Goal: Task Accomplishment & Management: Complete application form

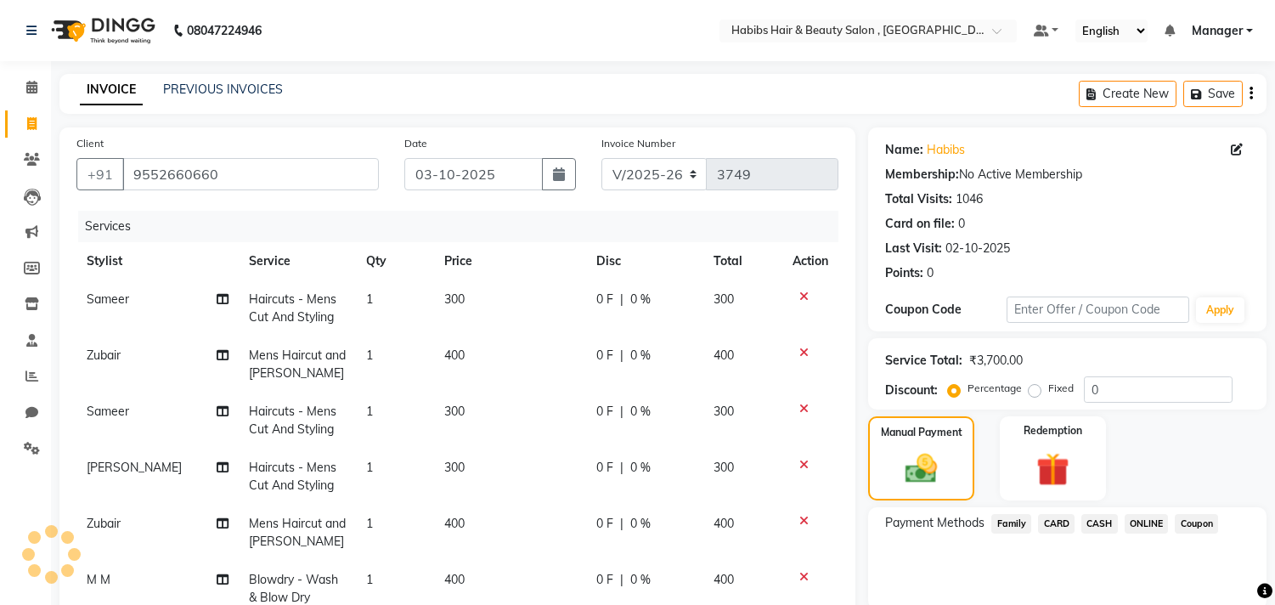
select select "4838"
select select "service"
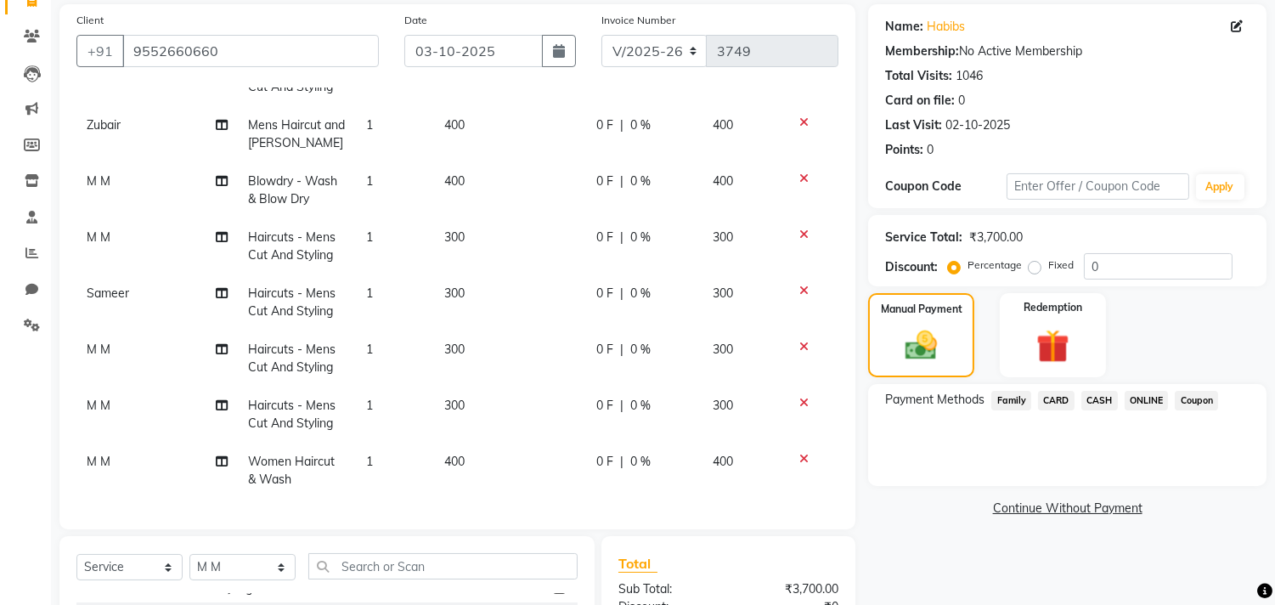
scroll to position [330, 0]
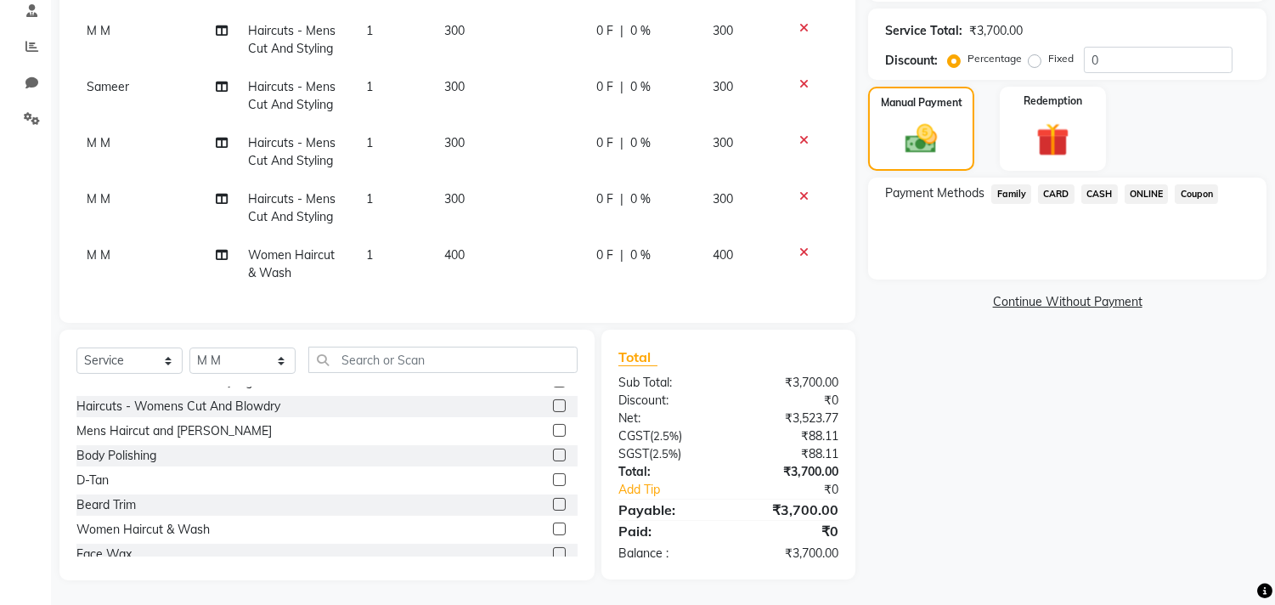
click at [208, 331] on div "Select Service Product Membership Package Voucher Prepaid Gift Card Select Styl…" at bounding box center [326, 455] width 535 height 251
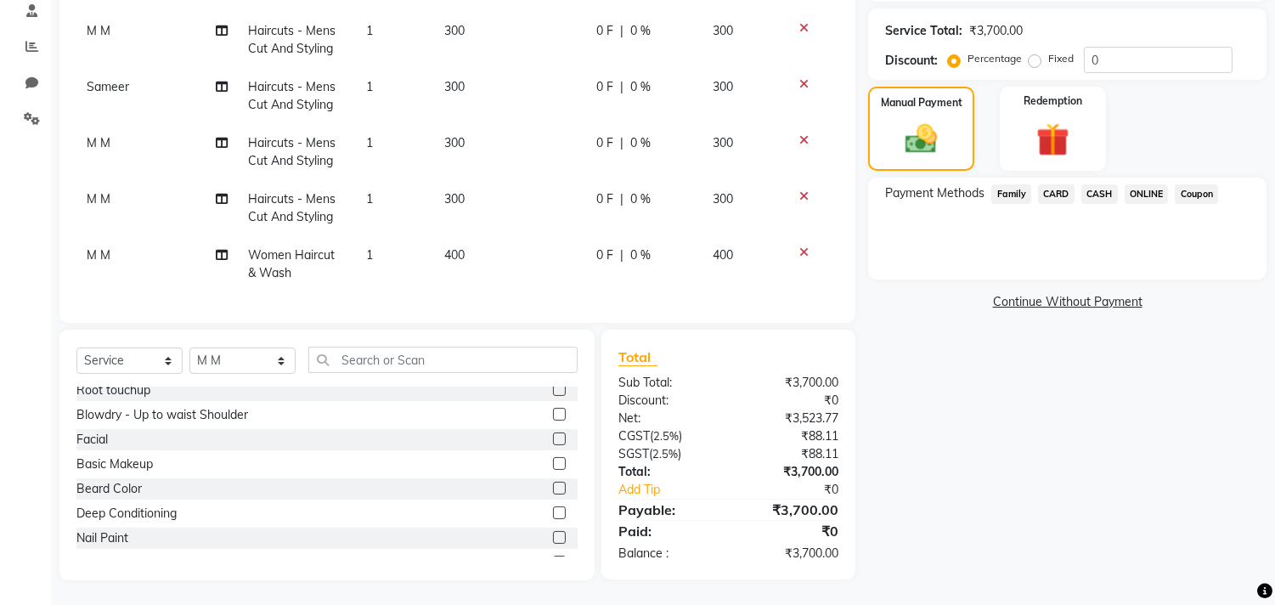
scroll to position [0, 0]
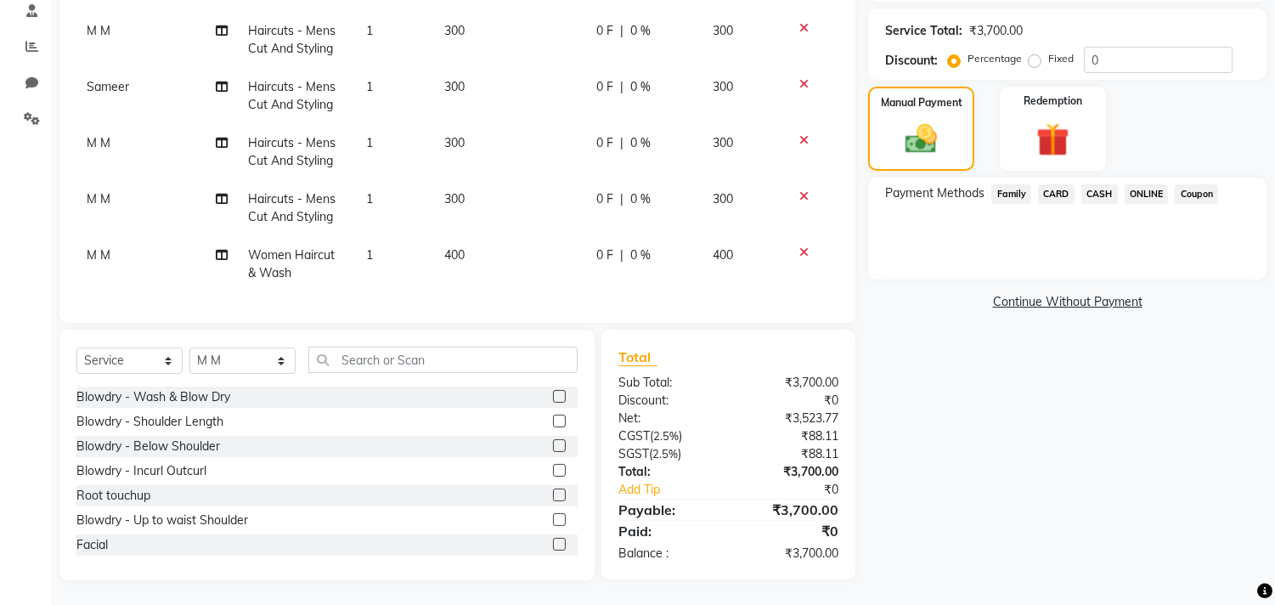
click at [630, 348] on span "Total" at bounding box center [637, 357] width 39 height 18
click at [244, 369] on select "Select Stylist Arif Dilnawaz Manager M M Neelam Niyaz Reshma Riyaz Salman Samee…" at bounding box center [242, 360] width 106 height 26
select select "29957"
click at [189, 347] on select "Select Stylist Arif Dilnawaz Manager M M Neelam Niyaz Reshma Riyaz Salman Samee…" at bounding box center [242, 360] width 106 height 26
click at [409, 357] on input "text" at bounding box center [442, 360] width 269 height 26
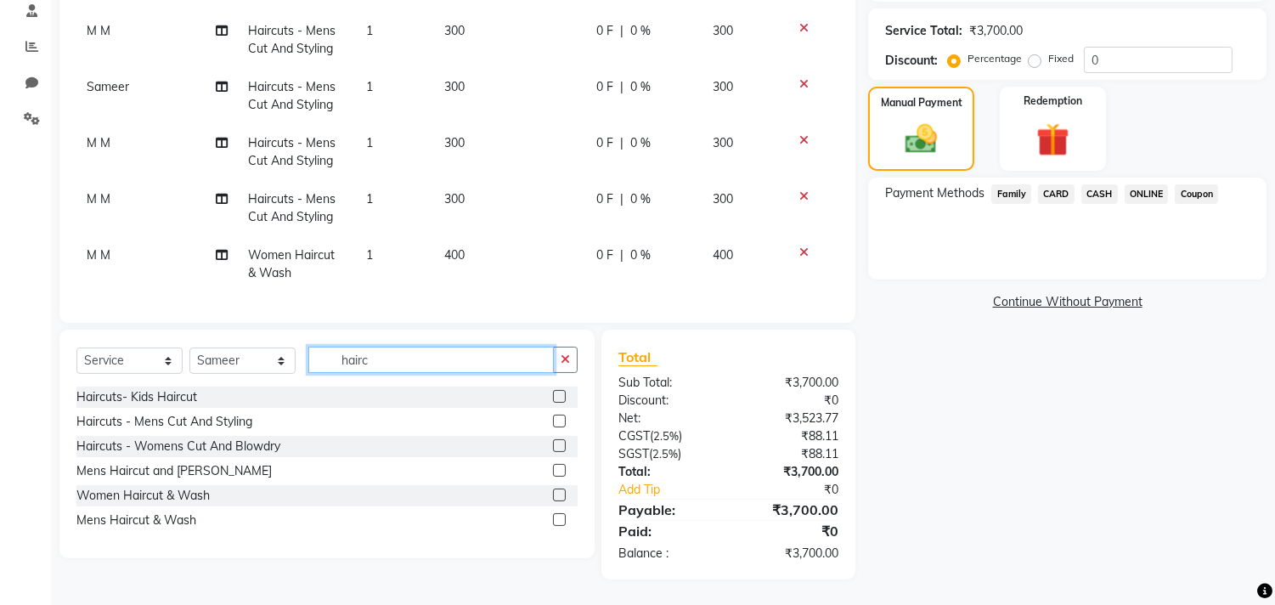
scroll to position [329, 0]
type input "haircu"
click at [555, 420] on label at bounding box center [559, 421] width 13 height 13
click at [555, 420] on input "checkbox" at bounding box center [558, 422] width 11 height 11
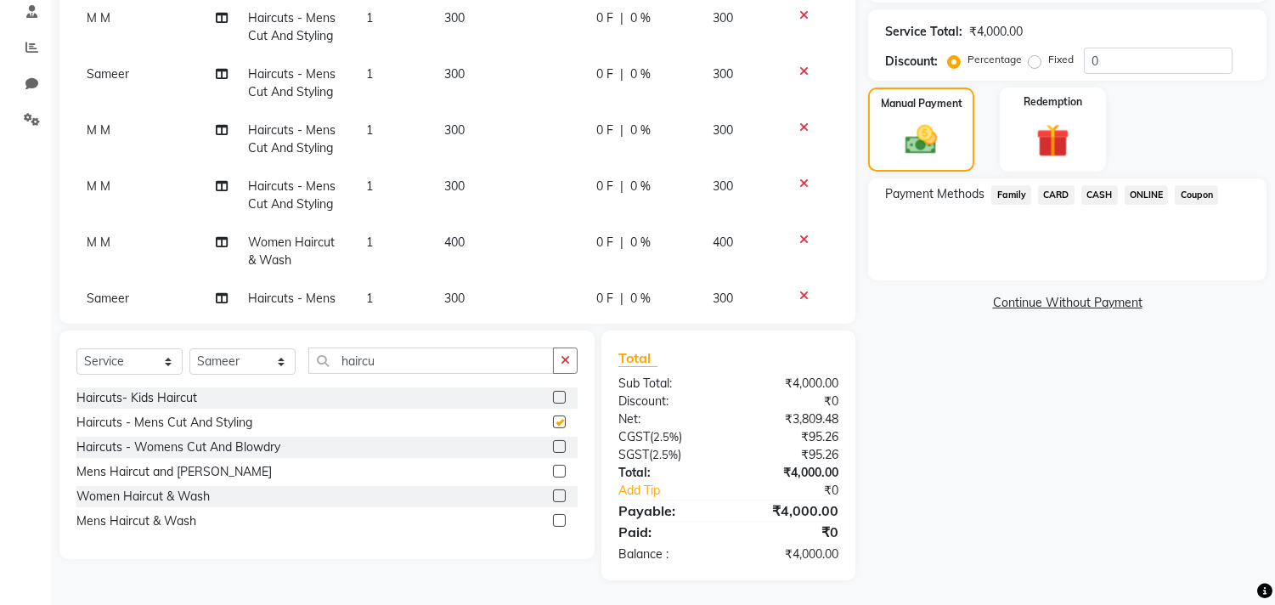
checkbox input "false"
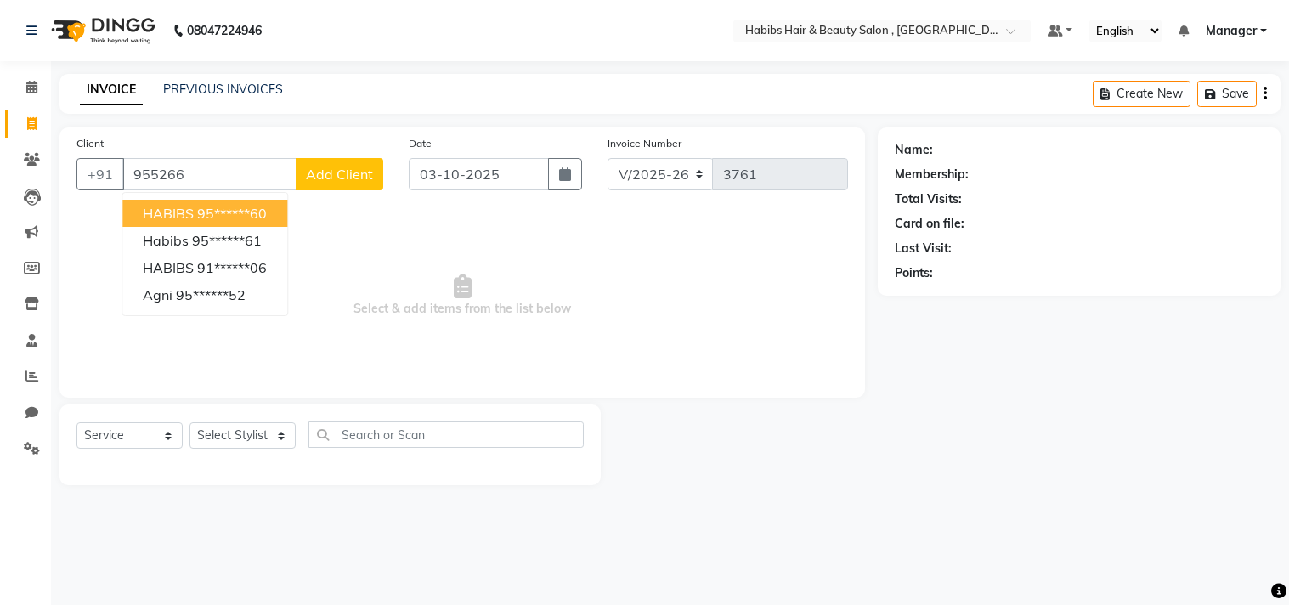
select select "4838"
select select "service"
type input "9552660660"
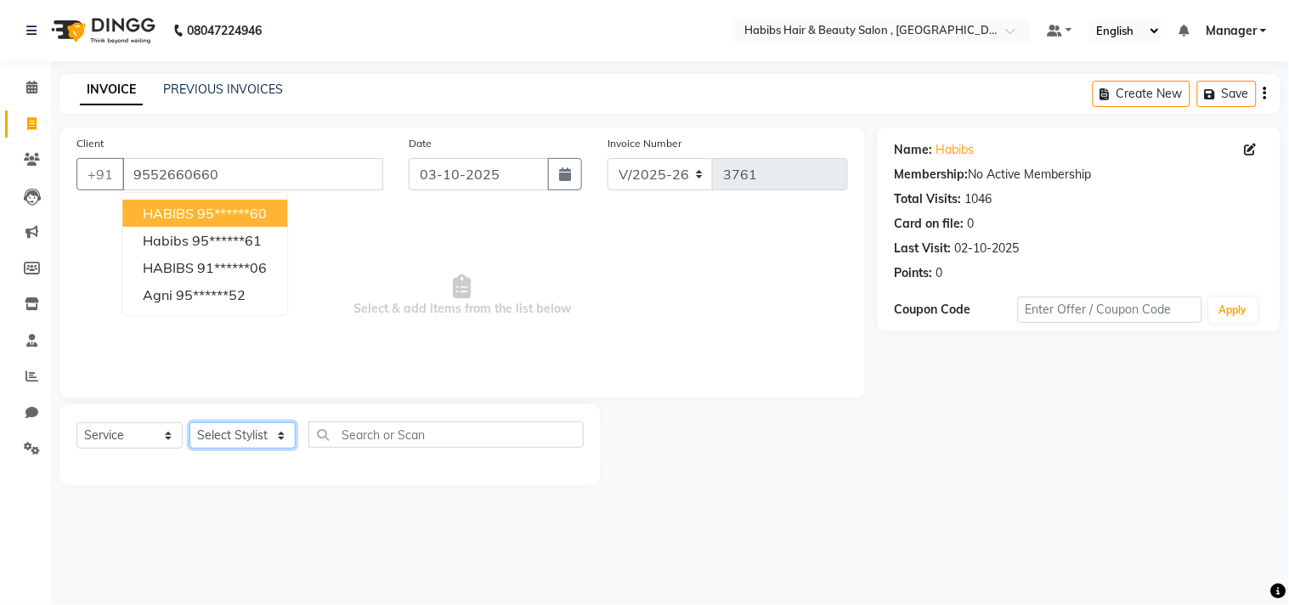
click at [274, 434] on select "Select Stylist [PERSON_NAME] Manager M M [PERSON_NAME] [PERSON_NAME] Reshma [PE…" at bounding box center [242, 435] width 106 height 26
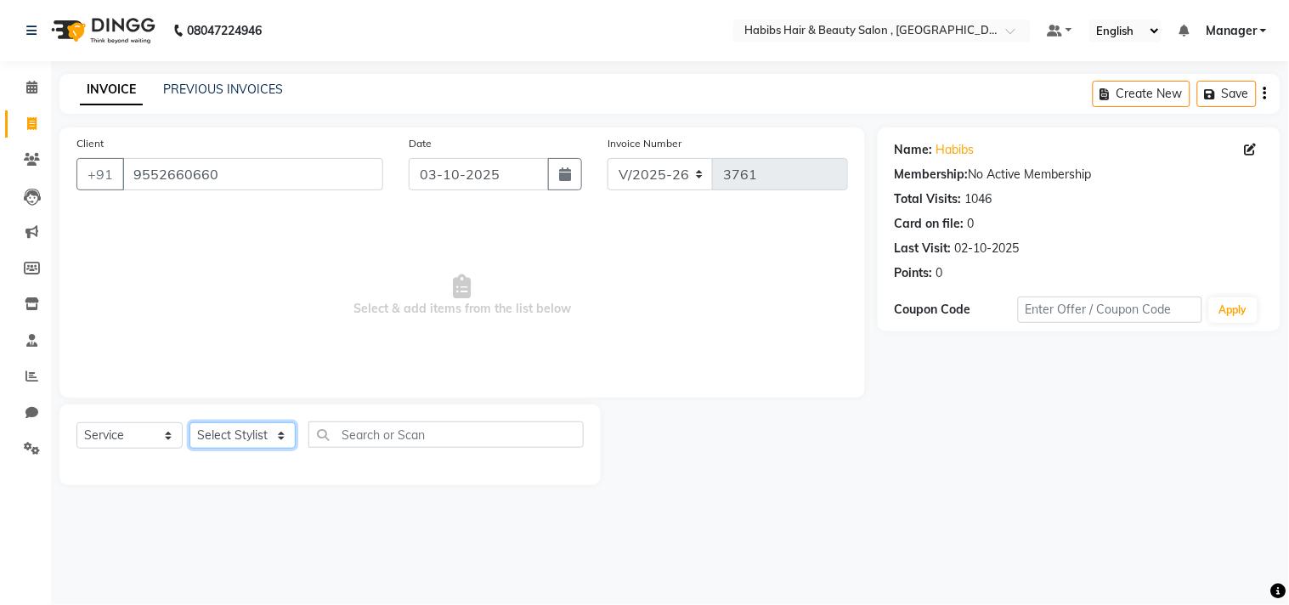
select select "88856"
click at [189, 423] on select "Select Stylist [PERSON_NAME] Manager M M [PERSON_NAME] [PERSON_NAME] Reshma [PE…" at bounding box center [242, 435] width 106 height 26
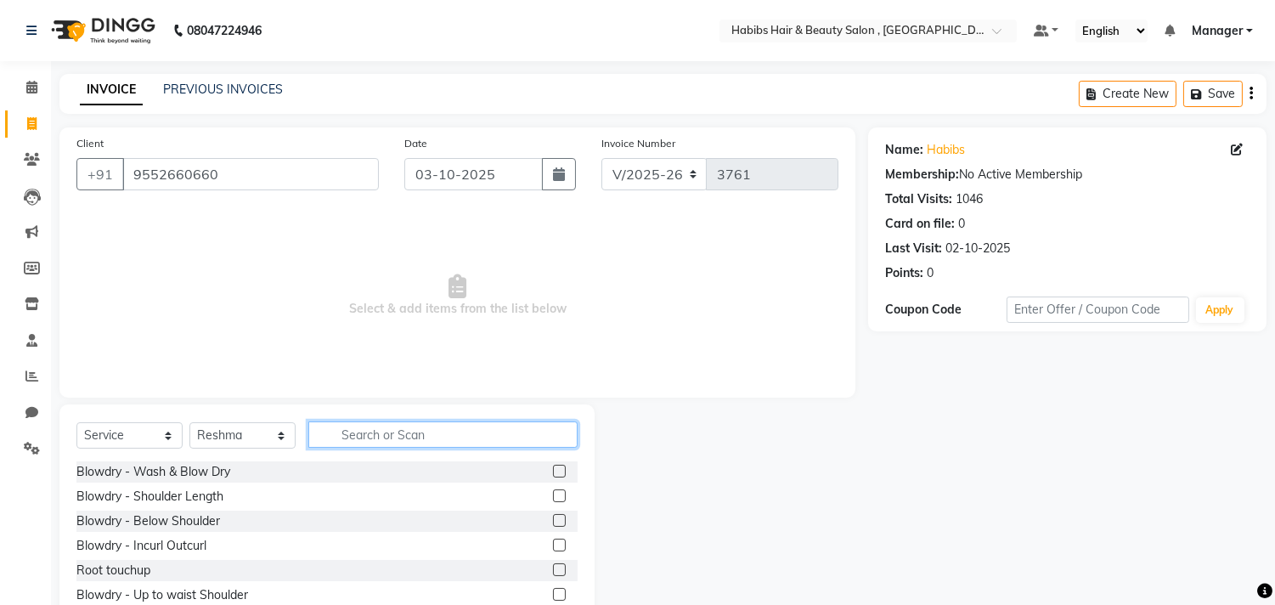
click at [421, 439] on input "text" at bounding box center [442, 434] width 269 height 26
type input "thread"
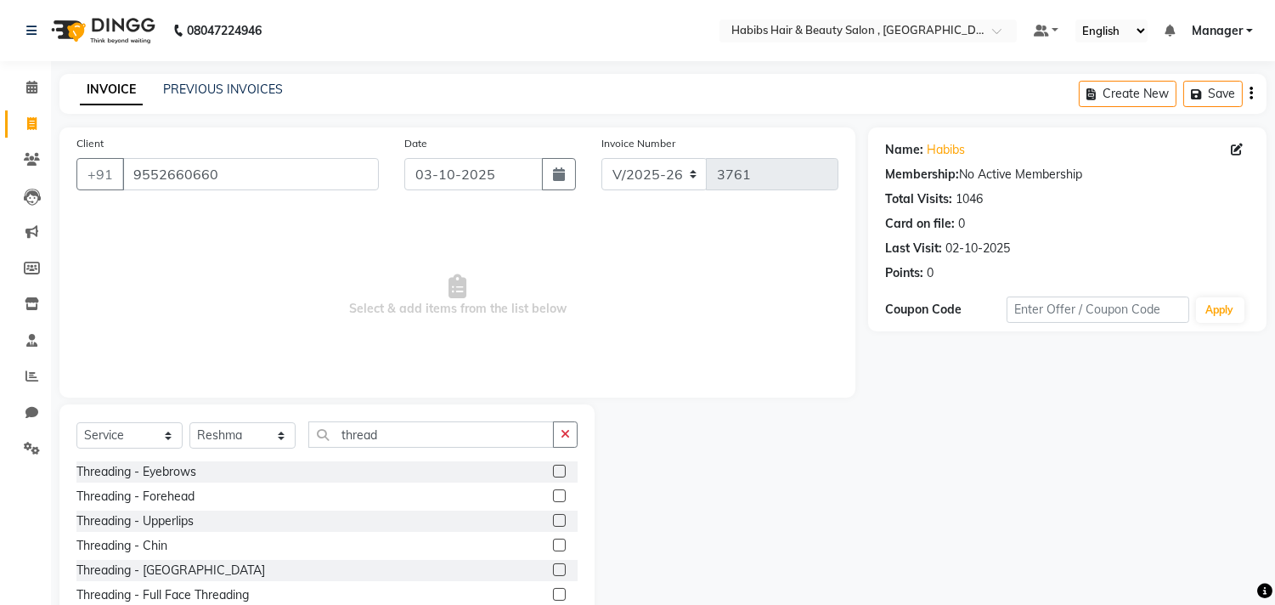
click at [553, 467] on label at bounding box center [559, 471] width 13 height 13
click at [553, 467] on input "checkbox" at bounding box center [558, 471] width 11 height 11
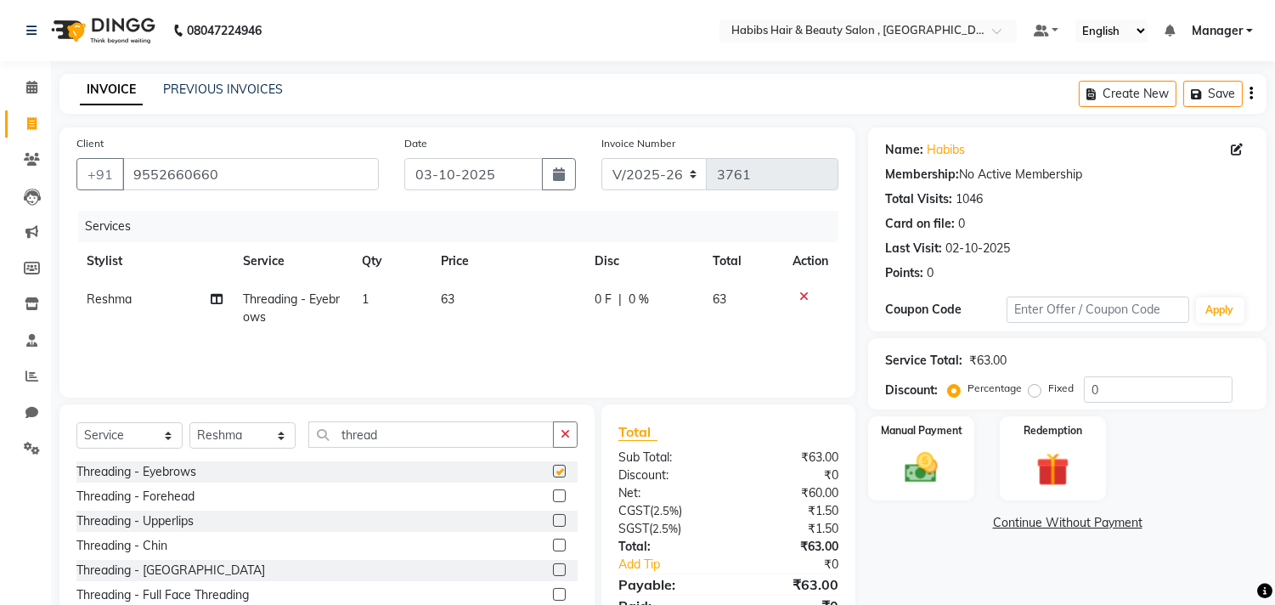
checkbox input "false"
click at [553, 494] on label at bounding box center [559, 495] width 13 height 13
click at [553, 494] on input "checkbox" at bounding box center [558, 496] width 11 height 11
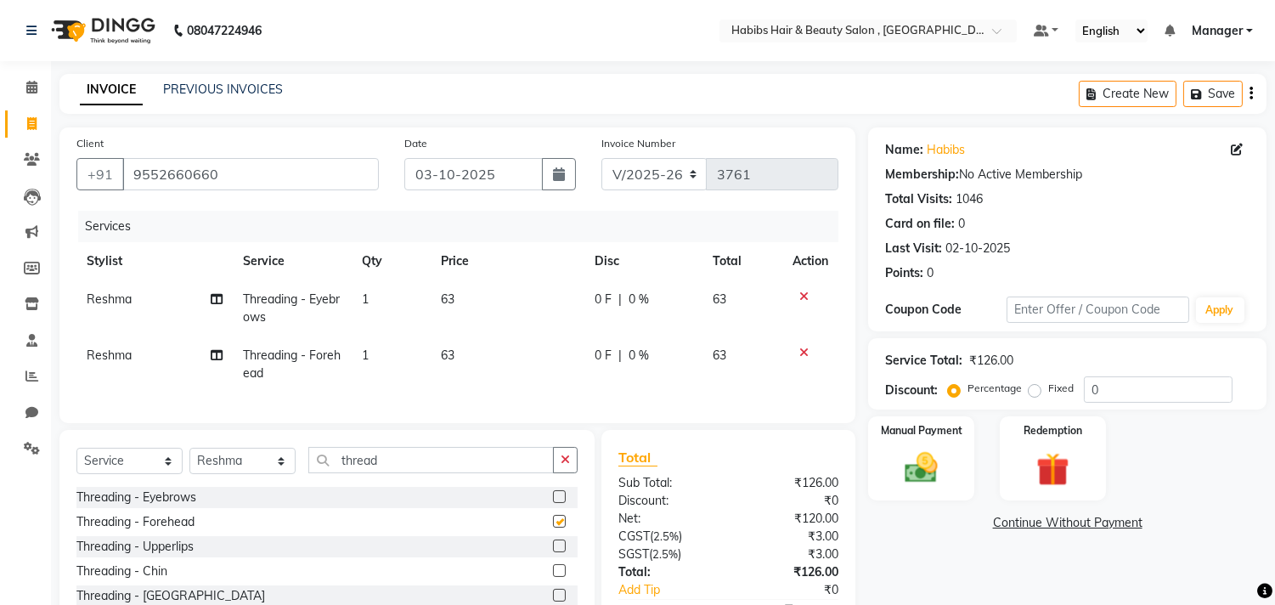
checkbox input "false"
click at [553, 552] on label at bounding box center [559, 545] width 13 height 13
click at [553, 552] on input "checkbox" at bounding box center [558, 546] width 11 height 11
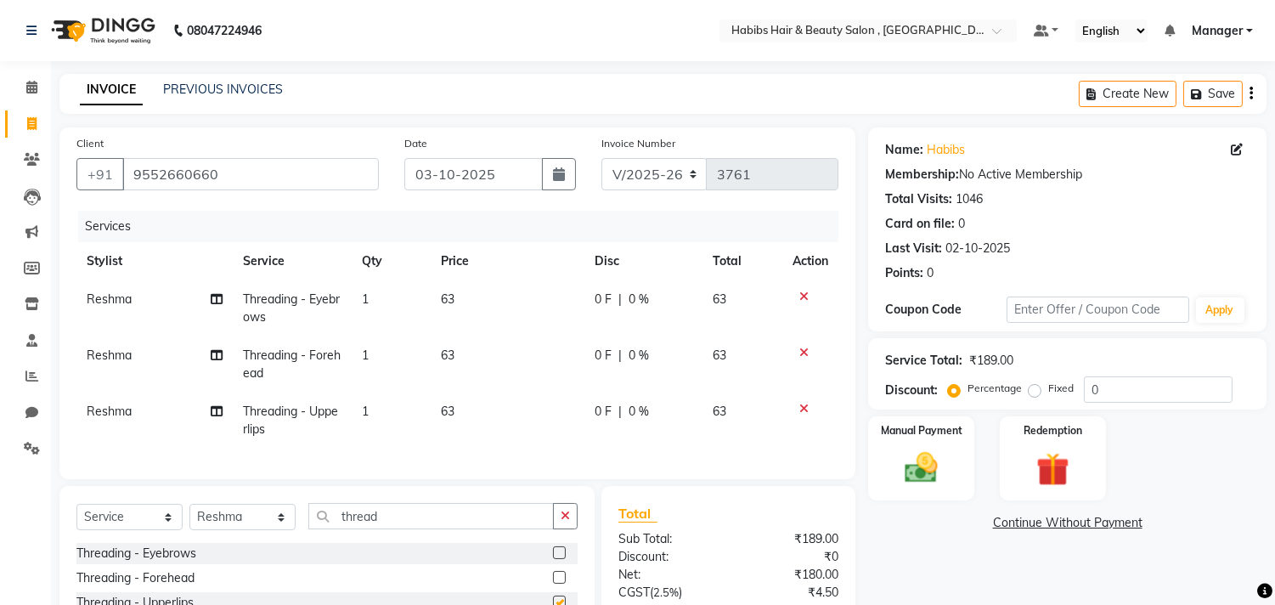
checkbox input "false"
click at [921, 464] on img at bounding box center [922, 469] width 56 height 40
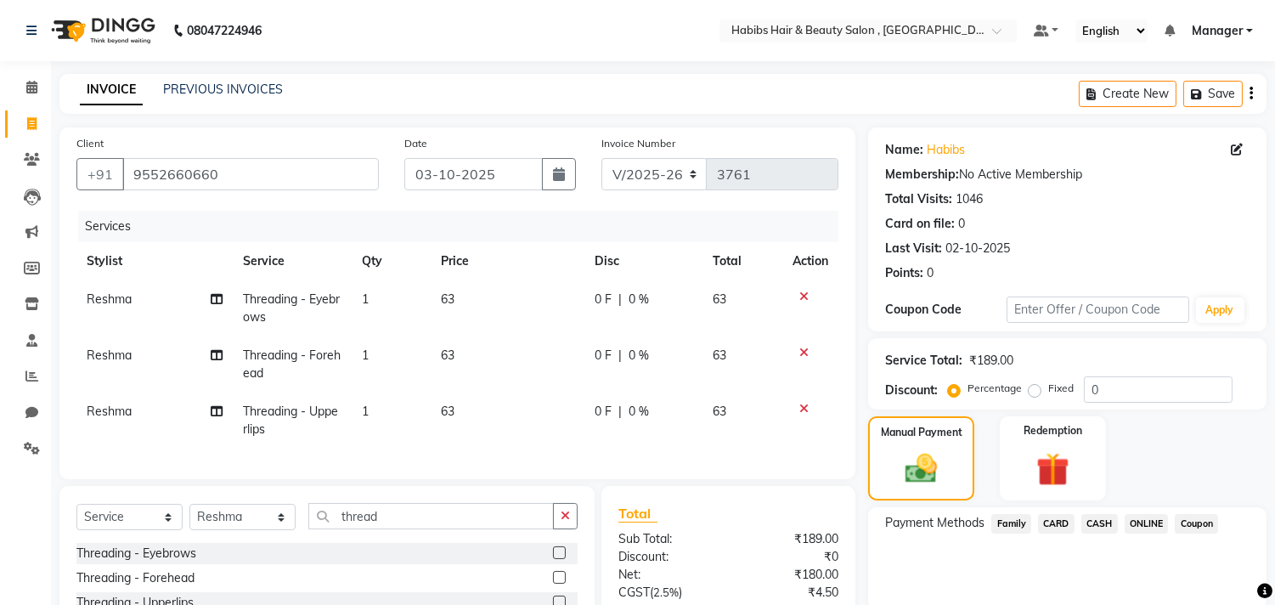
click at [1091, 521] on span "CASH" at bounding box center [1099, 524] width 37 height 20
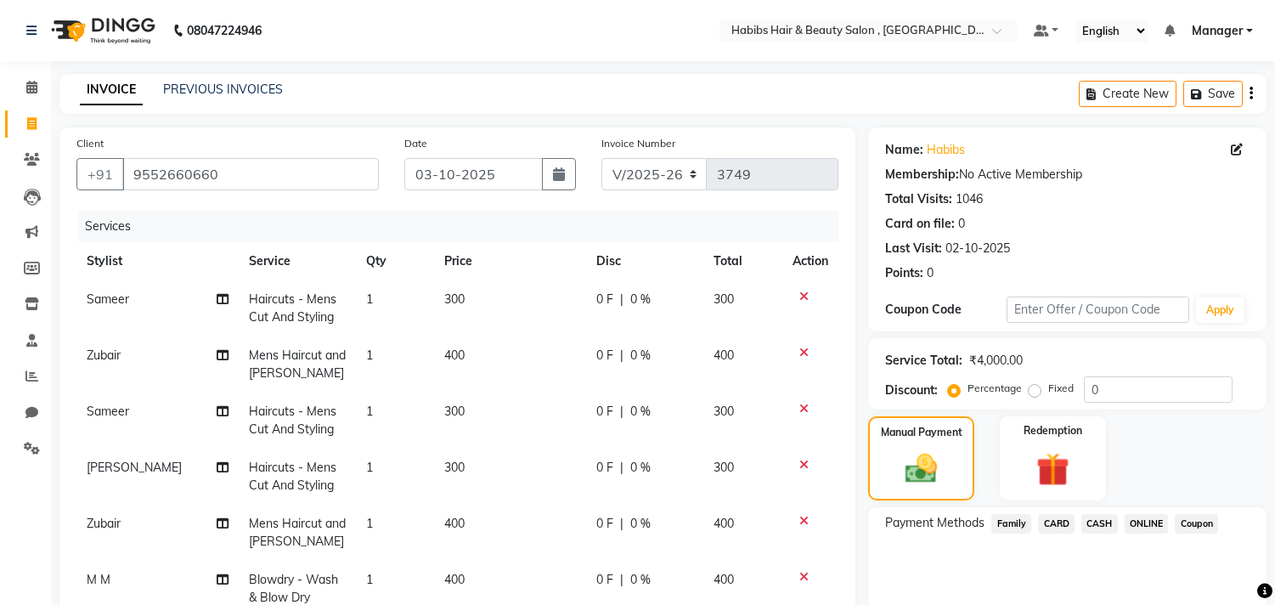
select select "4838"
select select "service"
select select "29957"
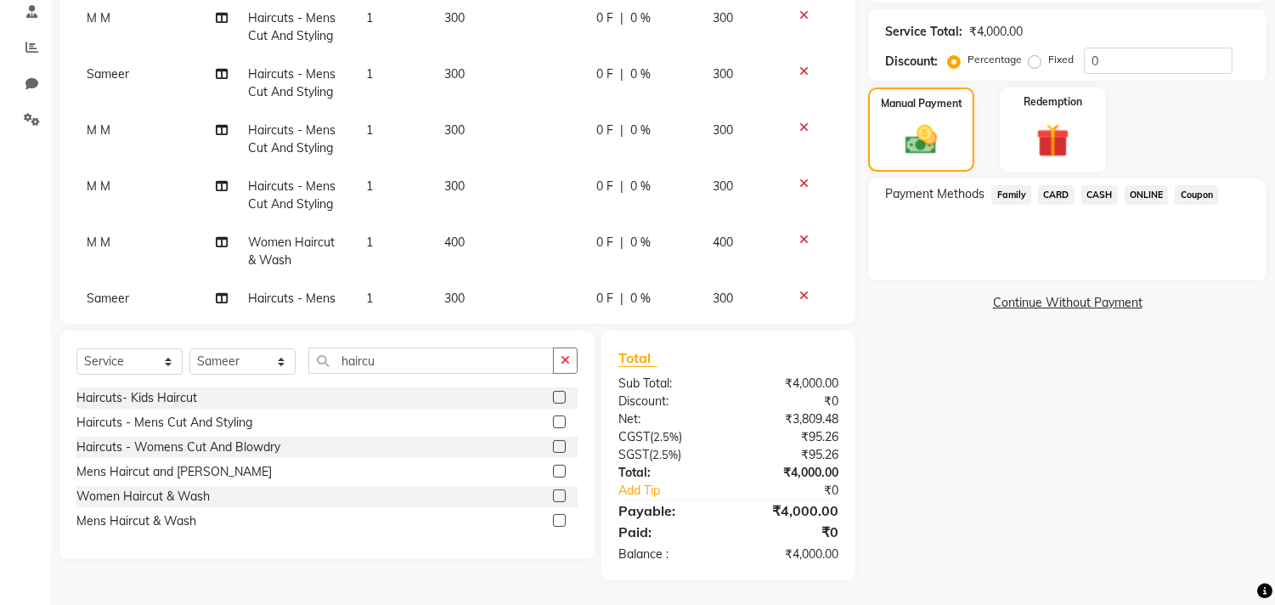
scroll to position [345, 0]
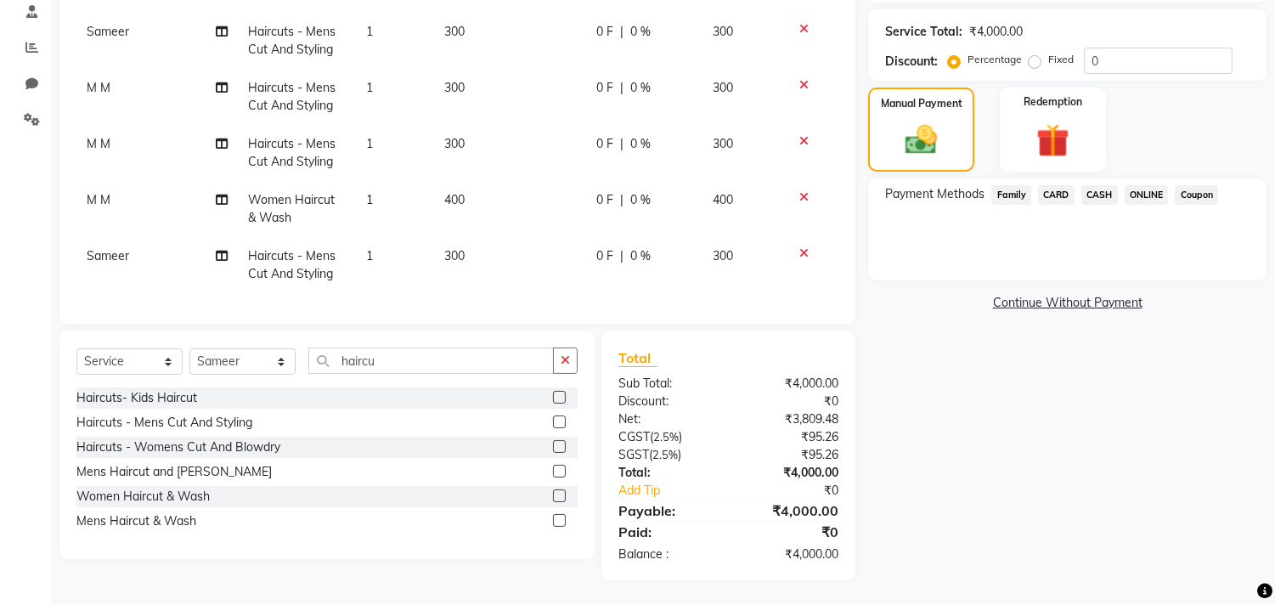
click at [884, 347] on div "Name: Habibs Membership: No Active Membership Total Visits: 1046 Card on file: …" at bounding box center [1073, 190] width 411 height 782
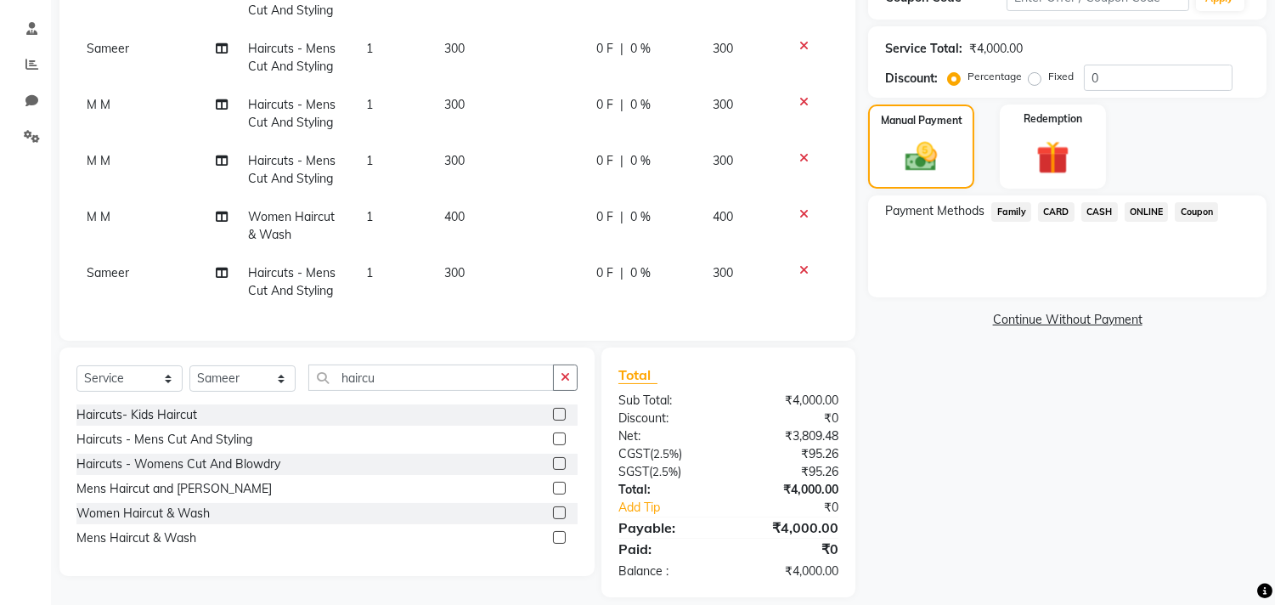
scroll to position [329, 0]
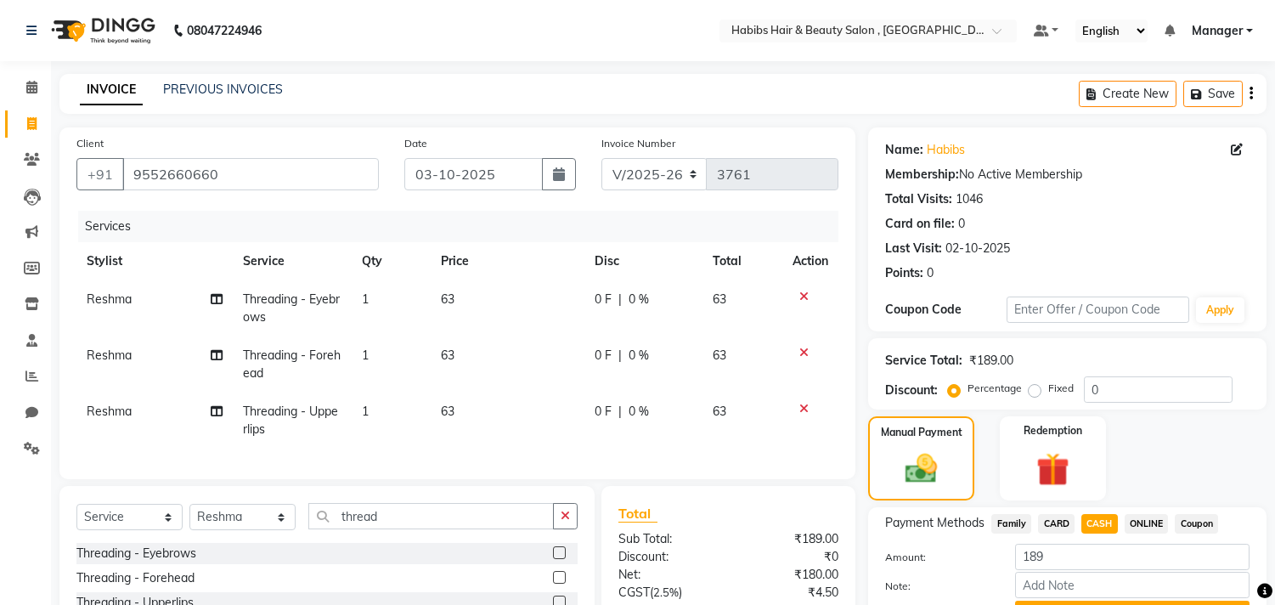
select select "4838"
select select "service"
select select "88856"
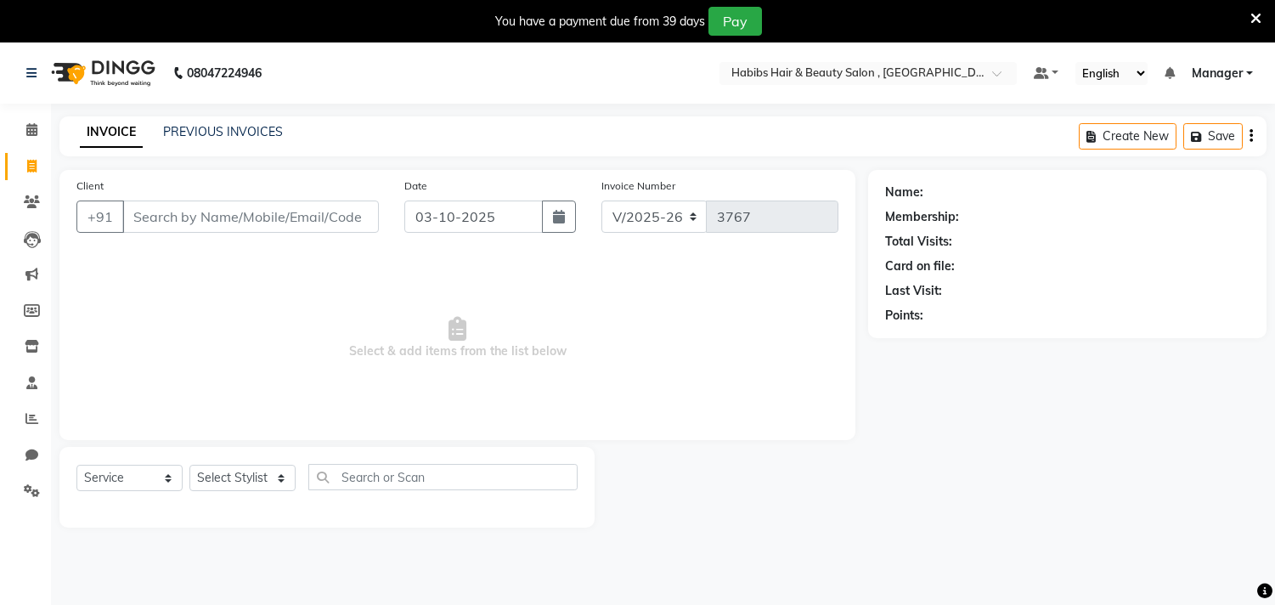
select select "4838"
select select "service"
click at [1253, 11] on icon at bounding box center [1256, 18] width 11 height 15
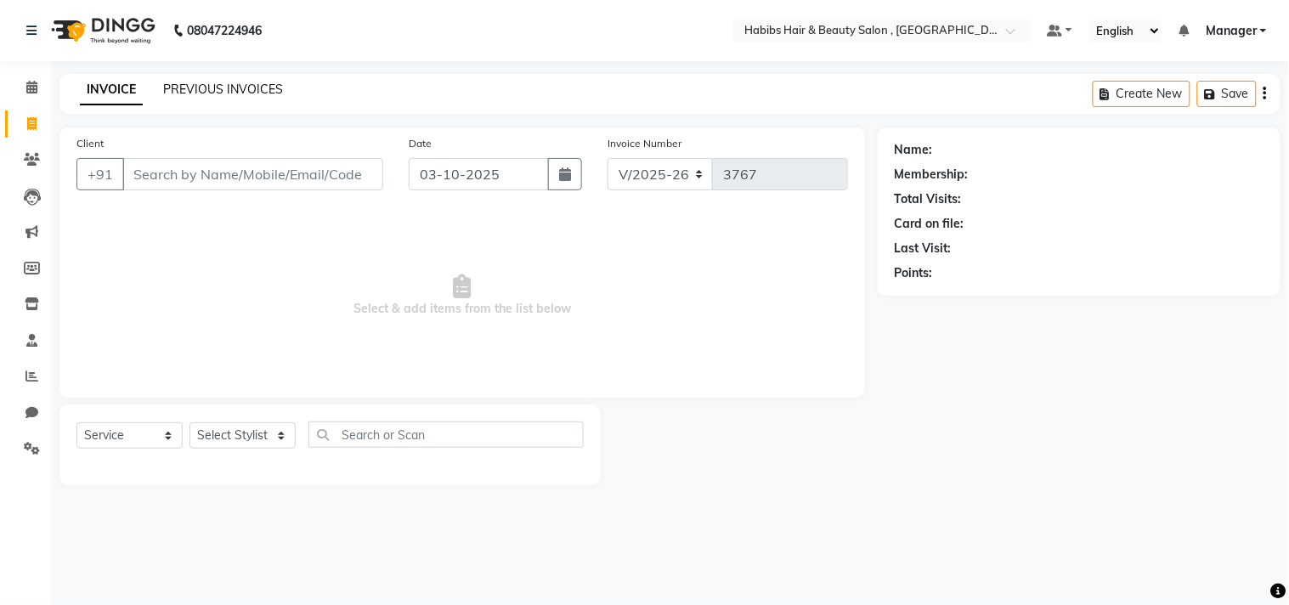
click at [265, 94] on link "PREVIOUS INVOICES" at bounding box center [223, 89] width 120 height 15
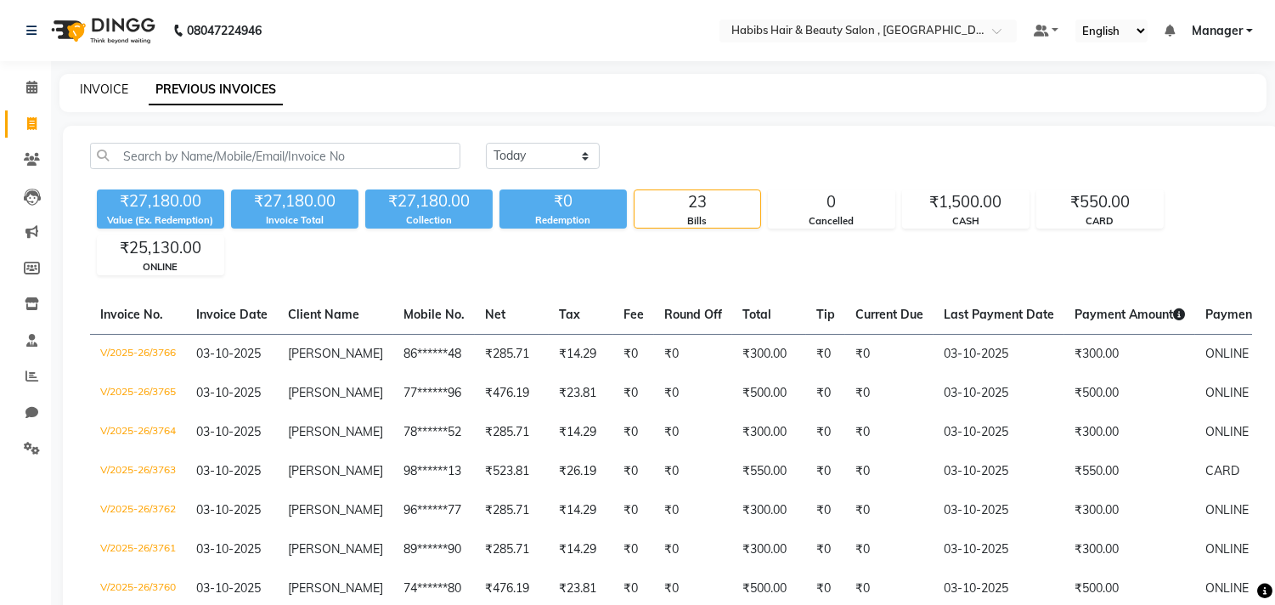
click at [92, 95] on link "INVOICE" at bounding box center [104, 89] width 48 height 15
select select "4838"
select select "service"
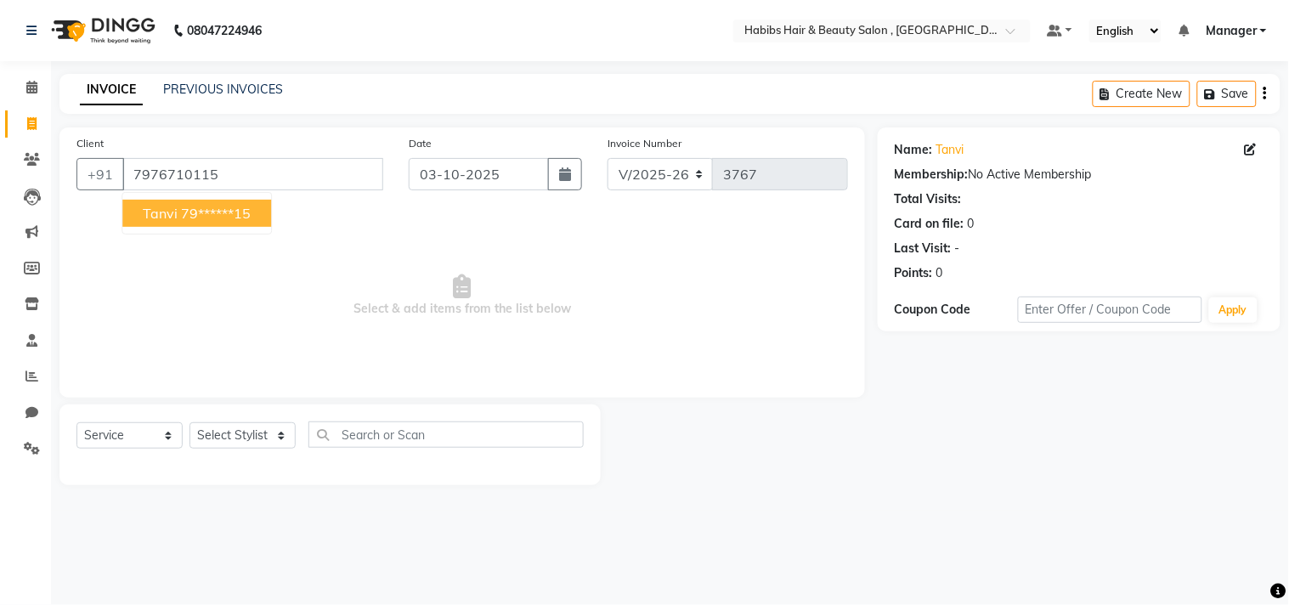
click at [217, 218] on ngb-highlight "79******15" at bounding box center [216, 213] width 70 height 17
type input "79******15"
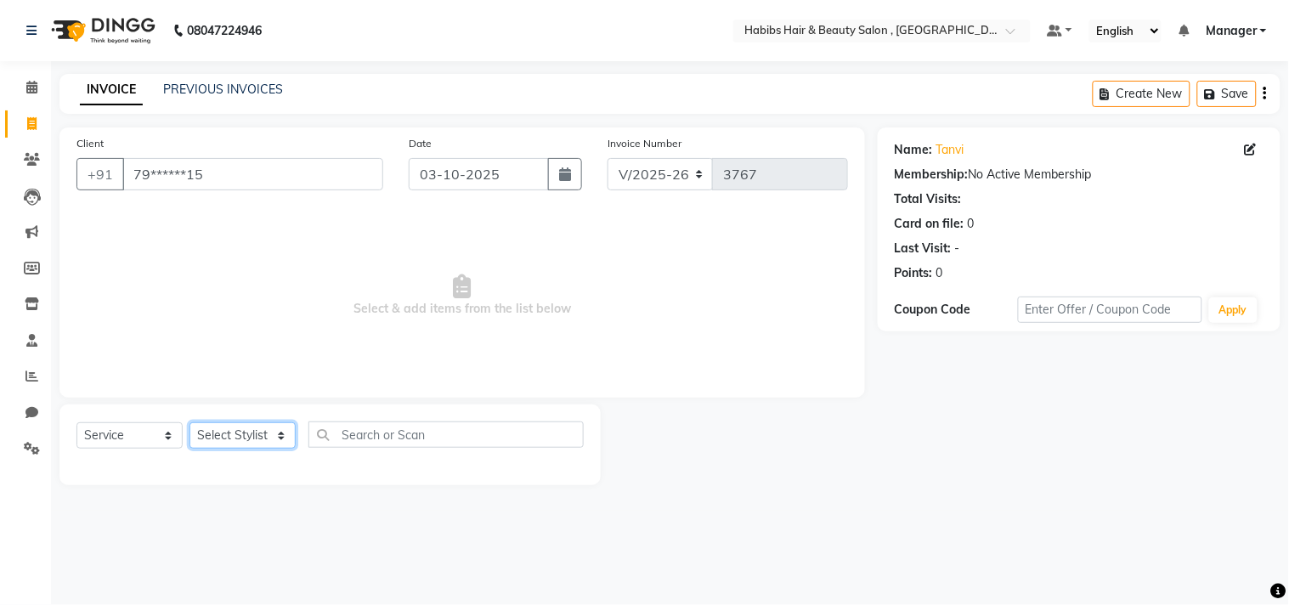
click at [245, 435] on select "Select Stylist [PERSON_NAME] Manager M M [PERSON_NAME] [PERSON_NAME] Reshma [PE…" at bounding box center [242, 435] width 106 height 26
select select "29957"
click at [189, 423] on select "Select Stylist [PERSON_NAME] Manager M M [PERSON_NAME] [PERSON_NAME] Reshma [PE…" at bounding box center [242, 435] width 106 height 26
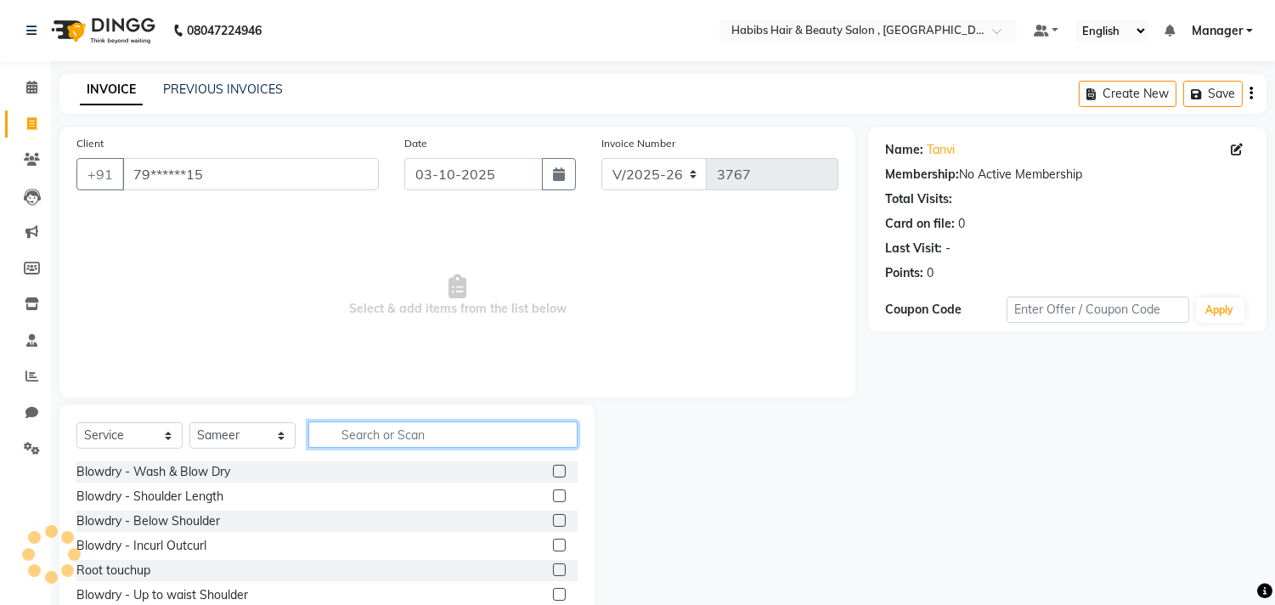
click at [398, 440] on input "text" at bounding box center [442, 434] width 269 height 26
type input "j"
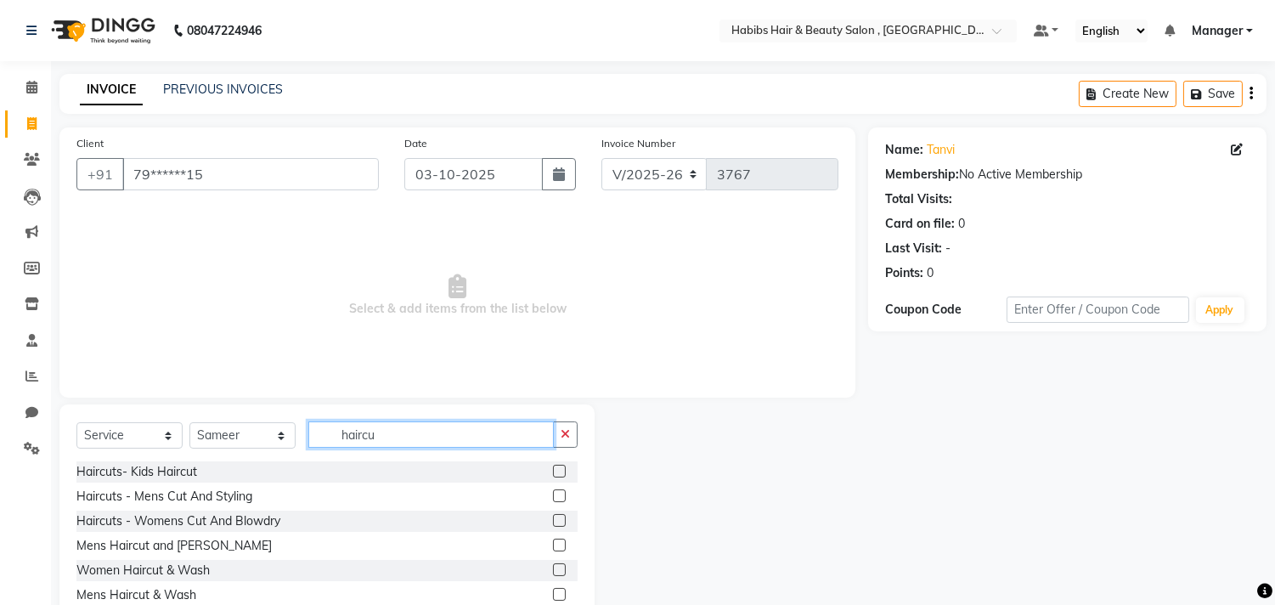
type input "haircu"
click at [556, 518] on label at bounding box center [559, 520] width 13 height 13
click at [556, 518] on input "checkbox" at bounding box center [558, 521] width 11 height 11
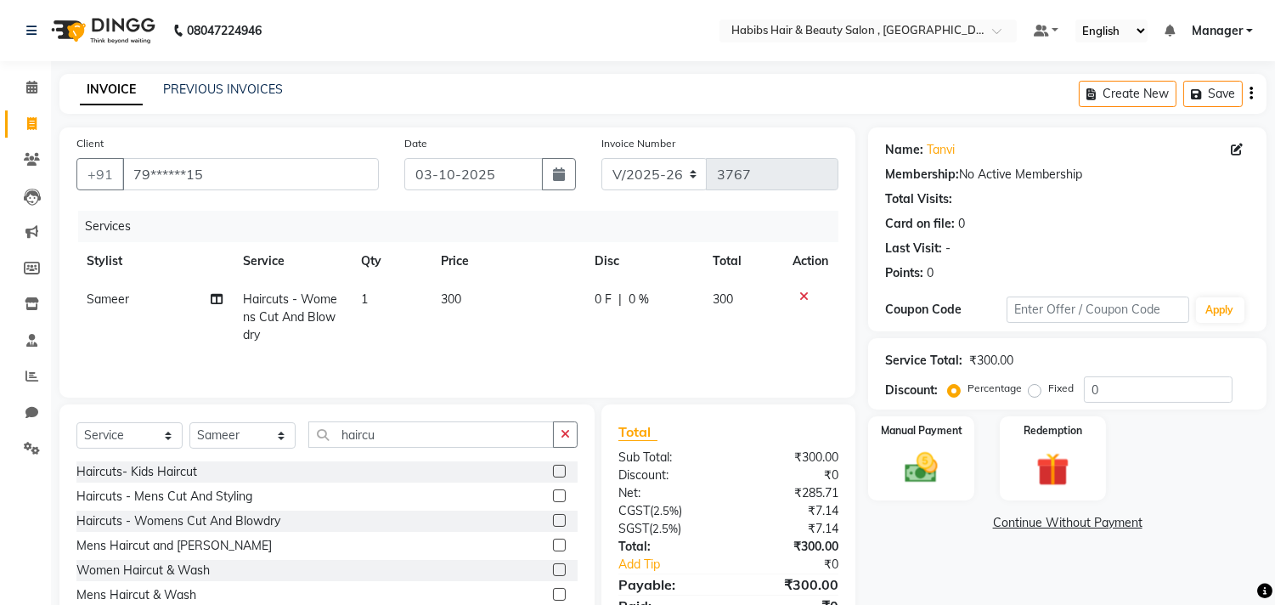
checkbox input "false"
click at [995, 485] on div "Manual Payment Redemption" at bounding box center [1067, 458] width 424 height 84
click at [927, 450] on img at bounding box center [922, 469] width 56 height 40
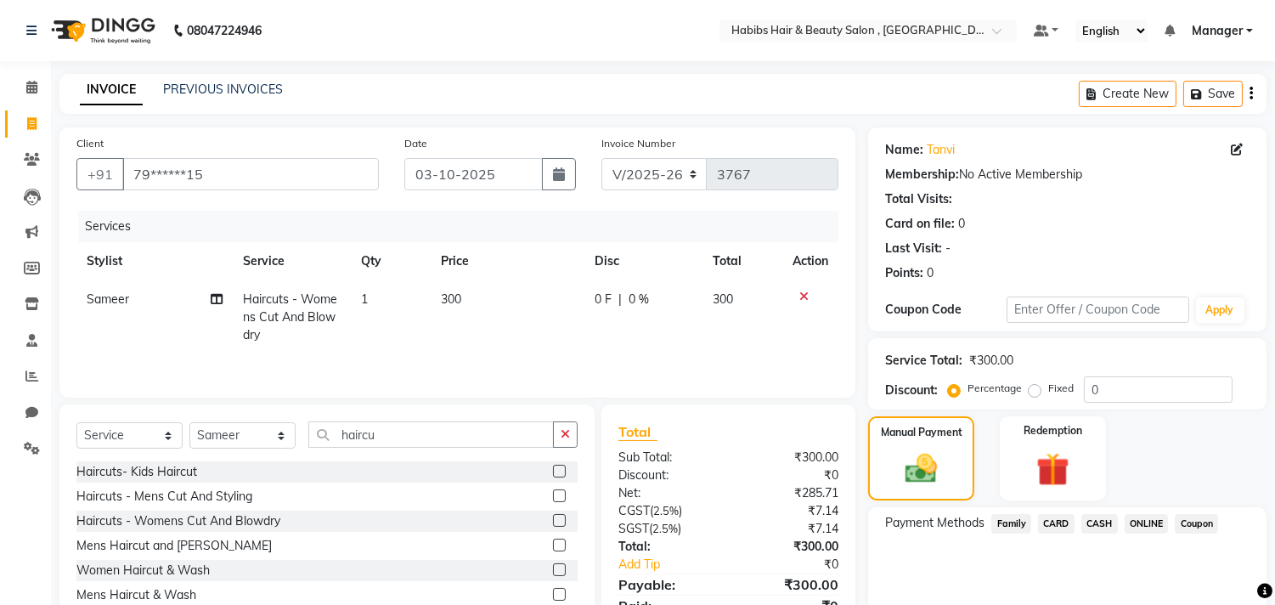
click at [1144, 520] on span "ONLINE" at bounding box center [1147, 524] width 44 height 20
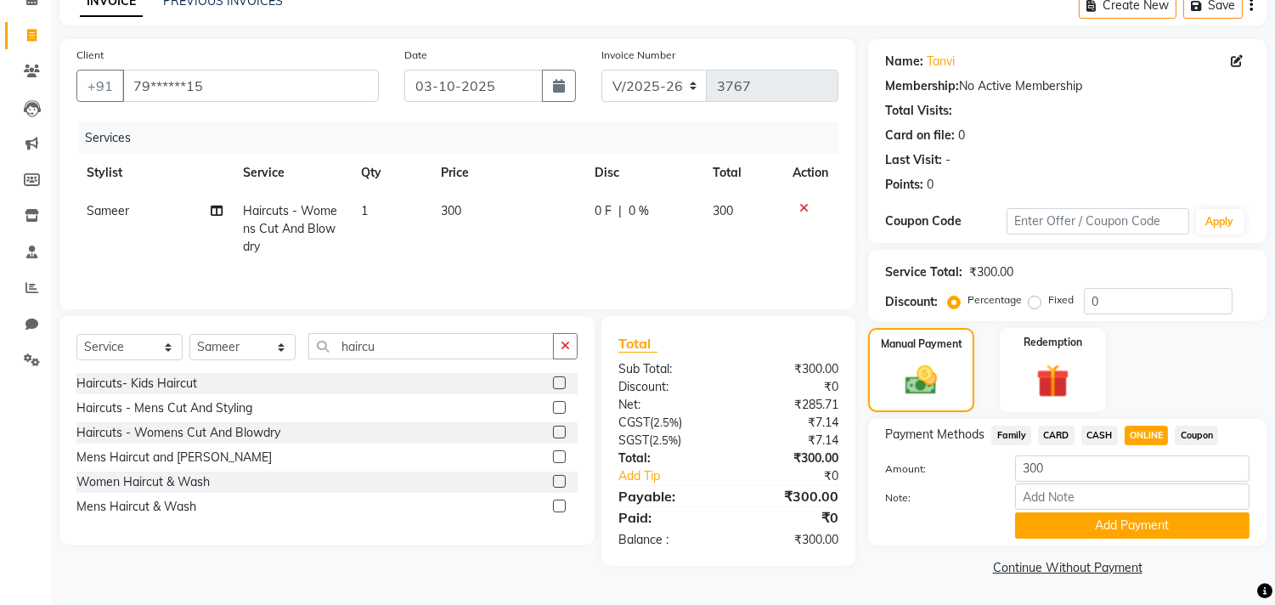
click at [1144, 520] on button "Add Payment" at bounding box center [1132, 525] width 234 height 26
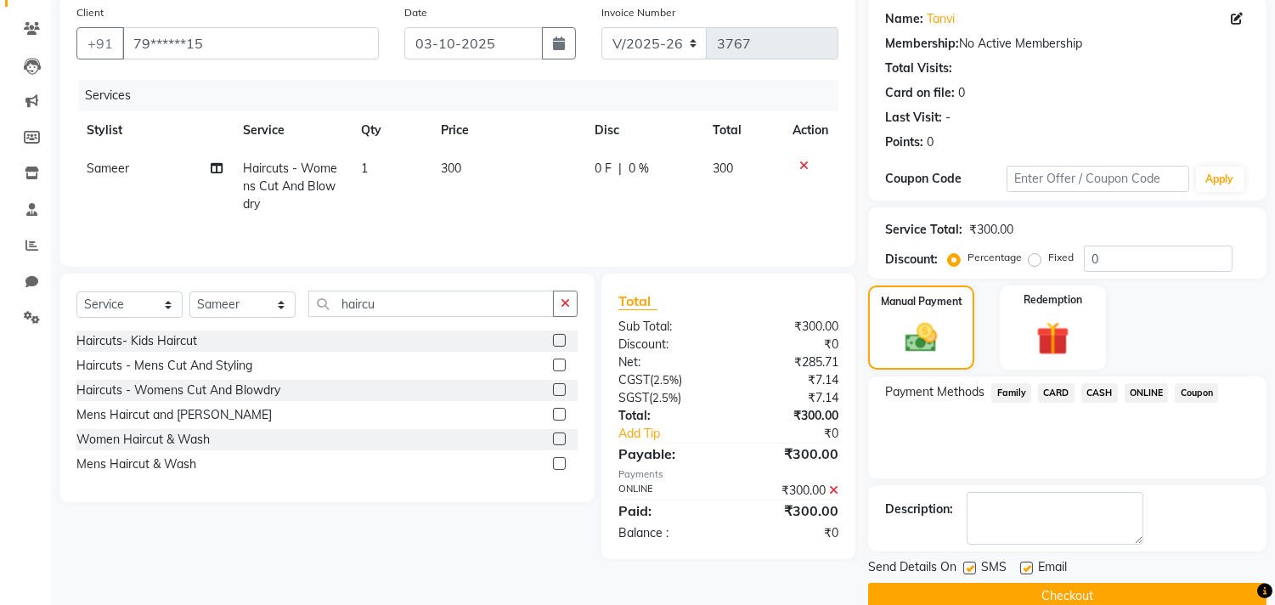
scroll to position [159, 0]
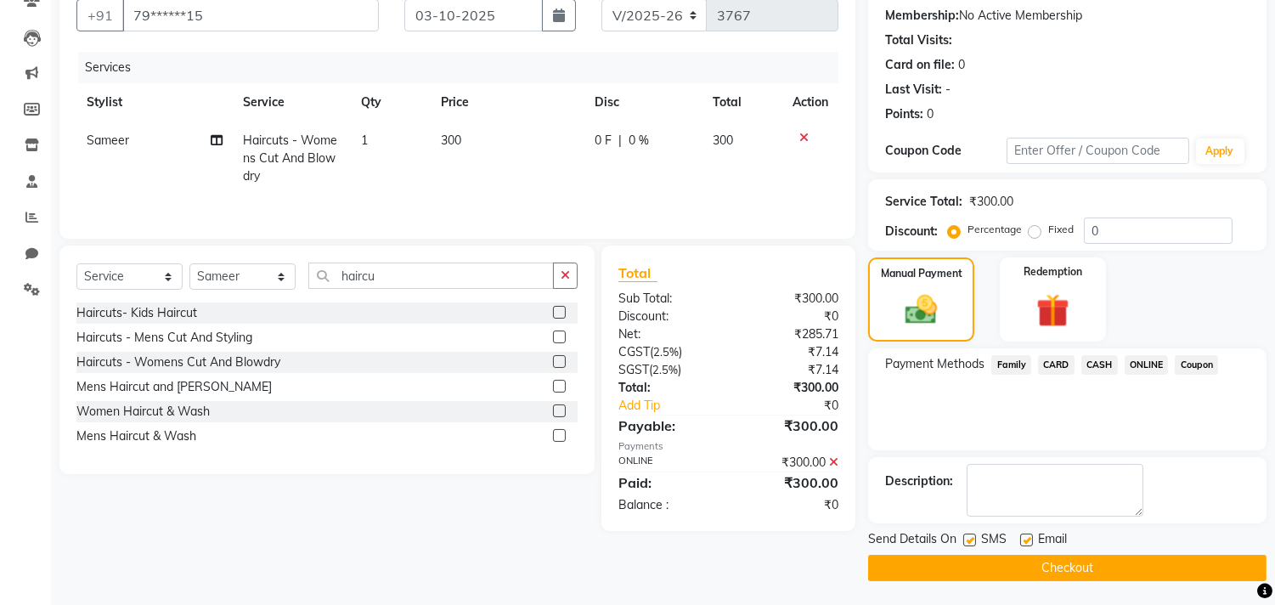
click at [1133, 562] on button "Checkout" at bounding box center [1067, 568] width 398 height 26
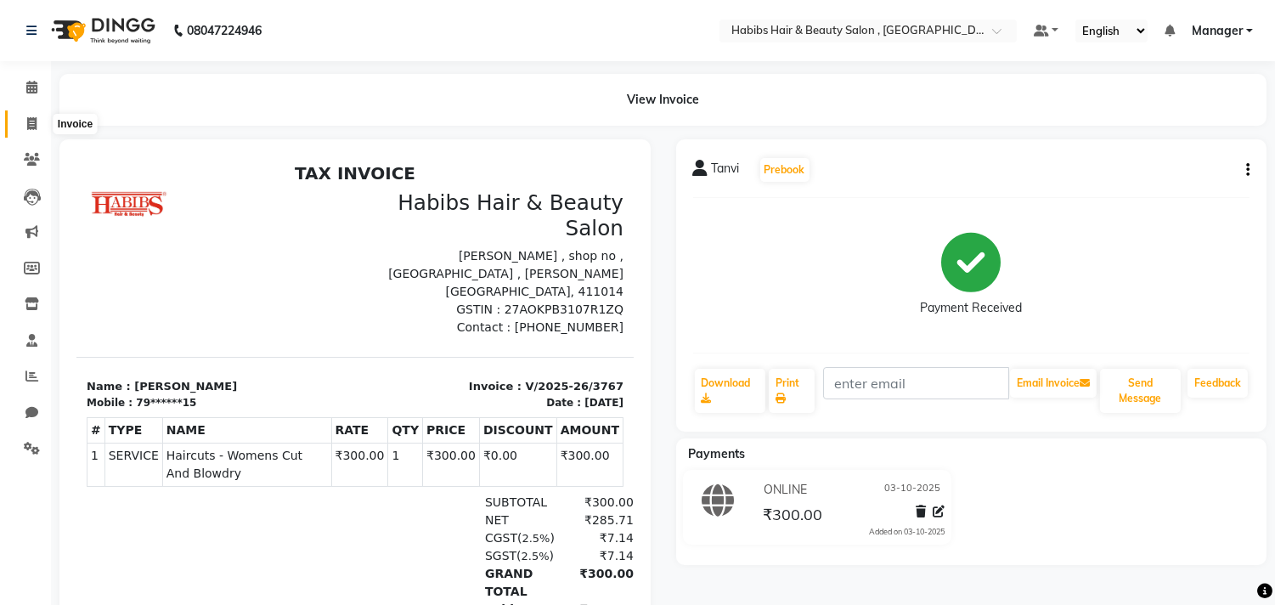
click at [29, 116] on span at bounding box center [32, 125] width 30 height 20
select select "service"
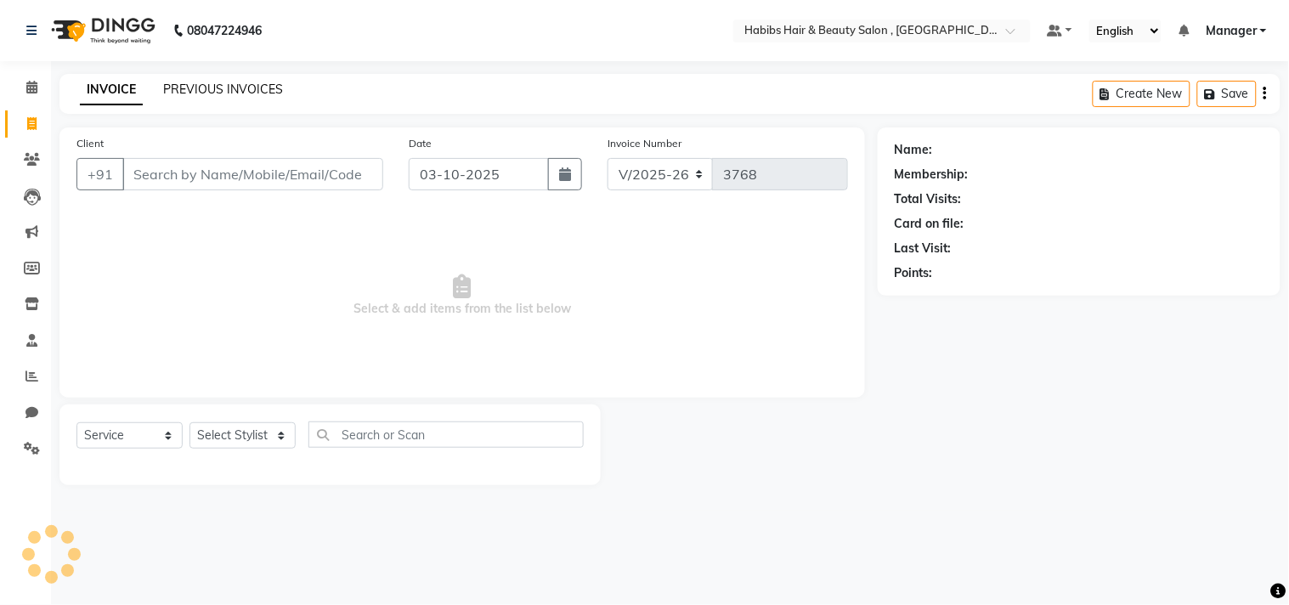
click at [208, 82] on link "PREVIOUS INVOICES" at bounding box center [223, 89] width 120 height 15
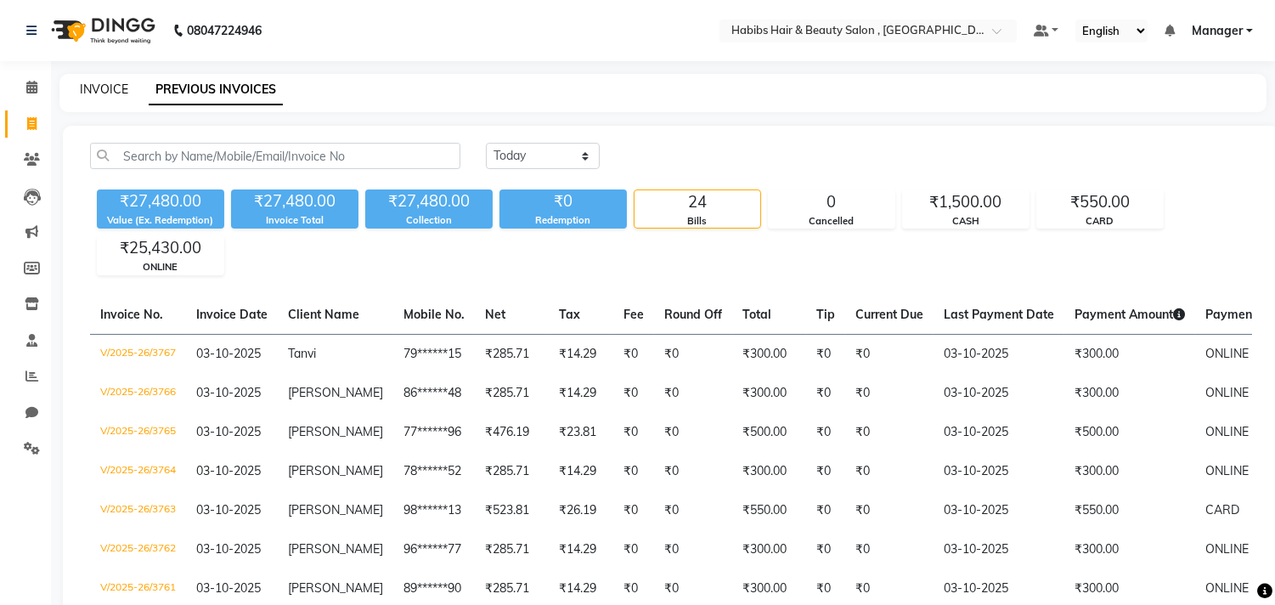
click at [92, 92] on link "INVOICE" at bounding box center [104, 89] width 48 height 15
select select "service"
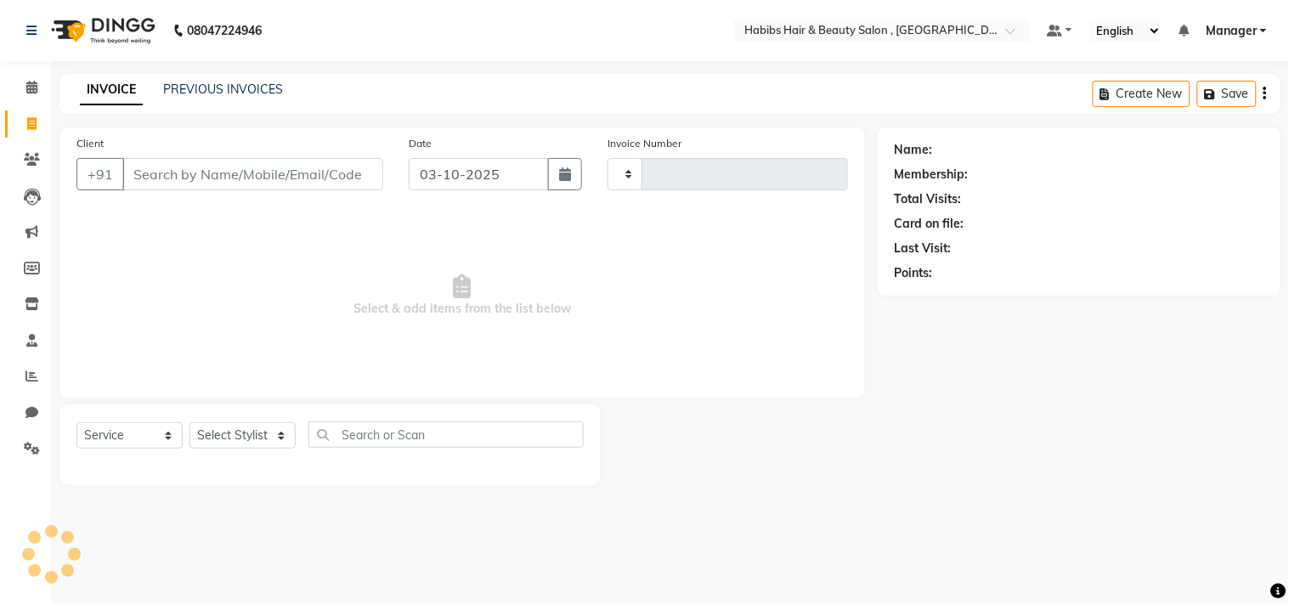
type input "3768"
select select "4838"
click at [214, 88] on link "PREVIOUS INVOICES" at bounding box center [223, 89] width 120 height 15
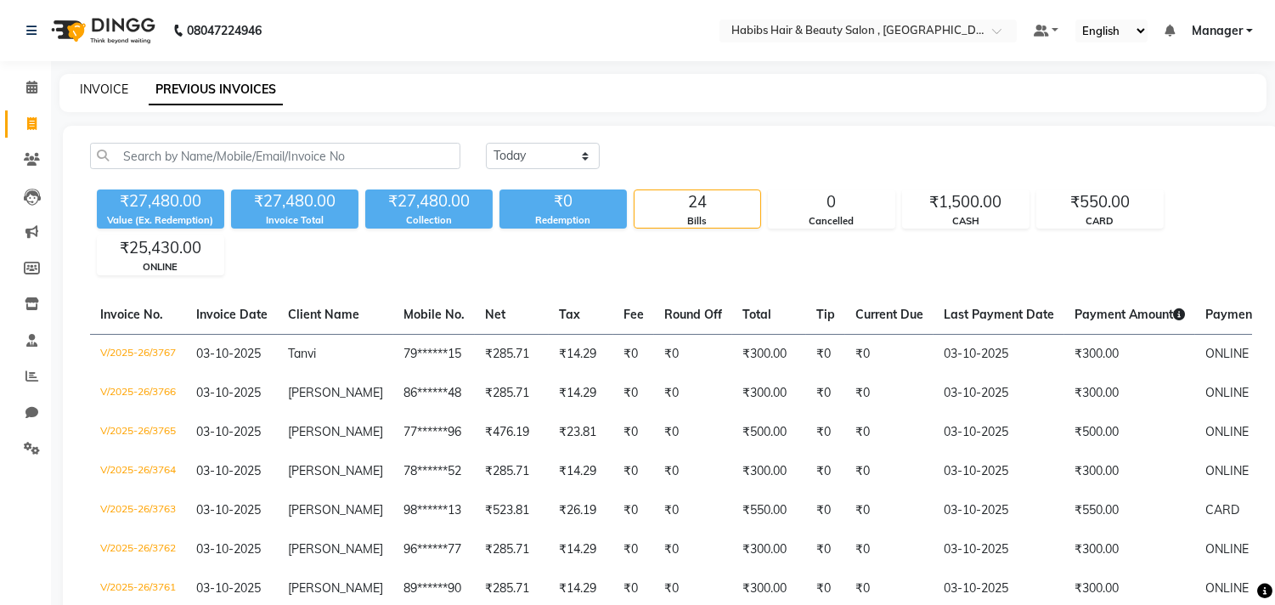
click at [106, 88] on link "INVOICE" at bounding box center [104, 89] width 48 height 15
select select "service"
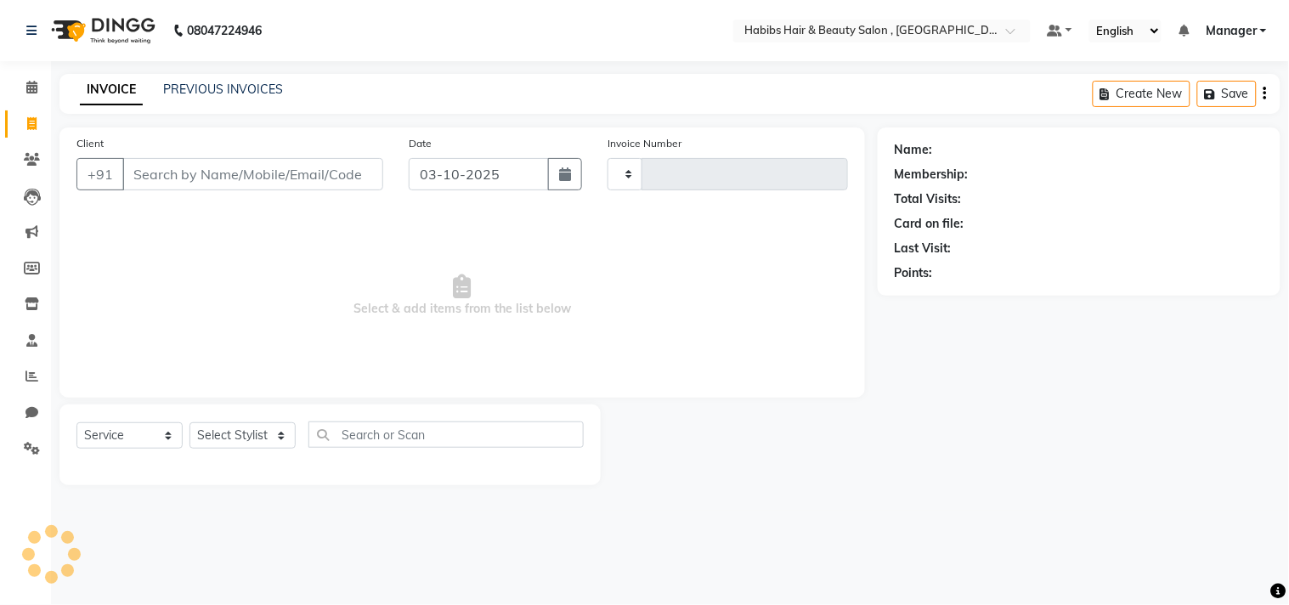
type input "3768"
select select "4838"
click at [142, 104] on div "INVOICE PREVIOUS INVOICES Create New Save" at bounding box center [669, 94] width 1221 height 40
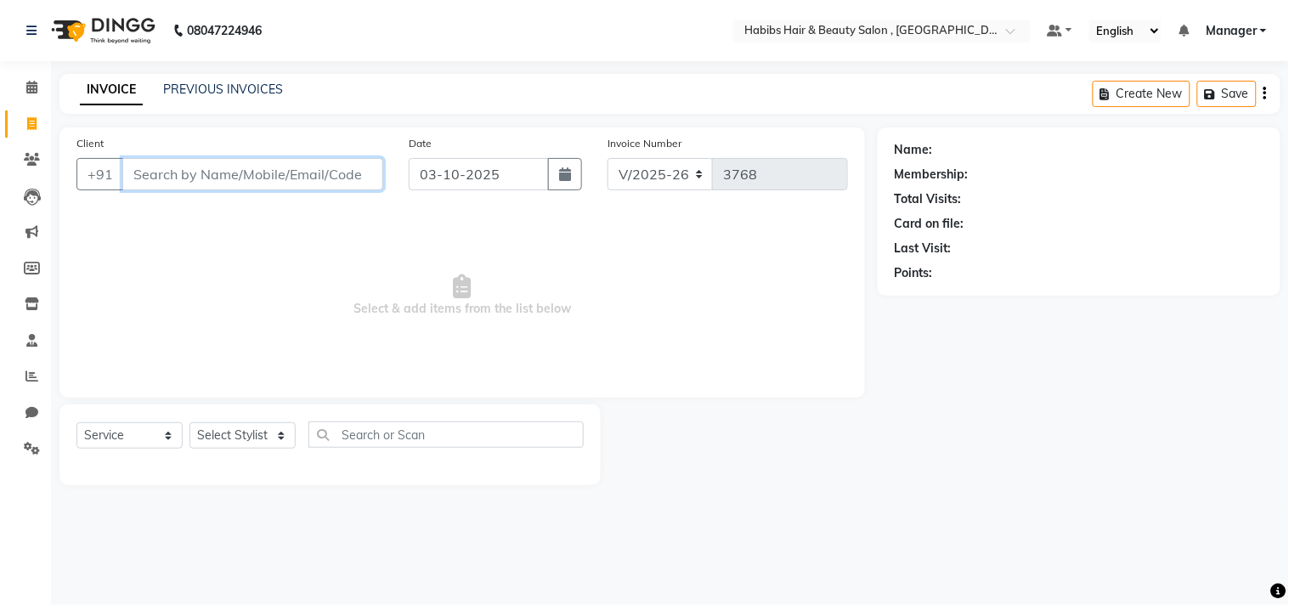
click at [187, 180] on input "Client" at bounding box center [252, 174] width 261 height 32
type input "9422316290"
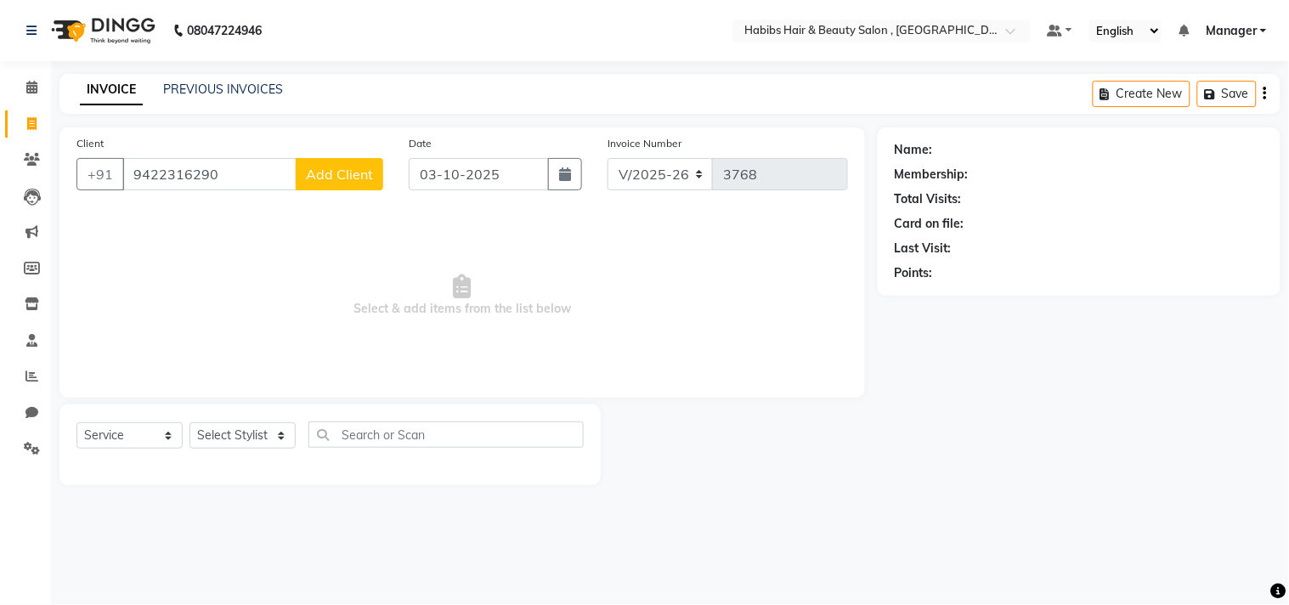
click at [347, 166] on span "Add Client" at bounding box center [339, 174] width 67 height 17
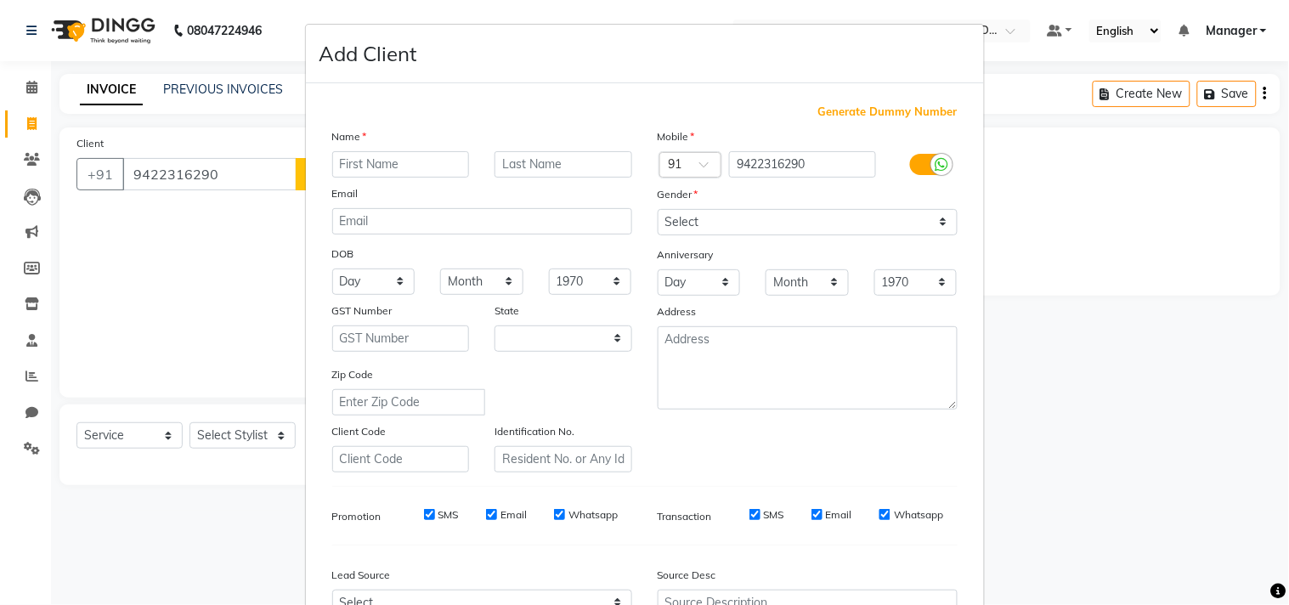
select select "22"
type input "Anil Trakroo"
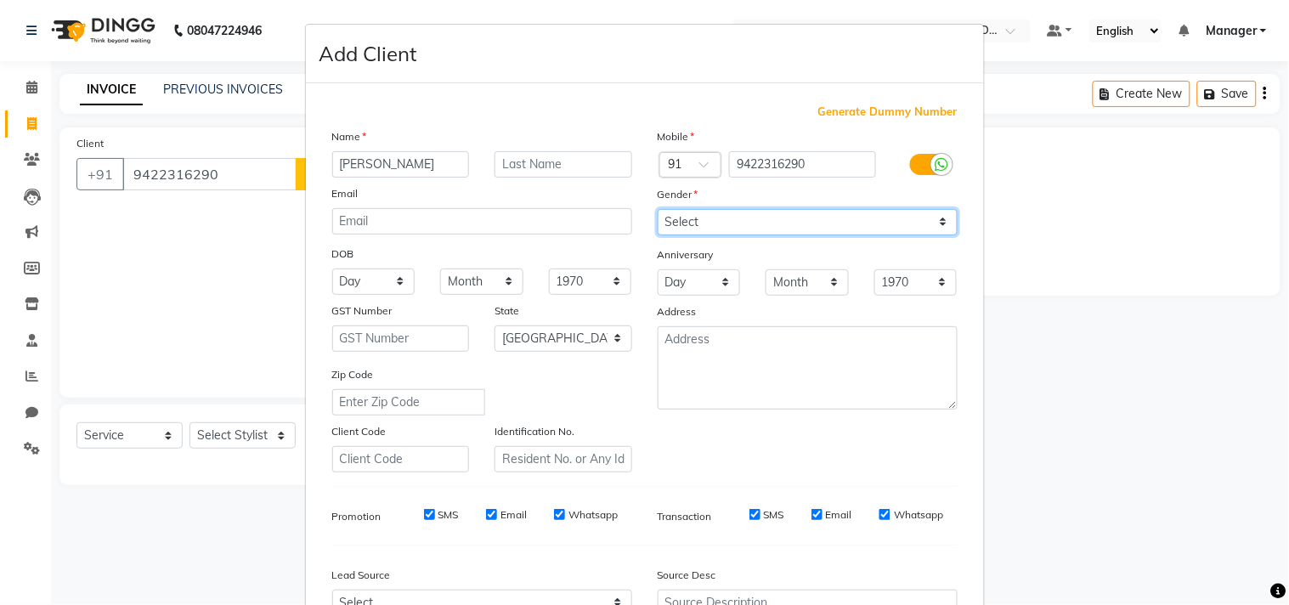
click at [810, 216] on select "Select Male Female Other Prefer Not To Say" at bounding box center [808, 222] width 300 height 26
select select "male"
click at [658, 209] on select "Select Male Female Other Prefer Not To Say" at bounding box center [808, 222] width 300 height 26
click at [863, 486] on hr at bounding box center [644, 486] width 625 height 1
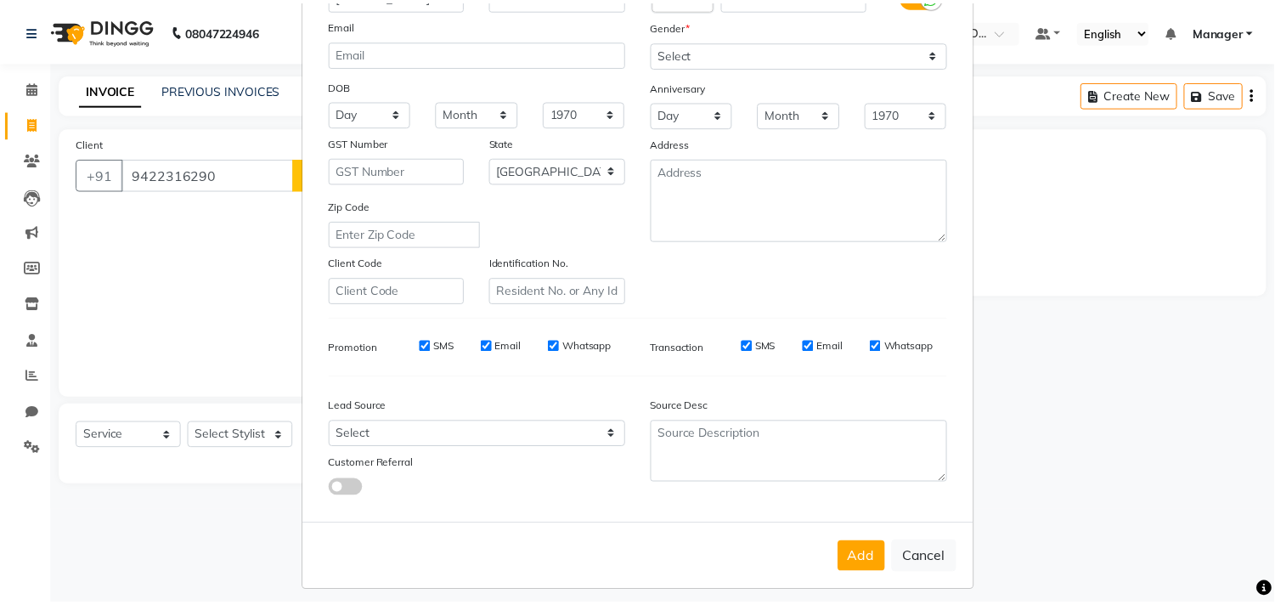
scroll to position [180, 0]
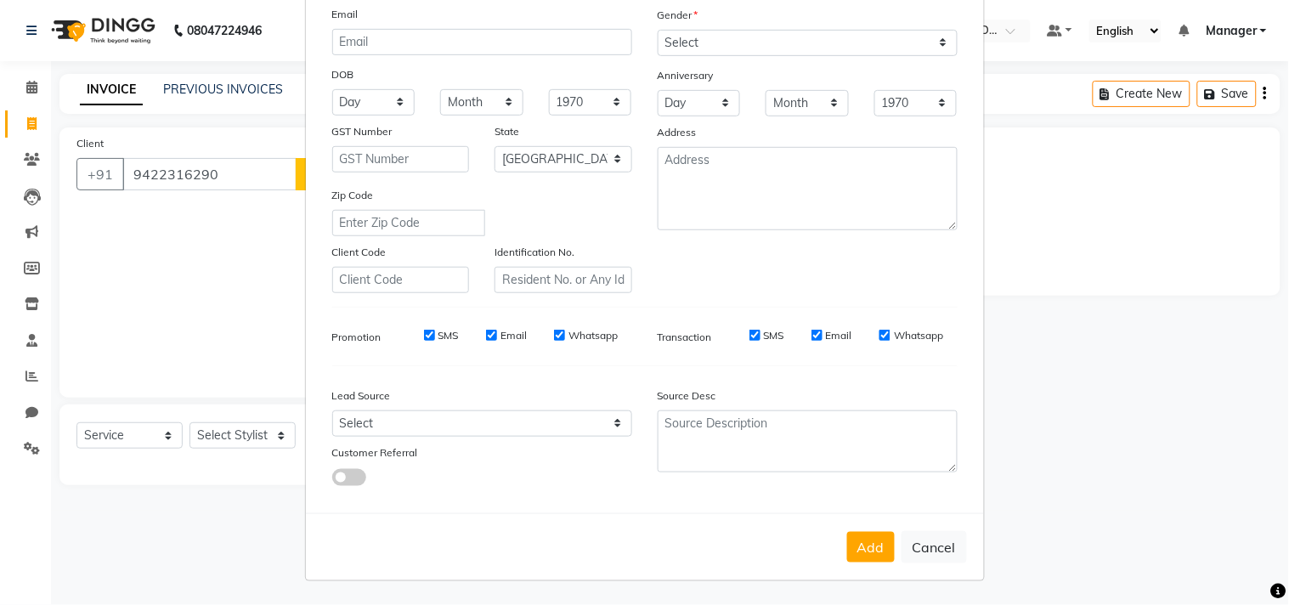
click at [864, 565] on div "Add Cancel" at bounding box center [645, 546] width 678 height 67
click at [868, 539] on button "Add" at bounding box center [871, 547] width 48 height 31
type input "94******90"
select select
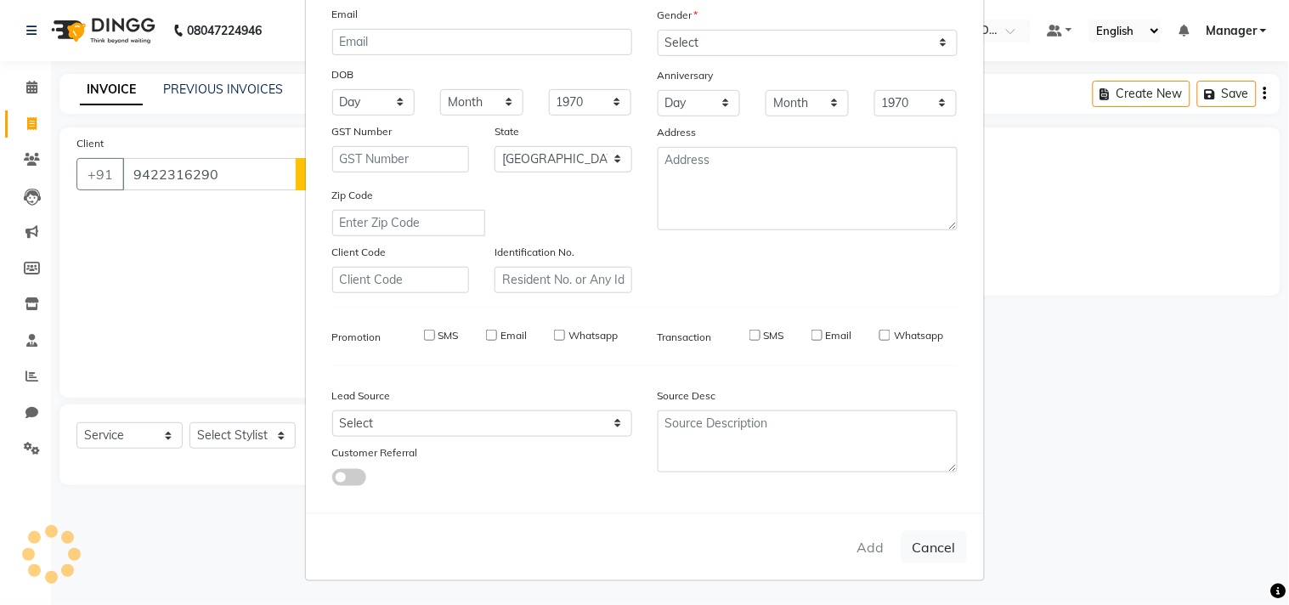
select select
select select "null"
select select
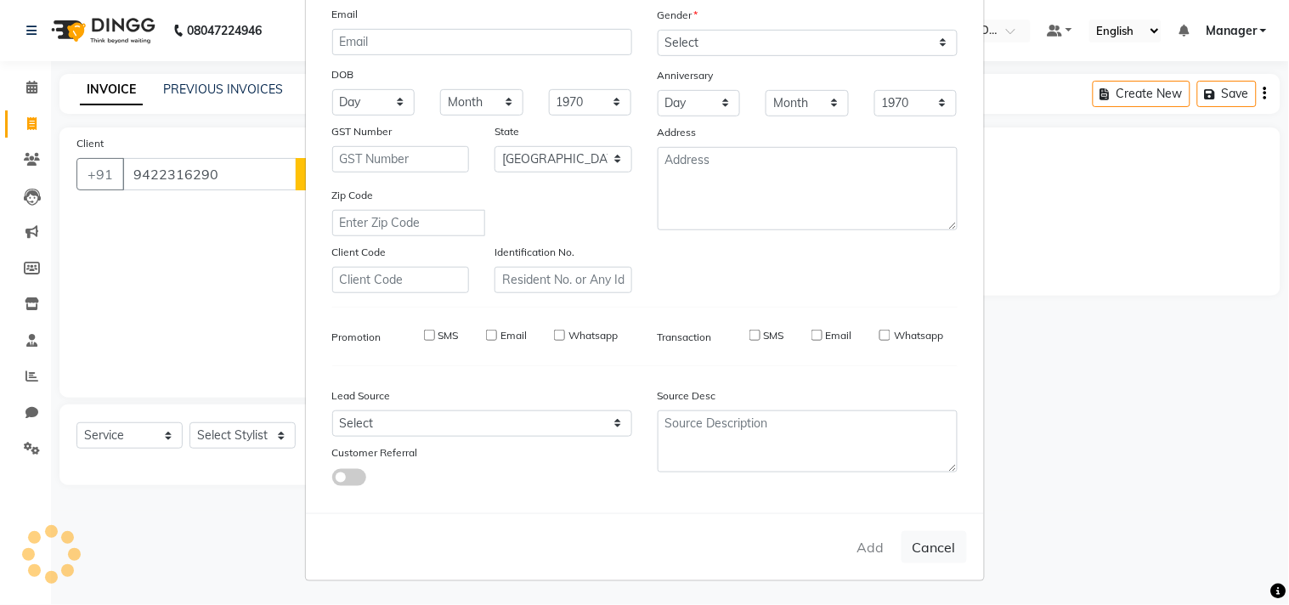
select select
checkbox input "false"
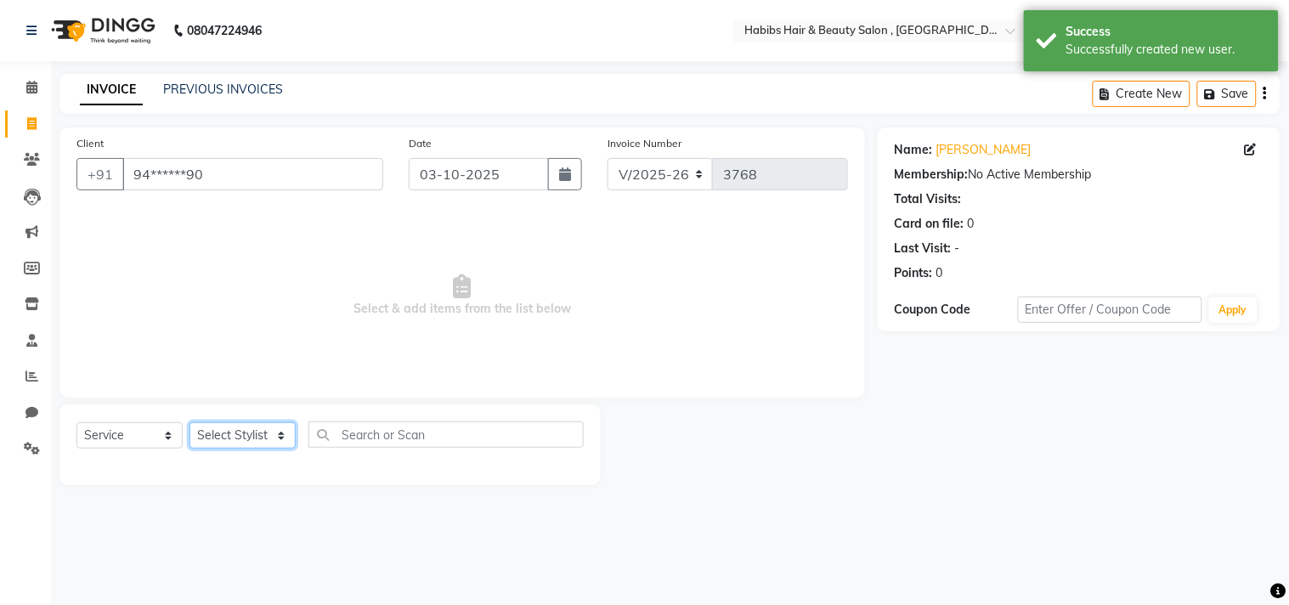
click at [268, 435] on select "Select Stylist [PERSON_NAME] Manager M M [PERSON_NAME] [PERSON_NAME] Reshma [PE…" at bounding box center [242, 435] width 106 height 26
select select "68759"
click at [189, 423] on select "Select Stylist [PERSON_NAME] Manager M M [PERSON_NAME] [PERSON_NAME] Reshma [PE…" at bounding box center [242, 435] width 106 height 26
click at [278, 370] on span "Select & add items from the list below" at bounding box center [461, 296] width 771 height 170
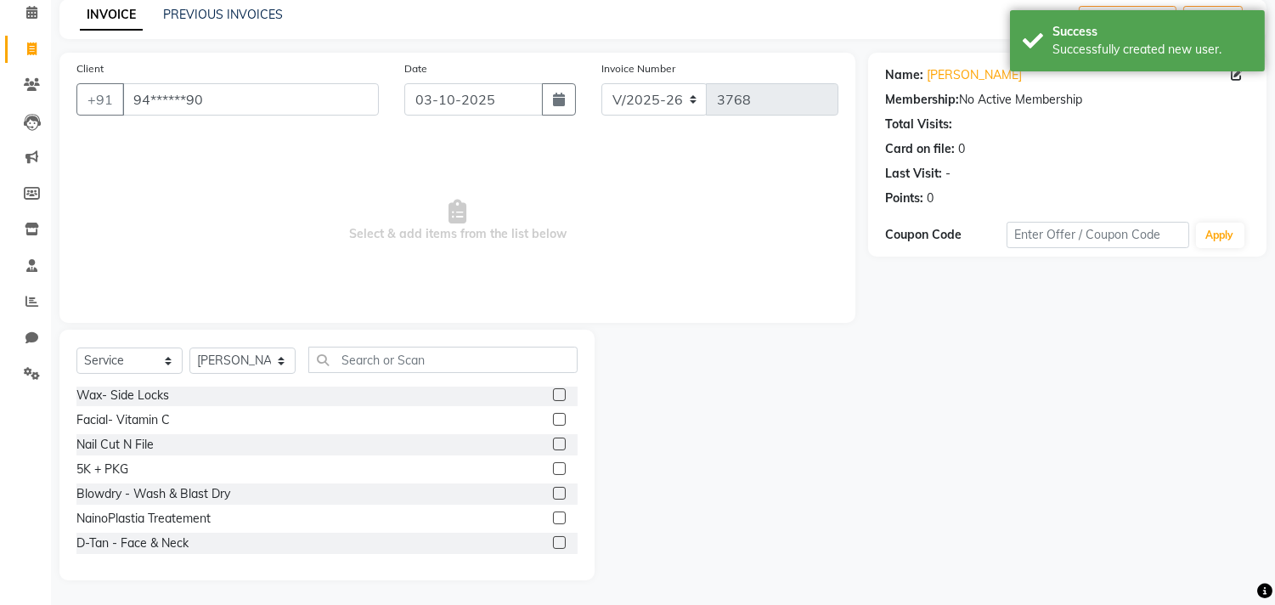
scroll to position [1037, 0]
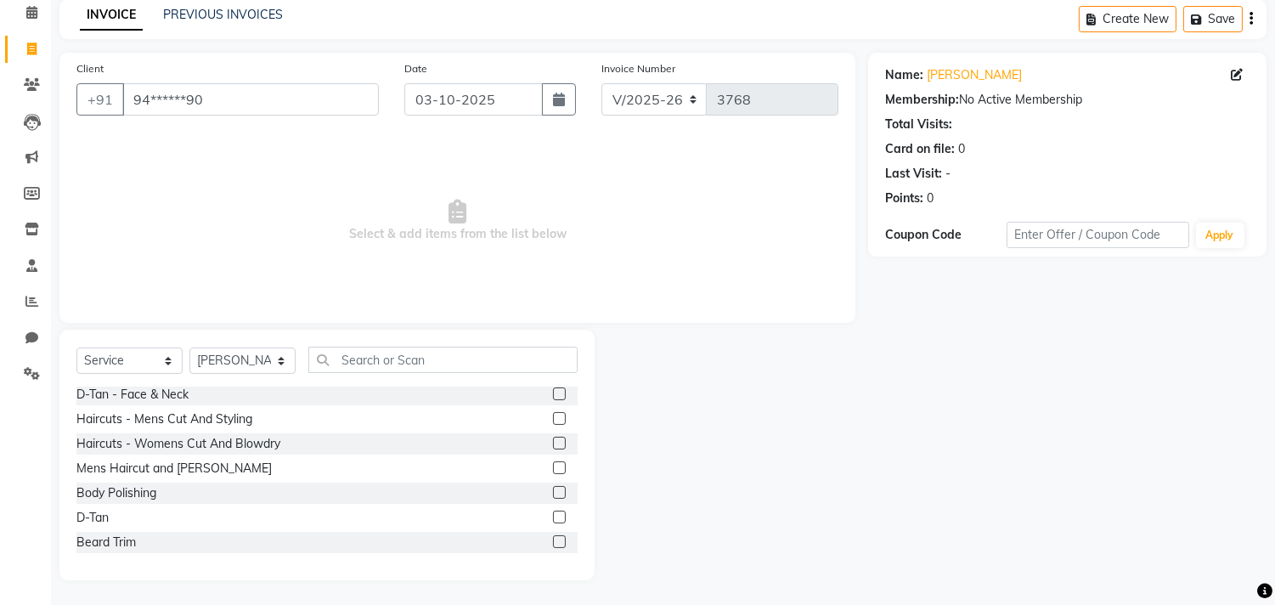
click at [553, 412] on label at bounding box center [559, 418] width 13 height 13
click at [553, 414] on input "checkbox" at bounding box center [558, 419] width 11 height 11
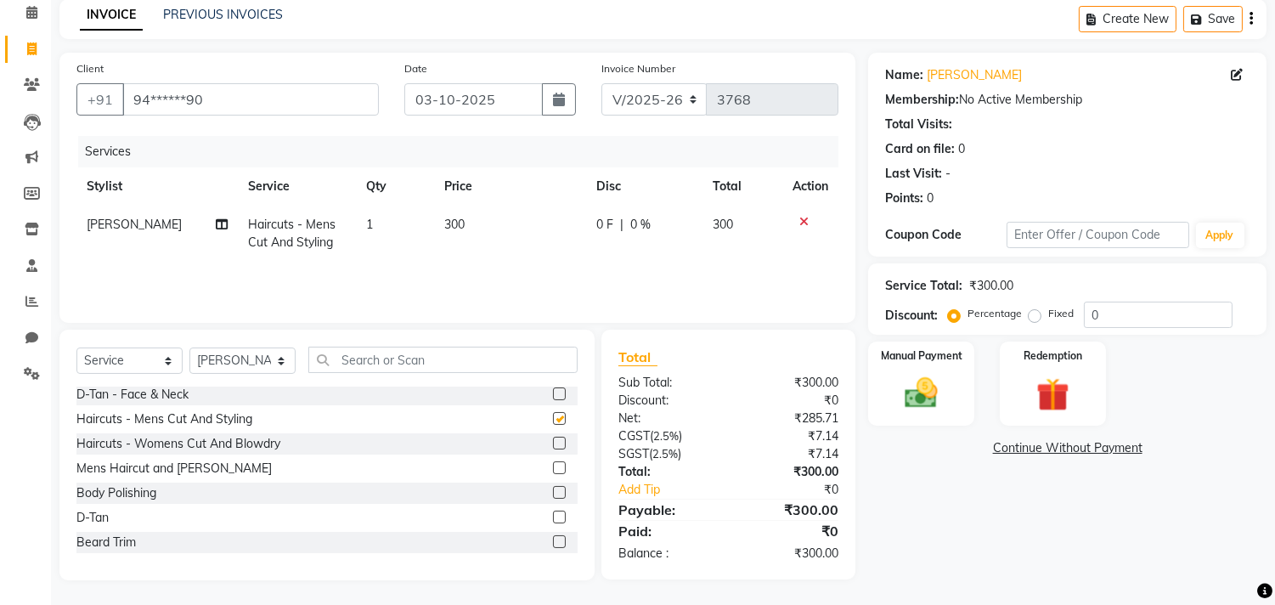
checkbox input "false"
click at [855, 412] on div "Manual Payment Redemption" at bounding box center [1067, 384] width 424 height 84
click at [911, 369] on div "Manual Payment" at bounding box center [922, 383] width 110 height 87
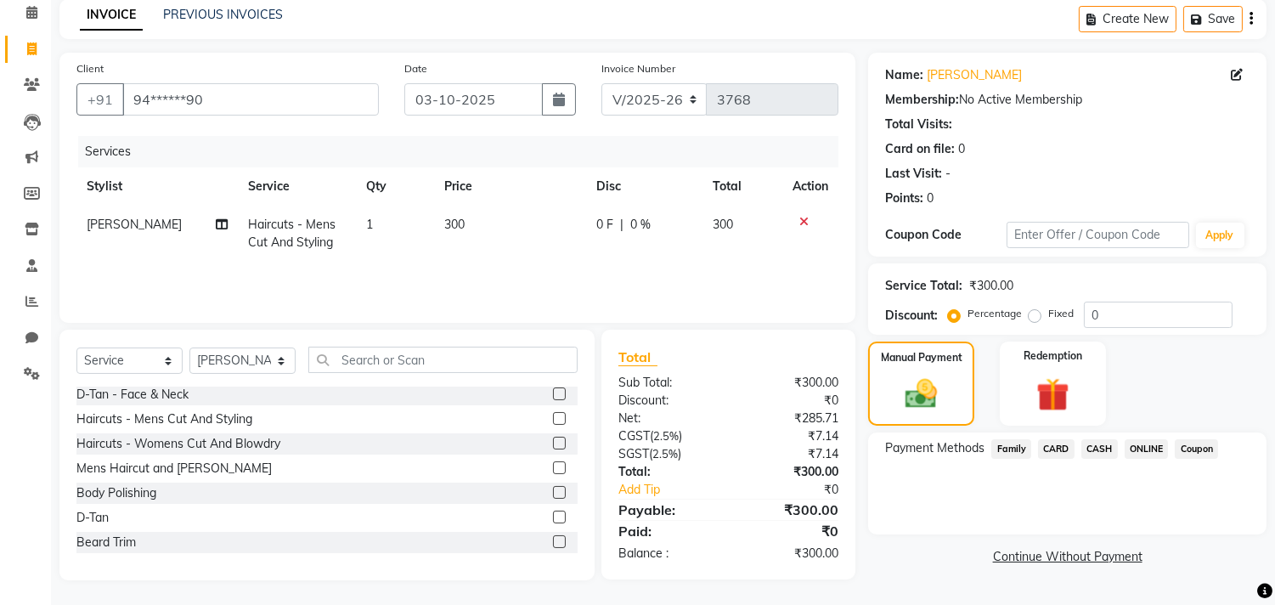
click at [1140, 439] on span "ONLINE" at bounding box center [1147, 449] width 44 height 20
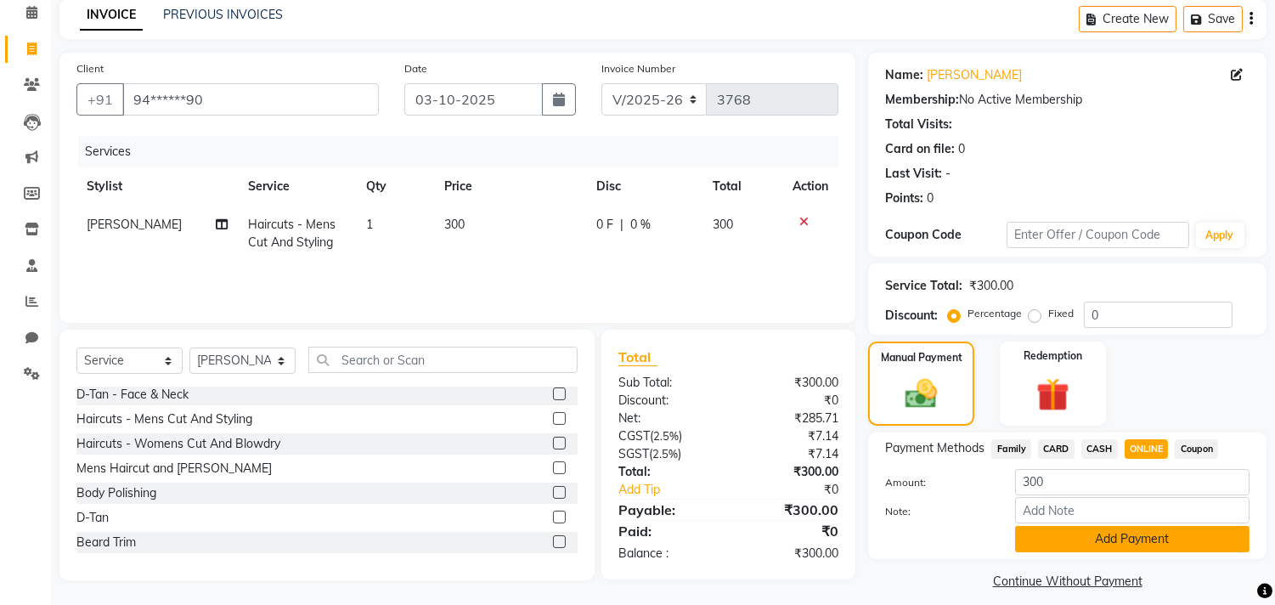
click at [1126, 537] on button "Add Payment" at bounding box center [1132, 539] width 234 height 26
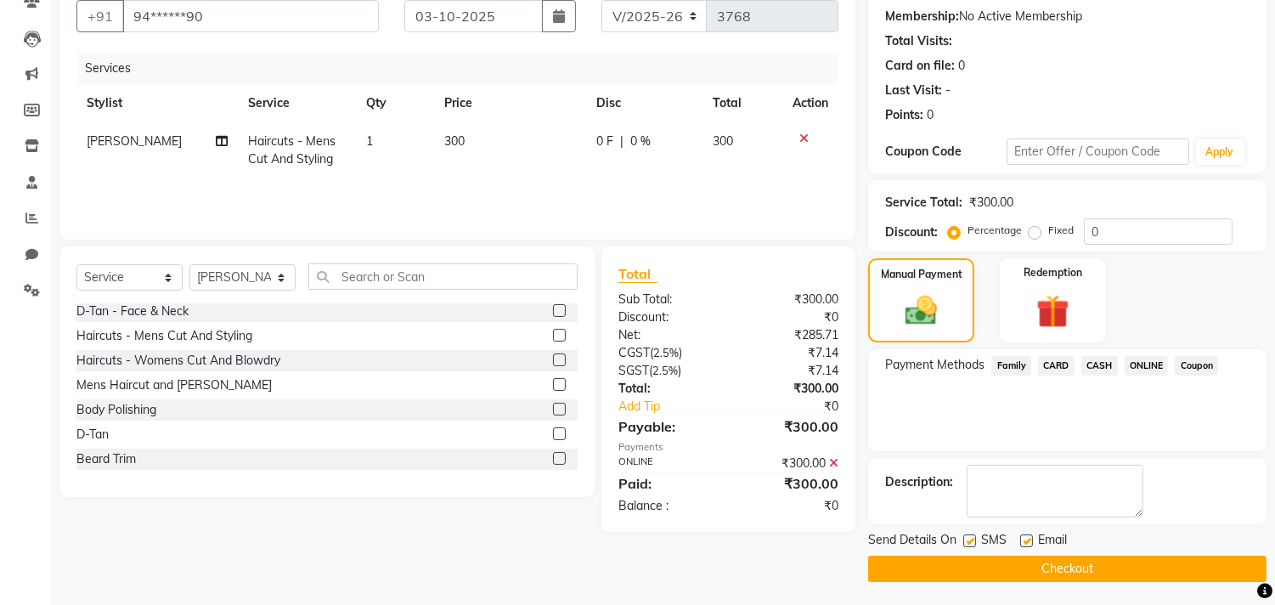
scroll to position [159, 0]
click at [1113, 559] on button "Checkout" at bounding box center [1067, 568] width 398 height 26
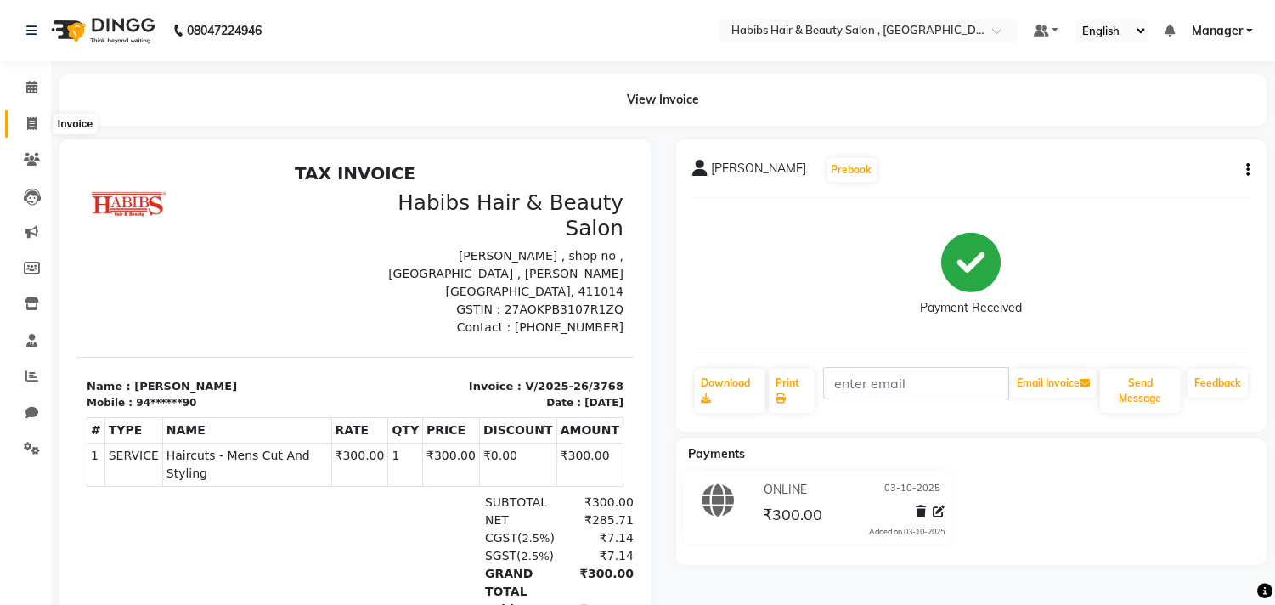
click at [36, 121] on icon at bounding box center [31, 123] width 9 height 13
select select "4838"
select select "service"
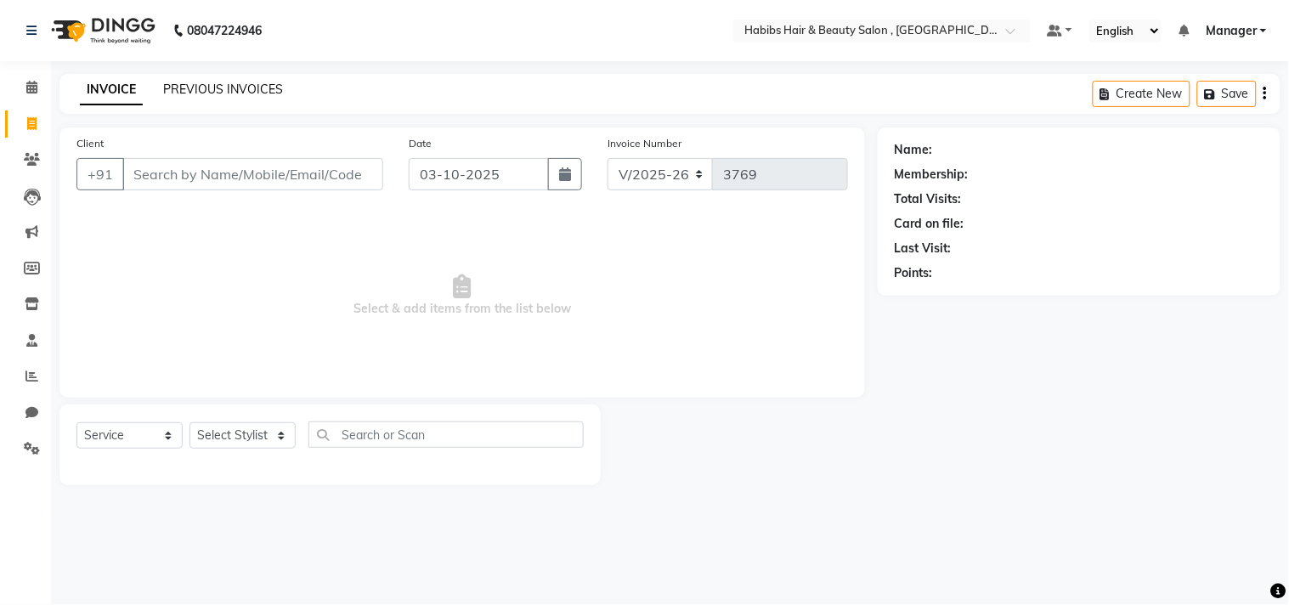
click at [249, 82] on link "PREVIOUS INVOICES" at bounding box center [223, 89] width 120 height 15
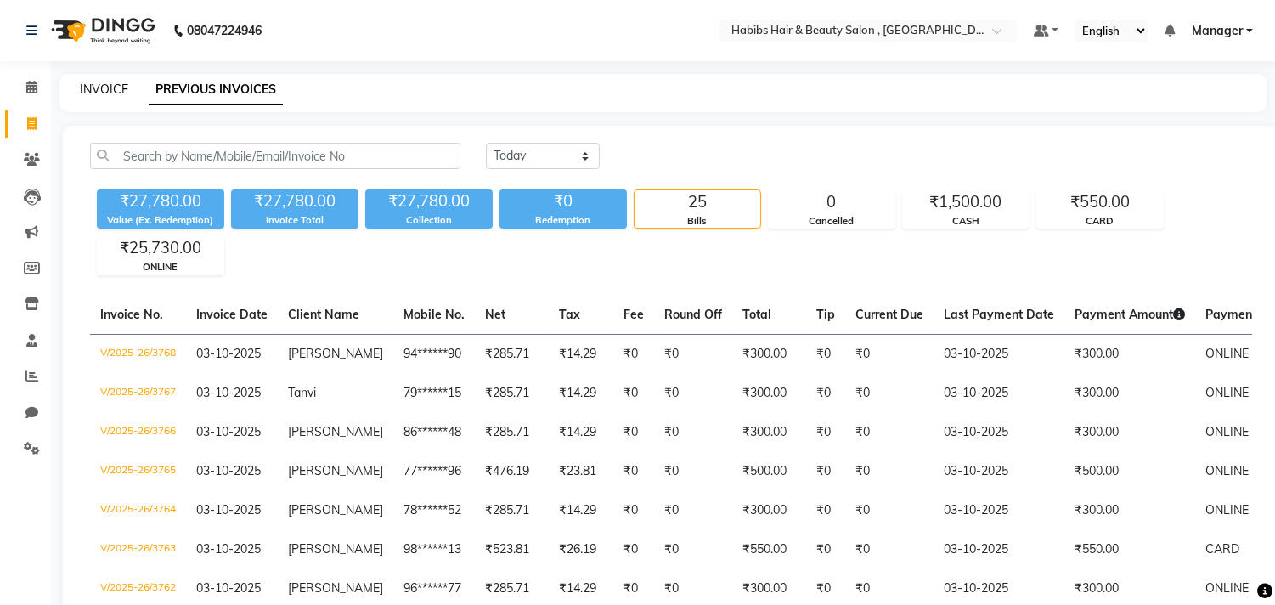
click at [120, 82] on link "INVOICE" at bounding box center [104, 89] width 48 height 15
select select "service"
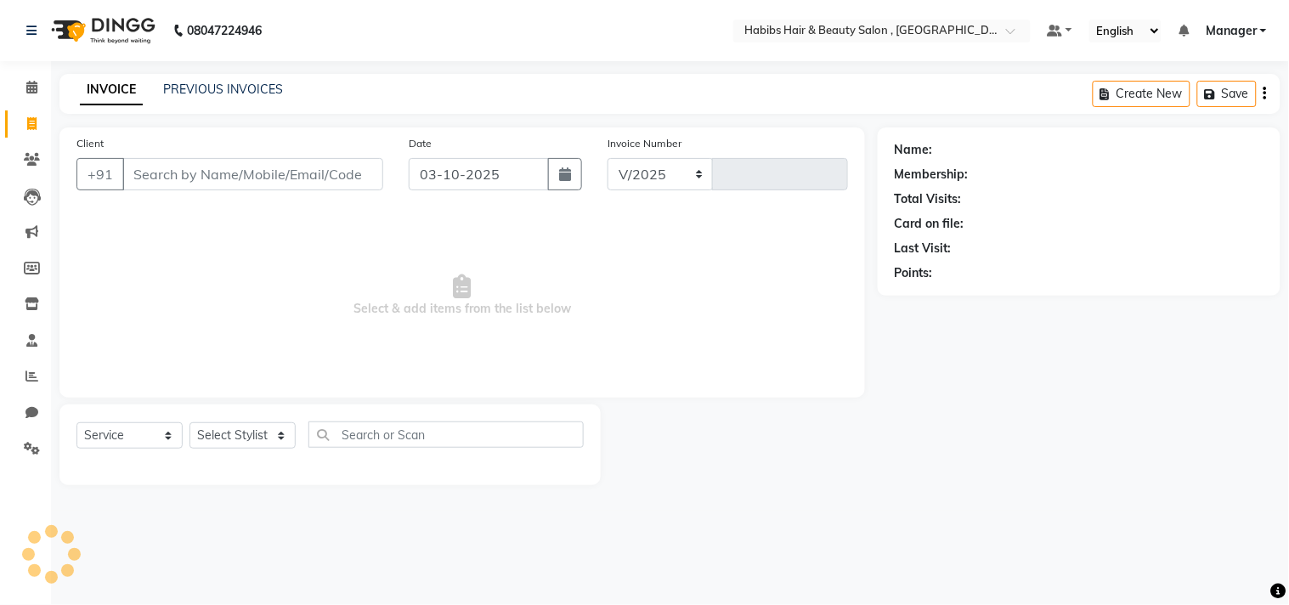
select select "4838"
type input "3769"
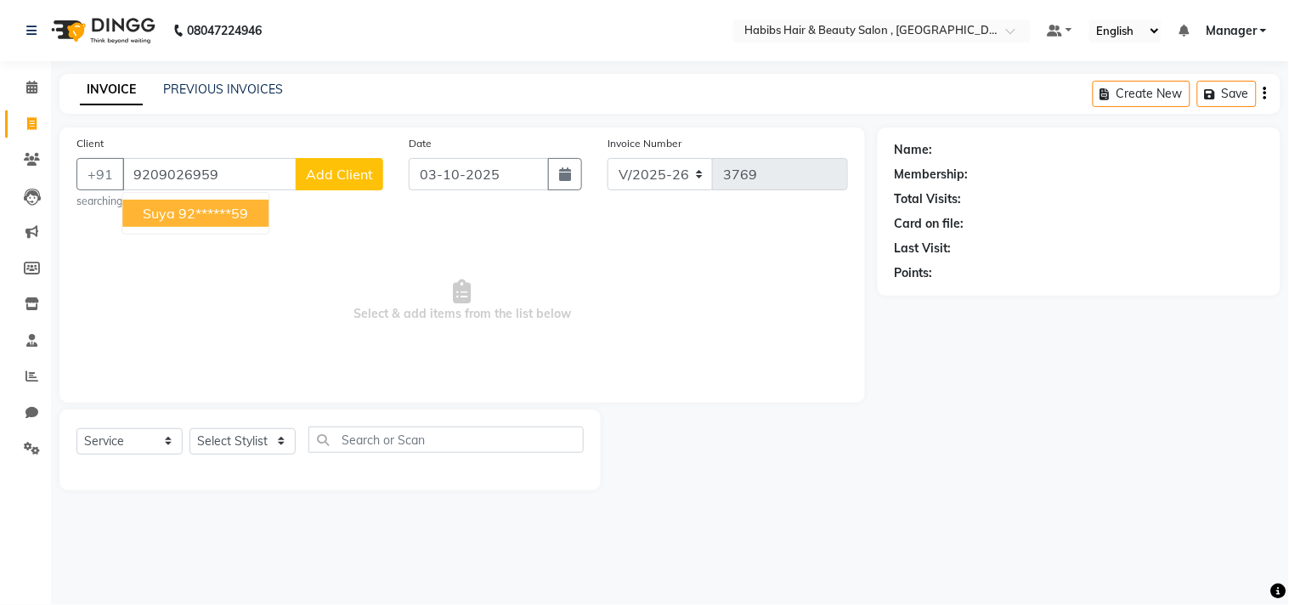
type input "9209026959"
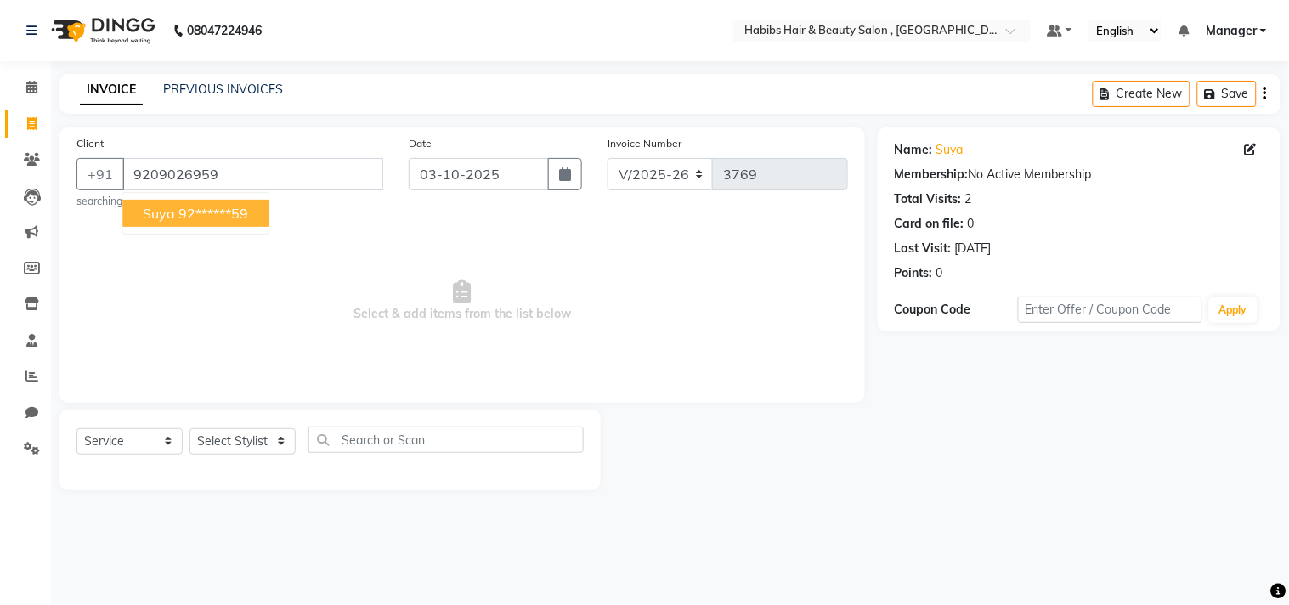
click at [257, 342] on span "Select & add items from the list below" at bounding box center [461, 301] width 771 height 170
click at [1249, 149] on icon at bounding box center [1251, 150] width 12 height 12
select select "22"
select select "female"
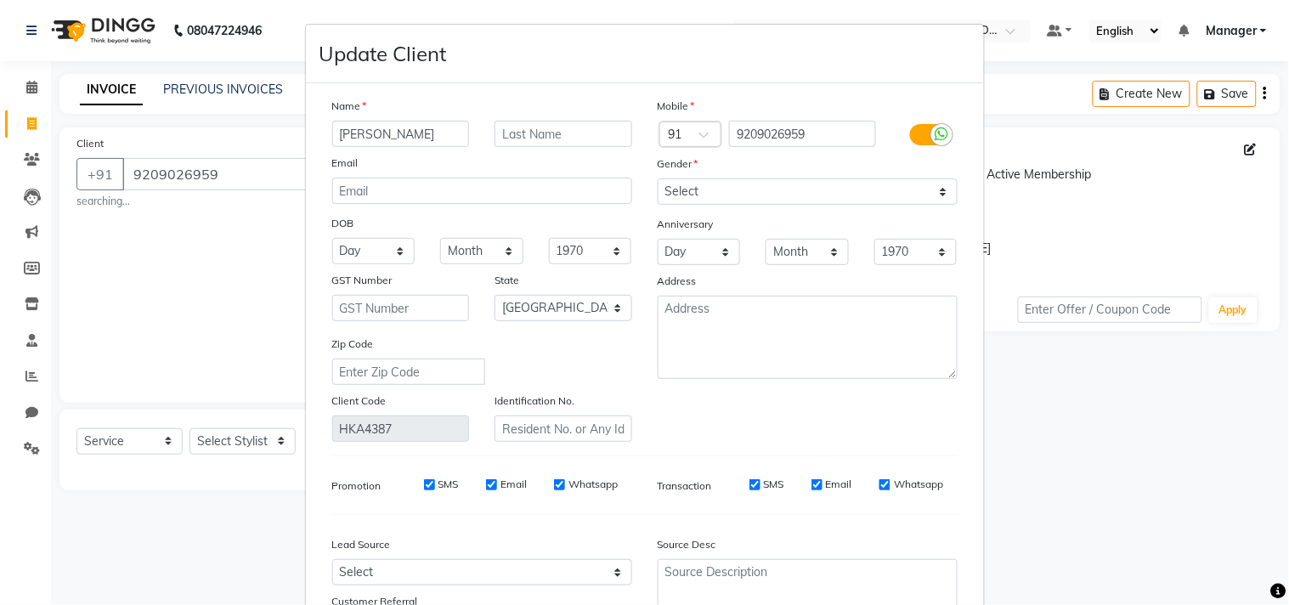
type input "Suya Hande"
click at [919, 406] on div "Mobile Country Code × 91 9209026959 Gender Select Male Female Other Prefer Not …" at bounding box center [807, 269] width 325 height 345
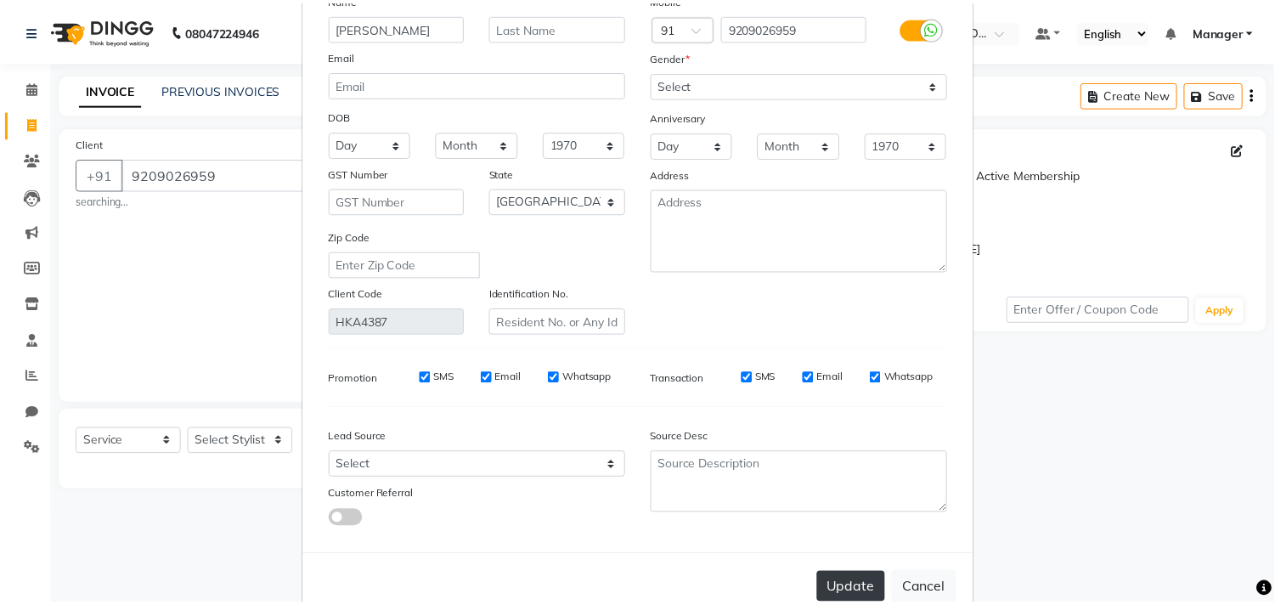
scroll to position [150, 0]
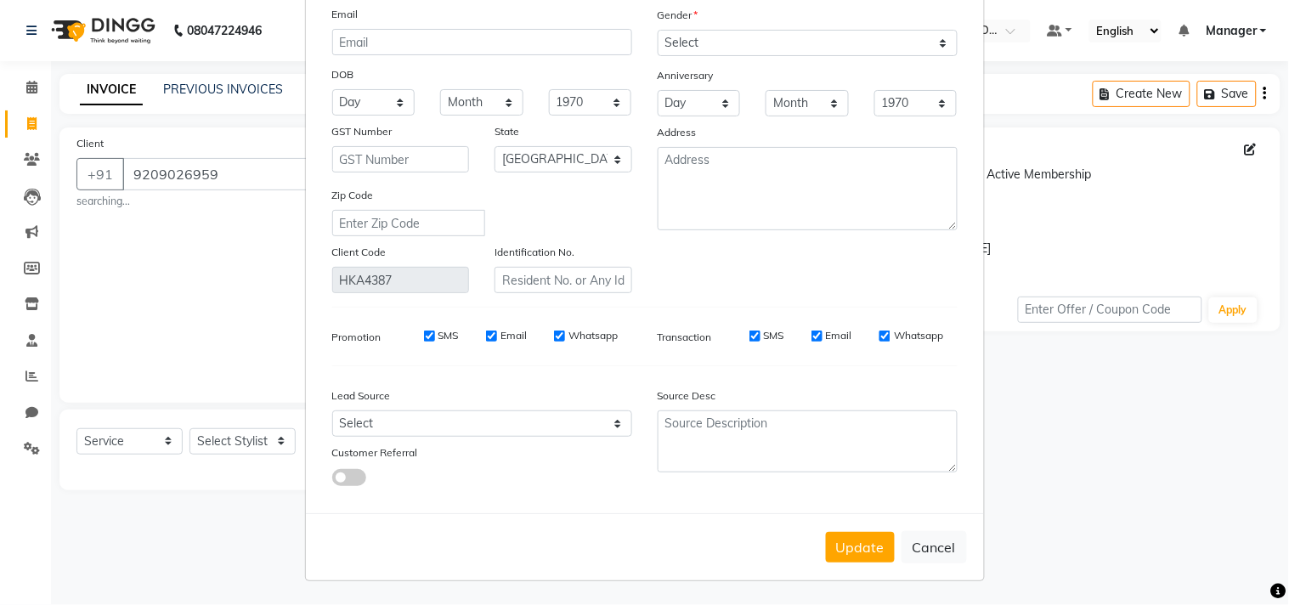
click at [842, 576] on div "Update Cancel" at bounding box center [645, 546] width 678 height 67
click at [855, 555] on button "Update" at bounding box center [860, 547] width 69 height 31
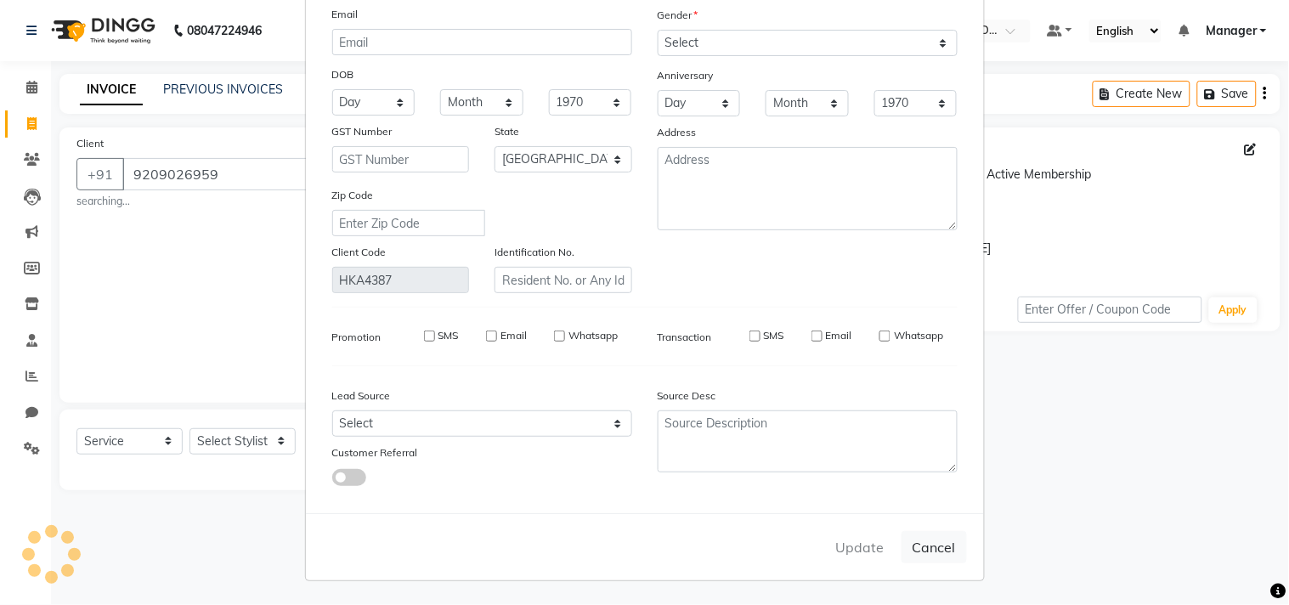
type input "92******59"
select select
select select "null"
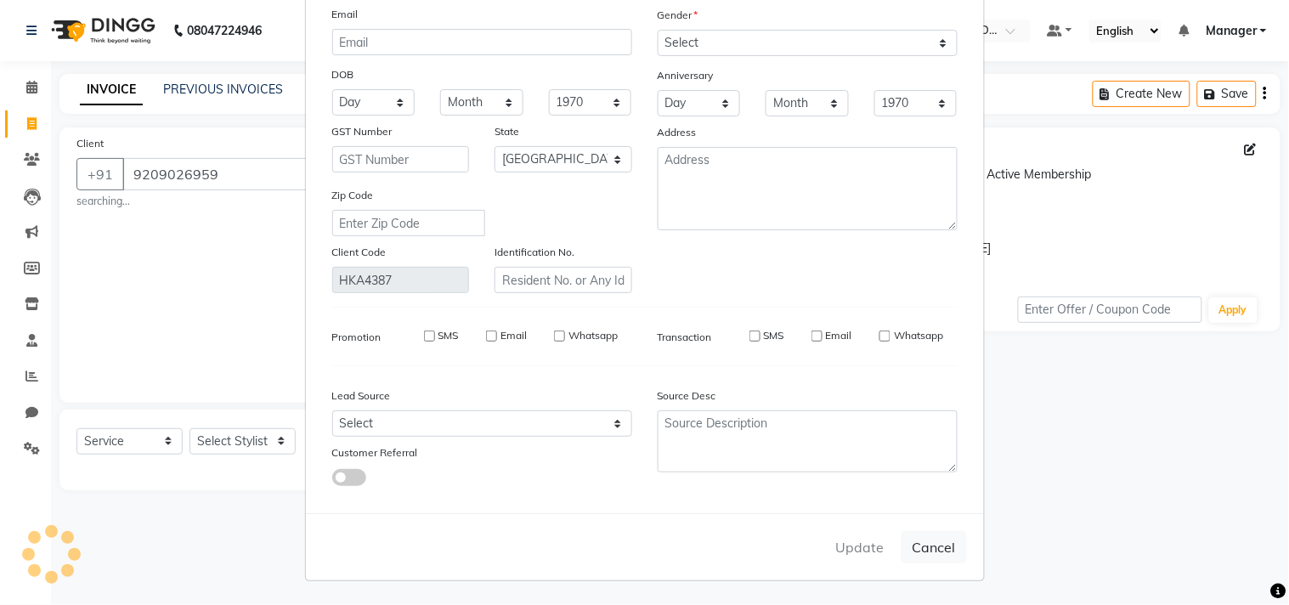
select select
checkbox input "false"
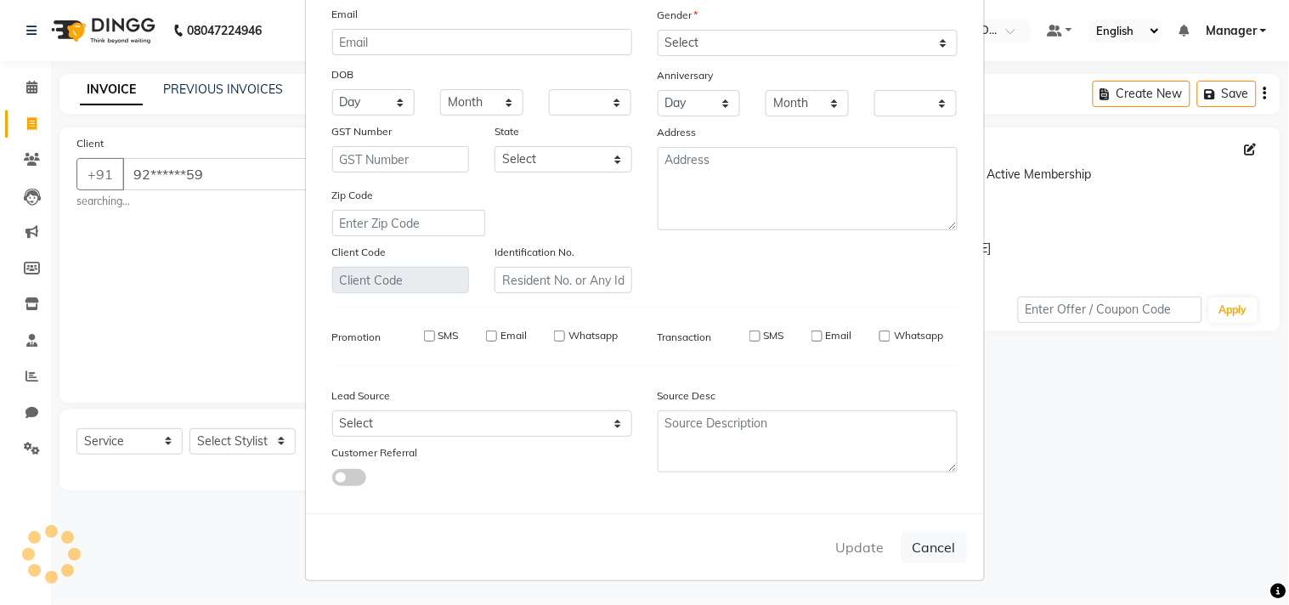
checkbox input "false"
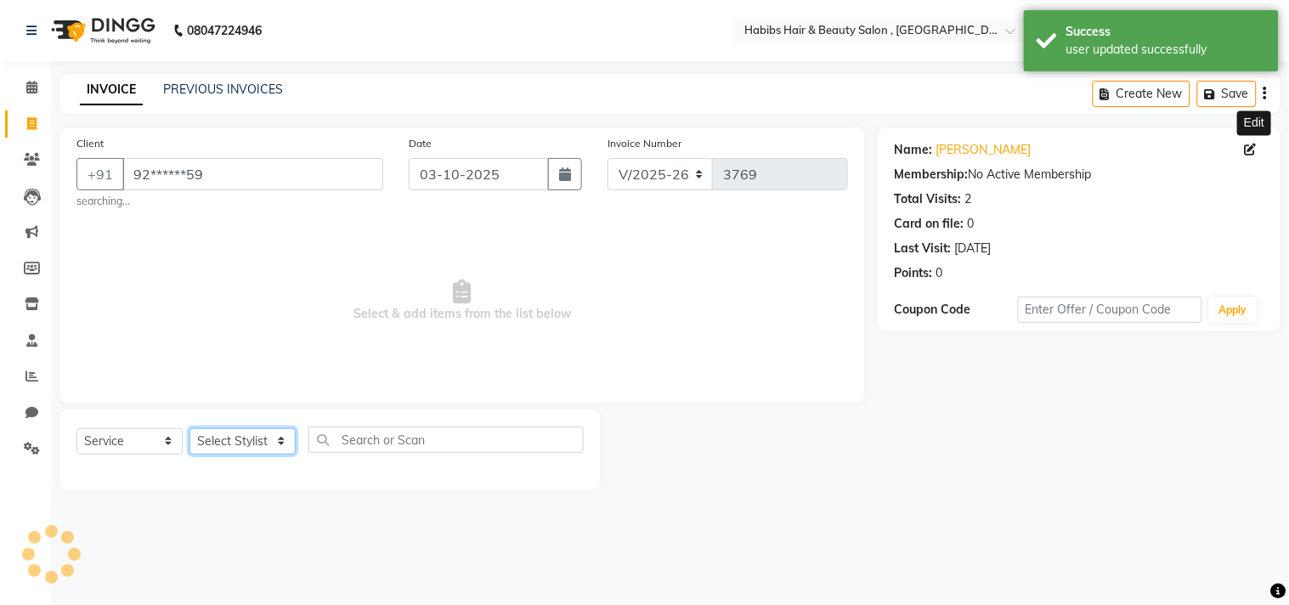
click at [243, 451] on select "Select Stylist Arif Dilnawaz Manager M M Neelam Niyaz Reshma Riyaz Salman Samee…" at bounding box center [242, 441] width 106 height 26
click at [189, 428] on select "Select Stylist Arif Dilnawaz Manager M M Neelam Niyaz Reshma Riyaz Salman Samee…" at bounding box center [242, 441] width 106 height 26
select select "29954"
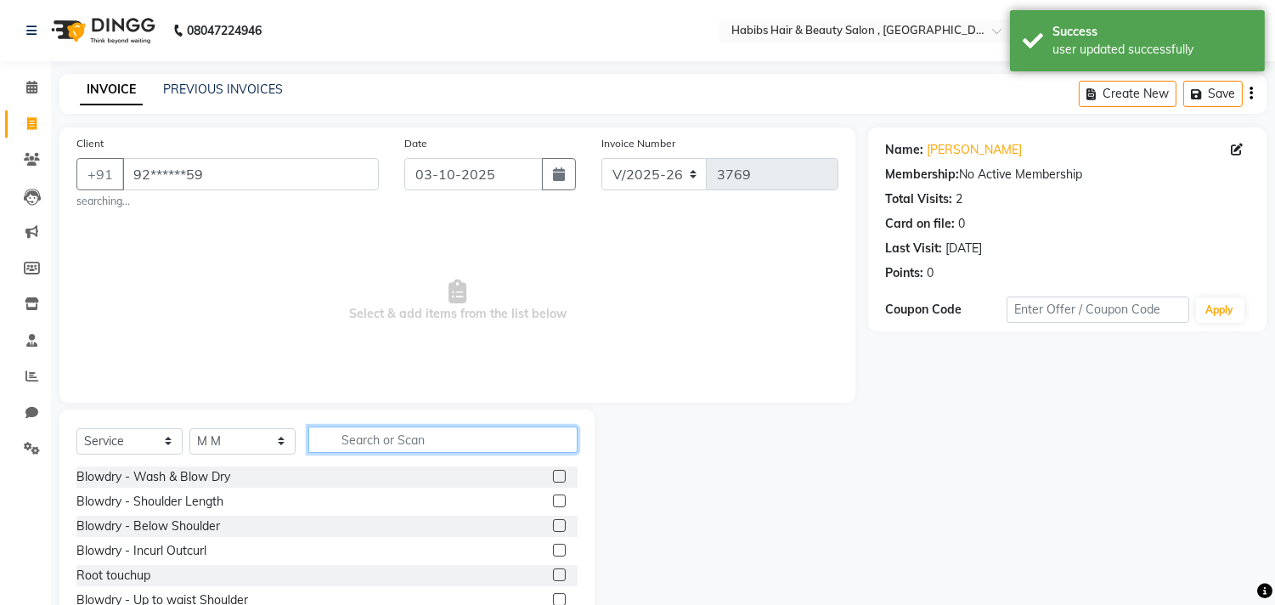
click at [388, 430] on input "text" at bounding box center [442, 439] width 269 height 26
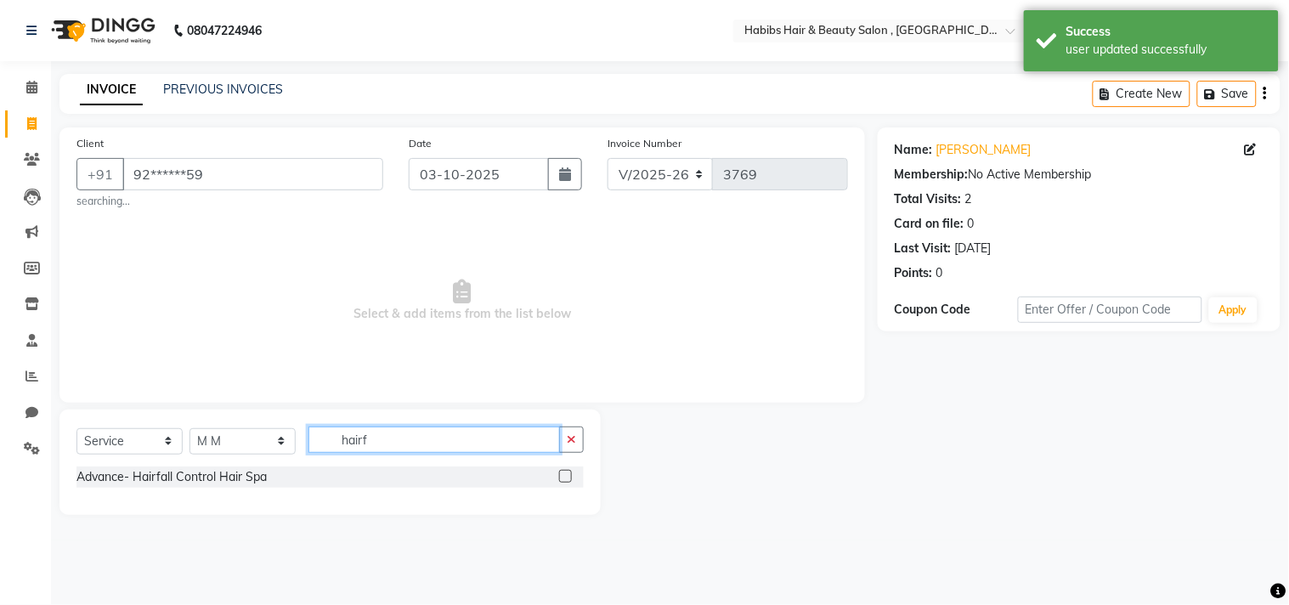
type input "hairf"
click at [562, 472] on label at bounding box center [565, 476] width 13 height 13
click at [562, 472] on input "checkbox" at bounding box center [564, 476] width 11 height 11
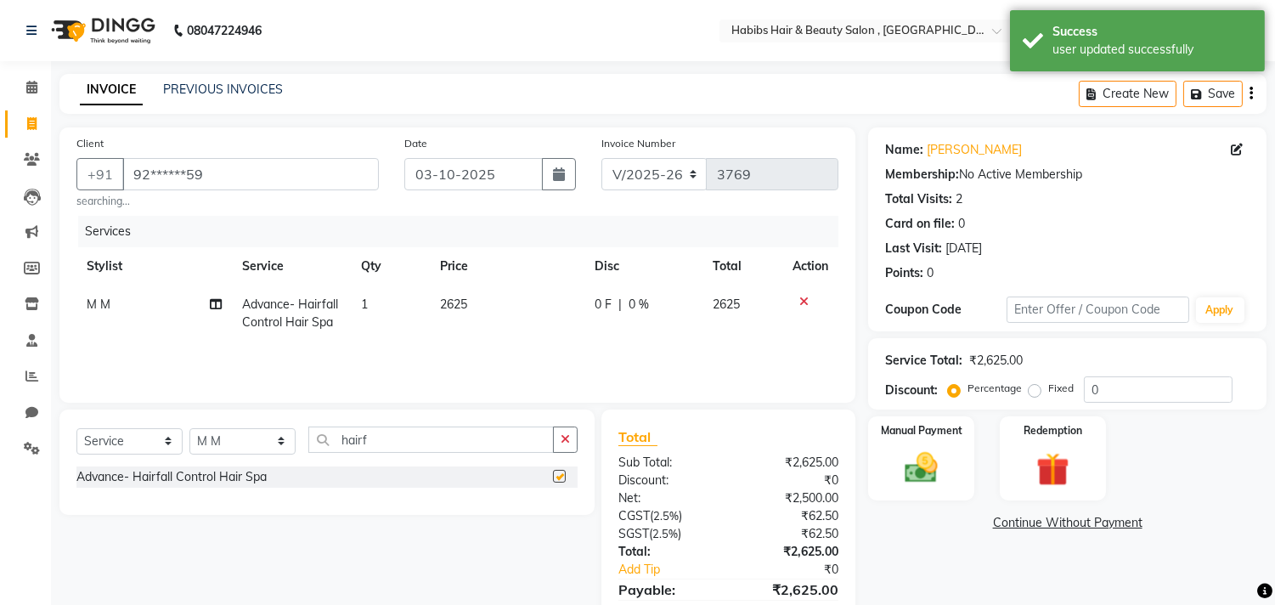
checkbox input "false"
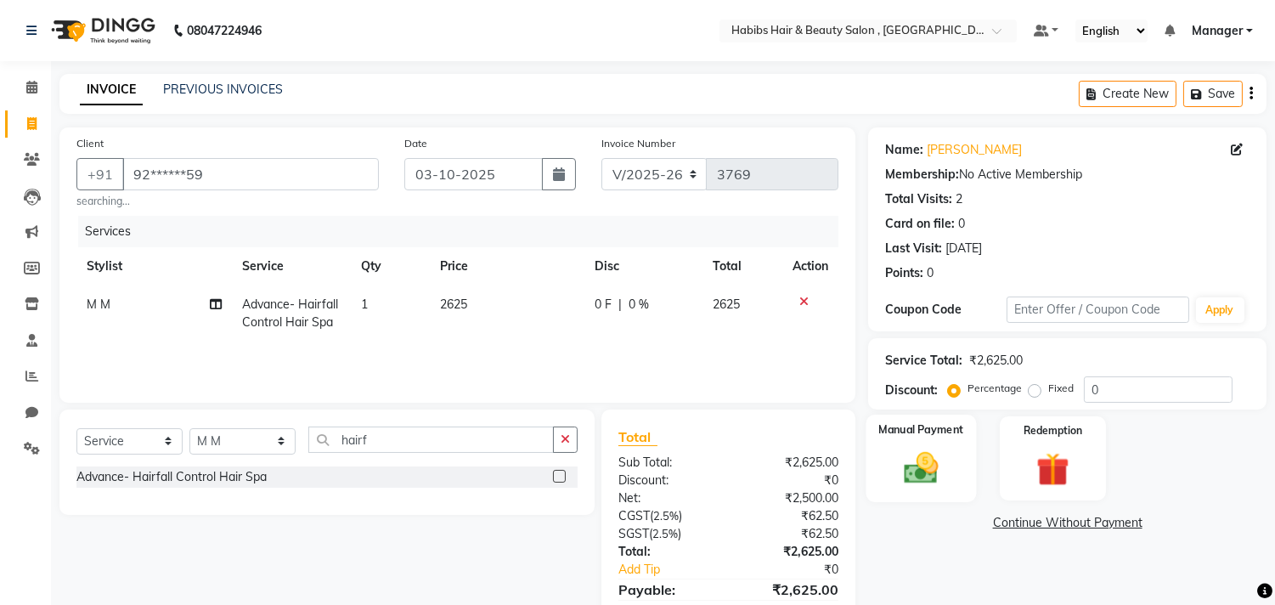
click at [928, 459] on img at bounding box center [922, 469] width 56 height 40
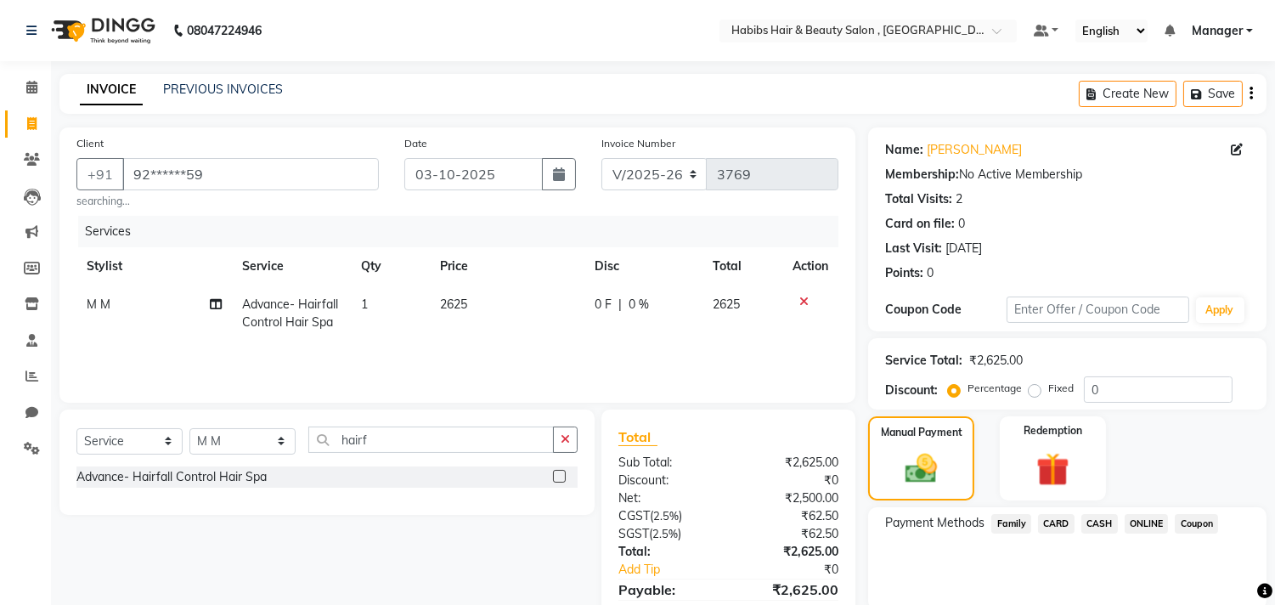
click at [1149, 519] on span "ONLINE" at bounding box center [1147, 524] width 44 height 20
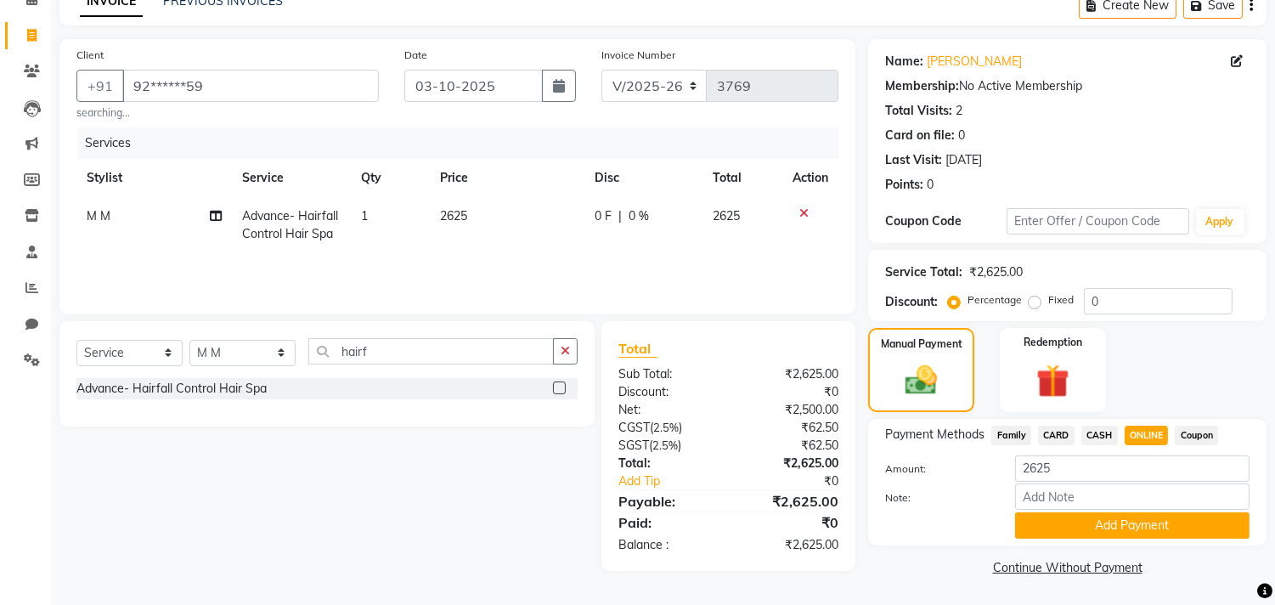
click at [1149, 519] on button "Add Payment" at bounding box center [1132, 525] width 234 height 26
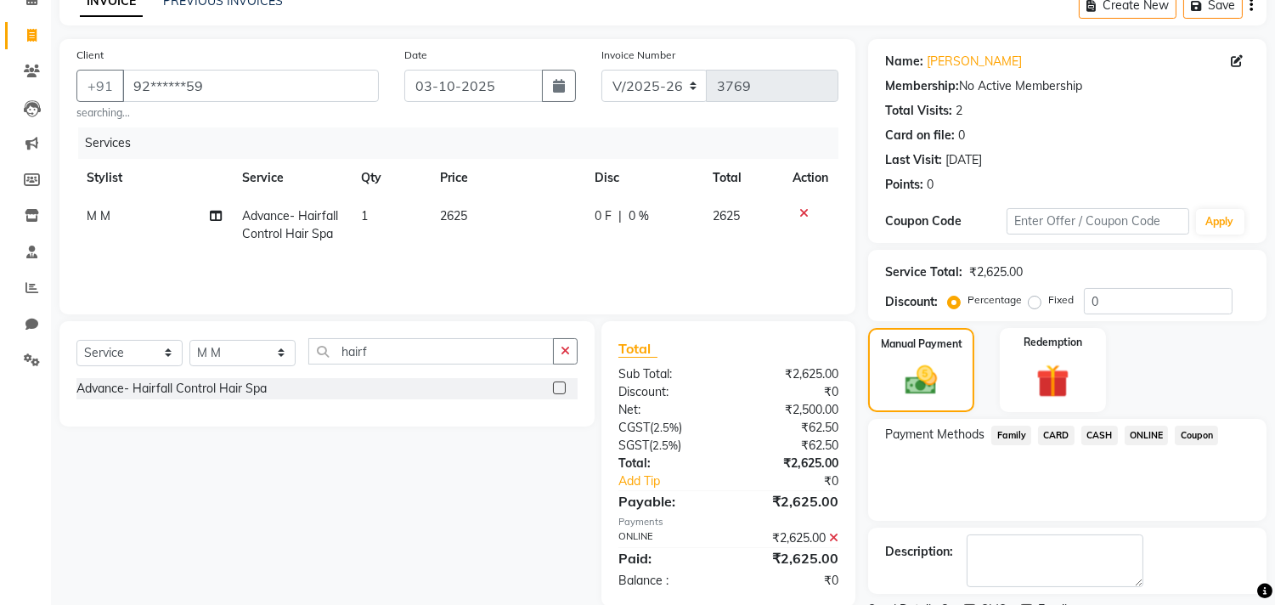
scroll to position [159, 0]
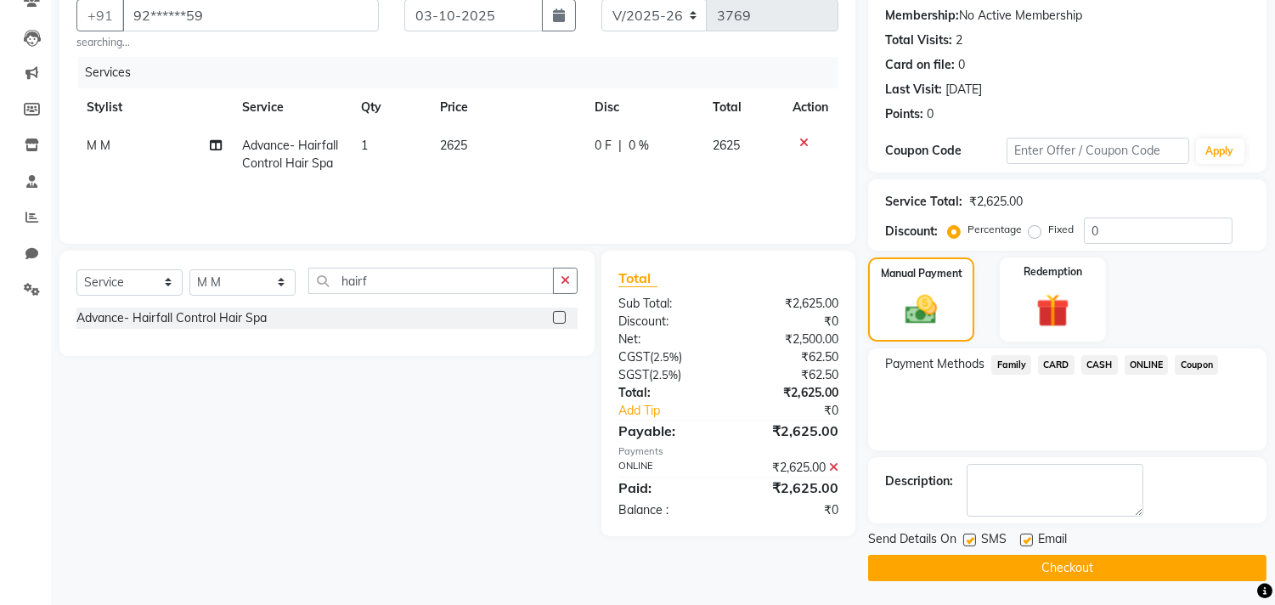
click at [1134, 567] on button "Checkout" at bounding box center [1067, 568] width 398 height 26
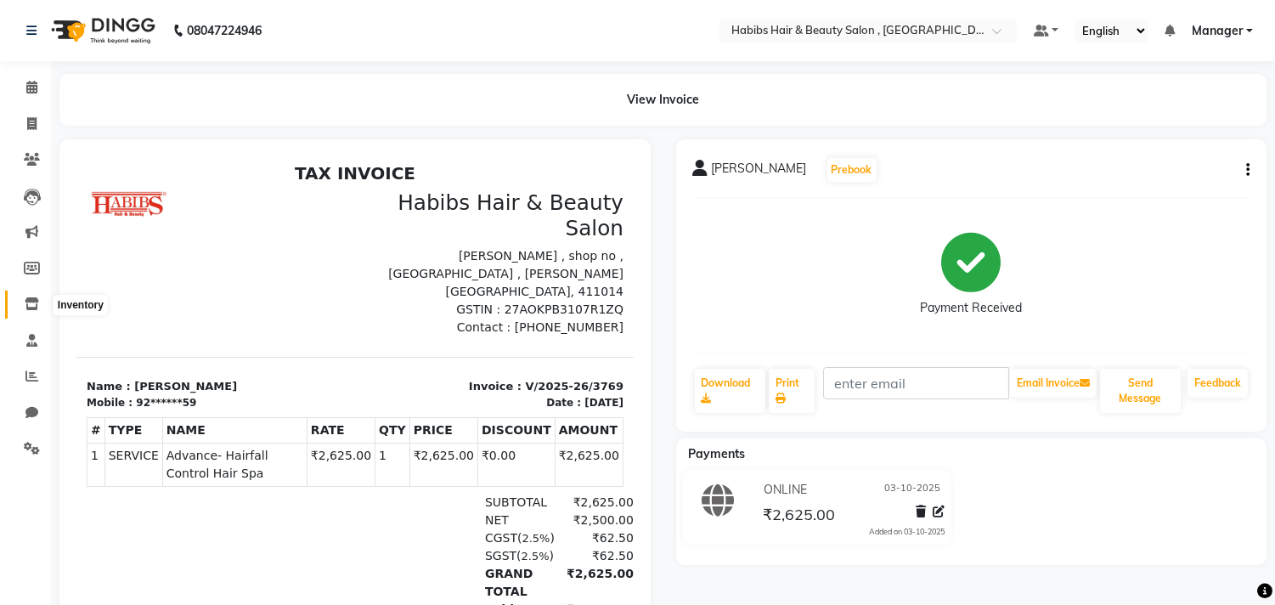
click at [38, 310] on span at bounding box center [32, 305] width 30 height 20
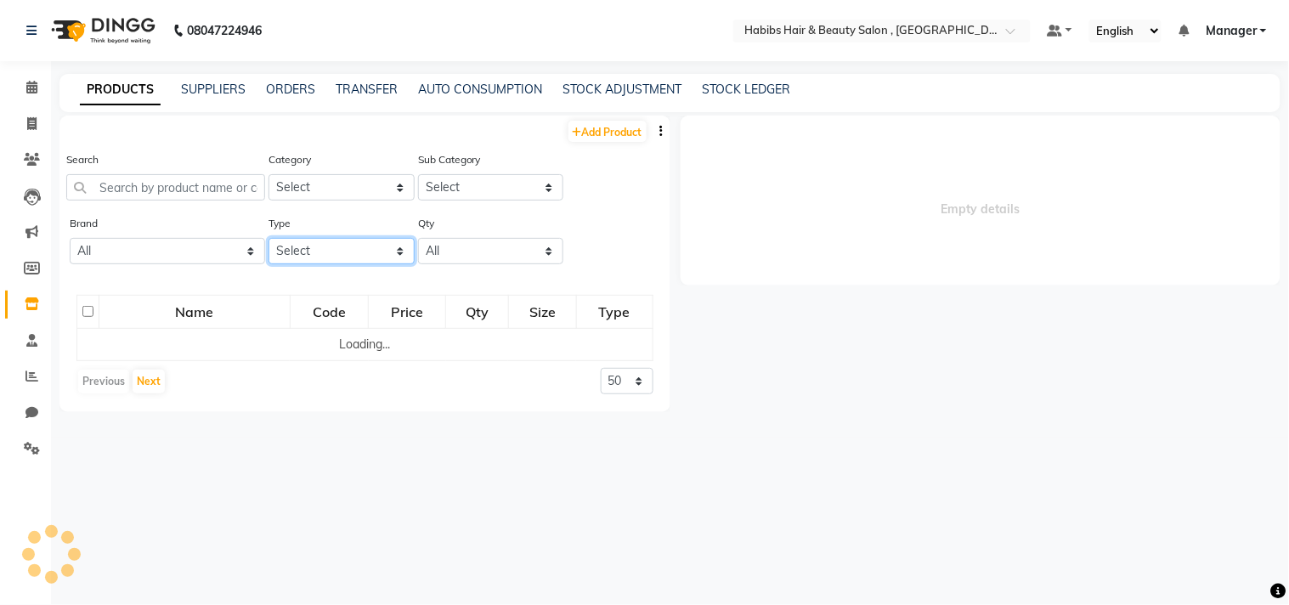
click at [338, 250] on select "Select Both Retail Consumable" at bounding box center [341, 251] width 146 height 26
select select
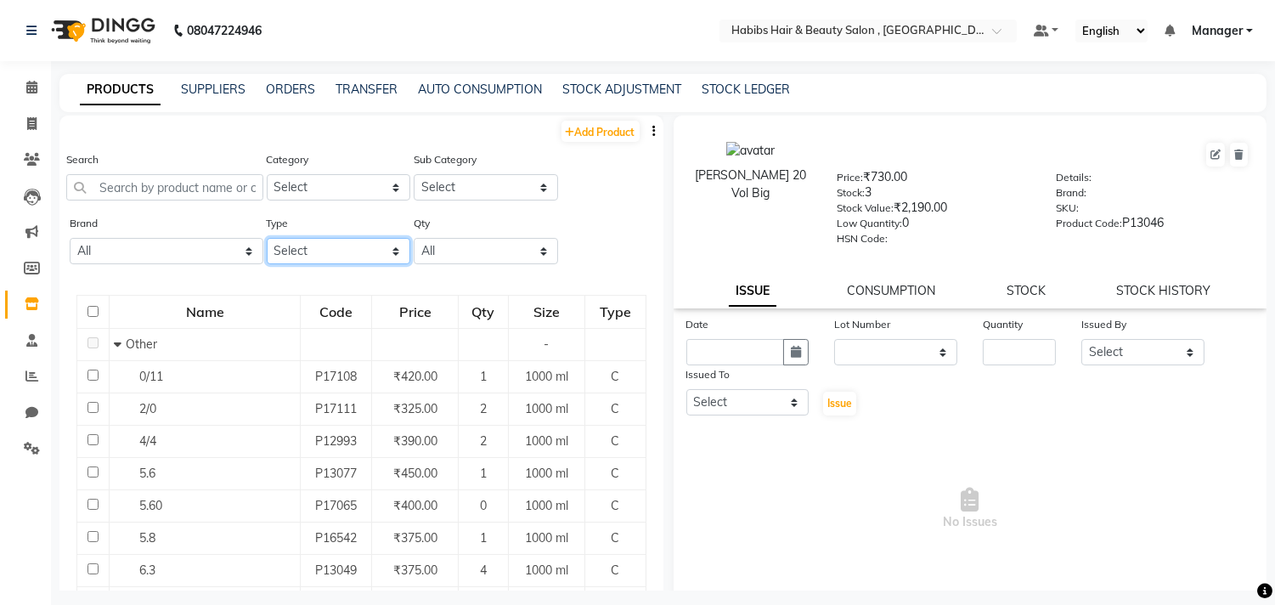
select select "R"
click at [267, 238] on select "Select Both Retail Consumable" at bounding box center [339, 251] width 144 height 26
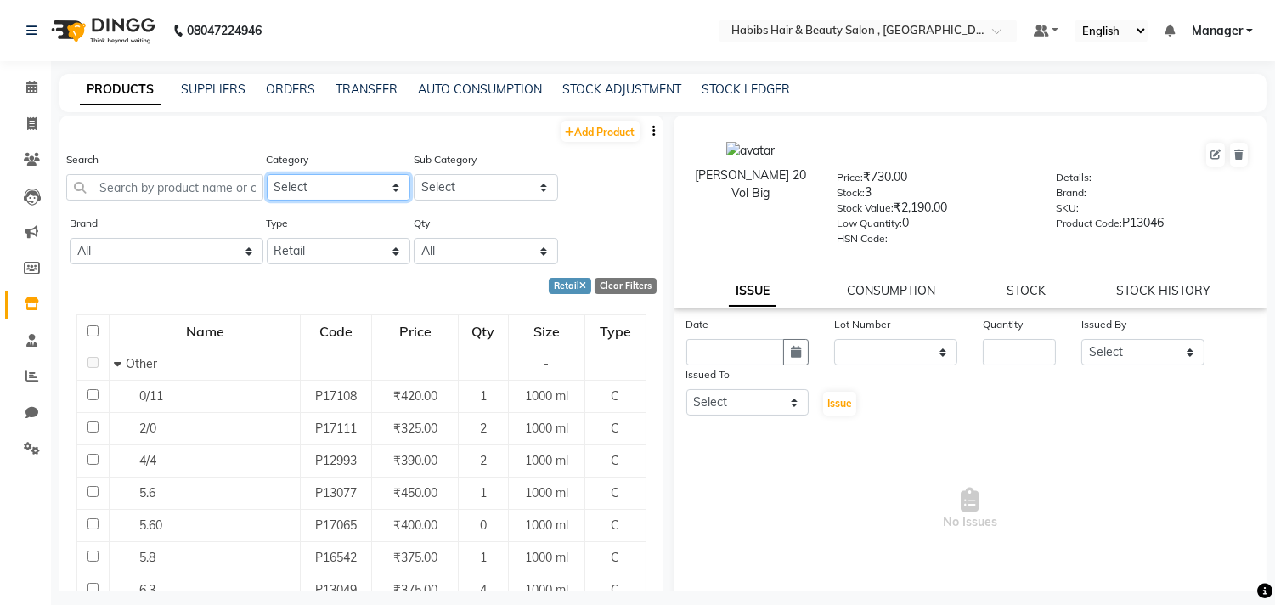
click at [375, 182] on select "Select Waxing Skin Makeup Personal Care Appliances Beard Hair Disposable Thread…" at bounding box center [339, 187] width 144 height 26
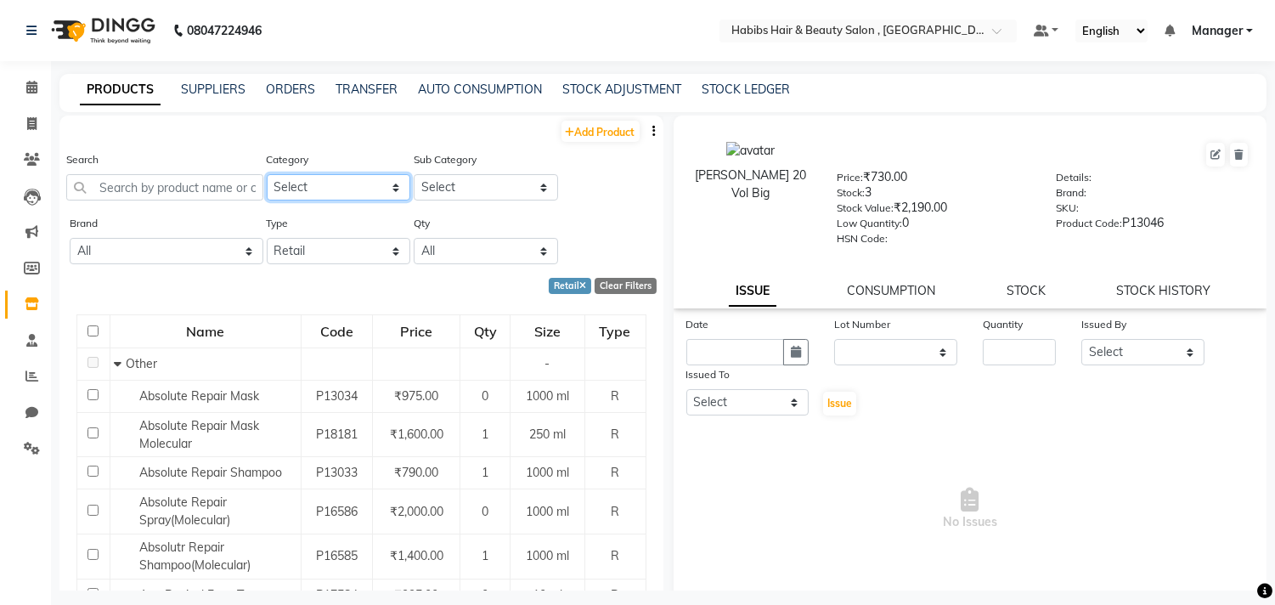
select select "423001100"
click at [267, 174] on select "Select Waxing Skin Makeup Personal Care Appliances Beard Hair Disposable Thread…" at bounding box center [339, 187] width 144 height 26
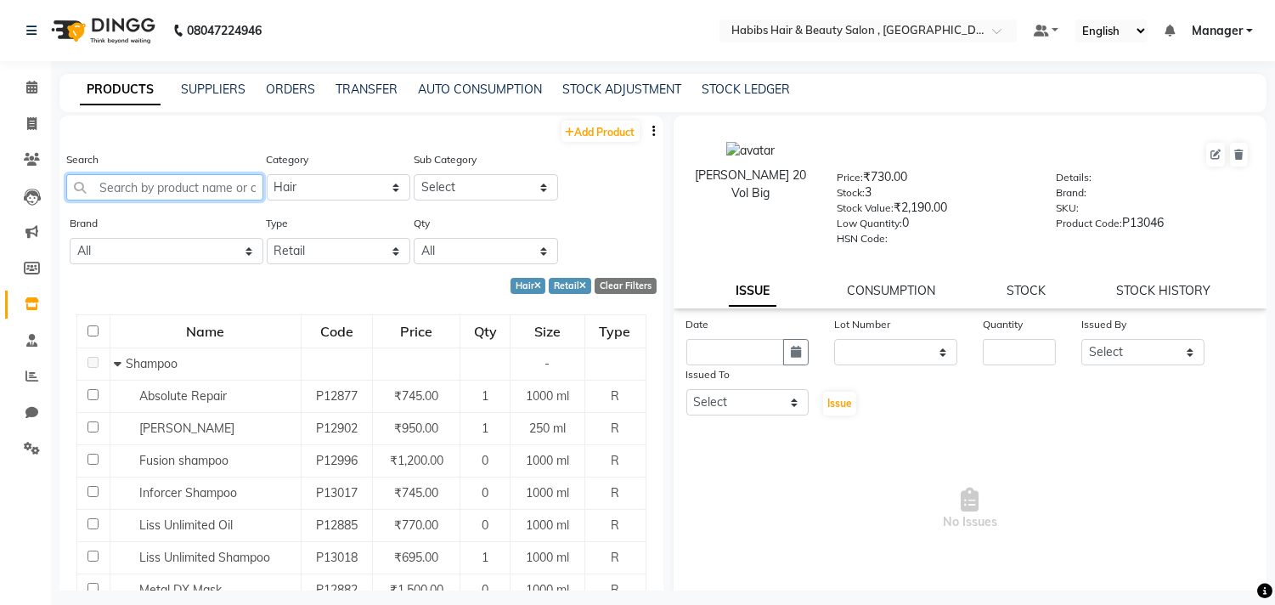
click at [183, 180] on input "text" at bounding box center [164, 187] width 197 height 26
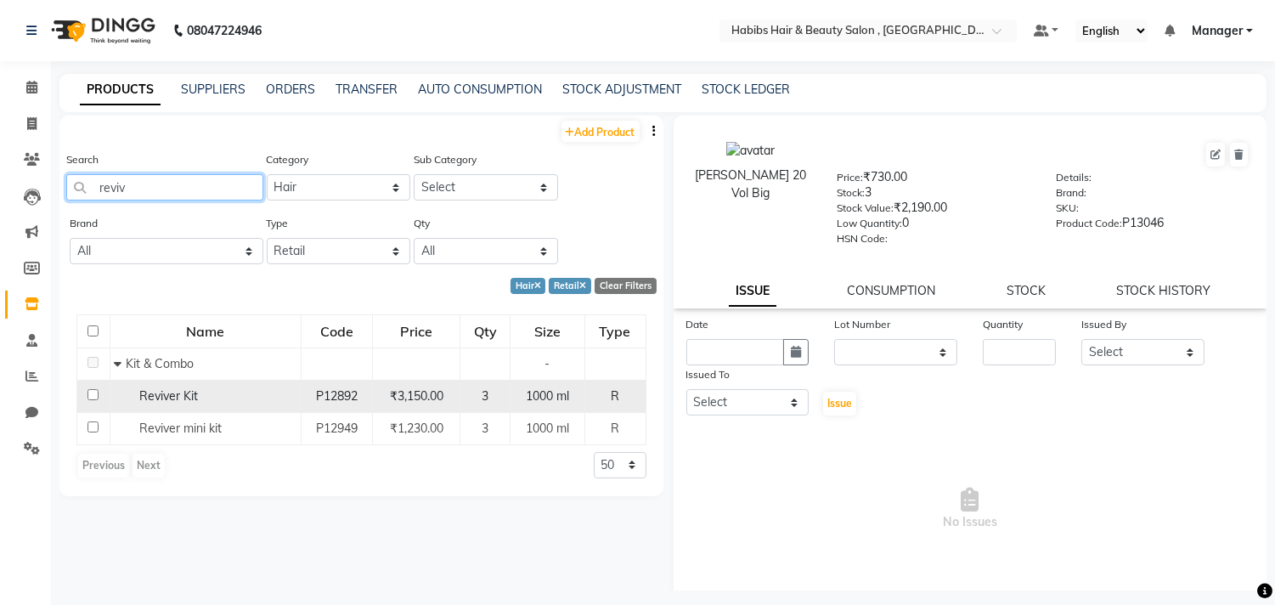
type input "reviv"
click at [95, 393] on input "checkbox" at bounding box center [93, 394] width 11 height 11
checkbox input "true"
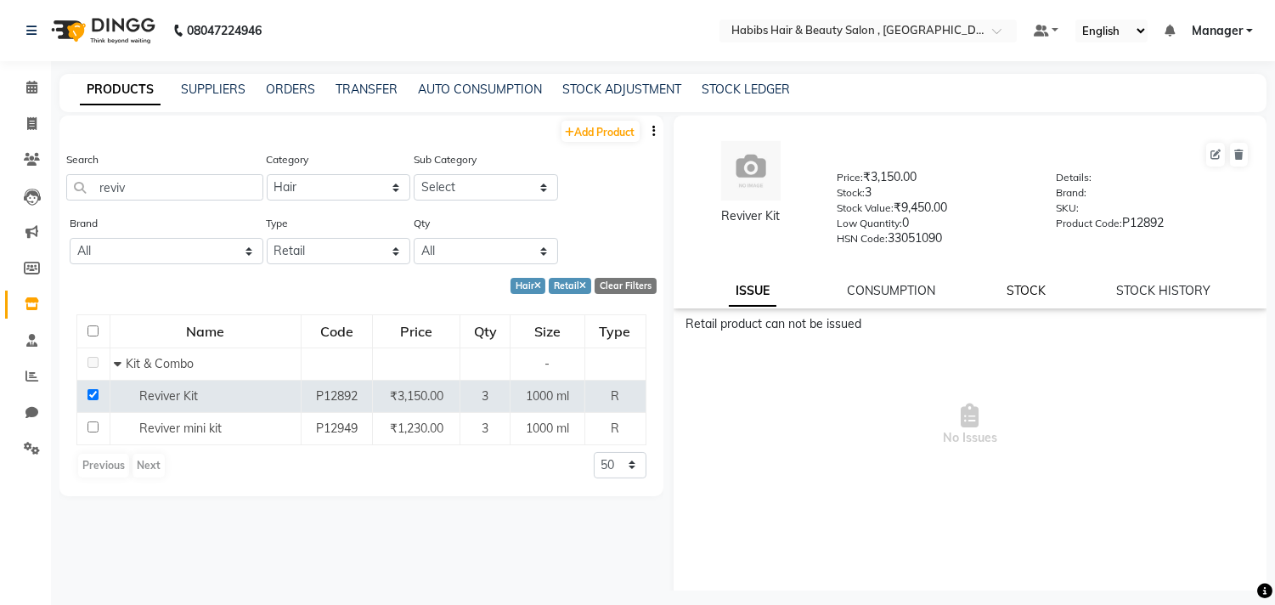
click at [1007, 292] on link "STOCK" at bounding box center [1026, 290] width 39 height 15
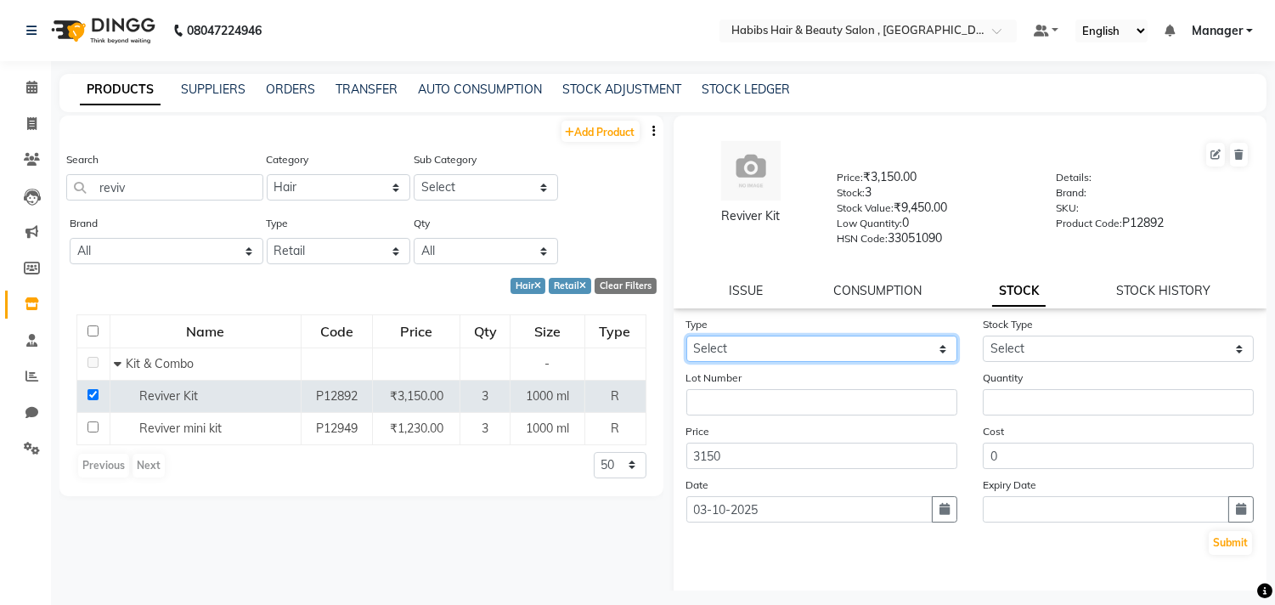
drag, startPoint x: 884, startPoint y: 344, endPoint x: 873, endPoint y: 348, distance: 11.0
click at [884, 344] on select "Select In Out" at bounding box center [821, 349] width 271 height 26
select select "out"
click at [686, 336] on select "Select In Out" at bounding box center [821, 349] width 271 height 26
select select
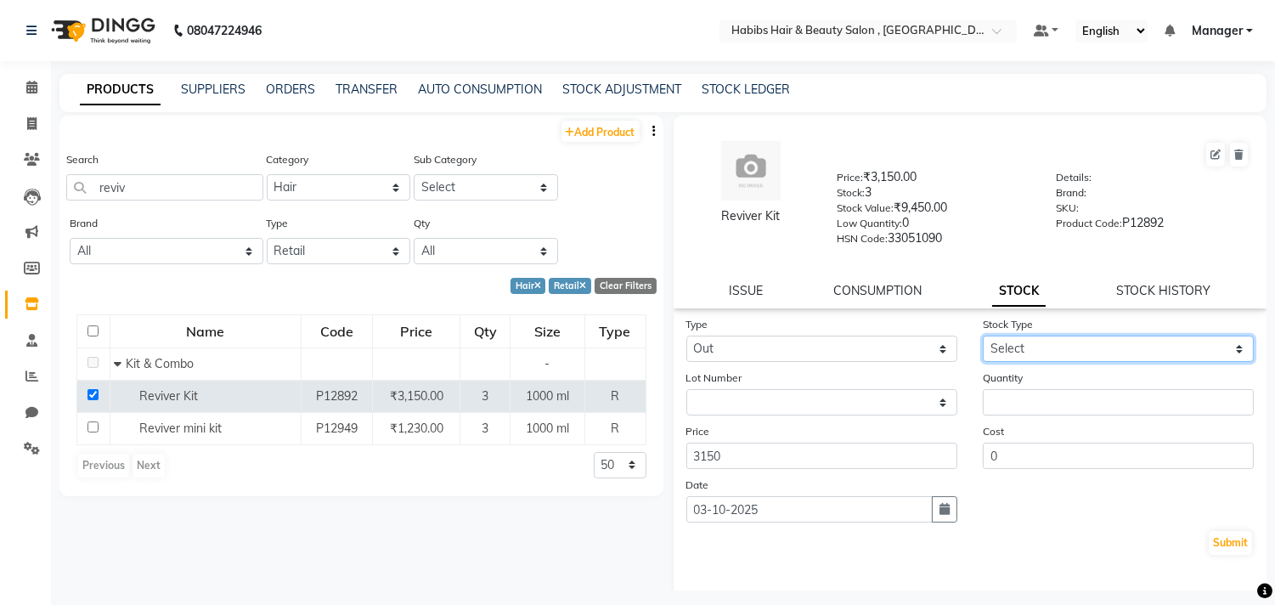
click at [1015, 357] on select "Select Internal Use Damaged Expired Adjustment Return Other" at bounding box center [1118, 349] width 271 height 26
select select "internal use"
click at [983, 336] on select "Select Internal Use Damaged Expired Adjustment Return Other" at bounding box center [1118, 349] width 271 height 26
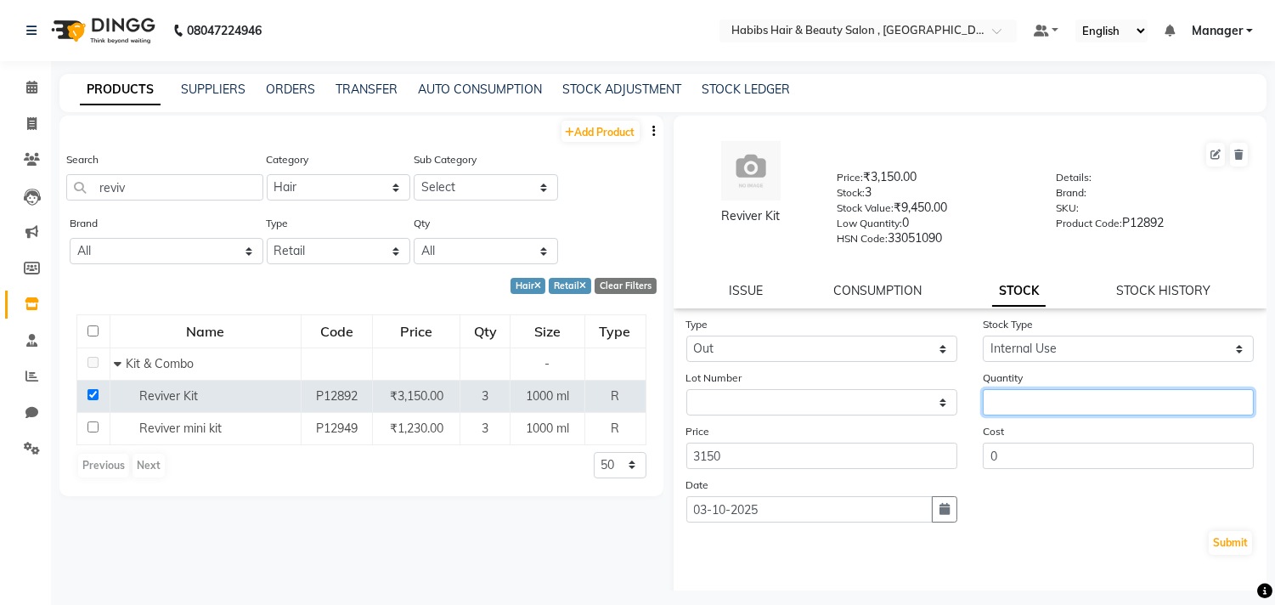
click at [1042, 404] on input "number" at bounding box center [1118, 402] width 271 height 26
type input "1"
click at [1211, 536] on button "Submit" at bounding box center [1230, 543] width 43 height 24
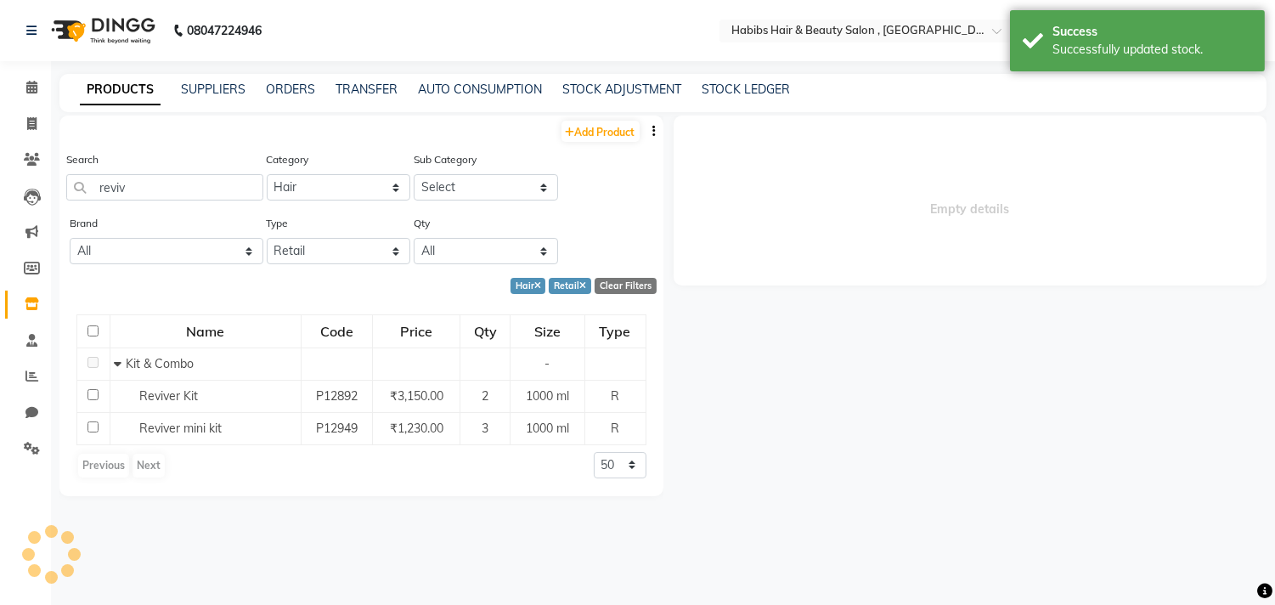
select select
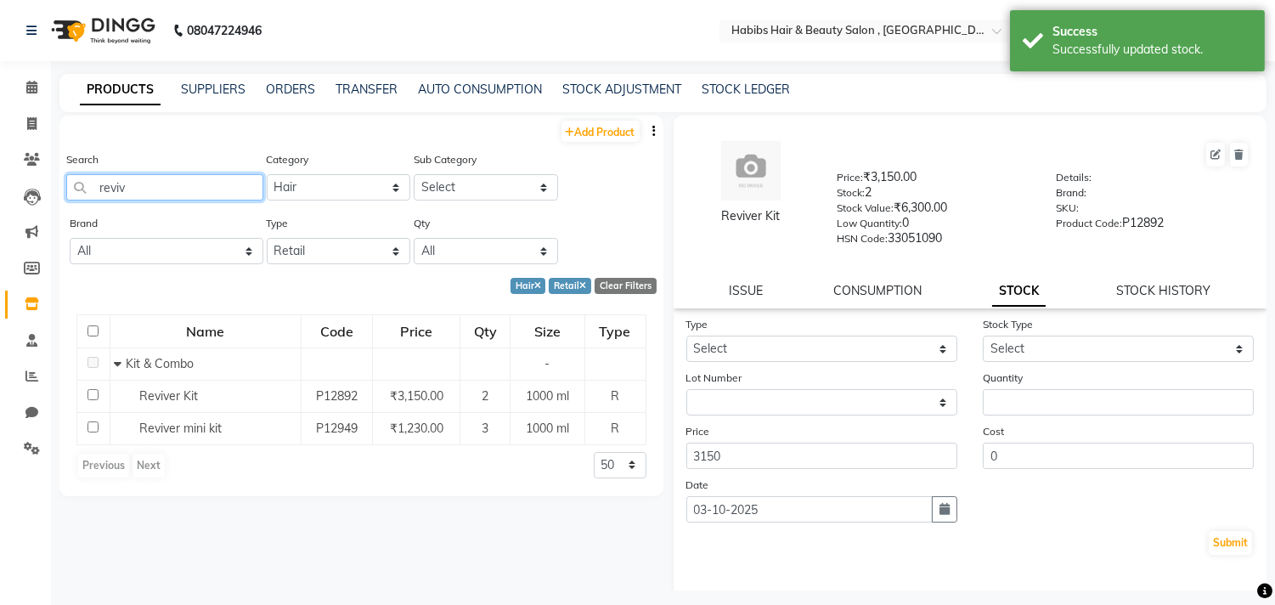
click at [123, 187] on input "reviv" at bounding box center [164, 187] width 197 height 26
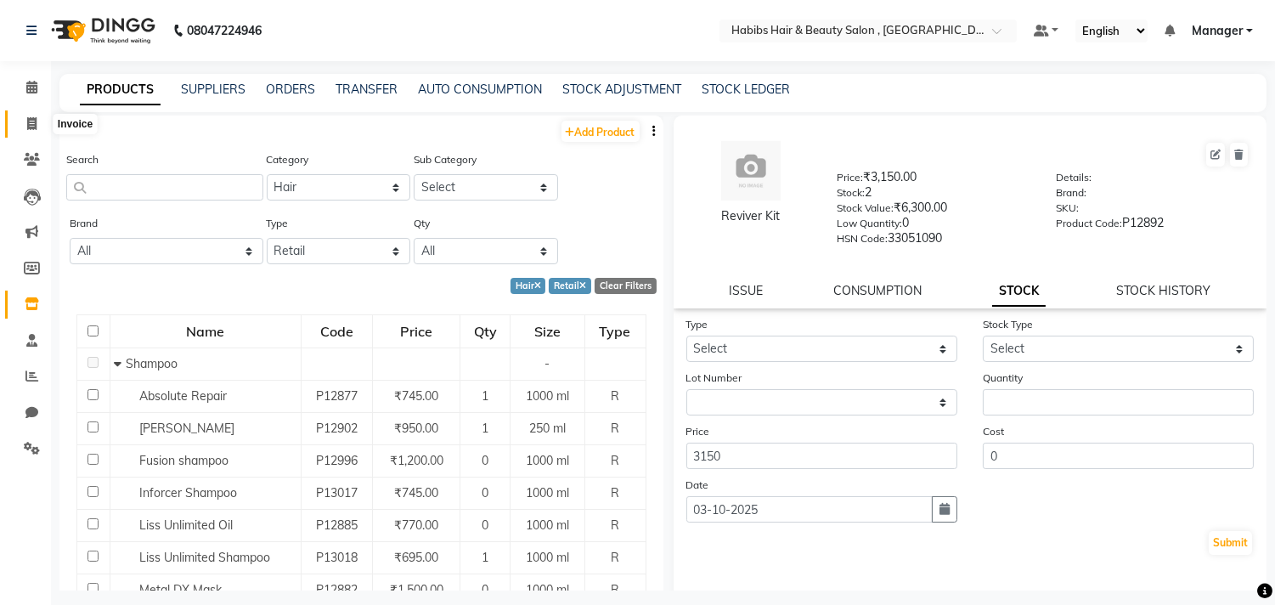
click at [30, 130] on icon at bounding box center [31, 123] width 9 height 13
select select "service"
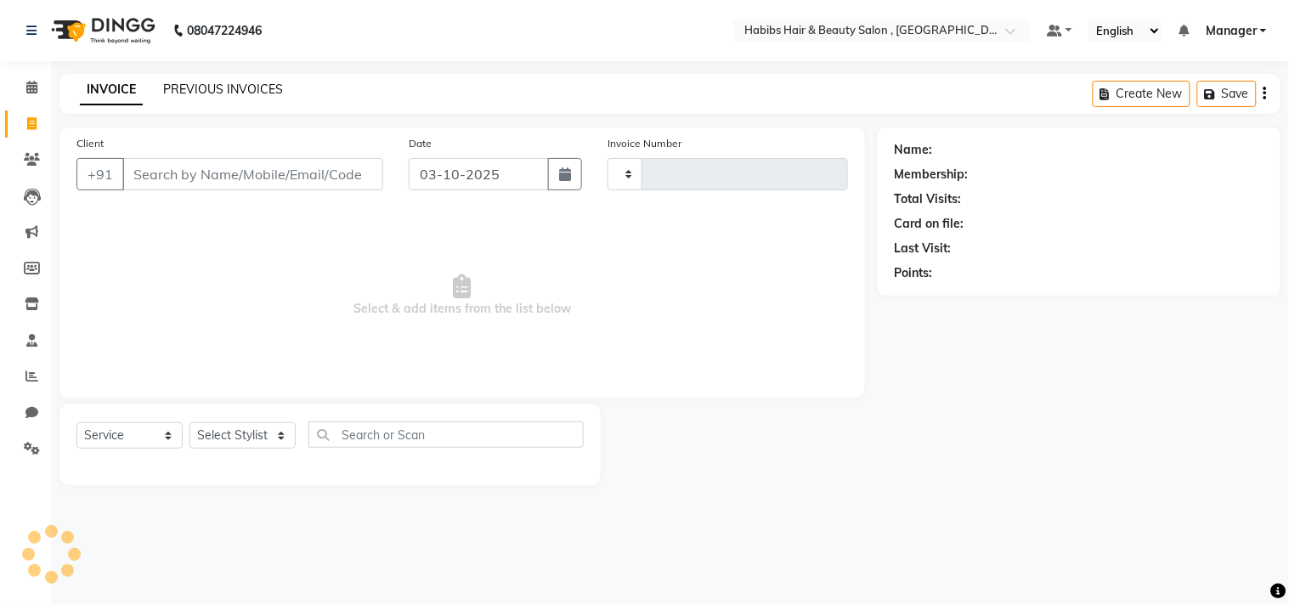
type input "3770"
select select "4838"
click at [217, 89] on link "PREVIOUS INVOICES" at bounding box center [223, 89] width 120 height 15
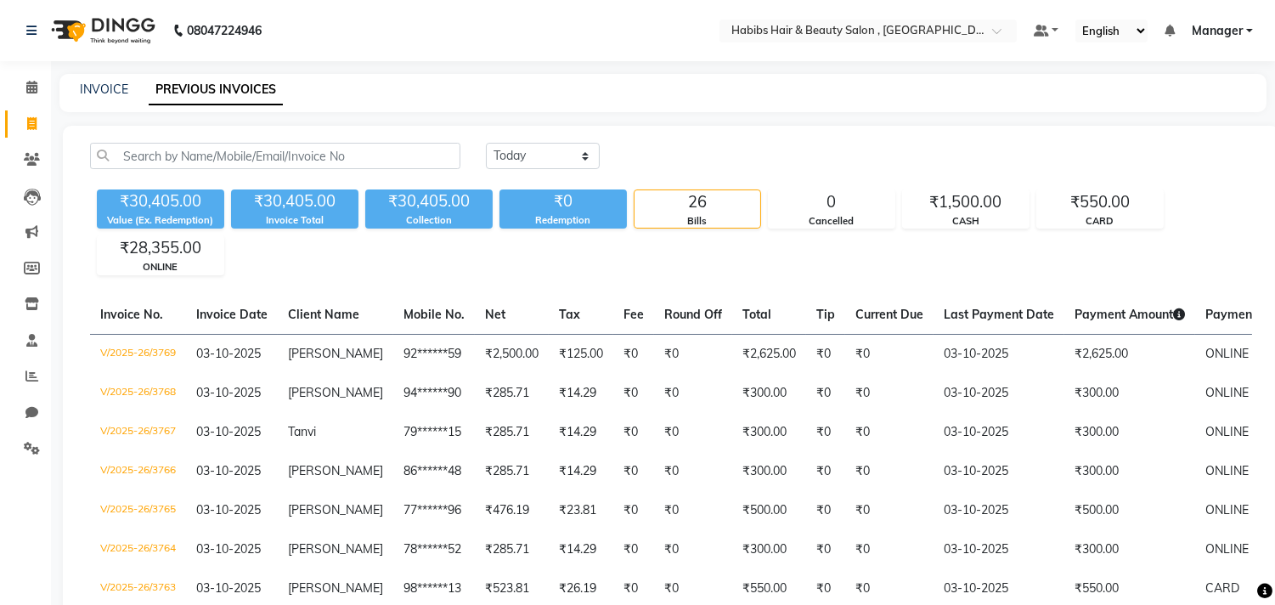
click at [108, 86] on link "INVOICE" at bounding box center [104, 89] width 48 height 15
select select "service"
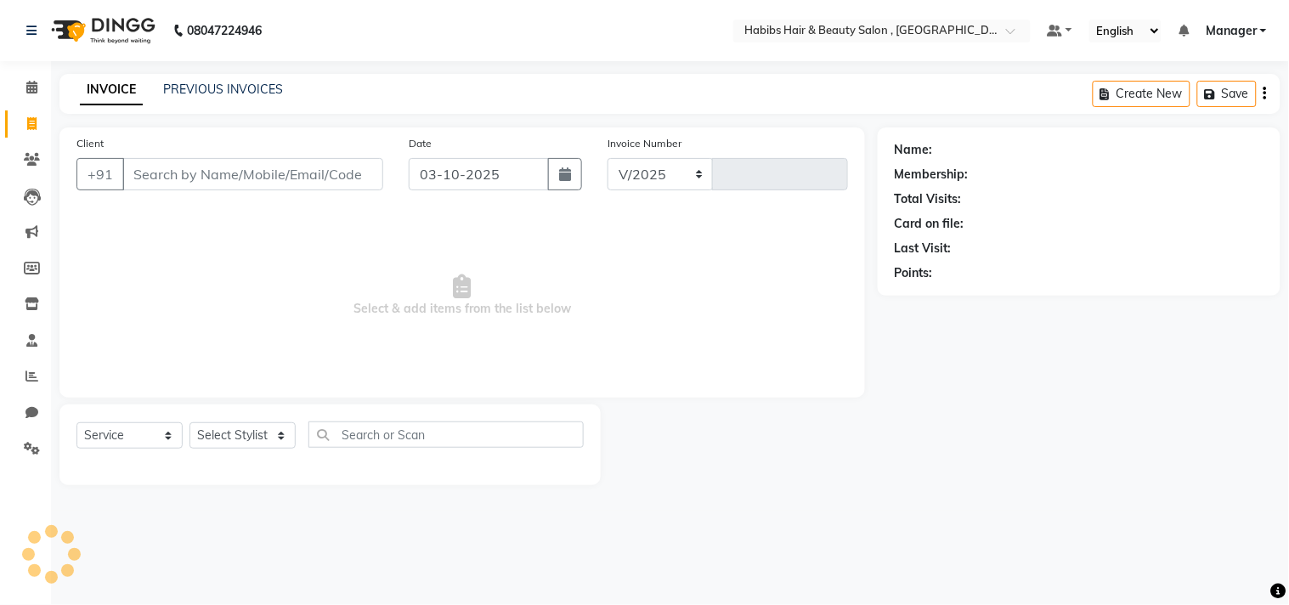
select select "4838"
type input "3770"
click at [216, 82] on link "PREVIOUS INVOICES" at bounding box center [223, 89] width 120 height 15
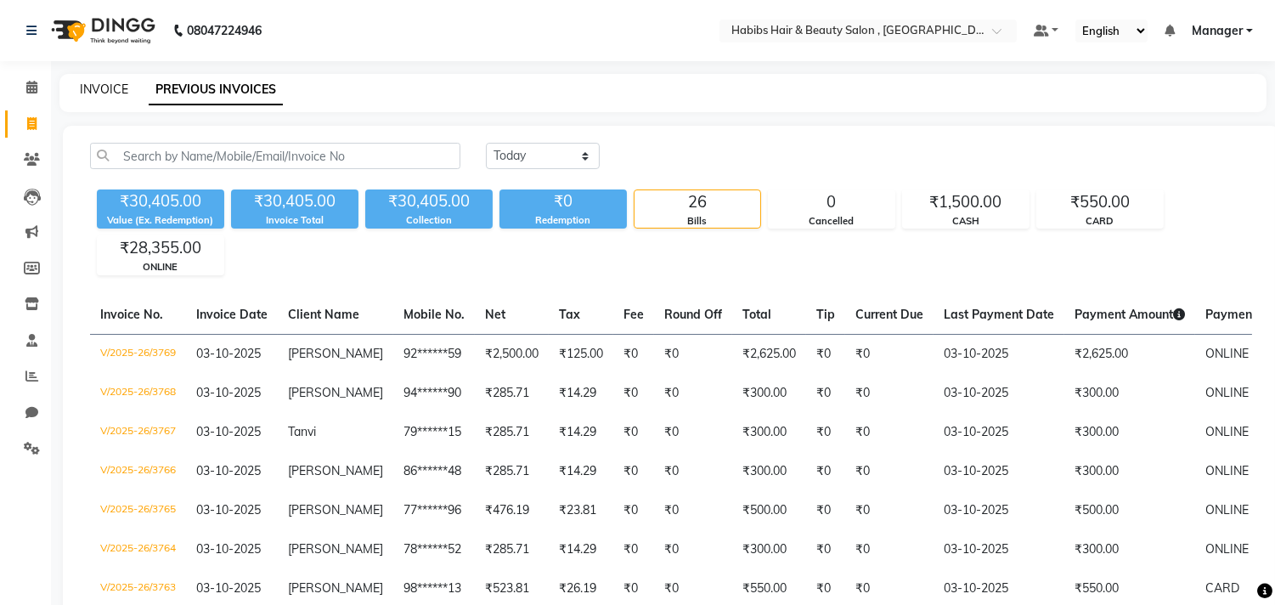
click at [126, 83] on link "INVOICE" at bounding box center [104, 89] width 48 height 15
select select "service"
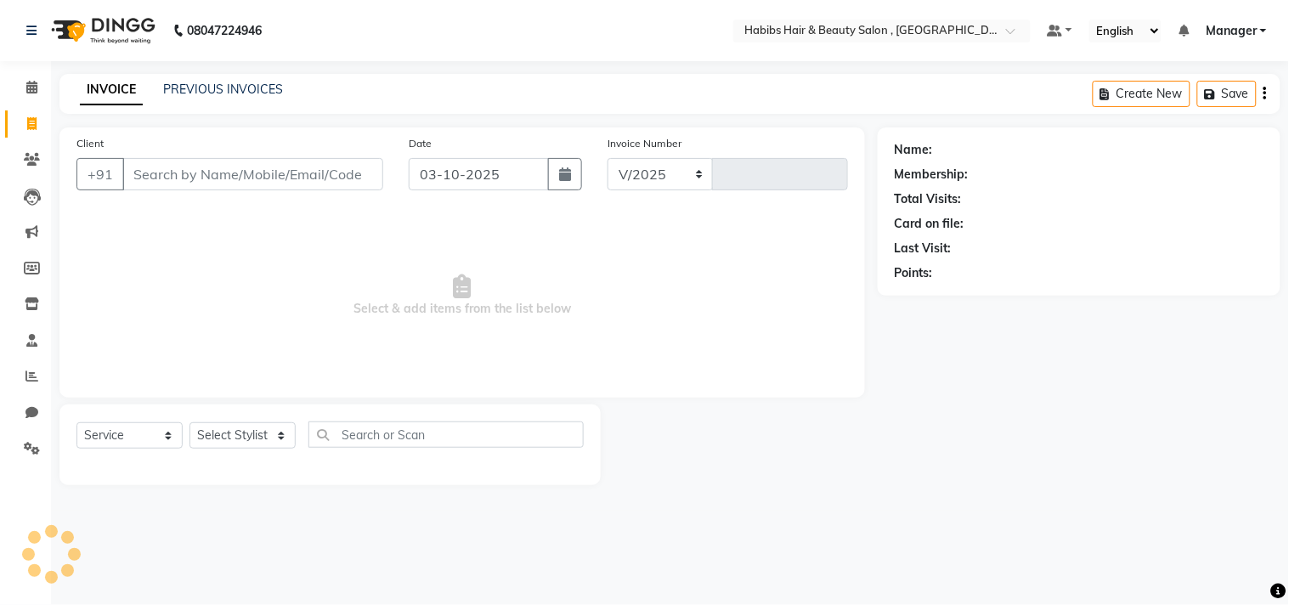
select select "4838"
type input "3770"
click at [201, 88] on link "PREVIOUS INVOICES" at bounding box center [223, 89] width 120 height 15
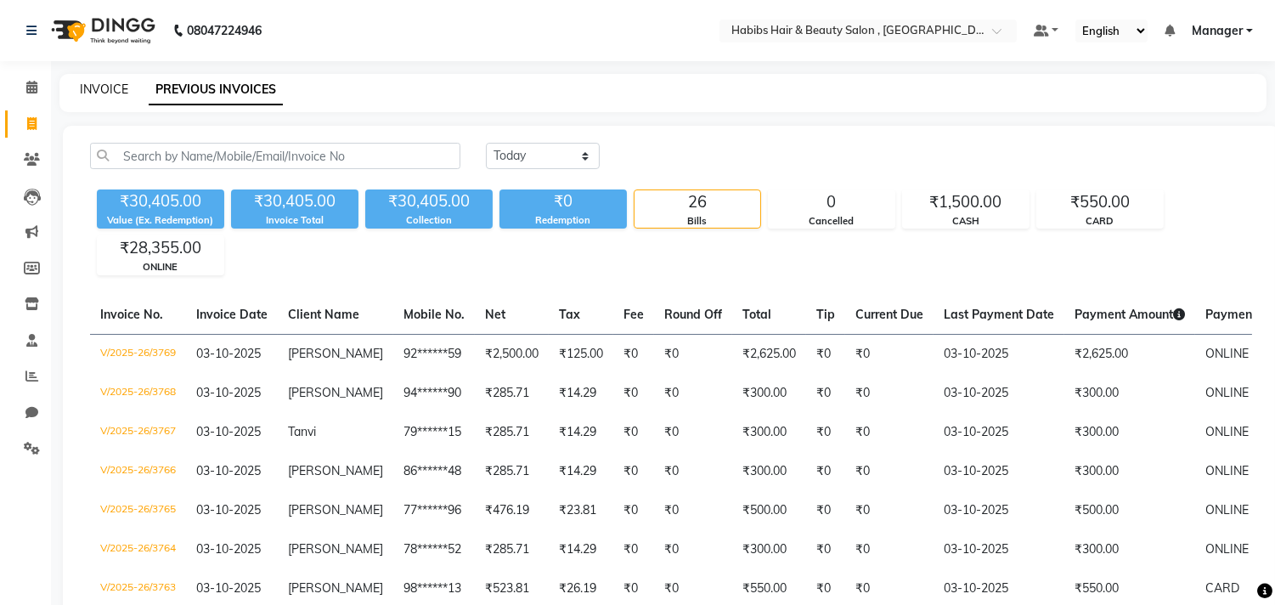
click at [116, 86] on link "INVOICE" at bounding box center [104, 89] width 48 height 15
select select "service"
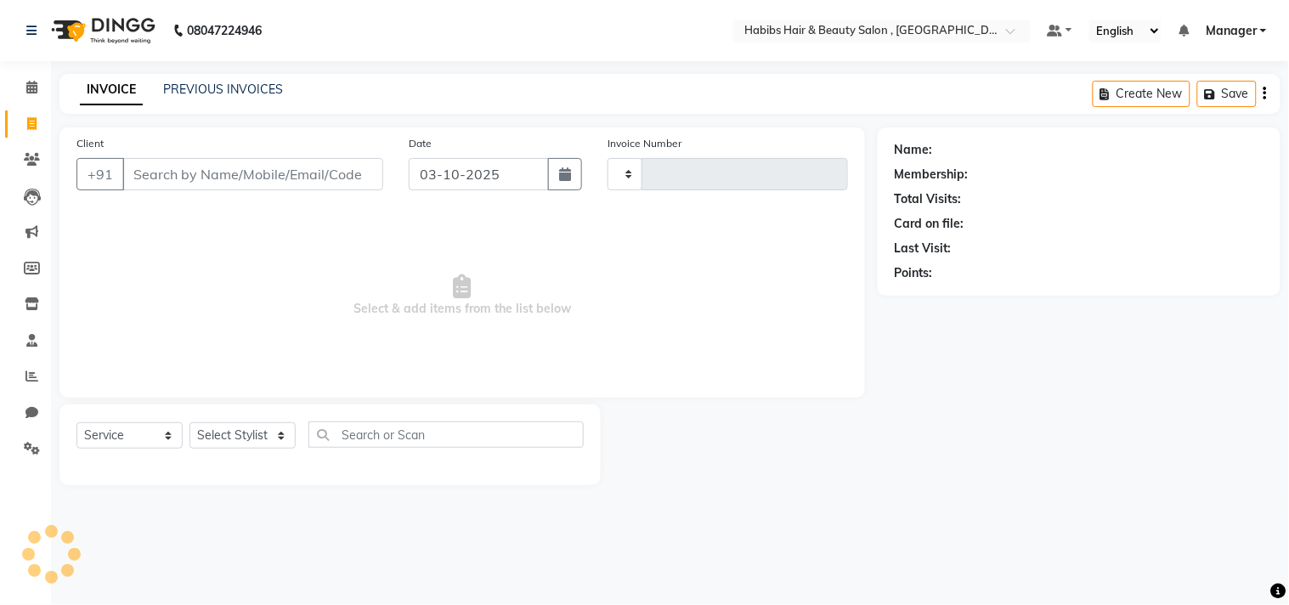
type input "3770"
select select "4838"
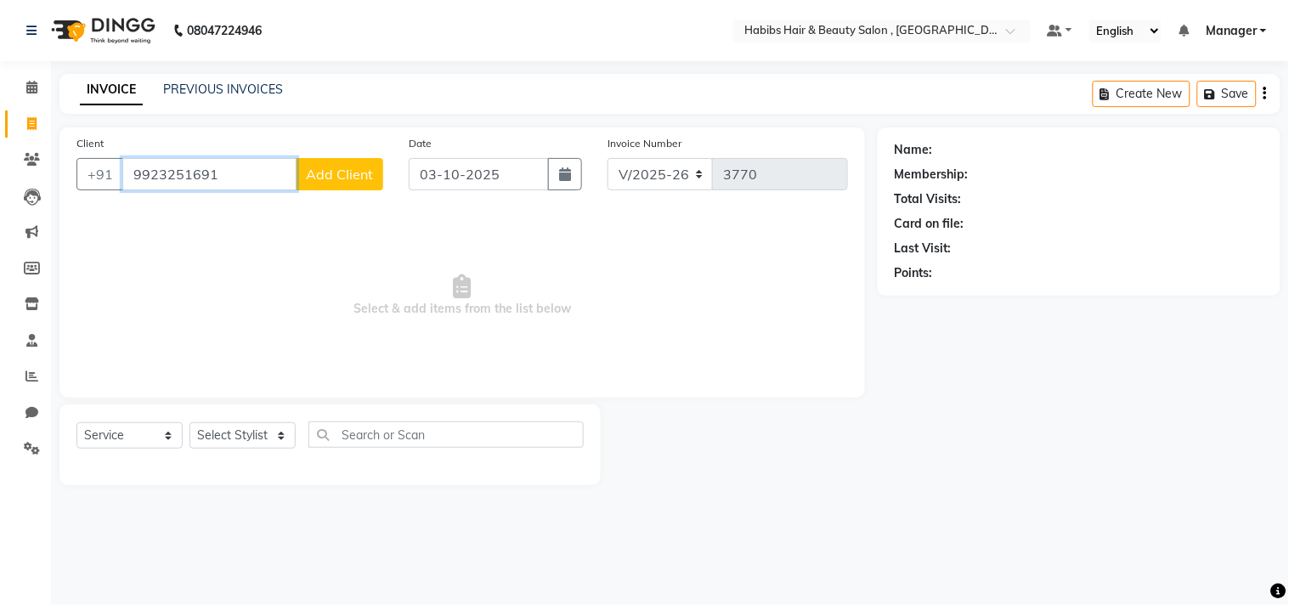
type input "9923251691"
click at [375, 177] on button "Add Client" at bounding box center [340, 174] width 88 height 32
select select
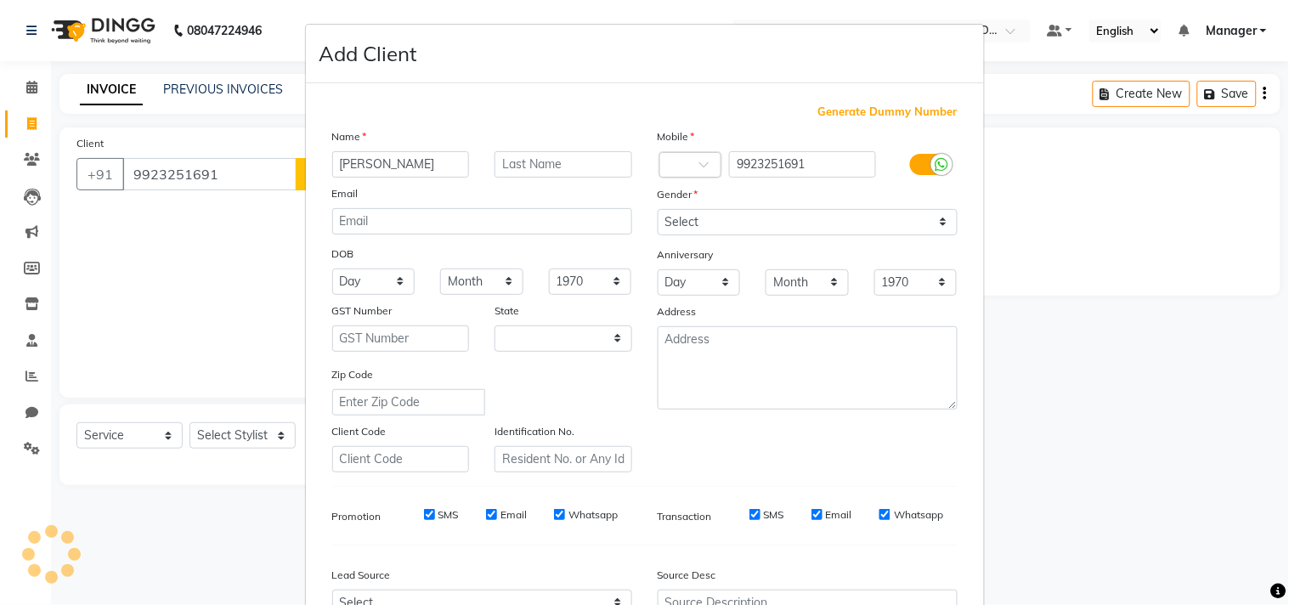
type input "Pravin"
click at [797, 227] on select "Select [DEMOGRAPHIC_DATA] [DEMOGRAPHIC_DATA] Other Prefer Not To Say" at bounding box center [808, 222] width 300 height 26
select select "22"
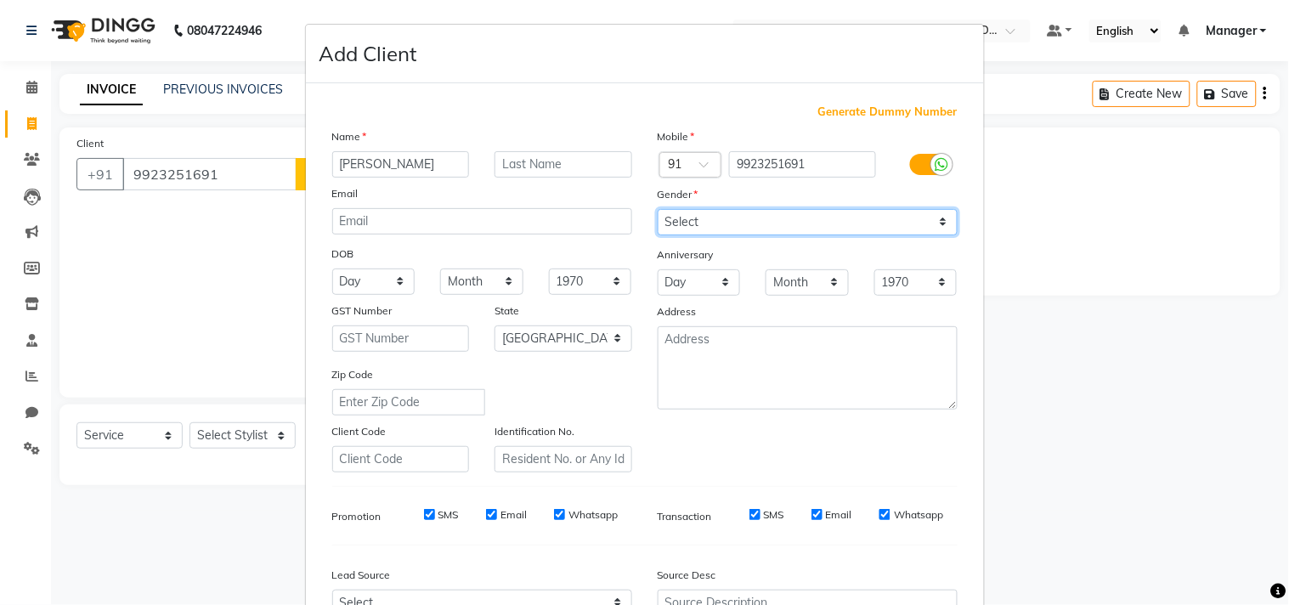
select select "[DEMOGRAPHIC_DATA]"
click at [658, 209] on select "Select [DEMOGRAPHIC_DATA] [DEMOGRAPHIC_DATA] Other Prefer Not To Say" at bounding box center [808, 222] width 300 height 26
click at [813, 438] on div "Mobile Country Code × 91 9923251691 Gender Select Male Female Other Prefer Not …" at bounding box center [807, 299] width 325 height 345
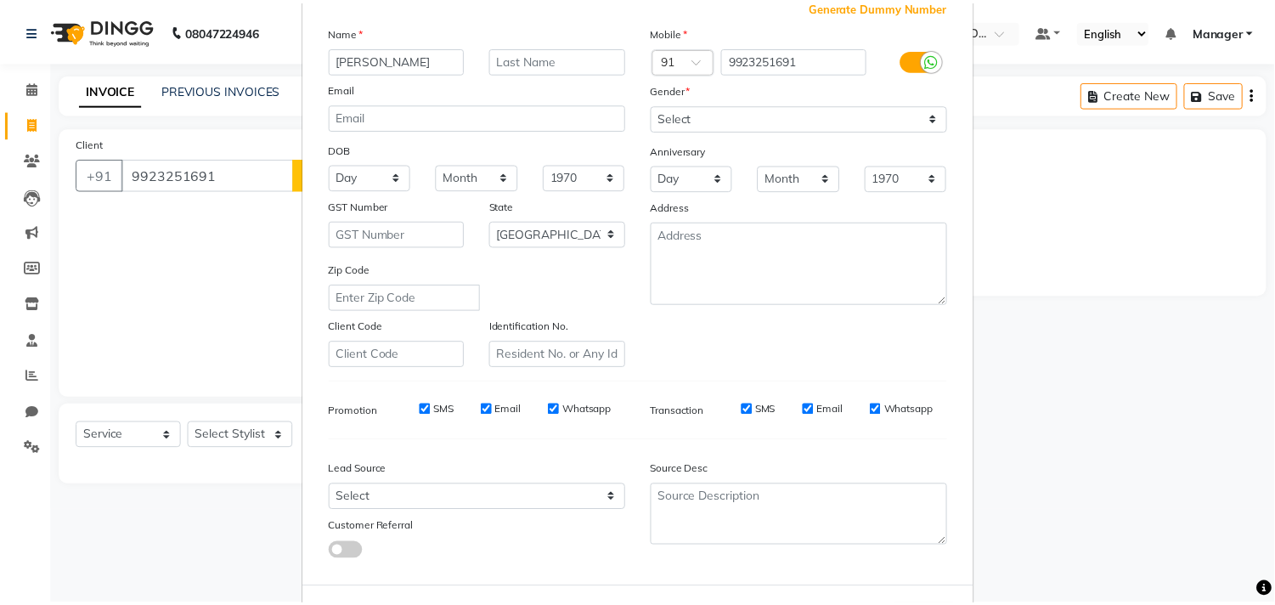
scroll to position [180, 0]
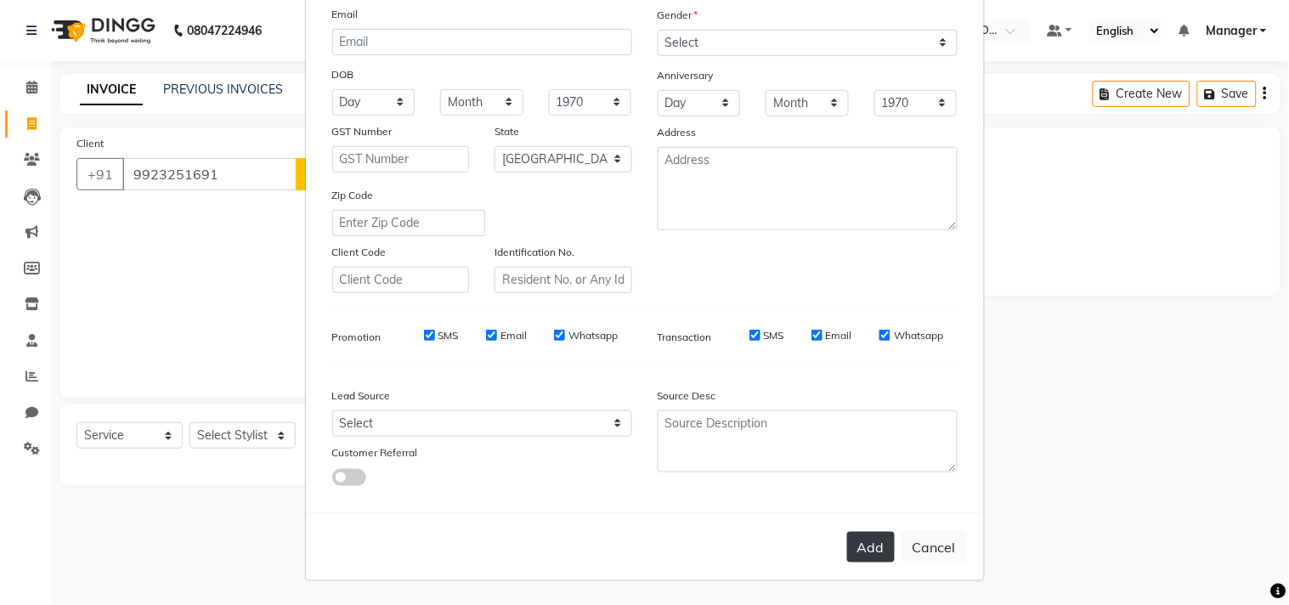
click at [850, 535] on button "Add" at bounding box center [871, 547] width 48 height 31
type input "99******91"
select select
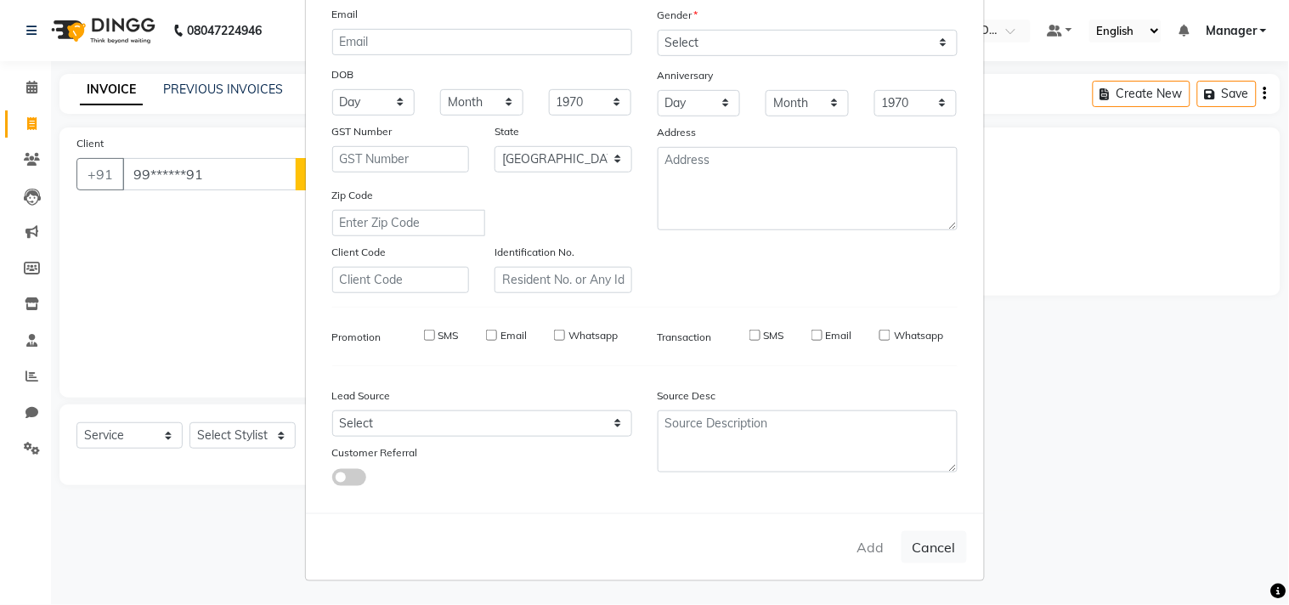
select select "null"
select select
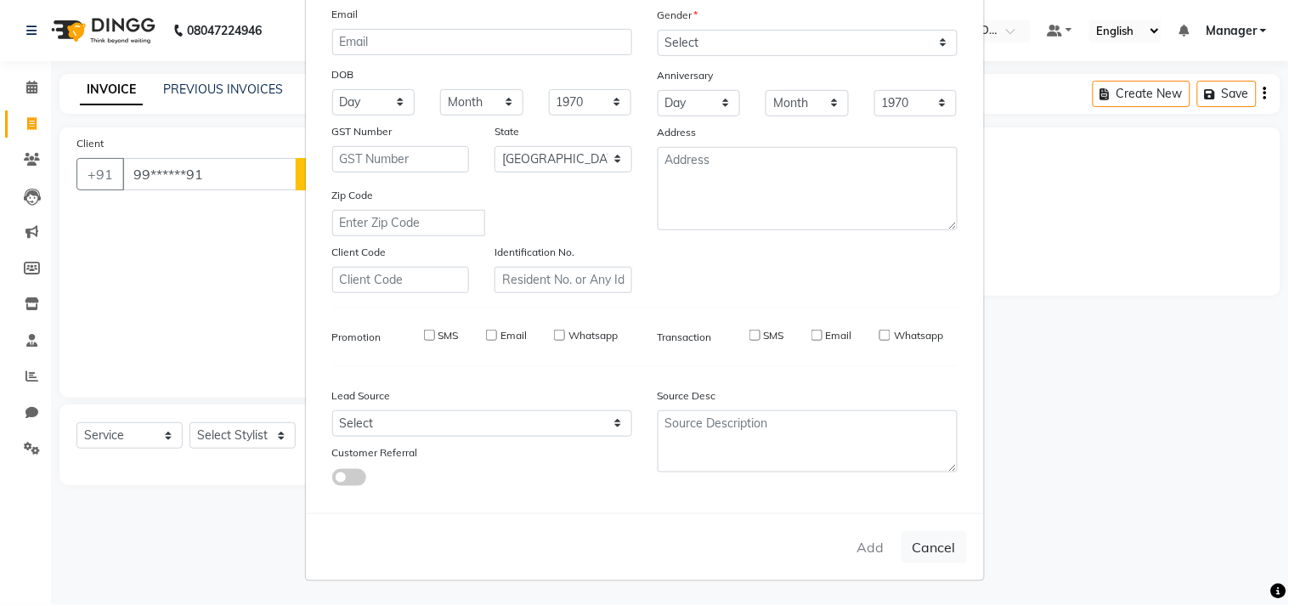
checkbox input "false"
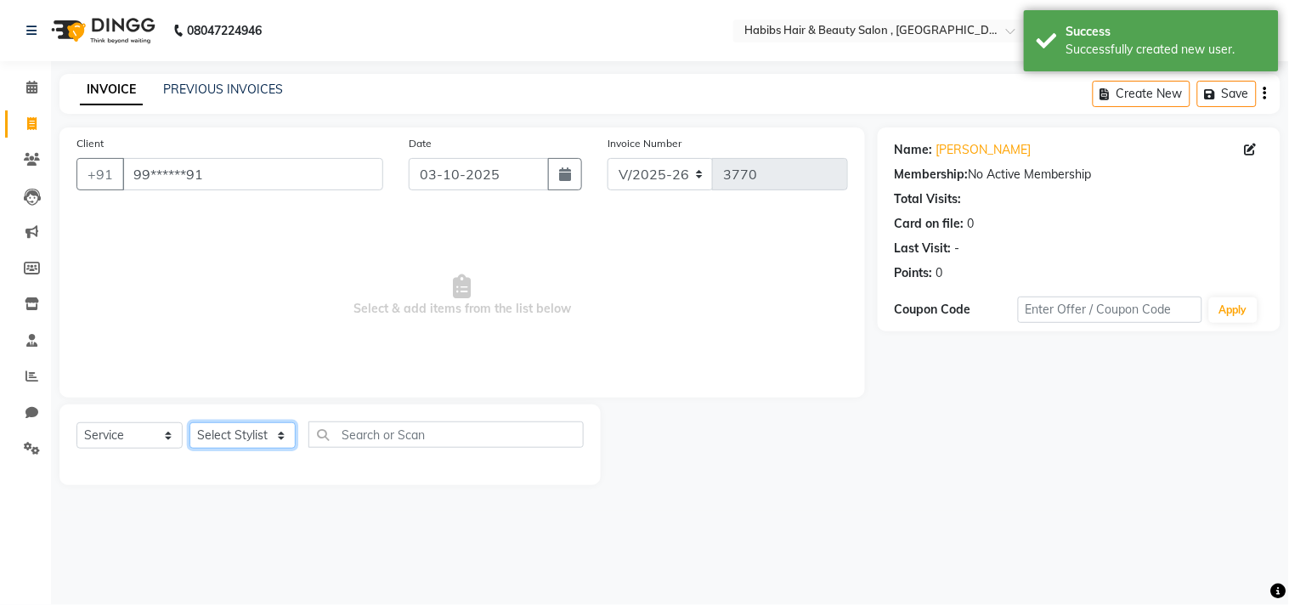
click at [250, 426] on select "Select Stylist Arif Dilnawaz Manager M M Neelam Niyaz Reshma Riyaz Salman Samee…" at bounding box center [242, 435] width 106 height 26
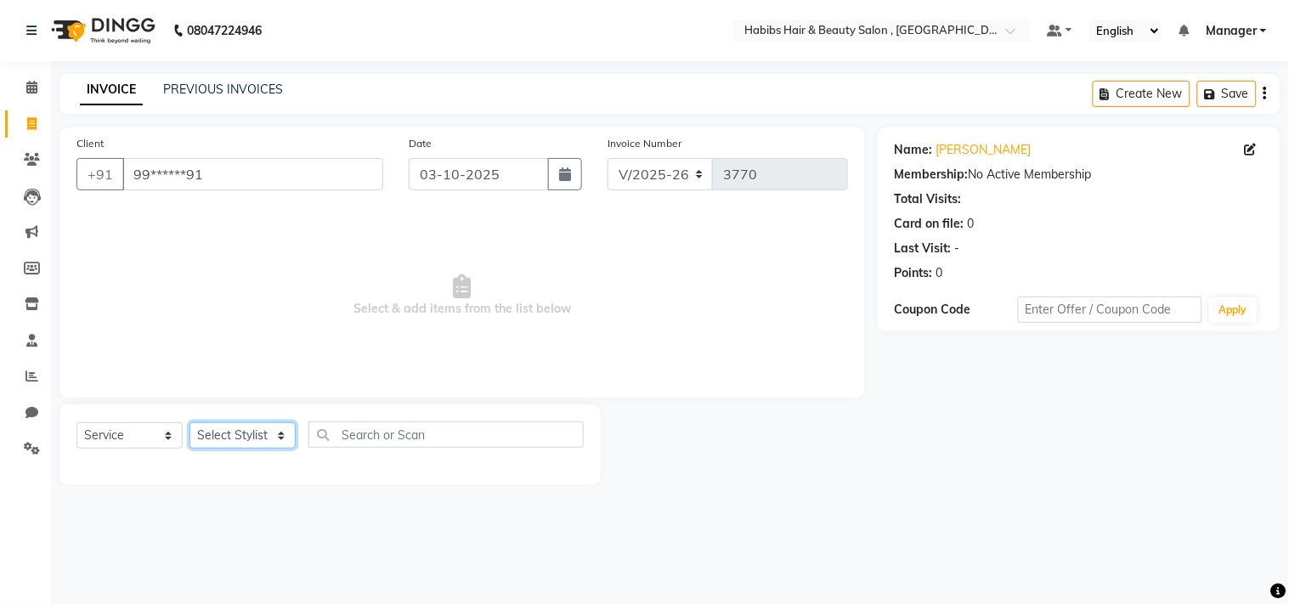
select select "88856"
click at [189, 423] on select "Select Stylist Arif Dilnawaz Manager M M Neelam Niyaz Reshma Riyaz Salman Samee…" at bounding box center [242, 435] width 106 height 26
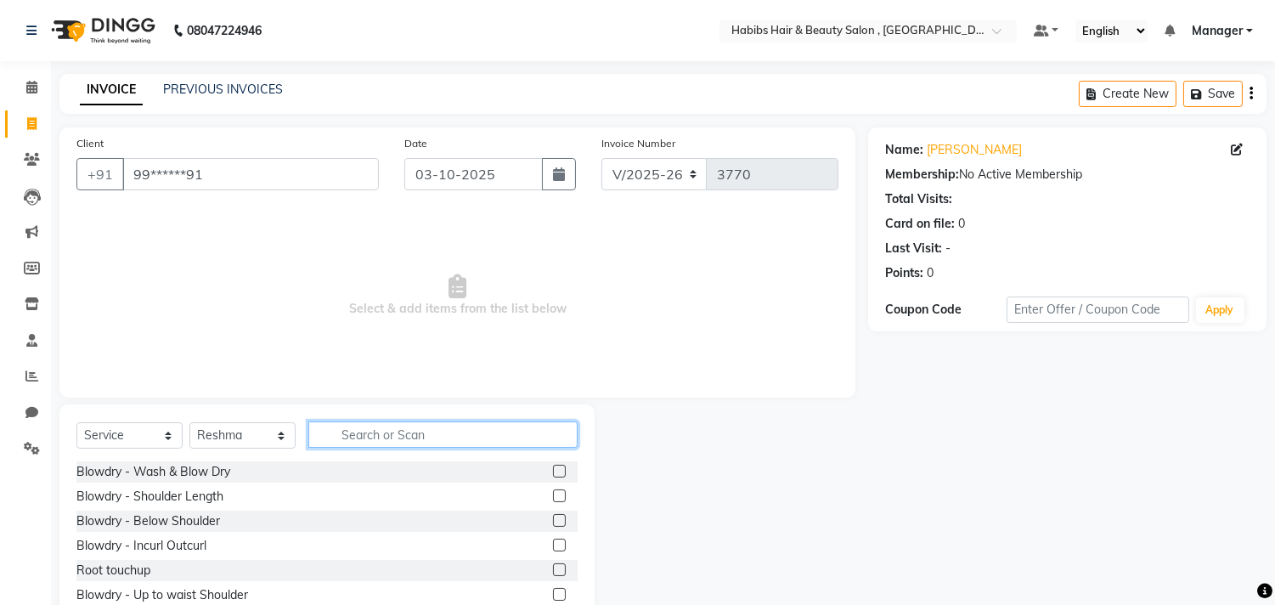
click at [400, 439] on input "text" at bounding box center [442, 434] width 269 height 26
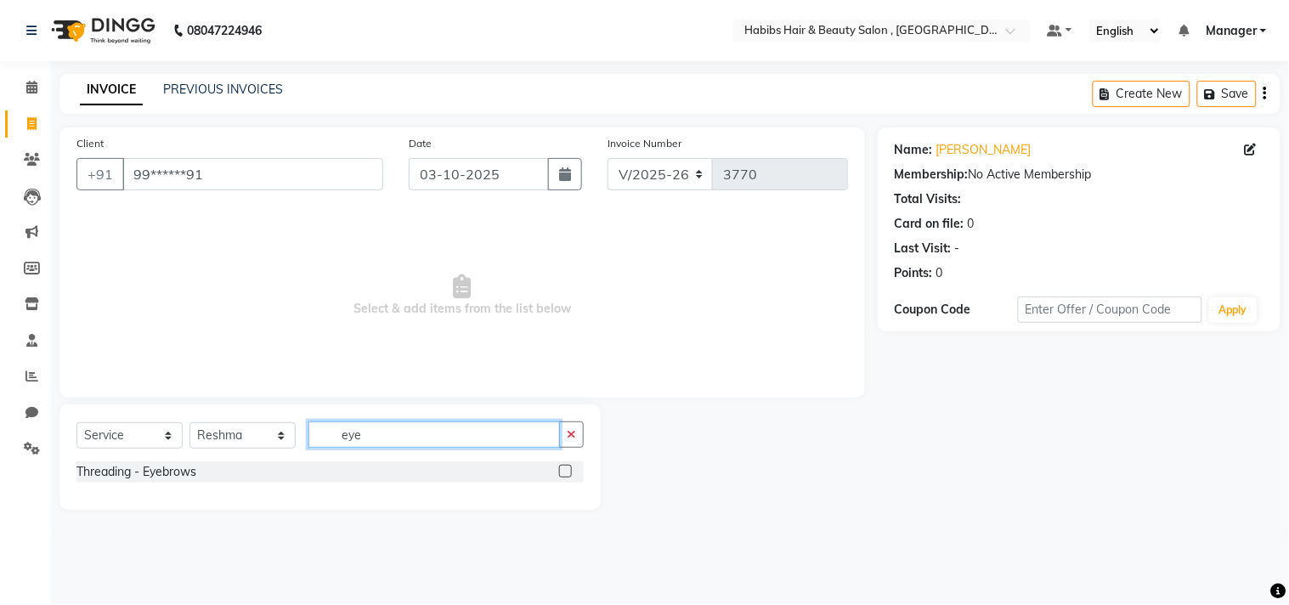
type input "eye"
click at [567, 466] on label at bounding box center [565, 471] width 13 height 13
click at [567, 466] on input "checkbox" at bounding box center [564, 471] width 11 height 11
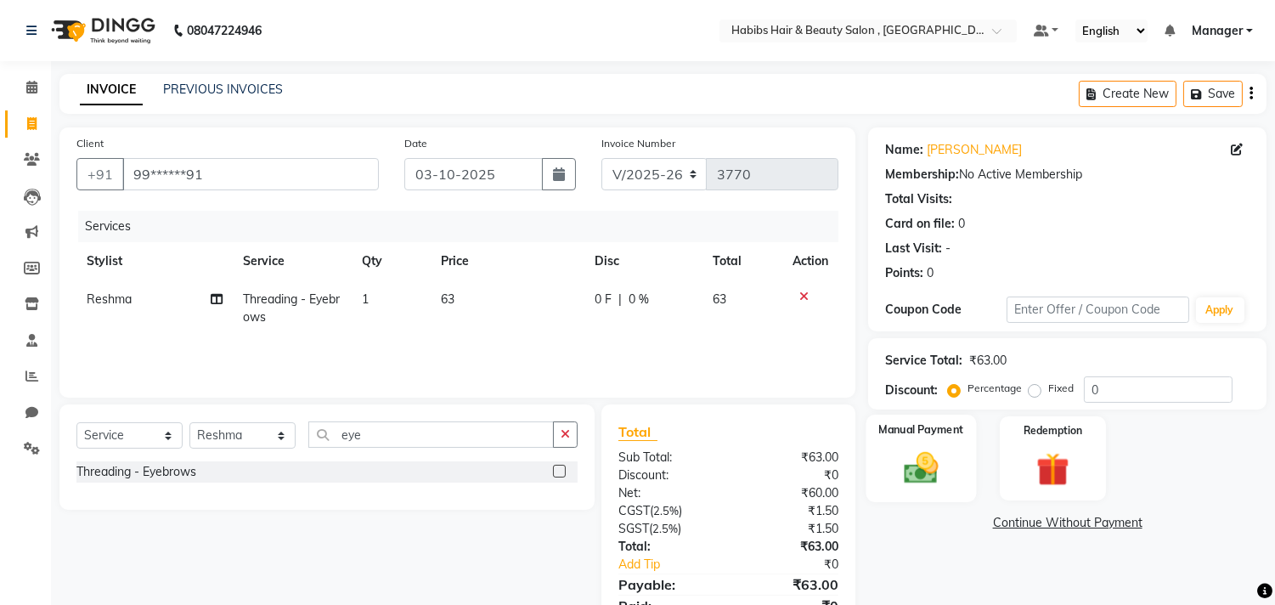
checkbox input "false"
click at [880, 449] on div "Manual Payment" at bounding box center [922, 458] width 110 height 87
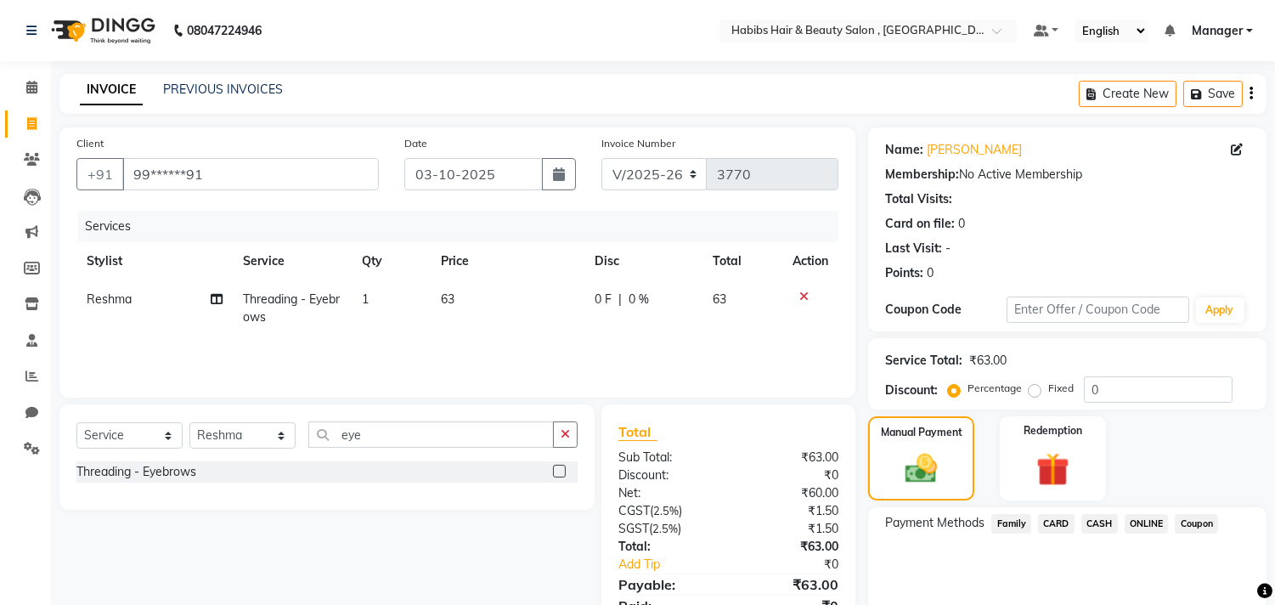
click at [1134, 519] on span "ONLINE" at bounding box center [1147, 524] width 44 height 20
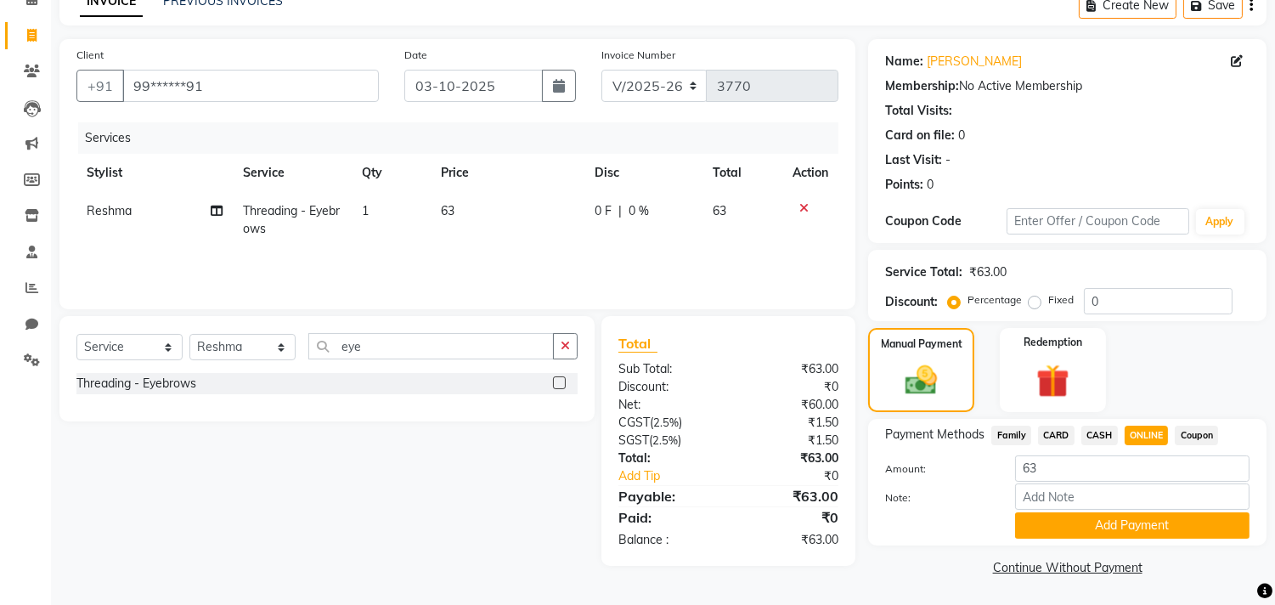
click at [1134, 519] on button "Add Payment" at bounding box center [1132, 525] width 234 height 26
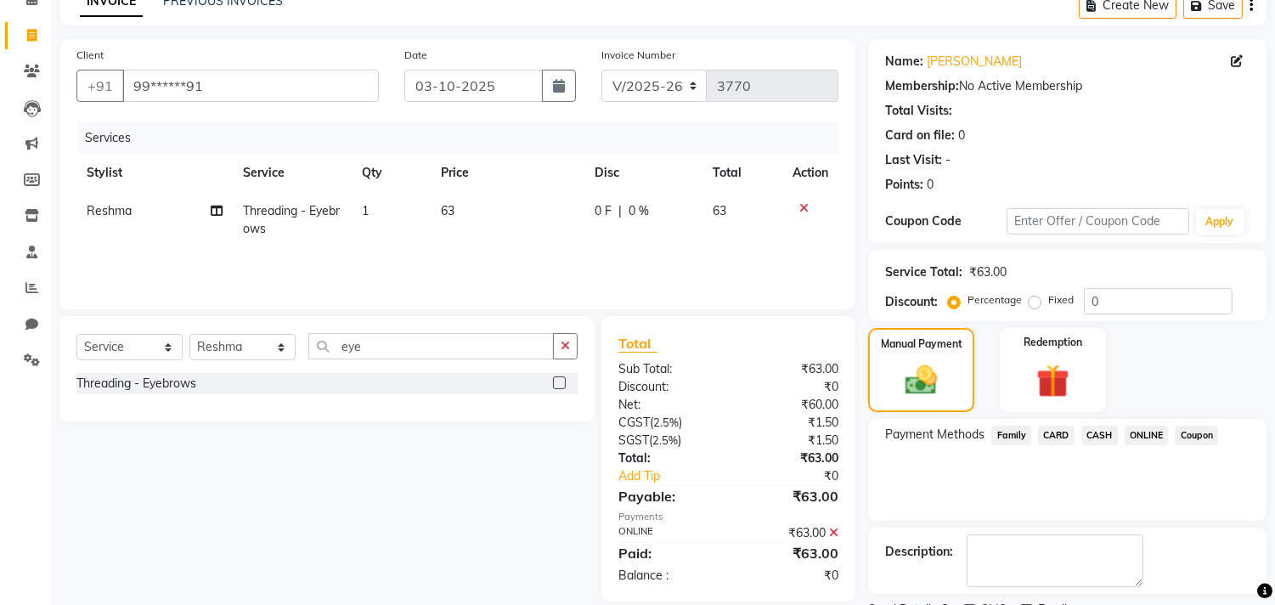
scroll to position [159, 0]
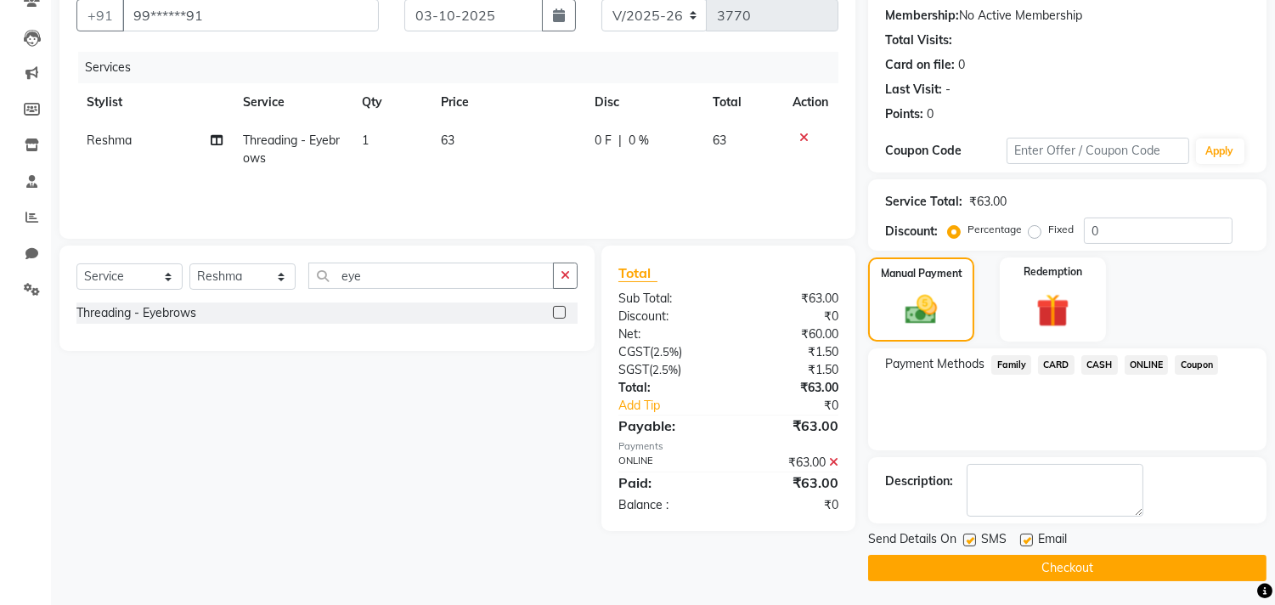
click at [974, 555] on button "Checkout" at bounding box center [1067, 568] width 398 height 26
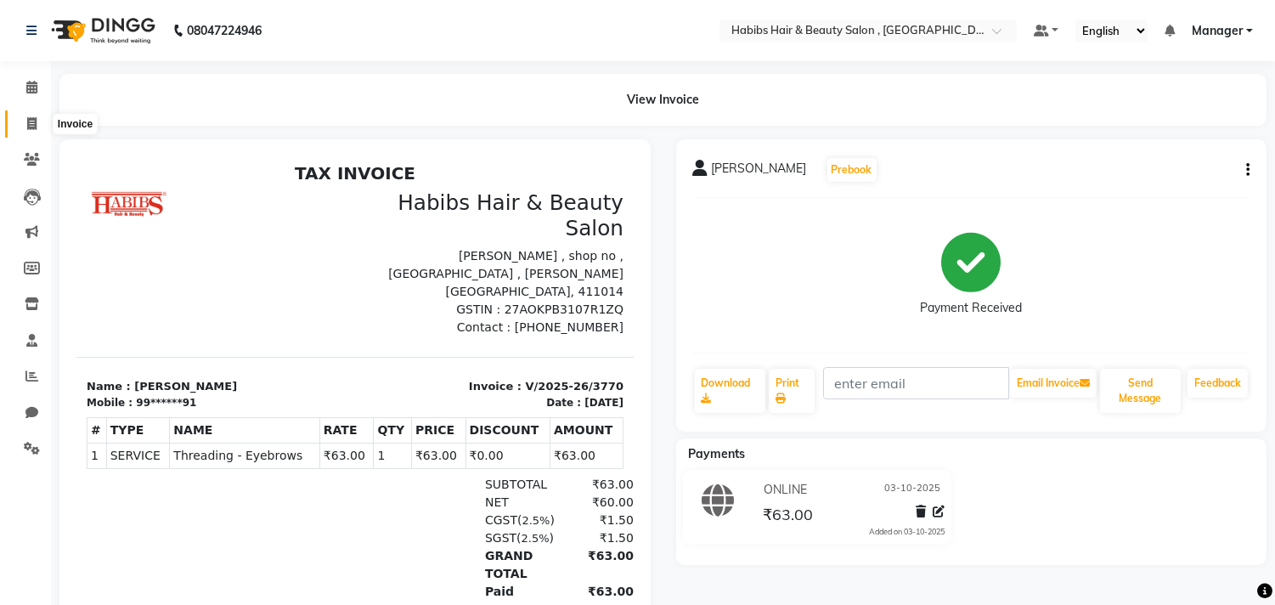
click at [23, 117] on span at bounding box center [32, 125] width 30 height 20
select select "4838"
select select "service"
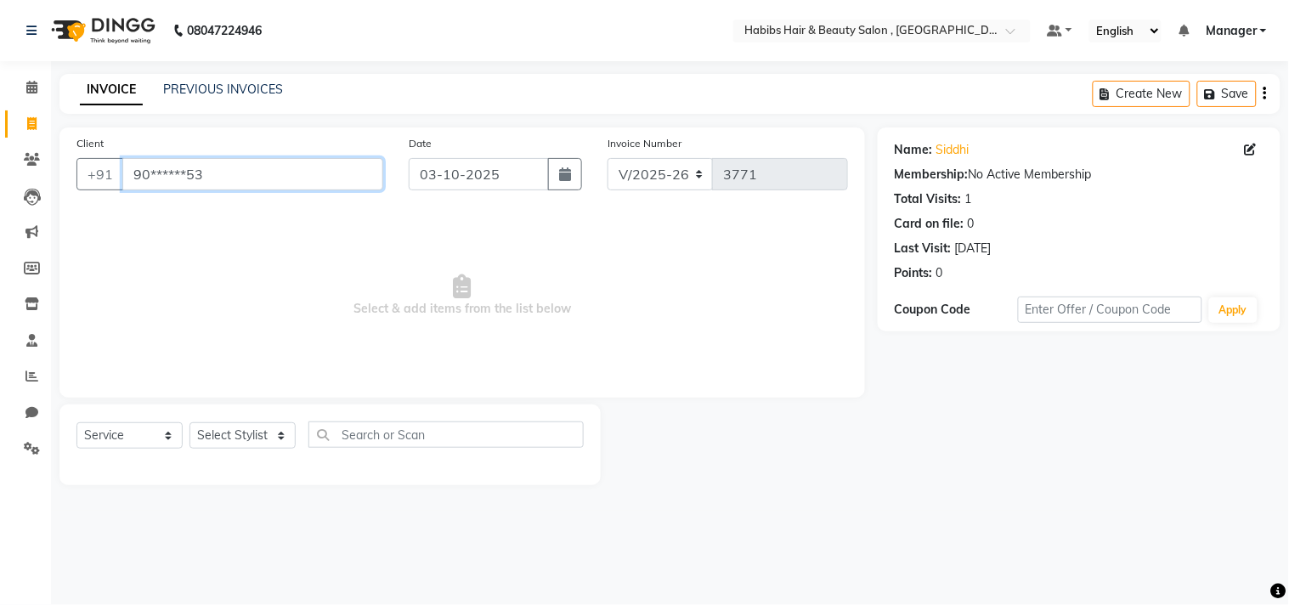
click at [198, 172] on input "90******53" at bounding box center [252, 174] width 261 height 32
click at [198, 172] on input "95******56" at bounding box center [252, 174] width 261 height 32
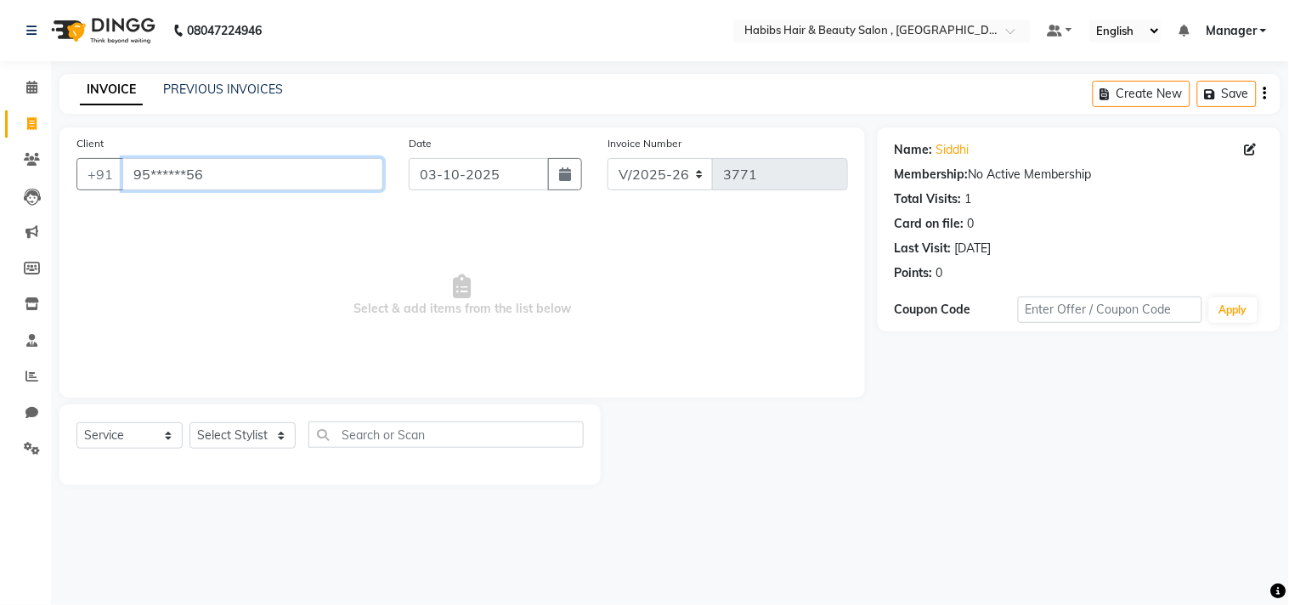
click at [198, 172] on input "95******56" at bounding box center [252, 174] width 261 height 32
click at [198, 172] on input "81******00" at bounding box center [252, 174] width 261 height 32
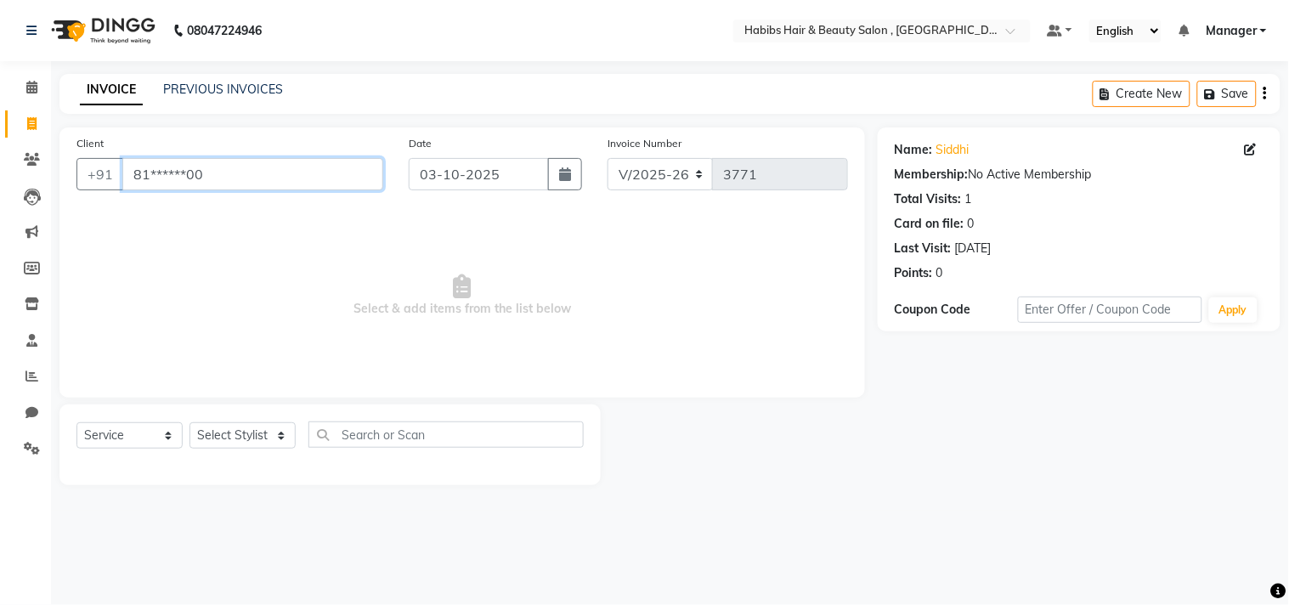
click at [198, 172] on input "81******00" at bounding box center [252, 174] width 261 height 32
click at [198, 172] on input "s" at bounding box center [252, 174] width 261 height 32
click at [225, 182] on input "90******67" at bounding box center [252, 174] width 261 height 32
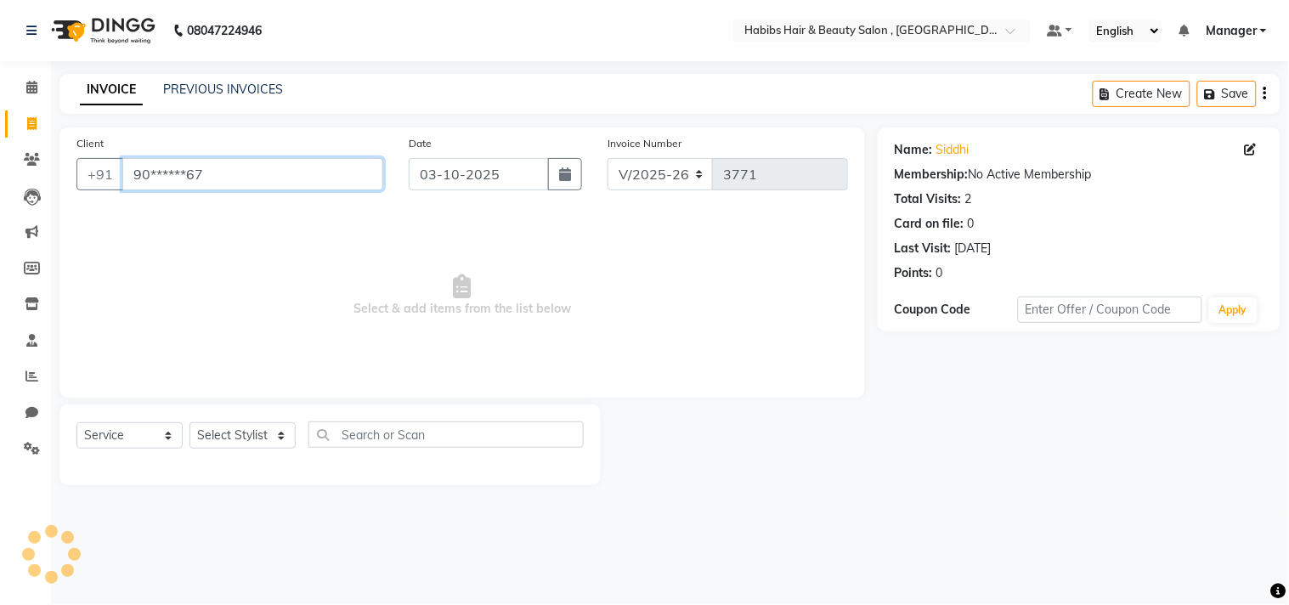
click at [225, 182] on input "90******67" at bounding box center [252, 174] width 261 height 32
click at [225, 182] on input "98******56" at bounding box center [252, 174] width 261 height 32
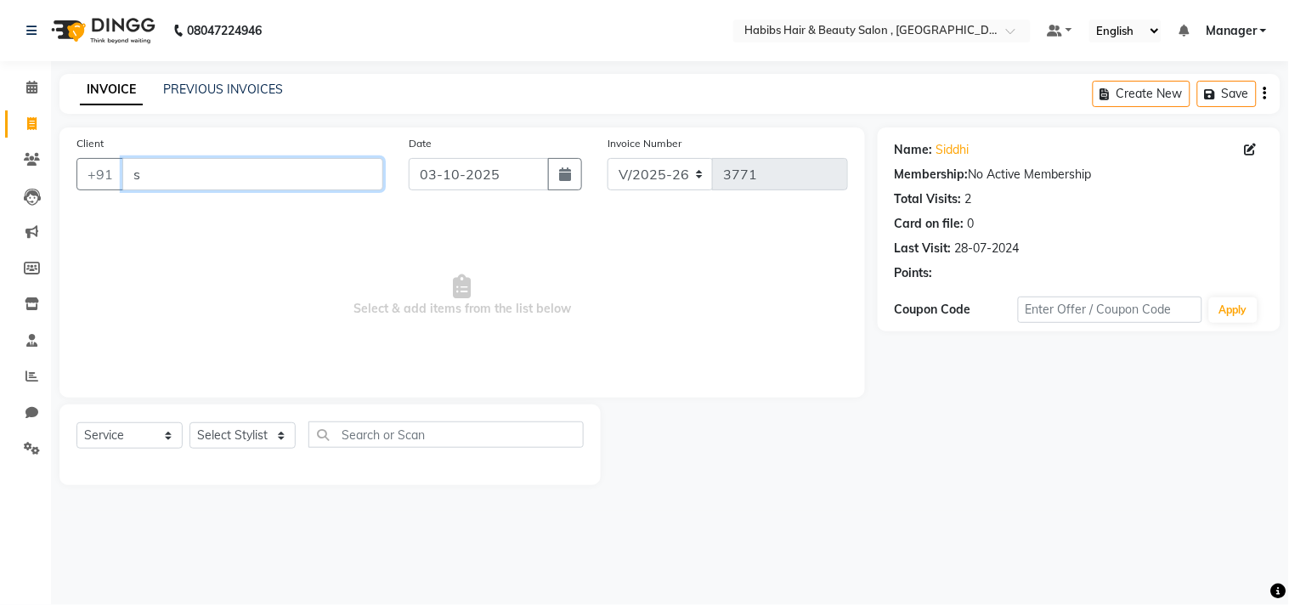
click at [225, 182] on input "s" at bounding box center [252, 174] width 261 height 32
click at [225, 183] on input "90******77" at bounding box center [252, 174] width 261 height 32
type input "9"
click at [225, 183] on input "98******56" at bounding box center [252, 174] width 261 height 32
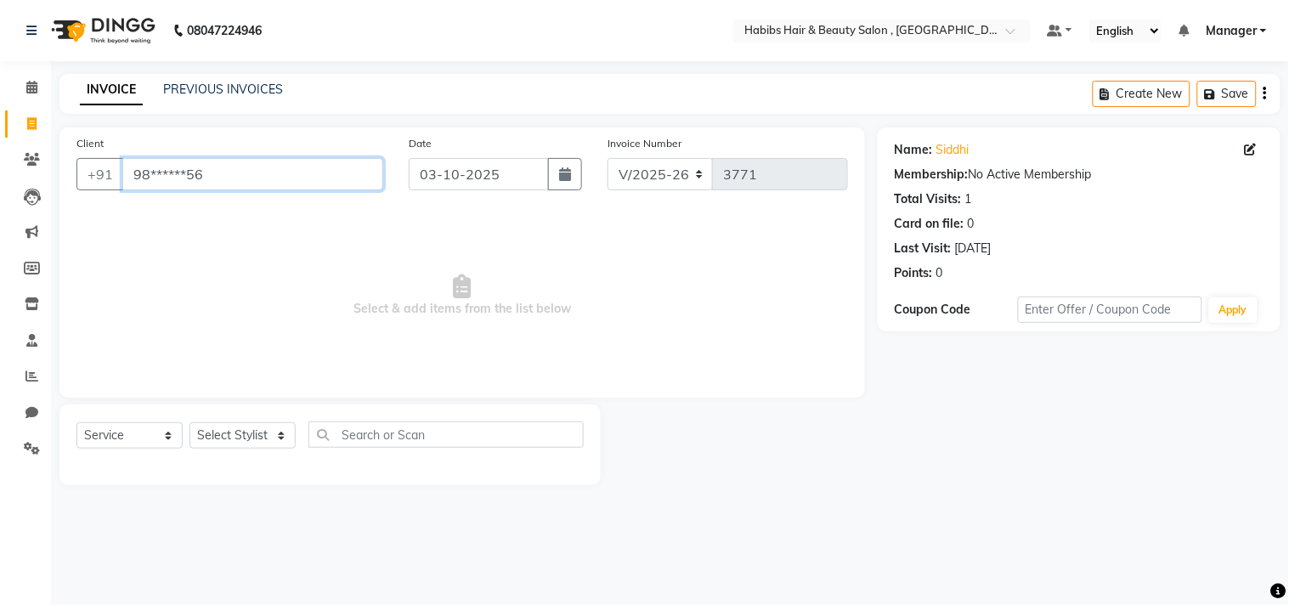
click at [225, 183] on input "98******56" at bounding box center [252, 174] width 261 height 32
type input "a"
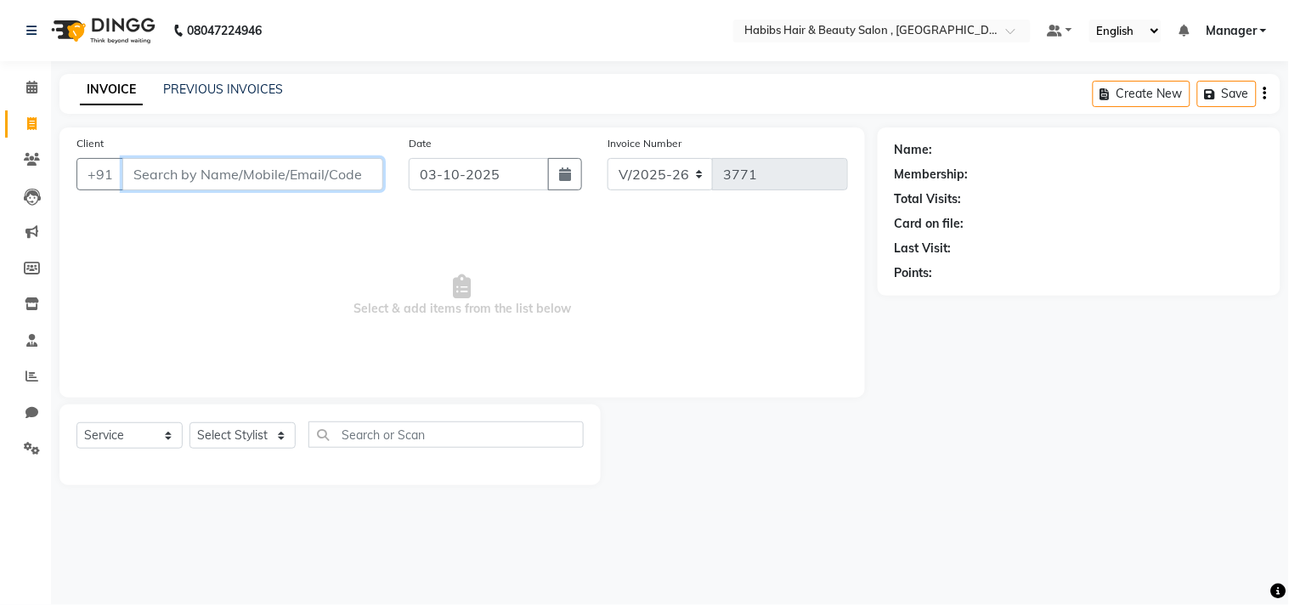
type input ","
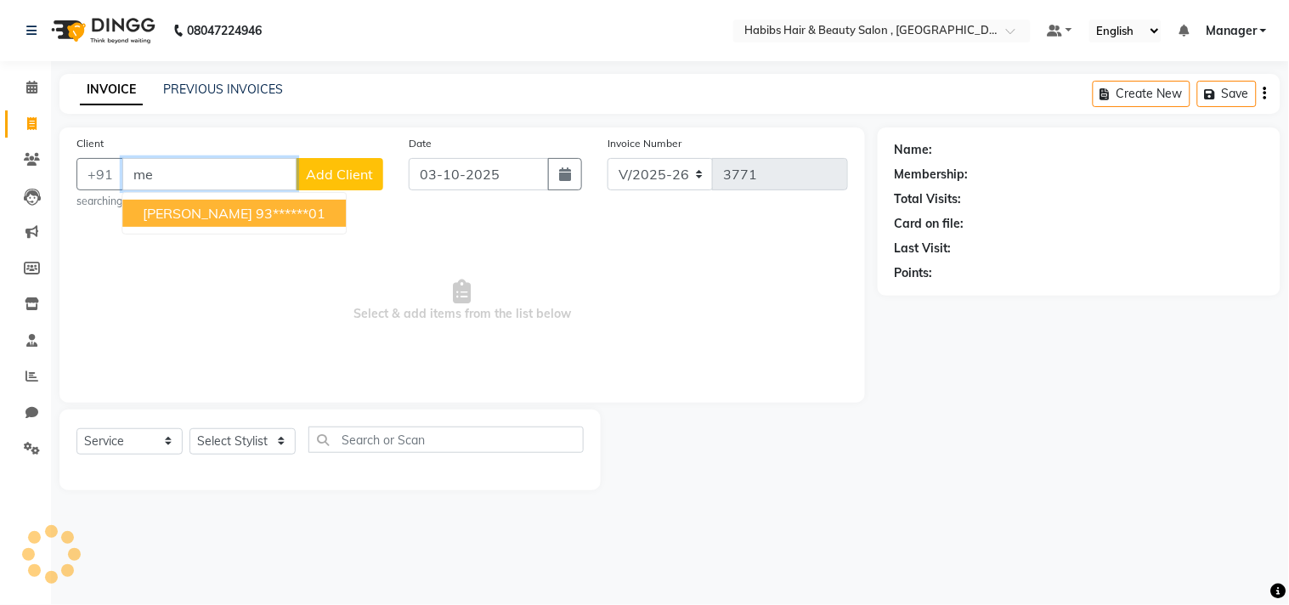
type input "m"
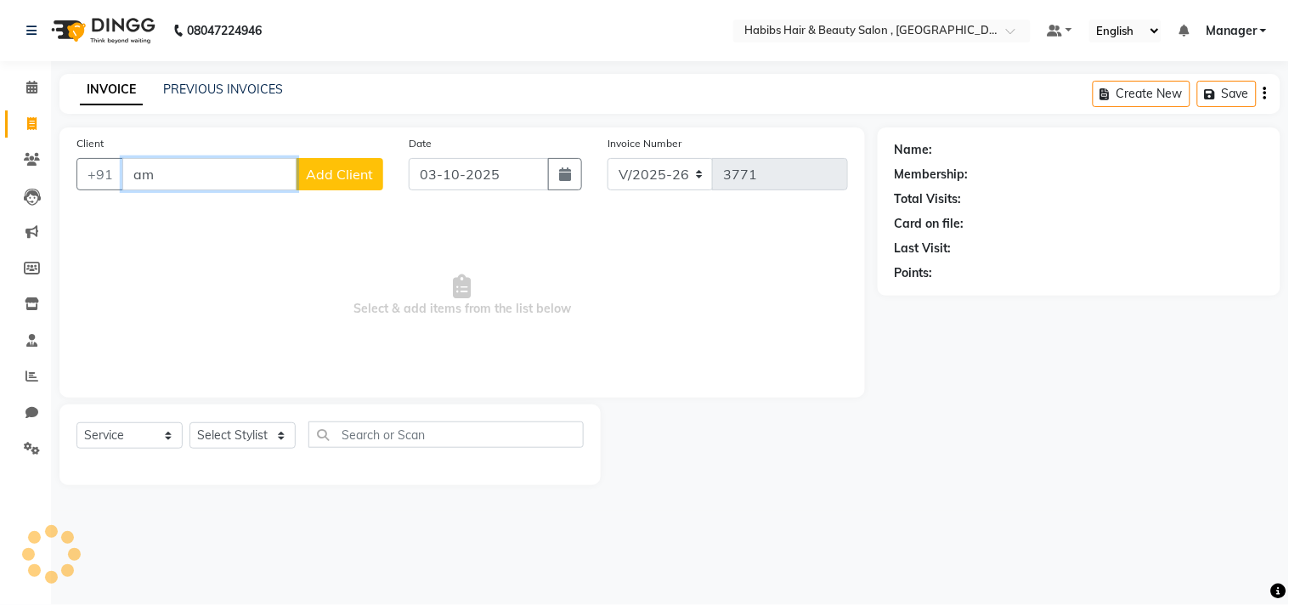
type input "a"
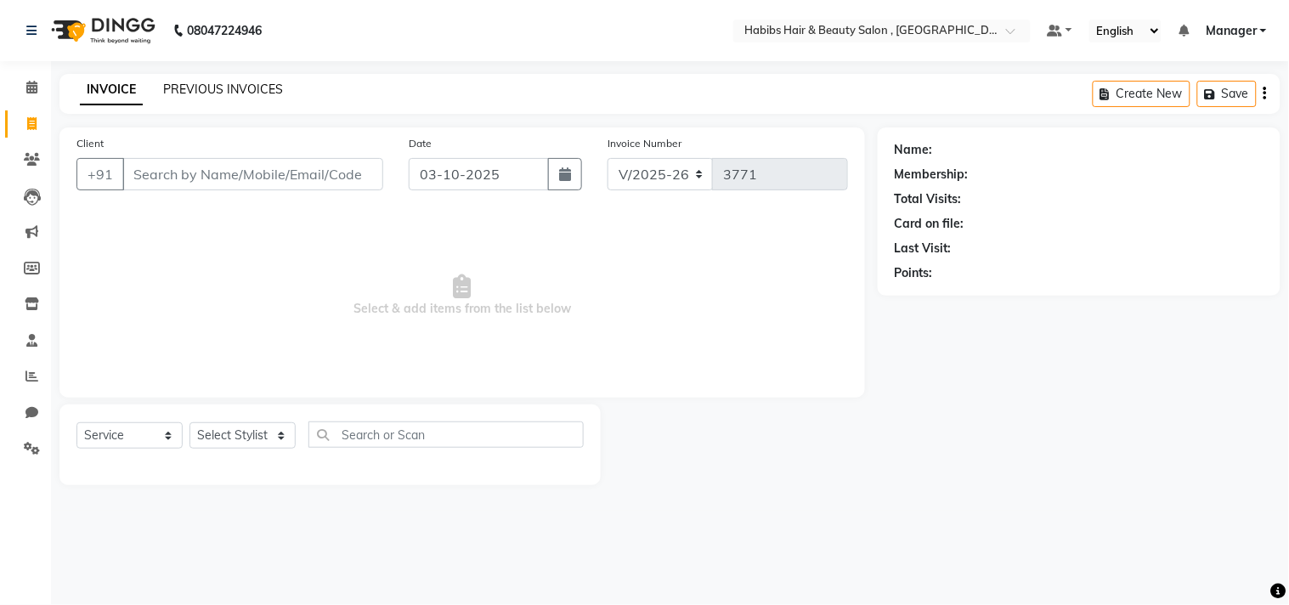
click at [234, 93] on link "PREVIOUS INVOICES" at bounding box center [223, 89] width 120 height 15
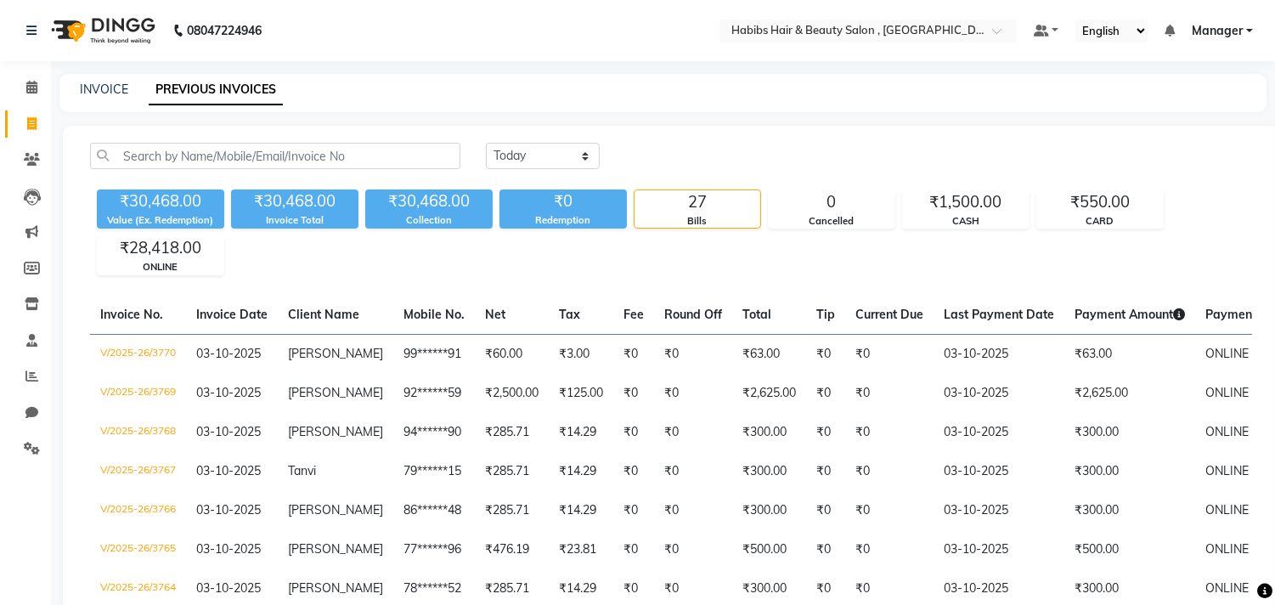
click at [90, 97] on div "INVOICE" at bounding box center [104, 90] width 48 height 18
click at [111, 94] on link "INVOICE" at bounding box center [104, 89] width 48 height 15
select select "4838"
select select "service"
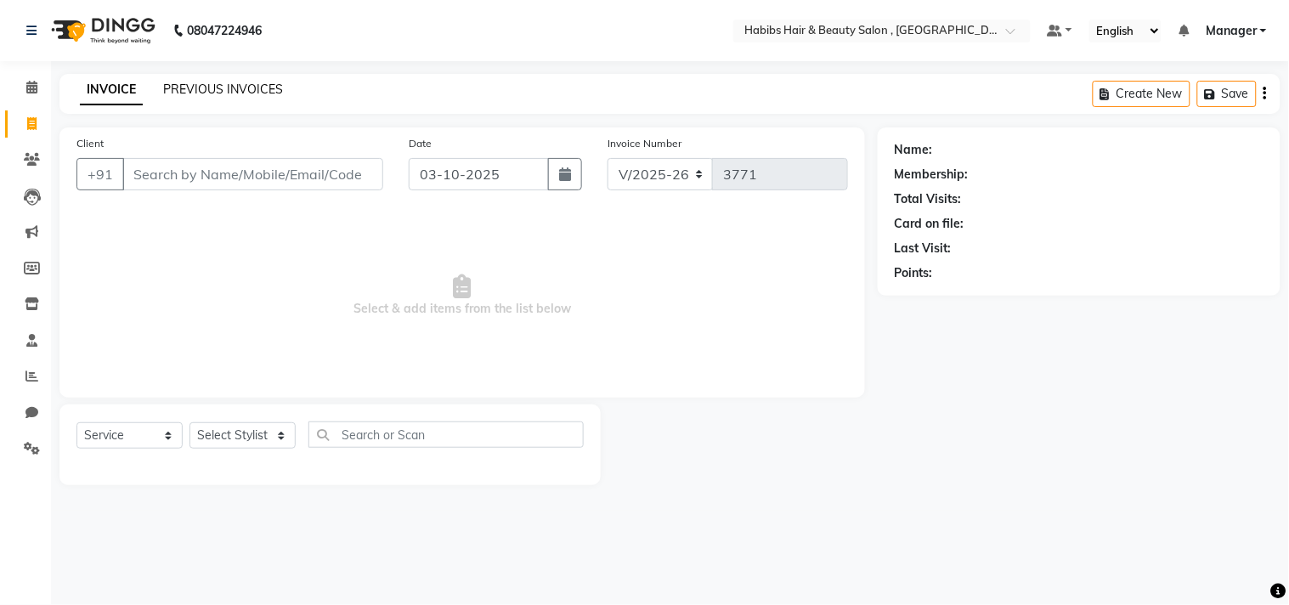
click at [232, 90] on link "PREVIOUS INVOICES" at bounding box center [223, 89] width 120 height 15
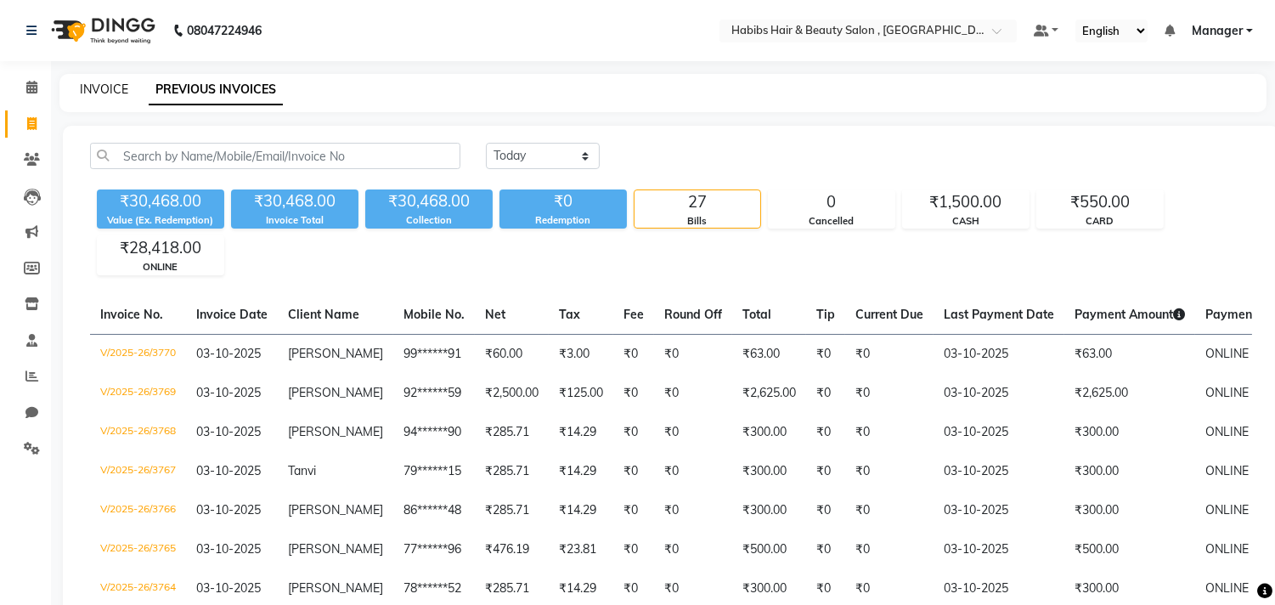
click at [100, 88] on link "INVOICE" at bounding box center [104, 89] width 48 height 15
select select "service"
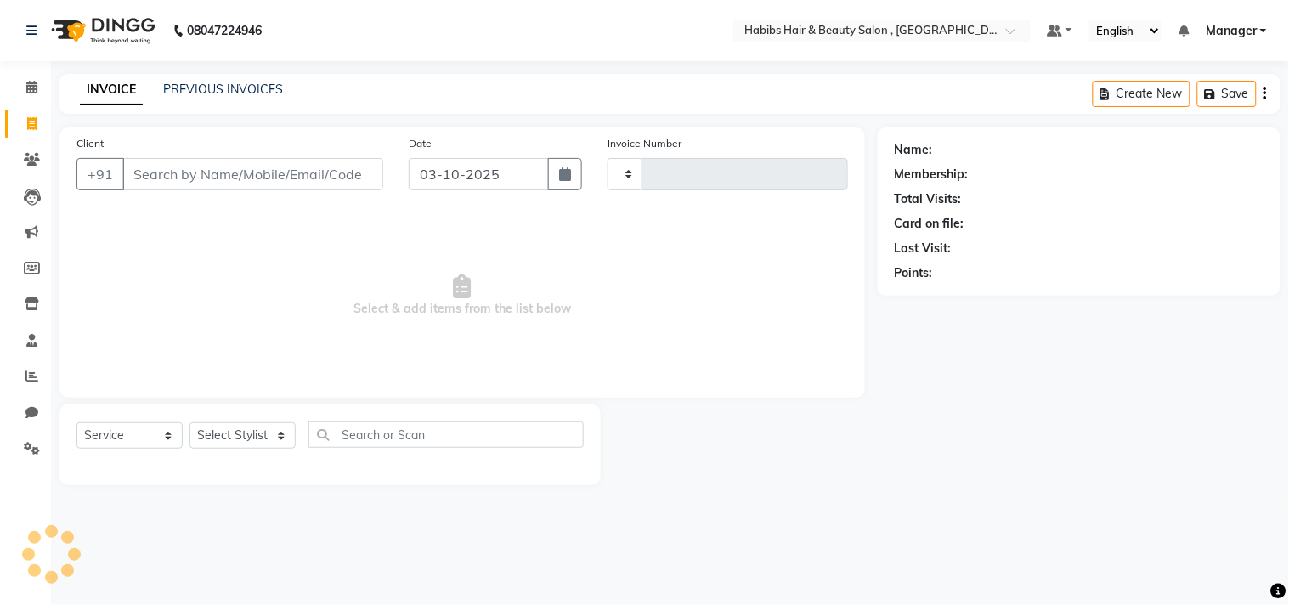
type input "3771"
select select "4838"
click at [241, 92] on link "PREVIOUS INVOICES" at bounding box center [223, 89] width 120 height 15
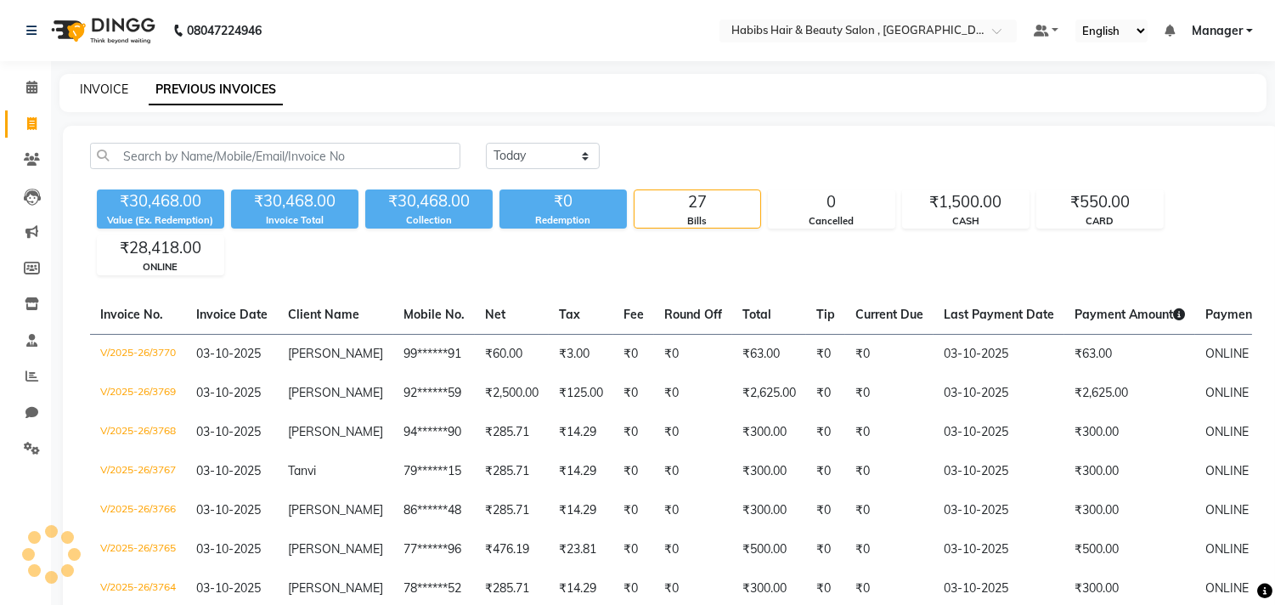
click at [121, 88] on link "INVOICE" at bounding box center [104, 89] width 48 height 15
select select "service"
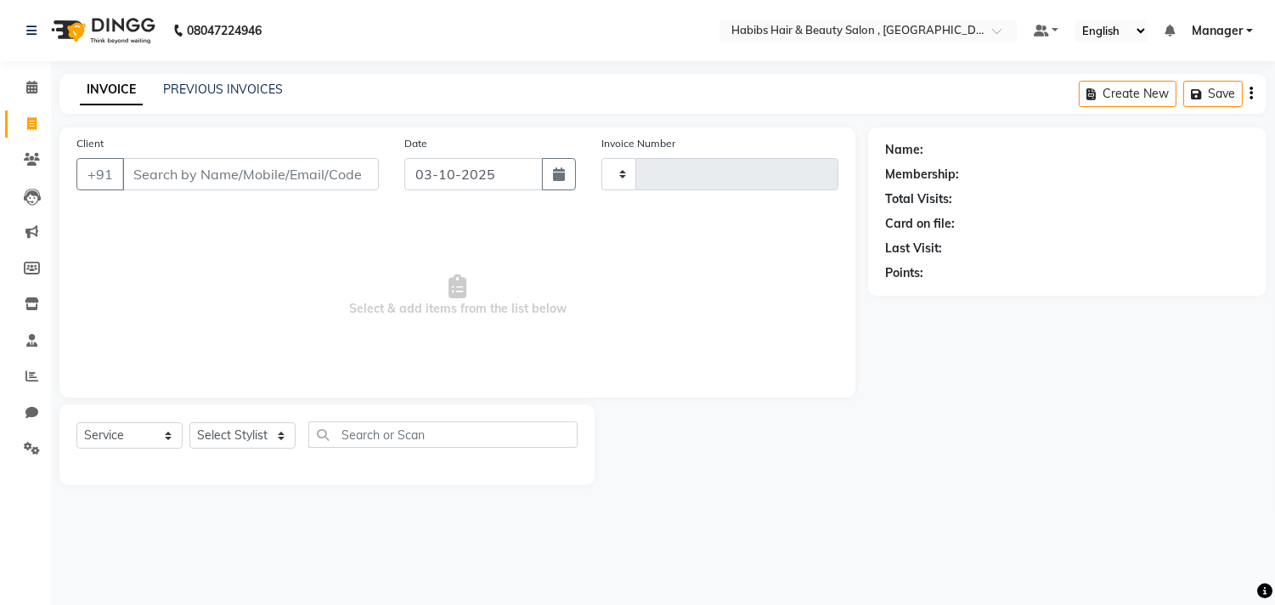
type input "3771"
select select "4838"
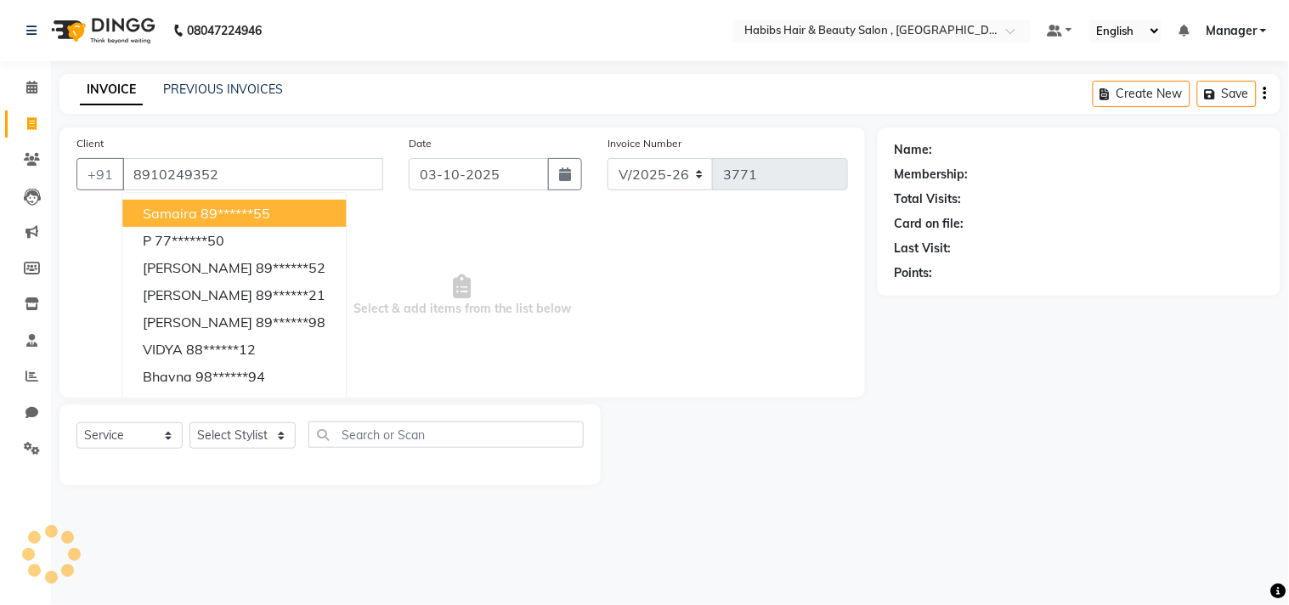
type input "8910249352"
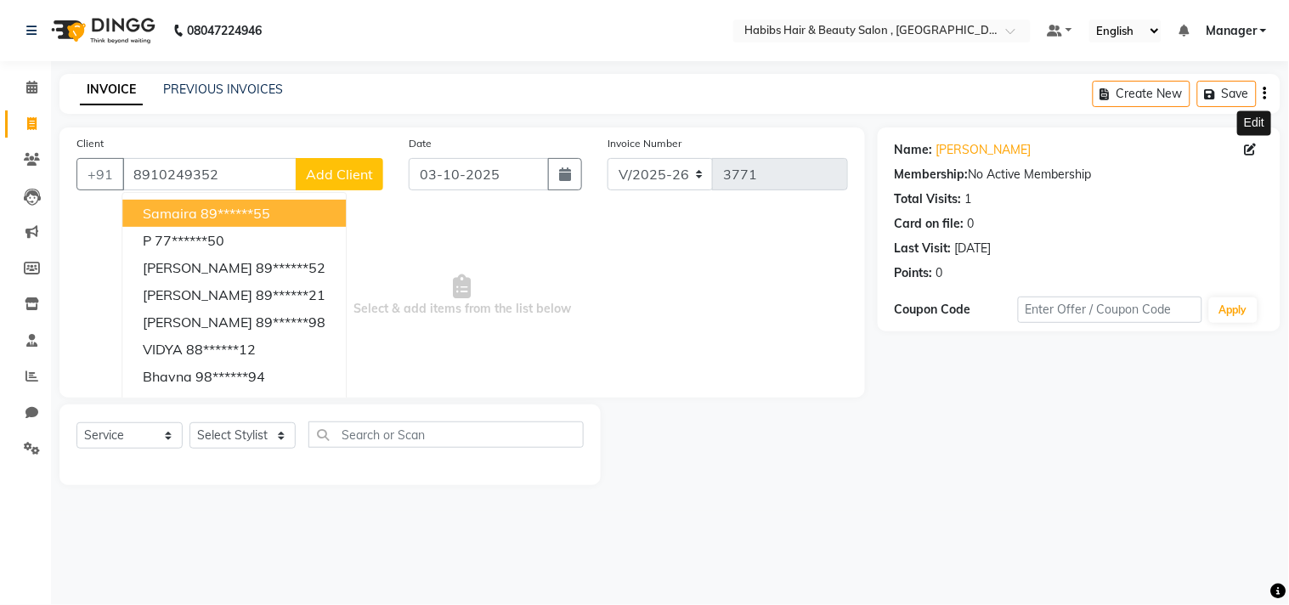
click at [1253, 146] on icon at bounding box center [1251, 150] width 12 height 12
select select "22"
select select "[DEMOGRAPHIC_DATA]"
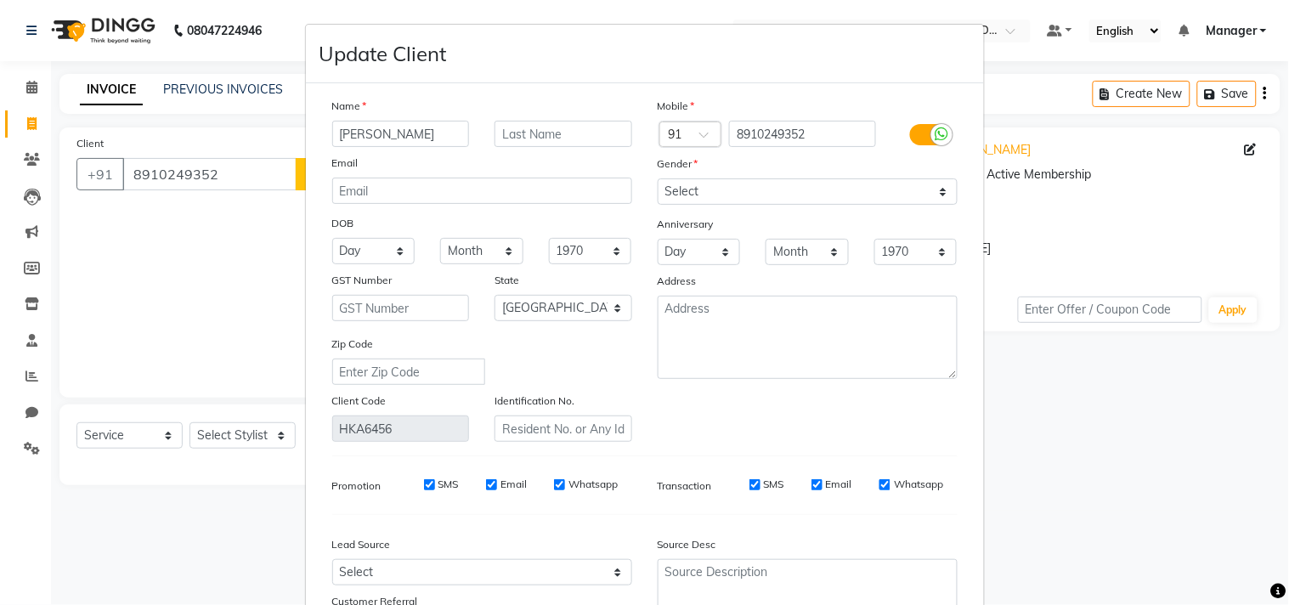
type input "[PERSON_NAME]"
click at [884, 408] on div "Mobile Country Code × 91 8910249352 Gender Select Male Female Other Prefer Not …" at bounding box center [807, 269] width 325 height 345
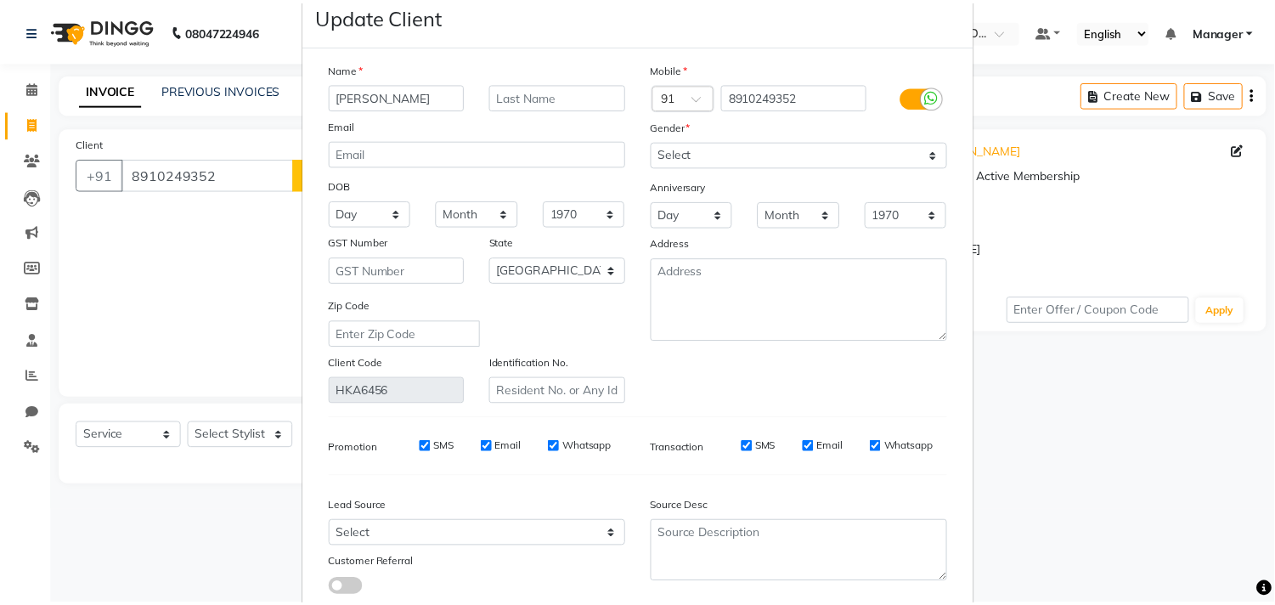
scroll to position [150, 0]
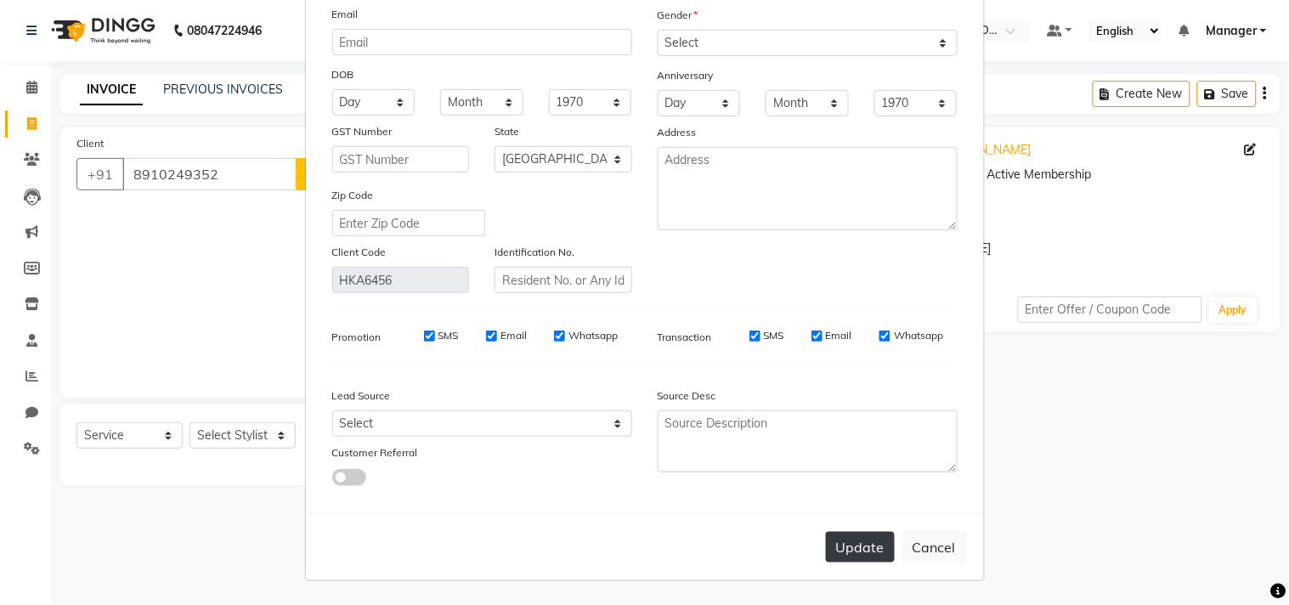
click at [850, 536] on button "Update" at bounding box center [860, 547] width 69 height 31
type input "89******52"
select select
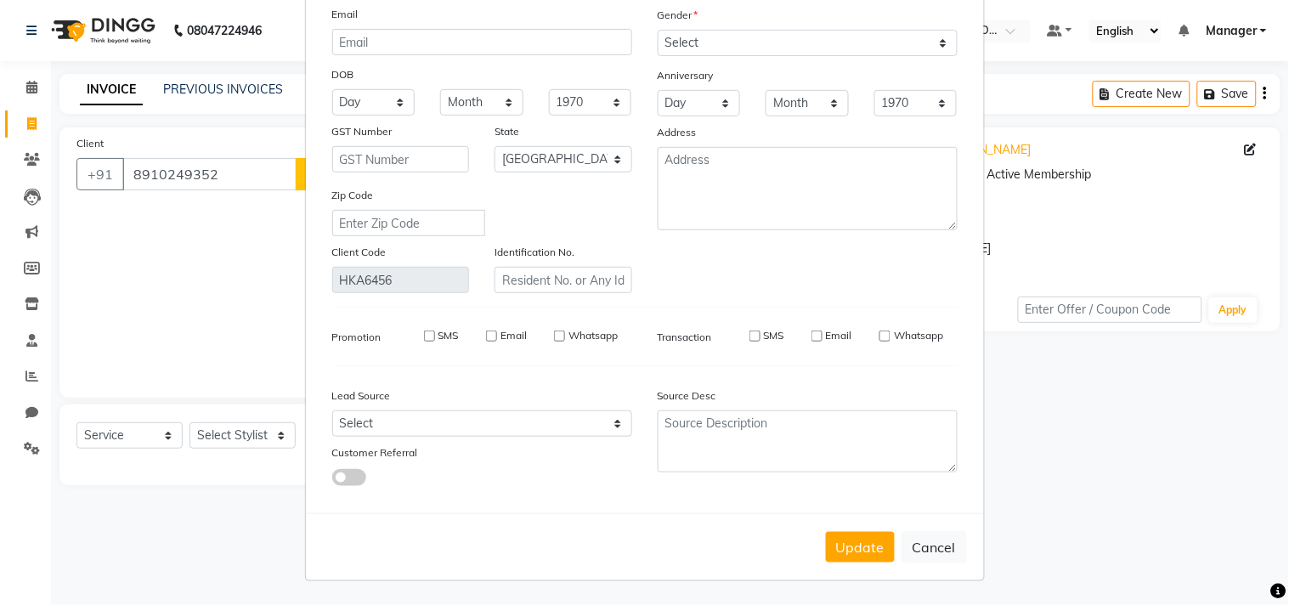
select select "null"
select select
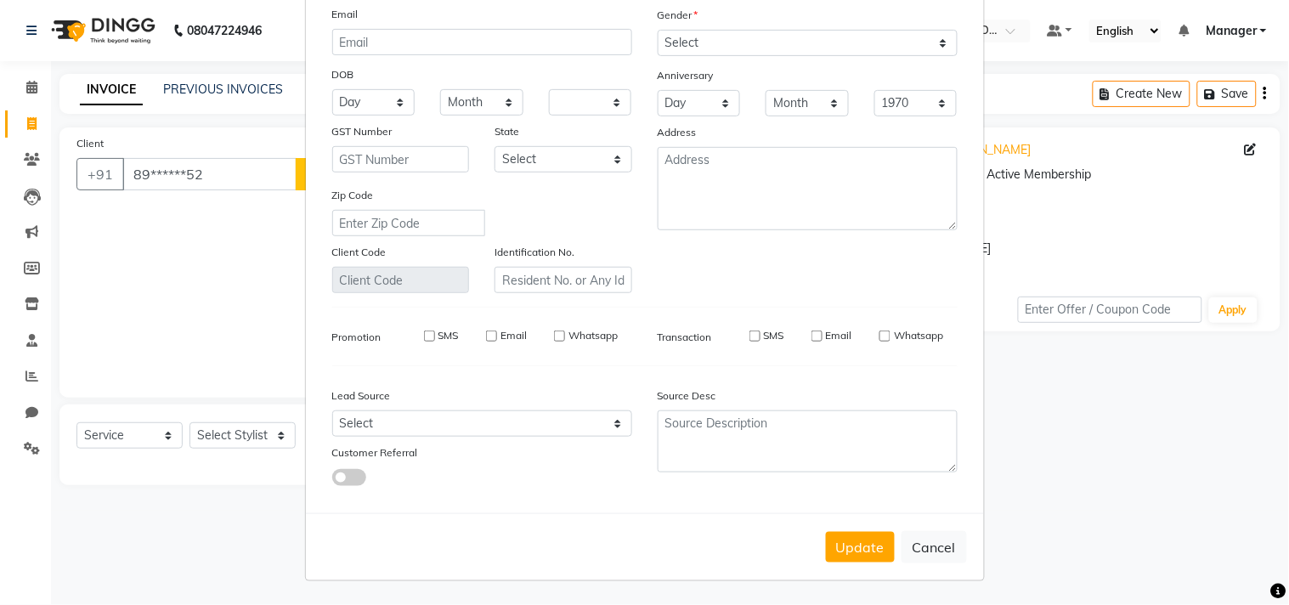
checkbox input "false"
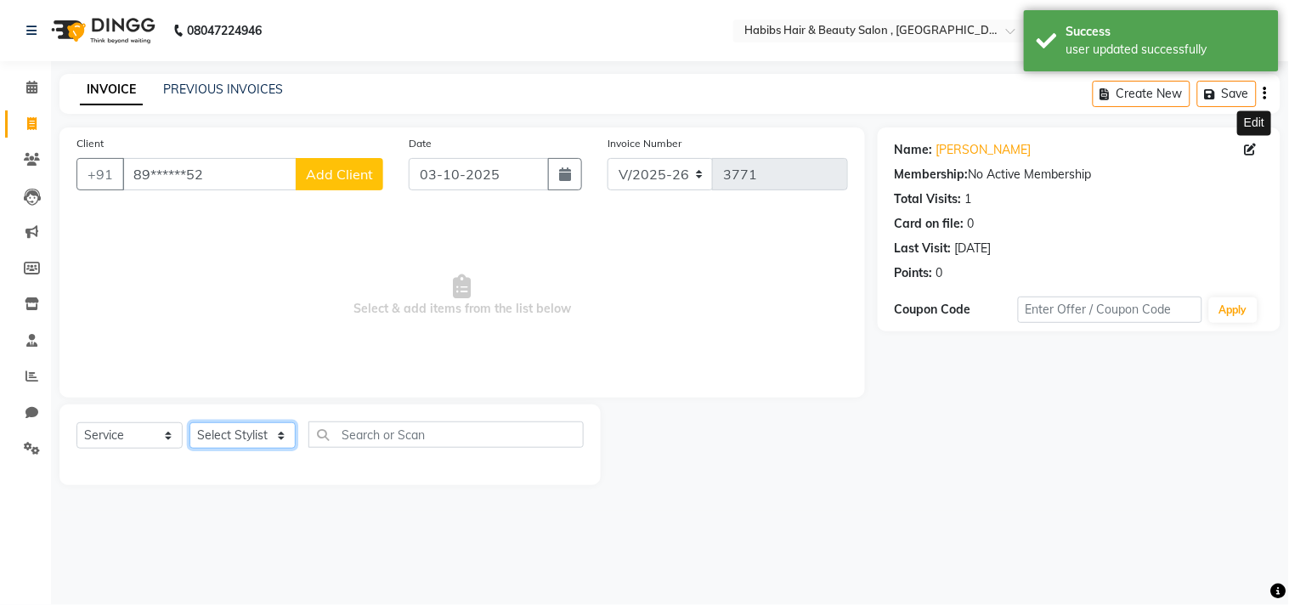
click at [252, 438] on select "Select Stylist [PERSON_NAME] Manager M M [PERSON_NAME] [PERSON_NAME] Reshma [PE…" at bounding box center [242, 435] width 106 height 26
select select "29955"
click at [189, 423] on select "Select Stylist [PERSON_NAME] Manager M M [PERSON_NAME] [PERSON_NAME] Reshma [PE…" at bounding box center [242, 435] width 106 height 26
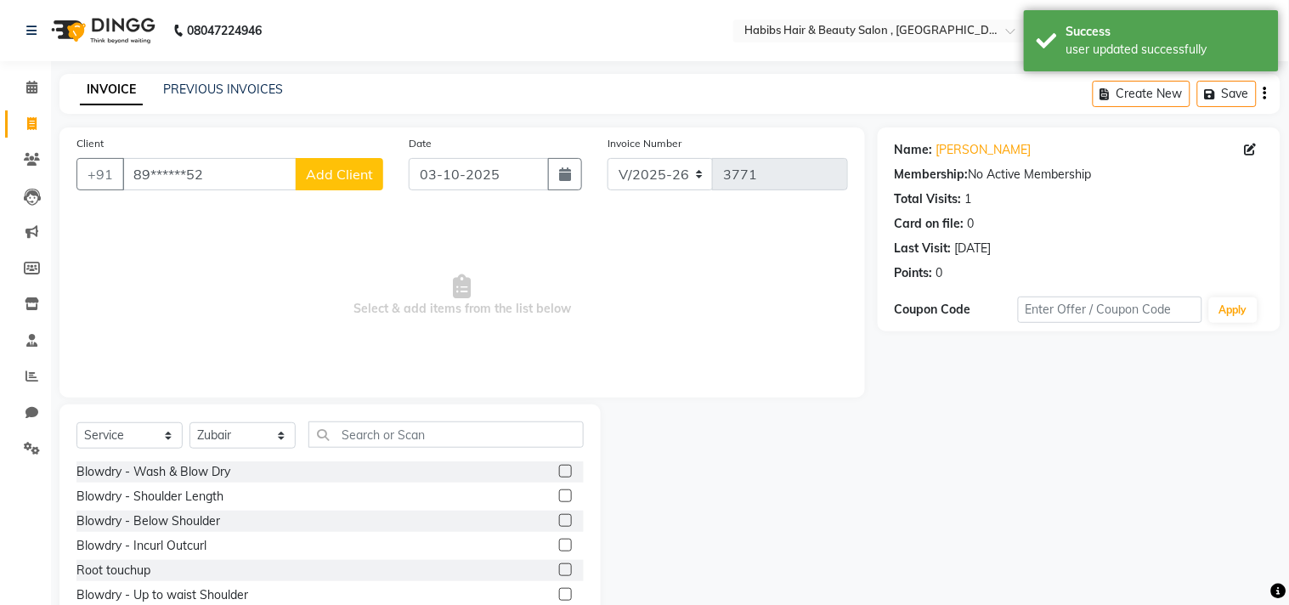
click at [258, 400] on div "Client +91 89******52 Add Client Date 03-10-2025 Invoice Number V/2025 V/2025-2…" at bounding box center [462, 391] width 831 height 528
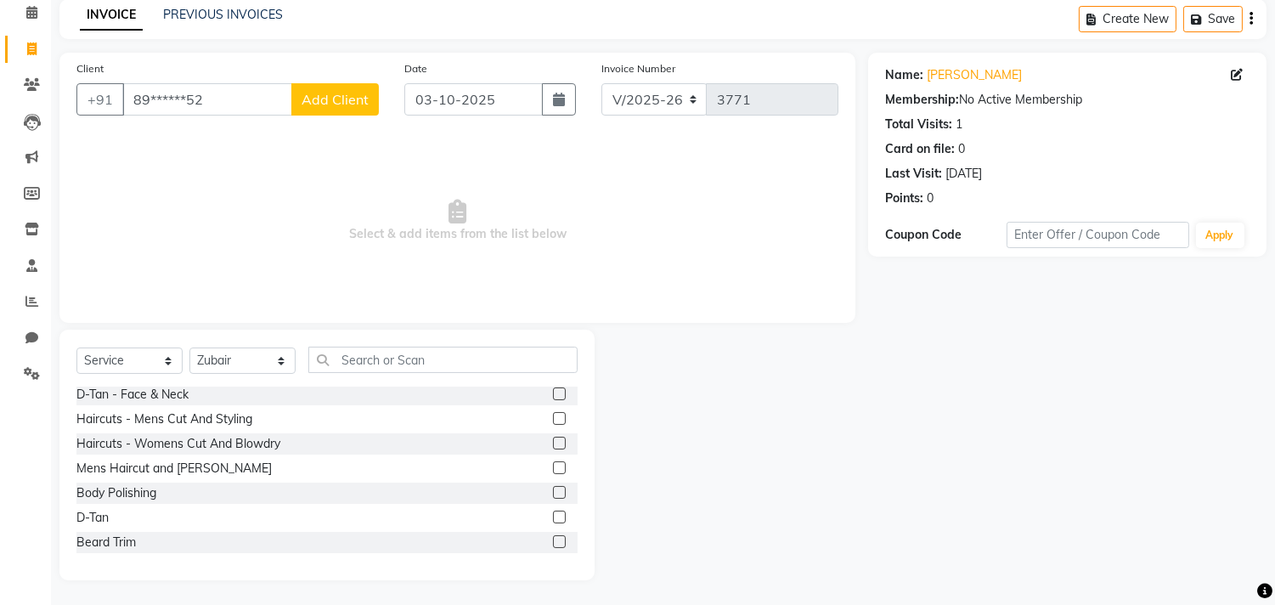
scroll to position [1075, 0]
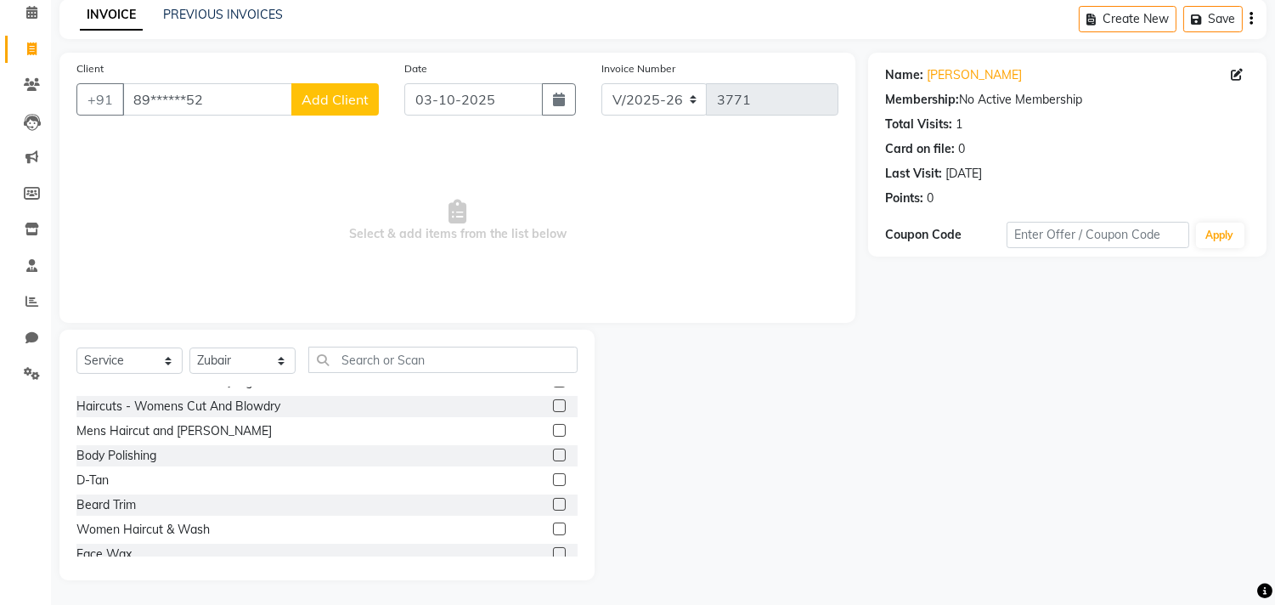
click at [553, 523] on label at bounding box center [559, 528] width 13 height 13
click at [553, 524] on input "checkbox" at bounding box center [558, 529] width 11 height 11
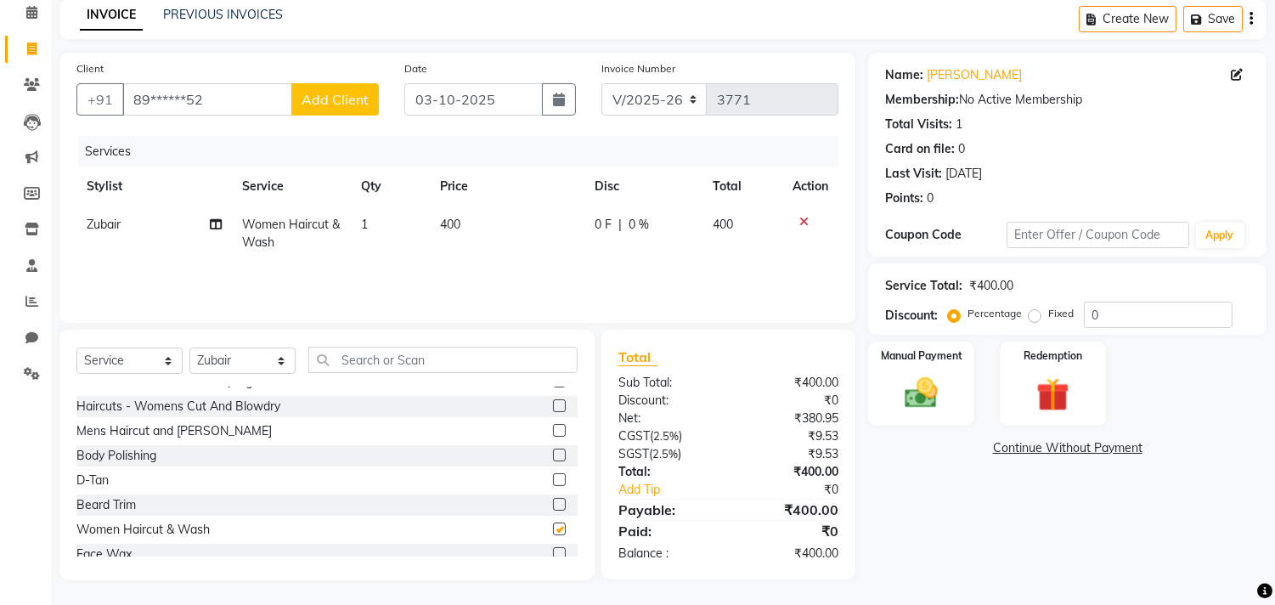
checkbox input "false"
click at [920, 382] on img at bounding box center [922, 394] width 56 height 40
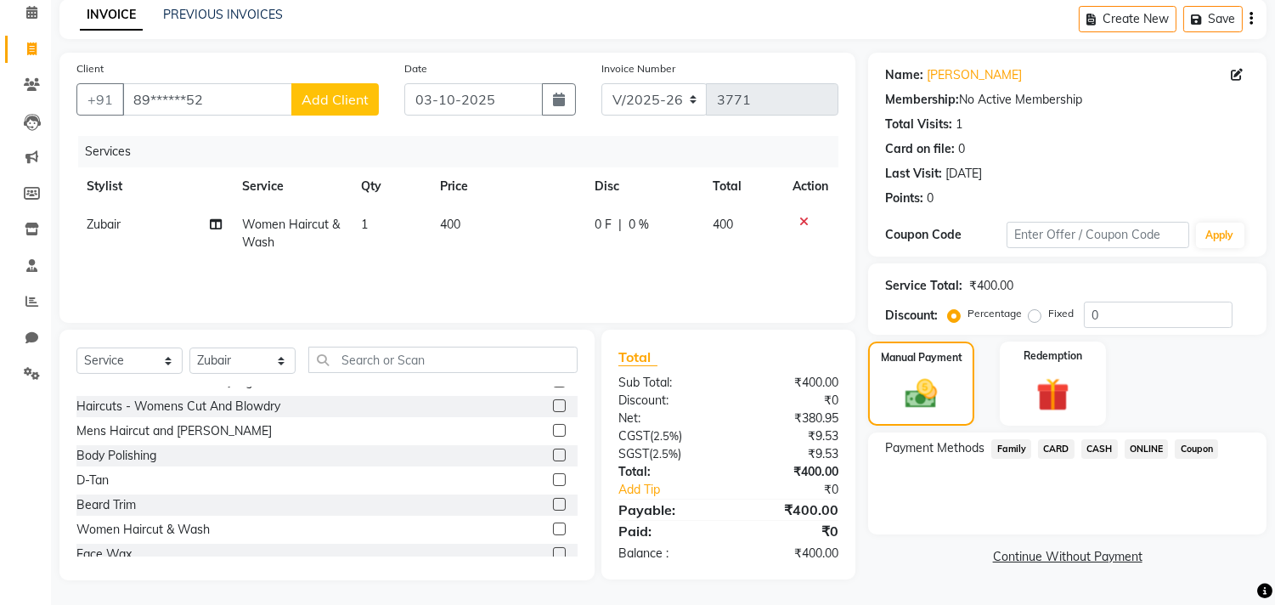
click at [1151, 446] on span "ONLINE" at bounding box center [1147, 449] width 44 height 20
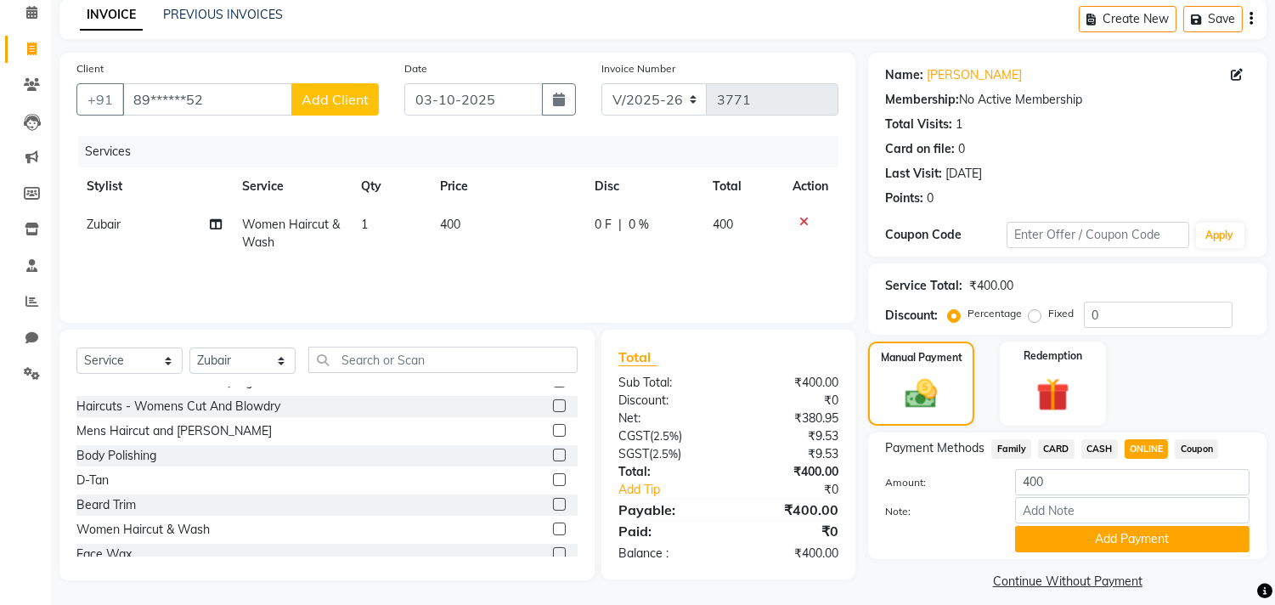
click at [1098, 556] on div "Payment Methods Family CARD CASH ONLINE Coupon Amount: 400 Note: Add Payment" at bounding box center [1067, 495] width 398 height 127
click at [1105, 544] on button "Add Payment" at bounding box center [1132, 539] width 234 height 26
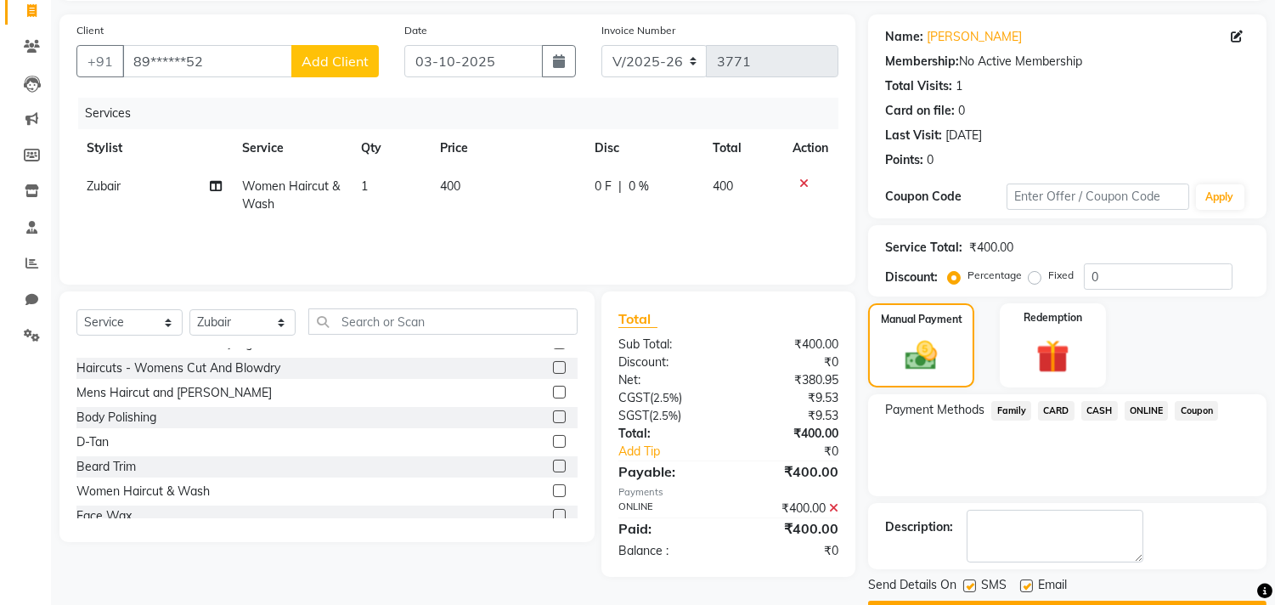
scroll to position [159, 0]
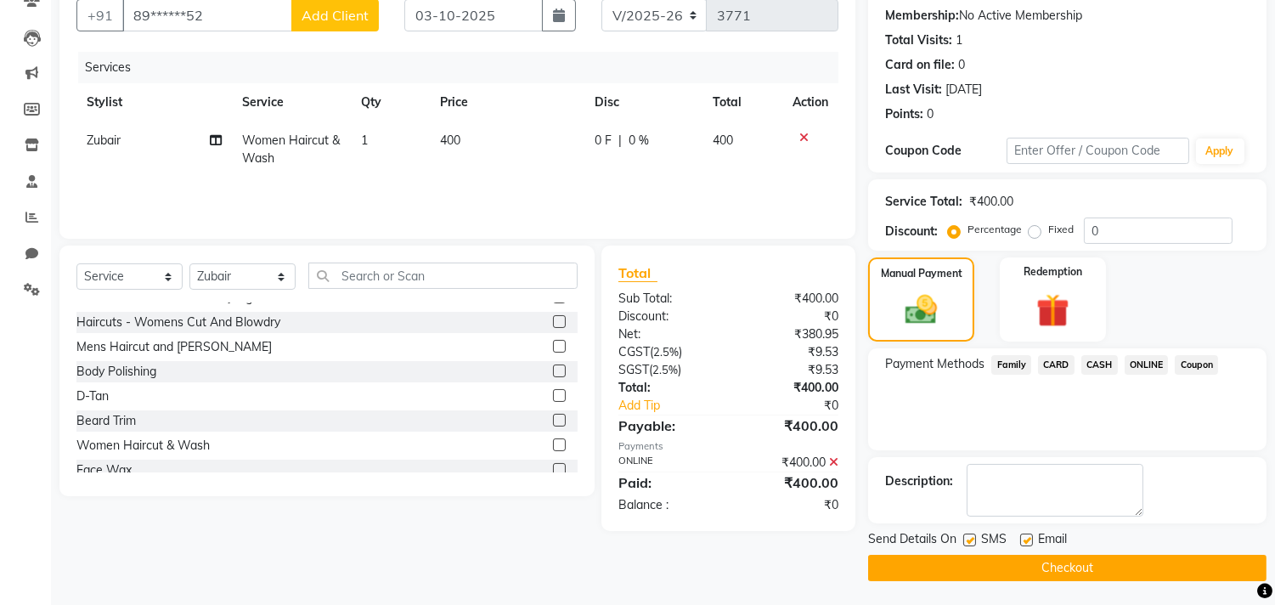
click at [1103, 561] on button "Checkout" at bounding box center [1067, 568] width 398 height 26
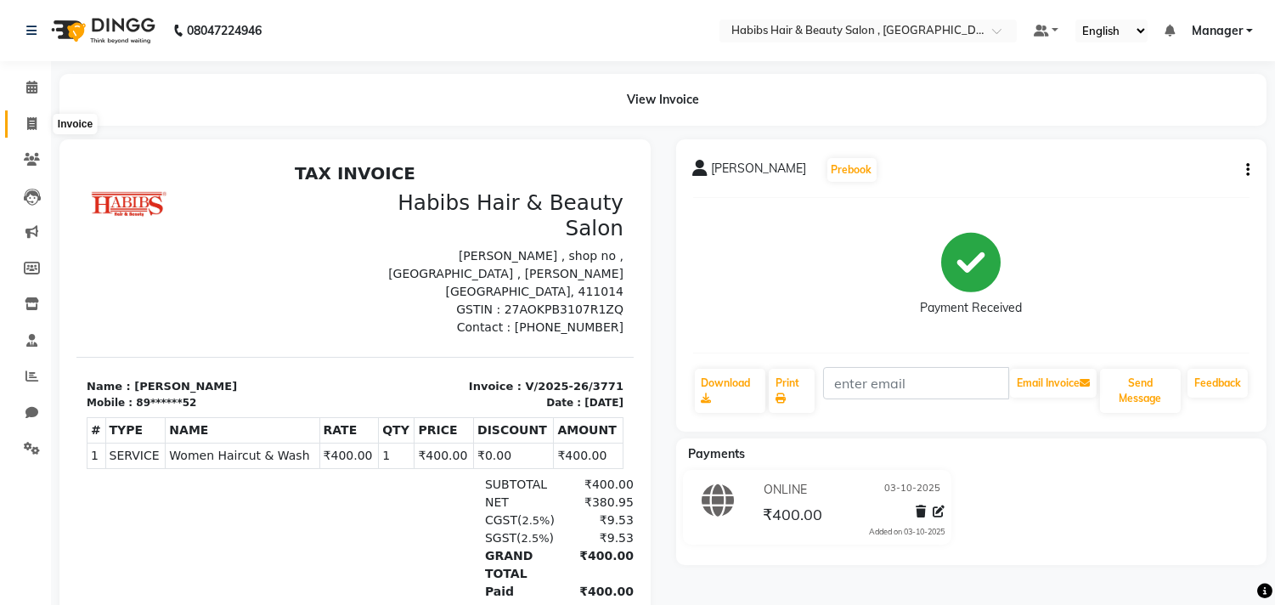
click at [30, 125] on icon at bounding box center [31, 123] width 9 height 13
select select "service"
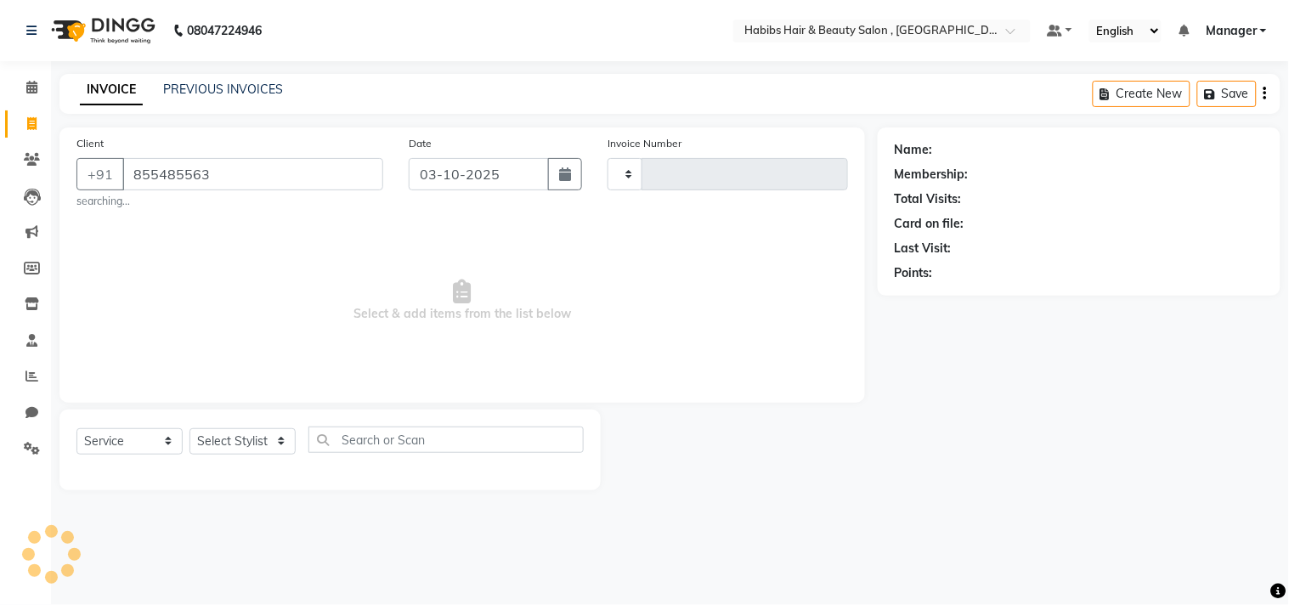
type input "8554855630"
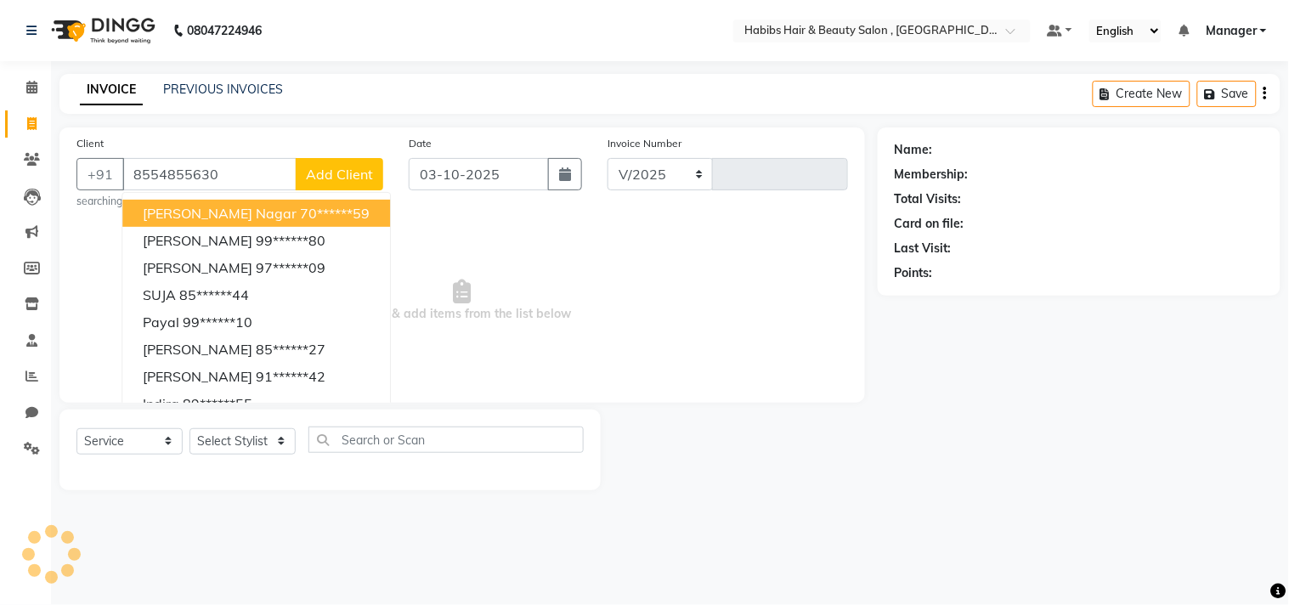
select select "4838"
type input "3772"
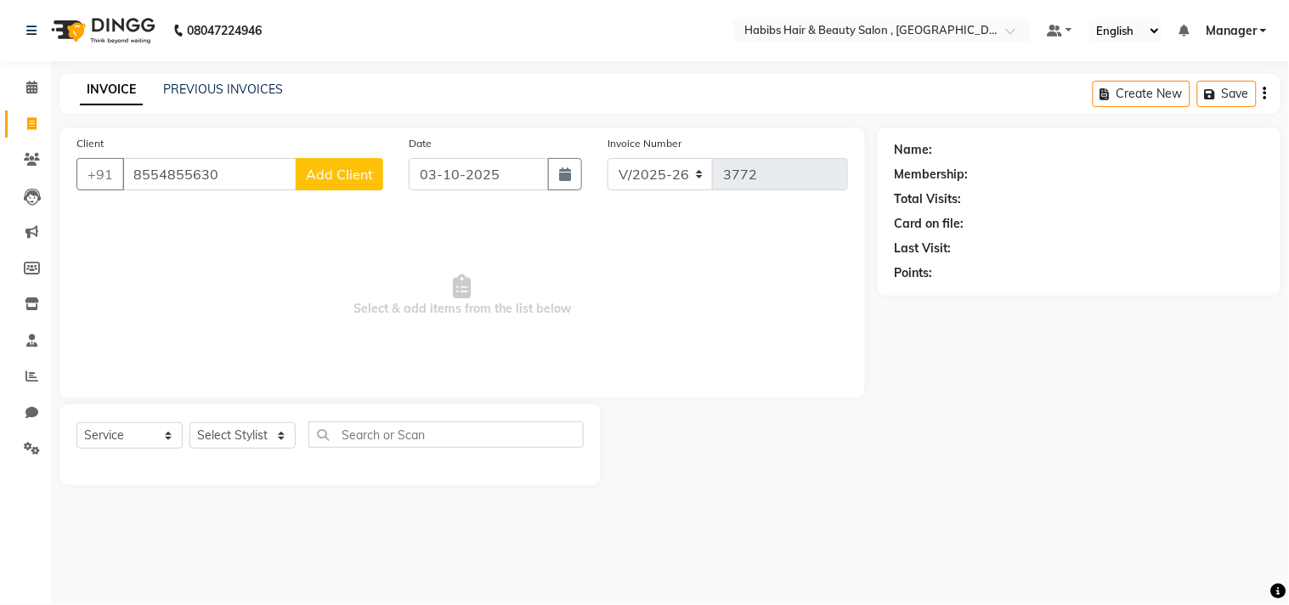
type input "8554855630"
click at [353, 162] on button "Add Client" at bounding box center [340, 174] width 88 height 32
select select
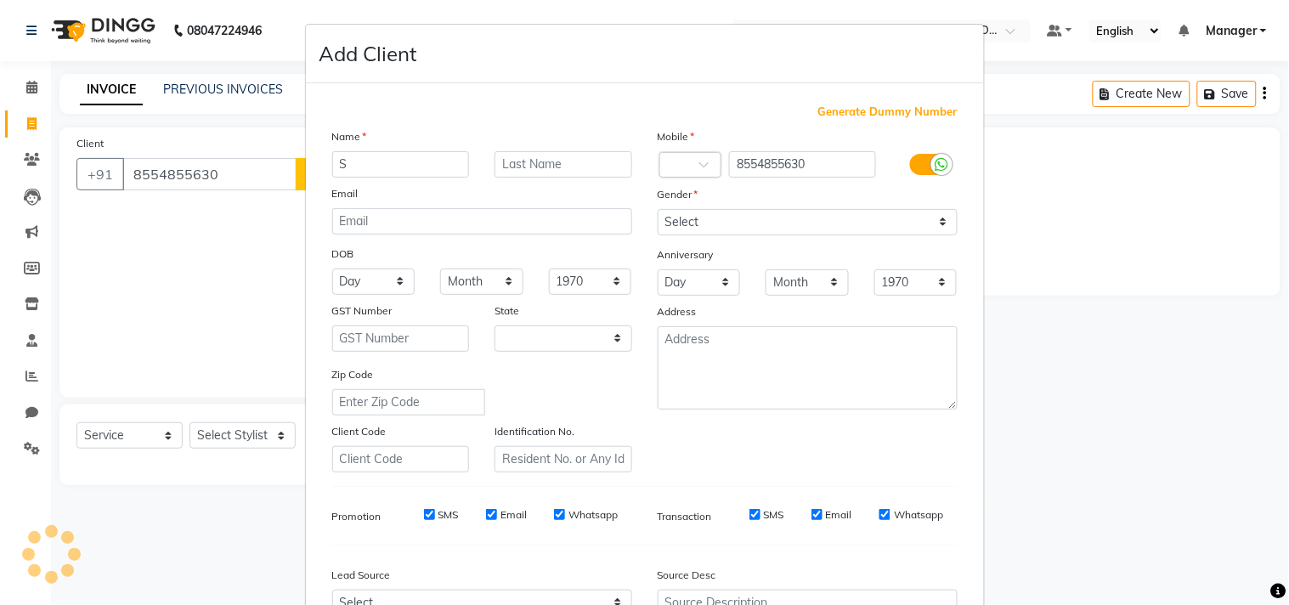
type input "Sa"
select select "22"
type input "[PERSON_NAME]"
click at [740, 238] on div "Mobile Country Code × 91 8554855630 Gender Select Male Female Other Prefer Not …" at bounding box center [807, 299] width 325 height 345
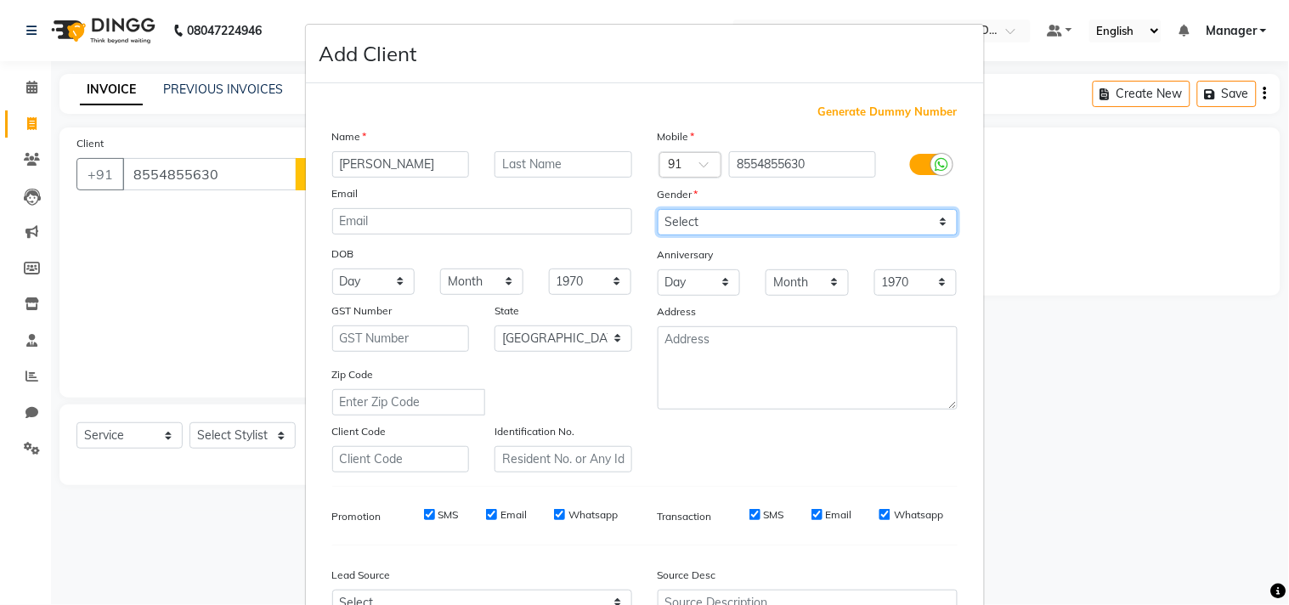
click at [757, 225] on select "Select Male Female Other Prefer Not To Say" at bounding box center [808, 222] width 300 height 26
select select "[DEMOGRAPHIC_DATA]"
click at [658, 209] on select "Select Male Female Other Prefer Not To Say" at bounding box center [808, 222] width 300 height 26
click at [817, 448] on div "Mobile Country Code × 91 8554855630 Gender Select Male Female Other Prefer Not …" at bounding box center [807, 299] width 325 height 345
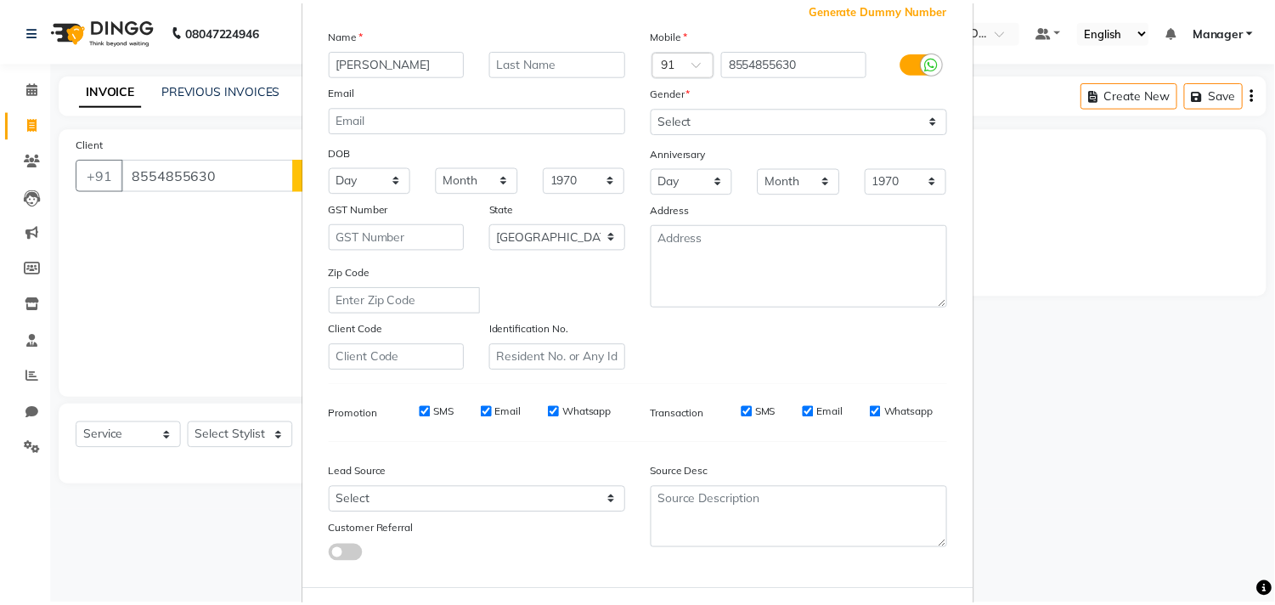
scroll to position [180, 0]
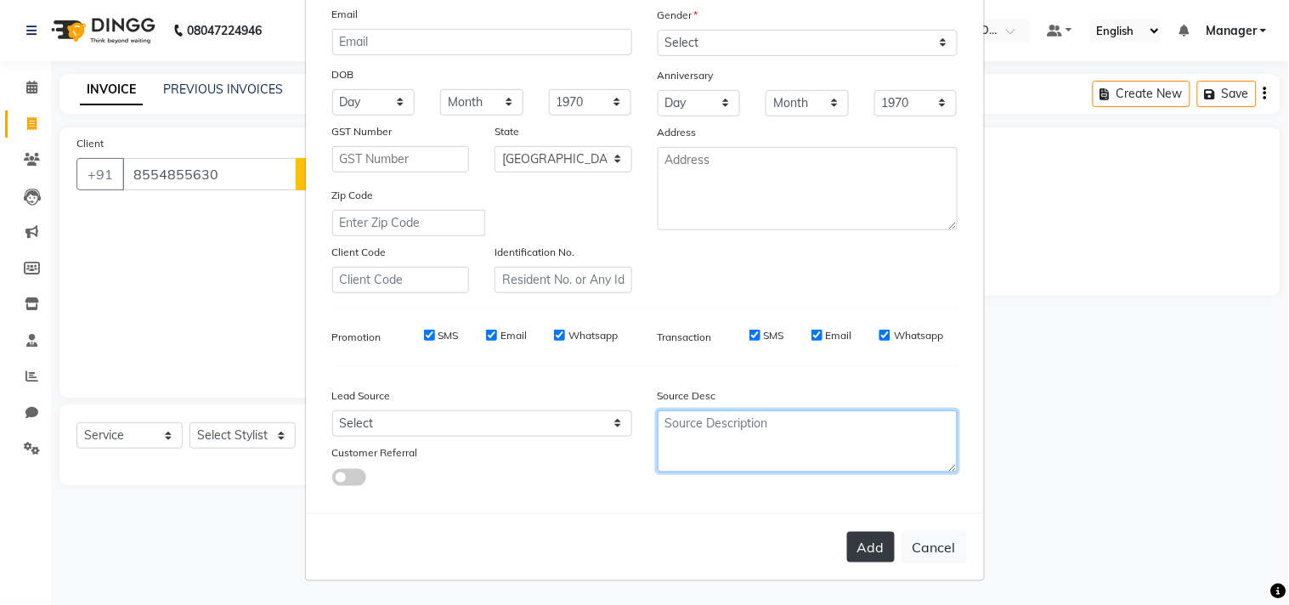
drag, startPoint x: 818, startPoint y: 449, endPoint x: 862, endPoint y: 544, distance: 104.9
click at [862, 544] on form "Add Client Generate Dummy Number Name Sakshi Dhokare Email DOB Day 01 02 03 04 …" at bounding box center [645, 212] width 678 height 735
click at [862, 544] on button "Add" at bounding box center [871, 547] width 48 height 31
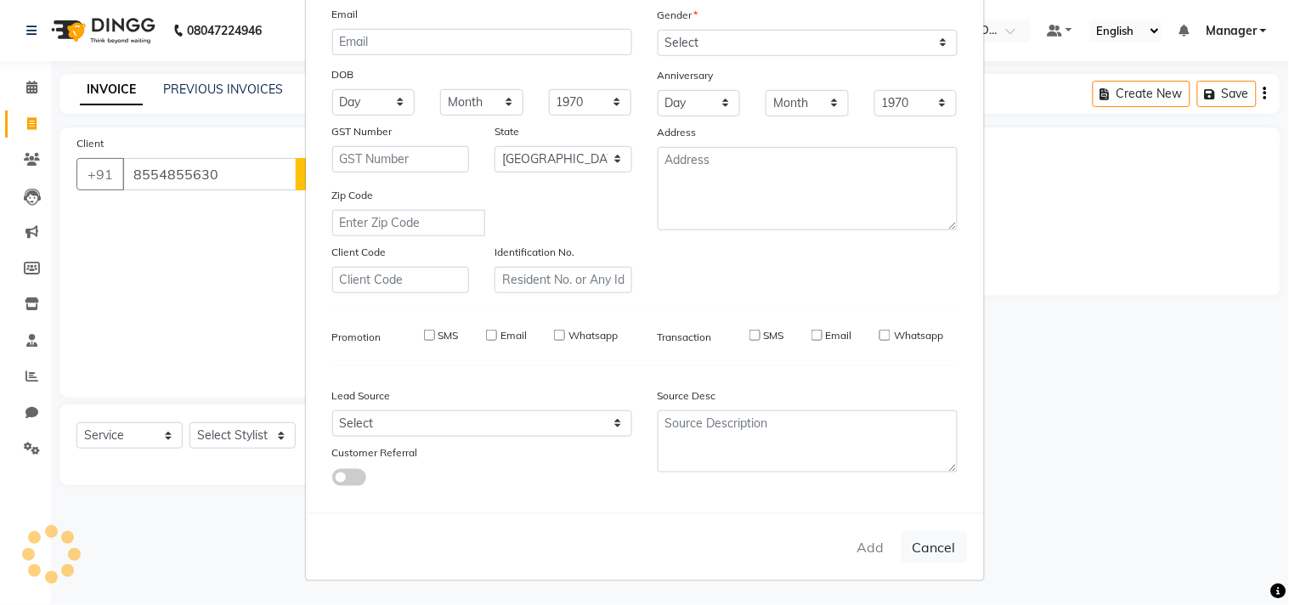
type input "85******30"
select select
select select "null"
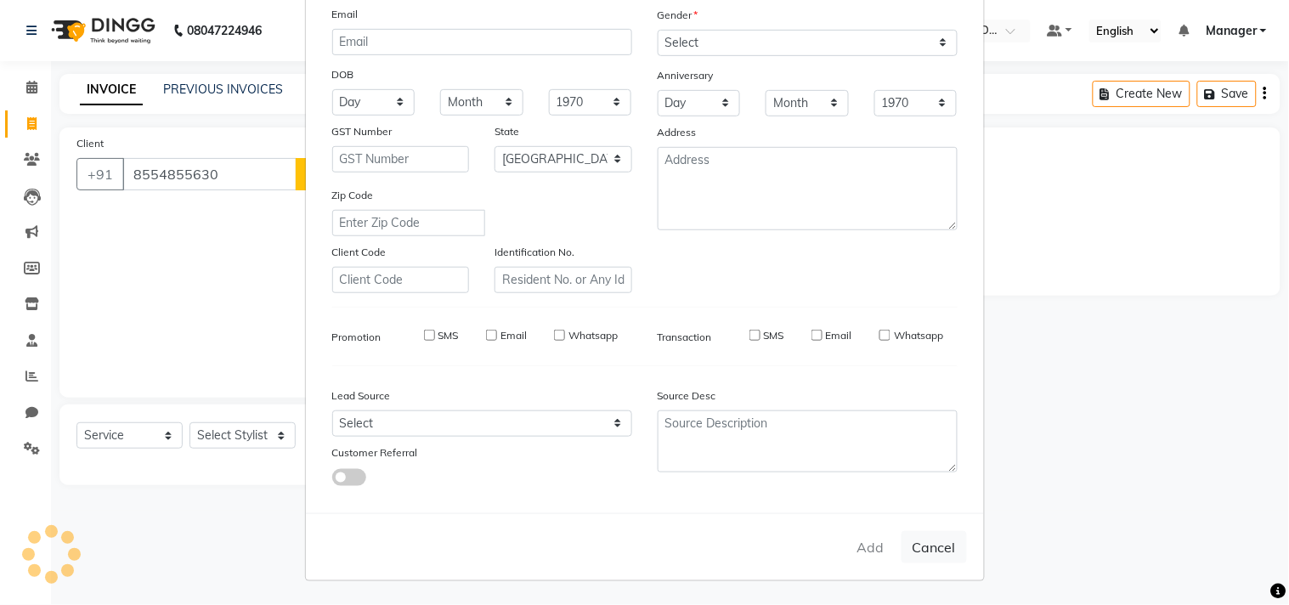
select select
checkbox input "false"
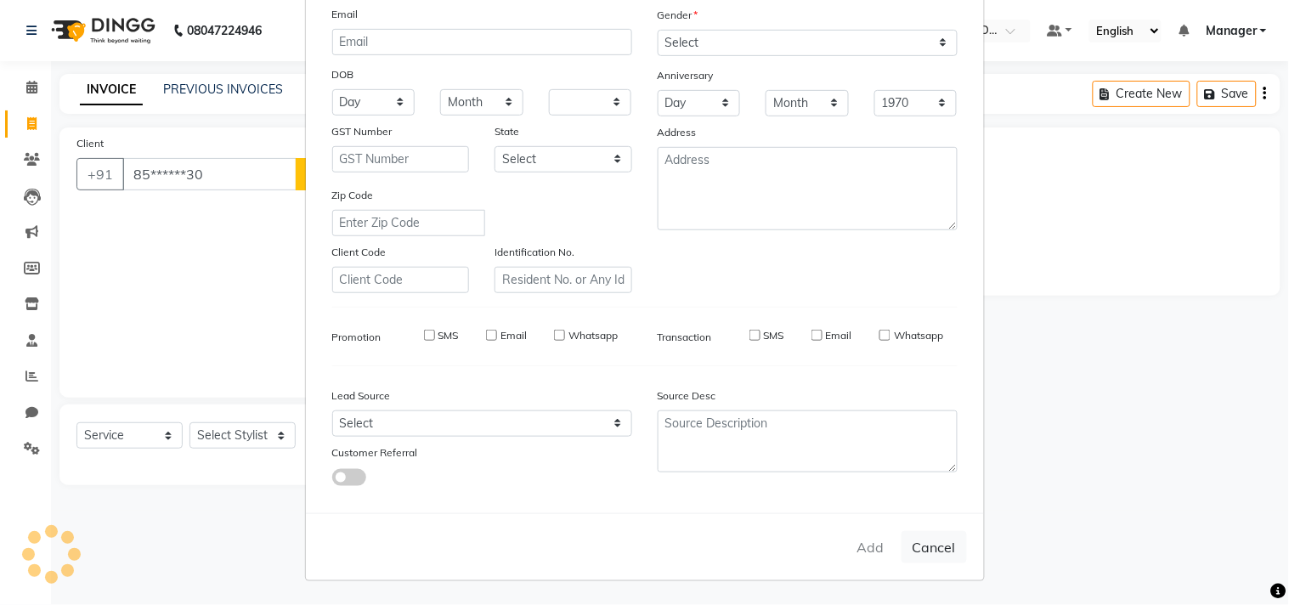
checkbox input "false"
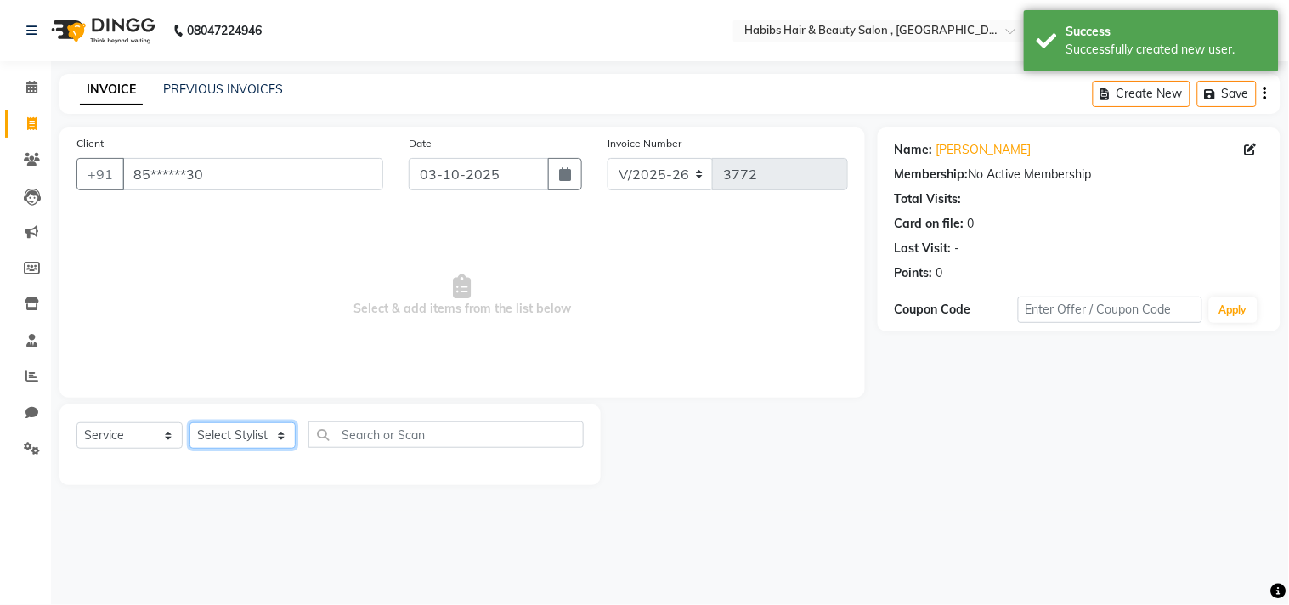
click at [251, 429] on select "Select Stylist [PERSON_NAME] Manager M M [PERSON_NAME] [PERSON_NAME] Reshma [PE…" at bounding box center [242, 435] width 106 height 26
select select "68759"
click at [189, 423] on select "Select Stylist [PERSON_NAME] Manager M M [PERSON_NAME] [PERSON_NAME] Reshma [PE…" at bounding box center [242, 435] width 106 height 26
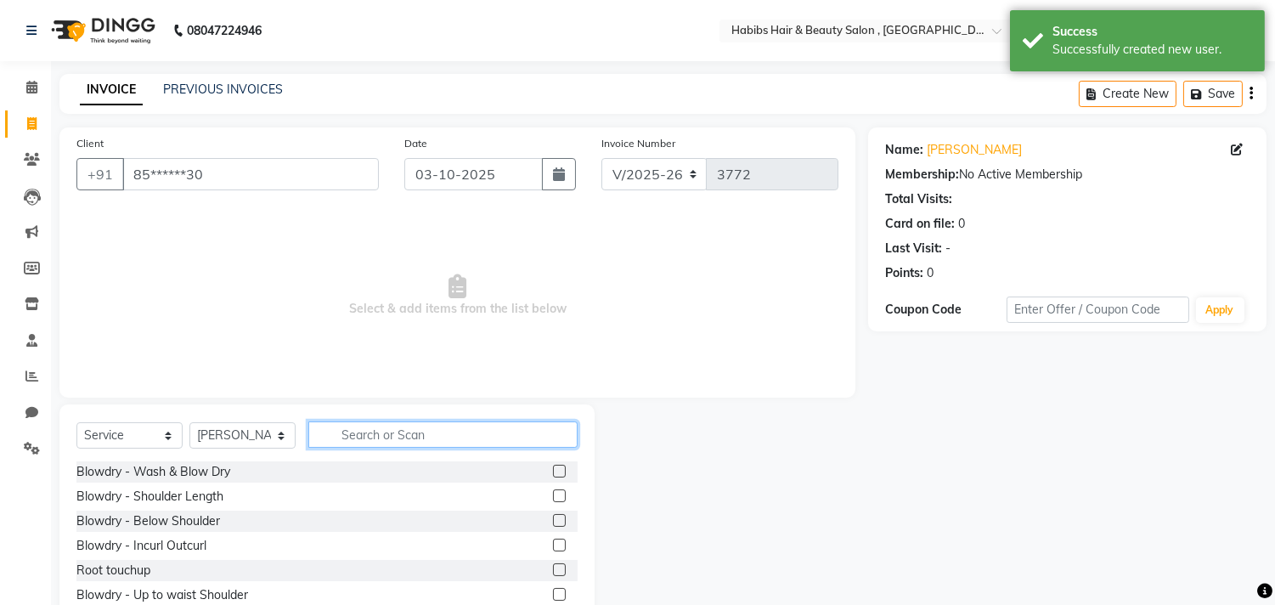
click at [380, 425] on input "text" at bounding box center [442, 434] width 269 height 26
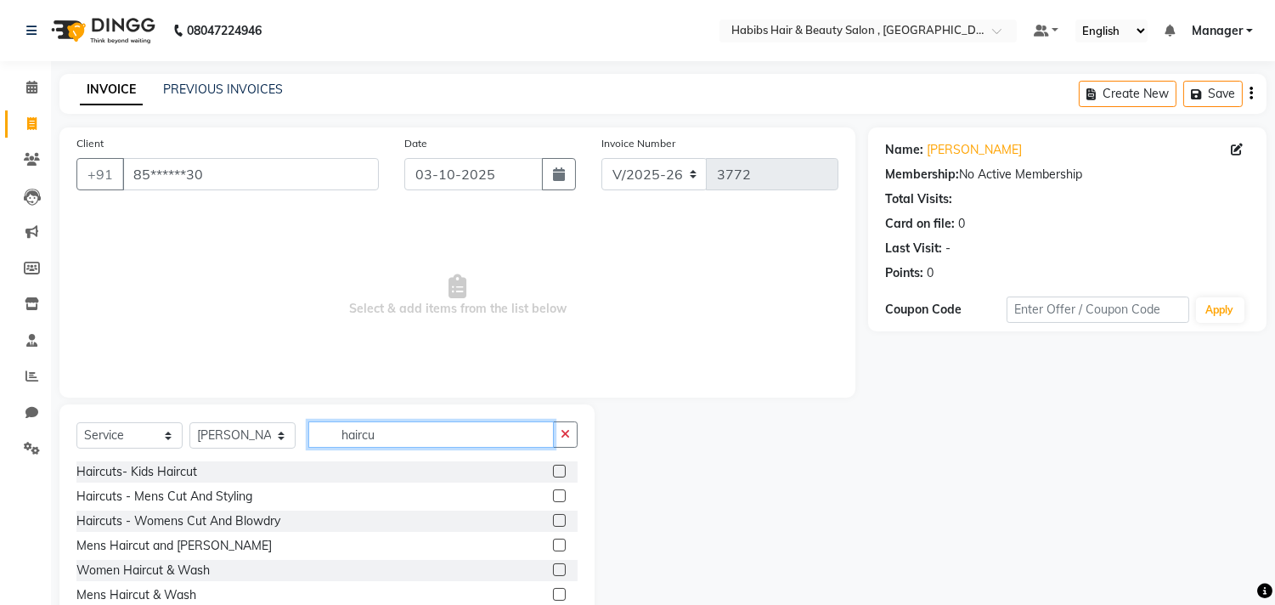
type input "haircu"
click at [556, 522] on label at bounding box center [559, 520] width 13 height 13
click at [556, 522] on input "checkbox" at bounding box center [558, 521] width 11 height 11
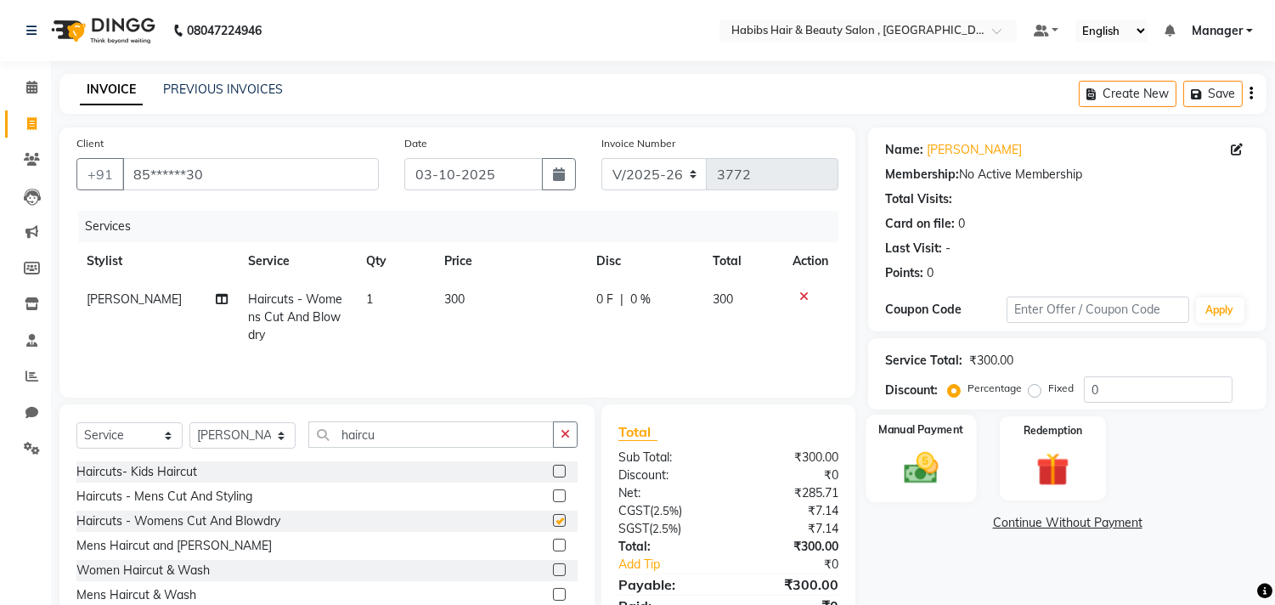
checkbox input "false"
click at [935, 433] on label "Manual Payment" at bounding box center [921, 429] width 85 height 16
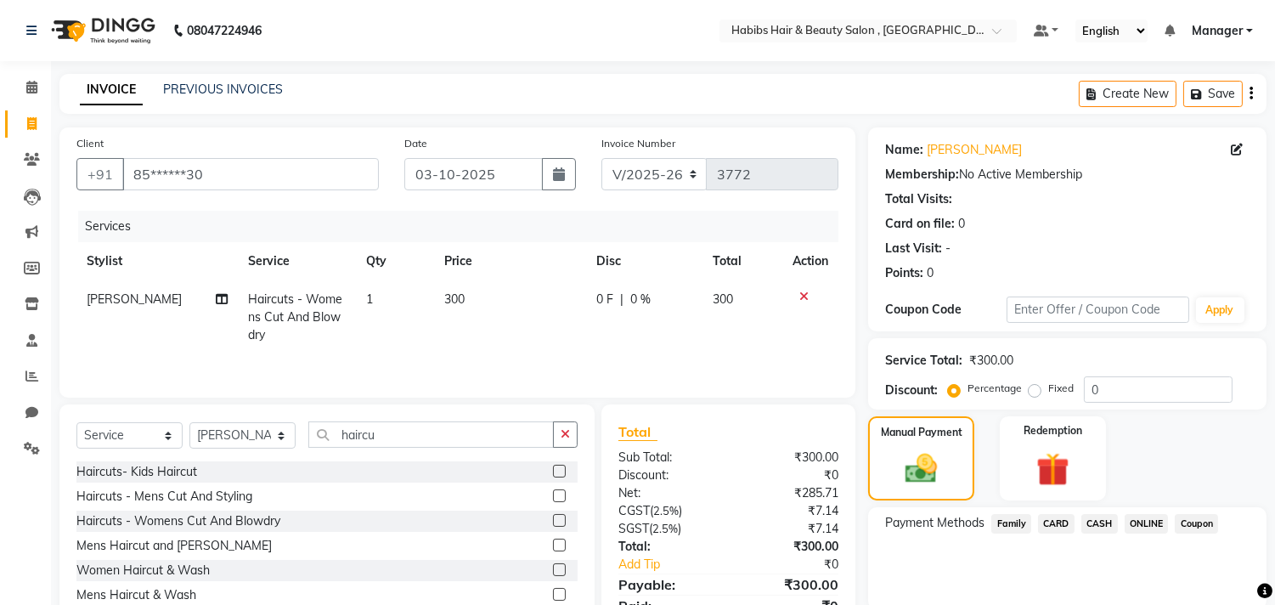
click at [1143, 515] on span "ONLINE" at bounding box center [1147, 524] width 44 height 20
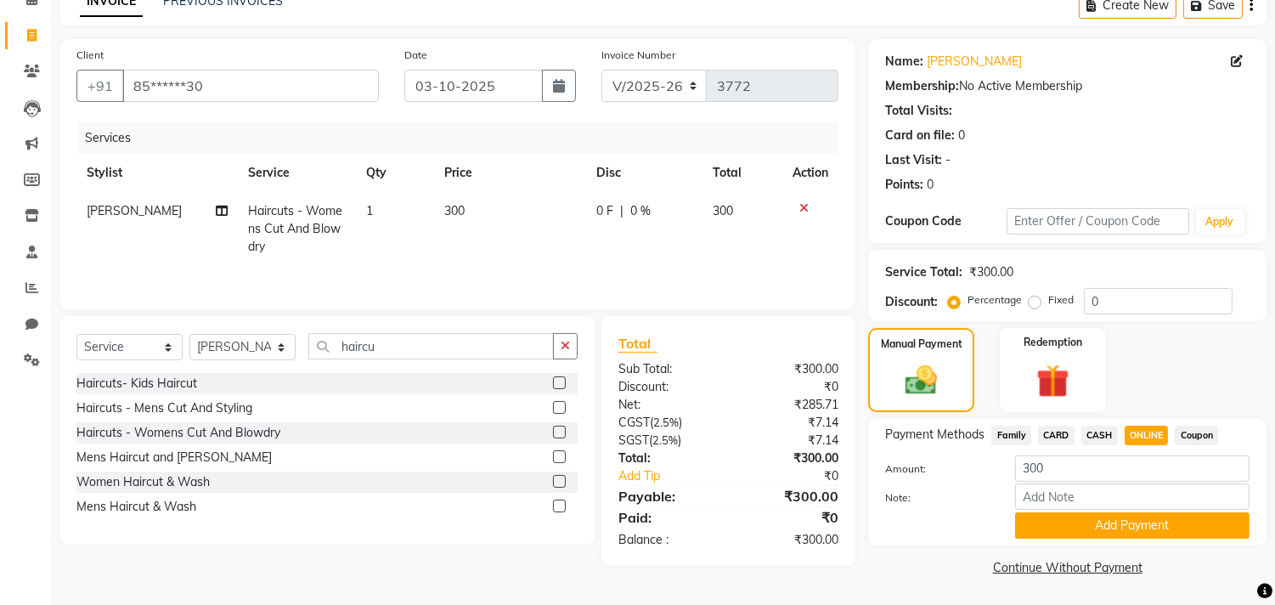
click at [1143, 515] on button "Add Payment" at bounding box center [1132, 525] width 234 height 26
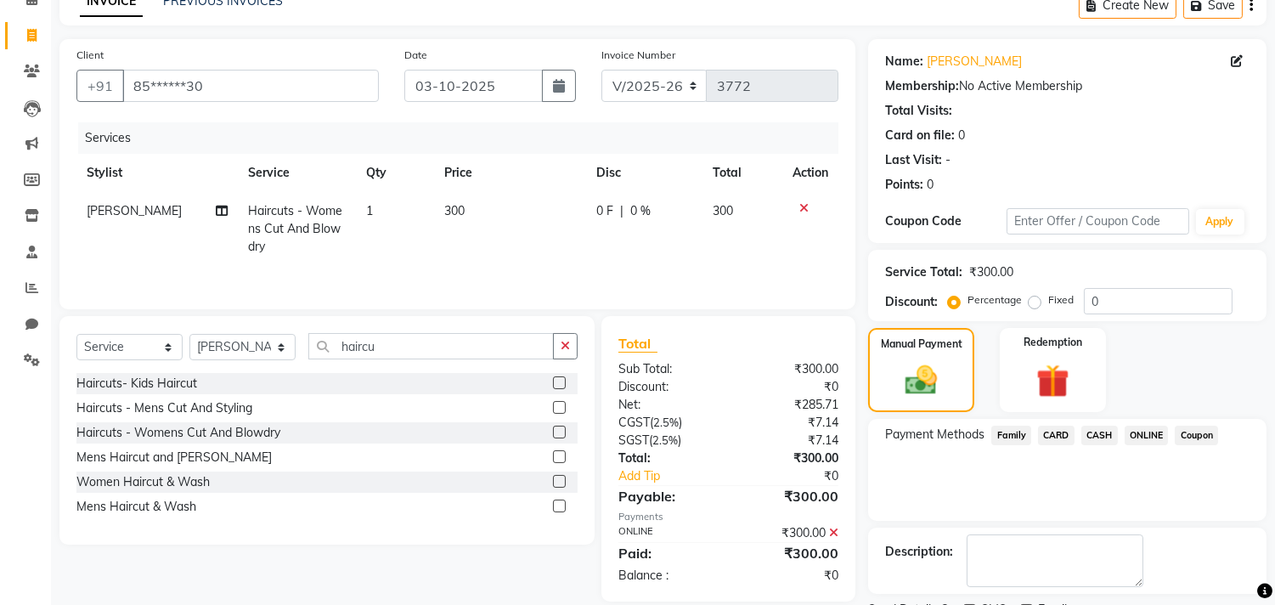
scroll to position [159, 0]
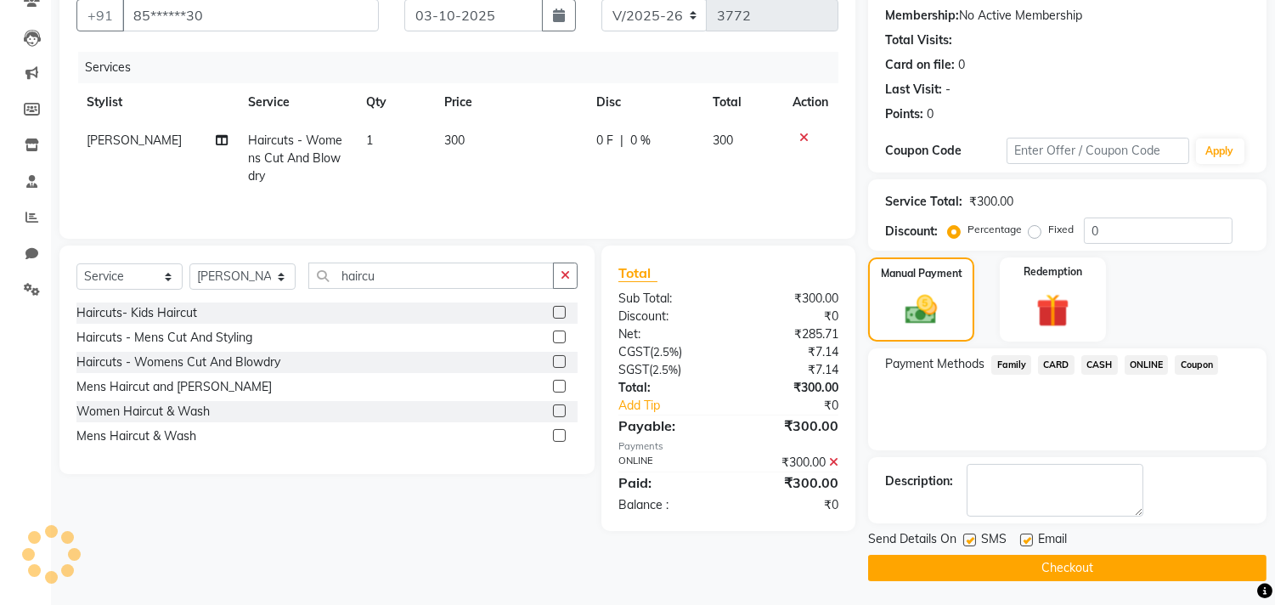
click at [1126, 557] on button "Checkout" at bounding box center [1067, 568] width 398 height 26
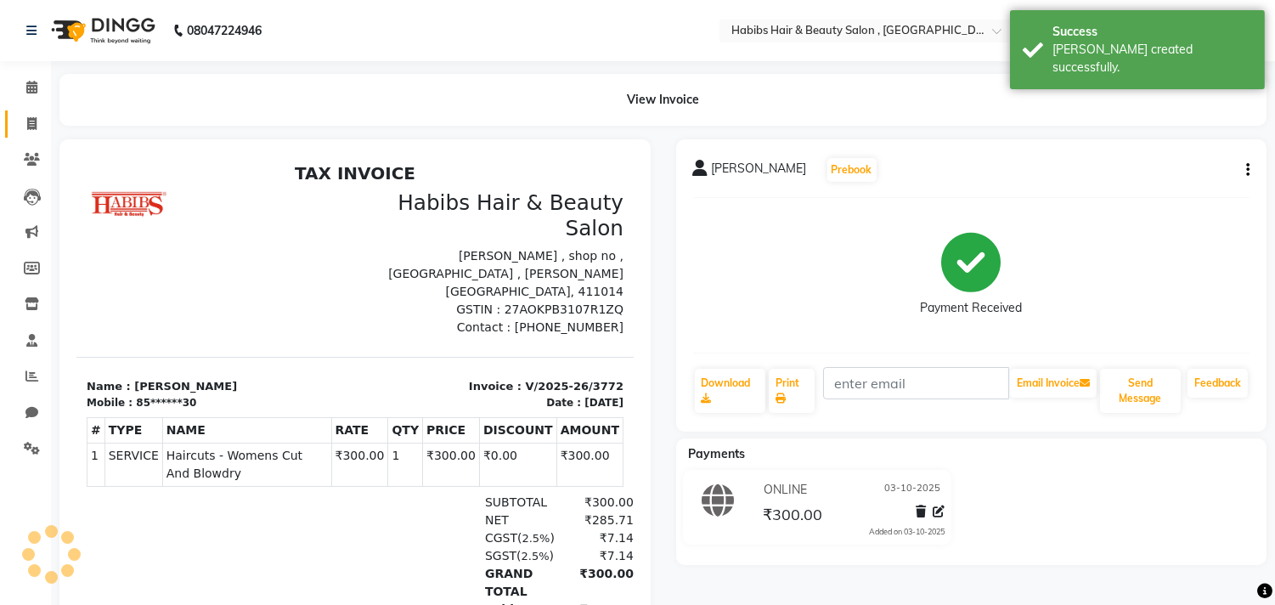
click at [22, 113] on link "Invoice" at bounding box center [25, 124] width 41 height 28
select select "4838"
select select "service"
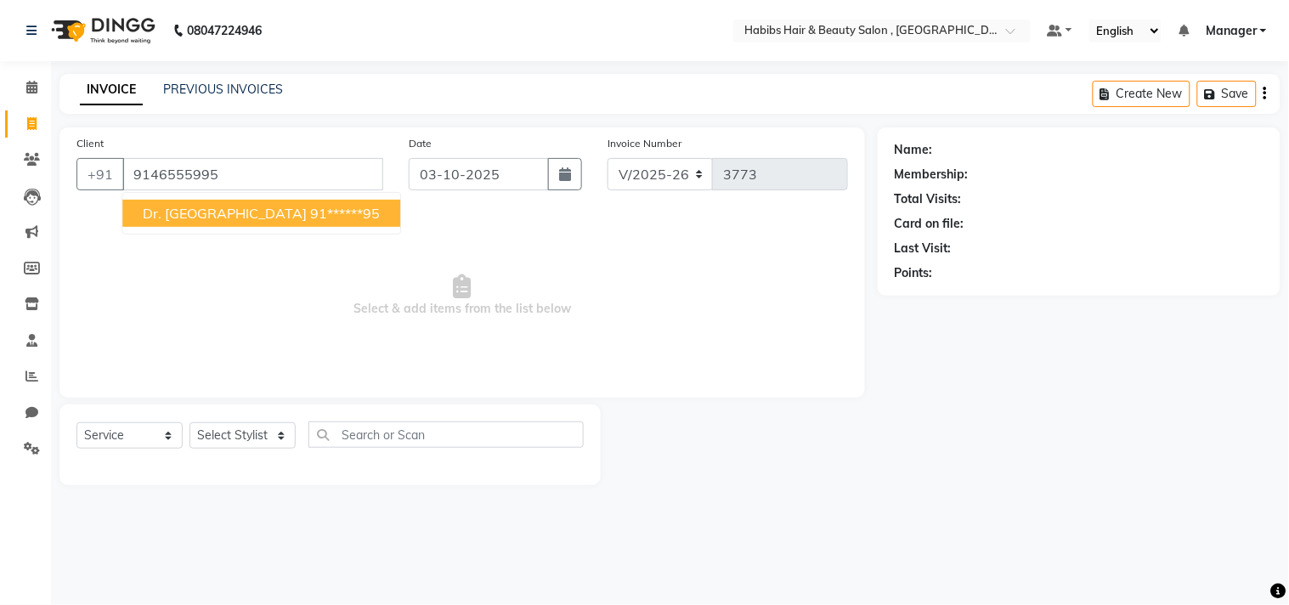
type input "9146555995"
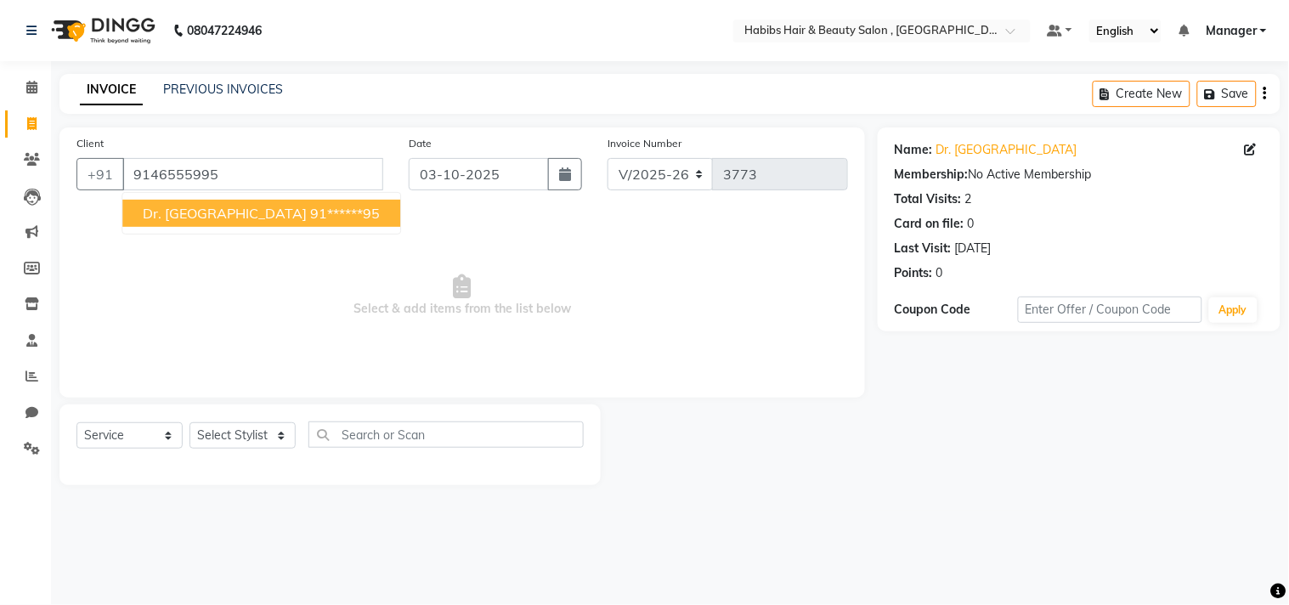
click at [415, 225] on span "Select & add items from the list below" at bounding box center [461, 296] width 771 height 170
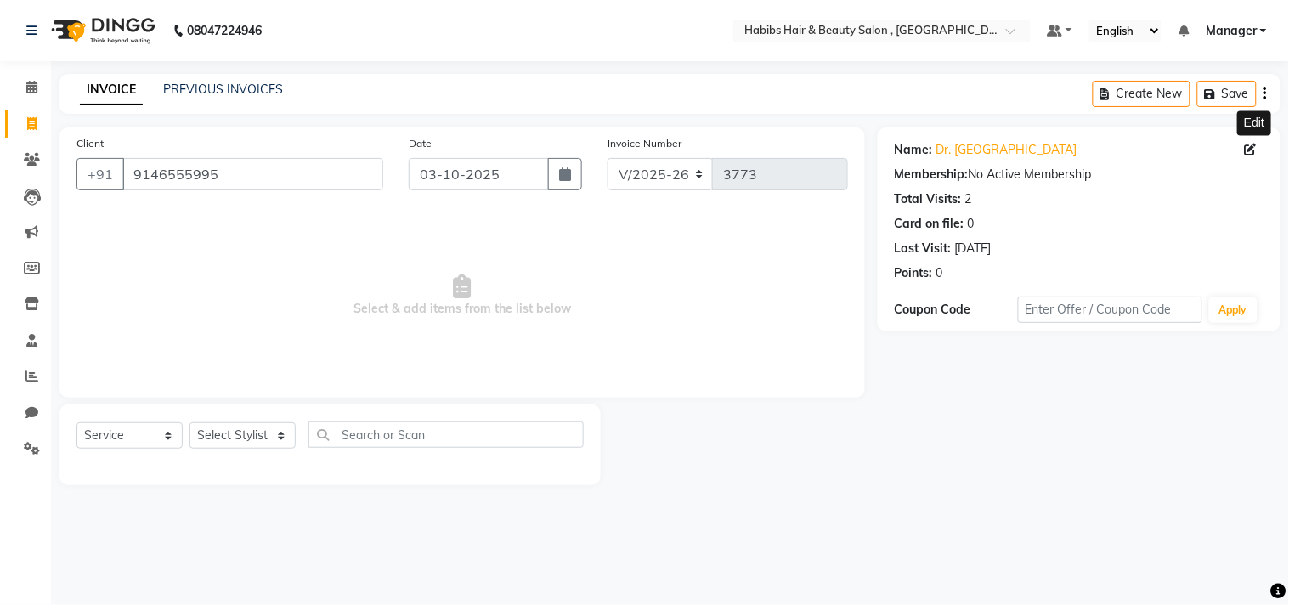
click at [1247, 145] on icon at bounding box center [1251, 150] width 12 height 12
select select "22"
select select "[DEMOGRAPHIC_DATA]"
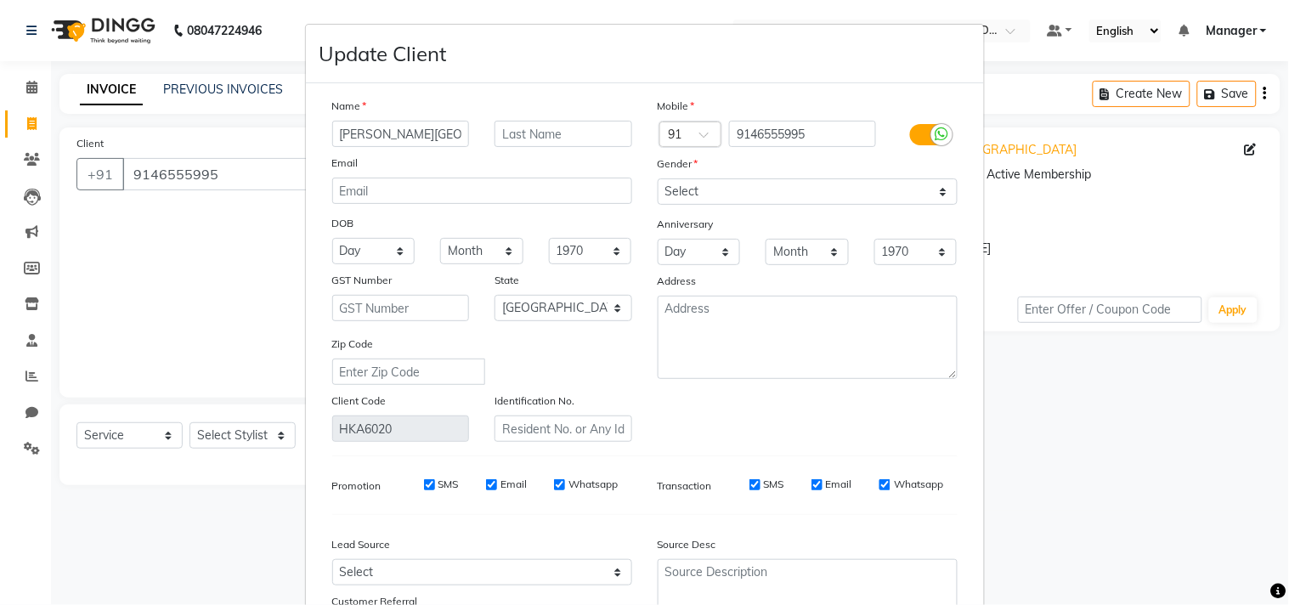
click at [850, 439] on div "Mobile Country Code × 91 9146555995 Gender Select Male Female Other Prefer Not …" at bounding box center [807, 269] width 325 height 345
click at [387, 132] on input "Dr. Namrita Lahare" at bounding box center [401, 134] width 138 height 26
type input "[PERSON_NAME]"
click at [869, 426] on div "Mobile Country Code × 91 9146555995 Gender Select Male Female Other Prefer Not …" at bounding box center [807, 269] width 325 height 345
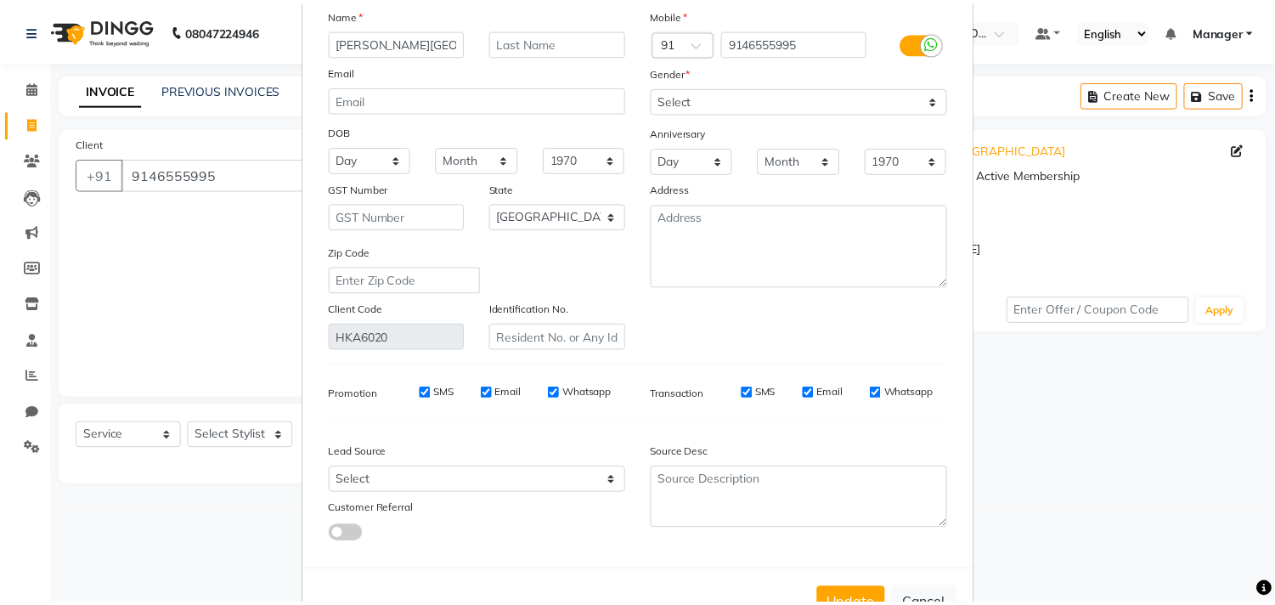
scroll to position [150, 0]
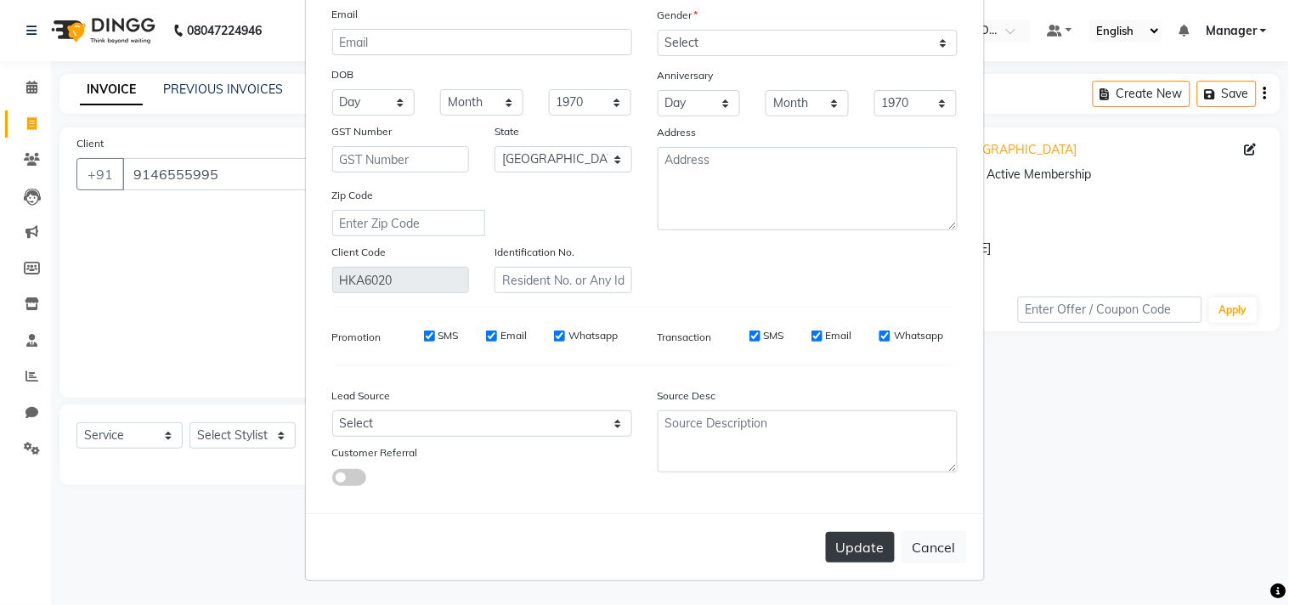
click at [852, 539] on button "Update" at bounding box center [860, 547] width 69 height 31
click at [248, 440] on ngb-modal-window "Update Client Name Dr. Namrata Lahare Email DOB Day 01 02 03 04 05 06 07 08 09 …" at bounding box center [644, 302] width 1289 height 605
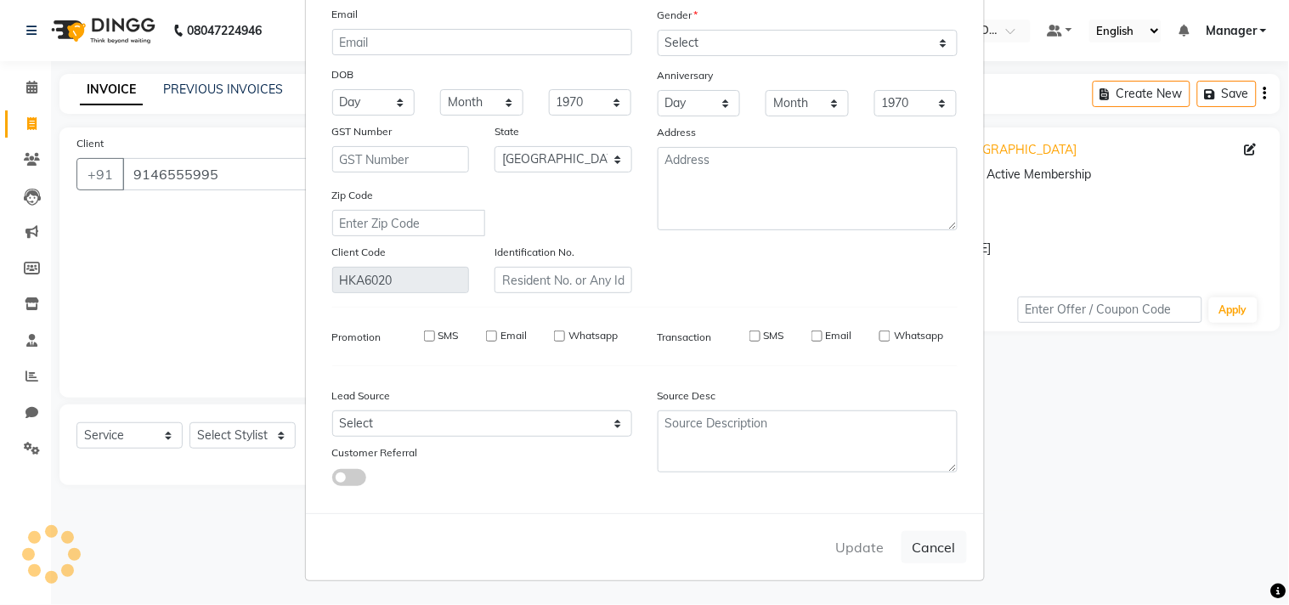
type input "91******95"
select select
select select "null"
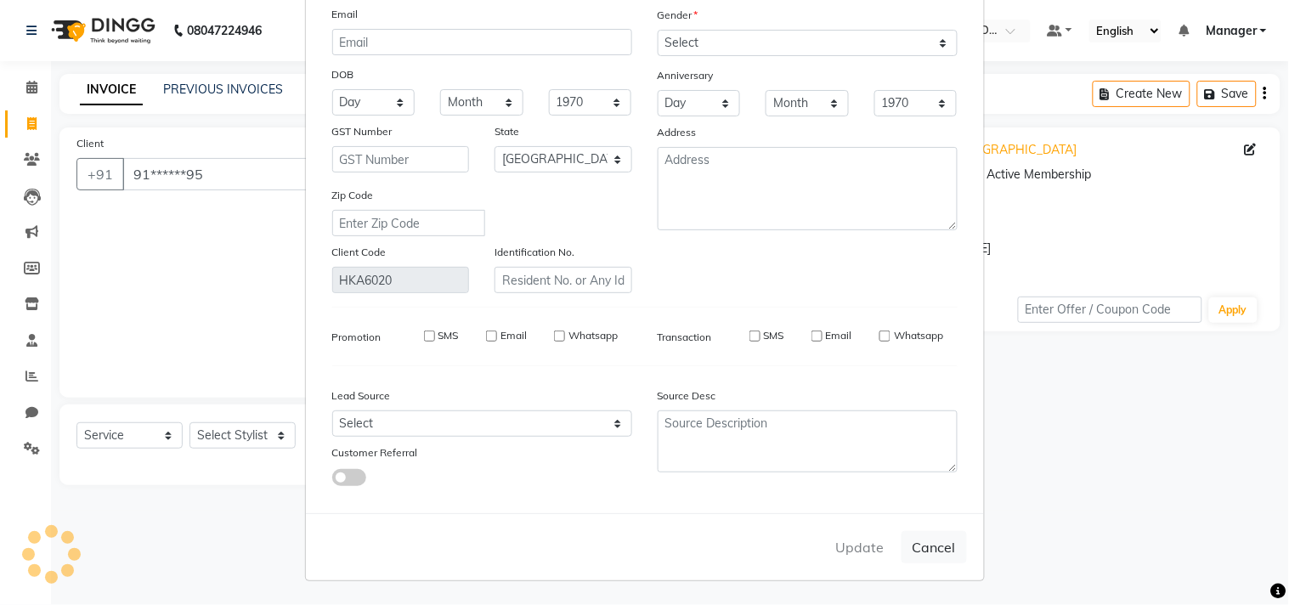
select select
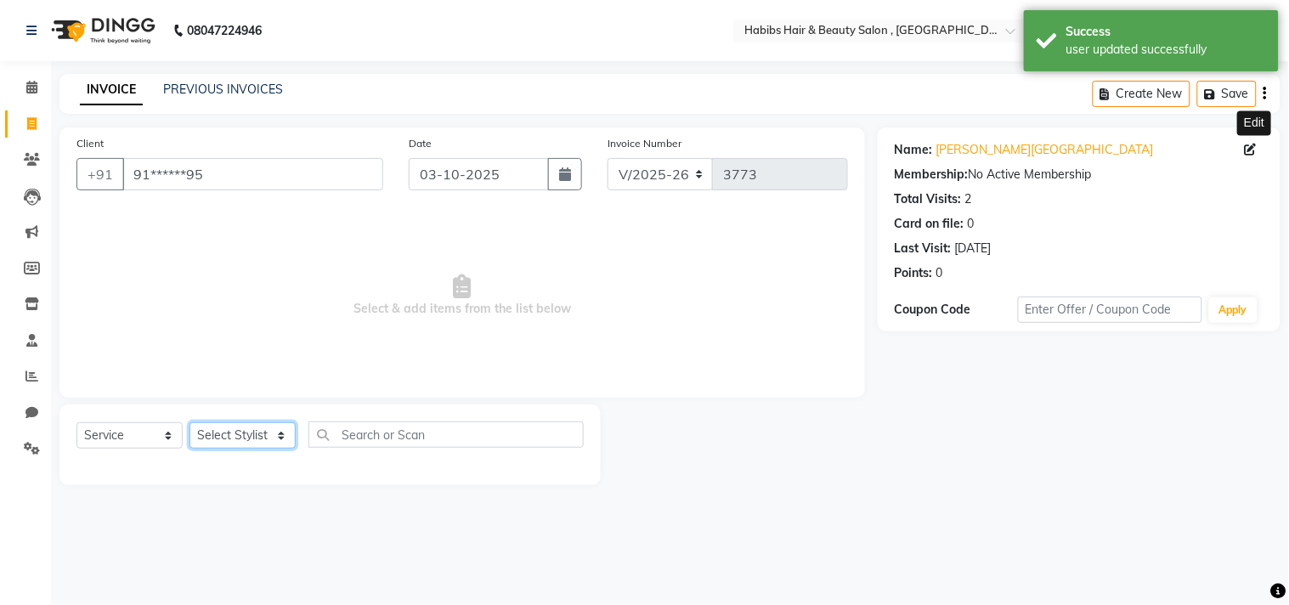
click at [251, 434] on select "Select Stylist [PERSON_NAME] Manager M M [PERSON_NAME] [PERSON_NAME] Reshma [PE…" at bounding box center [242, 435] width 106 height 26
click at [189, 423] on select "Select Stylist [PERSON_NAME] Manager M M [PERSON_NAME] [PERSON_NAME] Reshma [PE…" at bounding box center [242, 435] width 106 height 26
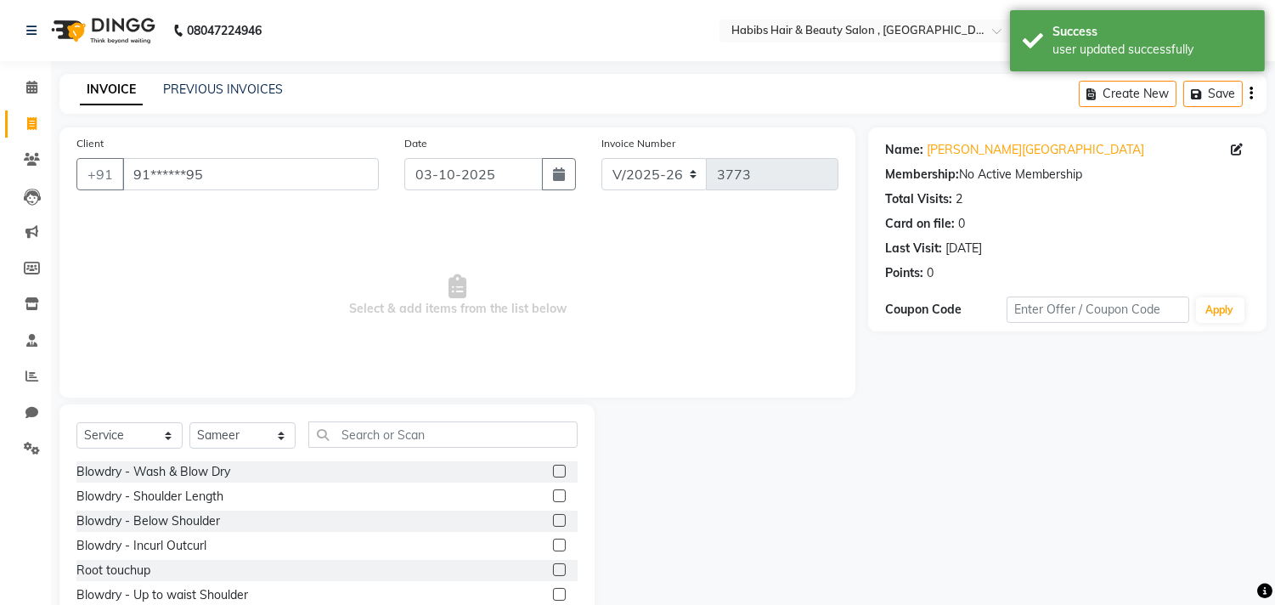
click at [553, 472] on label at bounding box center [559, 471] width 13 height 13
click at [553, 472] on input "checkbox" at bounding box center [558, 471] width 11 height 11
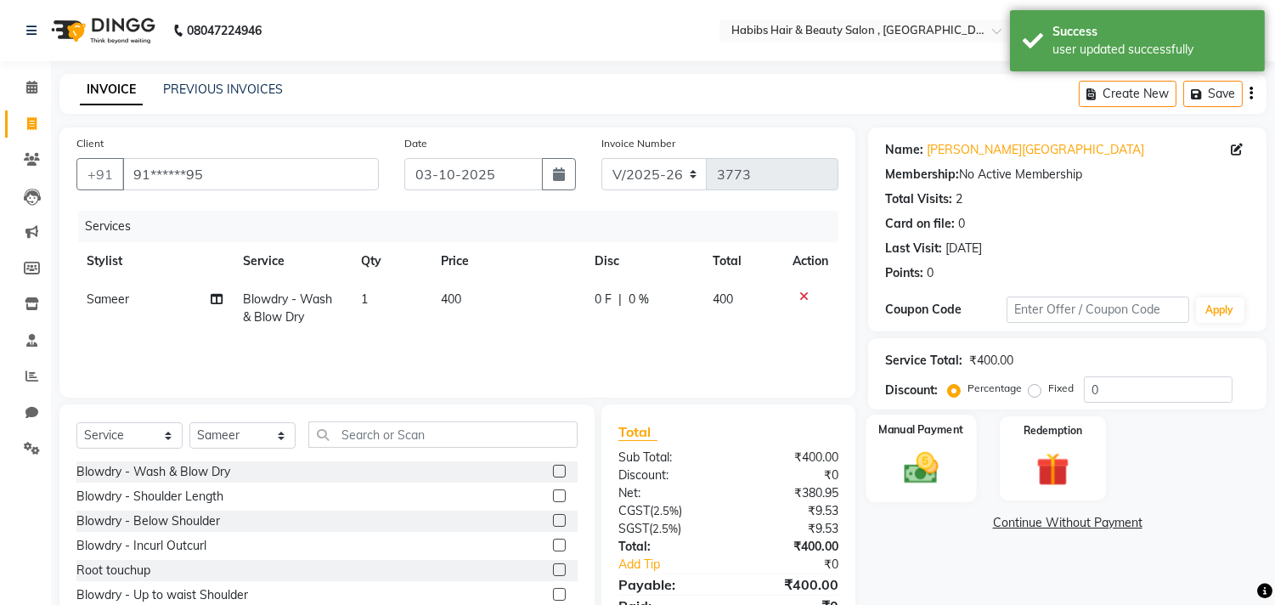
click at [912, 471] on img at bounding box center [922, 469] width 56 height 40
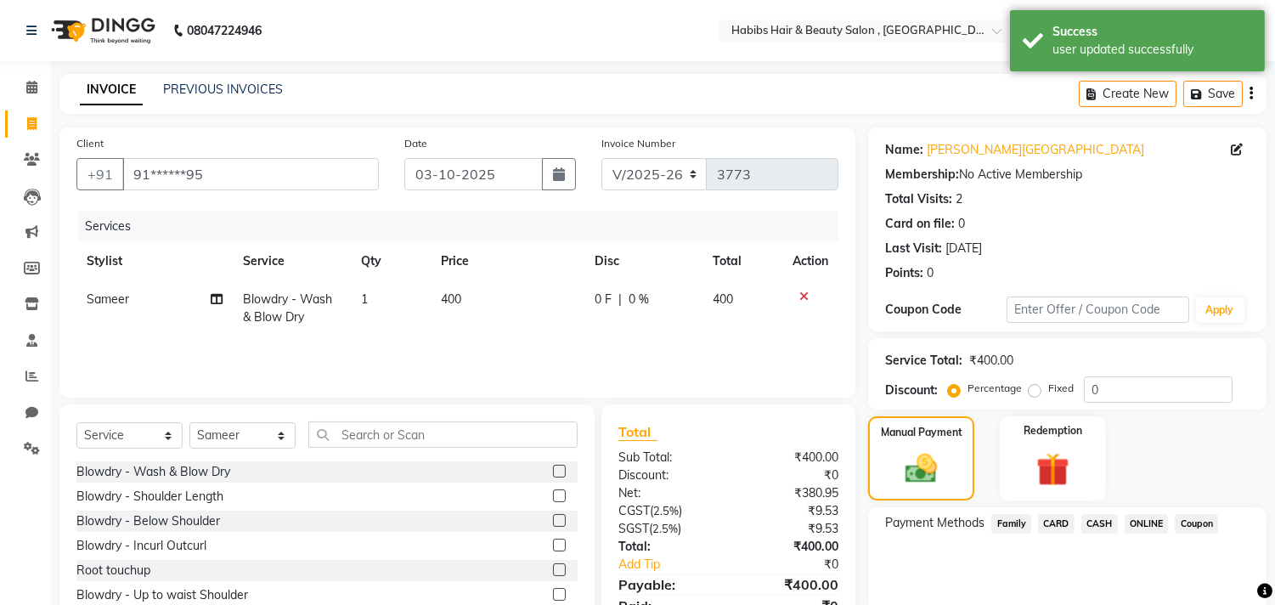
click at [1148, 517] on span "ONLINE" at bounding box center [1147, 524] width 44 height 20
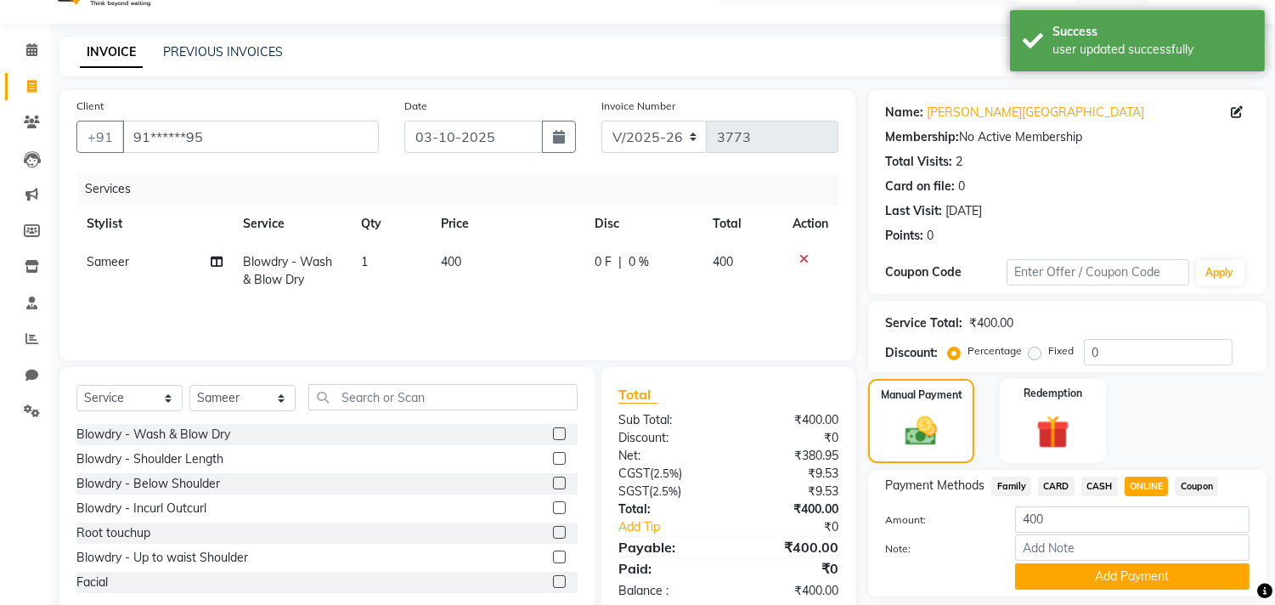
scroll to position [88, 0]
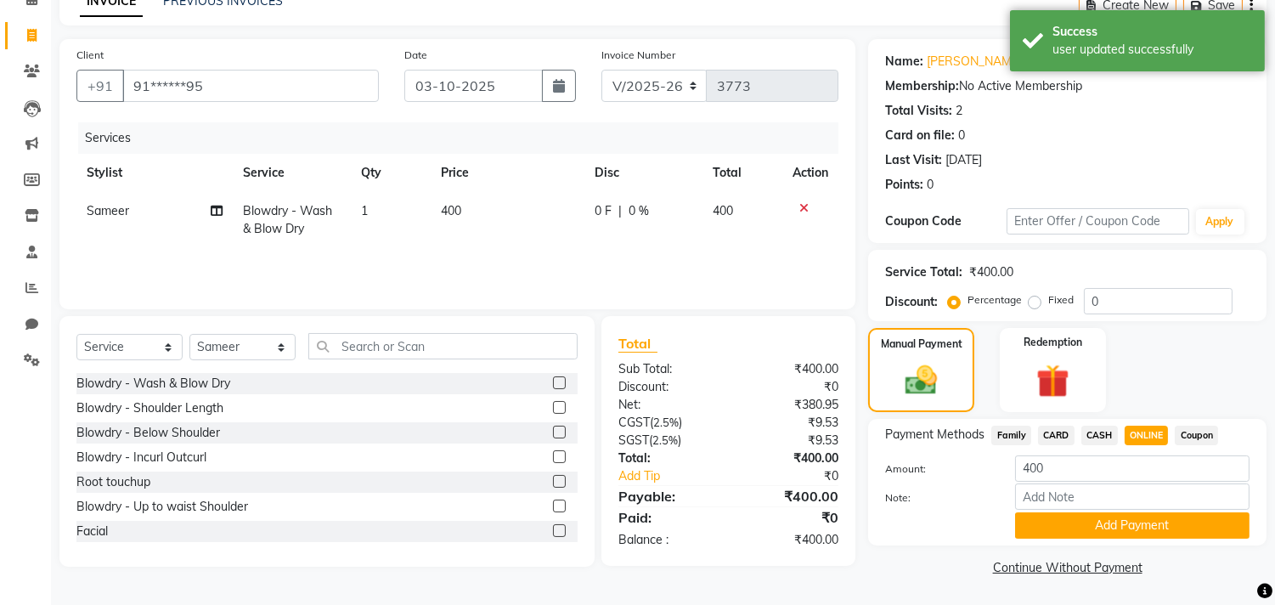
click at [1148, 517] on button "Add Payment" at bounding box center [1132, 525] width 234 height 26
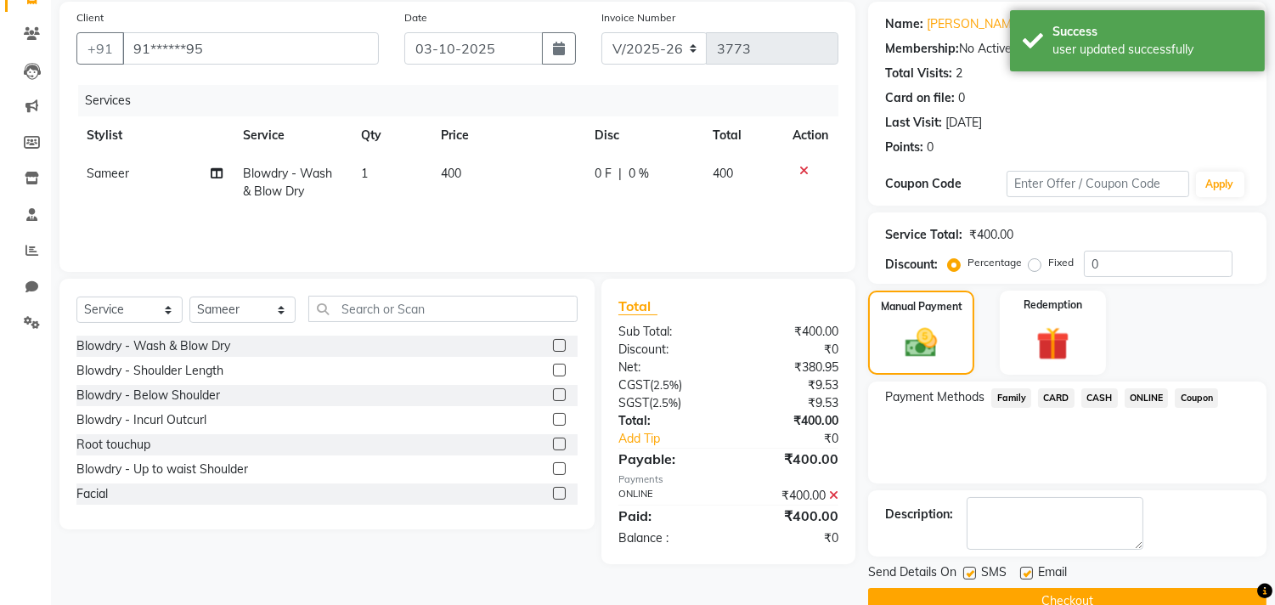
scroll to position [159, 0]
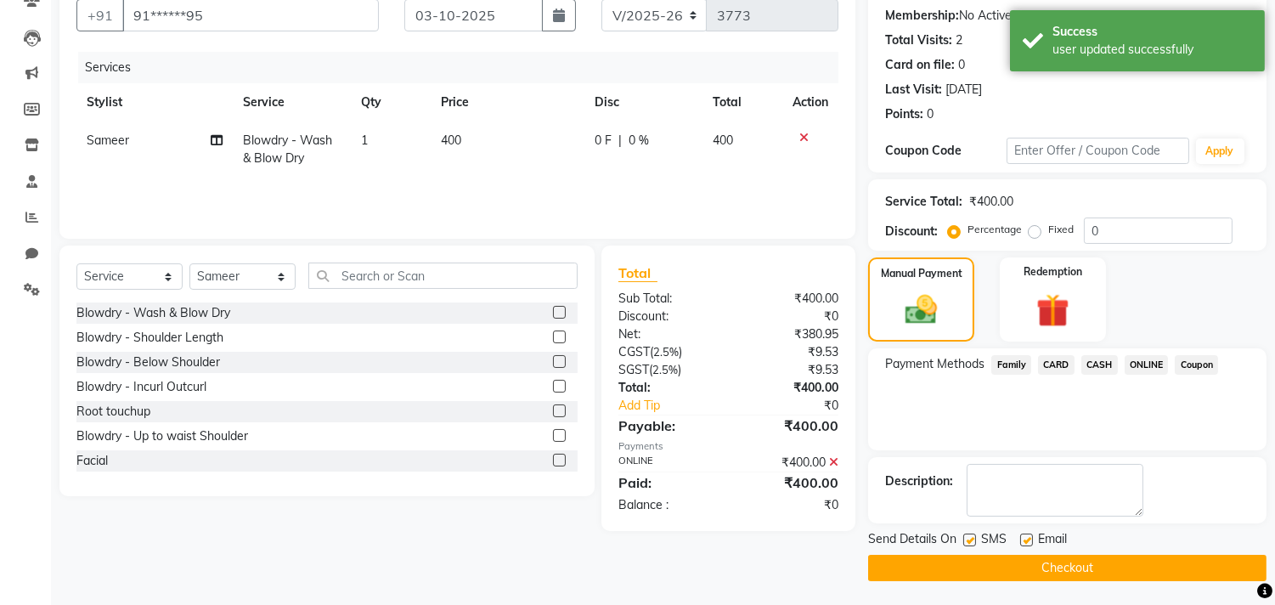
click at [1139, 558] on button "Checkout" at bounding box center [1067, 568] width 398 height 26
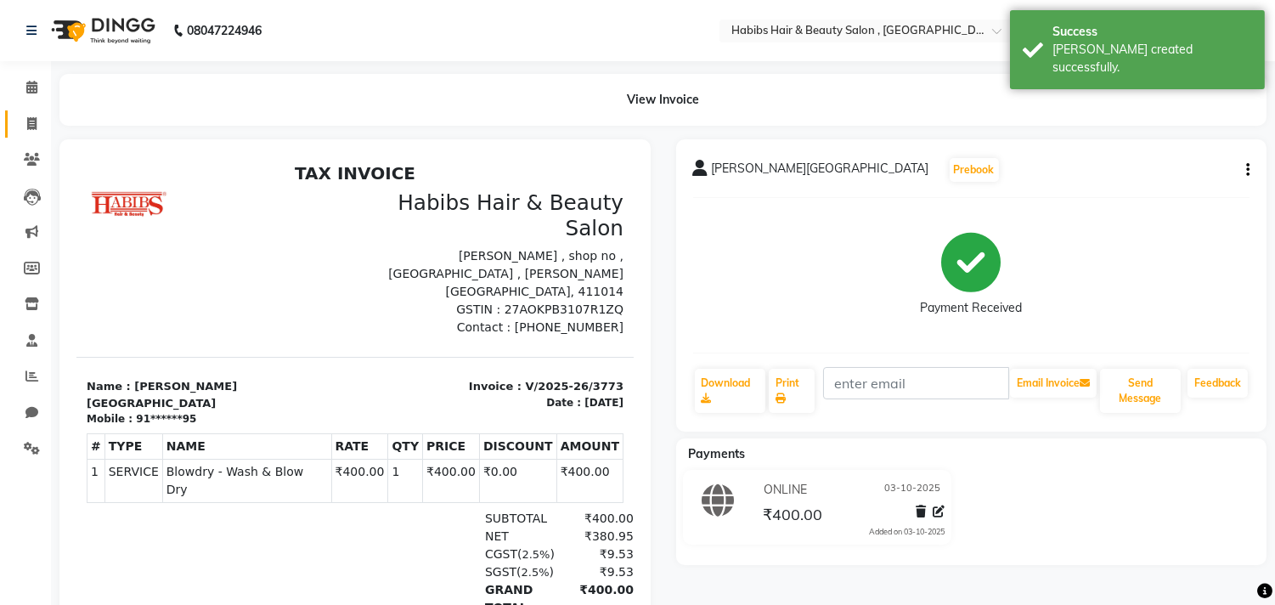
click at [35, 112] on link "Invoice" at bounding box center [25, 124] width 41 height 28
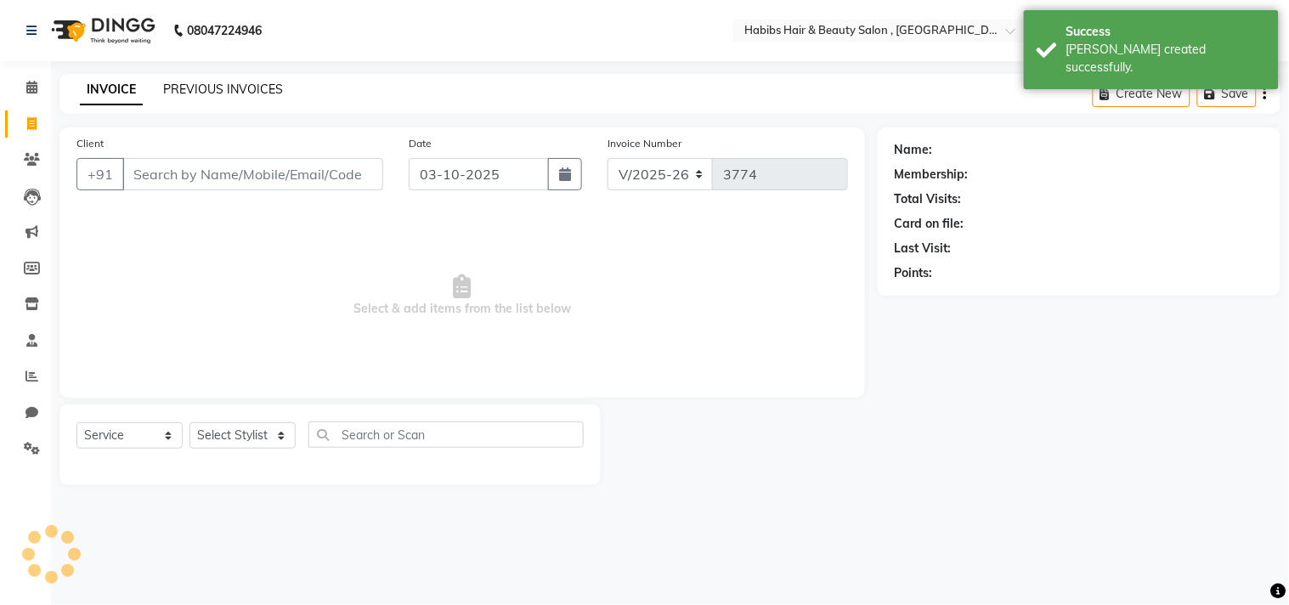
click at [201, 82] on link "PREVIOUS INVOICES" at bounding box center [223, 89] width 120 height 15
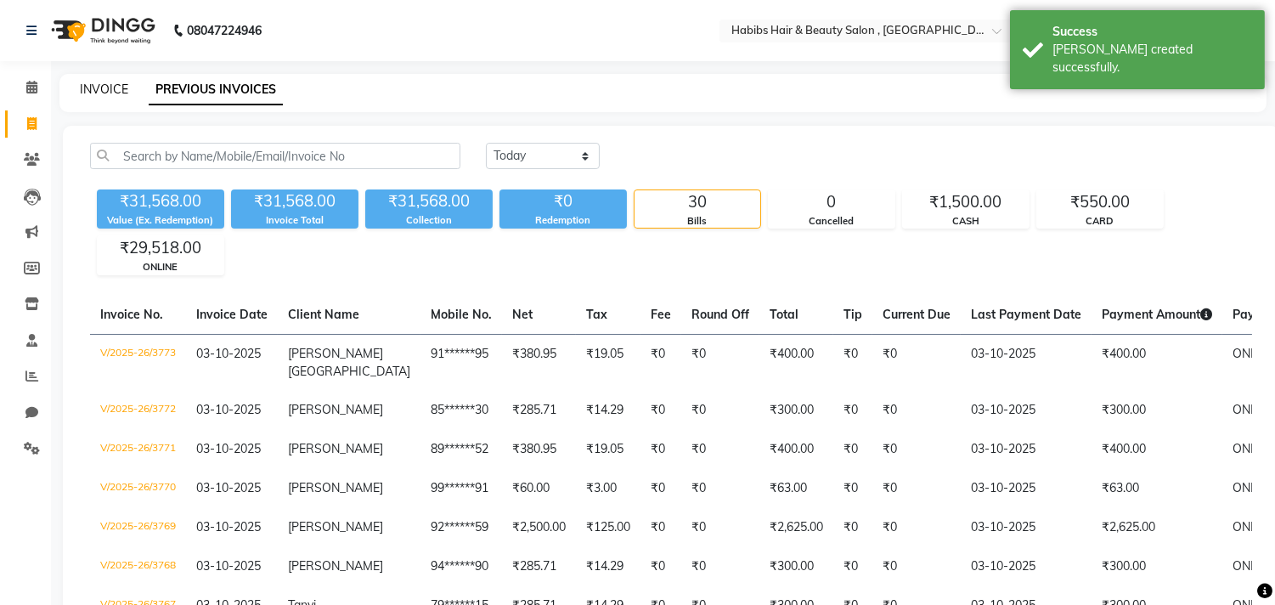
click at [106, 83] on link "INVOICE" at bounding box center [104, 89] width 48 height 15
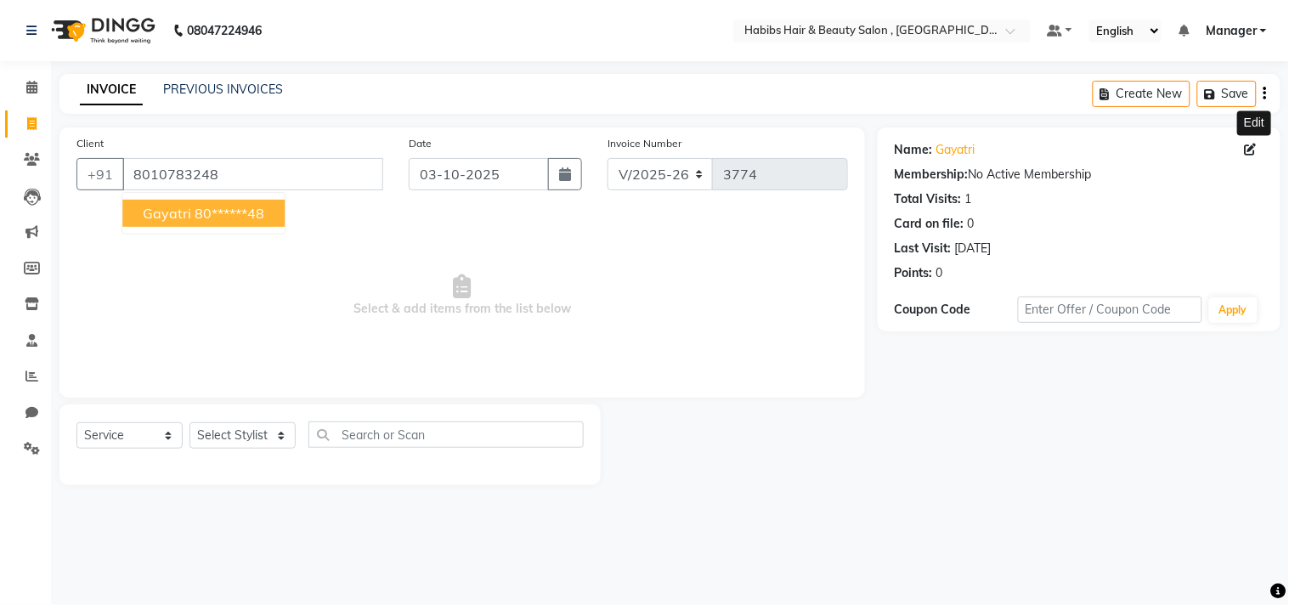
click at [1254, 150] on icon at bounding box center [1251, 150] width 12 height 12
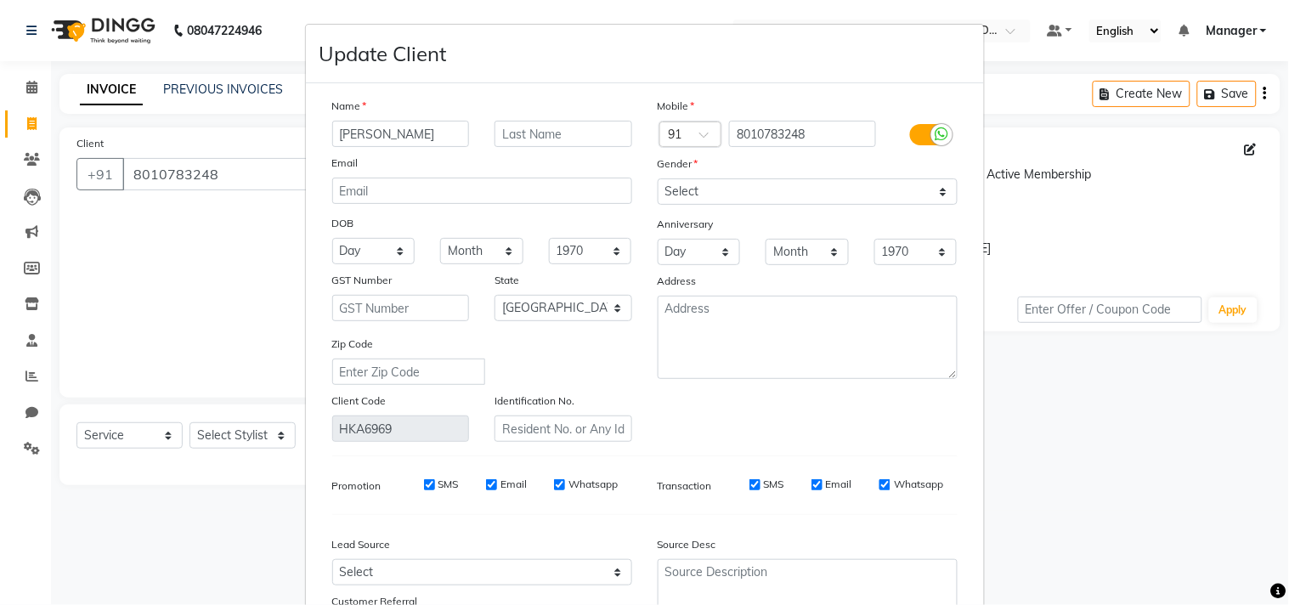
click at [867, 431] on div "Mobile Country Code × 91 8010783248 Gender Select Male Female Other Prefer Not …" at bounding box center [807, 269] width 325 height 345
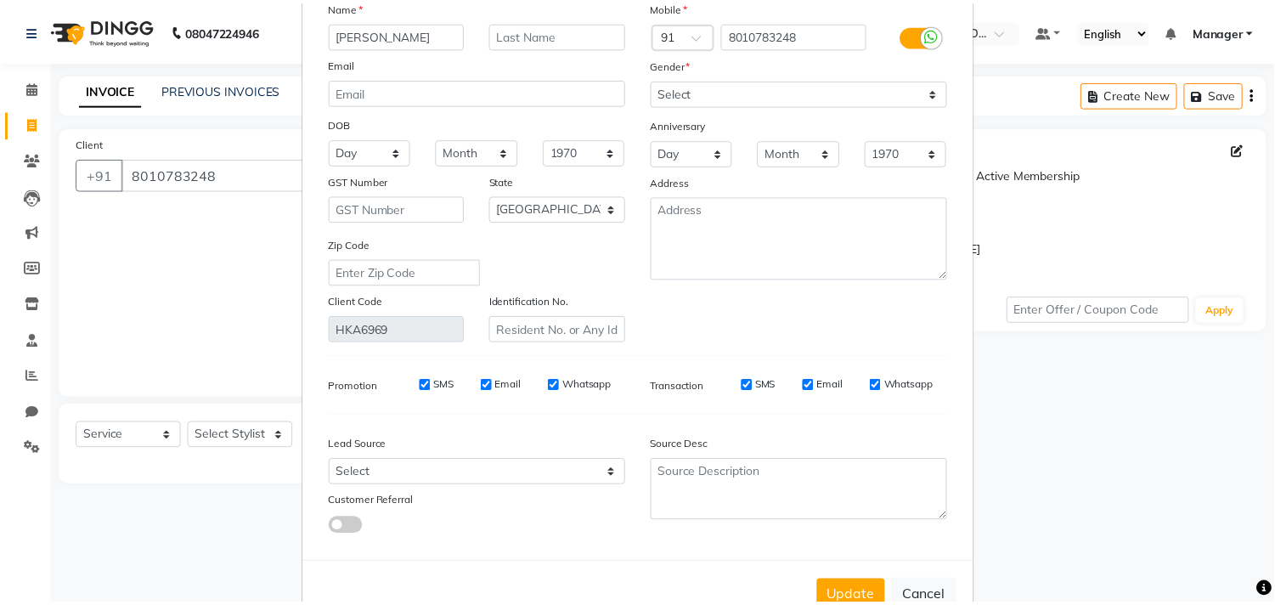
scroll to position [150, 0]
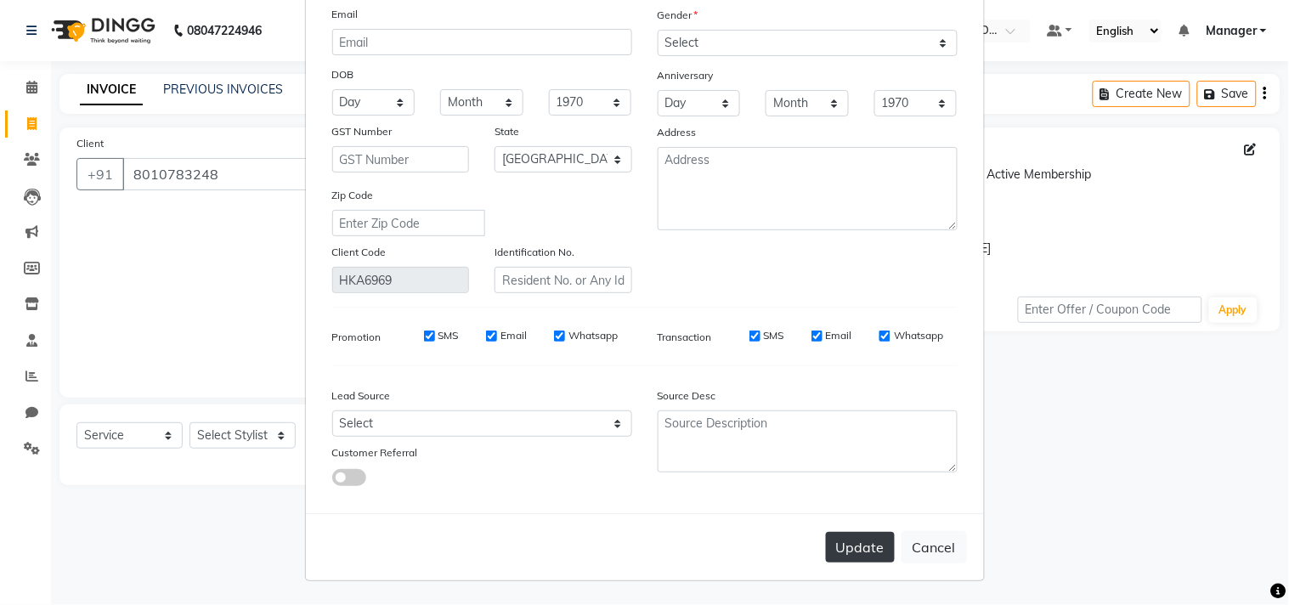
click at [869, 532] on button "Update" at bounding box center [860, 547] width 69 height 31
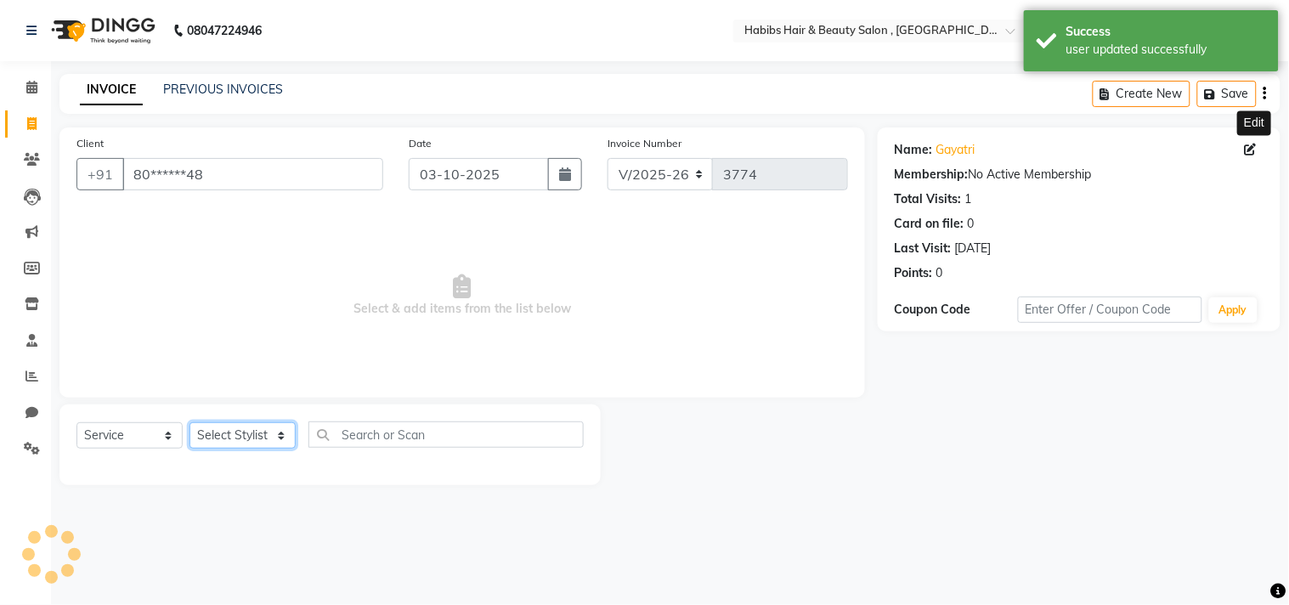
click at [235, 440] on select "Select Stylist [PERSON_NAME] Manager M M [PERSON_NAME] [PERSON_NAME] Reshma [PE…" at bounding box center [242, 435] width 106 height 26
click at [189, 423] on select "Select Stylist [PERSON_NAME] Manager M M [PERSON_NAME] [PERSON_NAME] Reshma [PE…" at bounding box center [242, 435] width 106 height 26
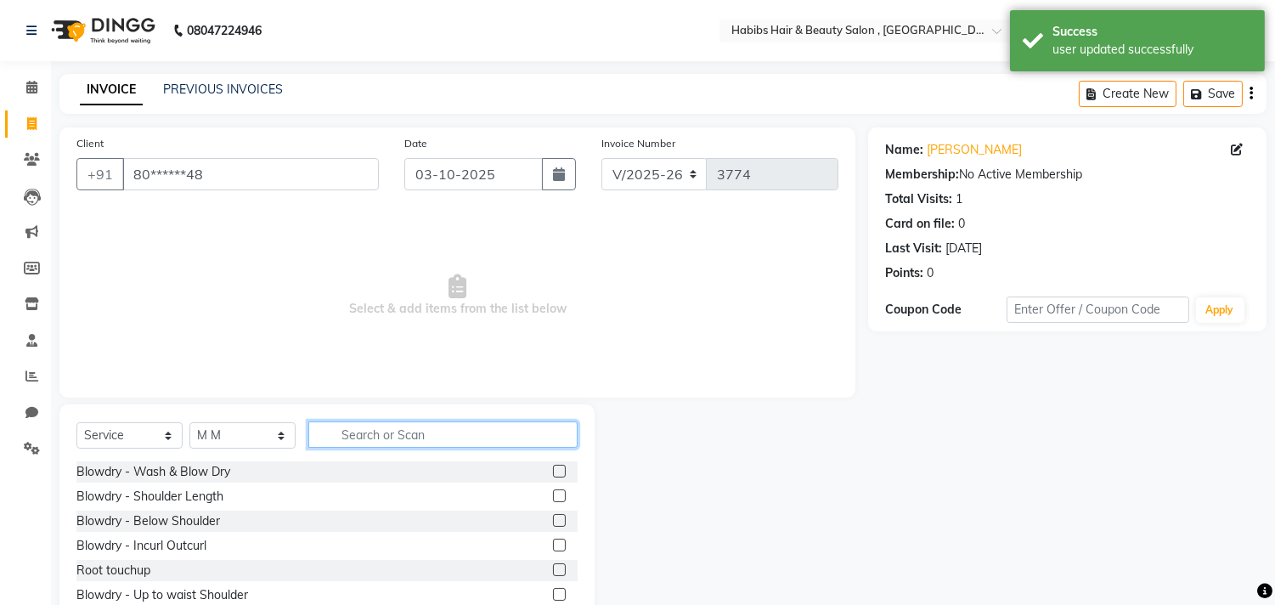
click at [389, 431] on input "text" at bounding box center [442, 434] width 269 height 26
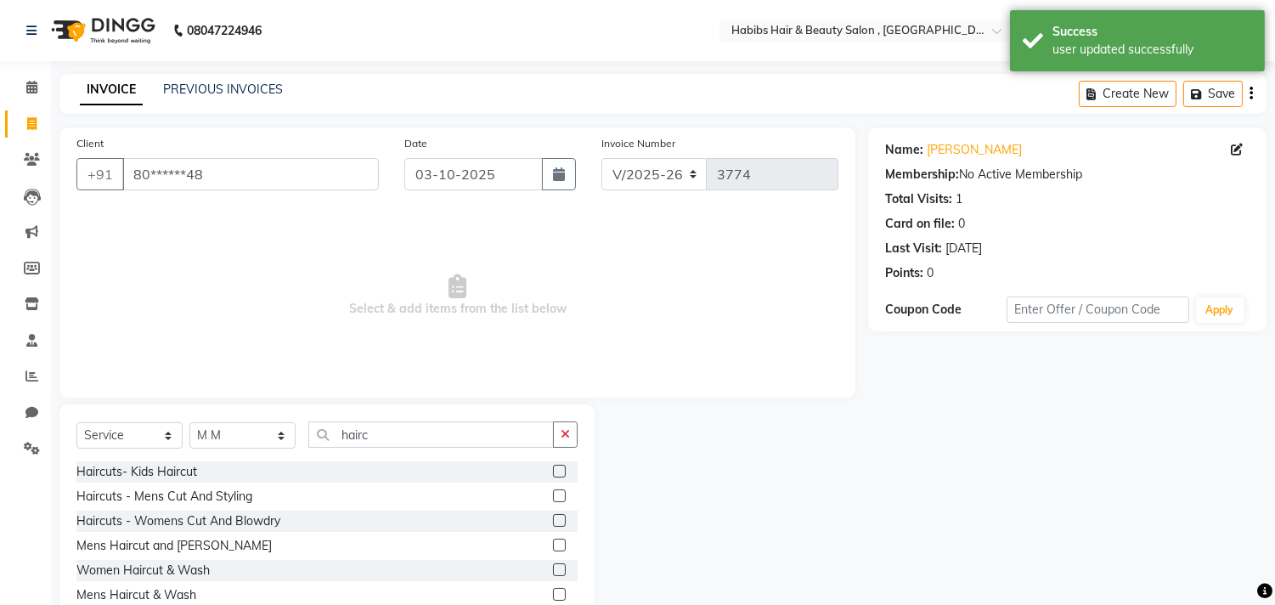
click at [566, 519] on div at bounding box center [565, 521] width 25 height 21
click at [556, 520] on div "Haircuts - Womens Cut And Blowdry" at bounding box center [326, 521] width 501 height 21
click at [556, 520] on label at bounding box center [559, 520] width 13 height 13
click at [556, 520] on input "checkbox" at bounding box center [558, 521] width 11 height 11
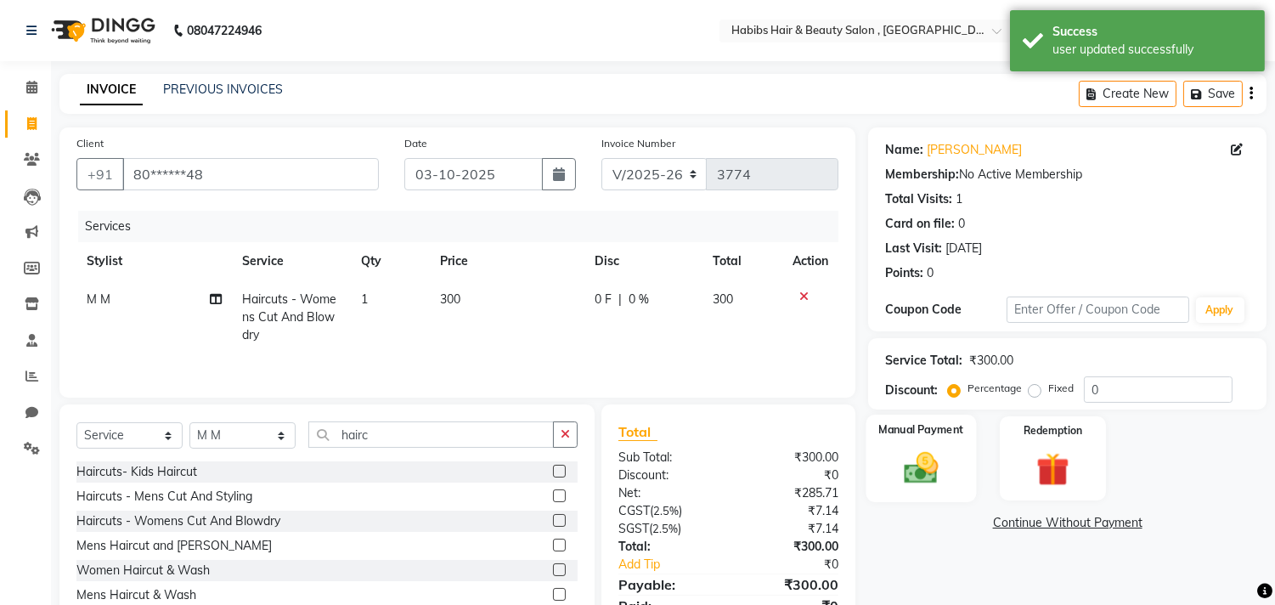
click at [894, 486] on img at bounding box center [922, 469] width 56 height 40
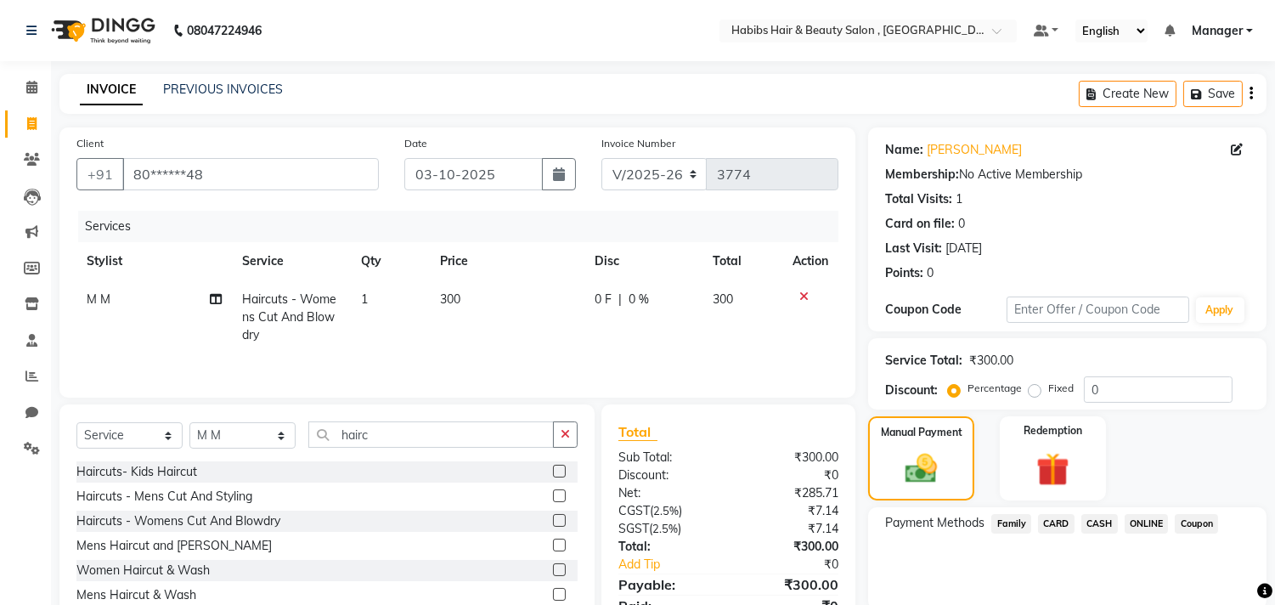
click at [1151, 524] on span "ONLINE" at bounding box center [1147, 524] width 44 height 20
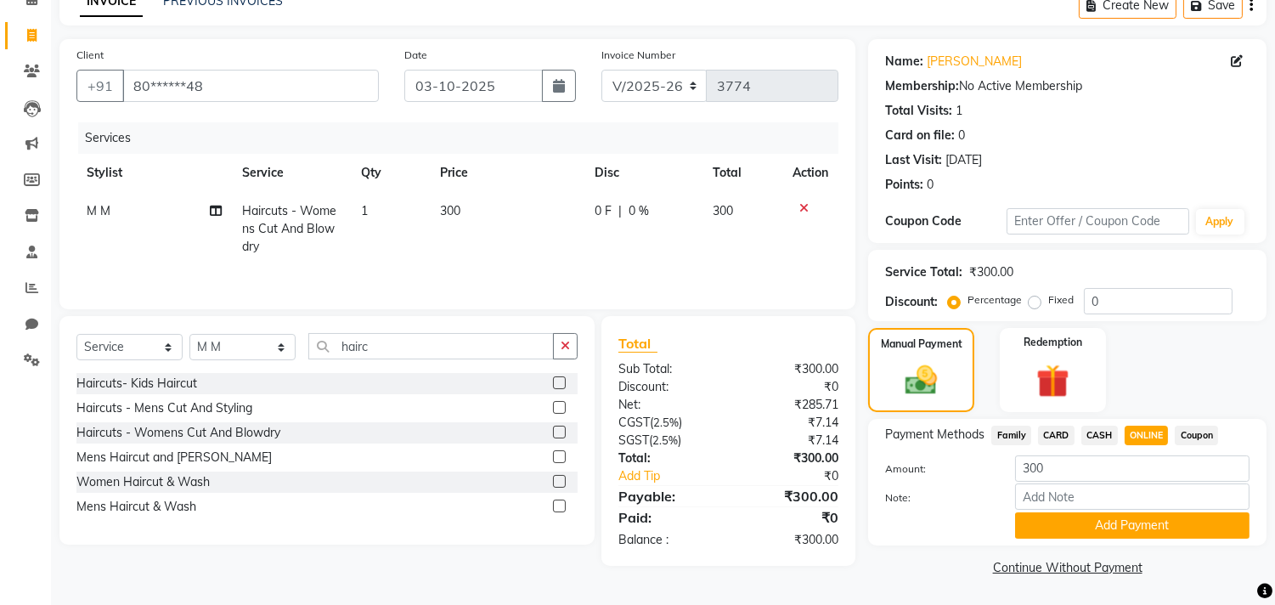
click at [1151, 524] on button "Add Payment" at bounding box center [1132, 525] width 234 height 26
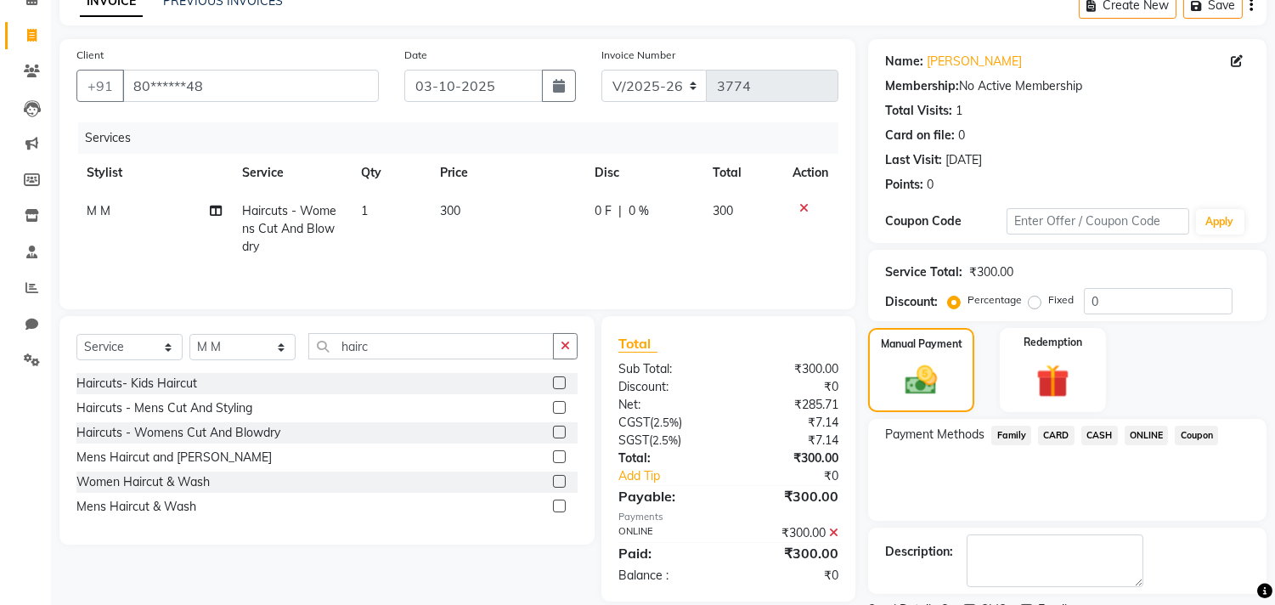
scroll to position [159, 0]
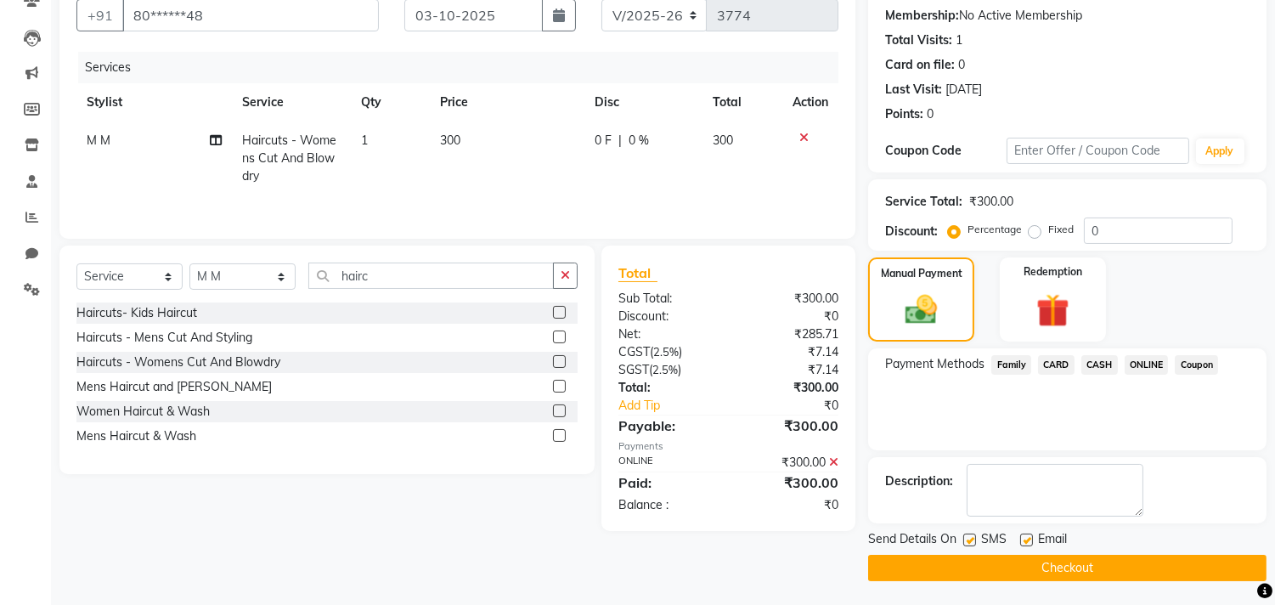
click at [1142, 556] on button "Checkout" at bounding box center [1067, 568] width 398 height 26
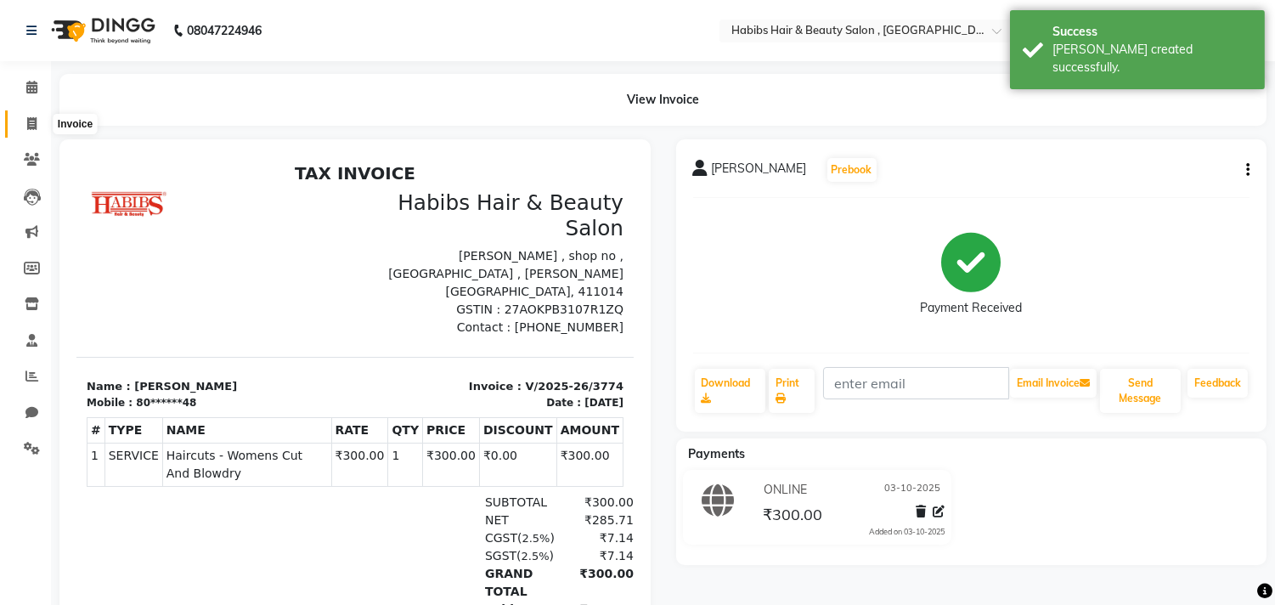
click at [34, 120] on icon at bounding box center [31, 123] width 9 height 13
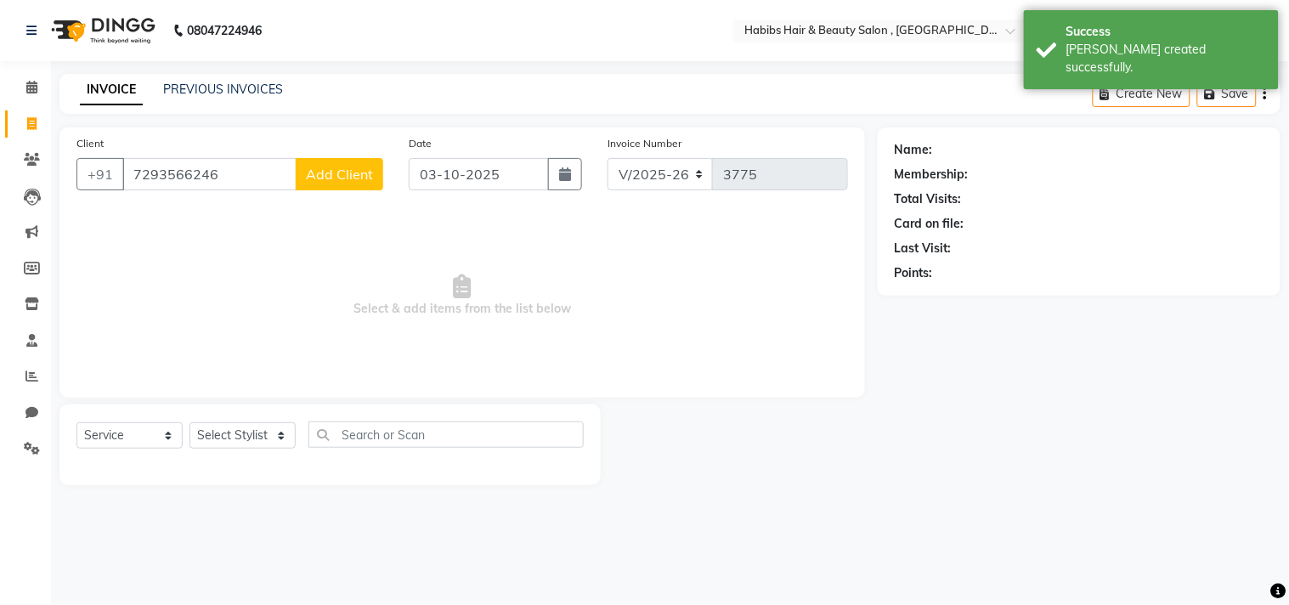
click at [349, 164] on button "Add Client" at bounding box center [340, 174] width 88 height 32
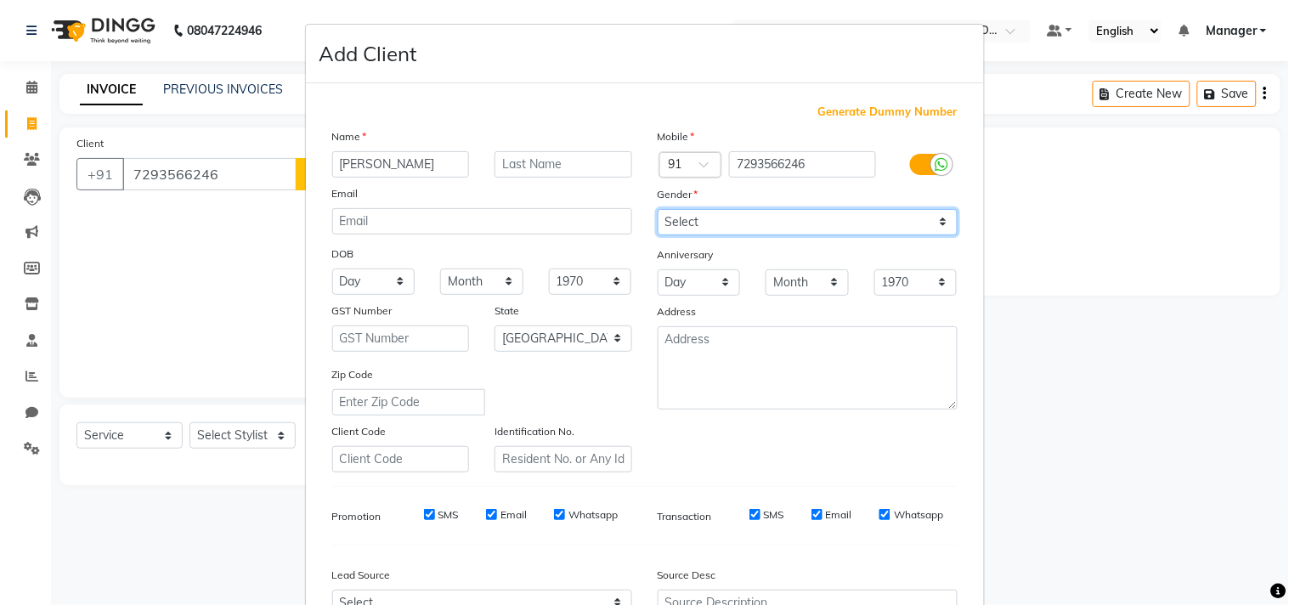
click at [775, 231] on select "Select Male Female Other Prefer Not To Say" at bounding box center [808, 222] width 300 height 26
click at [658, 209] on select "Select Male Female Other Prefer Not To Say" at bounding box center [808, 222] width 300 height 26
click at [850, 429] on div "Mobile Country Code × 91 7293566246 Gender Select Male Female Other Prefer Not …" at bounding box center [807, 299] width 325 height 345
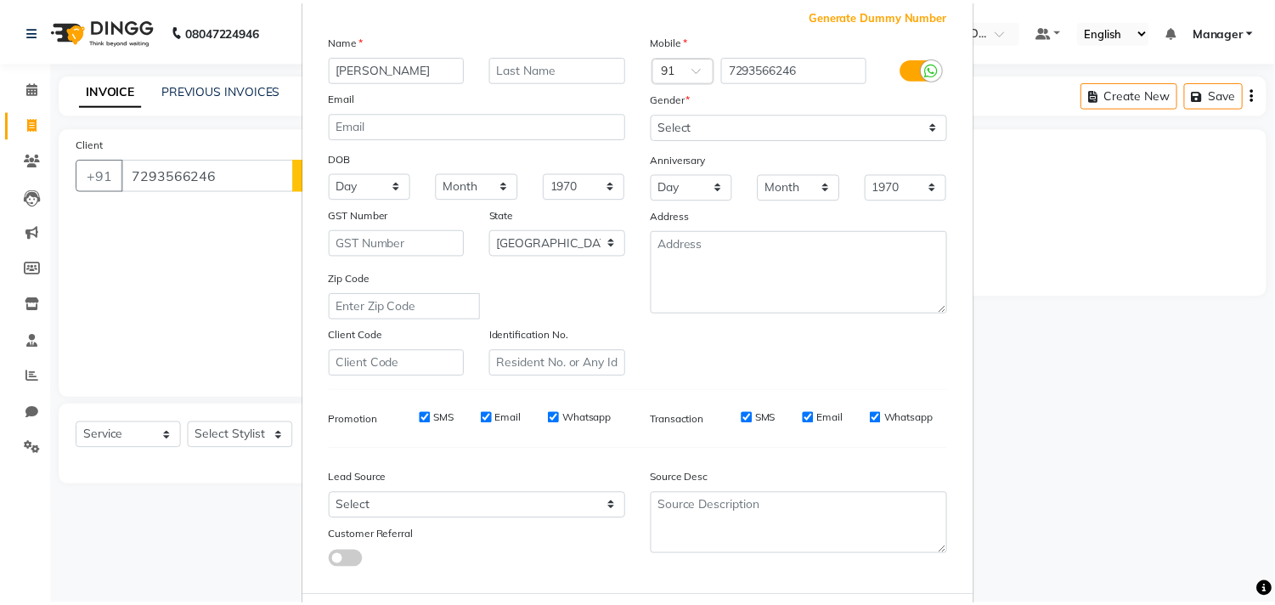
scroll to position [180, 0]
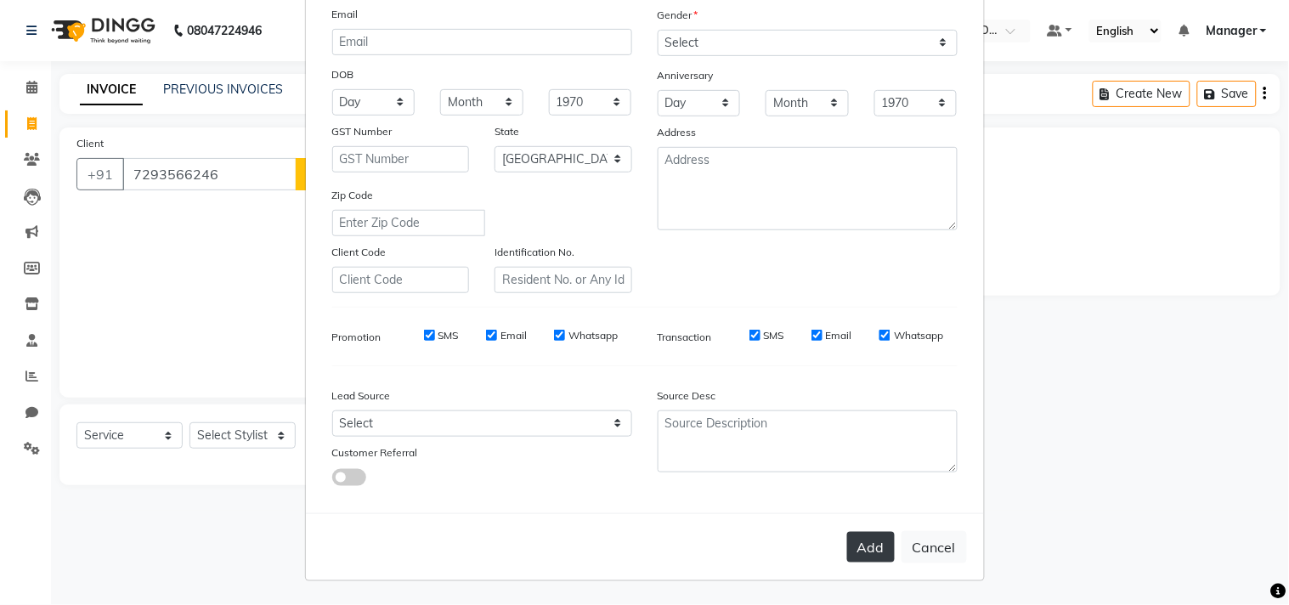
click at [856, 544] on button "Add" at bounding box center [871, 547] width 48 height 31
click at [241, 440] on ngb-modal-window "Add Client Generate Dummy Number Name Shanu Kumar Email DOB Day 01 02 03 04 05 …" at bounding box center [644, 302] width 1289 height 605
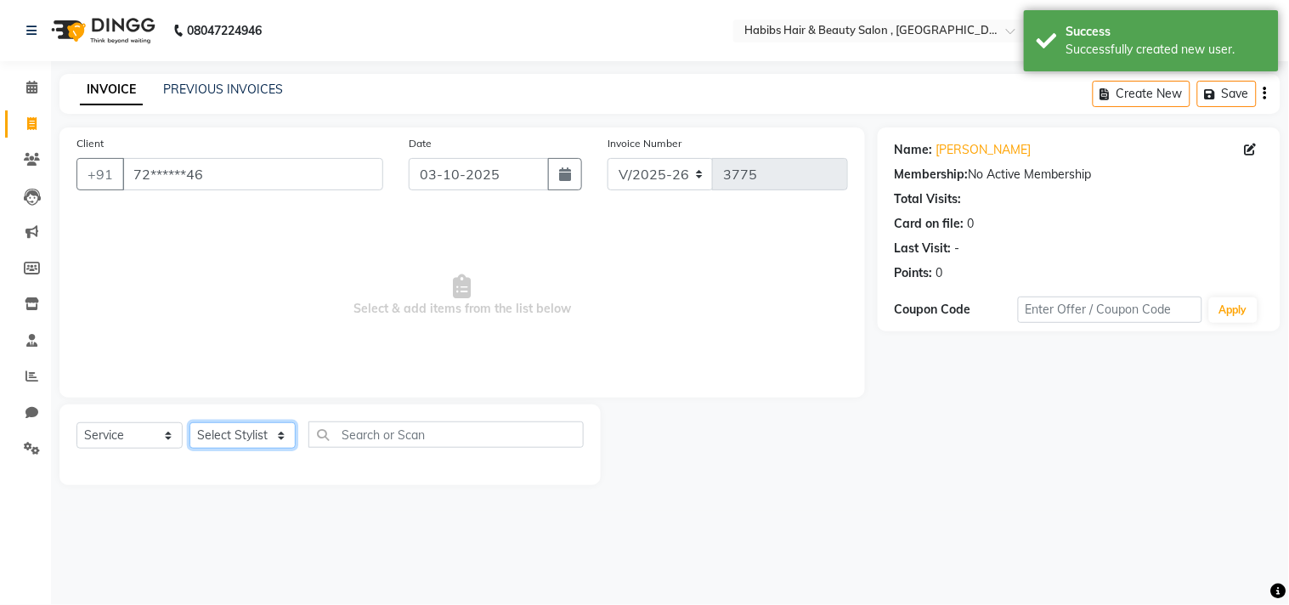
click at [241, 440] on select "Select Stylist [PERSON_NAME] Manager M M [PERSON_NAME] [PERSON_NAME] Reshma [PE…" at bounding box center [242, 435] width 106 height 26
click at [189, 423] on select "Select Stylist [PERSON_NAME] Manager M M [PERSON_NAME] [PERSON_NAME] Reshma [PE…" at bounding box center [242, 435] width 106 height 26
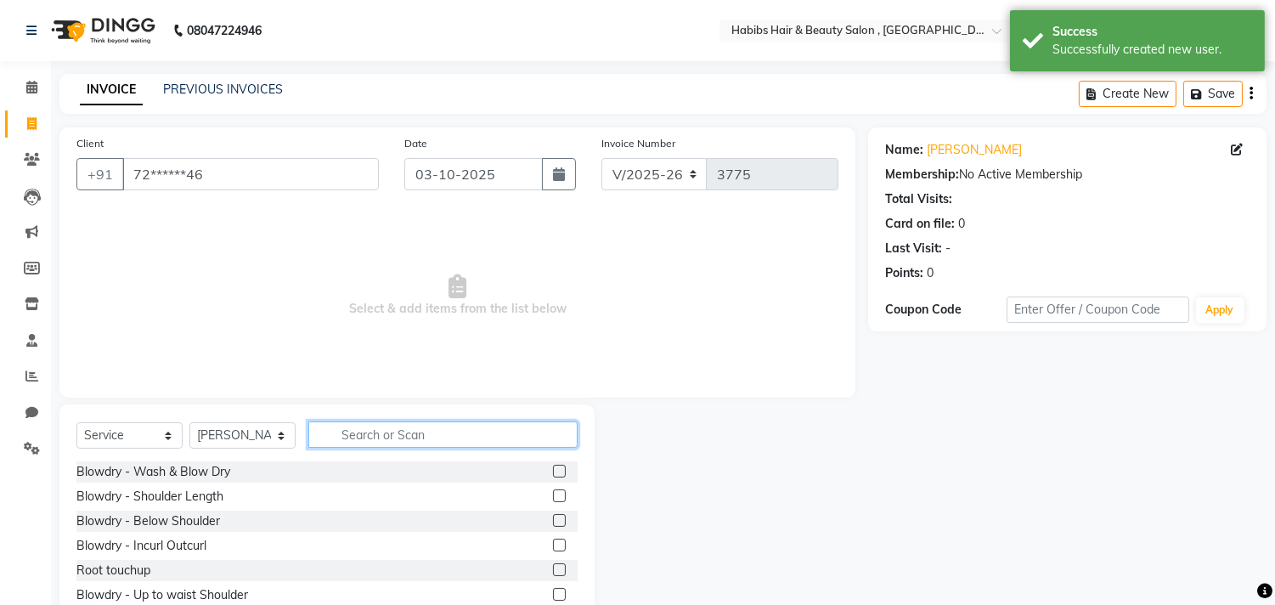
click at [401, 431] on input "text" at bounding box center [442, 434] width 269 height 26
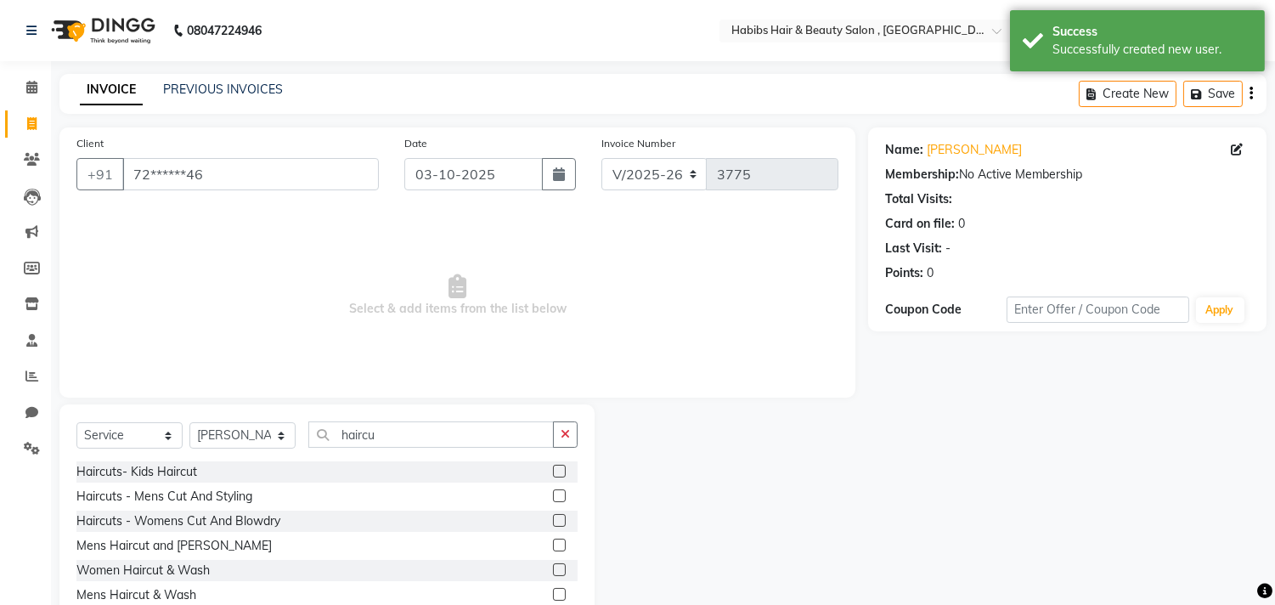
click at [556, 491] on label at bounding box center [559, 495] width 13 height 13
click at [556, 491] on input "checkbox" at bounding box center [558, 496] width 11 height 11
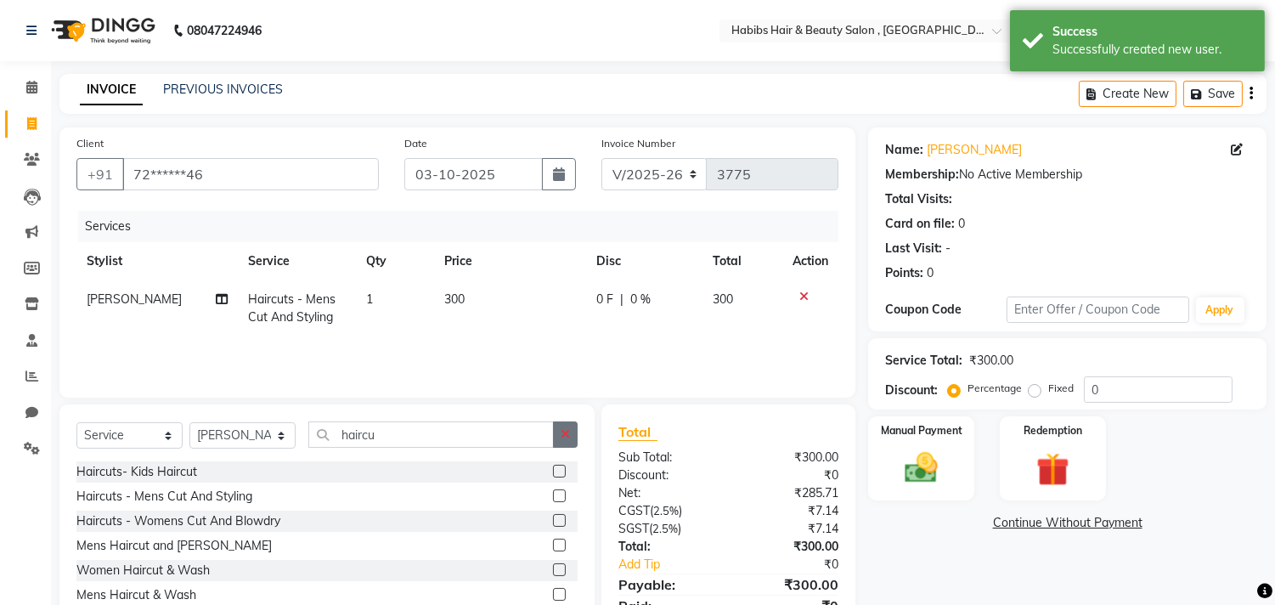
click at [569, 430] on icon "button" at bounding box center [565, 434] width 9 height 12
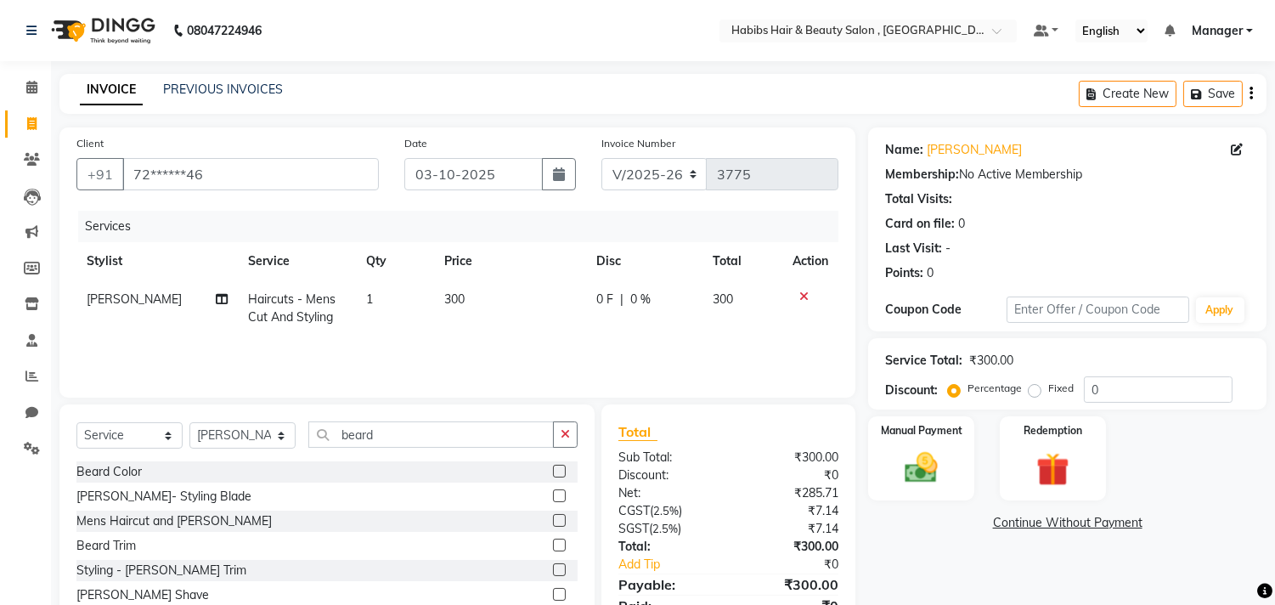
click at [553, 499] on label at bounding box center [559, 495] width 13 height 13
click at [553, 499] on input "checkbox" at bounding box center [558, 496] width 11 height 11
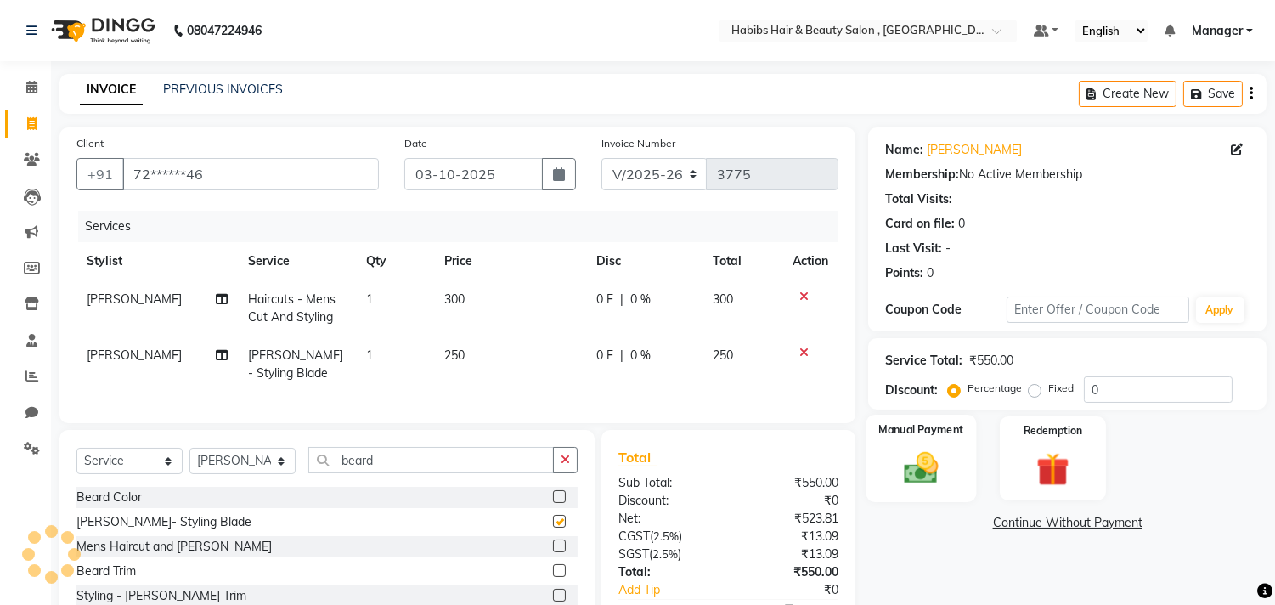
click at [901, 456] on img at bounding box center [922, 469] width 56 height 40
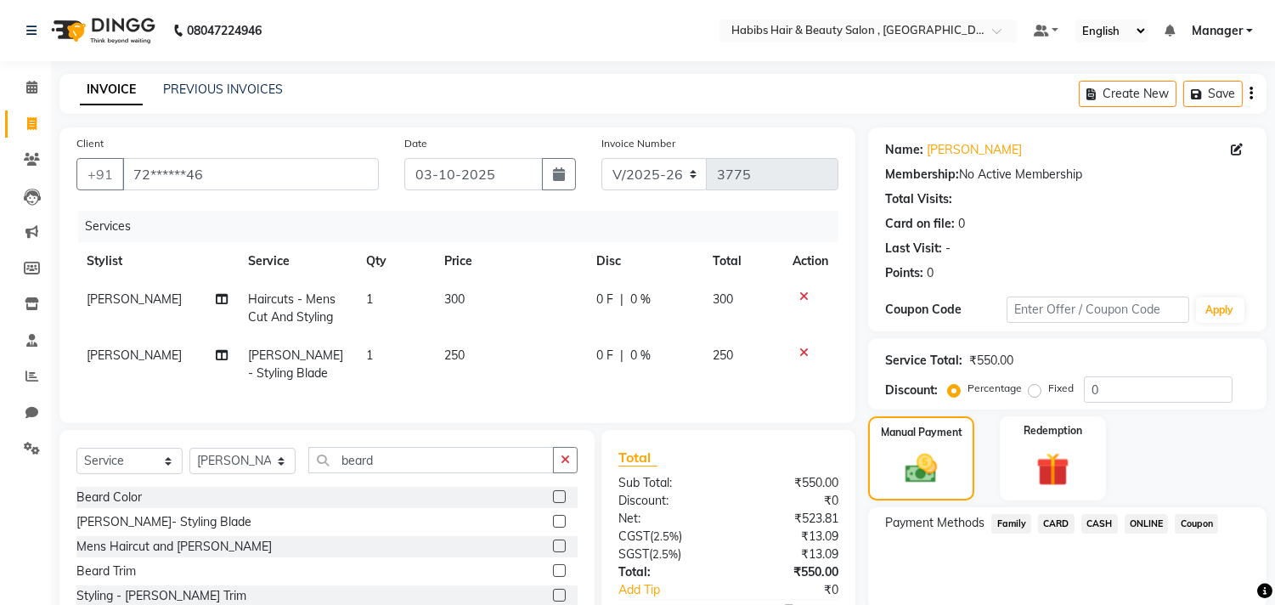
click at [1143, 519] on span "ONLINE" at bounding box center [1147, 524] width 44 height 20
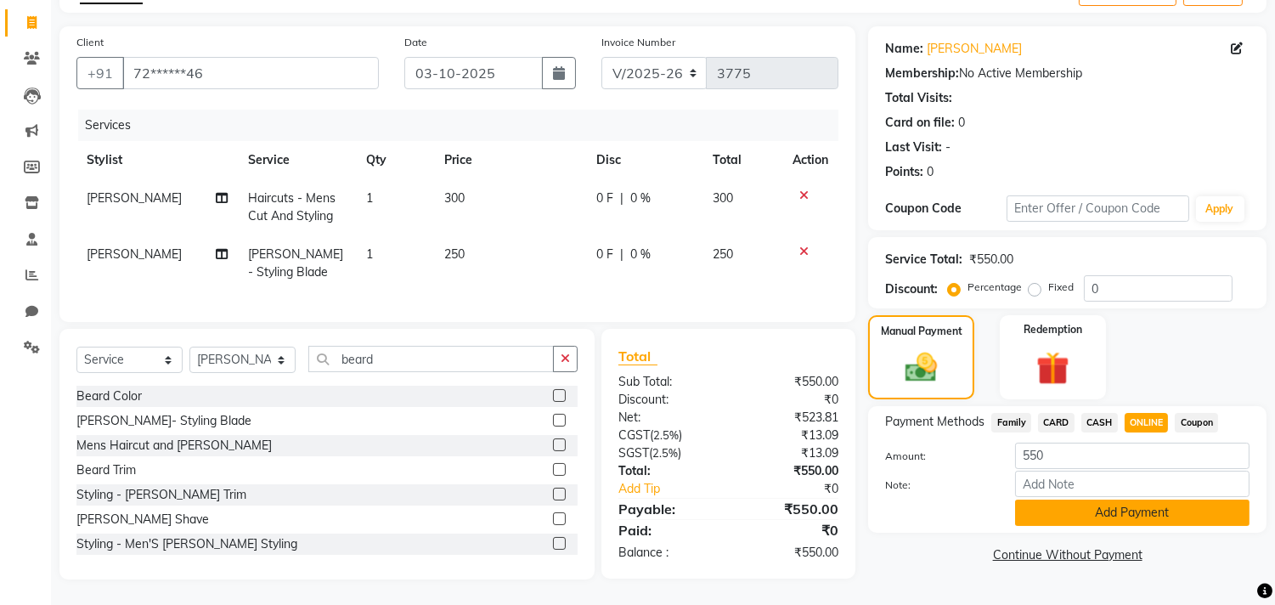
click at [1149, 504] on button "Add Payment" at bounding box center [1132, 513] width 234 height 26
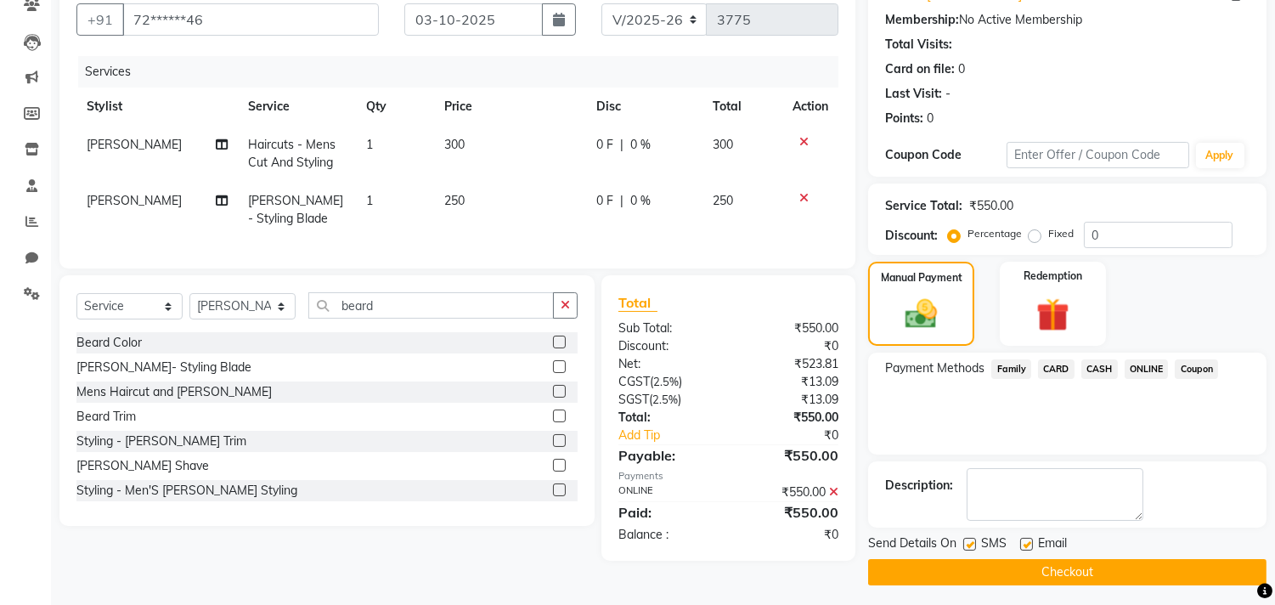
scroll to position [159, 0]
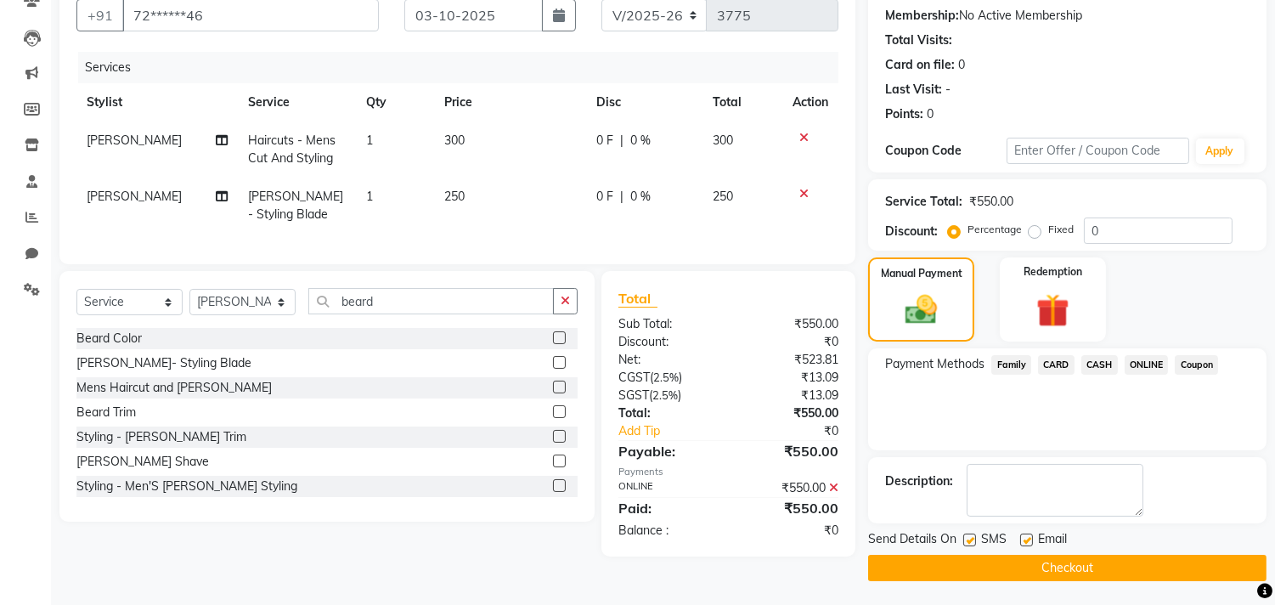
click at [1126, 564] on button "Checkout" at bounding box center [1067, 568] width 398 height 26
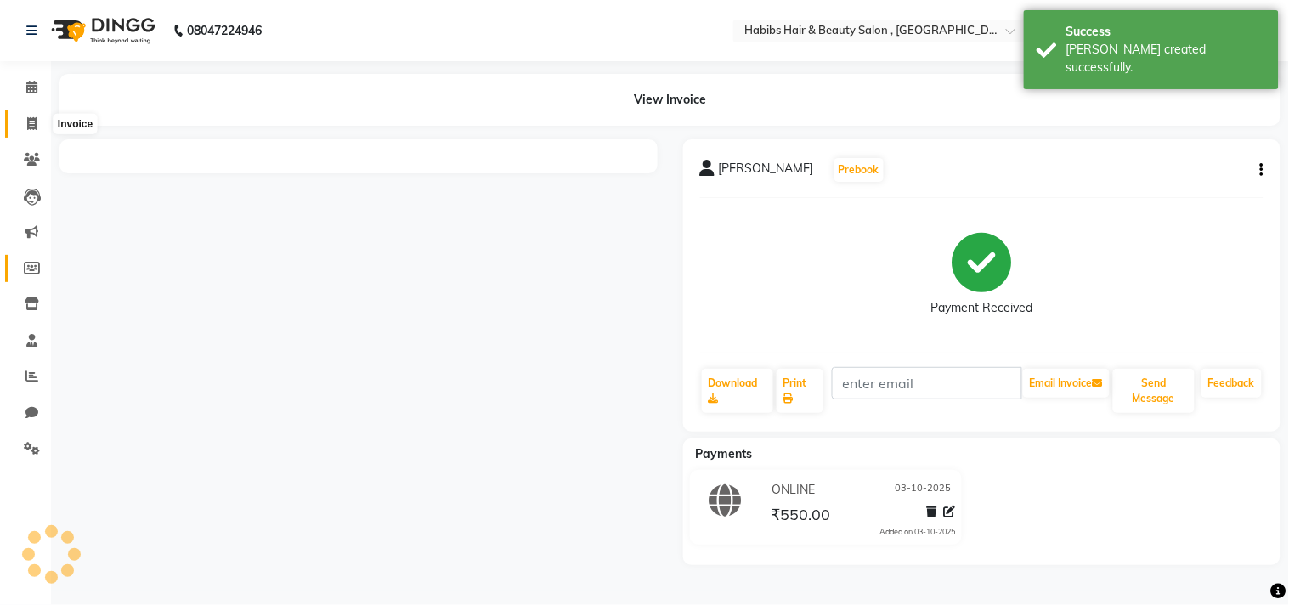
click at [35, 117] on icon at bounding box center [31, 123] width 9 height 13
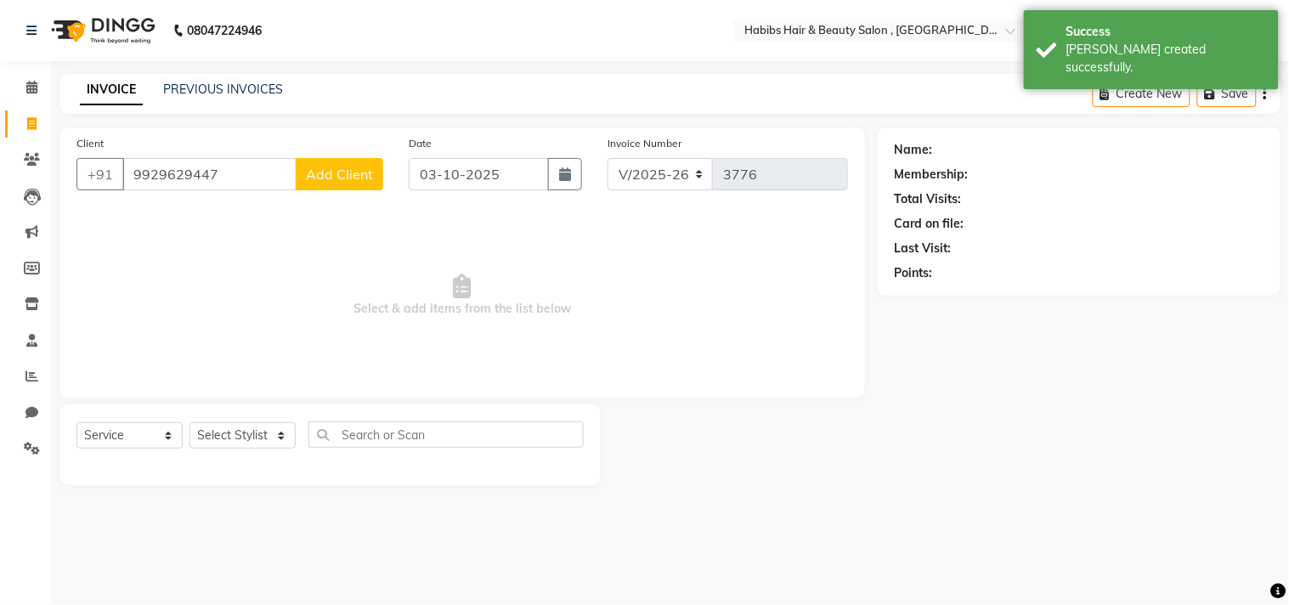
click at [358, 166] on span "Add Client" at bounding box center [339, 174] width 67 height 17
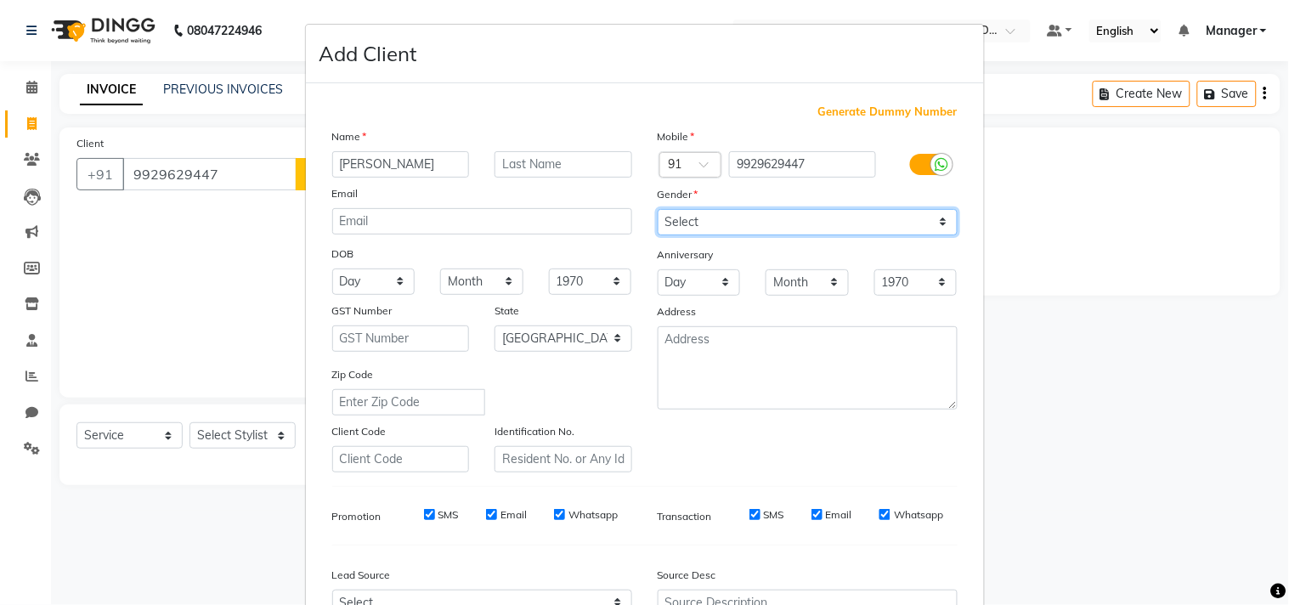
drag, startPoint x: 744, startPoint y: 215, endPoint x: 748, endPoint y: 230, distance: 15.9
click at [744, 215] on select "Select Male Female Other Prefer Not To Say" at bounding box center [808, 222] width 300 height 26
click at [658, 209] on select "Select Male Female Other Prefer Not To Say" at bounding box center [808, 222] width 300 height 26
click at [839, 494] on div "Generate Dummy Number Name Ravindra Singh Email DOB Day 01 02 03 04 05 06 07 08…" at bounding box center [644, 391] width 651 height 575
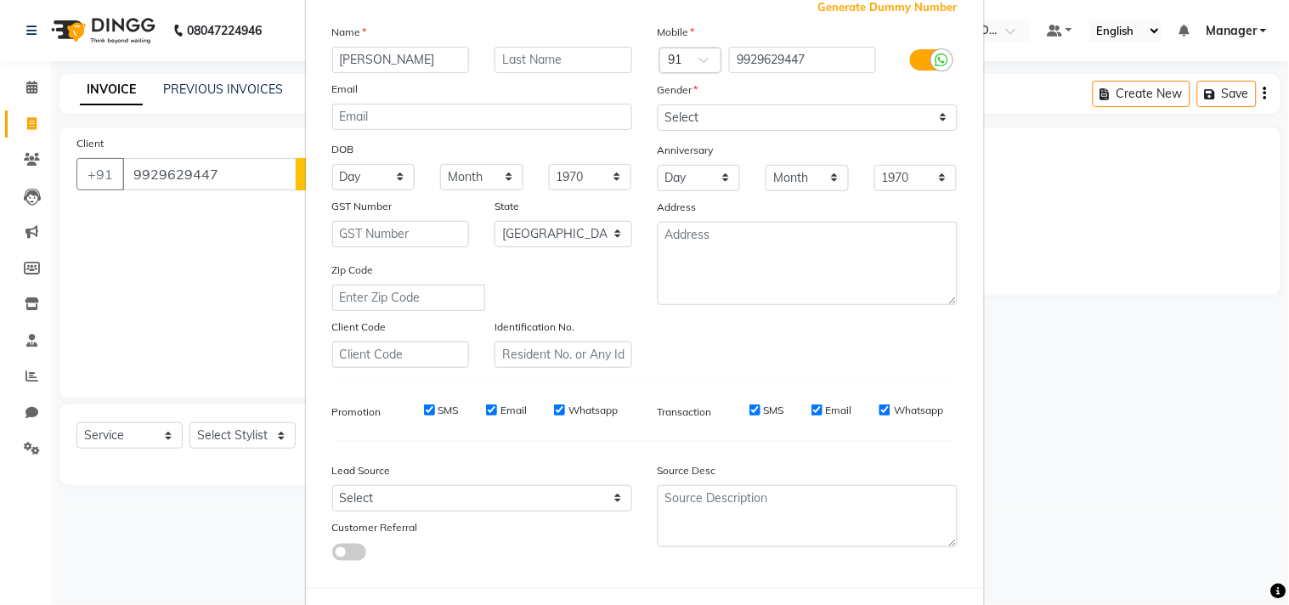
scroll to position [180, 0]
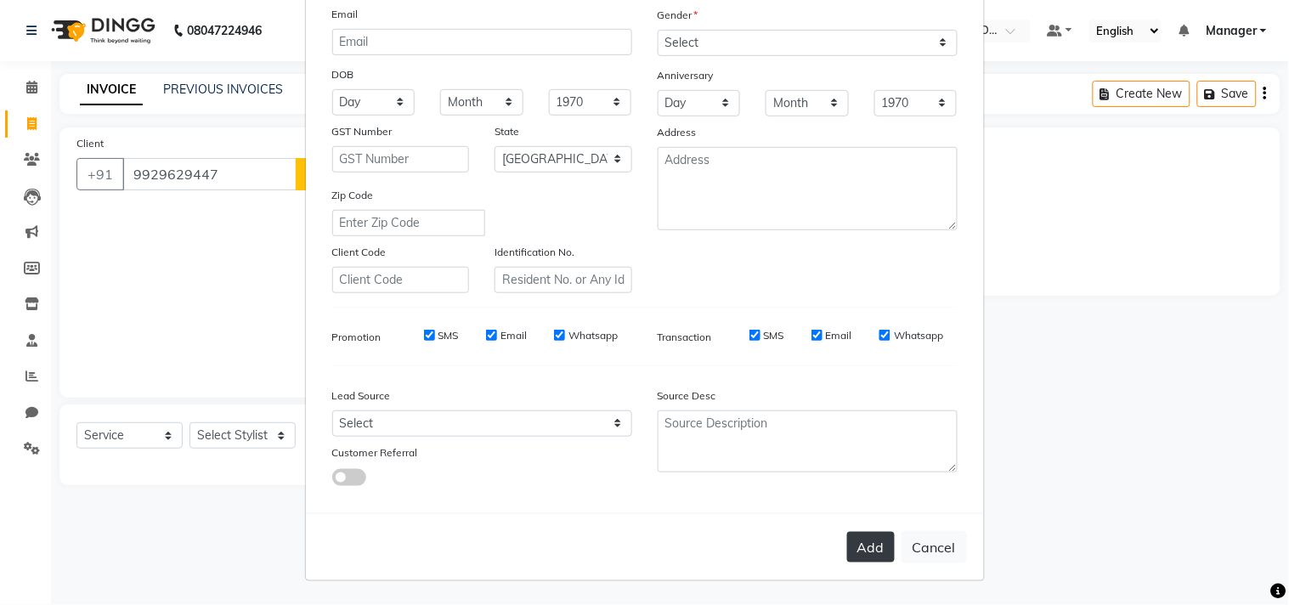
click at [856, 546] on button "Add" at bounding box center [871, 547] width 48 height 31
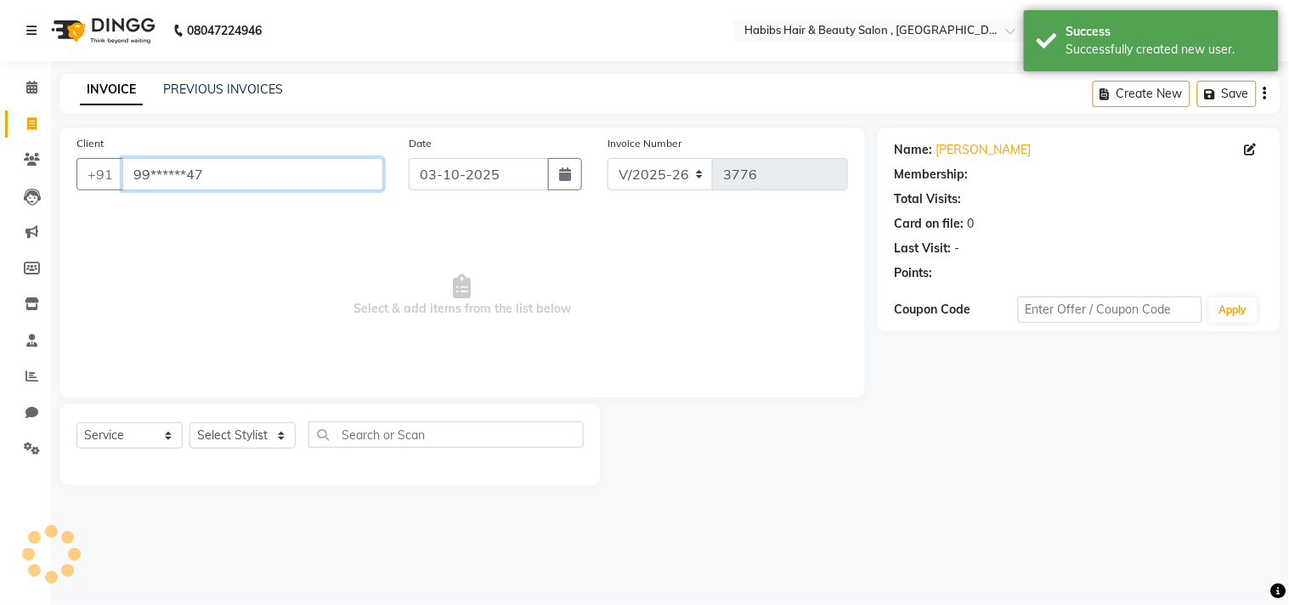
click at [200, 173] on input "99******47" at bounding box center [252, 174] width 261 height 32
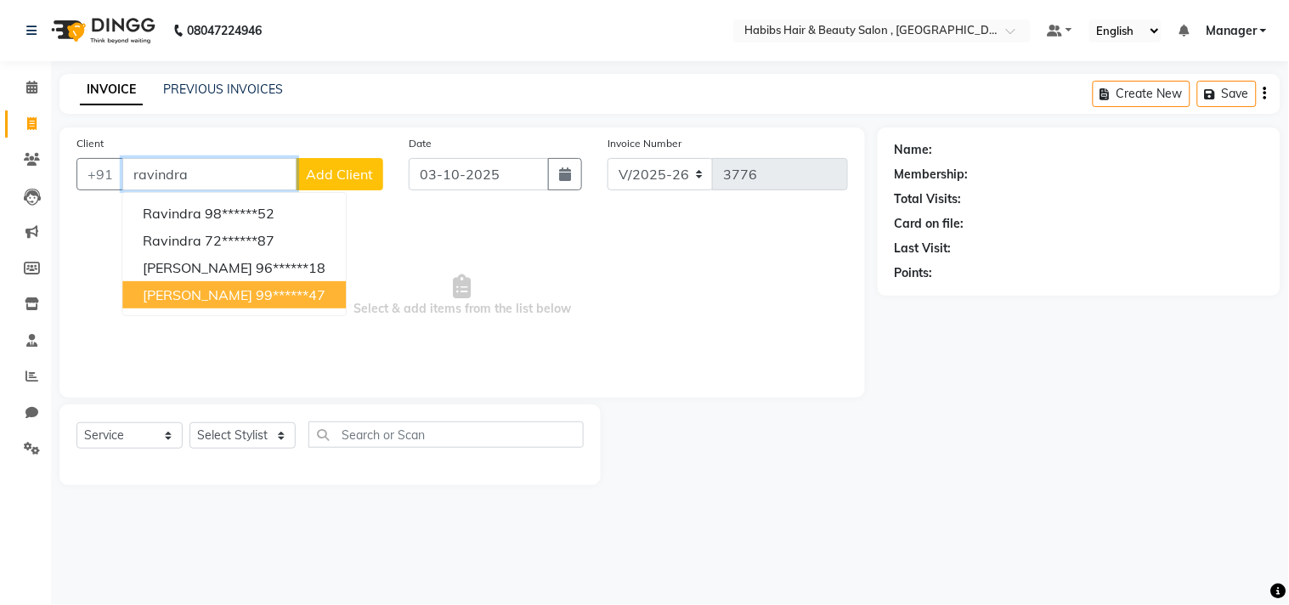
click at [294, 294] on ngb-highlight "99******47" at bounding box center [291, 294] width 70 height 17
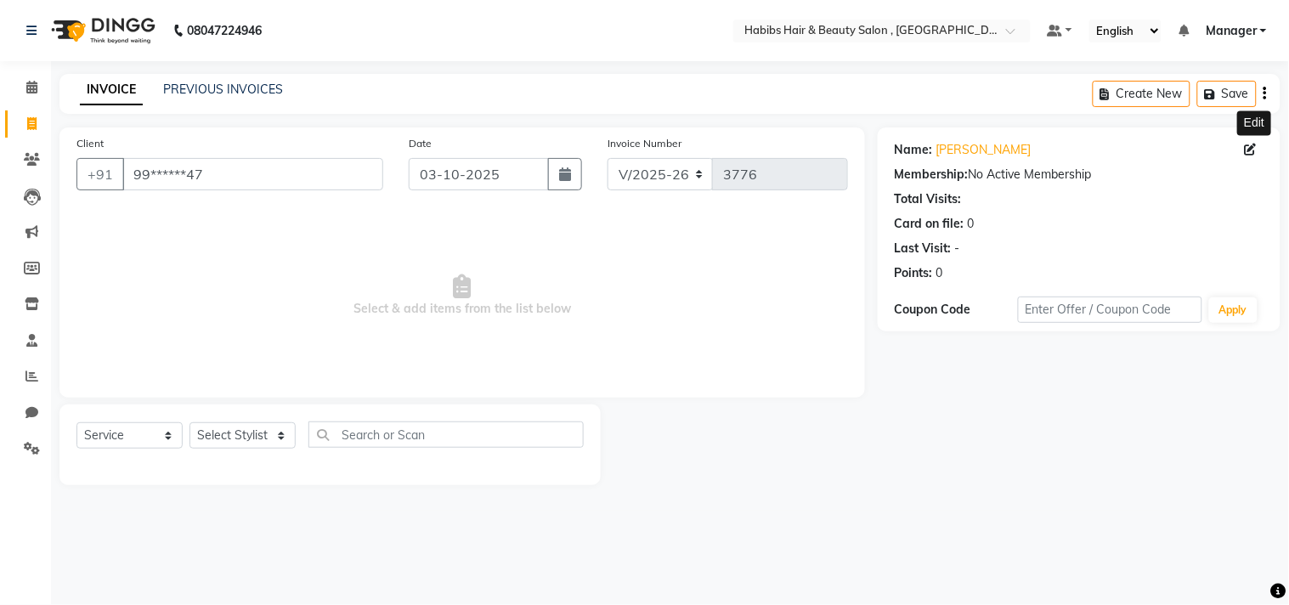
click at [1252, 149] on icon at bounding box center [1251, 150] width 12 height 12
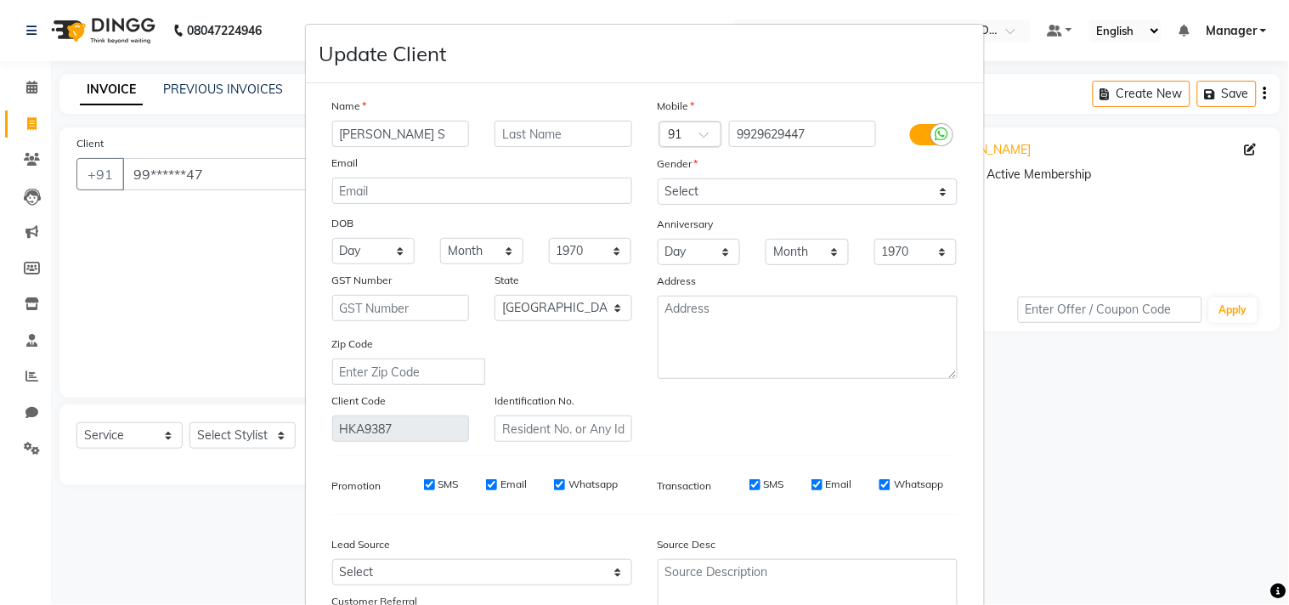
click at [982, 392] on ngb-modal-window "Update Client Name Ravindra Singh S Email DOB Day 01 02 03 04 05 06 07 08 09 10…" at bounding box center [644, 302] width 1289 height 605
click at [845, 410] on div "Mobile Country Code × 91 9929629447 Gender Select Male Female Other Prefer Not …" at bounding box center [807, 269] width 325 height 345
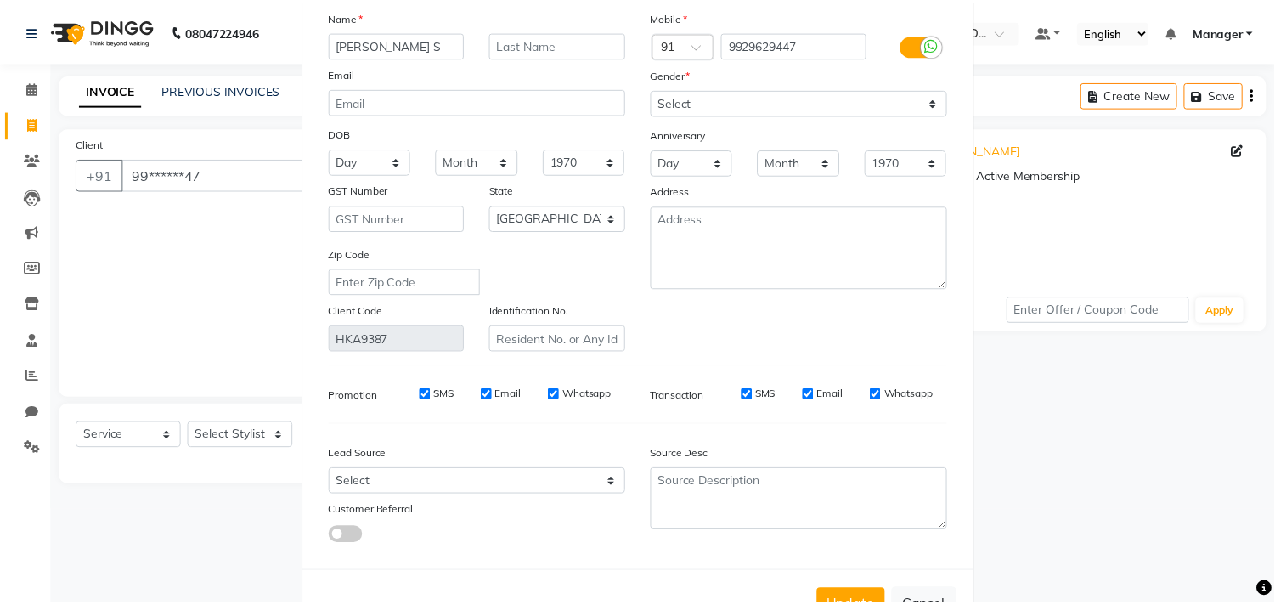
scroll to position [150, 0]
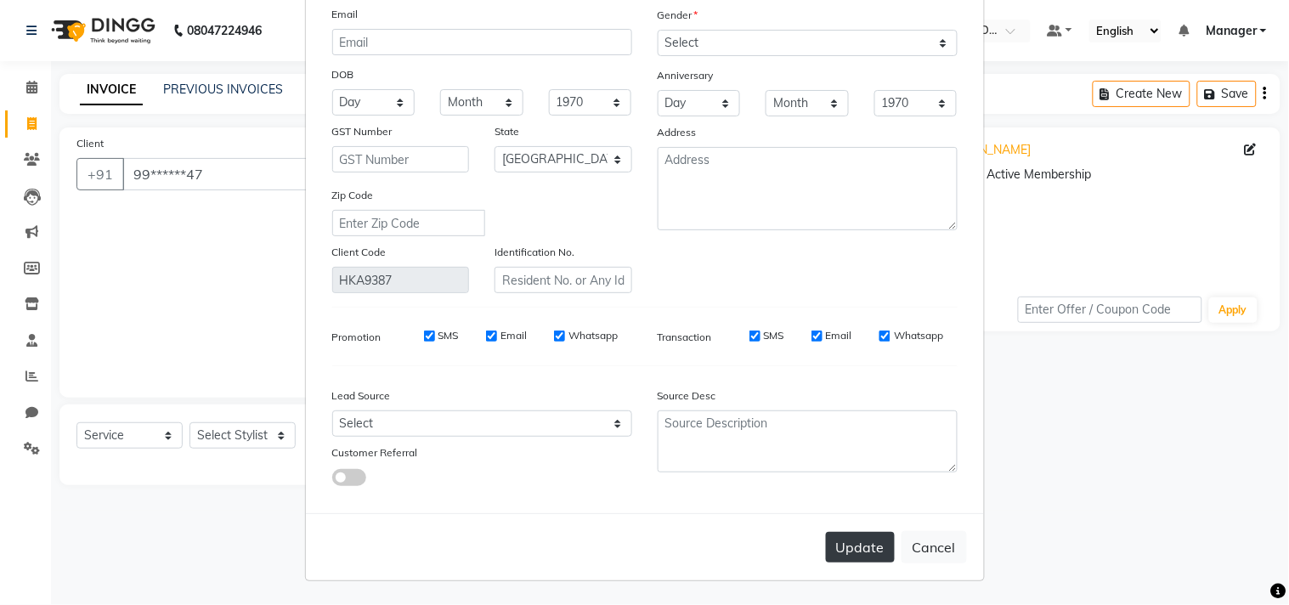
click at [865, 542] on button "Update" at bounding box center [860, 547] width 69 height 31
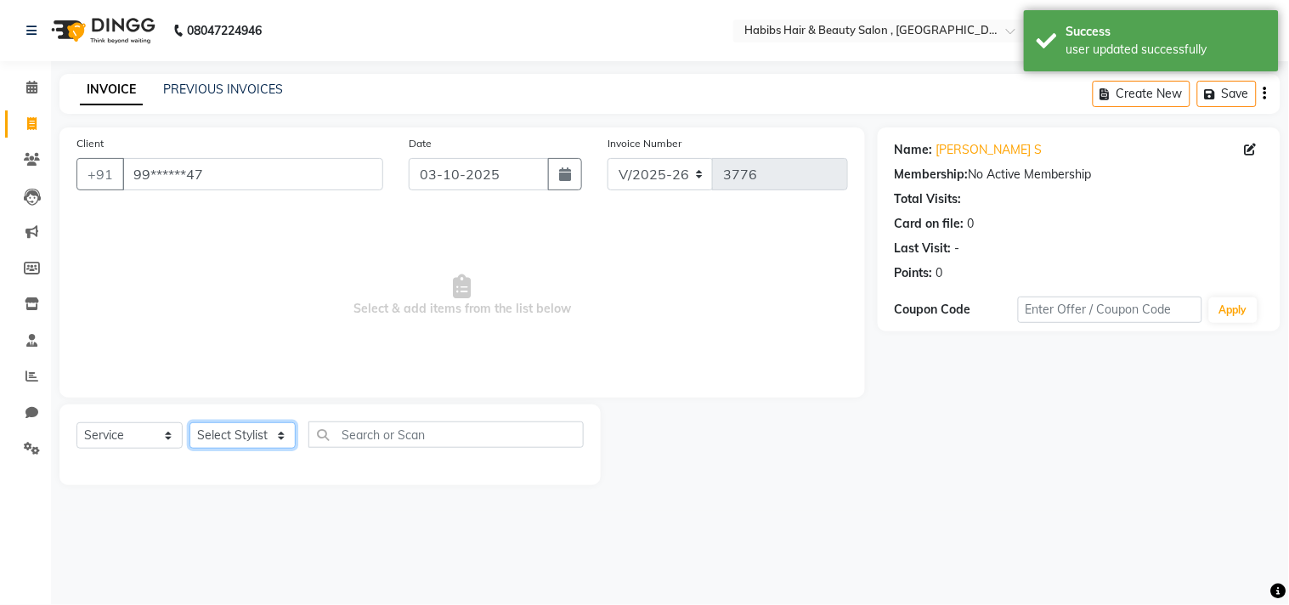
click at [282, 445] on select "Select Stylist [PERSON_NAME] Manager M M [PERSON_NAME] [PERSON_NAME] Reshma [PE…" at bounding box center [242, 435] width 106 height 26
click at [189, 423] on select "Select Stylist [PERSON_NAME] Manager M M [PERSON_NAME] [PERSON_NAME] Reshma [PE…" at bounding box center [242, 435] width 106 height 26
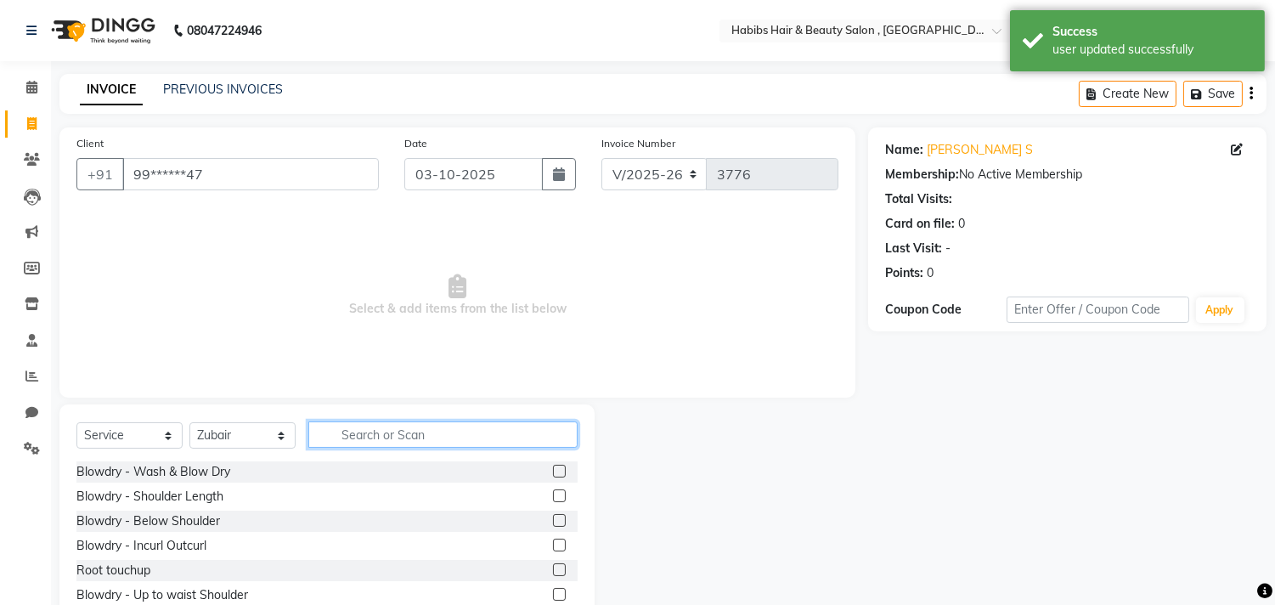
click at [380, 438] on input "text" at bounding box center [442, 434] width 269 height 26
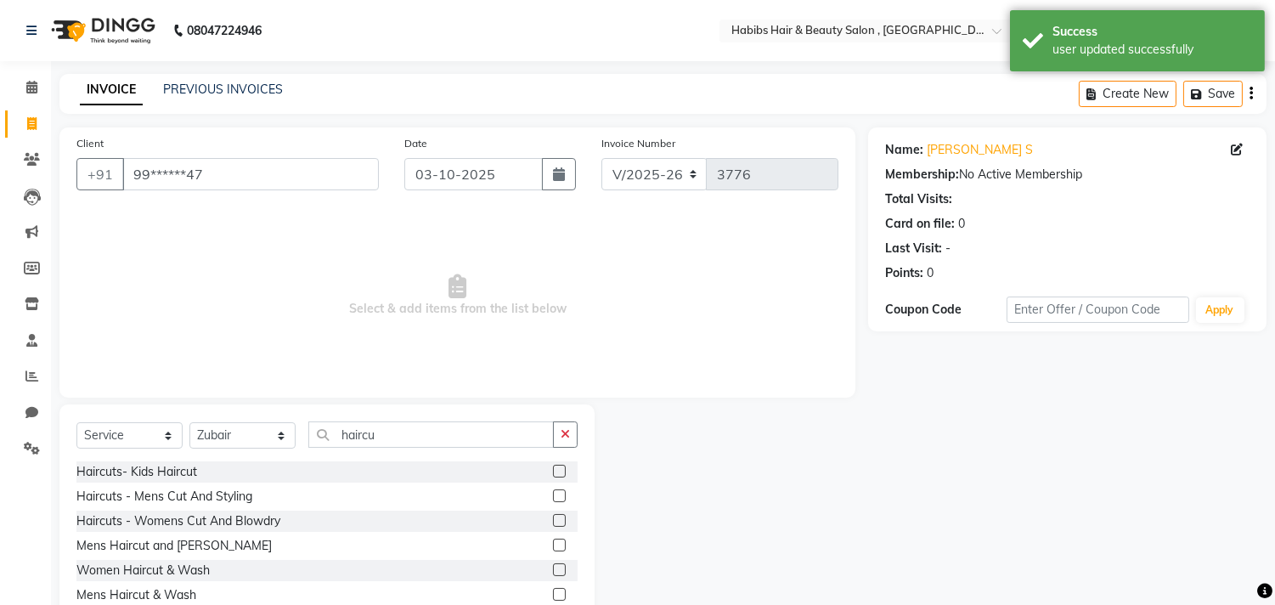
click at [559, 542] on label at bounding box center [559, 545] width 13 height 13
click at [559, 542] on input "checkbox" at bounding box center [558, 545] width 11 height 11
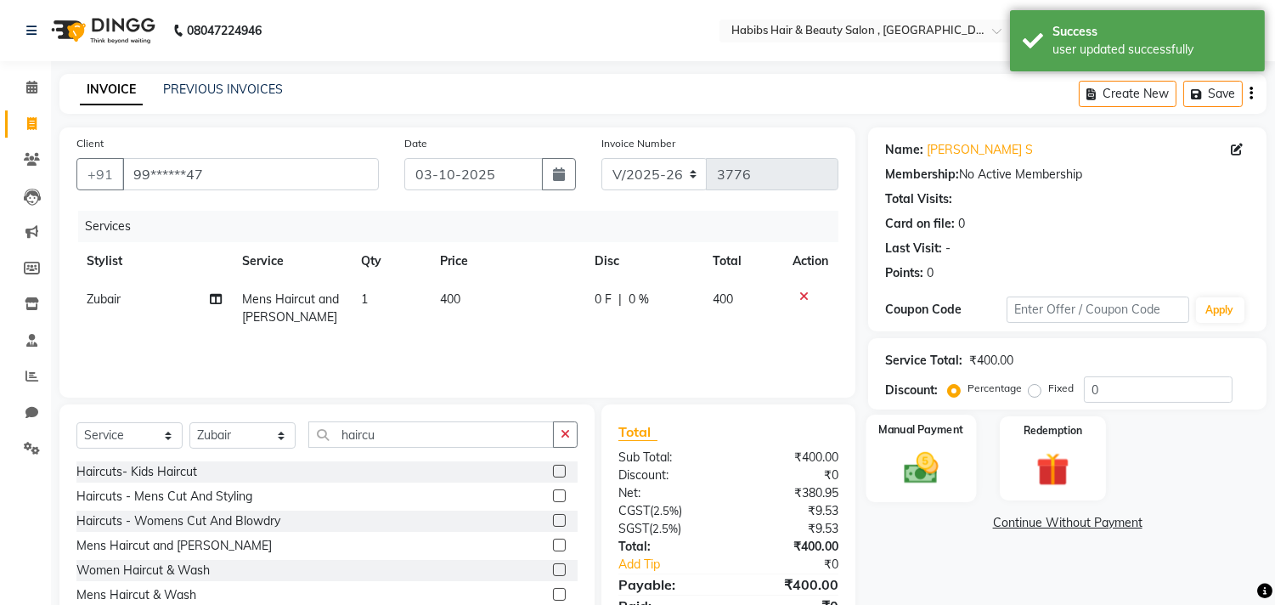
click at [912, 472] on img at bounding box center [922, 469] width 56 height 40
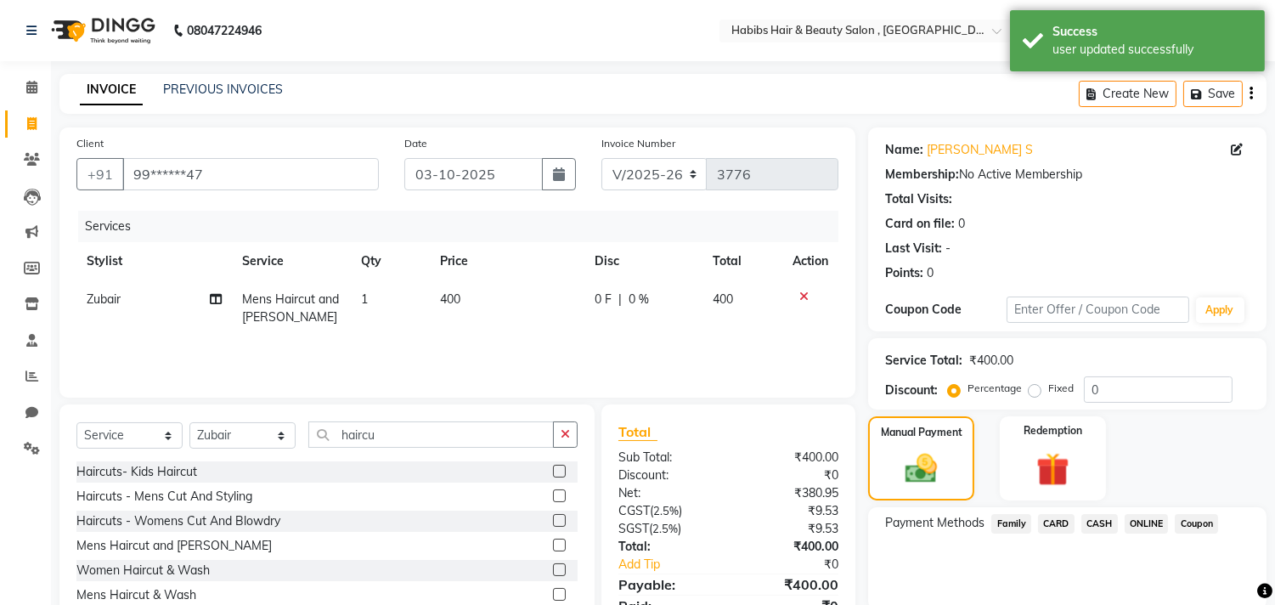
click at [1143, 511] on div "Payment Methods Family CARD CASH ONLINE Coupon" at bounding box center [1067, 558] width 398 height 102
click at [1144, 520] on span "ONLINE" at bounding box center [1147, 524] width 44 height 20
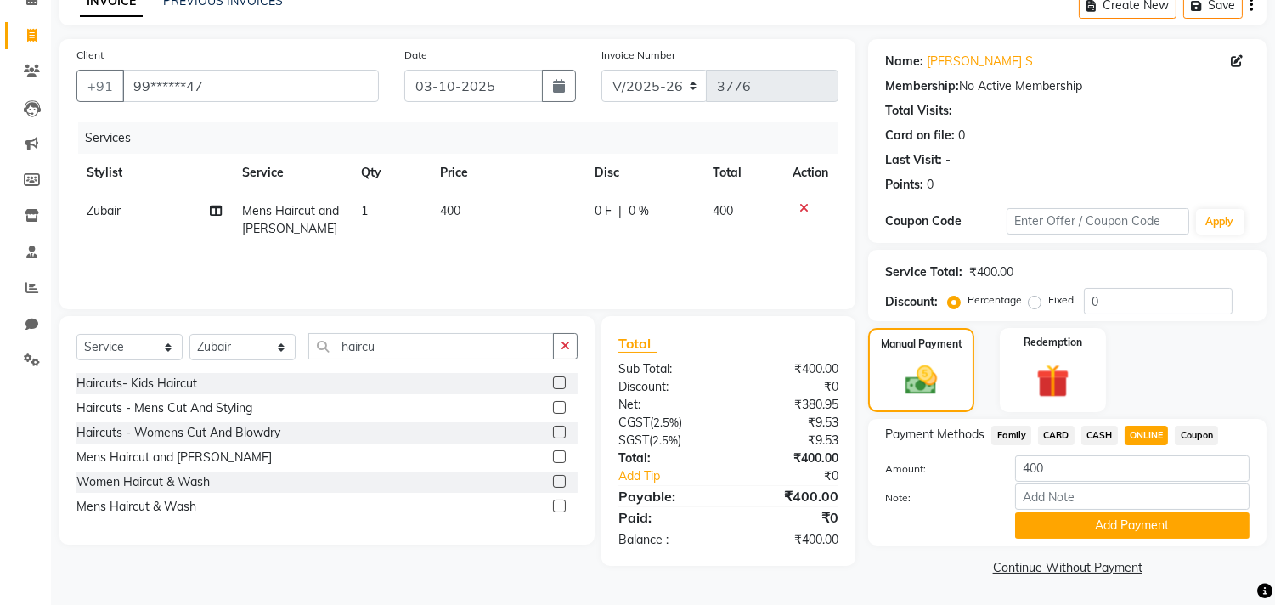
click at [1144, 520] on button "Add Payment" at bounding box center [1132, 525] width 234 height 26
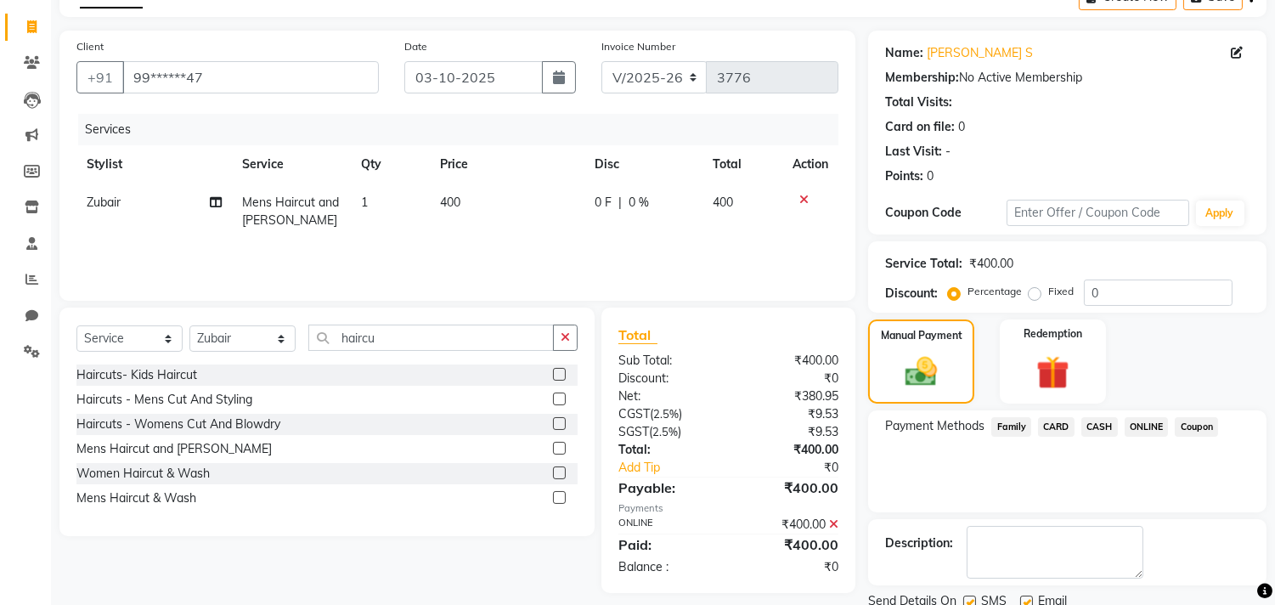
scroll to position [159, 0]
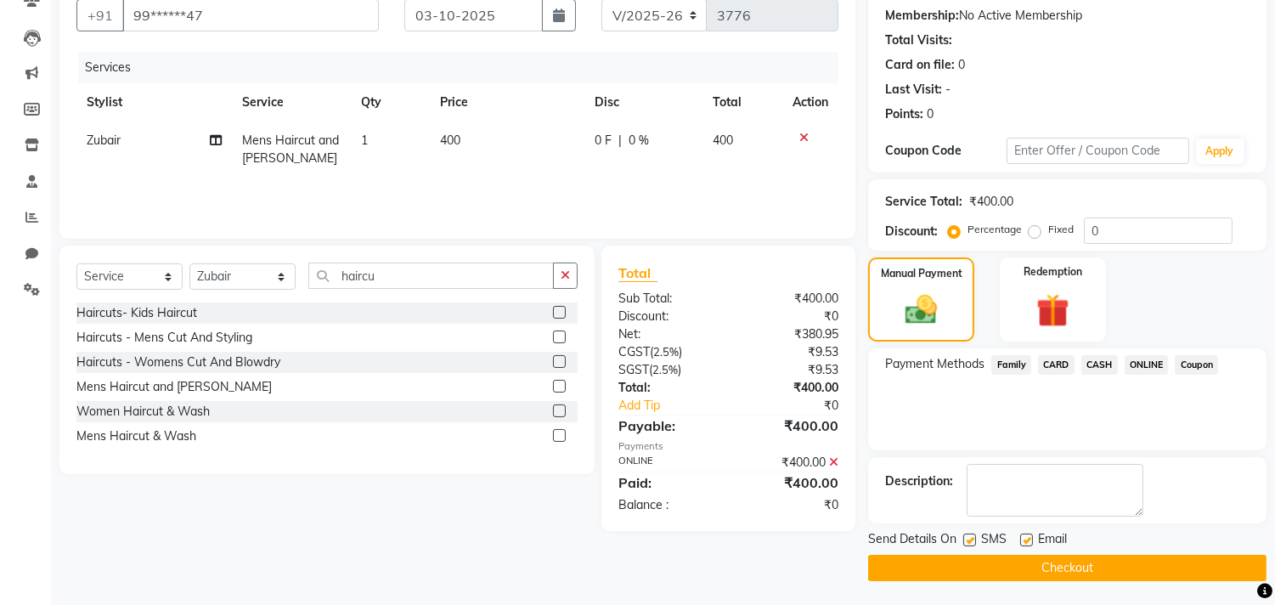
click at [1126, 564] on button "Checkout" at bounding box center [1067, 568] width 398 height 26
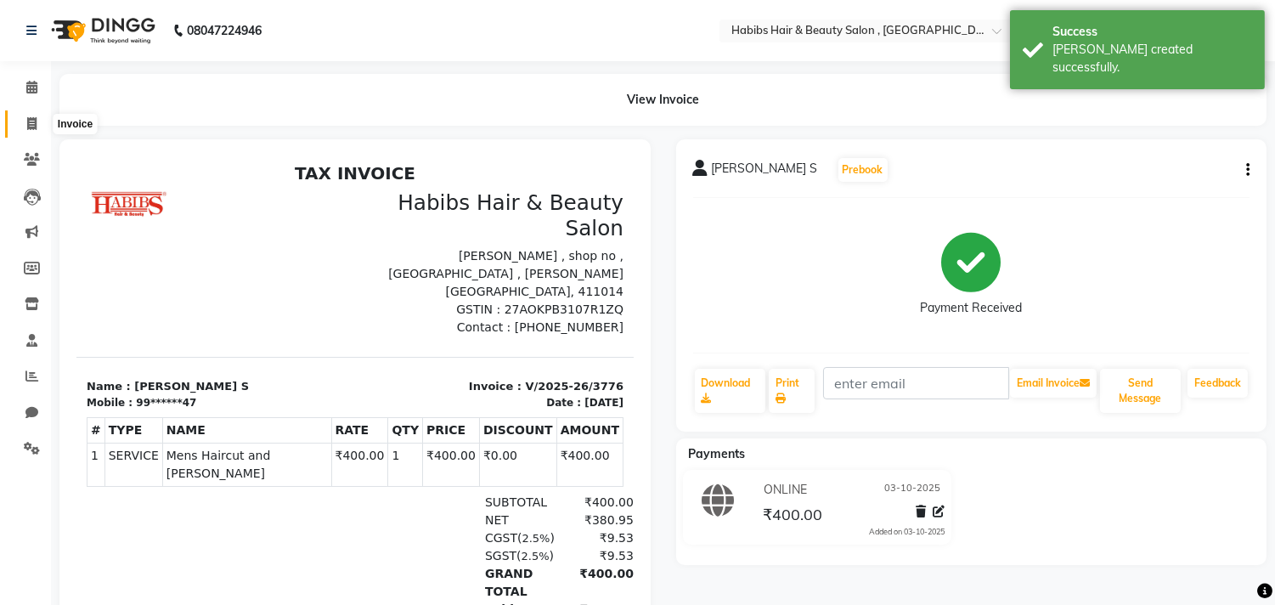
click at [38, 126] on span at bounding box center [32, 125] width 30 height 20
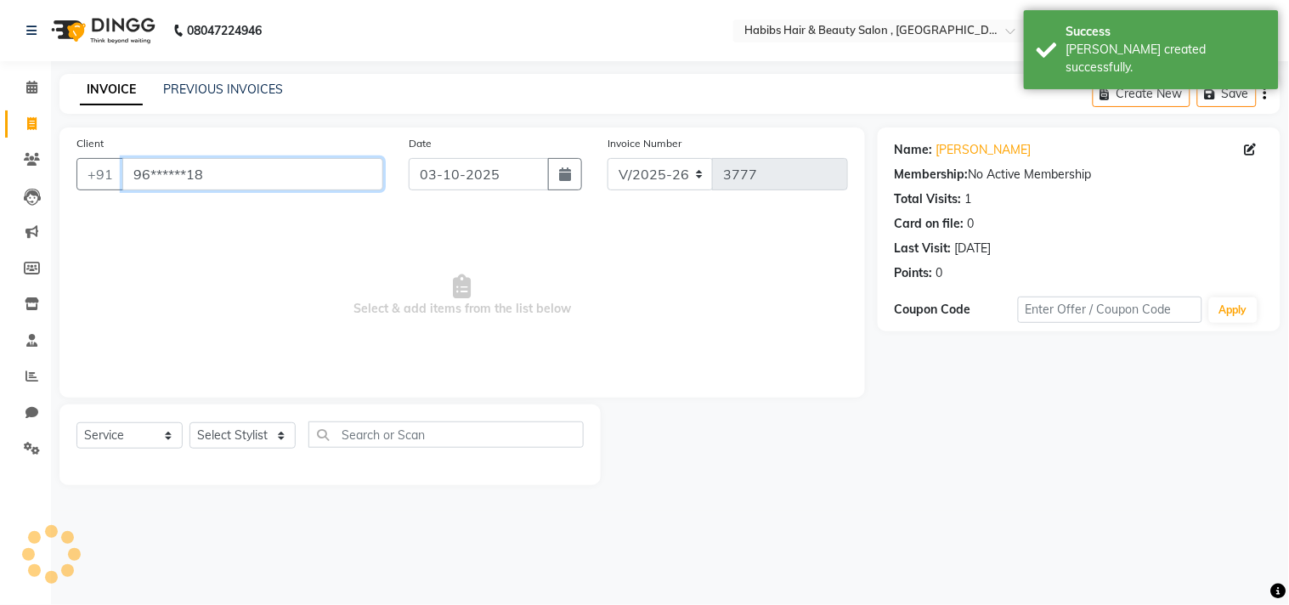
click at [195, 175] on input "96******18" at bounding box center [252, 174] width 261 height 32
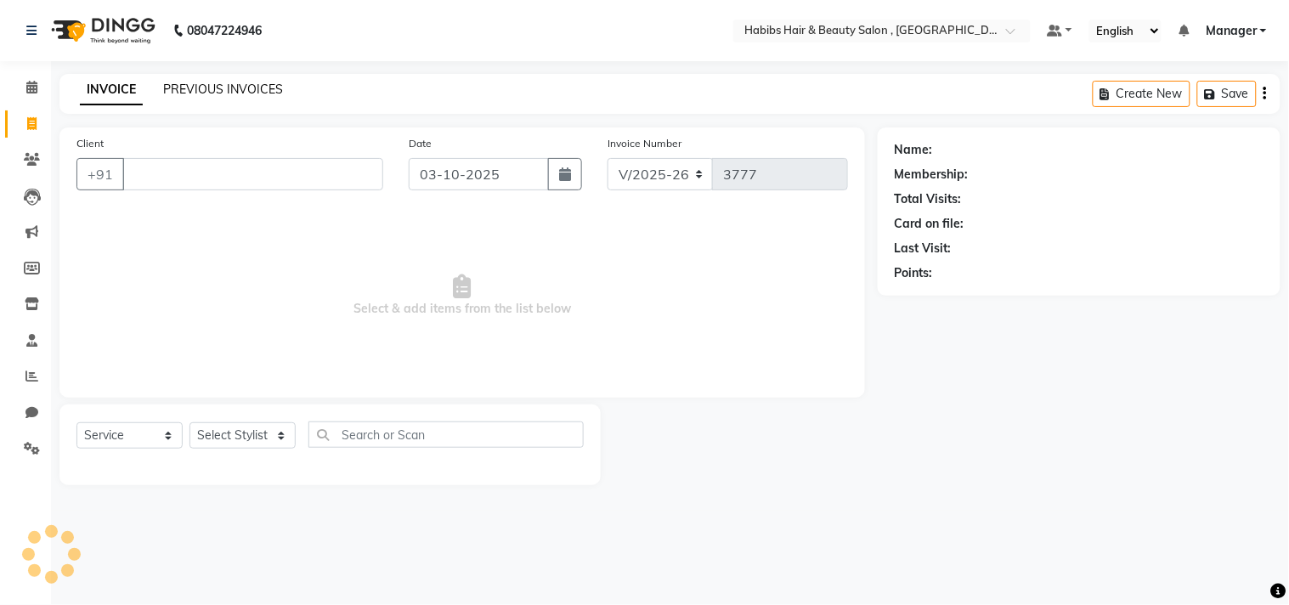
click at [263, 82] on link "PREVIOUS INVOICES" at bounding box center [223, 89] width 120 height 15
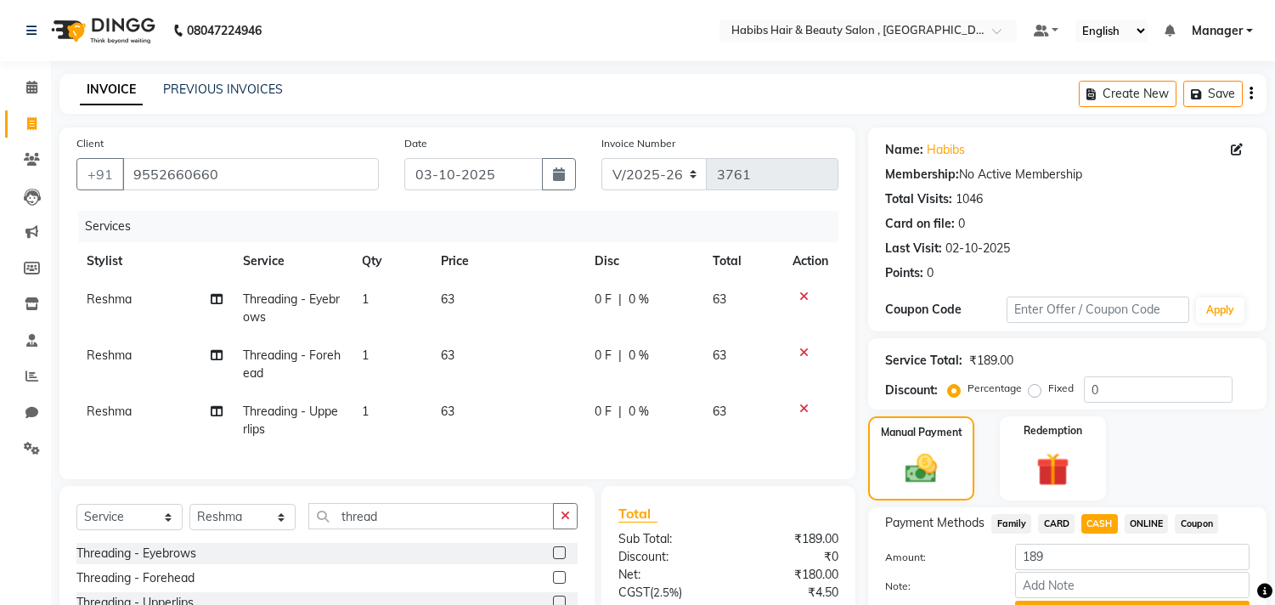
select select "4838"
select select "service"
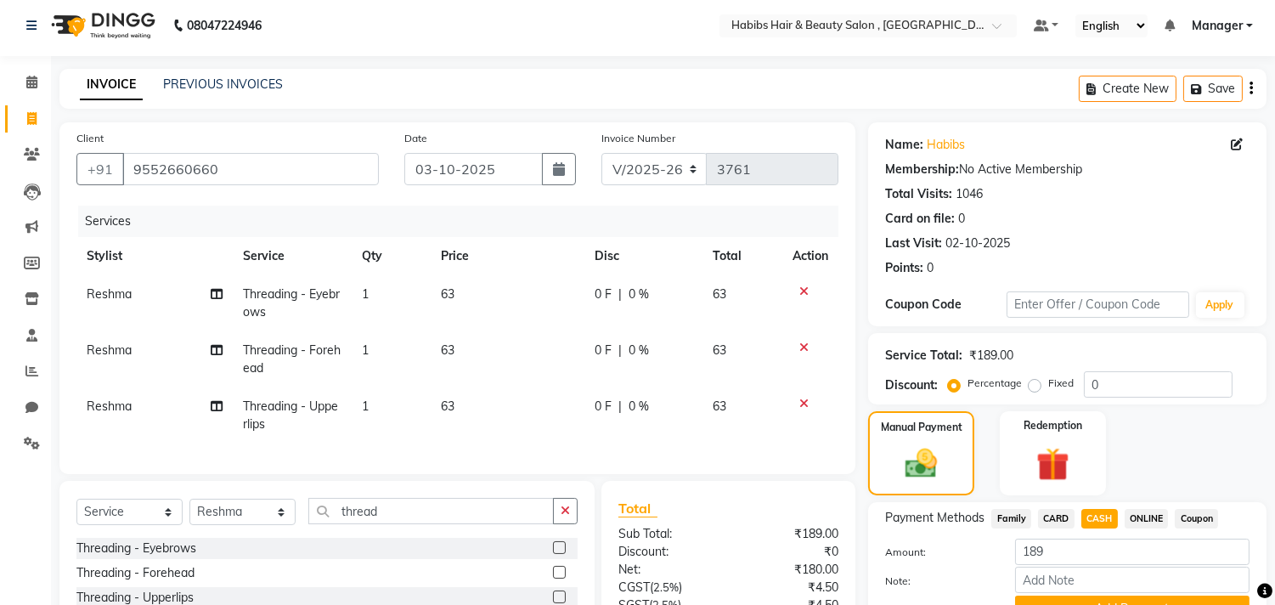
click at [276, 474] on div "Client [PHONE_NUMBER] Date [DATE] Invoice Number V/2025 V/[PHONE_NUMBER] Servic…" at bounding box center [457, 298] width 796 height 352
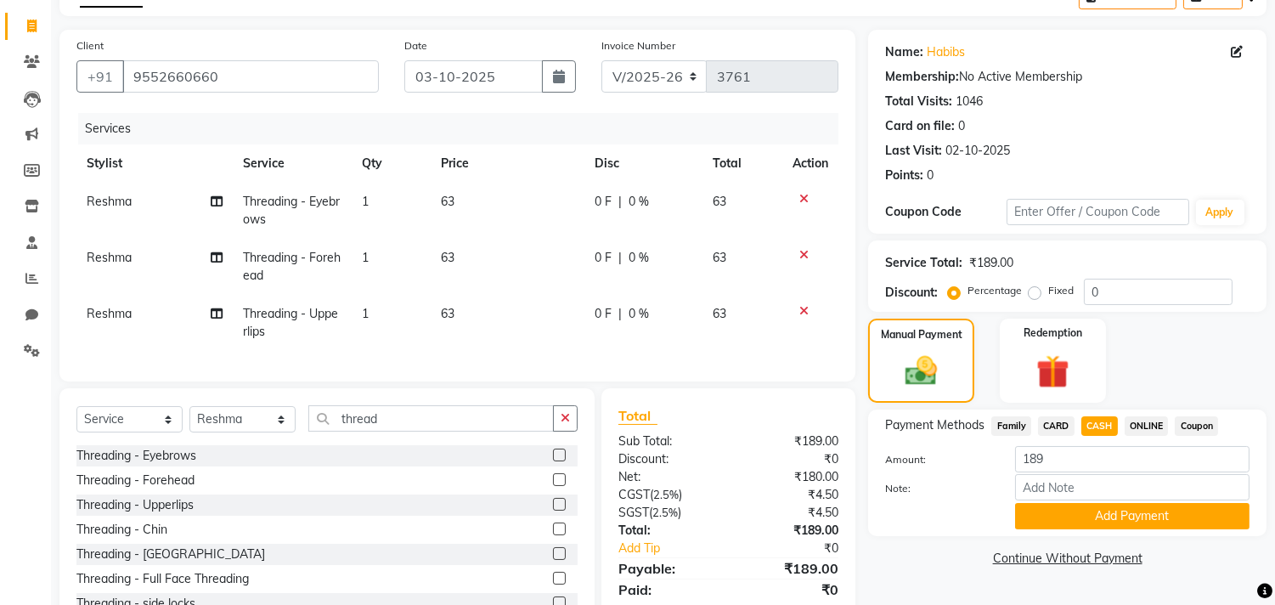
scroll to position [172, 0]
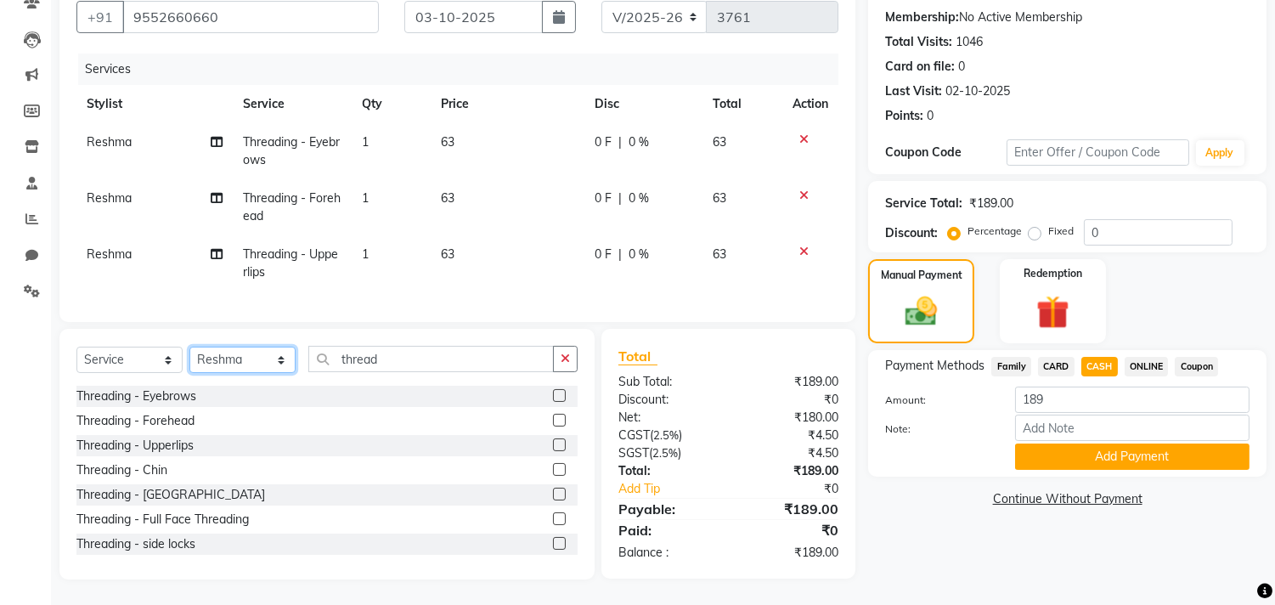
click at [264, 363] on select "Select Stylist [PERSON_NAME] Manager M M [PERSON_NAME] [PERSON_NAME] Reshma [PE…" at bounding box center [242, 360] width 106 height 26
select select "75550"
click at [189, 347] on select "Select Stylist [PERSON_NAME] Manager M M [PERSON_NAME] [PERSON_NAME] Reshma [PE…" at bounding box center [242, 360] width 106 height 26
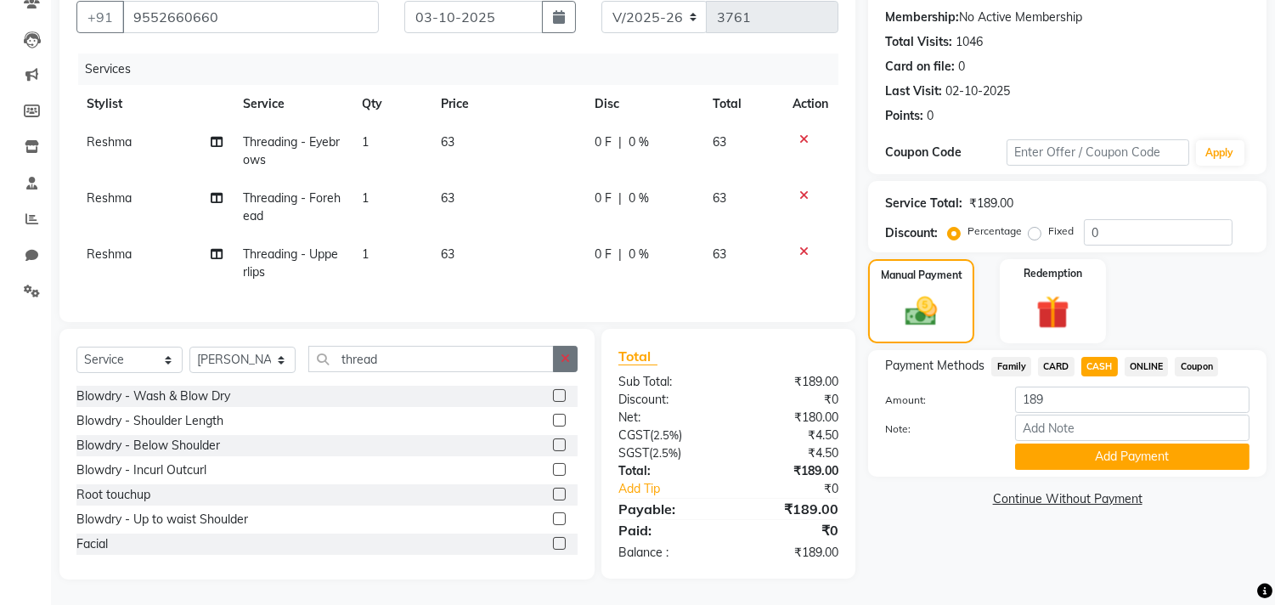
click at [558, 353] on button "button" at bounding box center [565, 359] width 25 height 26
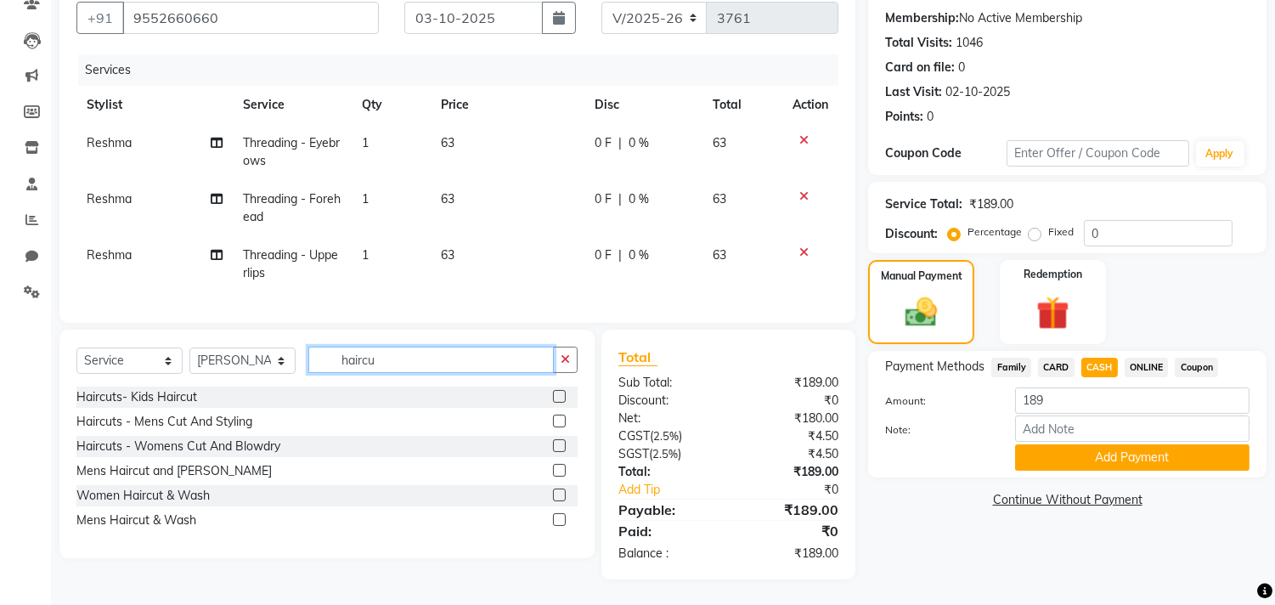
scroll to position [171, 0]
type input "haircu"
click at [559, 421] on label at bounding box center [559, 421] width 13 height 13
click at [559, 421] on input "checkbox" at bounding box center [558, 421] width 11 height 11
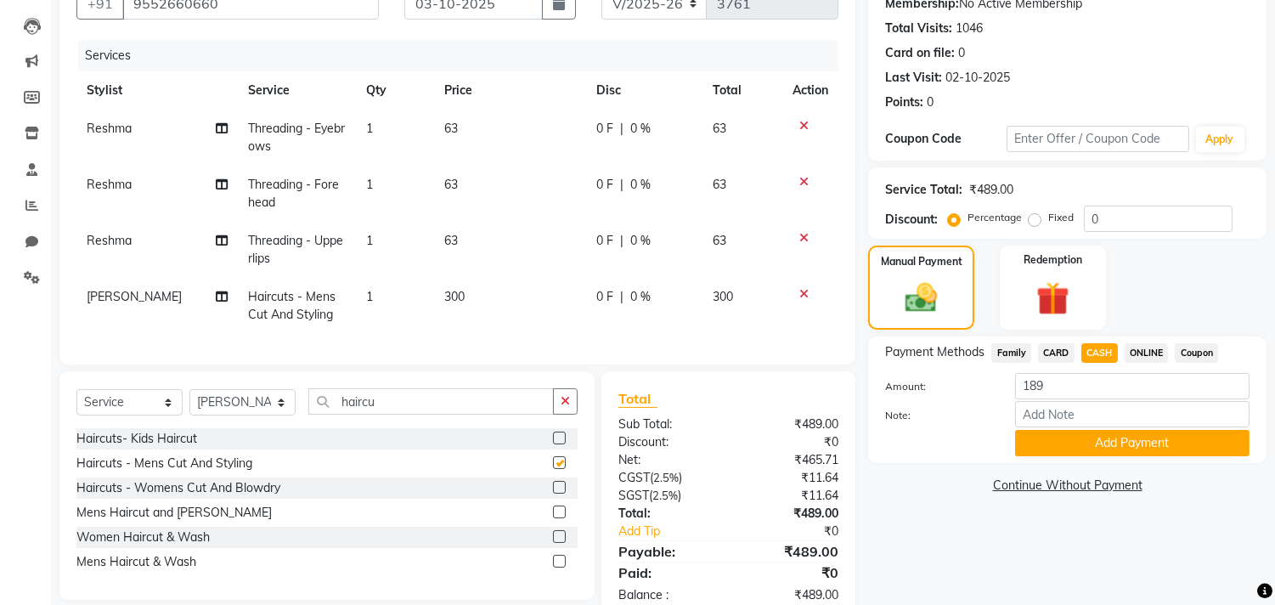
checkbox input "false"
click at [1094, 343] on span "CASH" at bounding box center [1099, 353] width 37 height 20
type input "489"
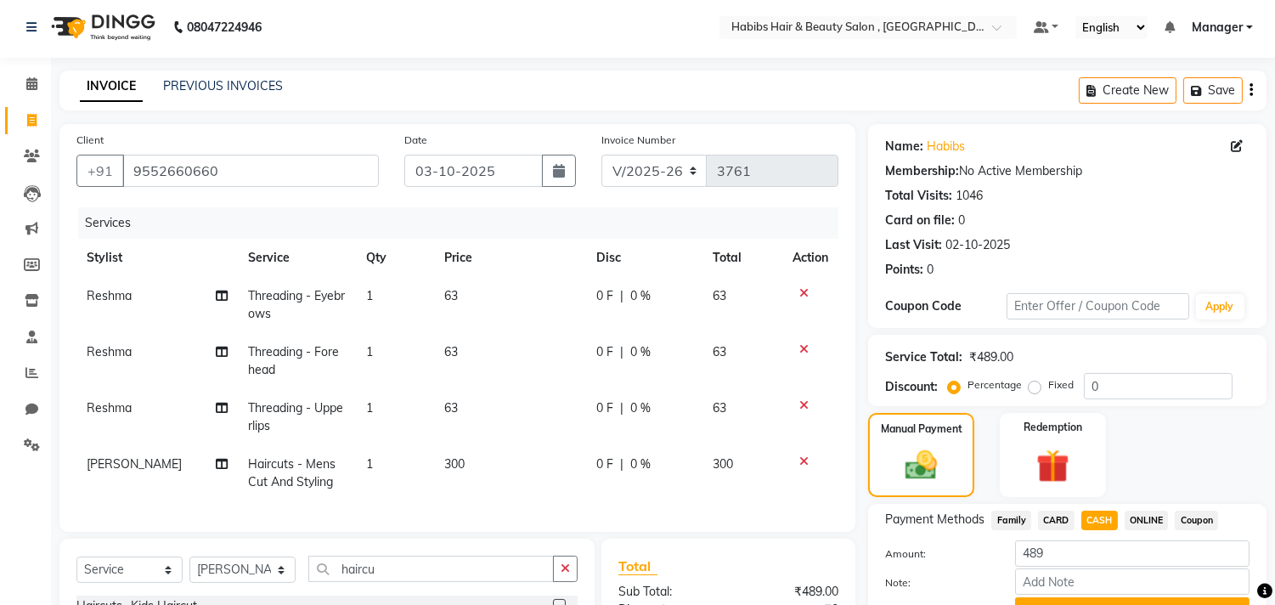
scroll to position [0, 0]
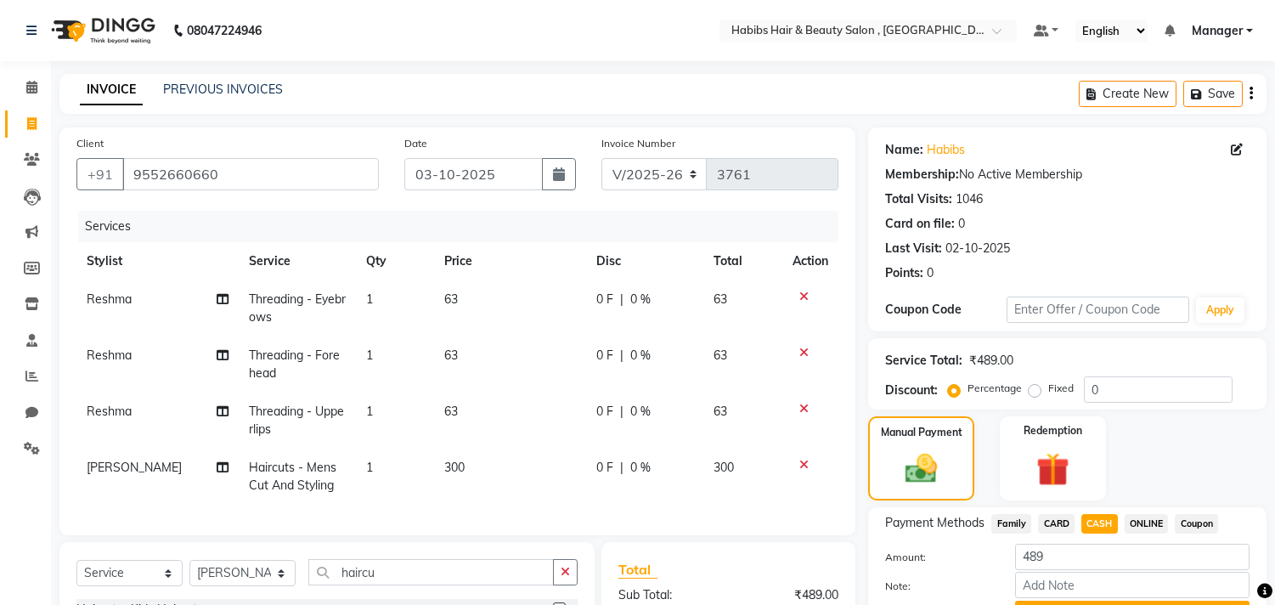
select select "4838"
select select "service"
select select "75550"
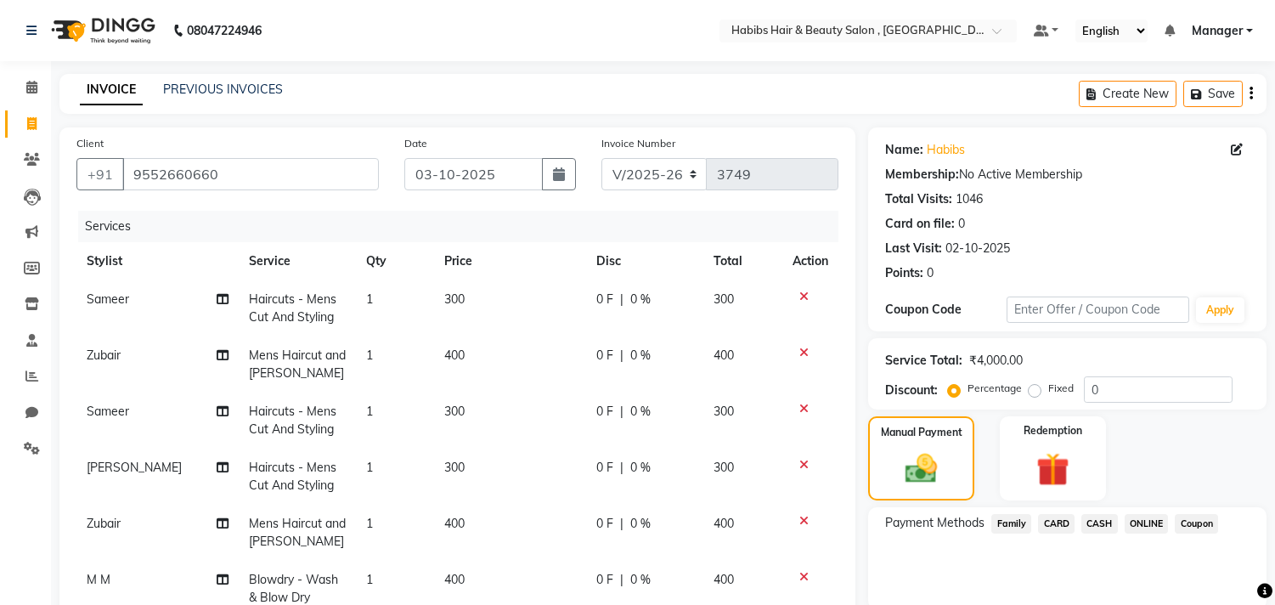
select select "4838"
select select "service"
select select "29957"
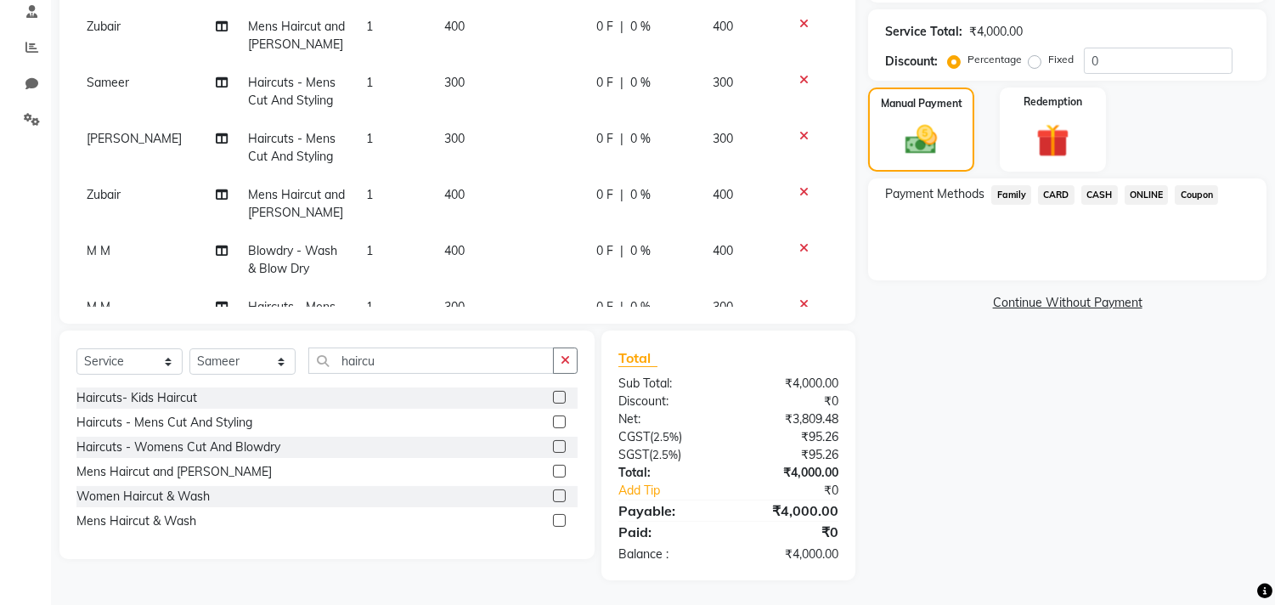
scroll to position [345, 0]
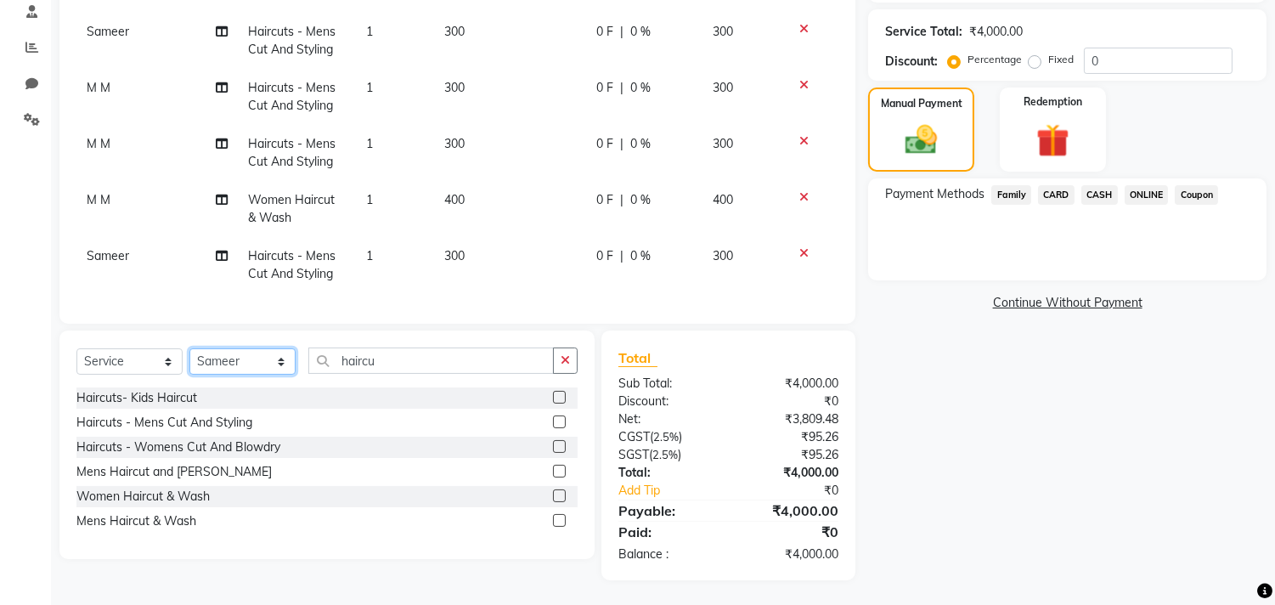
drag, startPoint x: 0, startPoint y: 0, endPoint x: 265, endPoint y: 366, distance: 452.0
click at [265, 366] on select "Select Stylist [PERSON_NAME] Manager M M [PERSON_NAME] [PERSON_NAME] Reshma [PE…" at bounding box center [242, 361] width 106 height 26
click at [189, 348] on select "Select Stylist [PERSON_NAME] Manager M M [PERSON_NAME] [PERSON_NAME] Reshma [PE…" at bounding box center [242, 361] width 106 height 26
click at [538, 367] on input "haircu" at bounding box center [431, 360] width 246 height 26
click at [558, 491] on label at bounding box center [559, 495] width 13 height 13
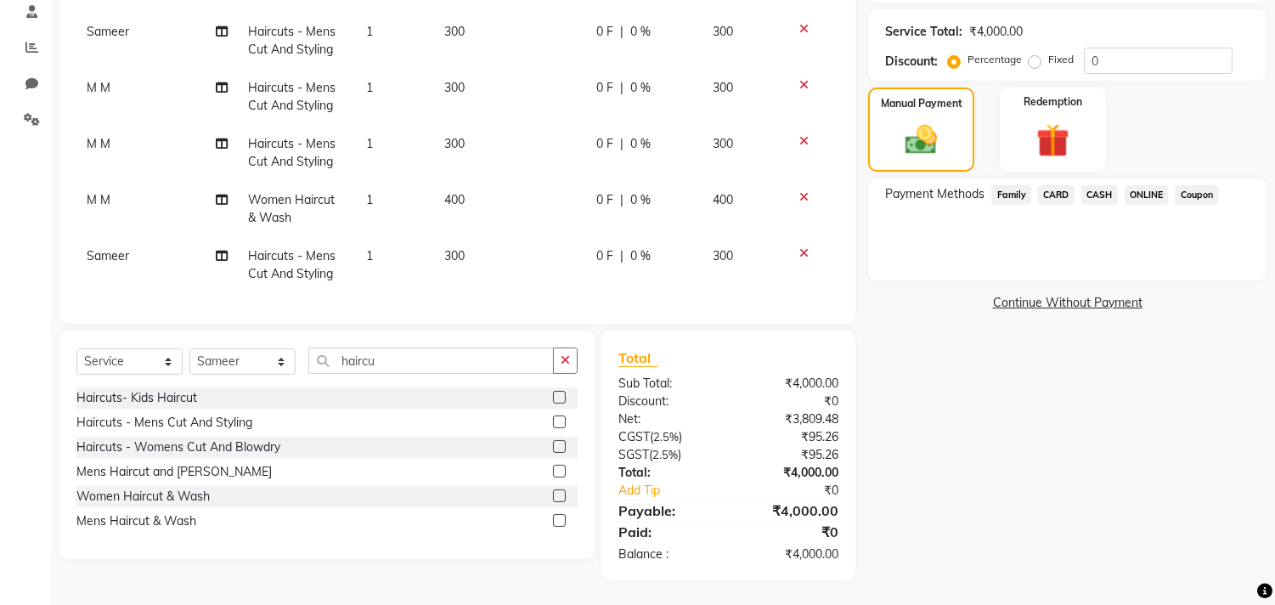
click at [558, 491] on input "checkbox" at bounding box center [558, 496] width 11 height 11
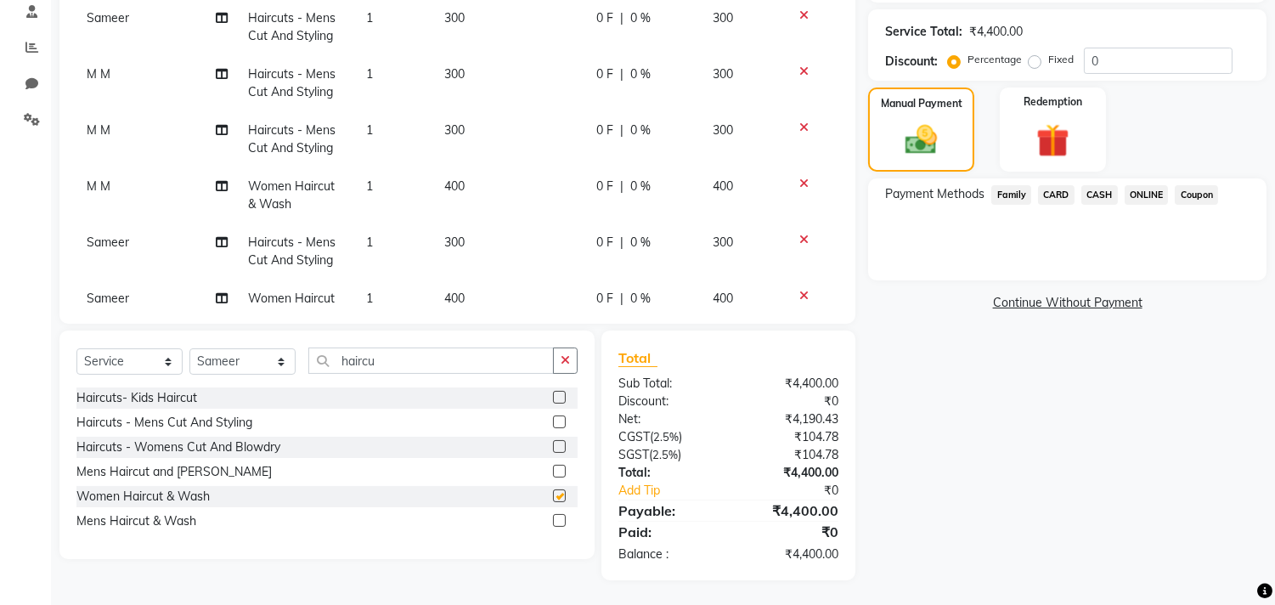
checkbox input "false"
click at [230, 370] on select "Select Stylist [PERSON_NAME] Manager M M [PERSON_NAME] [PERSON_NAME] Reshma [PE…" at bounding box center [242, 361] width 106 height 26
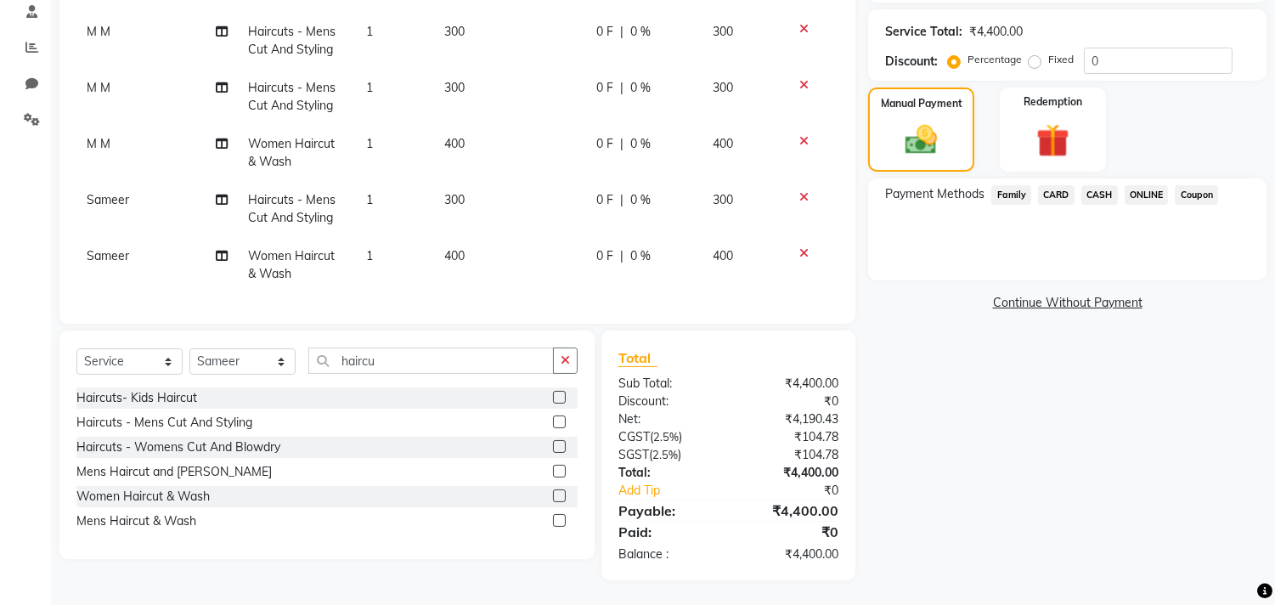
click at [799, 247] on icon at bounding box center [803, 253] width 9 height 12
click at [555, 471] on label at bounding box center [559, 471] width 13 height 13
click at [555, 471] on input "checkbox" at bounding box center [558, 471] width 11 height 11
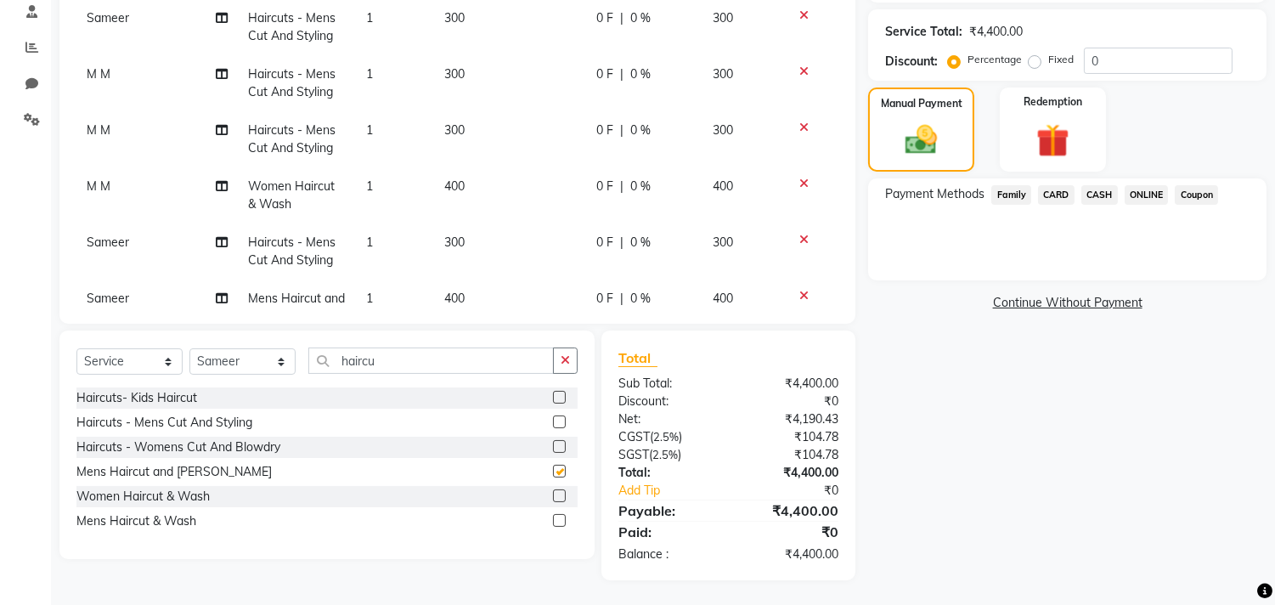
scroll to position [401, 0]
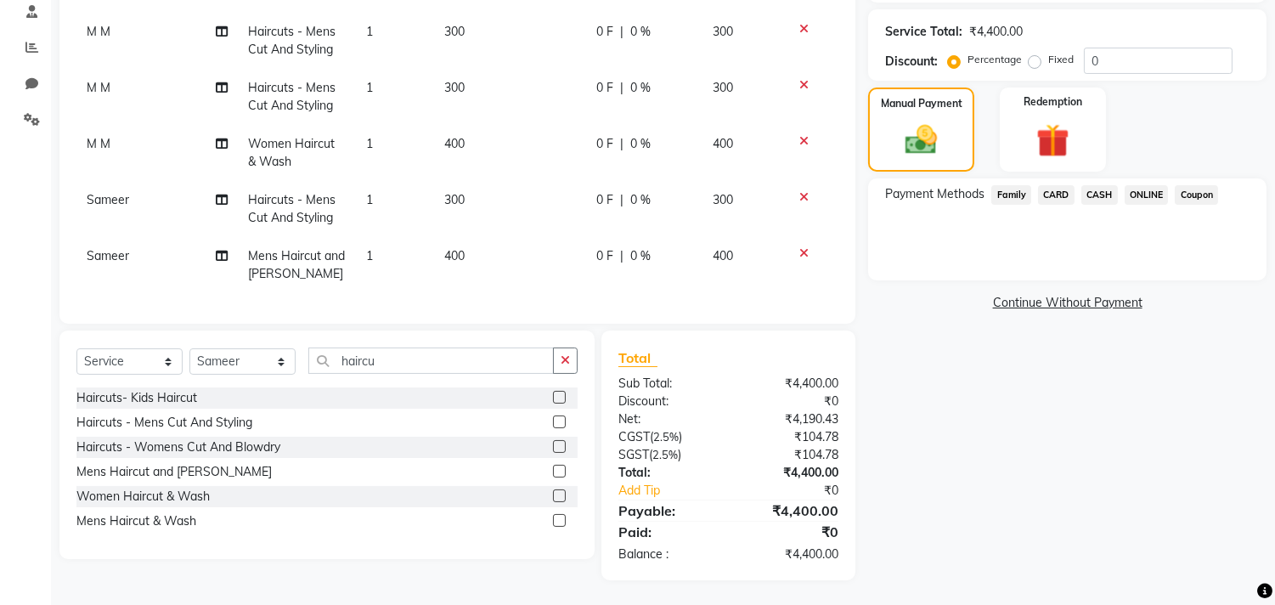
checkbox input "false"
click at [256, 365] on select "Select Stylist Arif Dilnawaz Manager M M Neelam Niyaz Reshma Riyaz Salman Samee…" at bounding box center [242, 361] width 106 height 26
select select "89351"
click at [189, 348] on select "Select Stylist Arif Dilnawaz Manager M M Neelam Niyaz Reshma Riyaz Salman Samee…" at bounding box center [242, 361] width 106 height 26
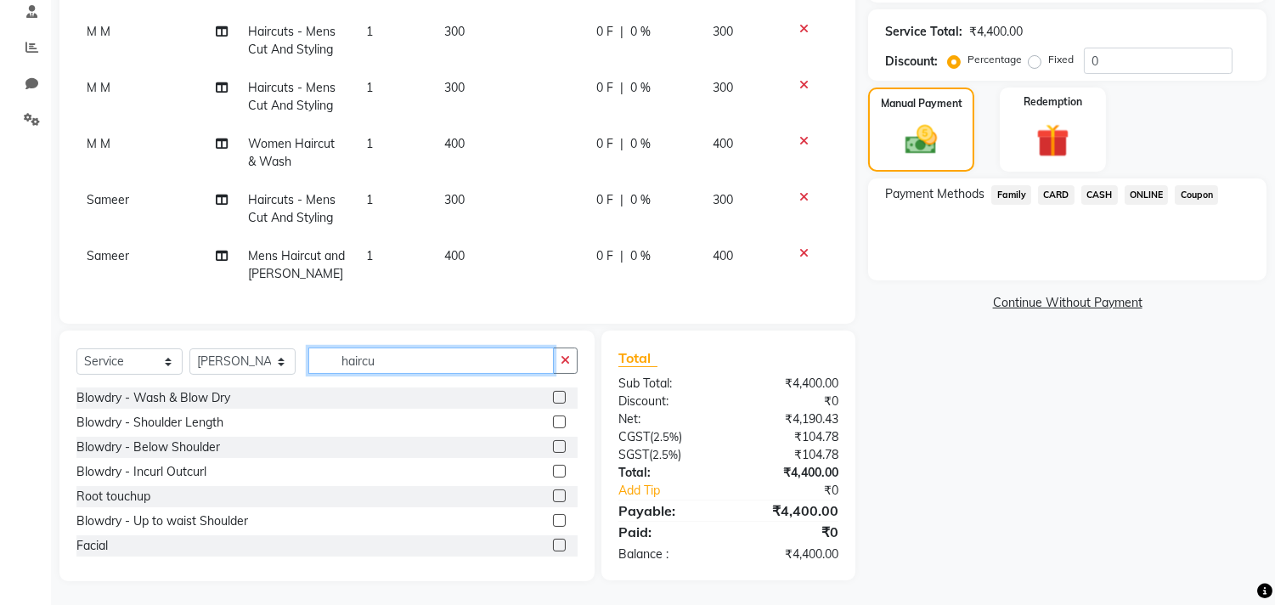
click at [444, 362] on input "haircu" at bounding box center [431, 360] width 246 height 26
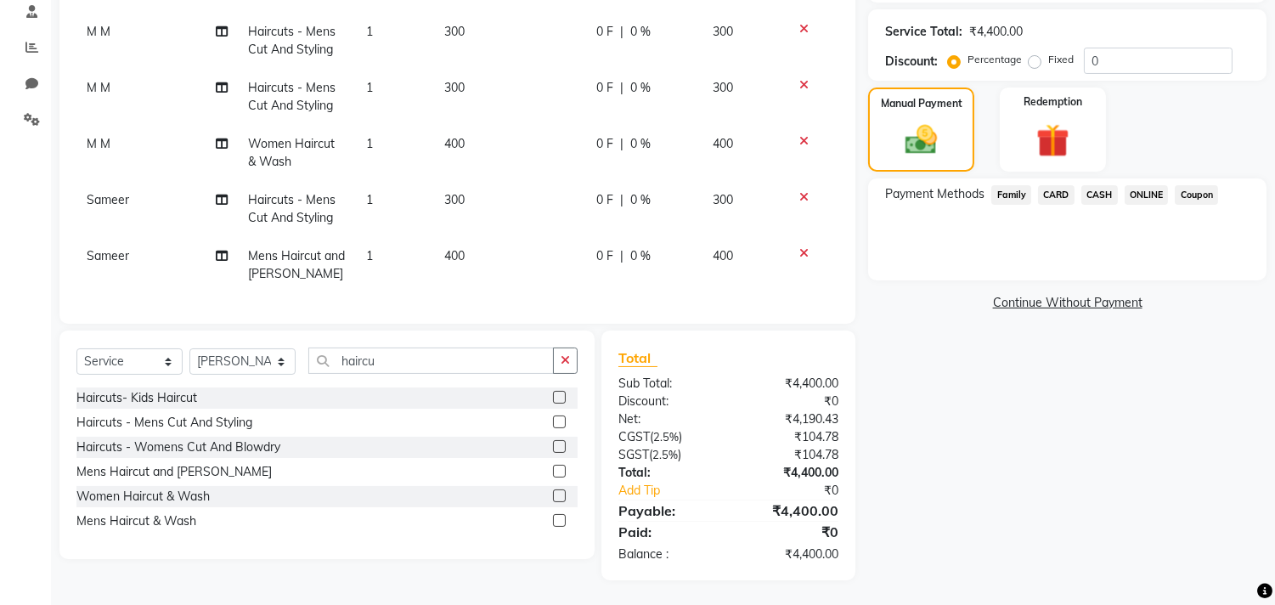
click at [557, 442] on label at bounding box center [559, 446] width 13 height 13
click at [557, 442] on input "checkbox" at bounding box center [558, 447] width 11 height 11
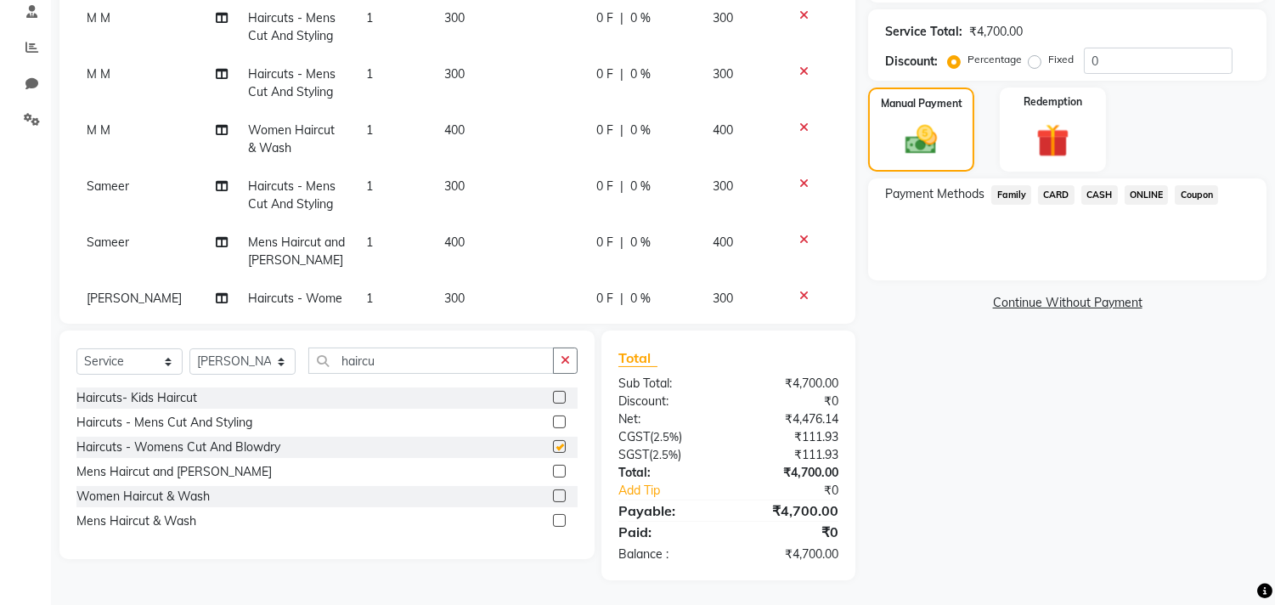
checkbox input "false"
click at [264, 364] on select "Select Stylist Arif Dilnawaz Manager M M Neelam Niyaz Reshma Riyaz Salman Samee…" at bounding box center [242, 361] width 106 height 26
select select "29954"
click at [189, 348] on select "Select Stylist Arif Dilnawaz Manager M M Neelam Niyaz Reshma Riyaz Salman Samee…" at bounding box center [242, 361] width 106 height 26
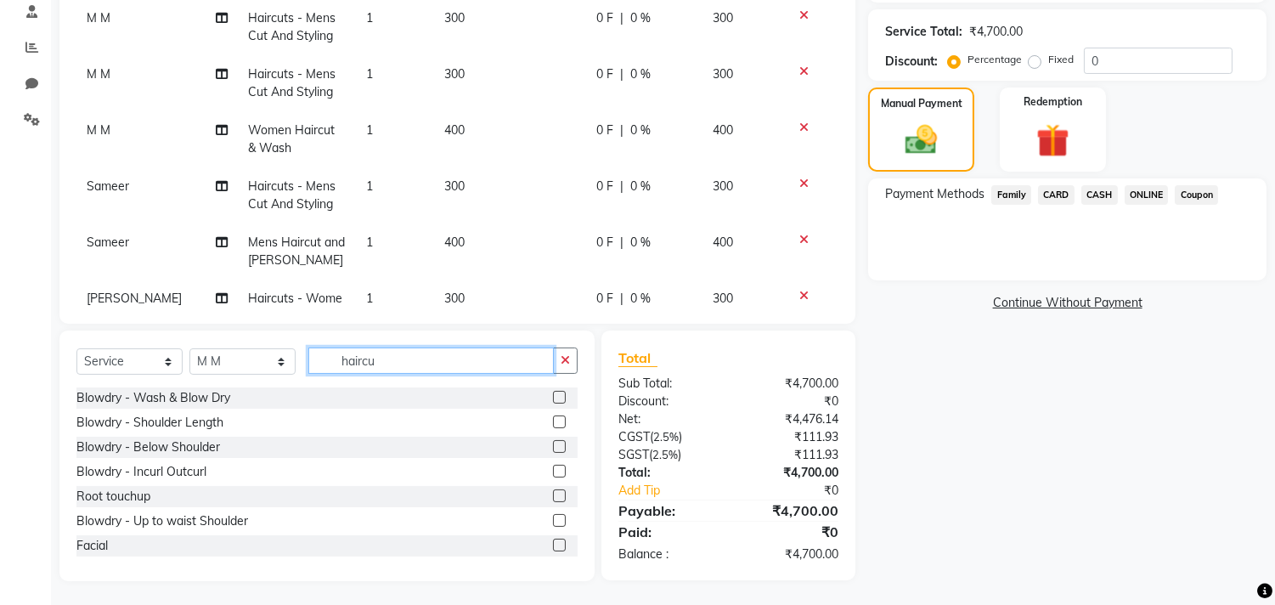
click at [510, 363] on input "haircu" at bounding box center [431, 360] width 246 height 26
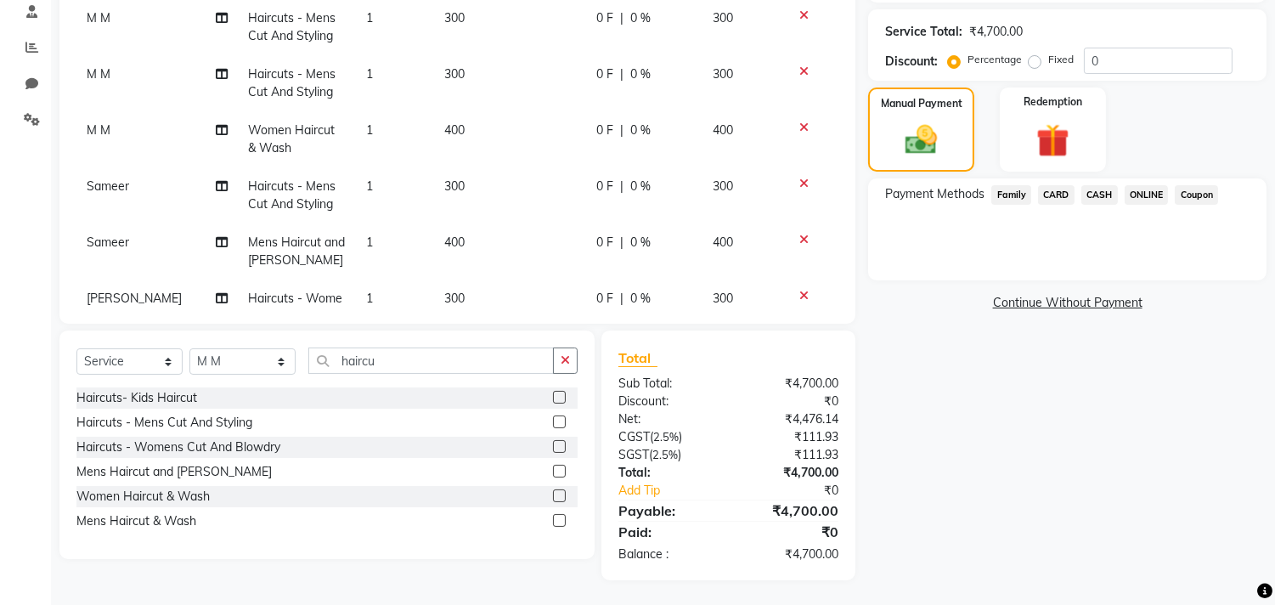
click at [559, 417] on label at bounding box center [559, 421] width 13 height 13
click at [559, 417] on input "checkbox" at bounding box center [558, 422] width 11 height 11
checkbox input "false"
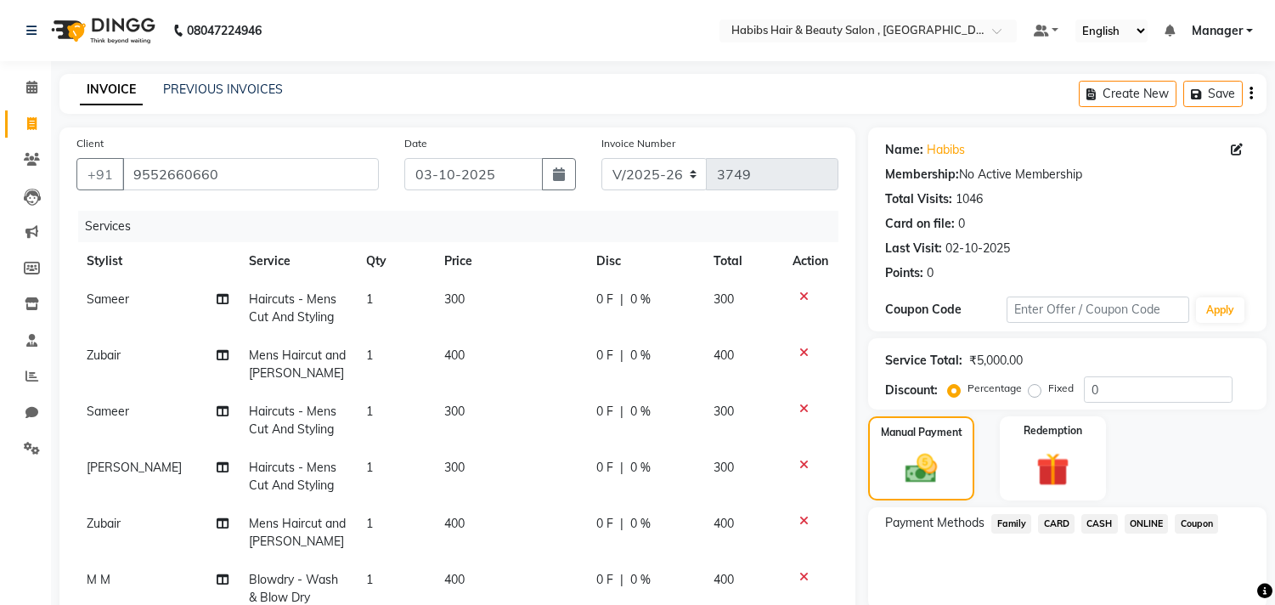
select select "4838"
select select "service"
select select "29954"
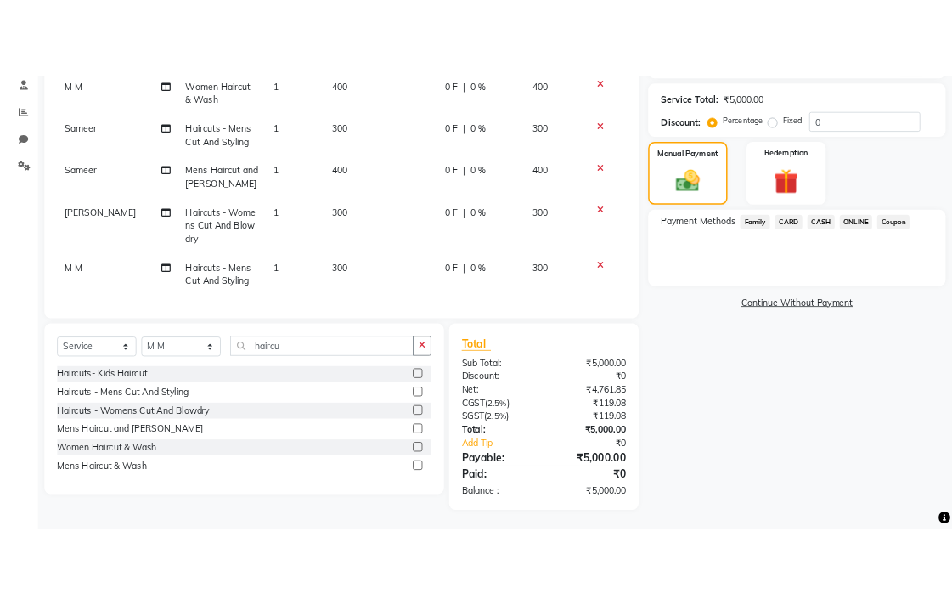
scroll to position [531, 0]
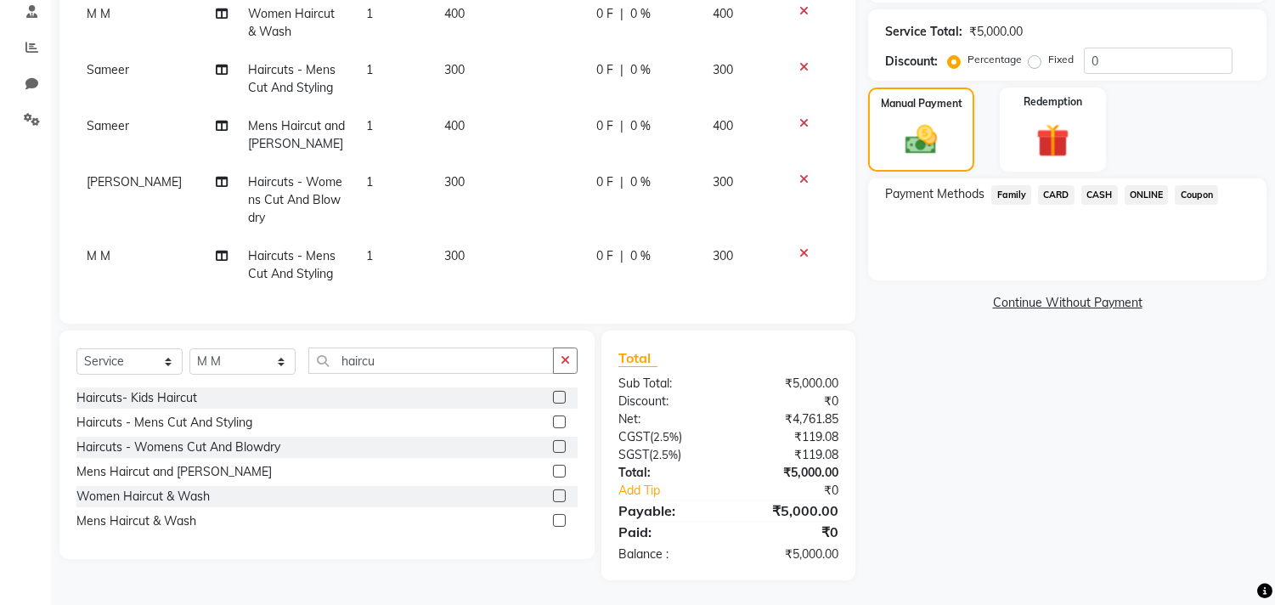
click at [344, 338] on div "Select Service Product Membership Package Voucher Prepaid Gift Card Select Styl…" at bounding box center [326, 444] width 535 height 229
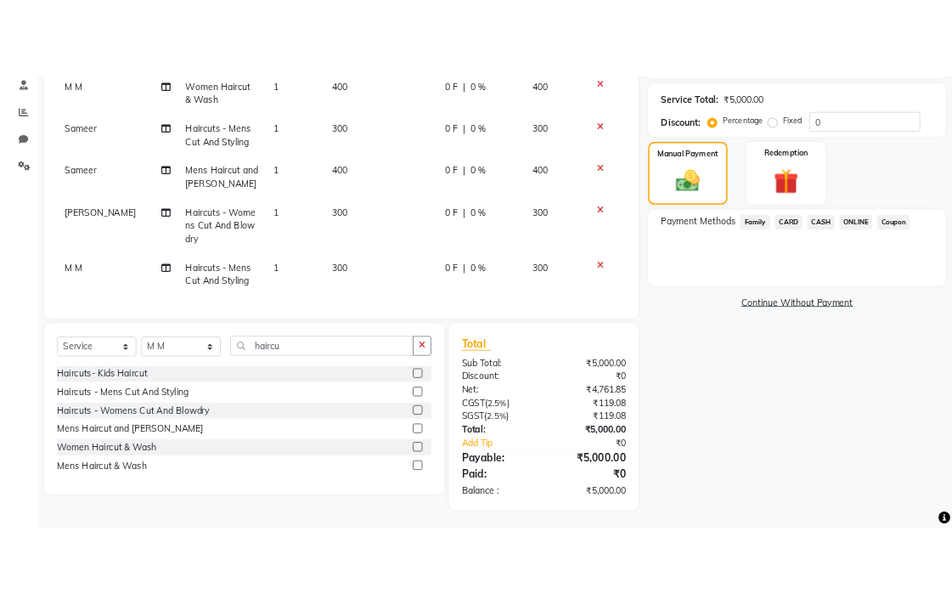
scroll to position [762, 0]
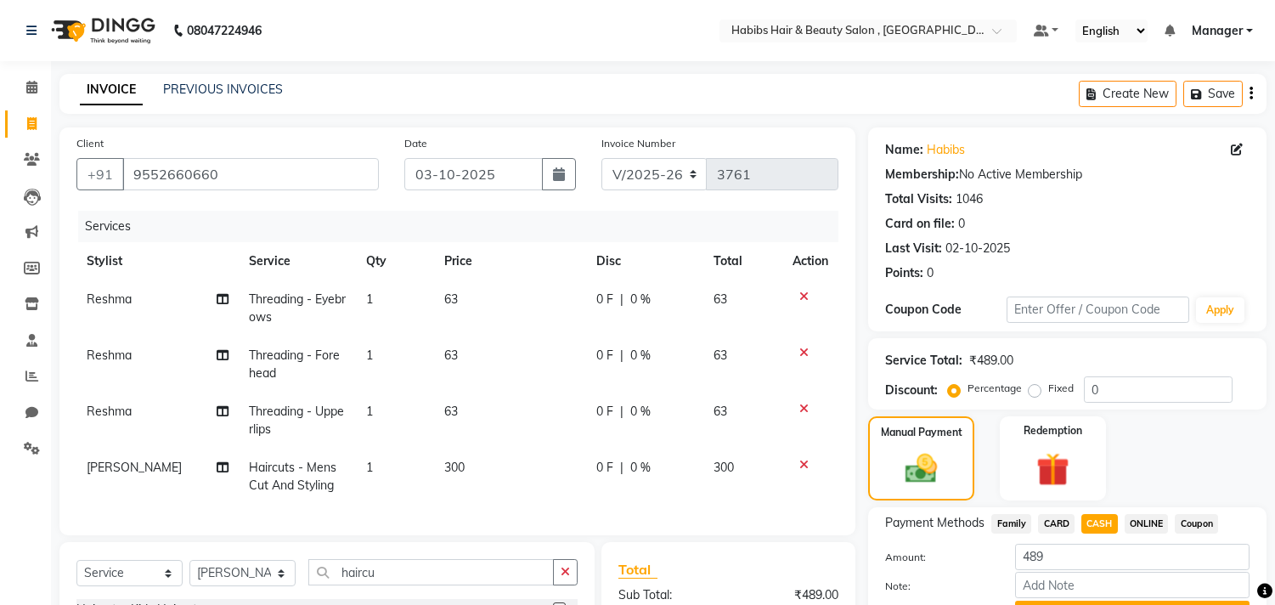
select select "4838"
select select "service"
click at [444, 70] on div "08047224946 Select Location × Habibs Hair & Beauty Salon , Khalsa Default Panel…" at bounding box center [637, 408] width 1275 height 817
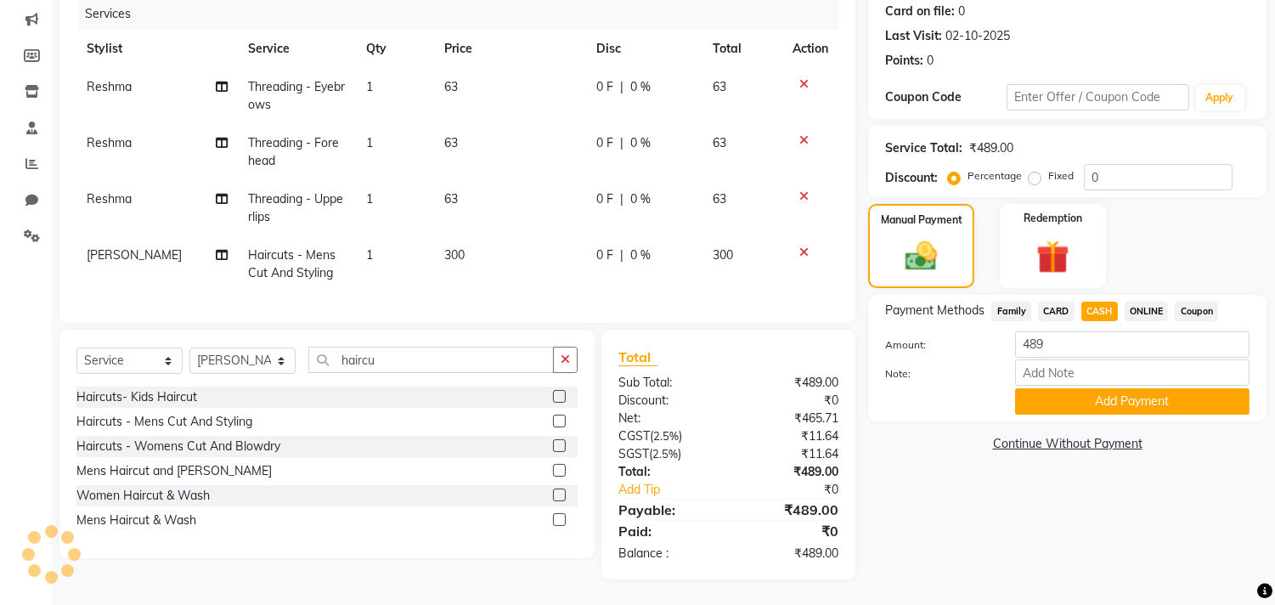
scroll to position [226, 0]
click at [243, 357] on select "Select Stylist [PERSON_NAME] Manager M M [PERSON_NAME] [PERSON_NAME] Reshma [PE…" at bounding box center [242, 360] width 106 height 26
select select "29955"
click at [189, 348] on select "Select Stylist [PERSON_NAME] Manager M M [PERSON_NAME] [PERSON_NAME] Reshma [PE…" at bounding box center [242, 360] width 106 height 26
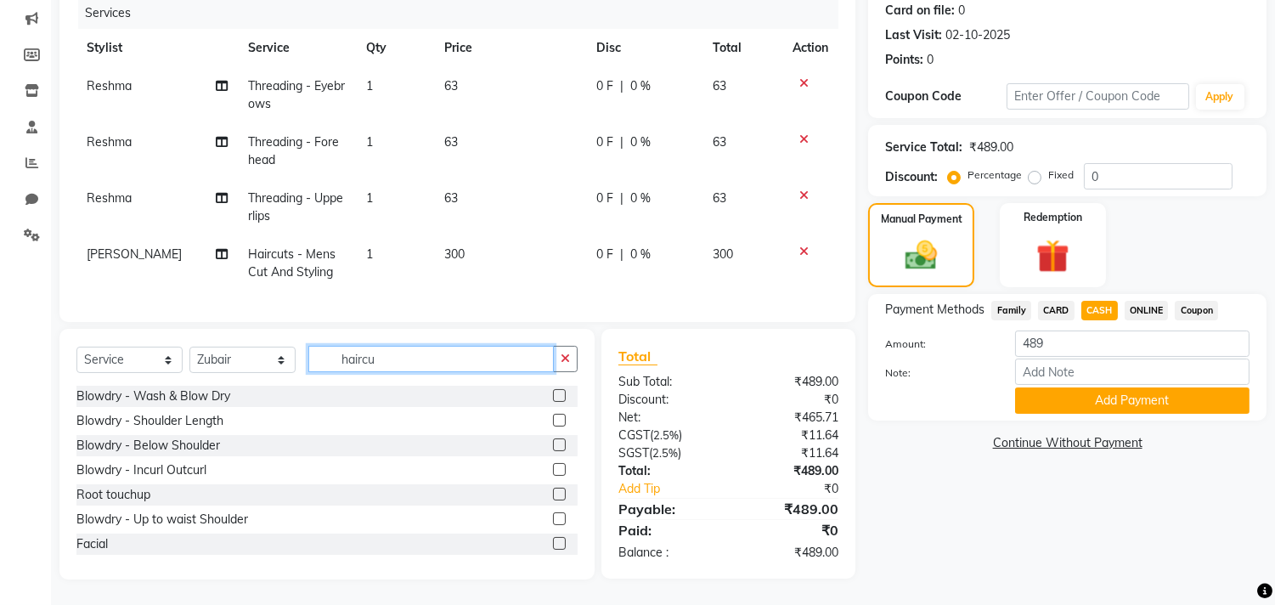
click at [451, 366] on input "haircu" at bounding box center [431, 359] width 246 height 26
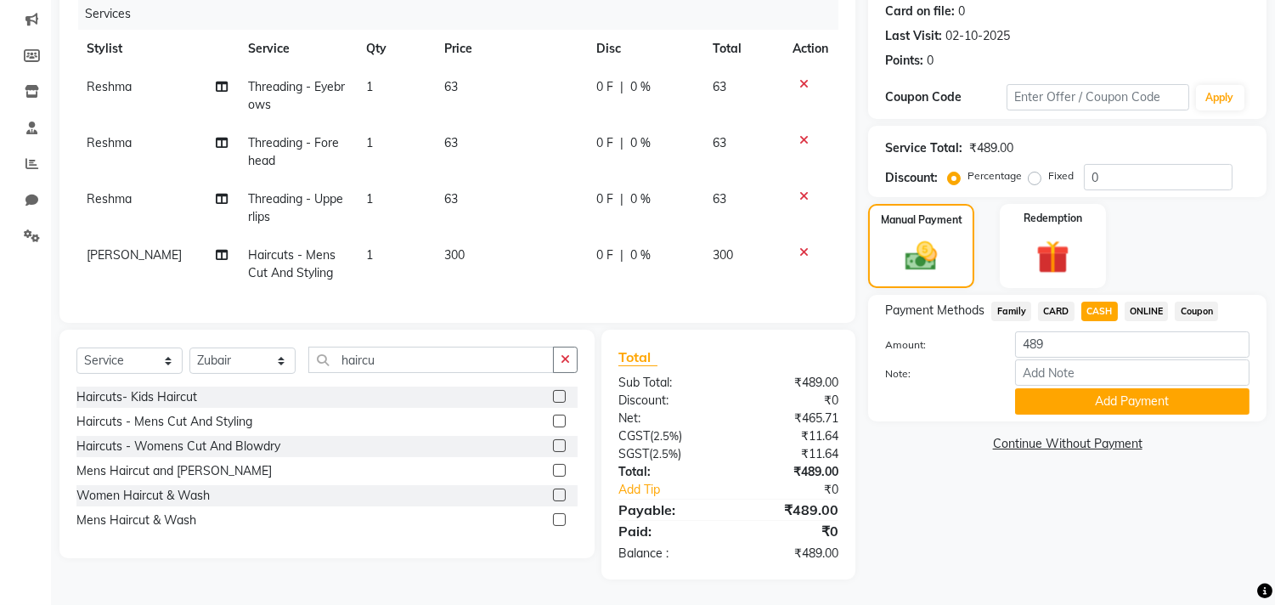
click at [557, 417] on label at bounding box center [559, 421] width 13 height 13
click at [557, 417] on input "checkbox" at bounding box center [558, 421] width 11 height 11
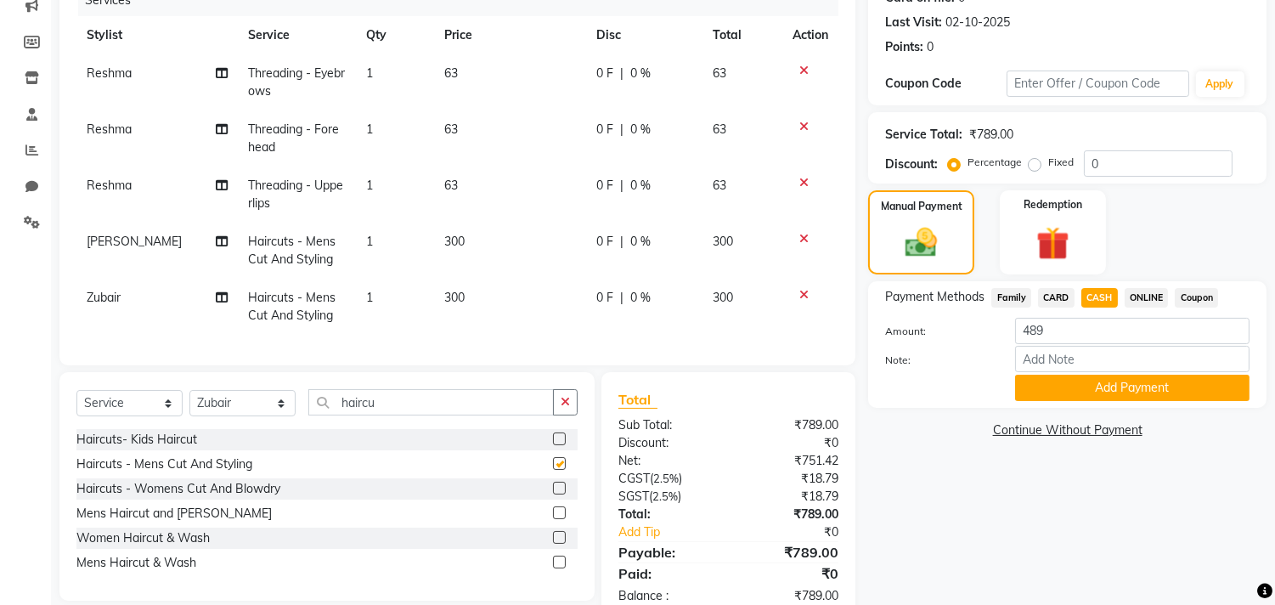
checkbox input "false"
click at [1103, 297] on span "CASH" at bounding box center [1099, 298] width 37 height 20
type input "789"
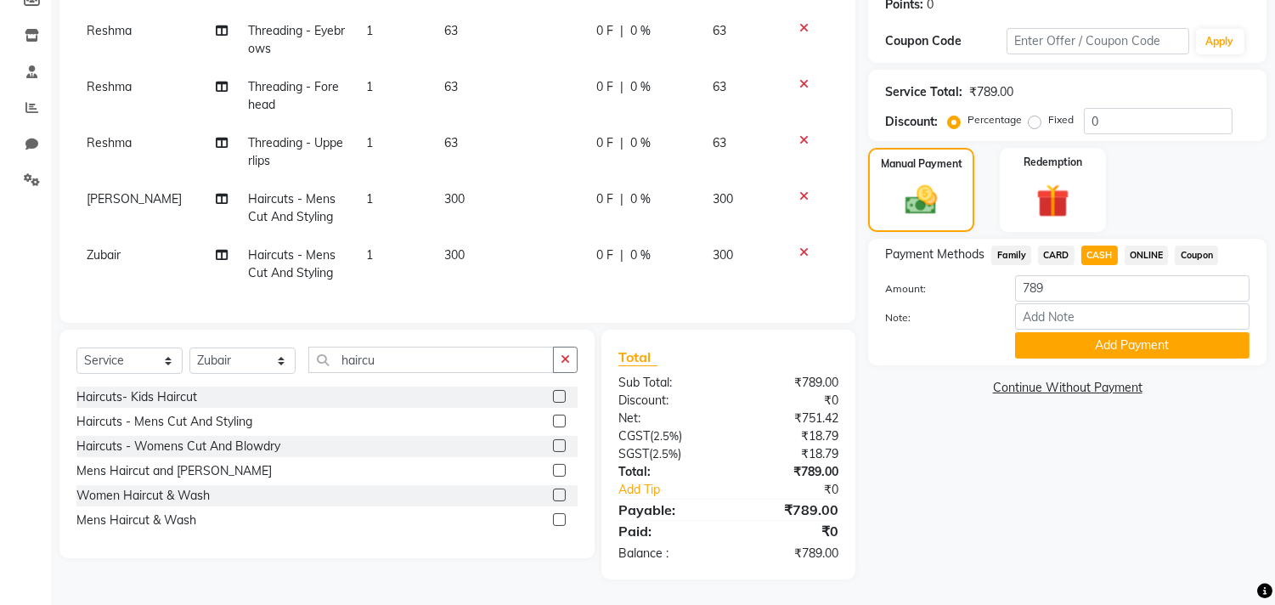
scroll to position [282, 0]
click at [1084, 342] on button "Add Payment" at bounding box center [1132, 345] width 234 height 26
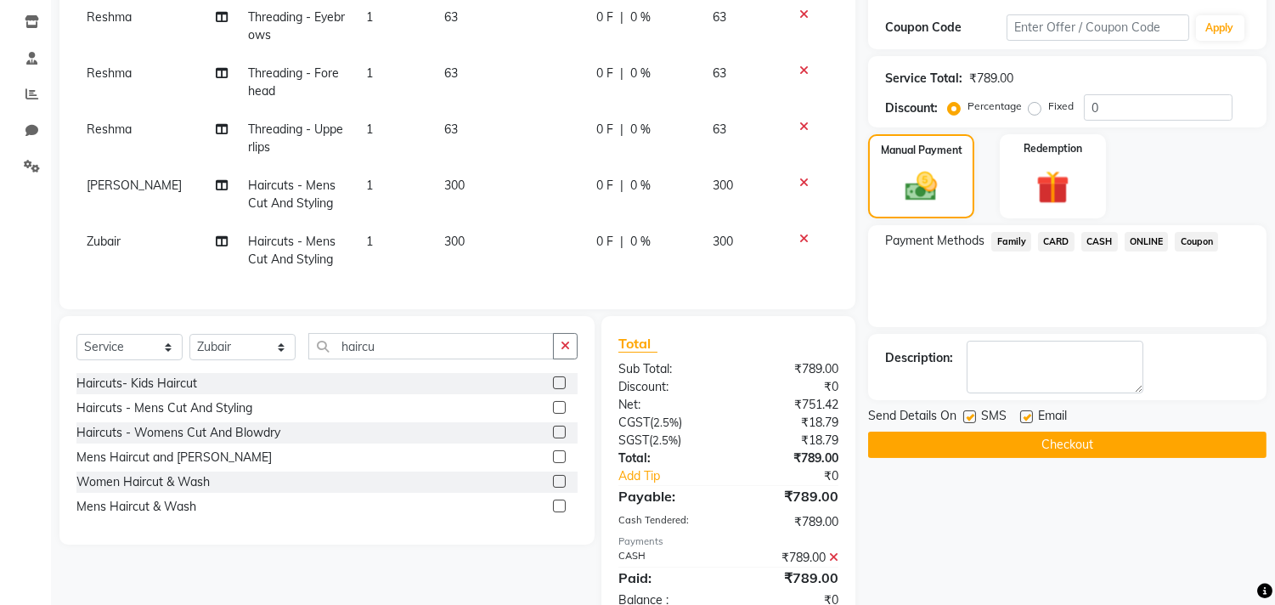
click at [1074, 443] on button "Checkout" at bounding box center [1067, 445] width 398 height 26
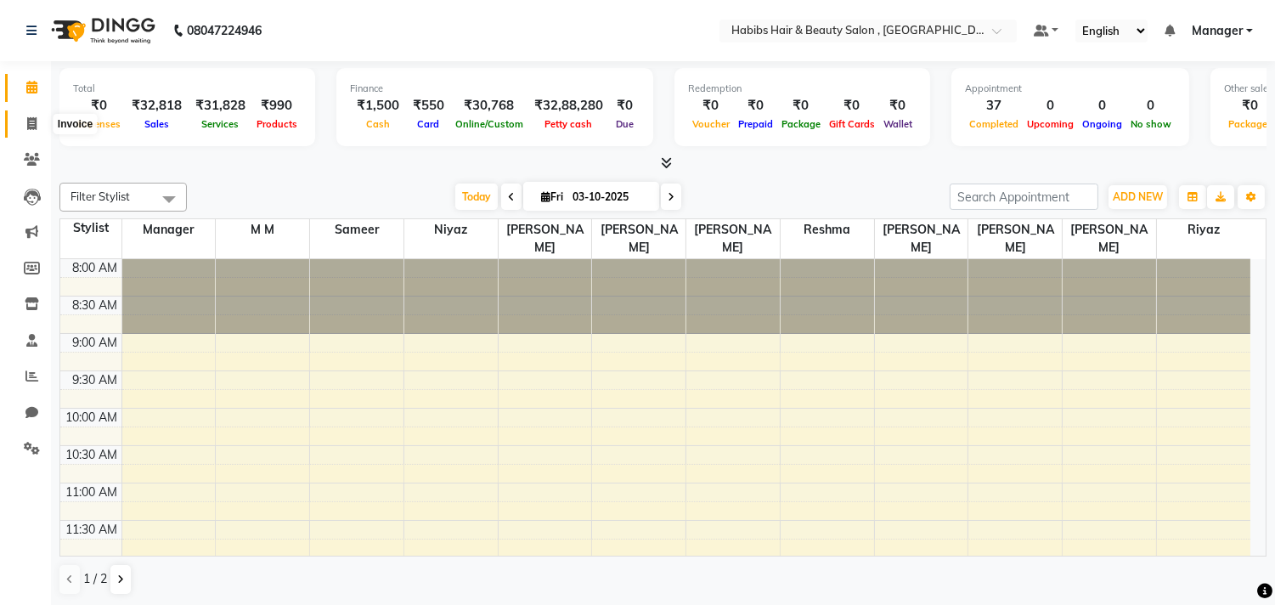
click at [26, 132] on span at bounding box center [32, 125] width 30 height 20
select select "service"
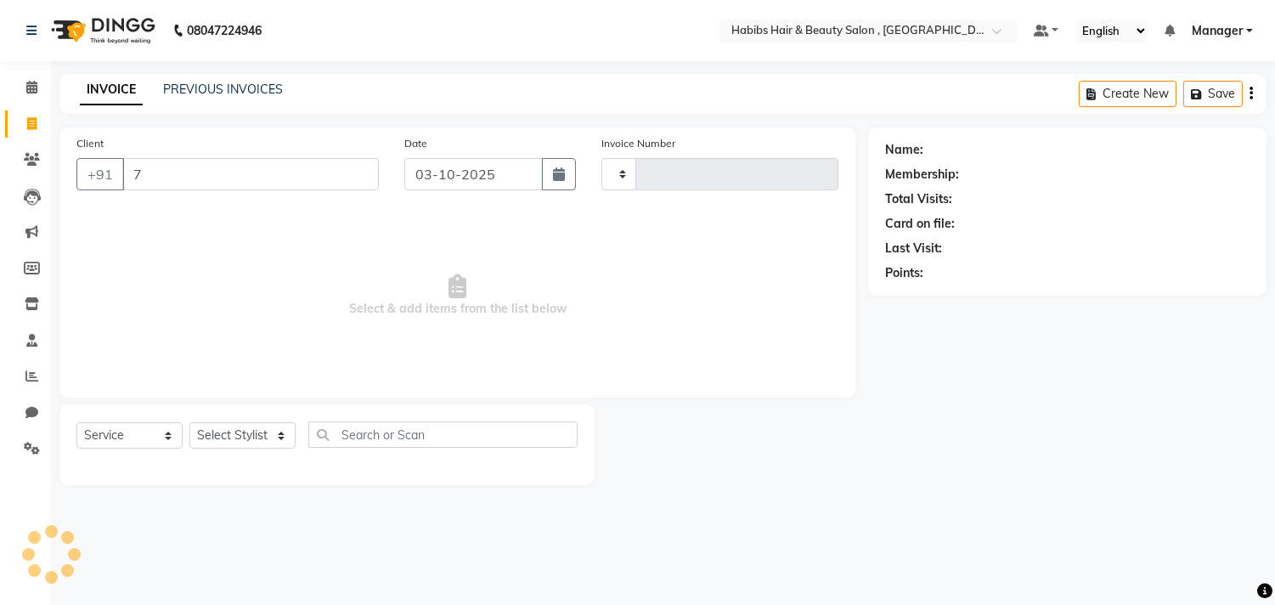
type input "73"
type input "3777"
select select "4838"
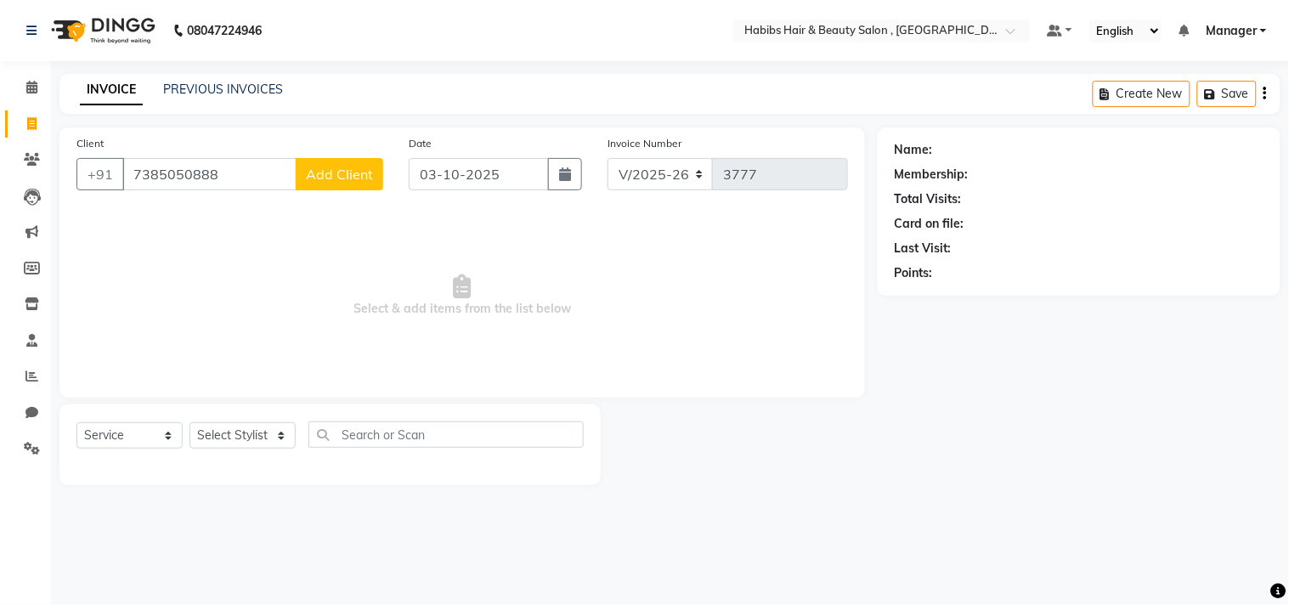
type input "7385050888"
click at [344, 172] on span "Add Client" at bounding box center [339, 174] width 67 height 17
select select "22"
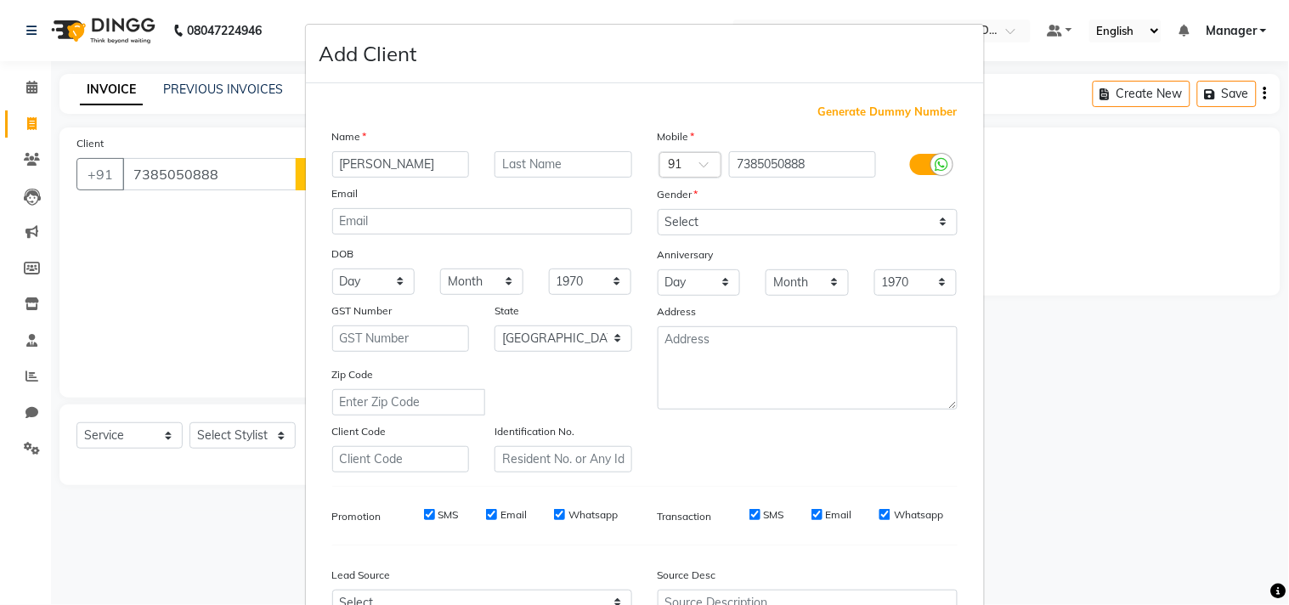
type input "Suraj Shendage"
drag, startPoint x: 710, startPoint y: 216, endPoint x: 709, endPoint y: 234, distance: 18.7
click at [710, 216] on select "Select [DEMOGRAPHIC_DATA] [DEMOGRAPHIC_DATA] Other Prefer Not To Say" at bounding box center [808, 222] width 300 height 26
select select "male"
click at [658, 209] on select "Select [DEMOGRAPHIC_DATA] [DEMOGRAPHIC_DATA] Other Prefer Not To Say" at bounding box center [808, 222] width 300 height 26
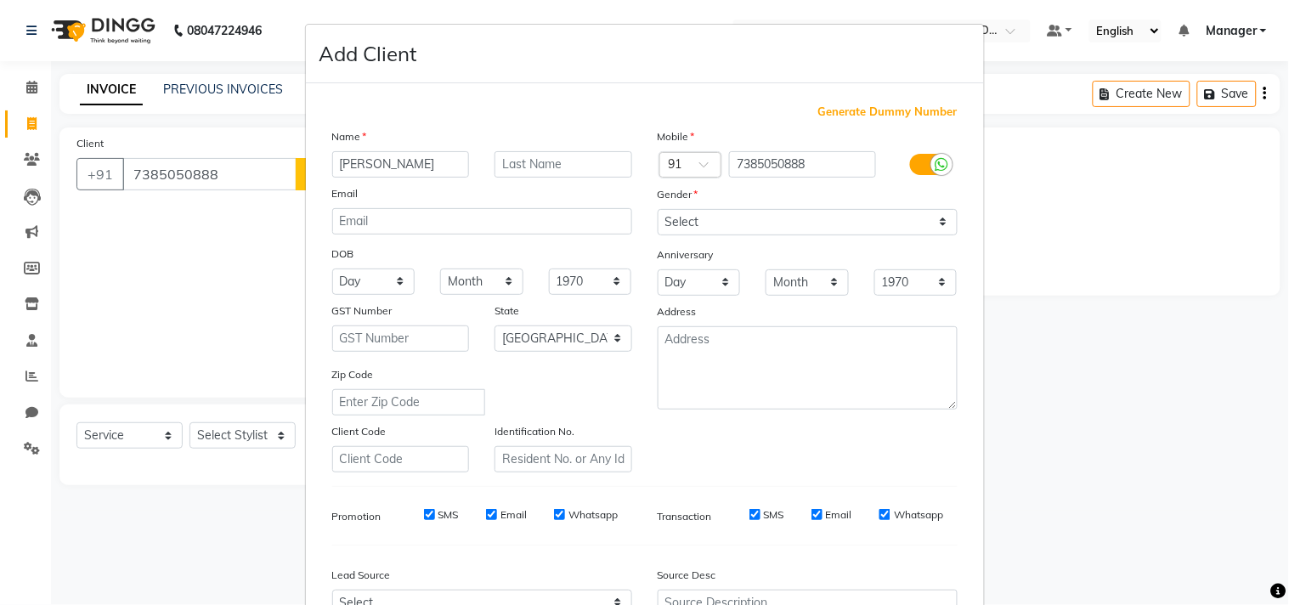
click at [892, 480] on div "Generate Dummy Number Name Suraj Shendage Email DOB Day 01 02 03 04 05 06 07 08…" at bounding box center [644, 391] width 651 height 575
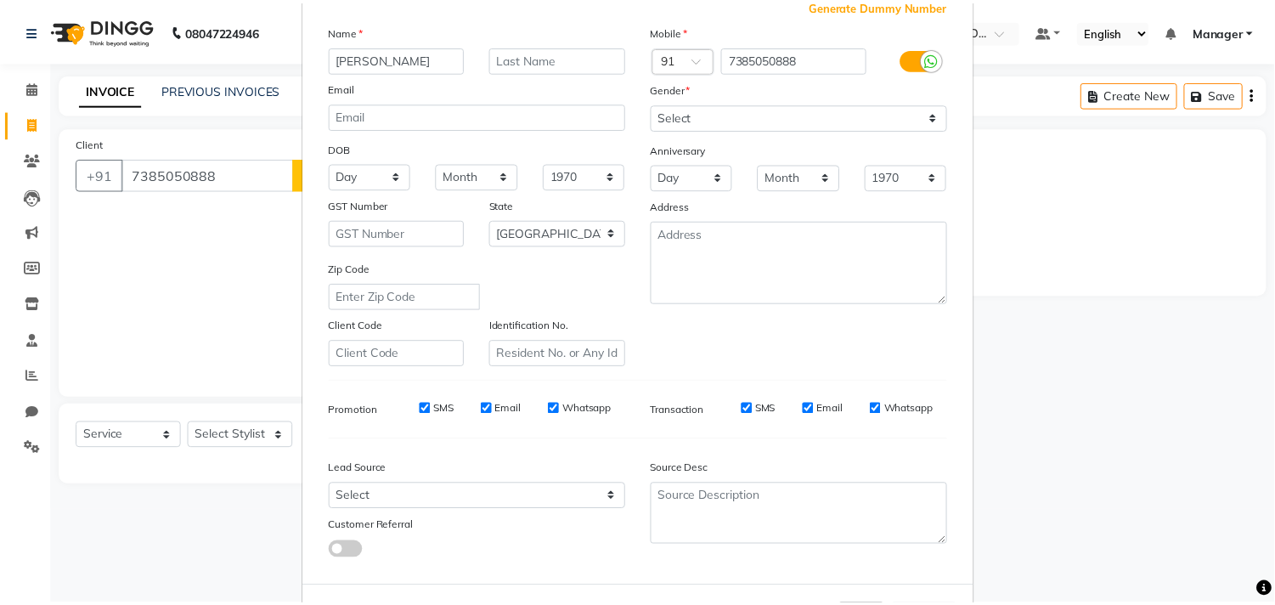
scroll to position [180, 0]
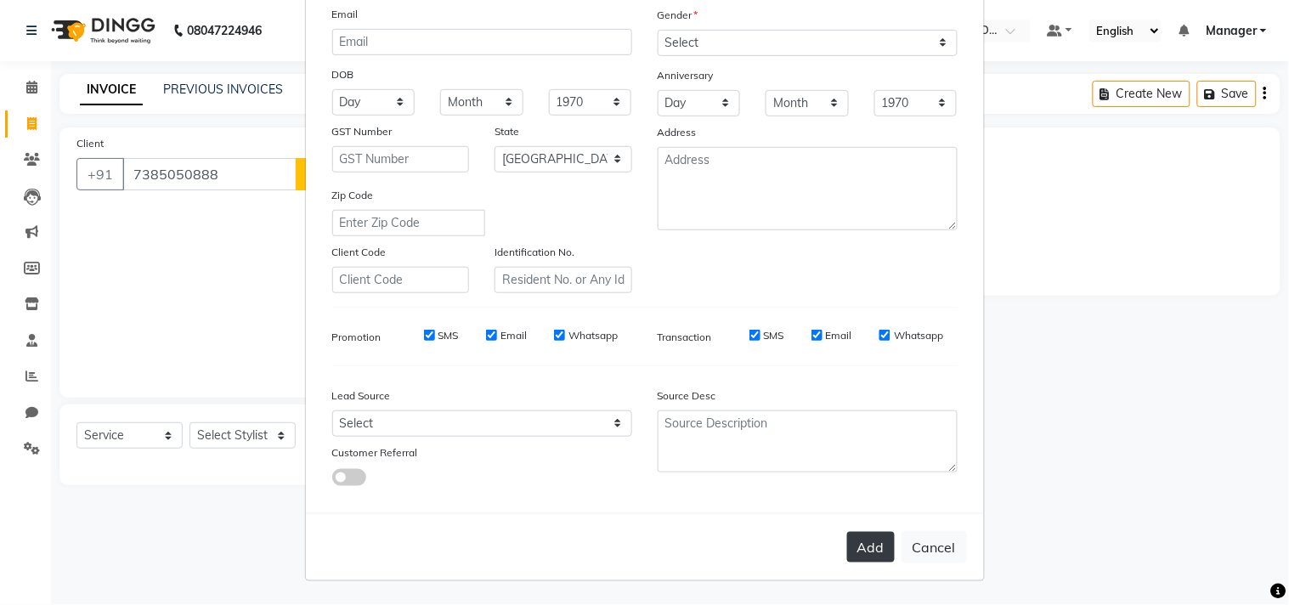
click at [868, 553] on button "Add" at bounding box center [871, 547] width 48 height 31
type input "73******88"
select select
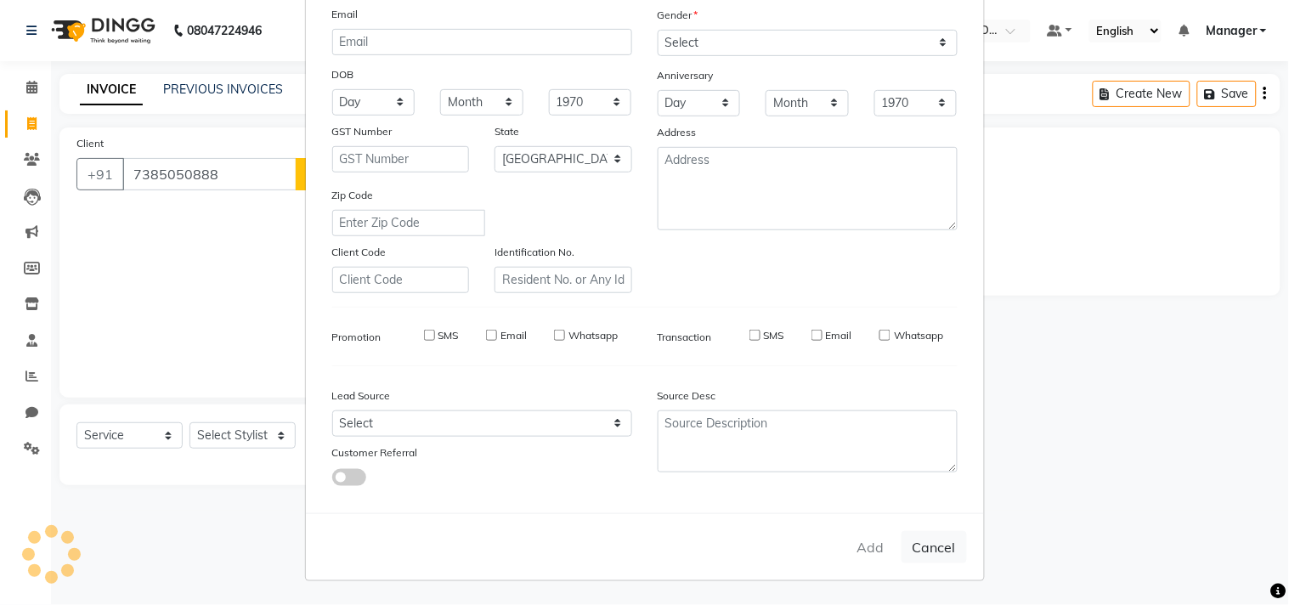
select select "null"
select select
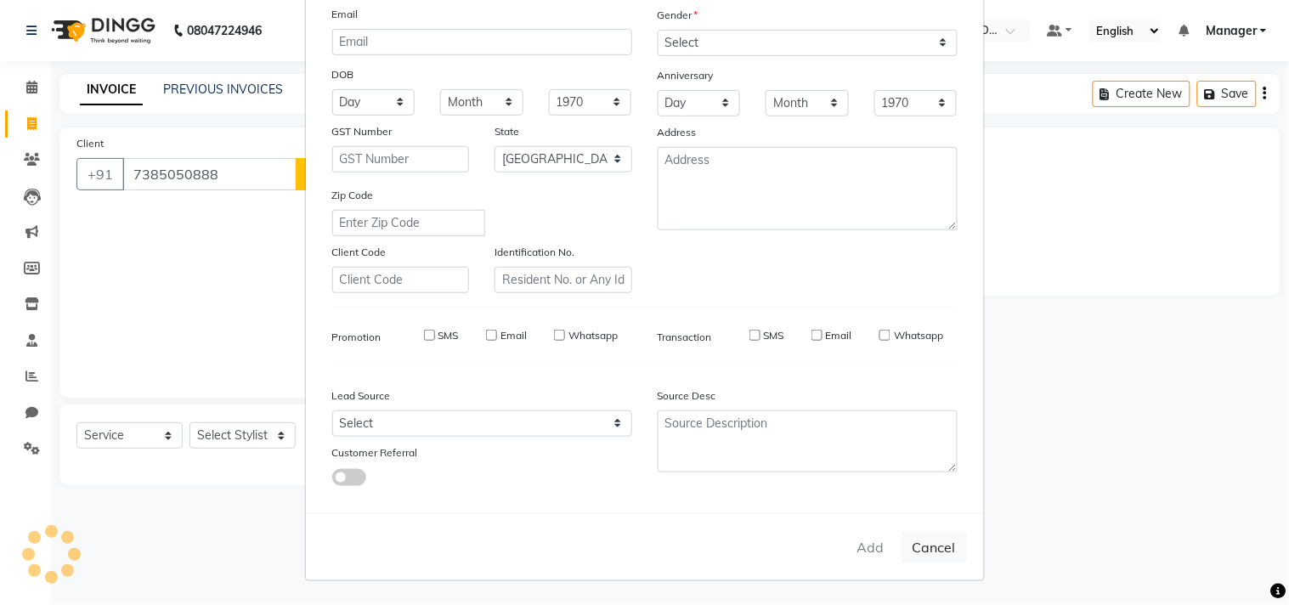
checkbox input "false"
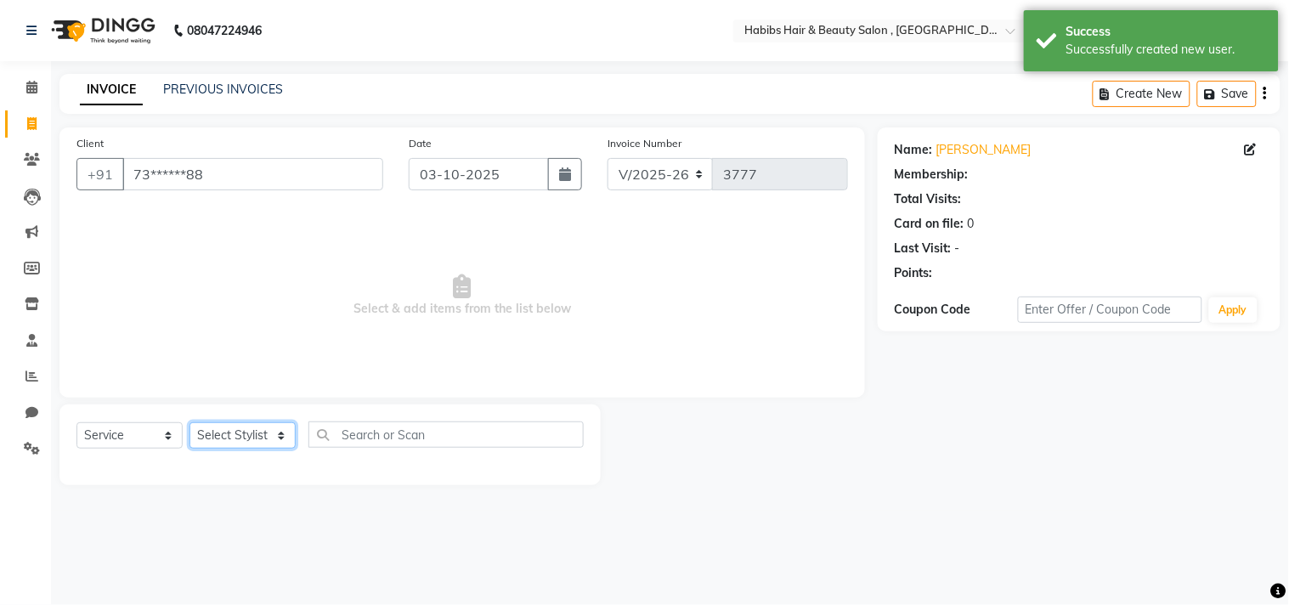
click at [246, 443] on select "Select Stylist Arif Dilnawaz Manager M M Neelam Niyaz Reshma Riyaz Salman Samee…" at bounding box center [242, 435] width 106 height 26
select select "29957"
click at [189, 423] on select "Select Stylist Arif Dilnawaz Manager M M Neelam Niyaz Reshma Riyaz Salman Samee…" at bounding box center [242, 435] width 106 height 26
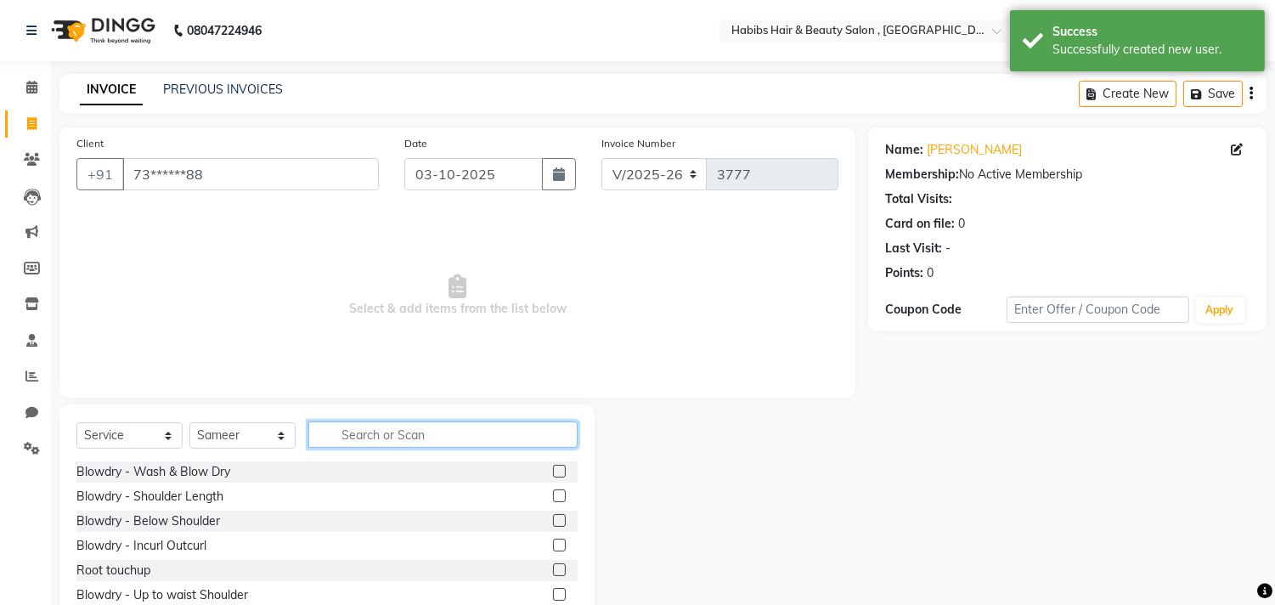
click at [370, 433] on input "text" at bounding box center [442, 434] width 269 height 26
type input "haircu"
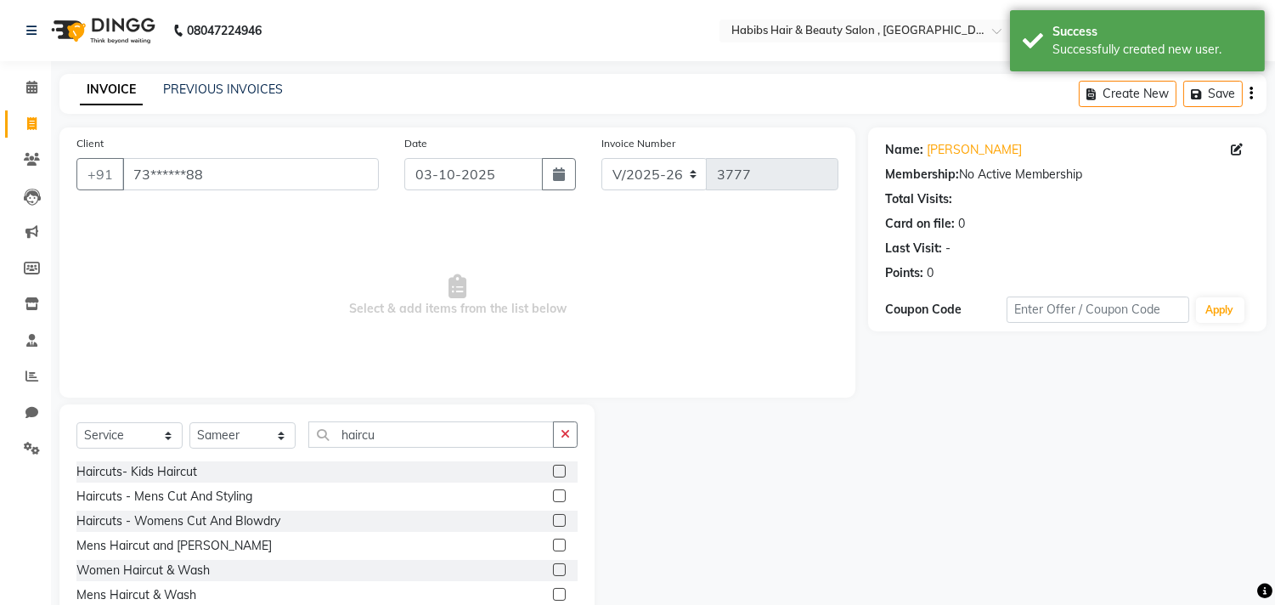
click at [557, 541] on label at bounding box center [559, 545] width 13 height 13
click at [557, 541] on input "checkbox" at bounding box center [558, 545] width 11 height 11
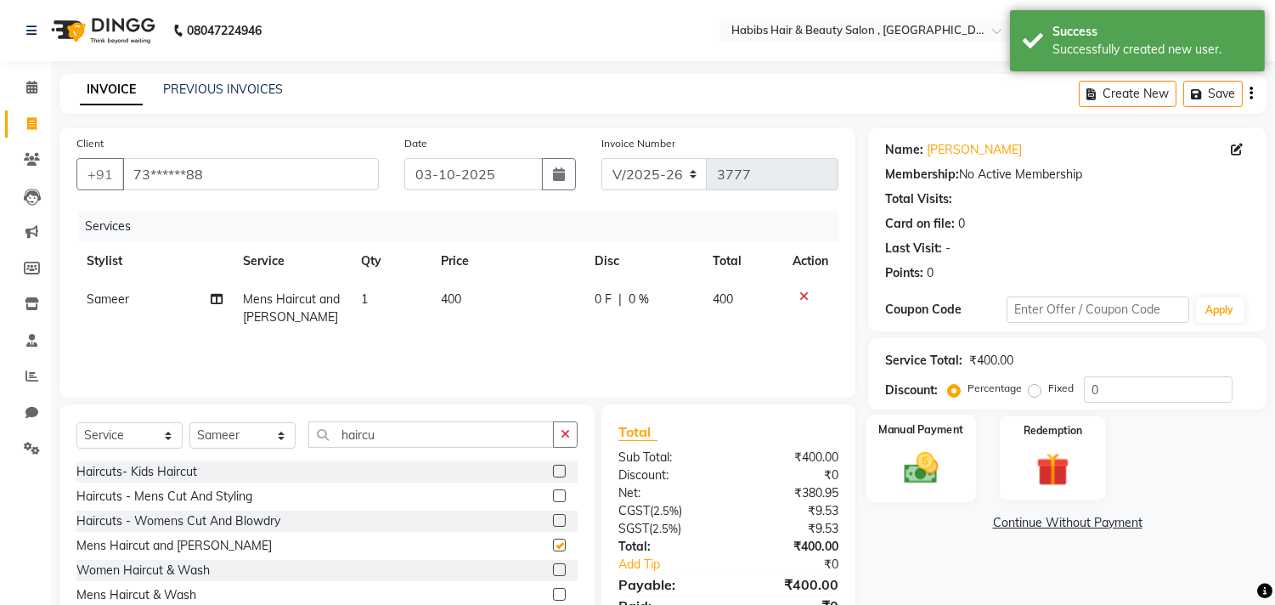
checkbox input "false"
click at [912, 459] on img at bounding box center [922, 469] width 56 height 40
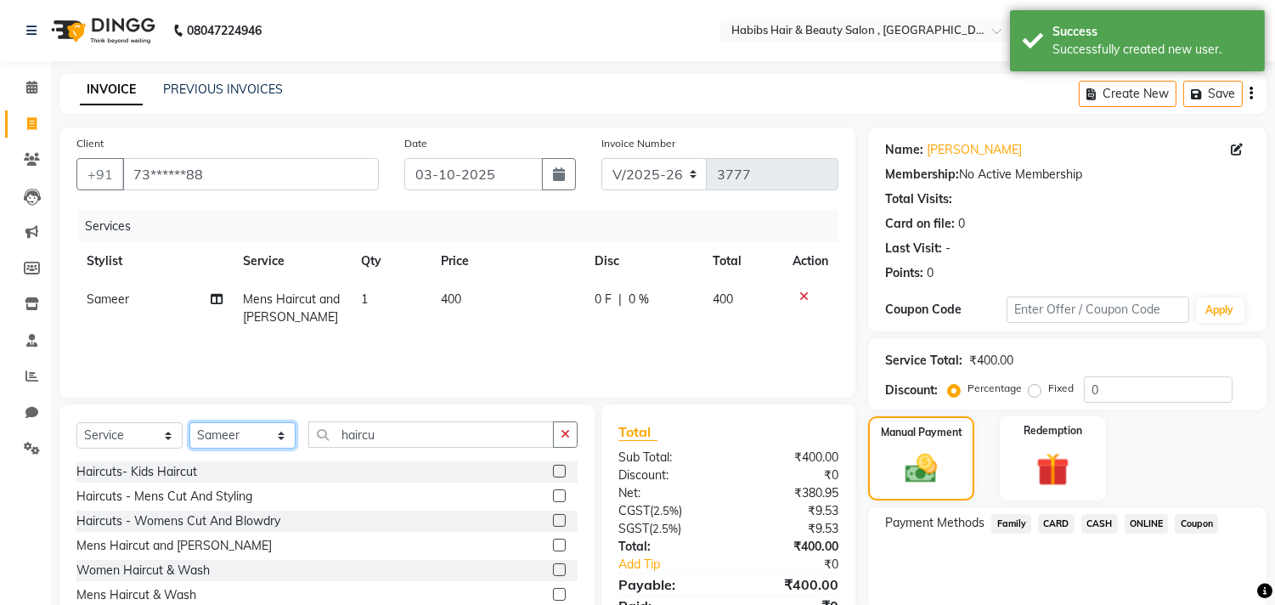
click at [280, 431] on select "Select Stylist Arif Dilnawaz Manager M M Neelam Niyaz Reshma Riyaz Salman Samee…" at bounding box center [242, 435] width 106 height 26
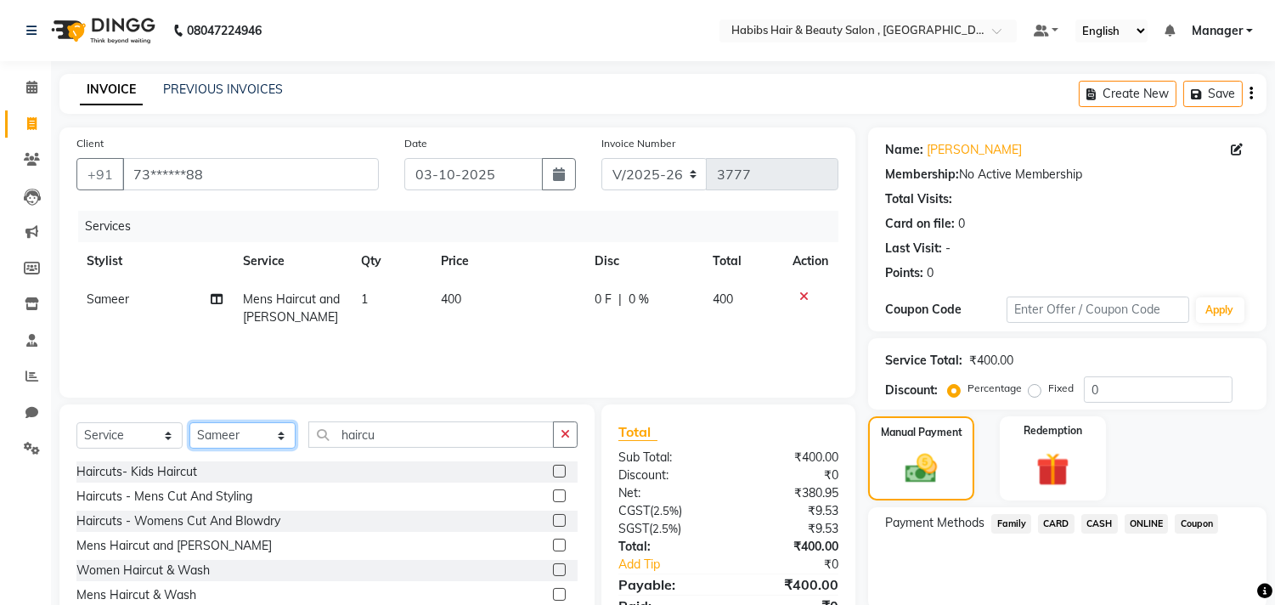
select select "90342"
click at [189, 423] on select "Select Stylist Arif Dilnawaz Manager M M Neelam Niyaz Reshma Riyaz Salman Samee…" at bounding box center [242, 435] width 106 height 26
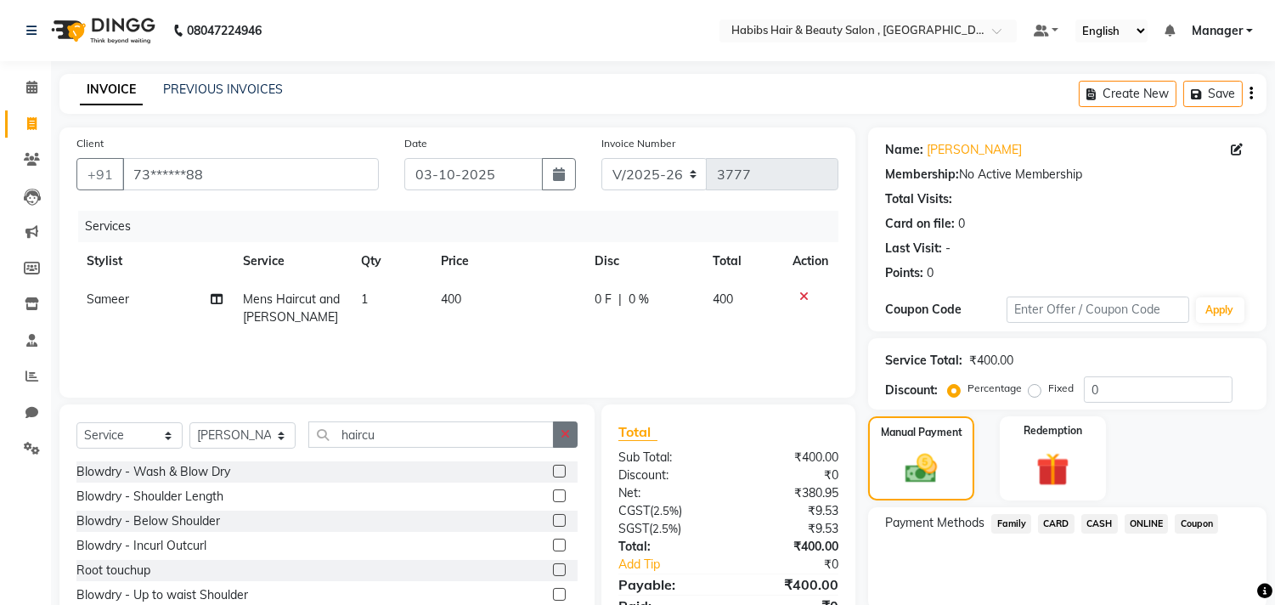
click at [561, 426] on button "button" at bounding box center [565, 434] width 25 height 26
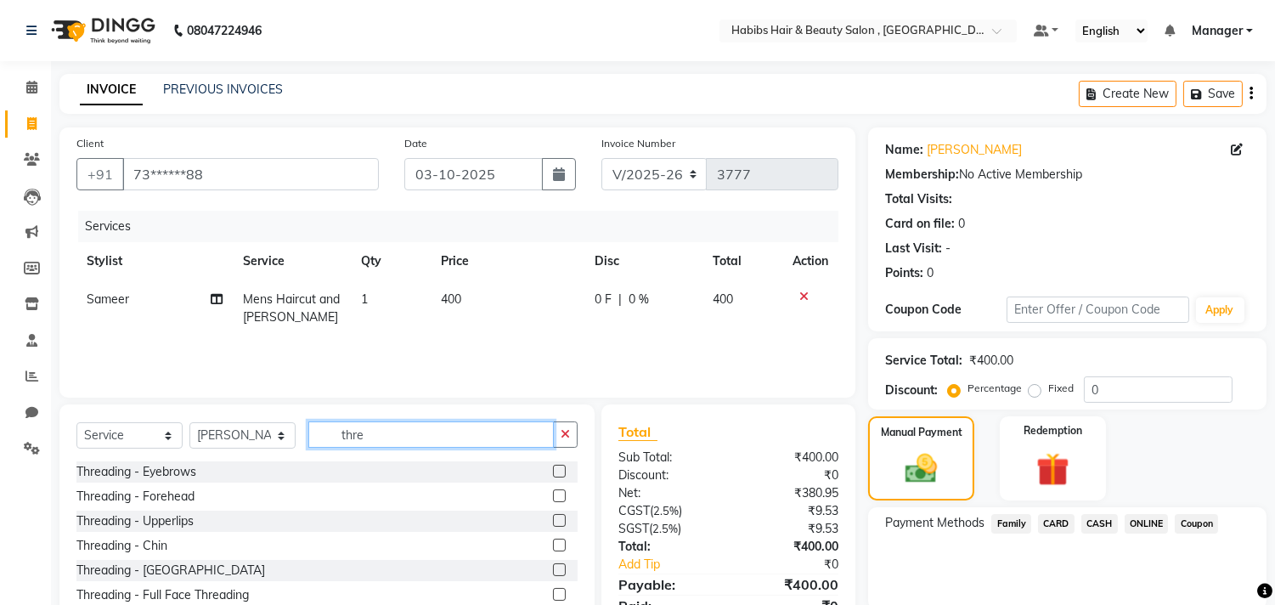
type input "thre"
click at [583, 486] on div "Select Service Product Membership Package Voucher Prepaid Gift Card Select Styl…" at bounding box center [326, 529] width 535 height 251
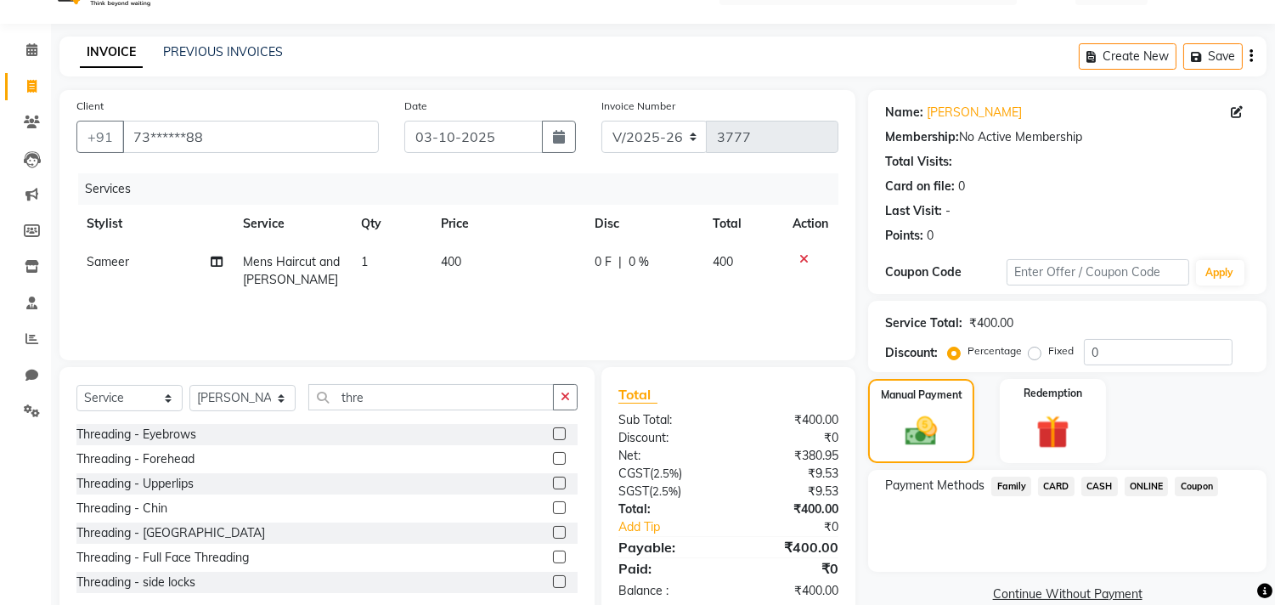
scroll to position [75, 0]
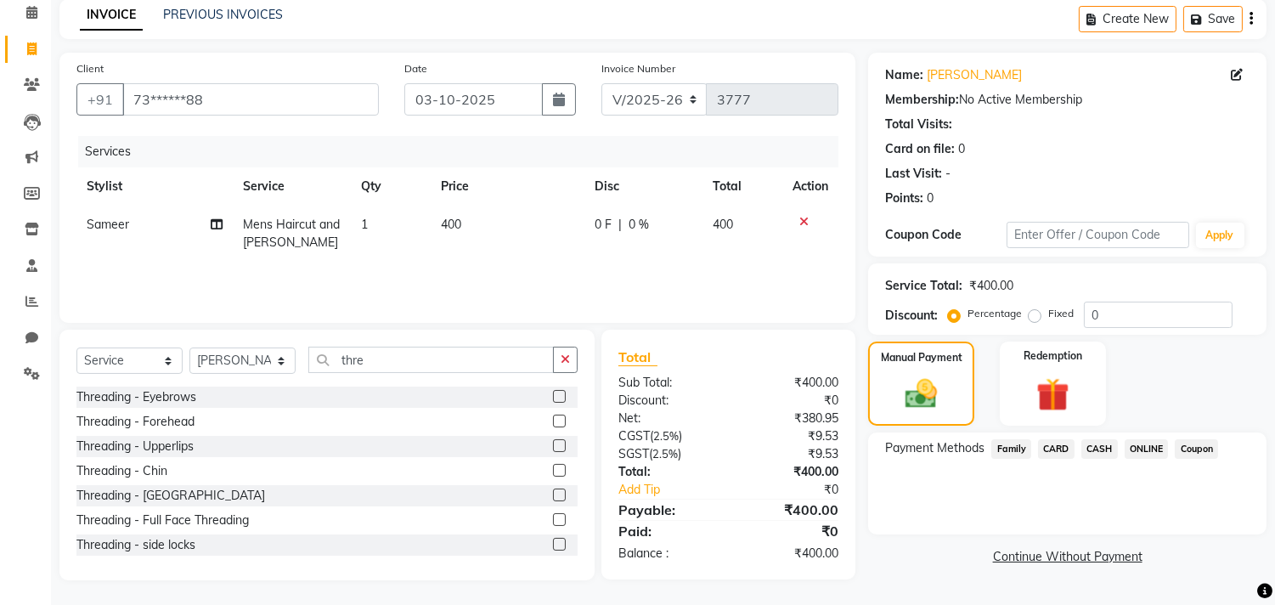
click at [553, 540] on label at bounding box center [559, 544] width 13 height 13
click at [553, 540] on input "checkbox" at bounding box center [558, 544] width 11 height 11
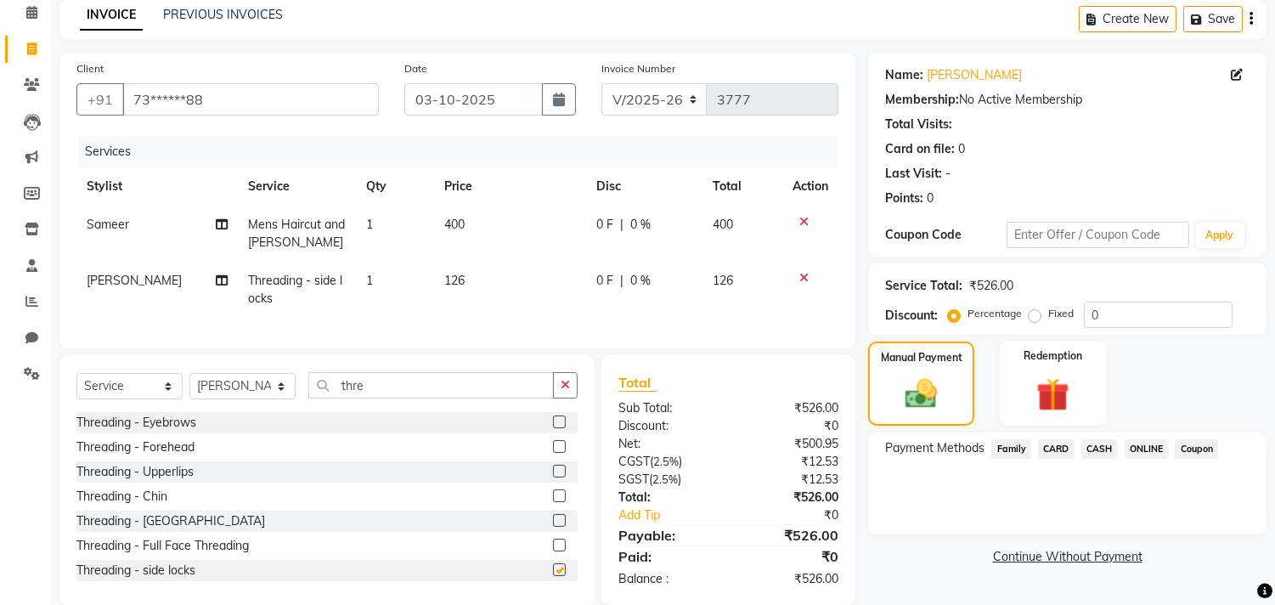
checkbox input "false"
click at [460, 270] on td "126" at bounding box center [510, 290] width 152 height 56
select select "90342"
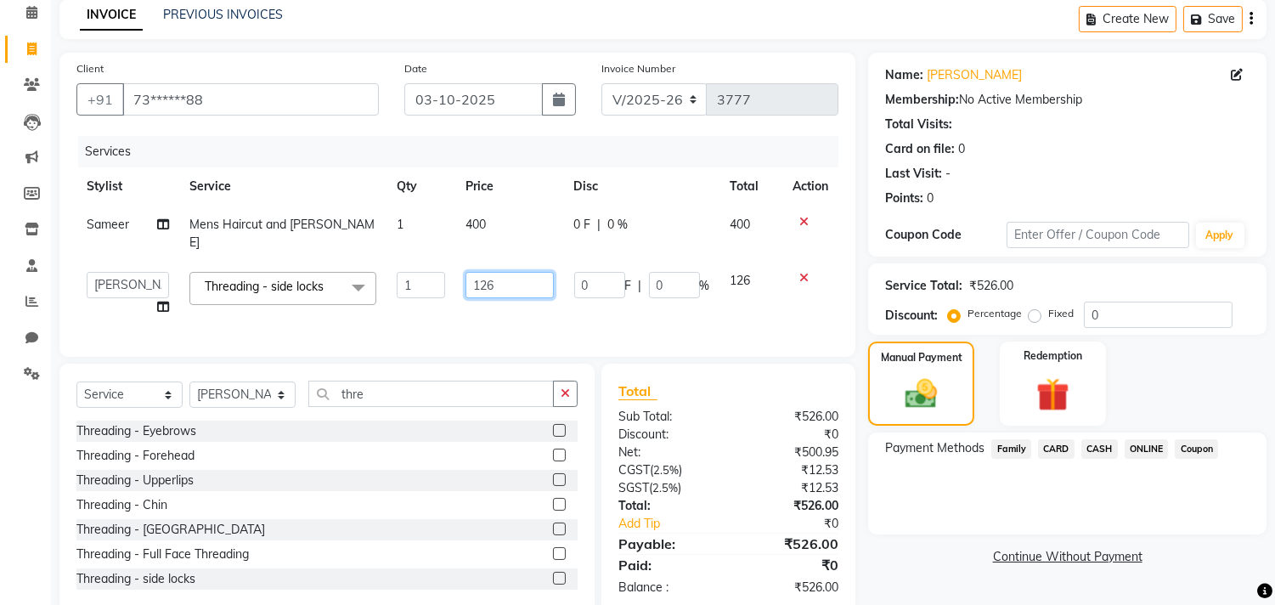
click at [519, 272] on input "126" at bounding box center [510, 285] width 88 height 26
type input "105"
click at [1148, 444] on span "ONLINE" at bounding box center [1147, 449] width 44 height 20
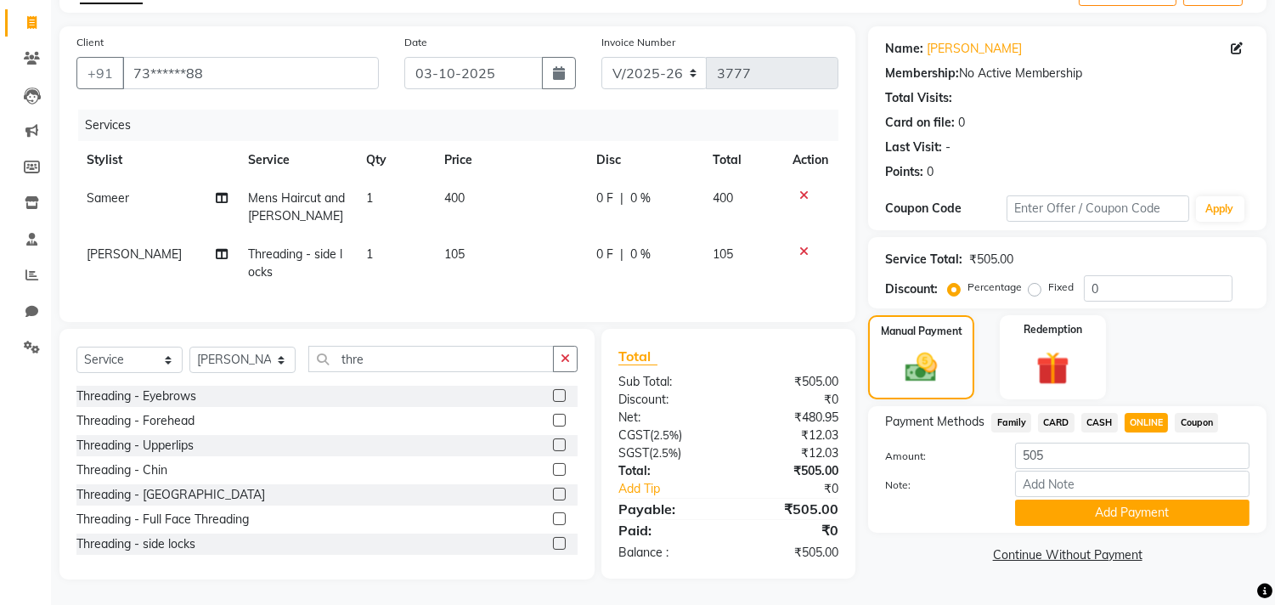
scroll to position [115, 0]
click at [1141, 500] on button "Add Payment" at bounding box center [1132, 513] width 234 height 26
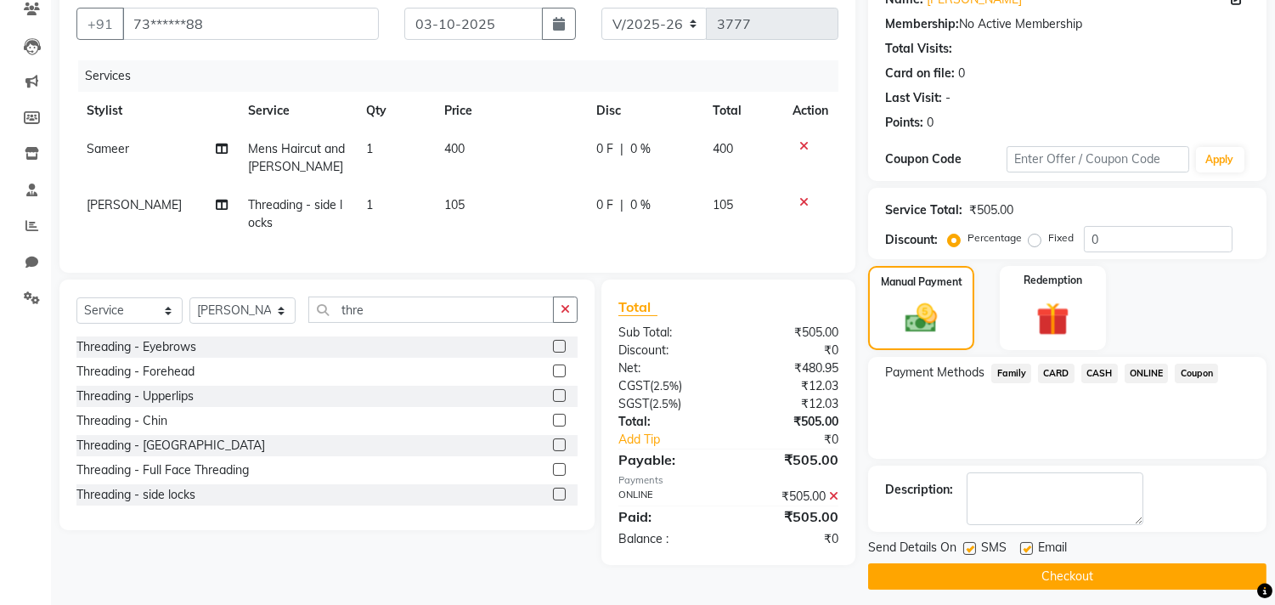
scroll to position [159, 0]
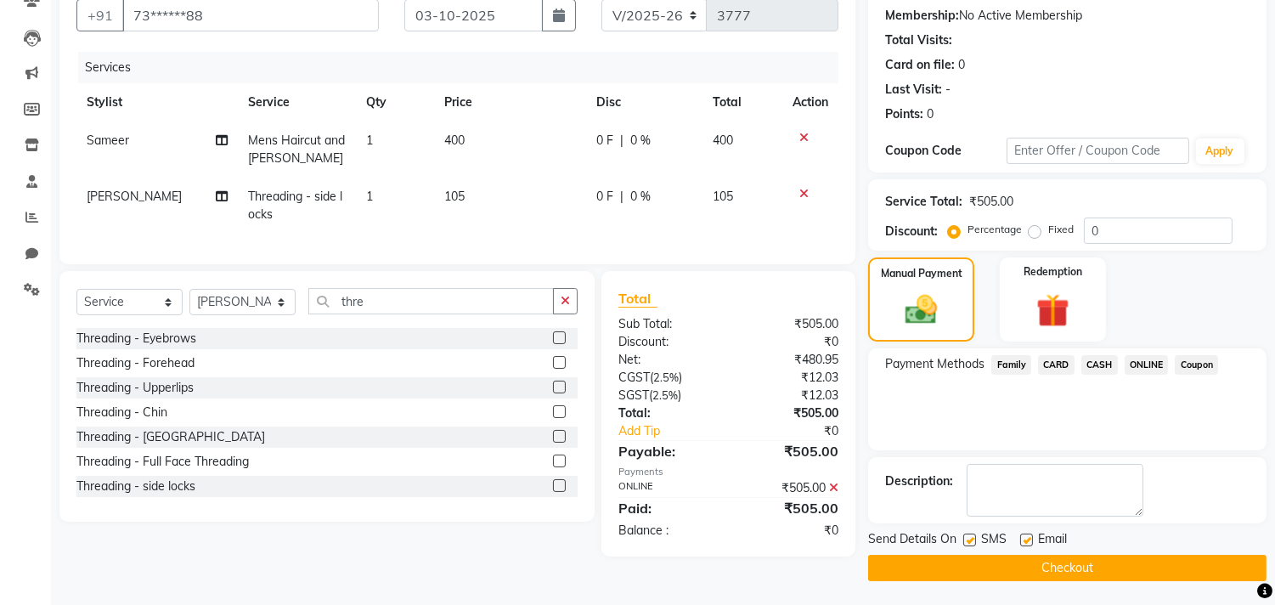
click at [1121, 566] on button "Checkout" at bounding box center [1067, 568] width 398 height 26
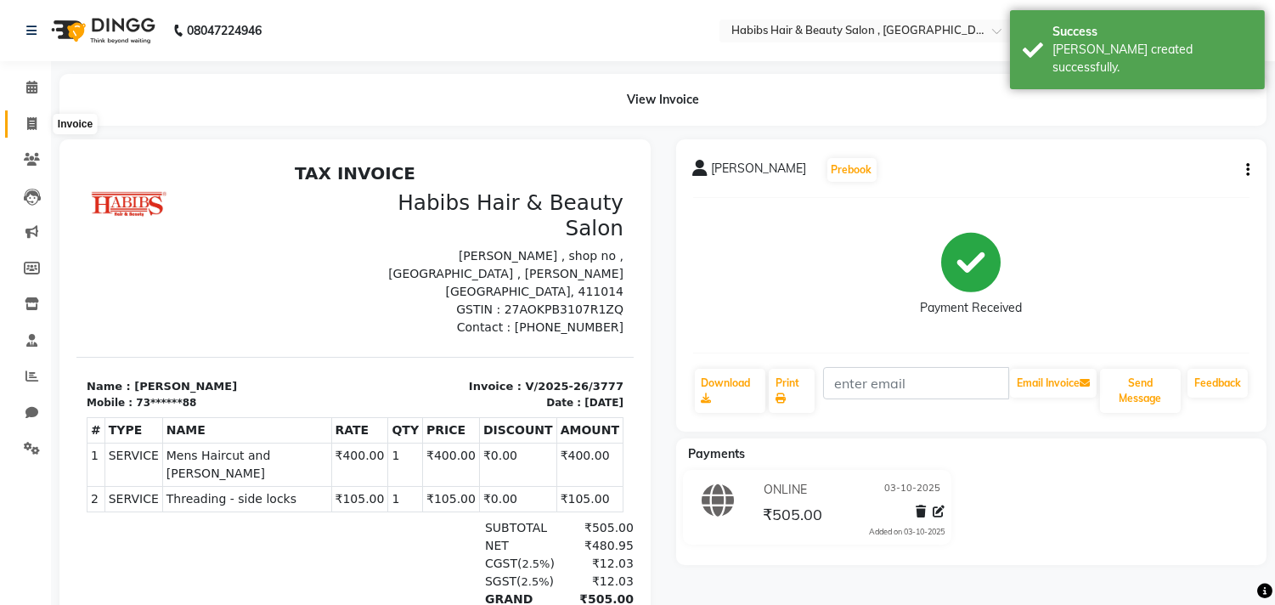
click at [31, 117] on icon at bounding box center [31, 123] width 9 height 13
select select "service"
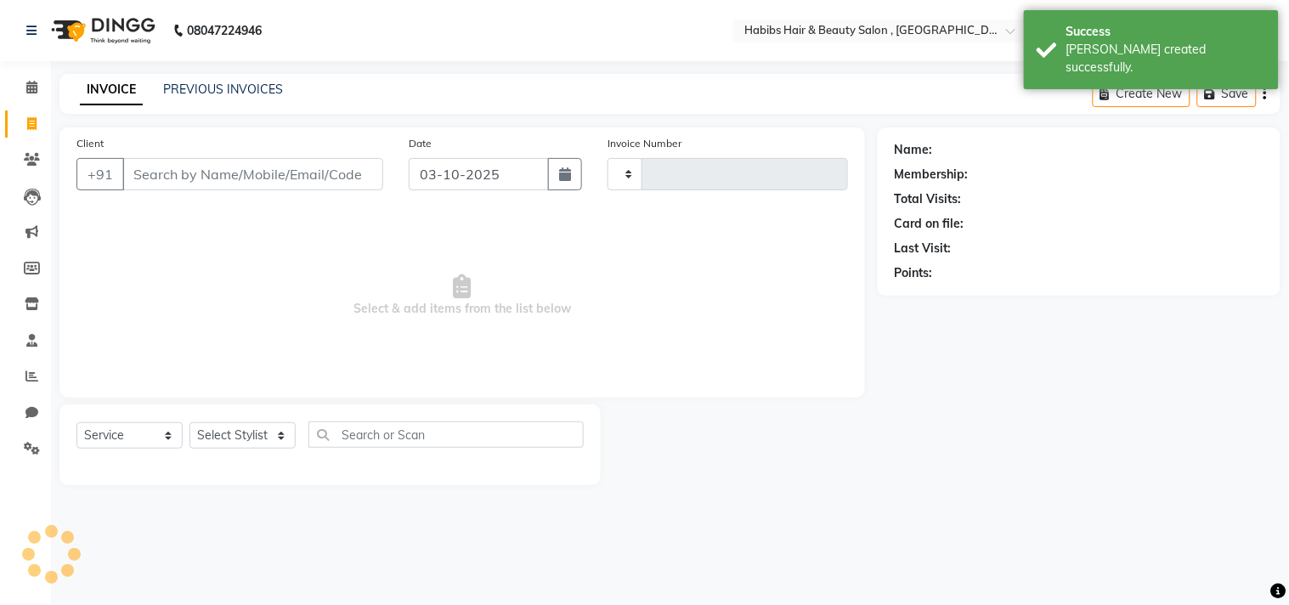
type input "\"
type input "3778"
select select "4838"
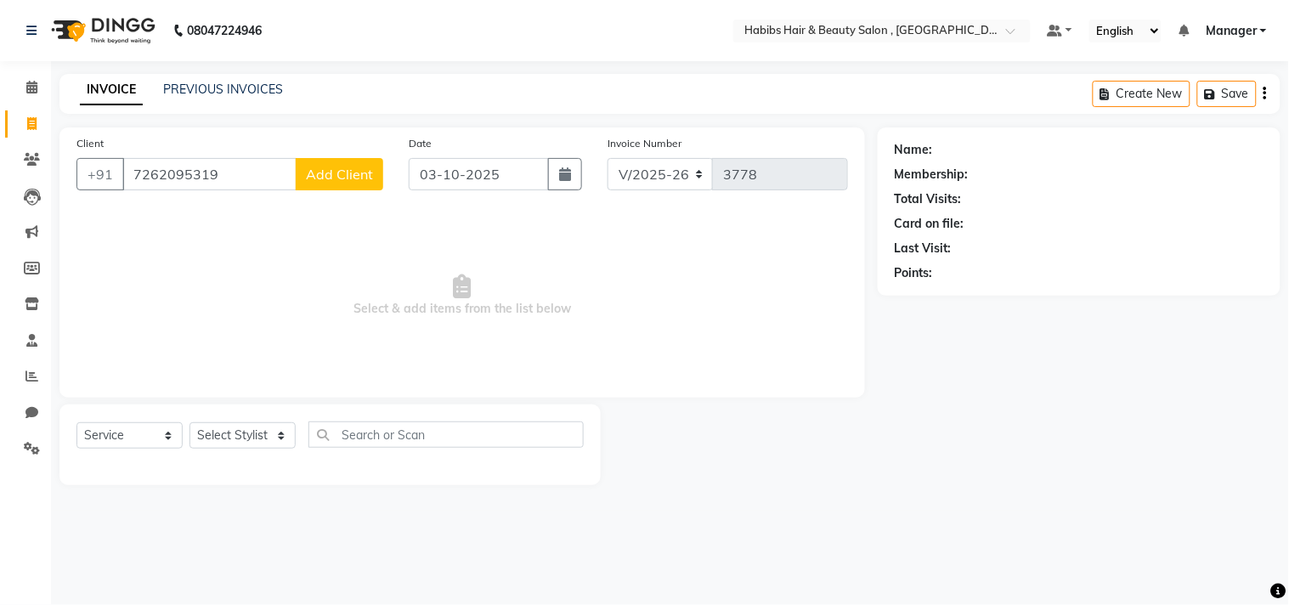
type input "7262095319"
click at [332, 168] on span "Add Client" at bounding box center [339, 174] width 67 height 17
select select "22"
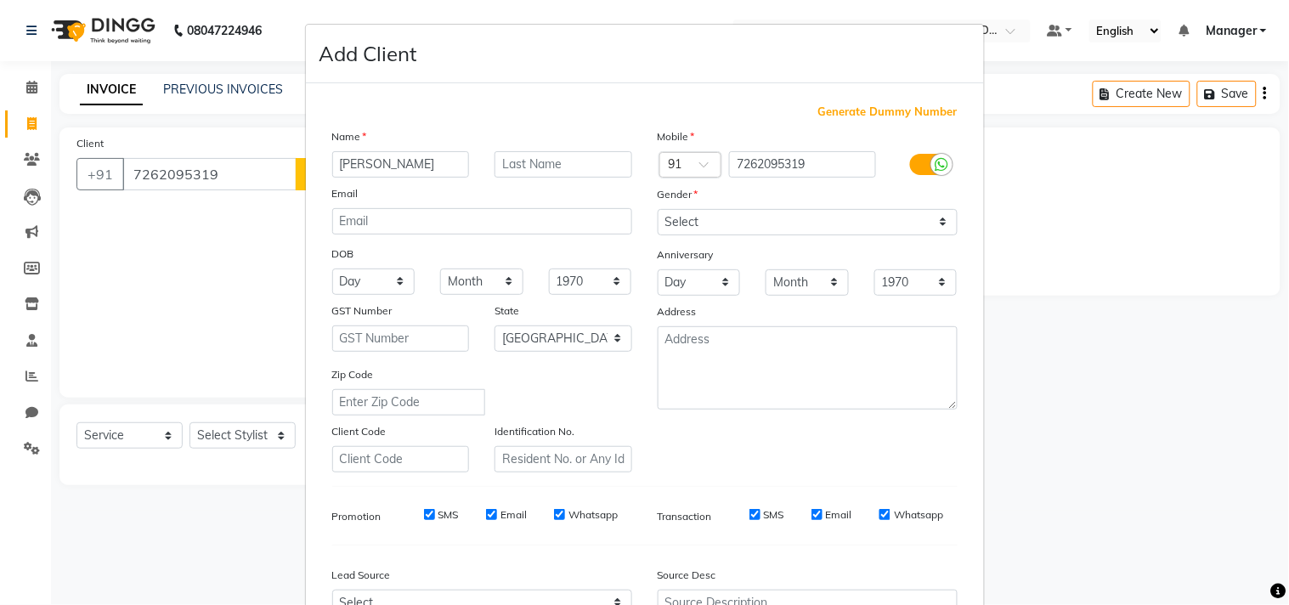
type input "[PERSON_NAME]"
click at [691, 227] on select "Select Male Female Other Prefer Not To Say" at bounding box center [808, 222] width 300 height 26
select select "[DEMOGRAPHIC_DATA]"
click at [658, 209] on select "Select Male Female Other Prefer Not To Say" at bounding box center [808, 222] width 300 height 26
click at [879, 522] on div "Whatsapp" at bounding box center [911, 514] width 64 height 15
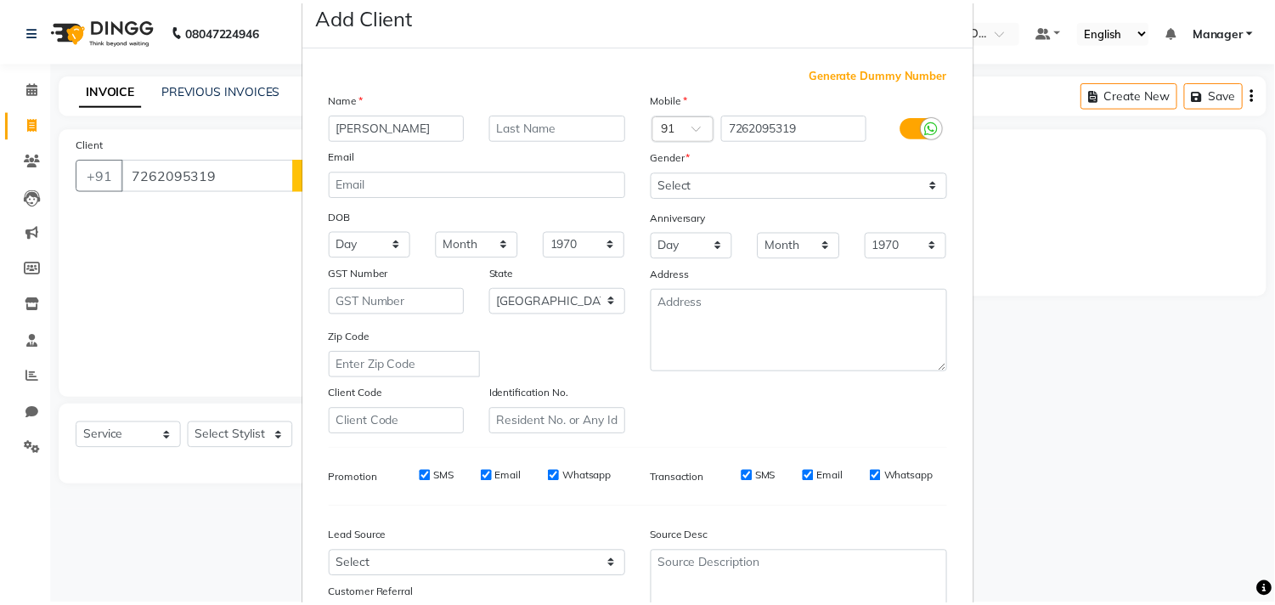
scroll to position [180, 0]
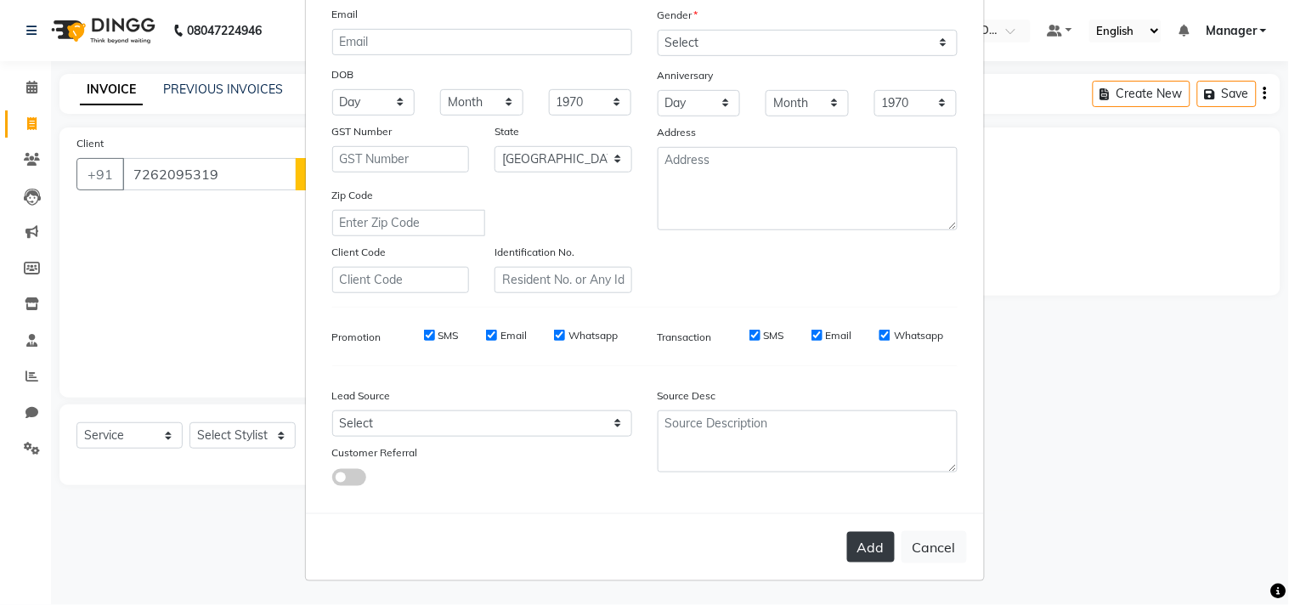
click at [868, 547] on button "Add" at bounding box center [871, 547] width 48 height 31
type input "72******19"
select select
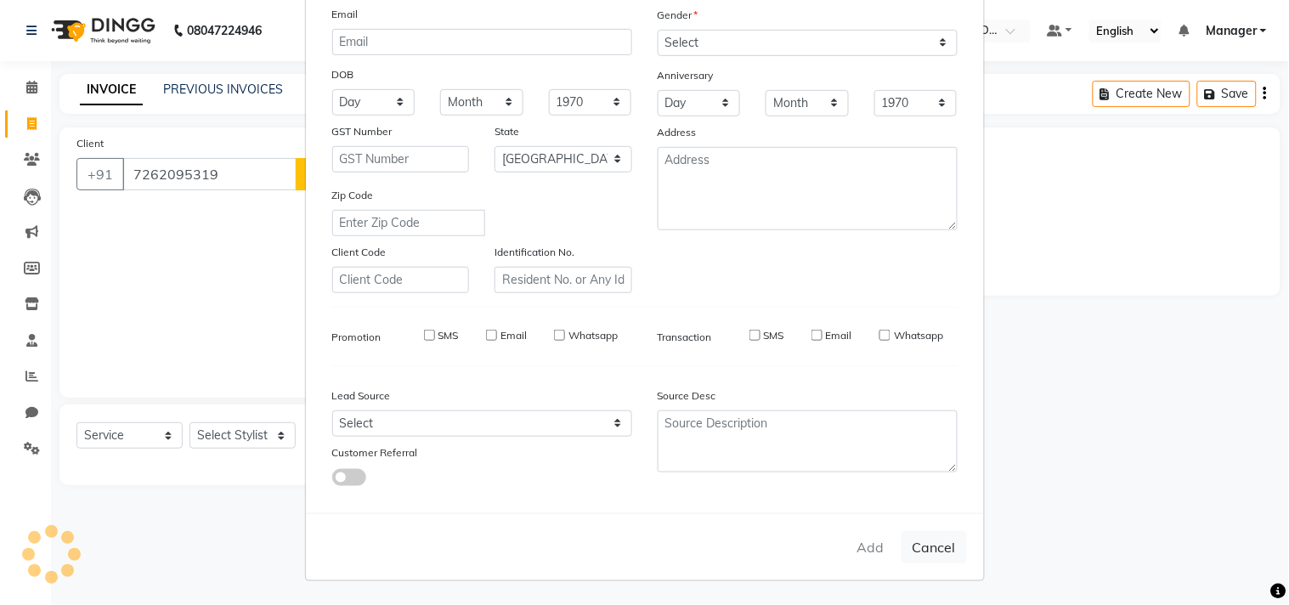
select select "null"
select select
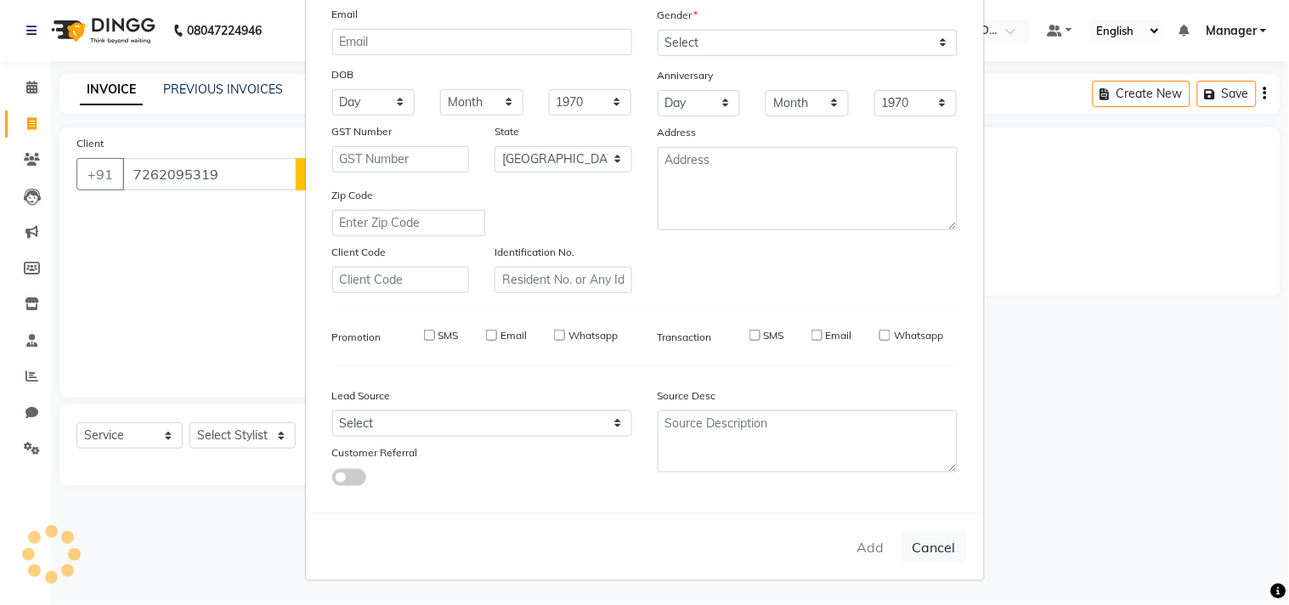
checkbox input "false"
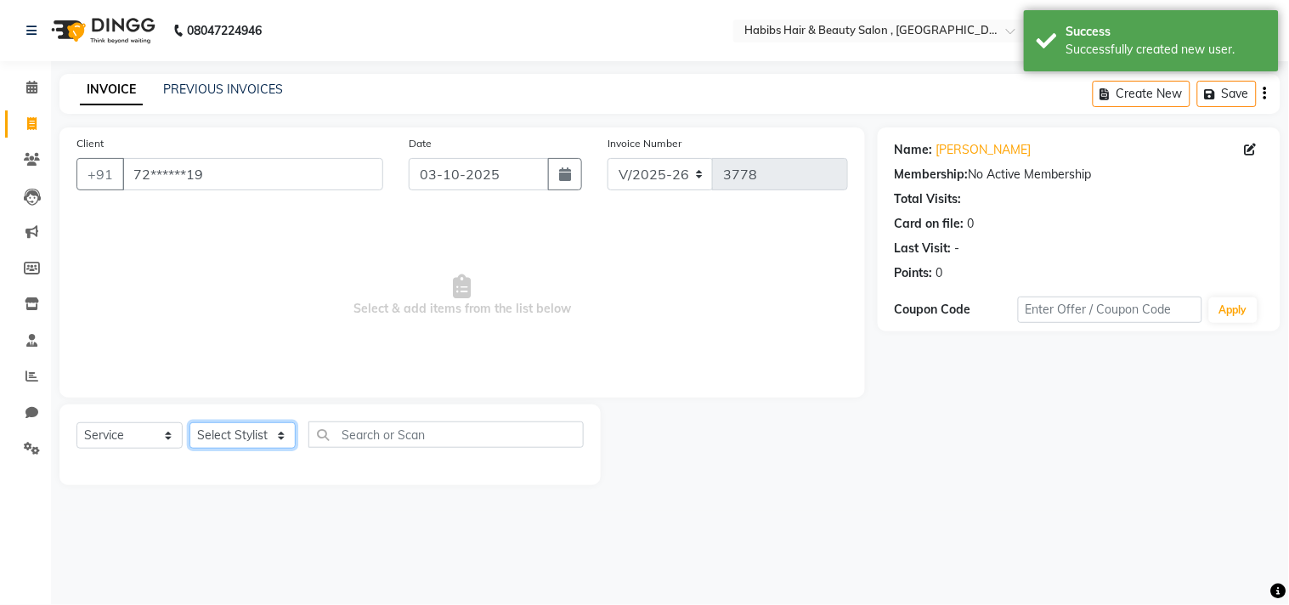
click at [260, 431] on select "Select Stylist [PERSON_NAME] Manager M M [PERSON_NAME] [PERSON_NAME] Reshma [PE…" at bounding box center [242, 435] width 106 height 26
click at [189, 423] on select "Select Stylist [PERSON_NAME] Manager M M [PERSON_NAME] [PERSON_NAME] Reshma [PE…" at bounding box center [242, 435] width 106 height 26
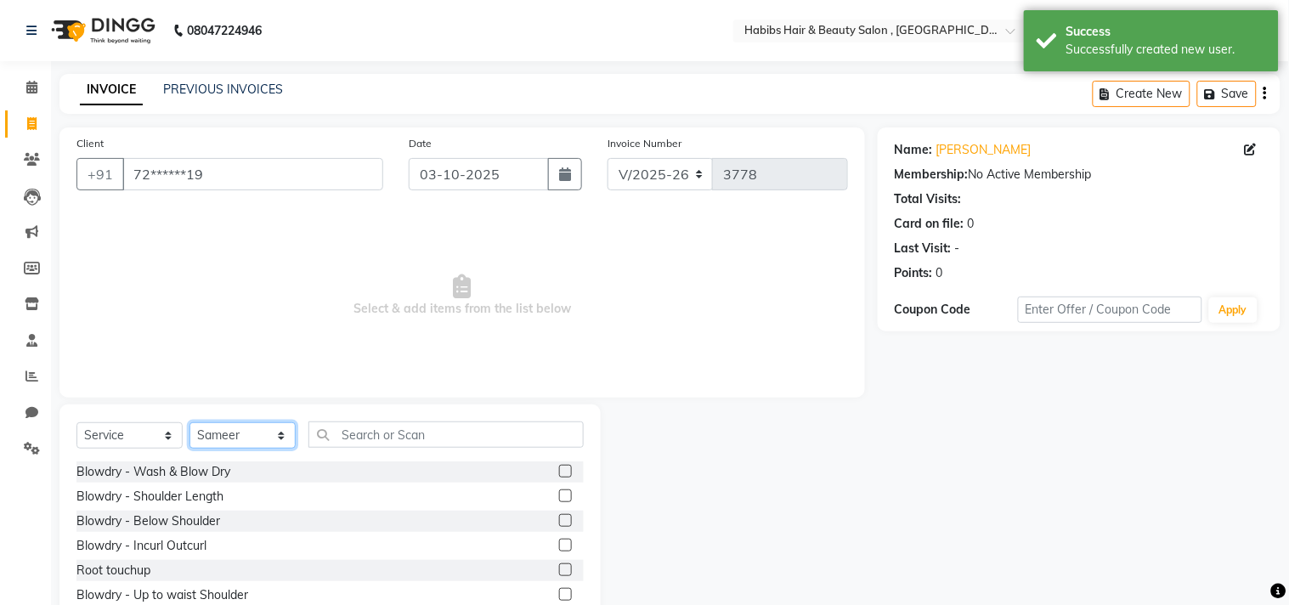
select select "68759"
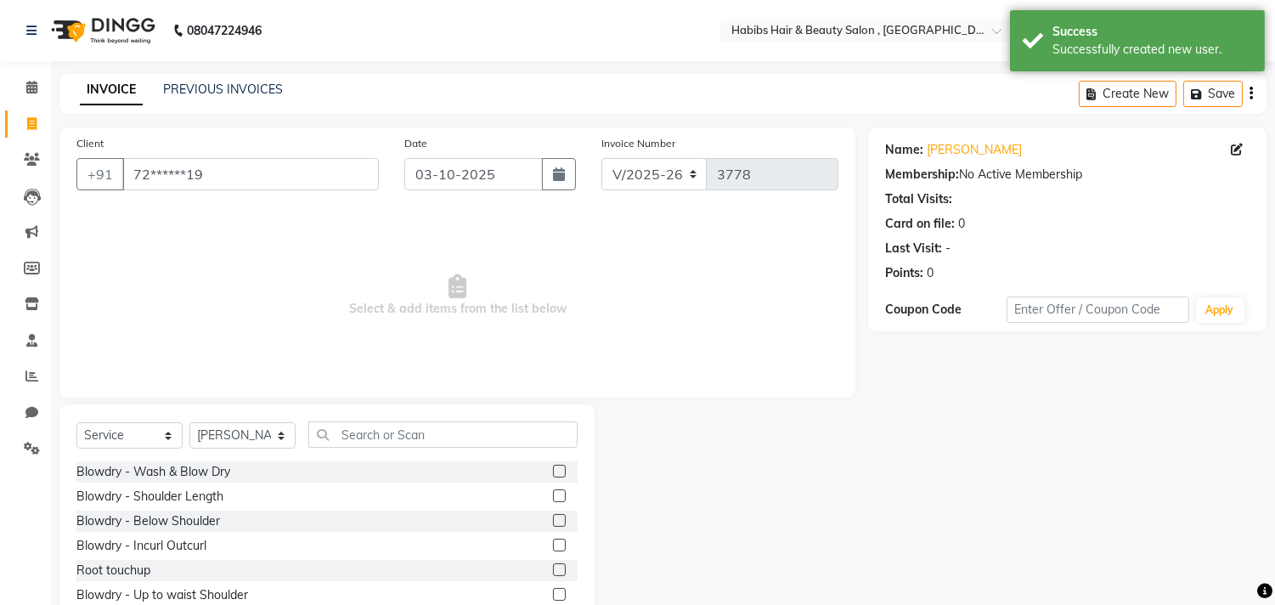
click at [279, 349] on span "Select & add items from the list below" at bounding box center [457, 296] width 762 height 170
click at [380, 432] on input "text" at bounding box center [442, 434] width 269 height 26
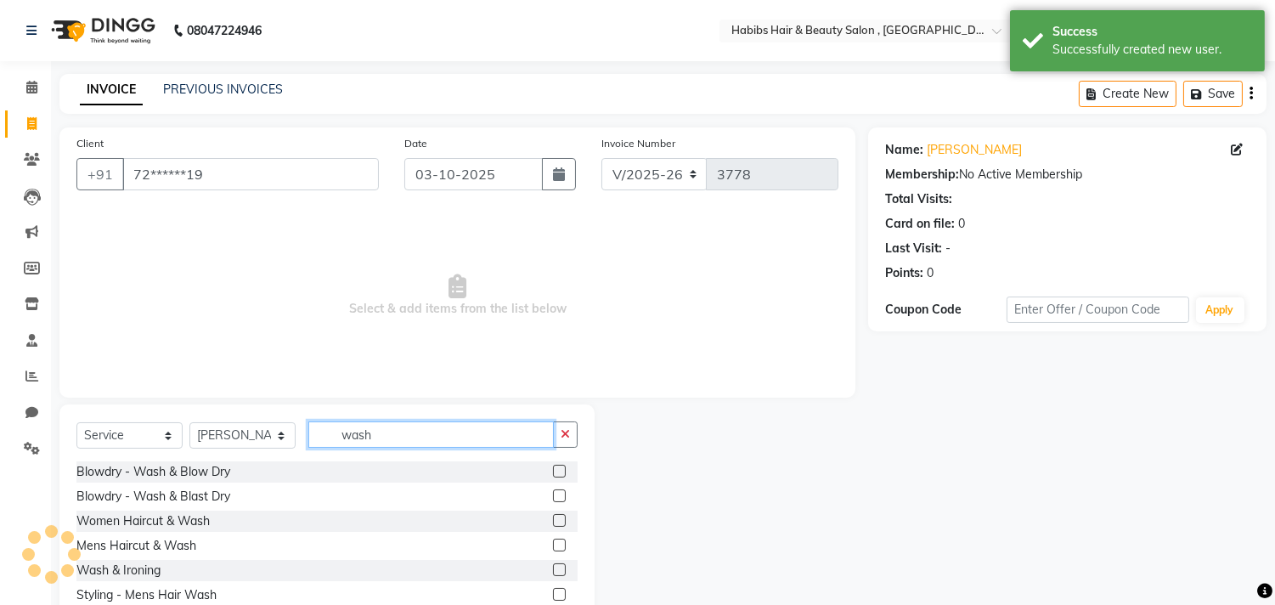
type input "wash"
click at [558, 515] on label at bounding box center [559, 520] width 13 height 13
click at [558, 516] on input "checkbox" at bounding box center [558, 521] width 11 height 11
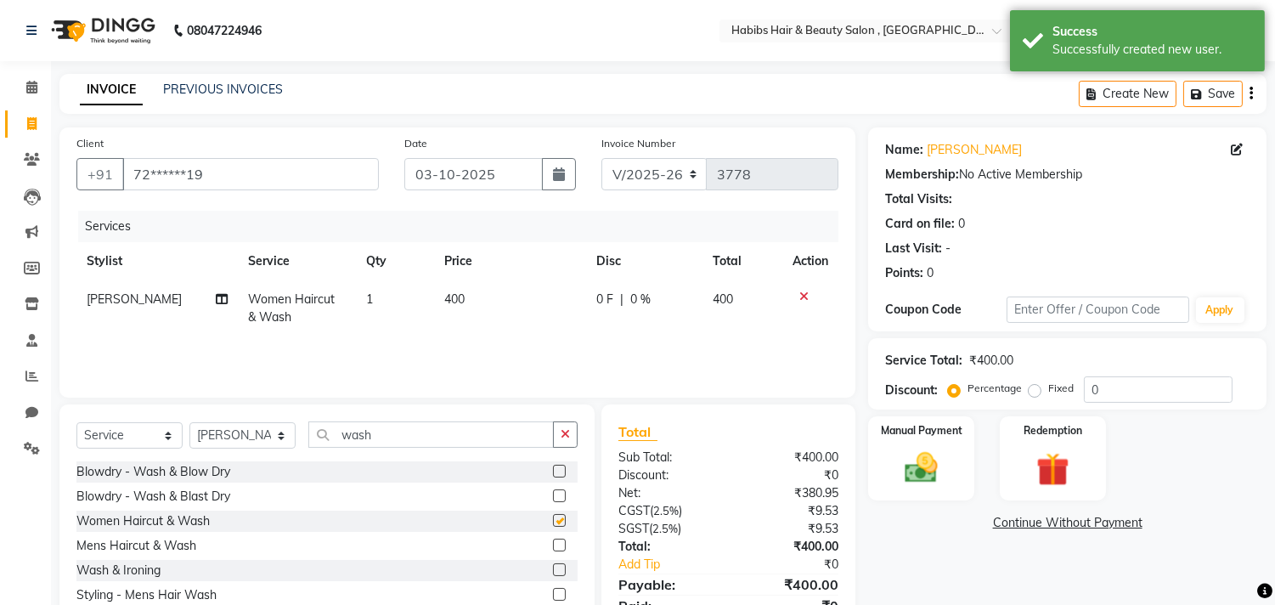
checkbox input "false"
click at [483, 306] on td "400" at bounding box center [510, 308] width 152 height 56
select select "68759"
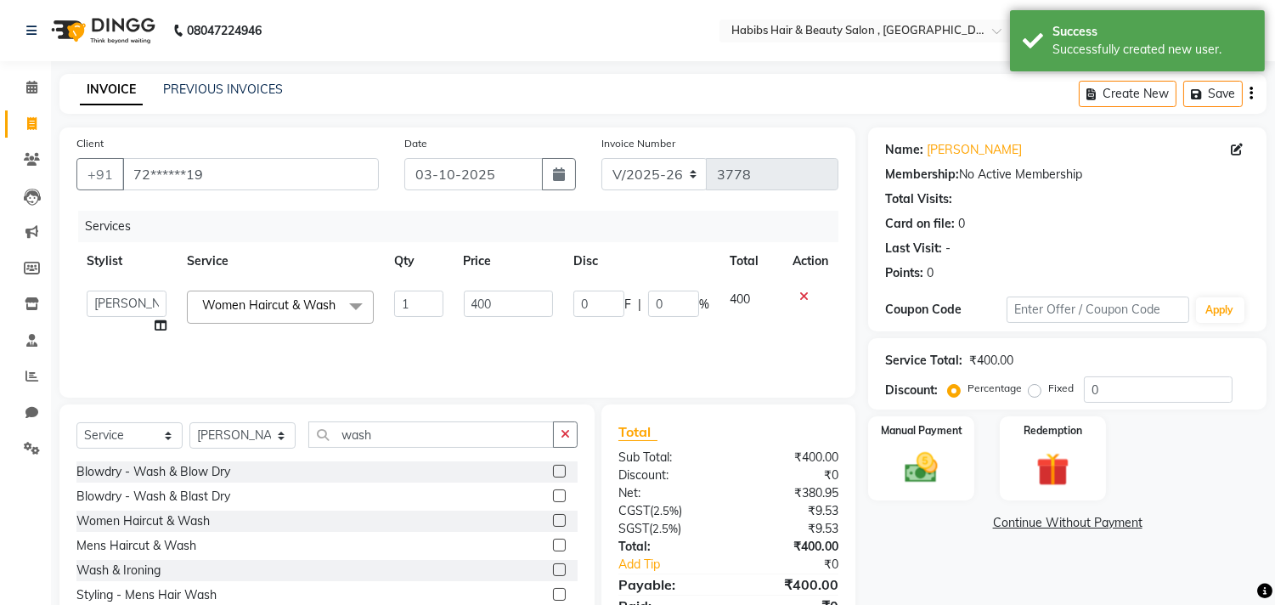
click at [483, 306] on input "400" at bounding box center [508, 304] width 89 height 26
type input "500"
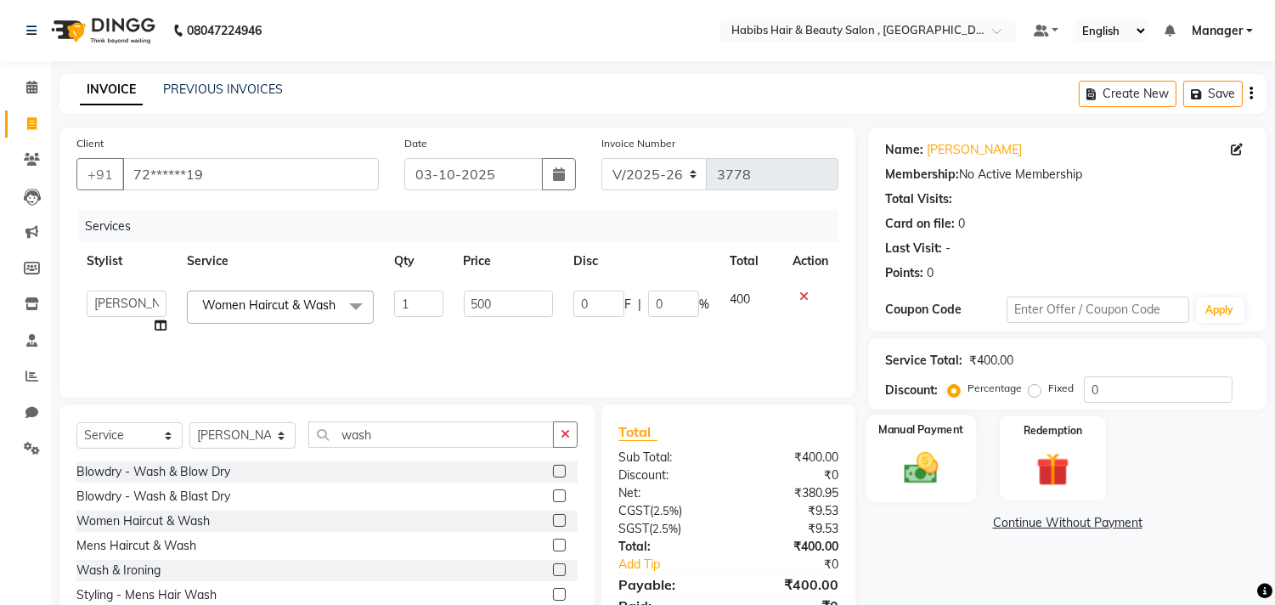
click at [884, 452] on div "Manual Payment" at bounding box center [922, 458] width 110 height 87
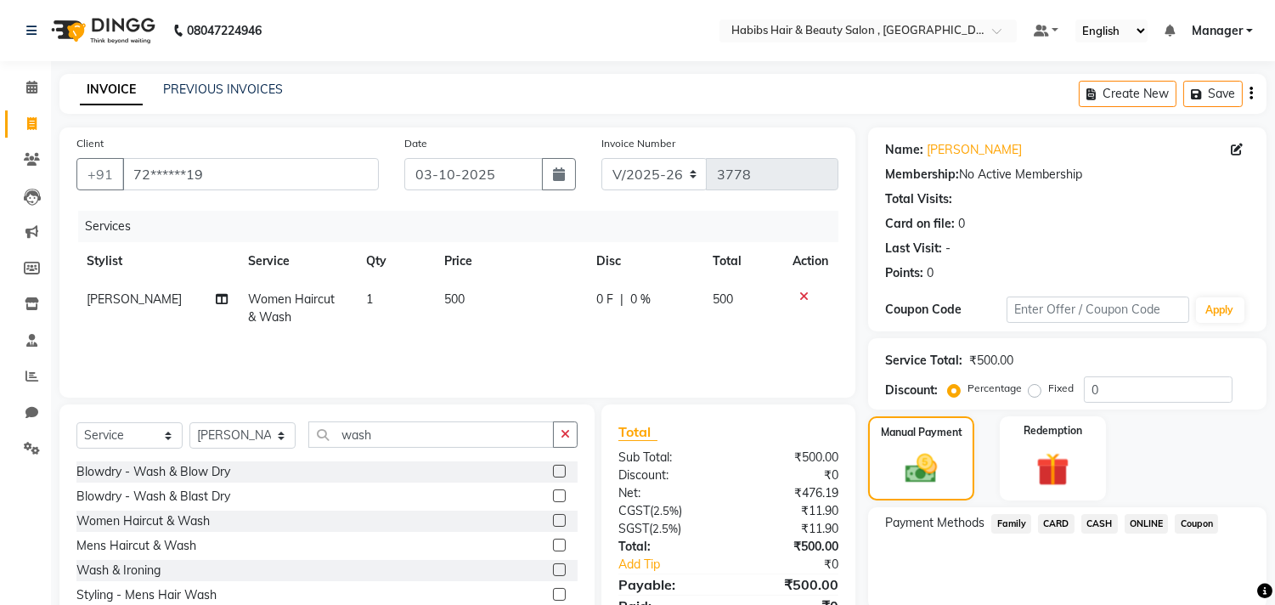
click at [1157, 522] on span "ONLINE" at bounding box center [1147, 524] width 44 height 20
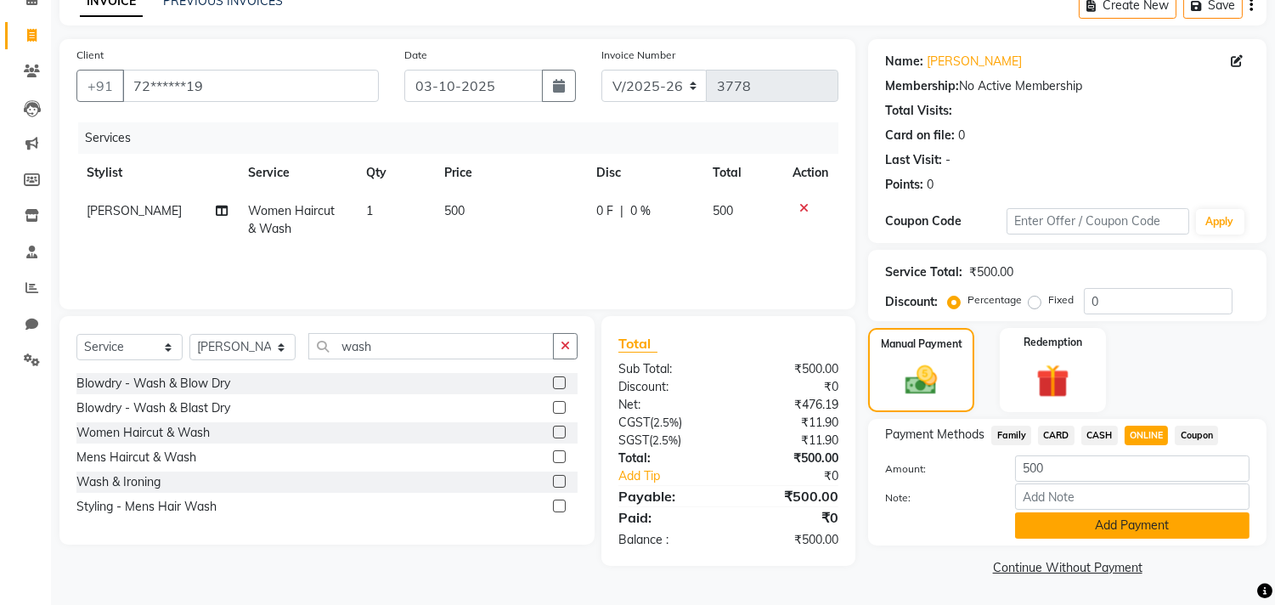
click at [1157, 522] on button "Add Payment" at bounding box center [1132, 525] width 234 height 26
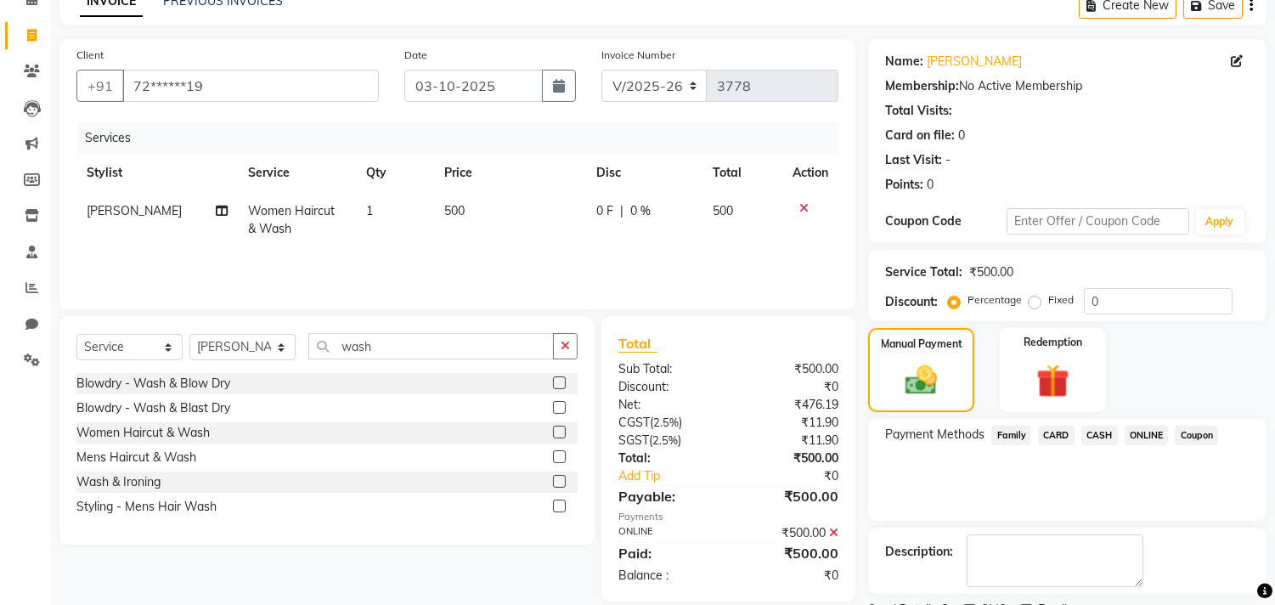
scroll to position [159, 0]
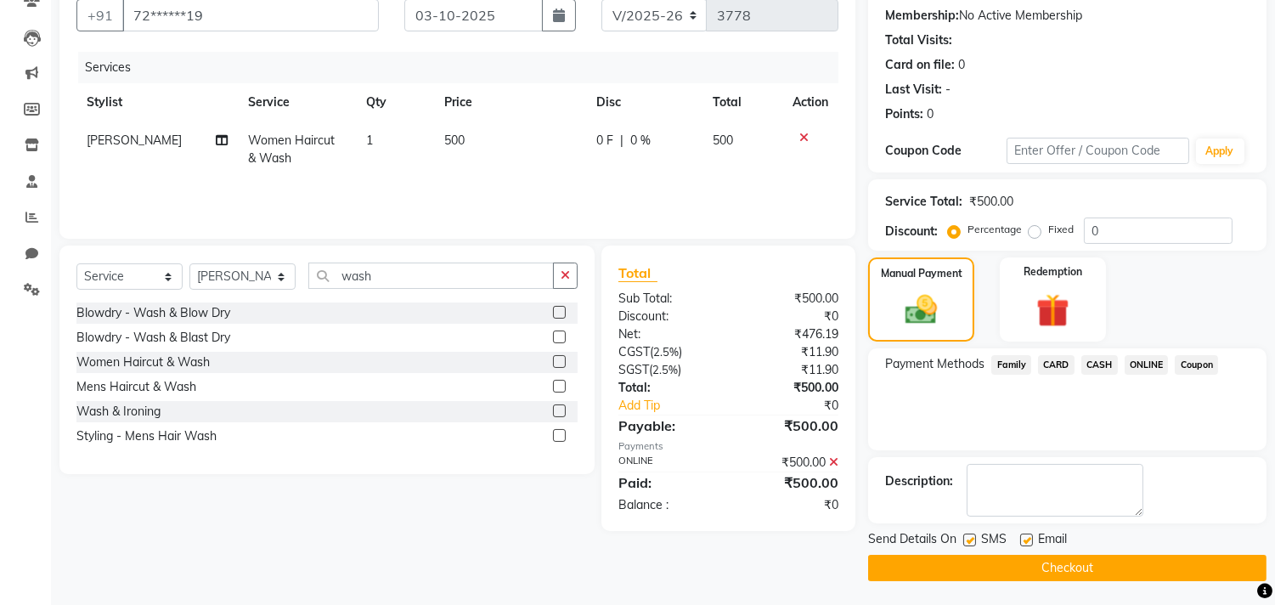
click at [1132, 570] on button "Checkout" at bounding box center [1067, 568] width 398 height 26
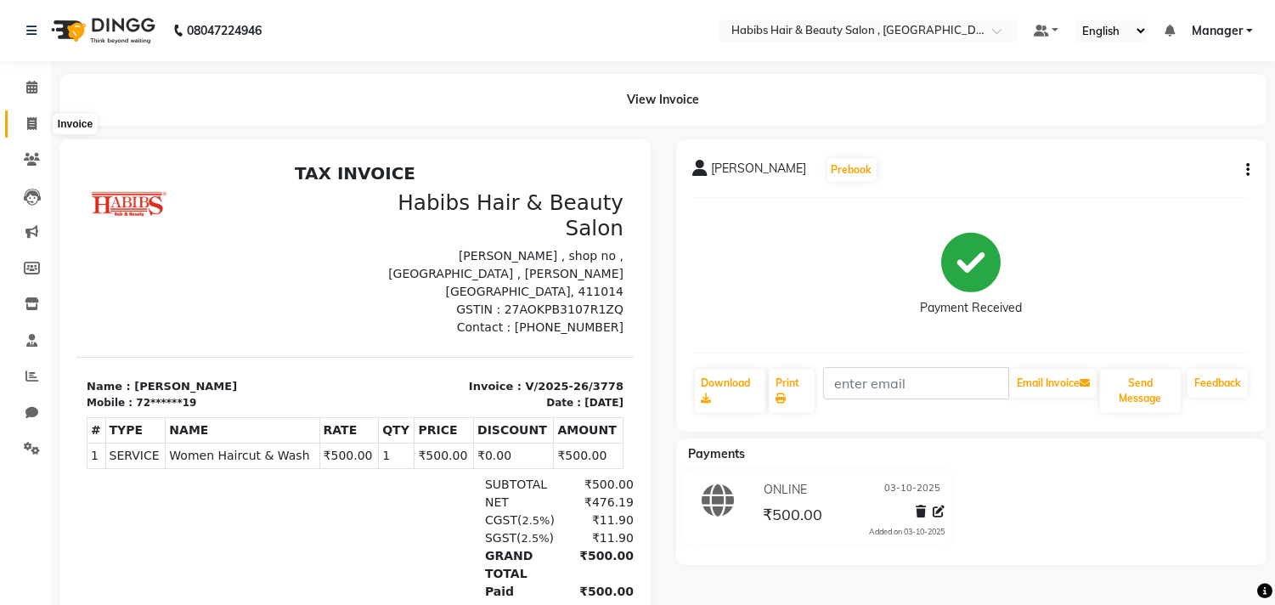
click at [32, 121] on icon at bounding box center [31, 123] width 9 height 13
select select "4838"
select select "service"
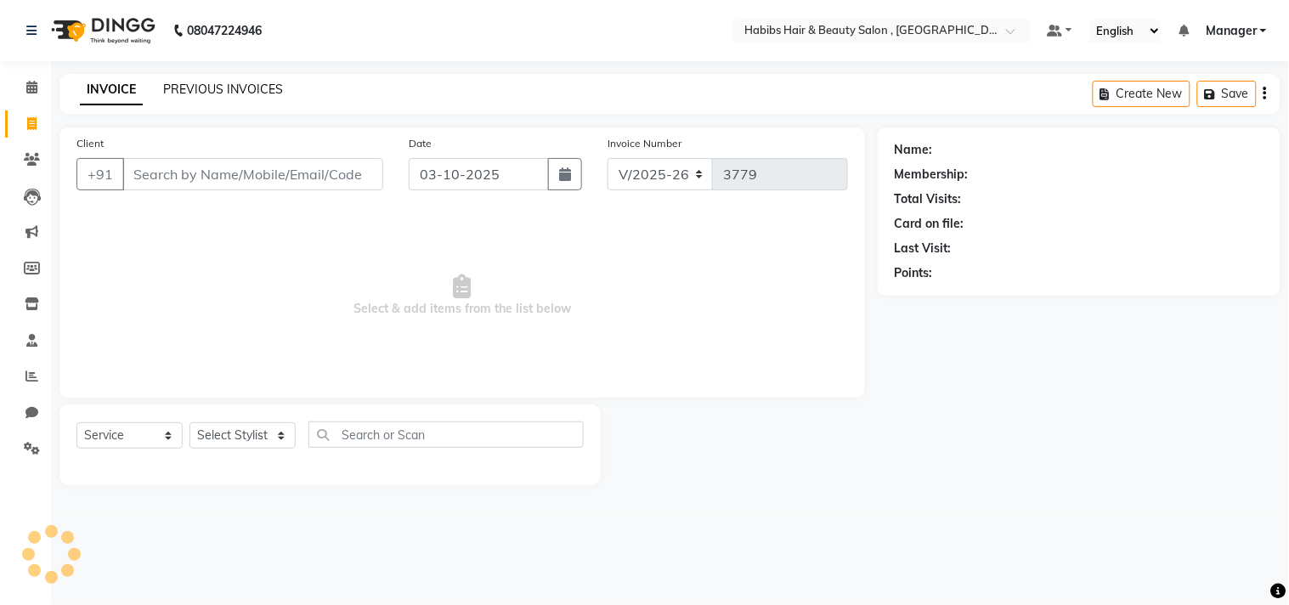
click at [244, 82] on link "PREVIOUS INVOICES" at bounding box center [223, 89] width 120 height 15
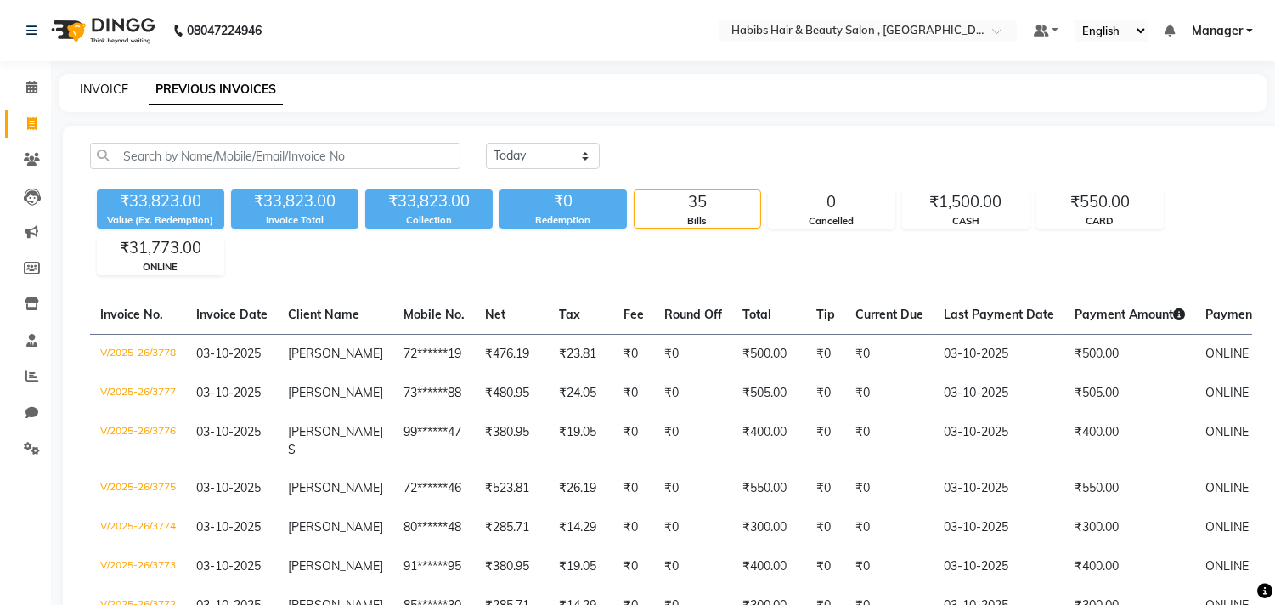
click at [112, 85] on link "INVOICE" at bounding box center [104, 89] width 48 height 15
select select "4838"
select select "service"
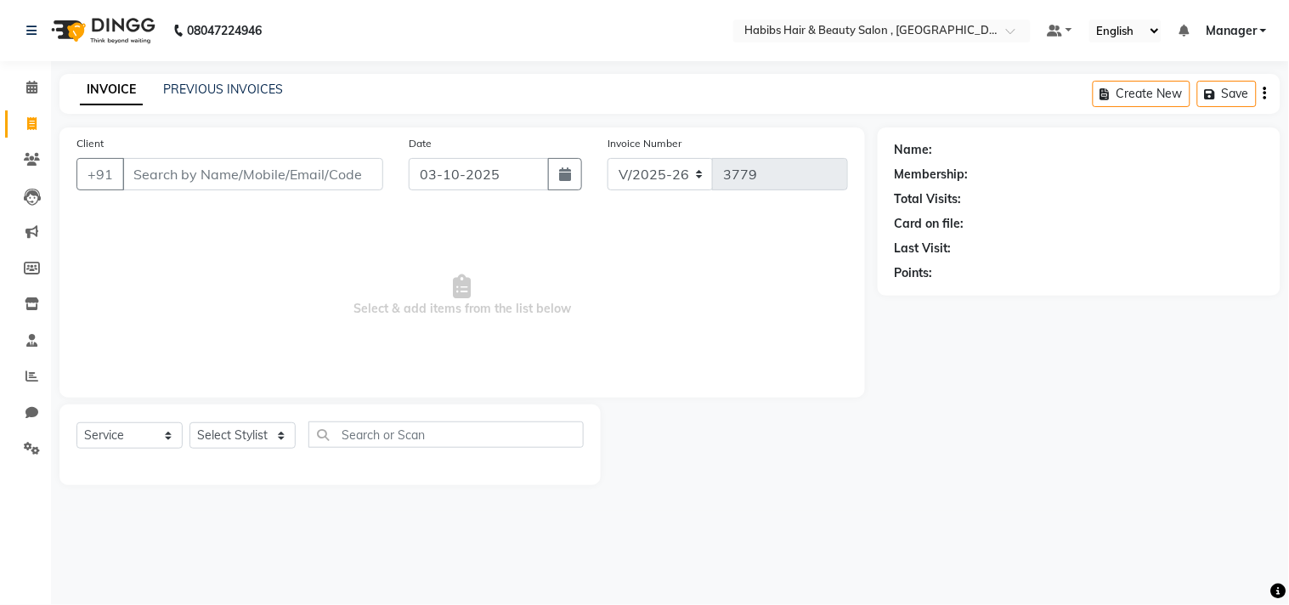
click at [178, 145] on div "Client +91" at bounding box center [230, 169] width 332 height 70
click at [199, 165] on input "Client" at bounding box center [252, 174] width 261 height 32
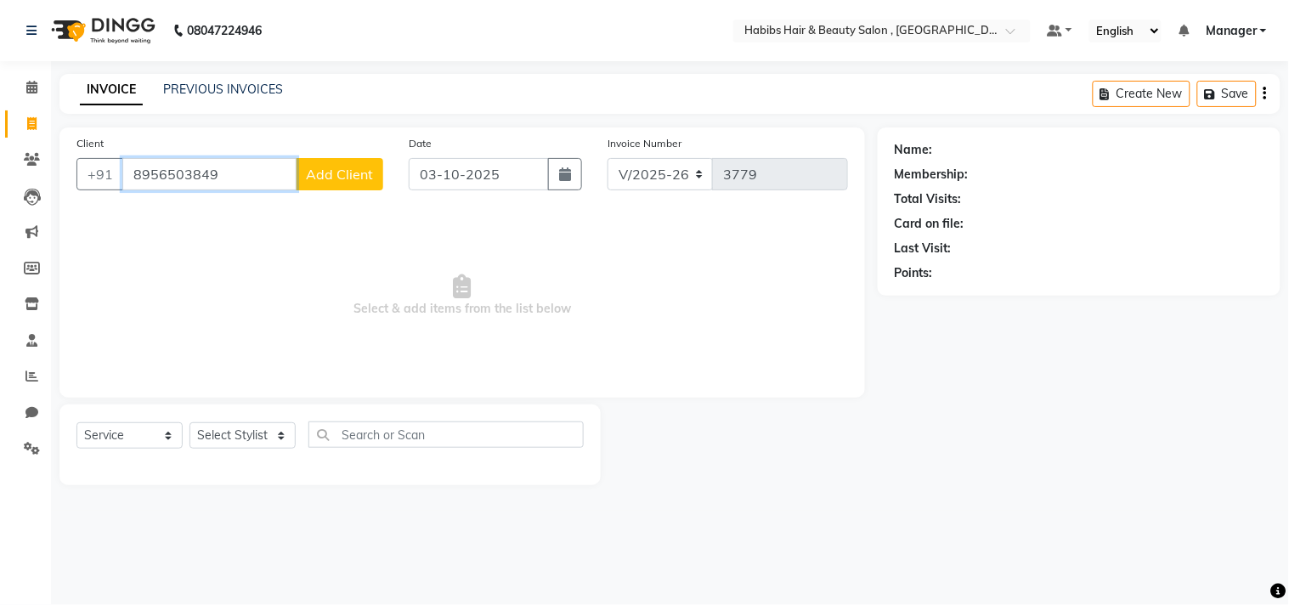
type input "8956503849"
click at [314, 150] on div "Client +91 8956503849 Add Client" at bounding box center [230, 169] width 332 height 70
click at [319, 167] on span "Add Client" at bounding box center [339, 174] width 67 height 17
select select "22"
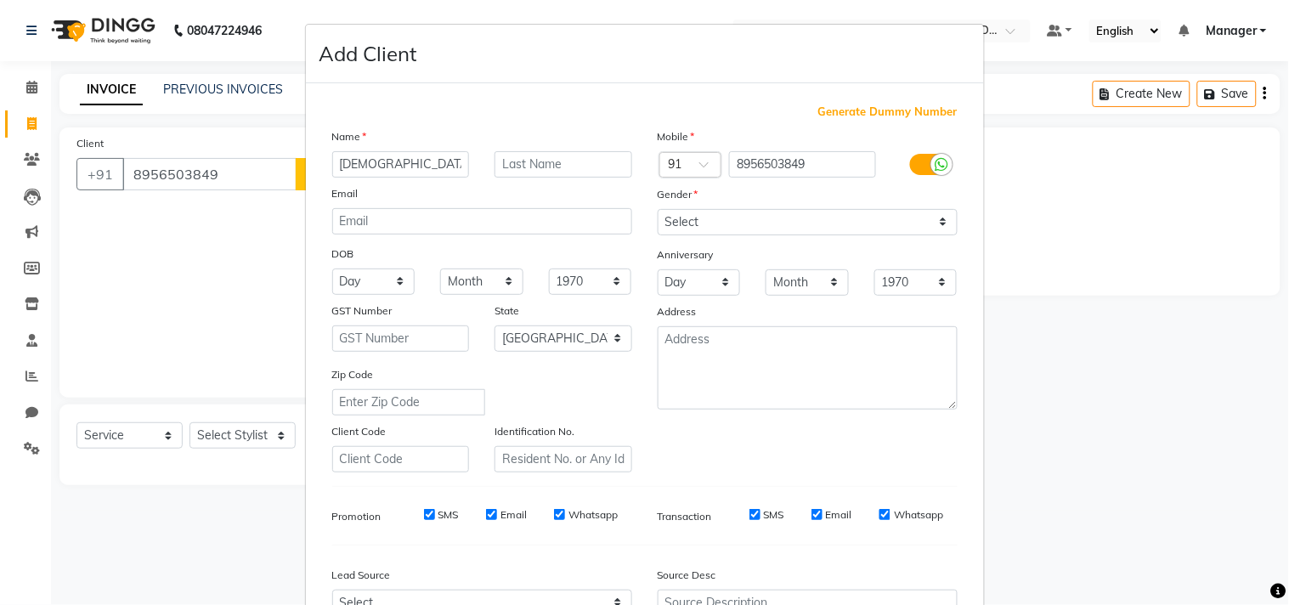
type input "[DEMOGRAPHIC_DATA]"
click at [726, 216] on select "Select Male Female Other Prefer Not To Say" at bounding box center [808, 222] width 300 height 26
select select "[DEMOGRAPHIC_DATA]"
click at [658, 209] on select "Select Male Female Other Prefer Not To Say" at bounding box center [808, 222] width 300 height 26
click at [838, 425] on div "Mobile Country Code × 91 8956503849 Gender Select Male Female Other Prefer Not …" at bounding box center [807, 299] width 325 height 345
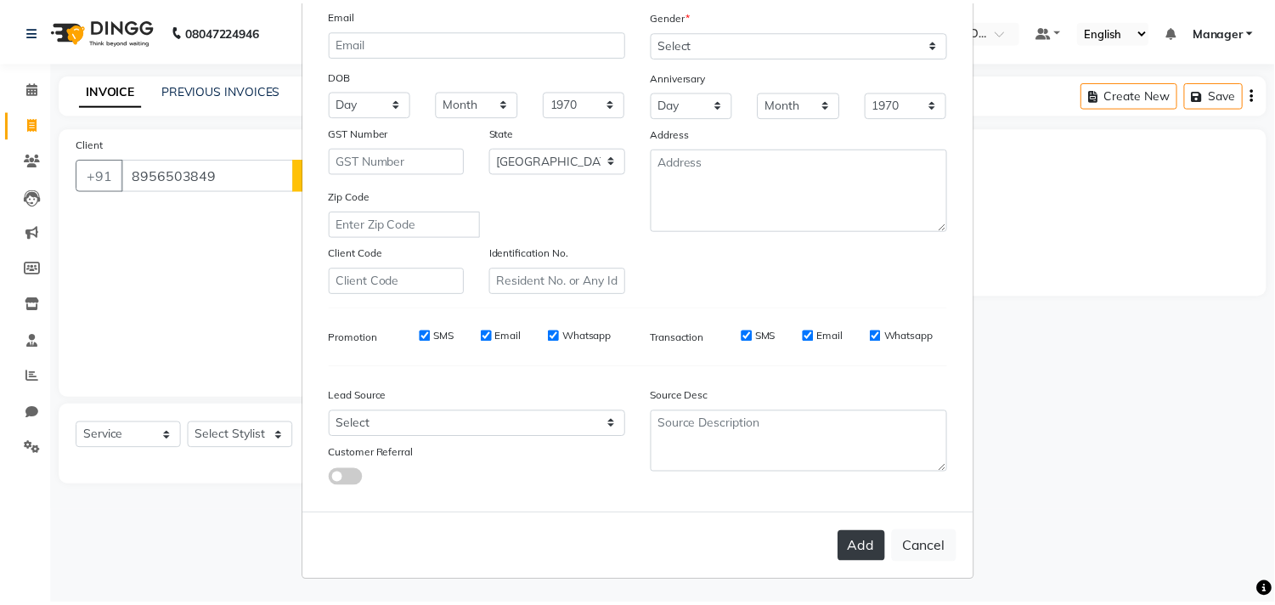
scroll to position [180, 0]
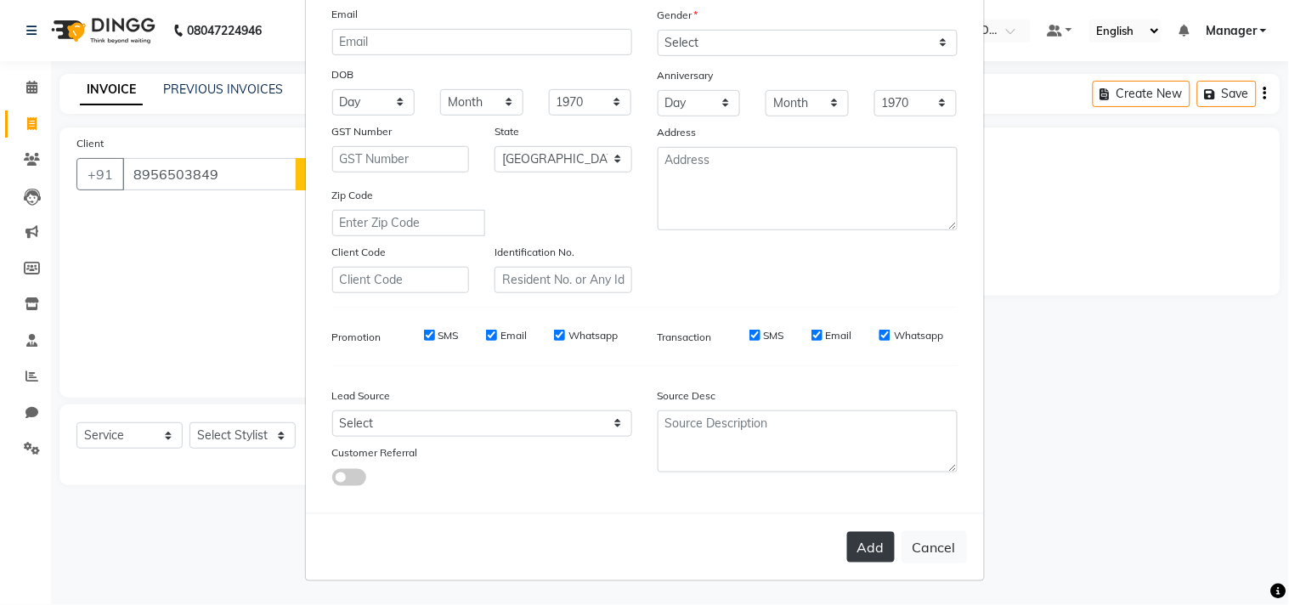
click at [856, 548] on button "Add" at bounding box center [871, 547] width 48 height 31
type input "89******49"
select select
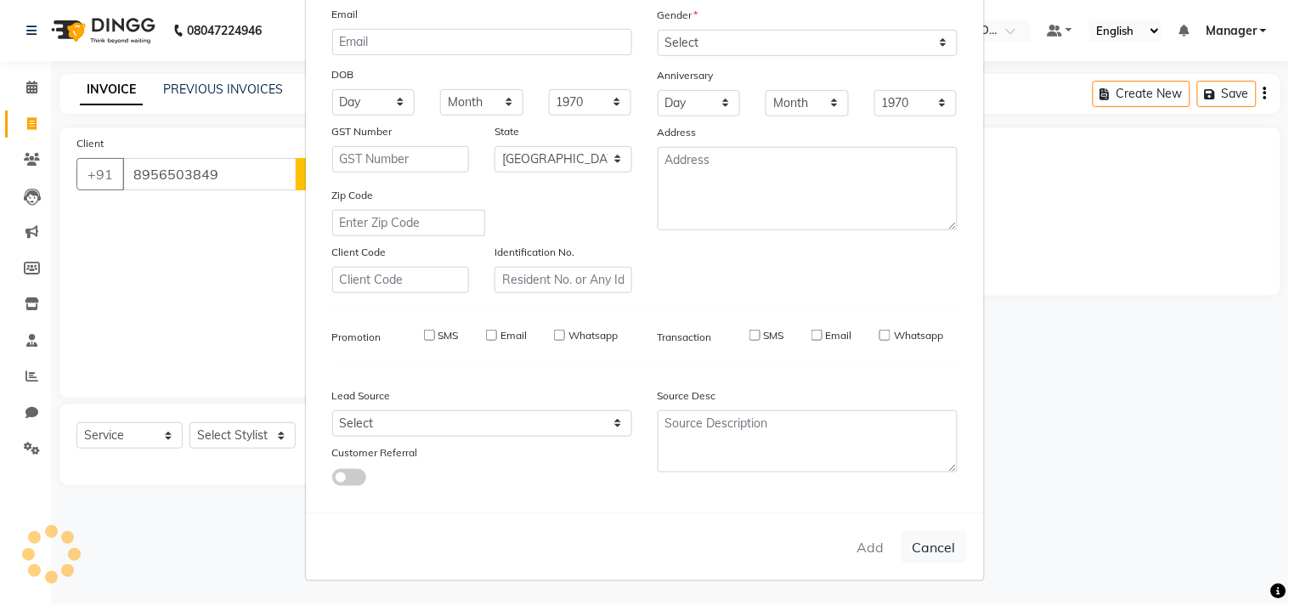
select select "null"
select select
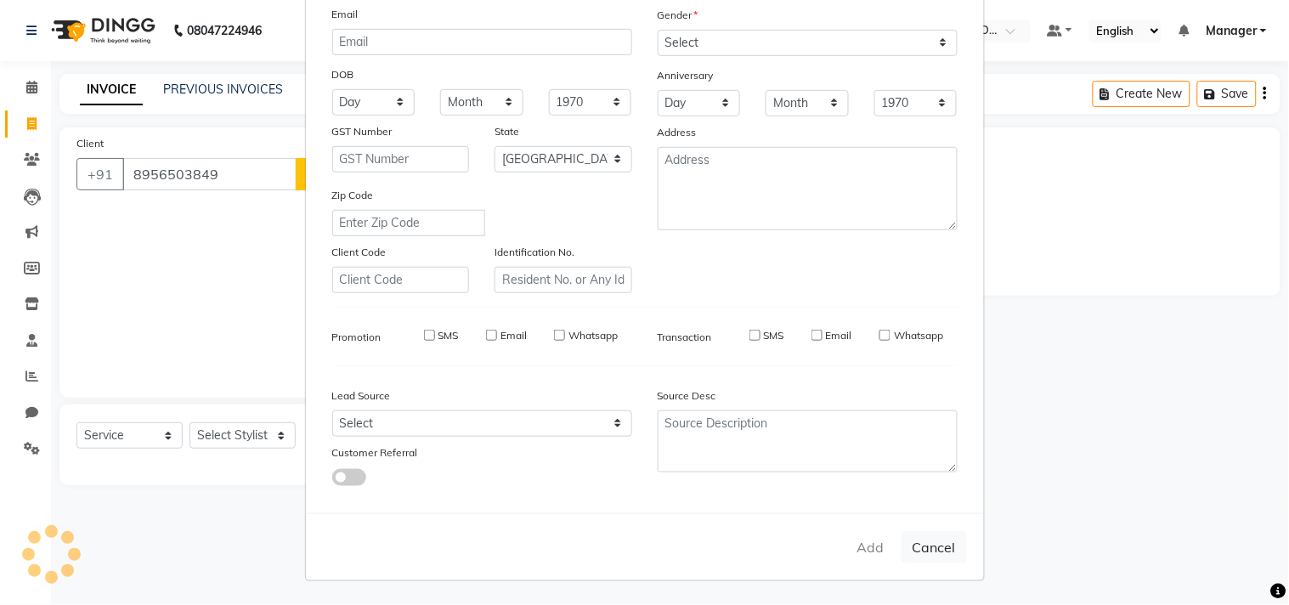
checkbox input "false"
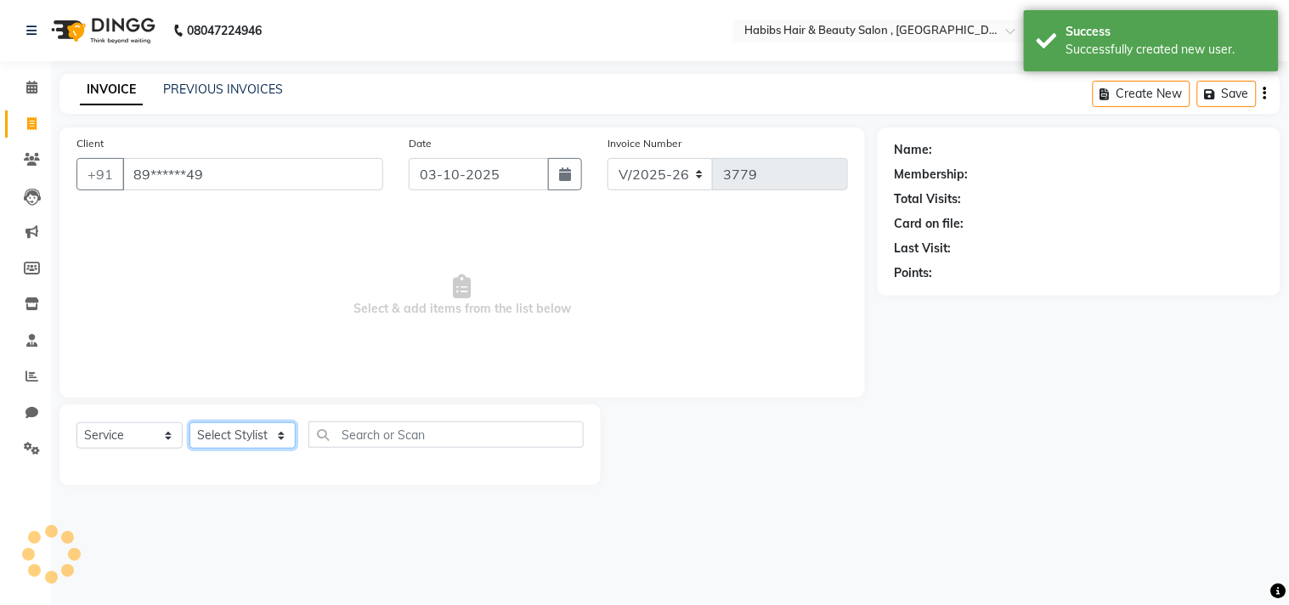
click at [250, 434] on select "Select Stylist [PERSON_NAME] Manager M M [PERSON_NAME] [PERSON_NAME] Reshma [PE…" at bounding box center [242, 435] width 106 height 26
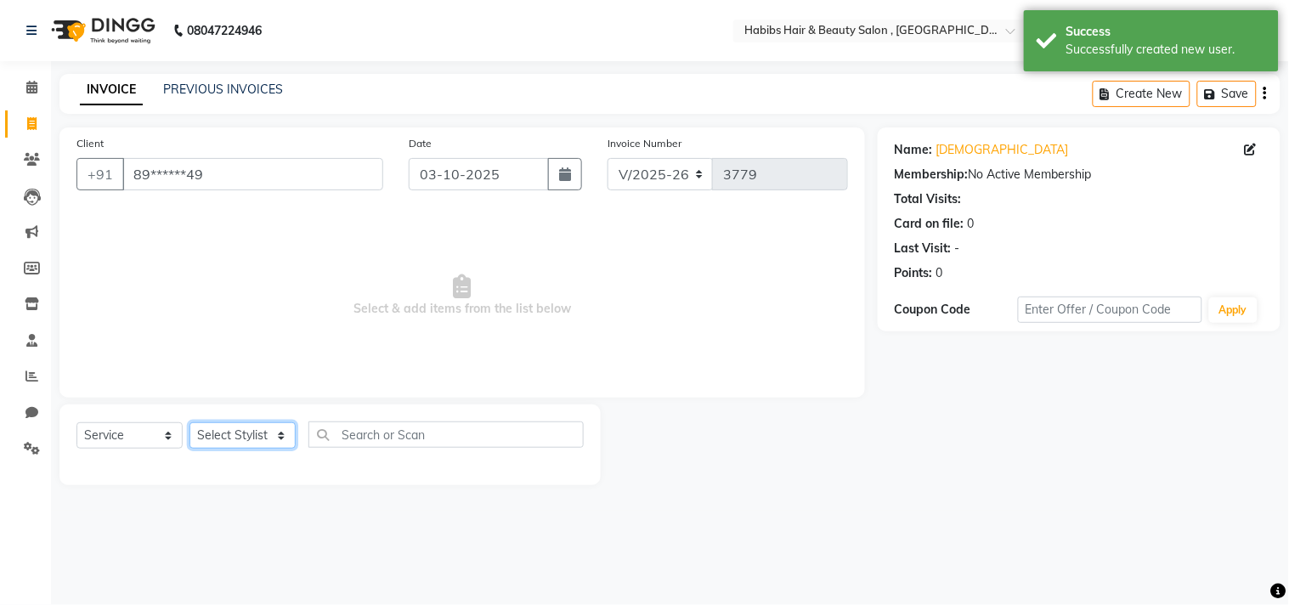
select select "29954"
click at [189, 423] on select "Select Stylist [PERSON_NAME] Manager M M [PERSON_NAME] [PERSON_NAME] Reshma [PE…" at bounding box center [242, 435] width 106 height 26
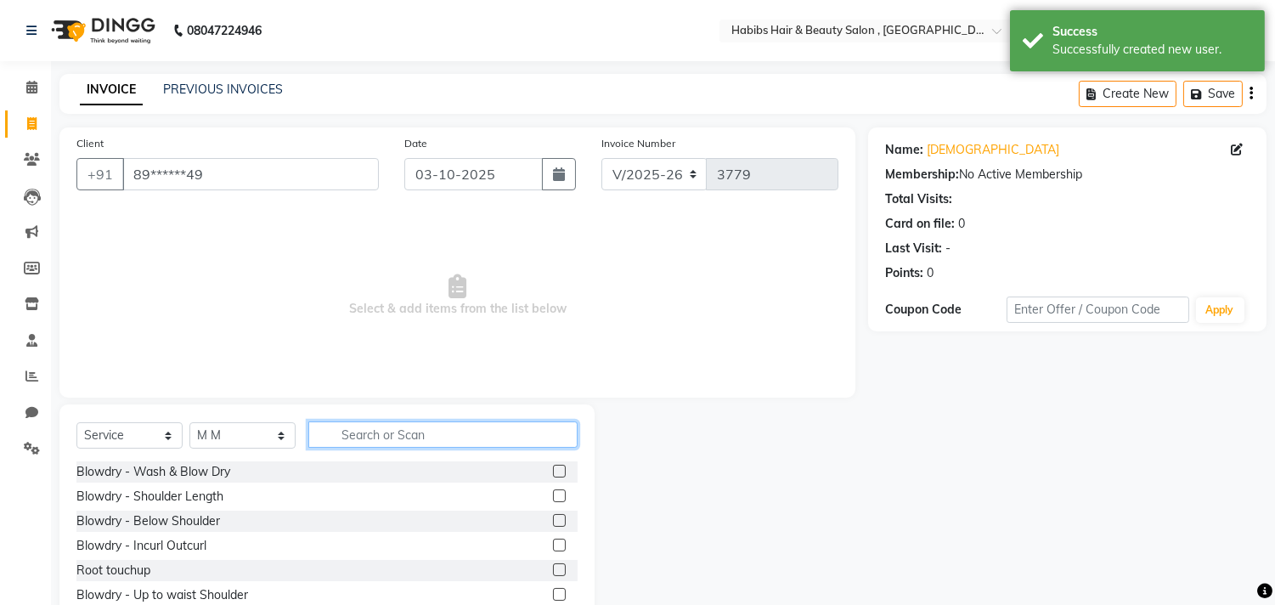
click at [394, 426] on input "text" at bounding box center [442, 434] width 269 height 26
type input "haircu"
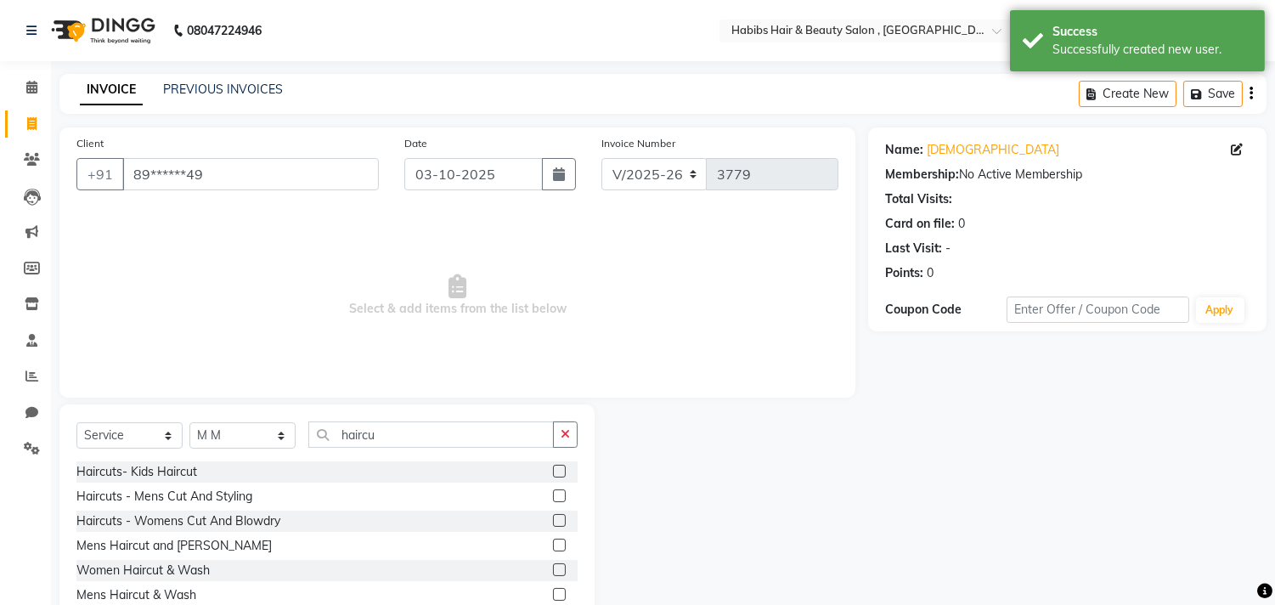
click at [556, 516] on label at bounding box center [559, 520] width 13 height 13
click at [556, 516] on input "checkbox" at bounding box center [558, 521] width 11 height 11
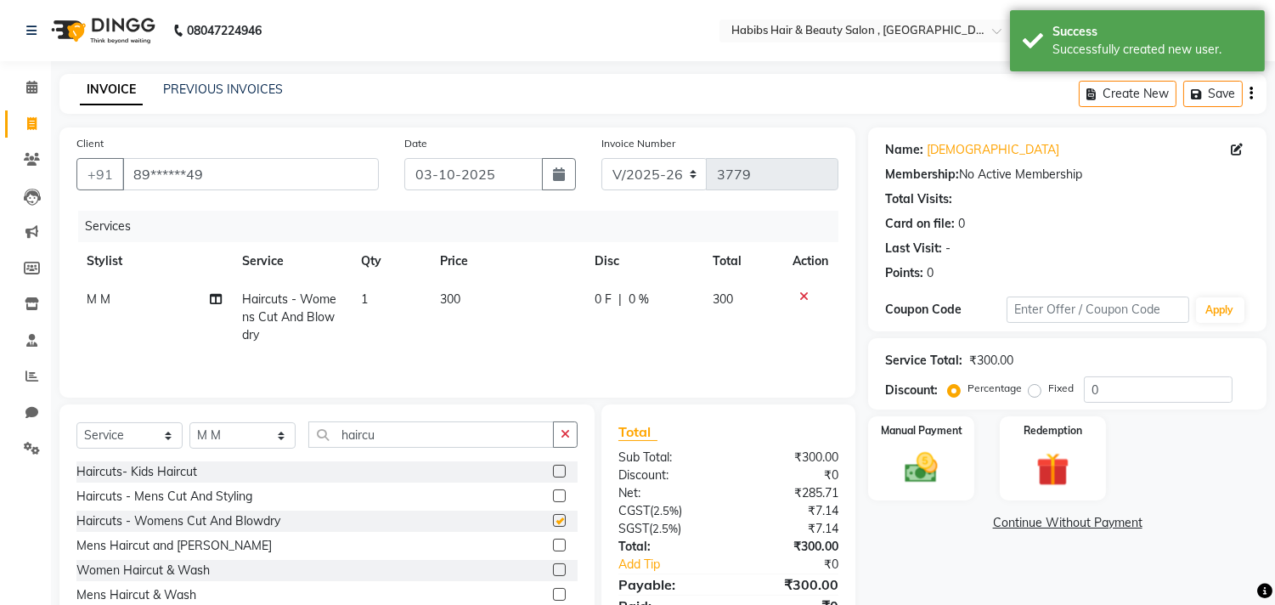
checkbox input "false"
click at [1030, 506] on div "Name: Sumana Membership: No Active Membership Total Visits: Card on file: 0 Las…" at bounding box center [1073, 390] width 411 height 527
click at [880, 478] on div "Manual Payment" at bounding box center [922, 458] width 110 height 87
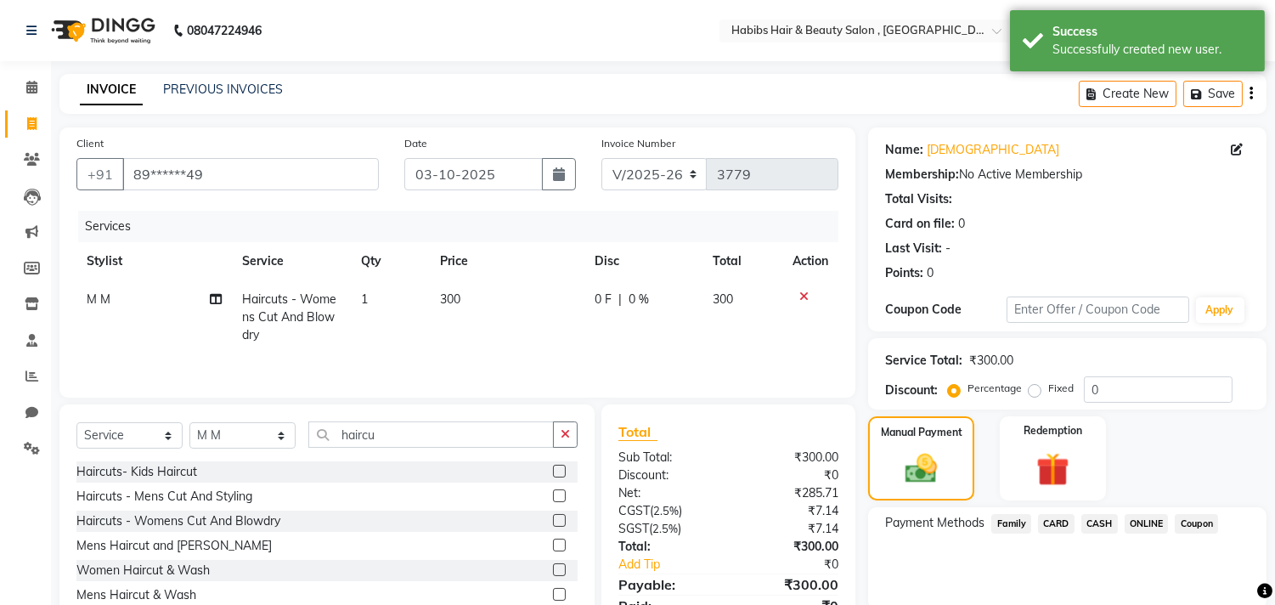
click at [1143, 515] on span "ONLINE" at bounding box center [1147, 524] width 44 height 20
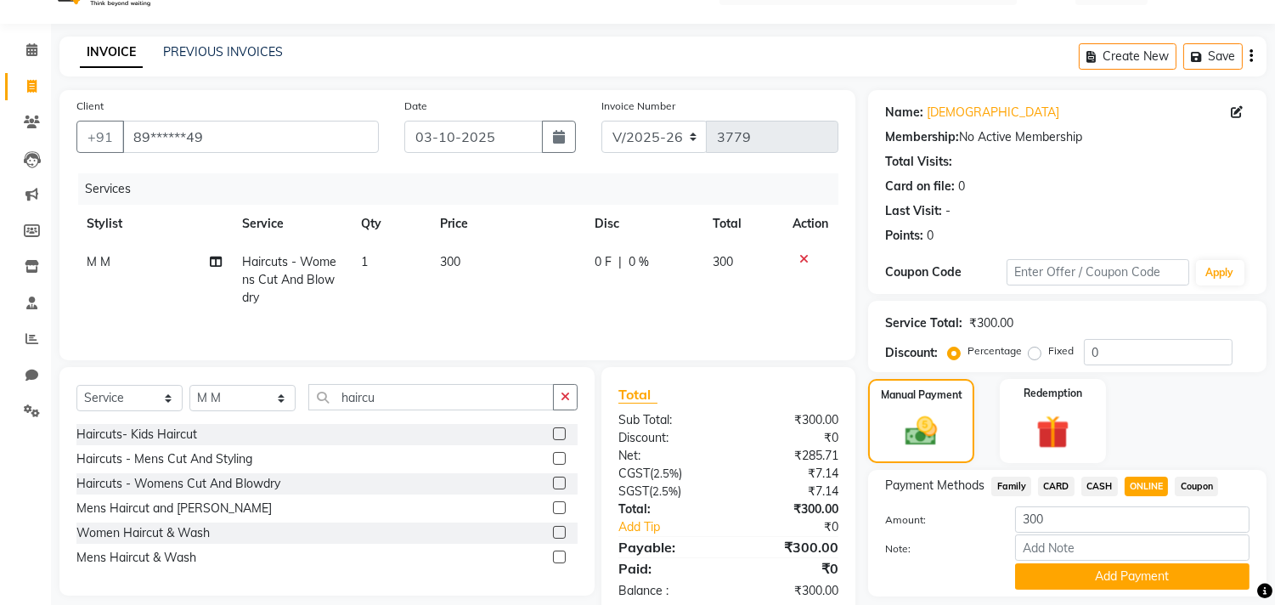
scroll to position [88, 0]
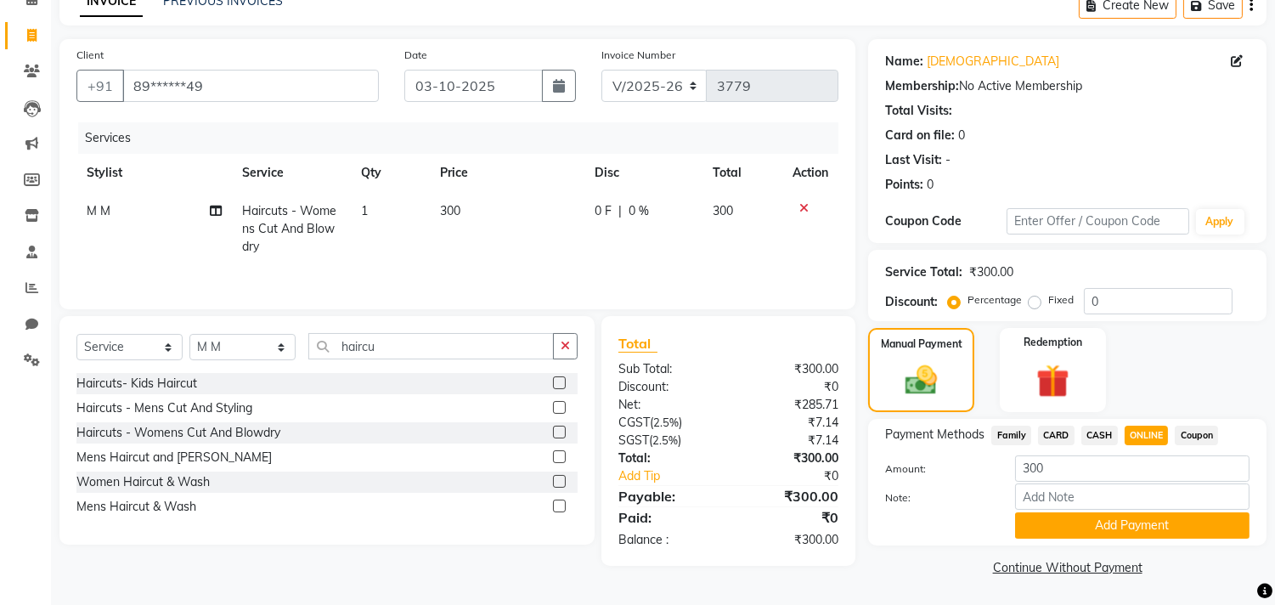
click at [1143, 515] on button "Add Payment" at bounding box center [1132, 525] width 234 height 26
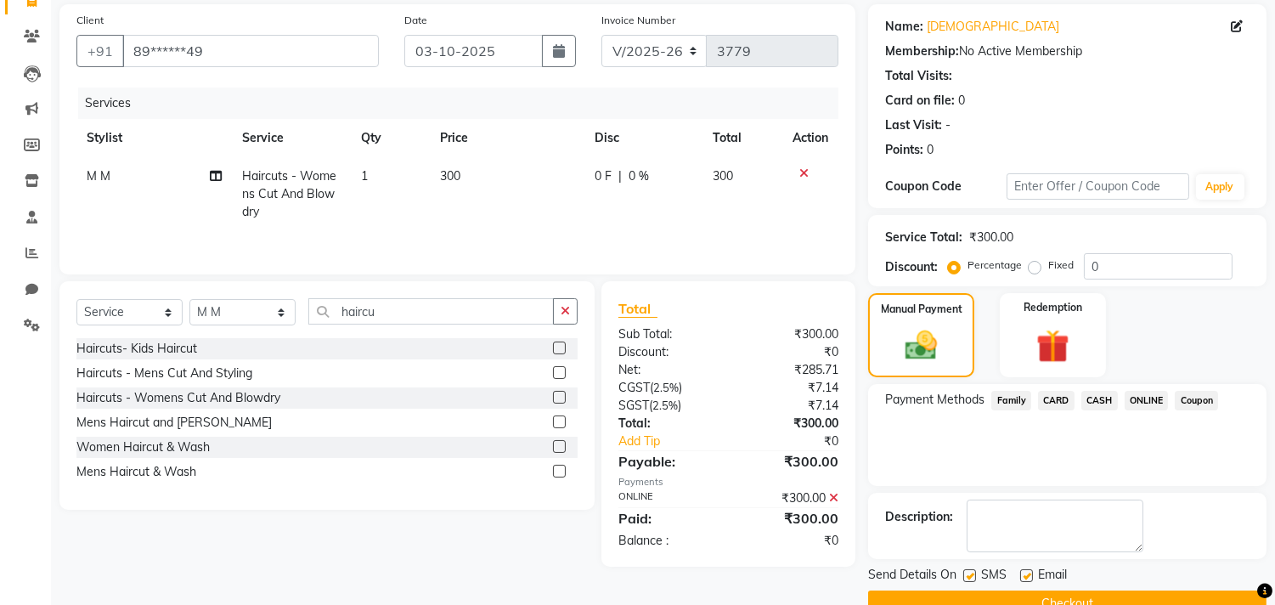
scroll to position [126, 0]
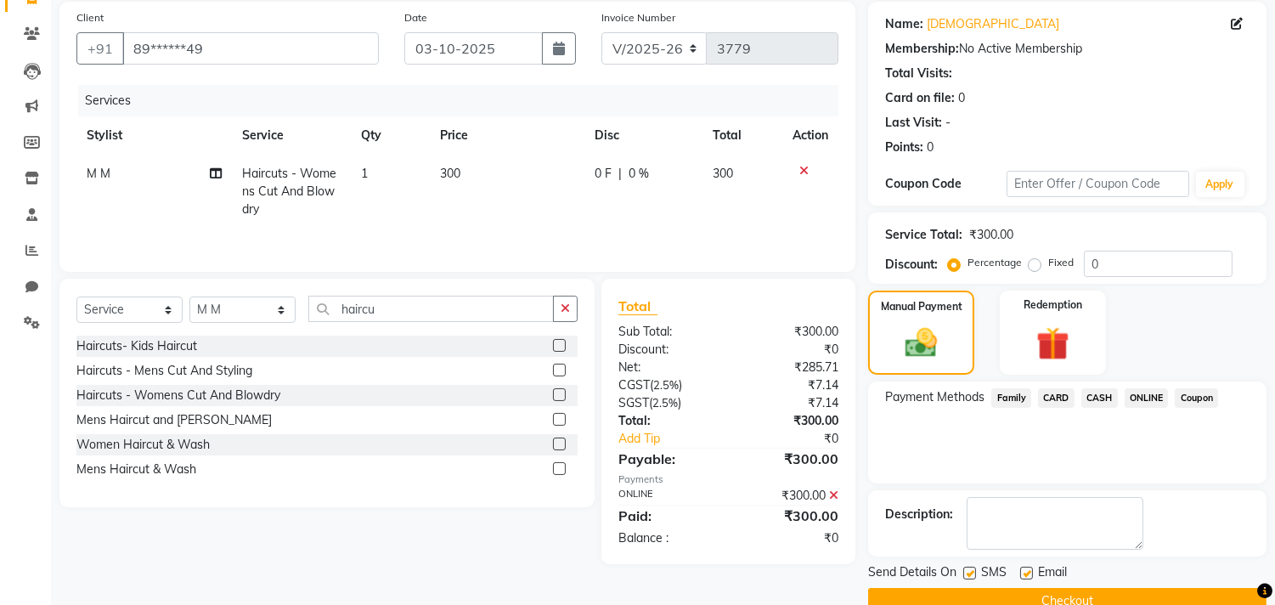
click at [1124, 589] on button "Checkout" at bounding box center [1067, 601] width 398 height 26
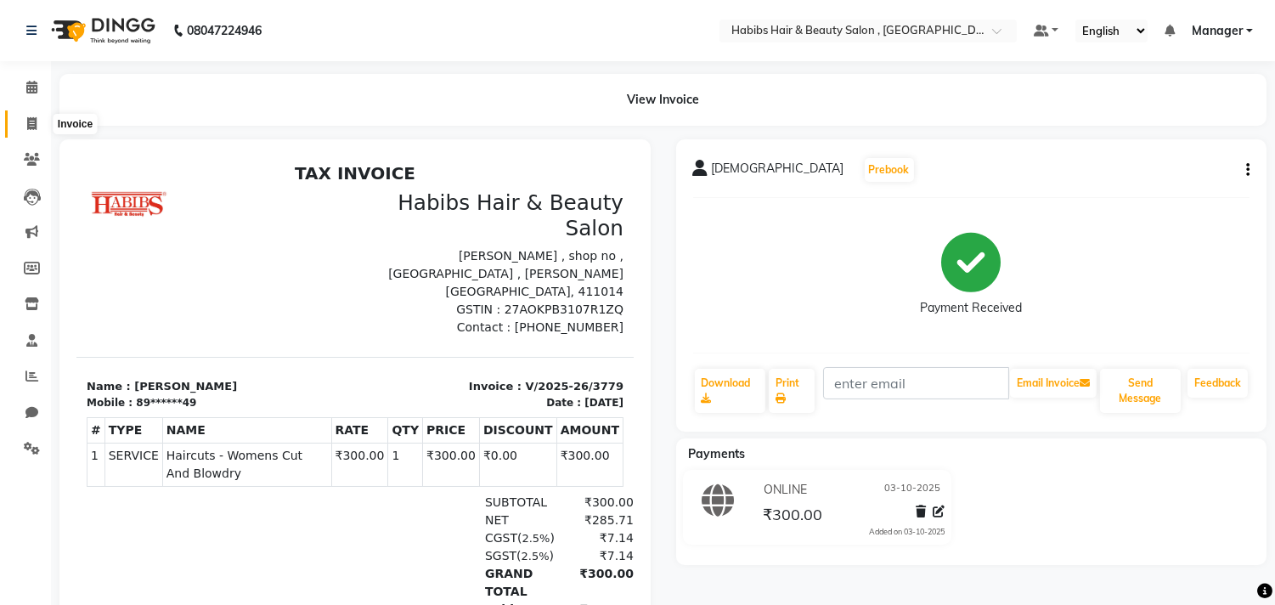
click at [30, 122] on icon at bounding box center [31, 123] width 9 height 13
select select "service"
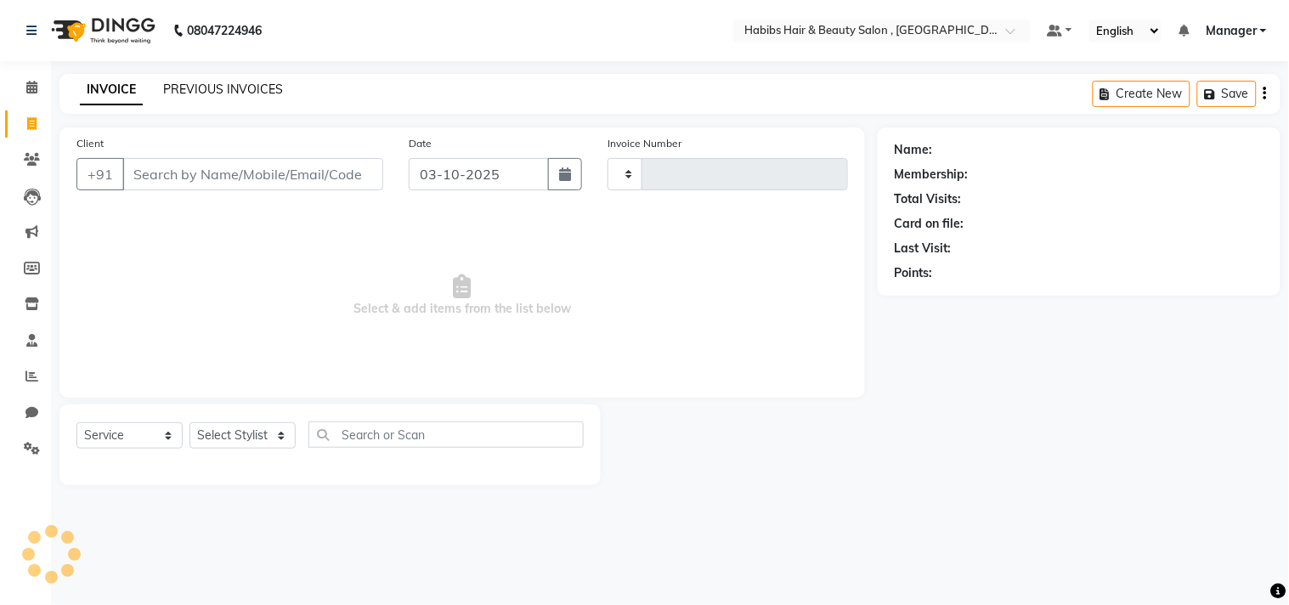
type input "3780"
select select "4838"
click at [212, 89] on link "PREVIOUS INVOICES" at bounding box center [223, 89] width 120 height 15
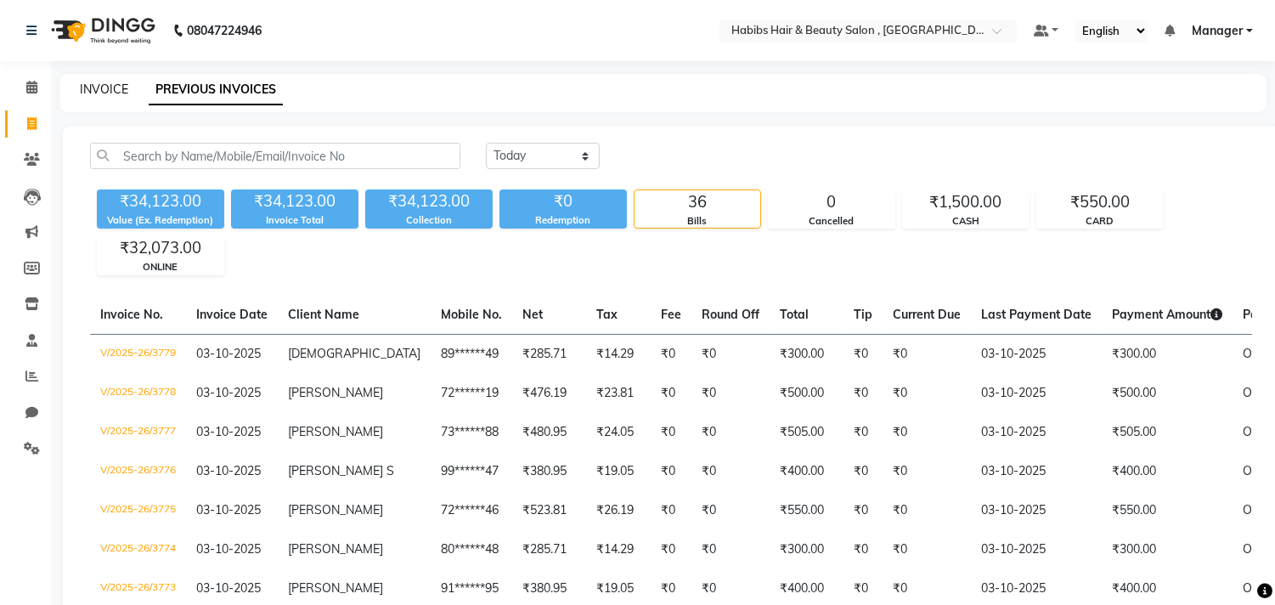
click at [98, 89] on link "INVOICE" at bounding box center [104, 89] width 48 height 15
select select "service"
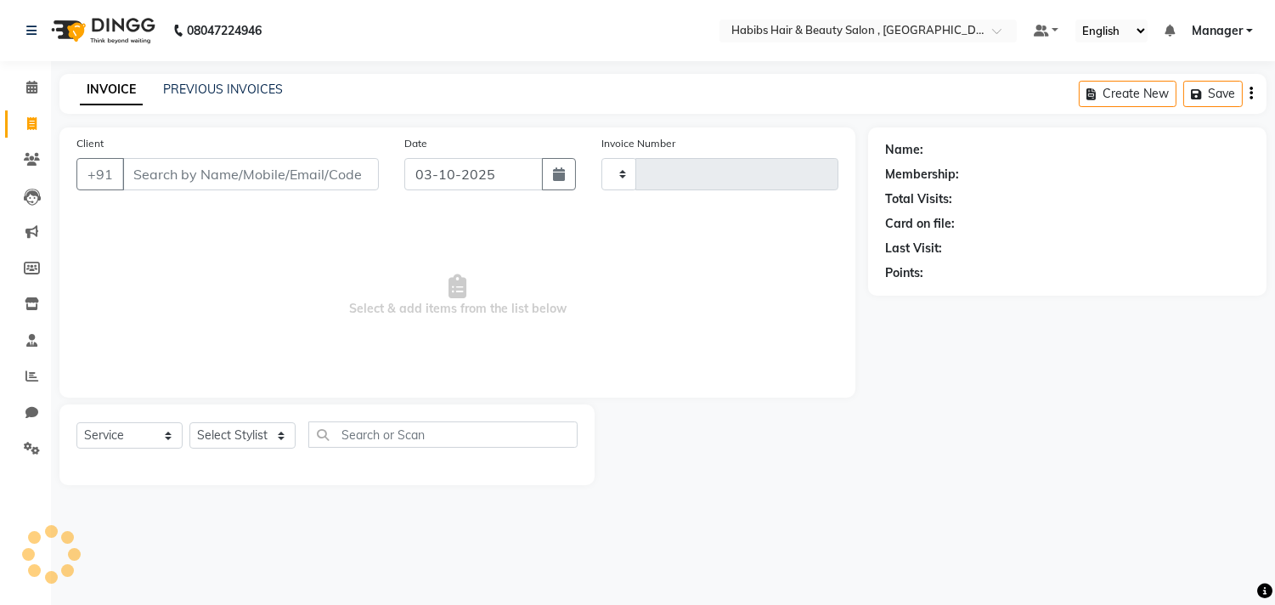
type input "3780"
select select "4838"
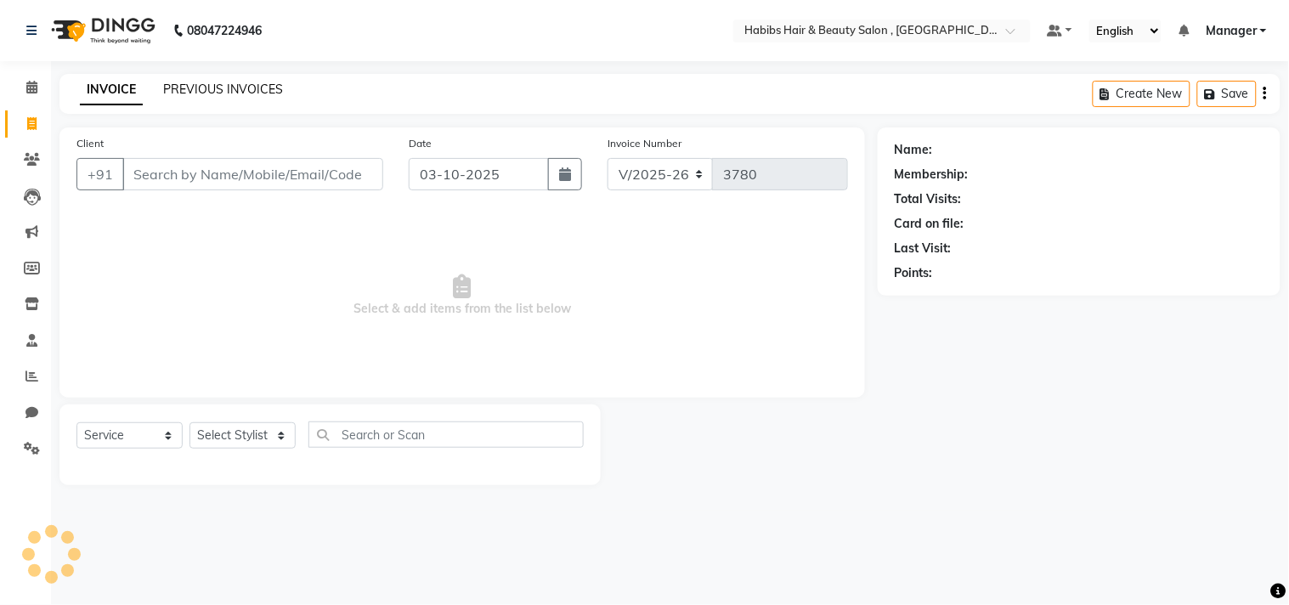
click at [190, 83] on link "PREVIOUS INVOICES" at bounding box center [223, 89] width 120 height 15
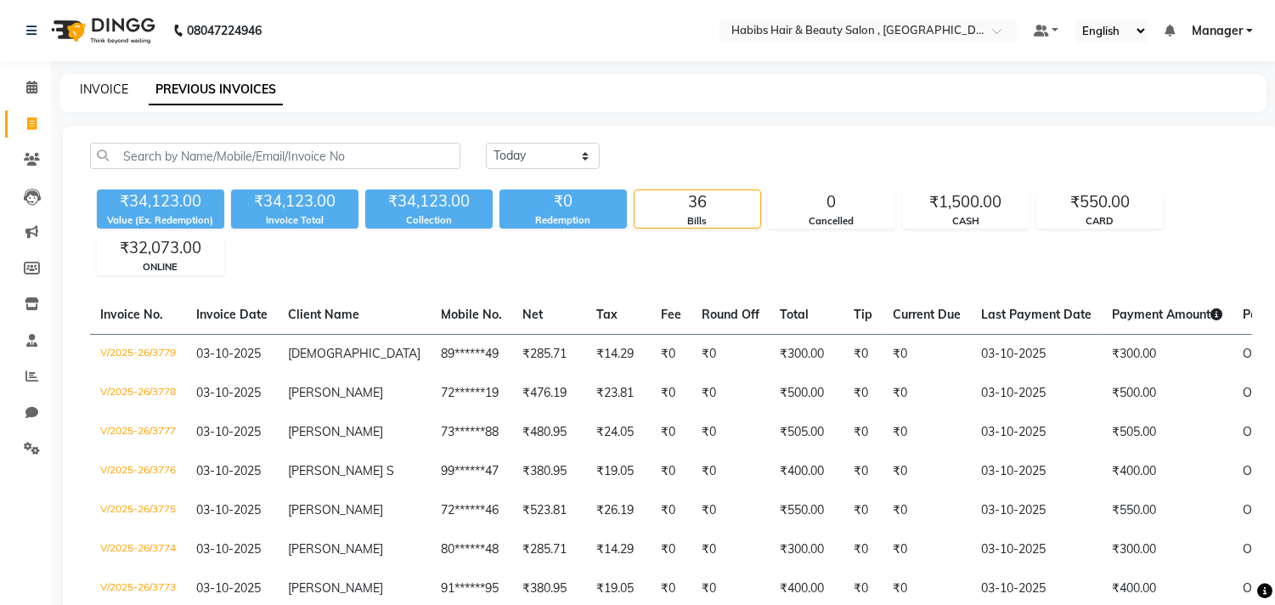
click at [121, 86] on link "INVOICE" at bounding box center [104, 89] width 48 height 15
select select "service"
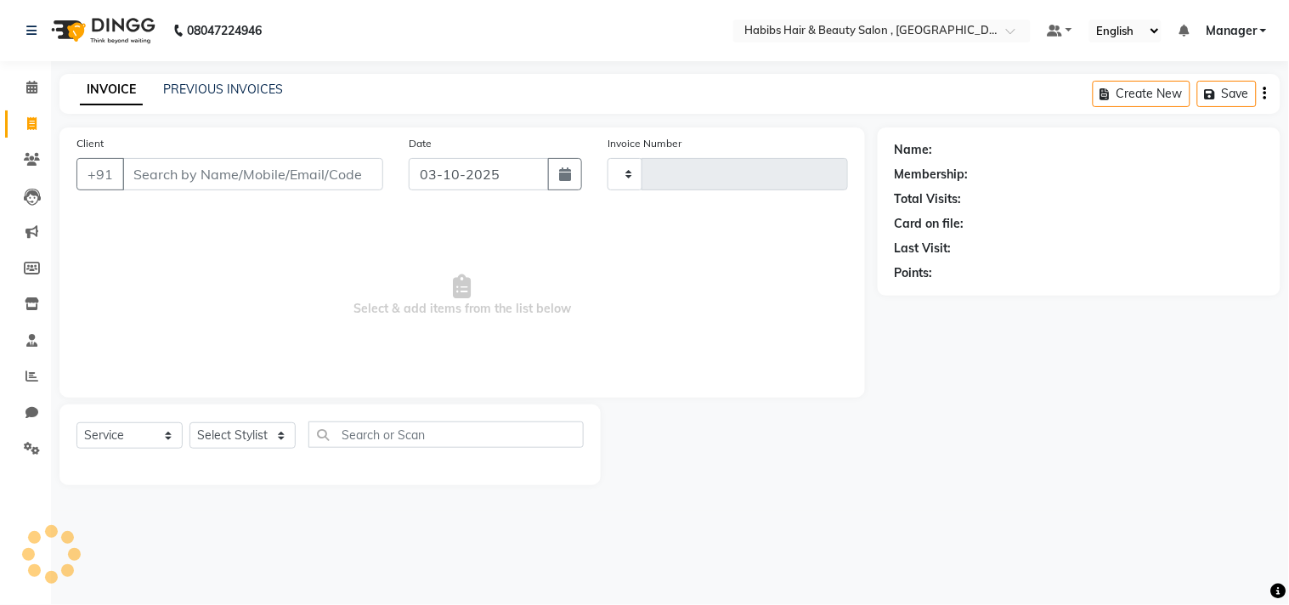
type input "3780"
select select "4838"
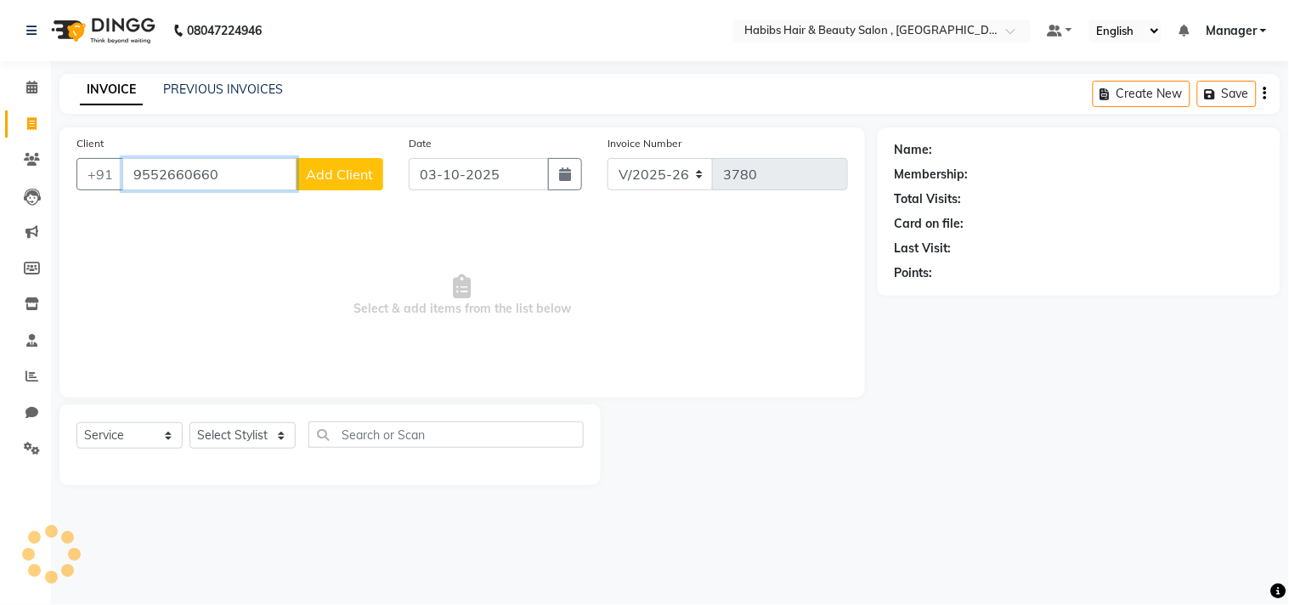
type input "9552660660"
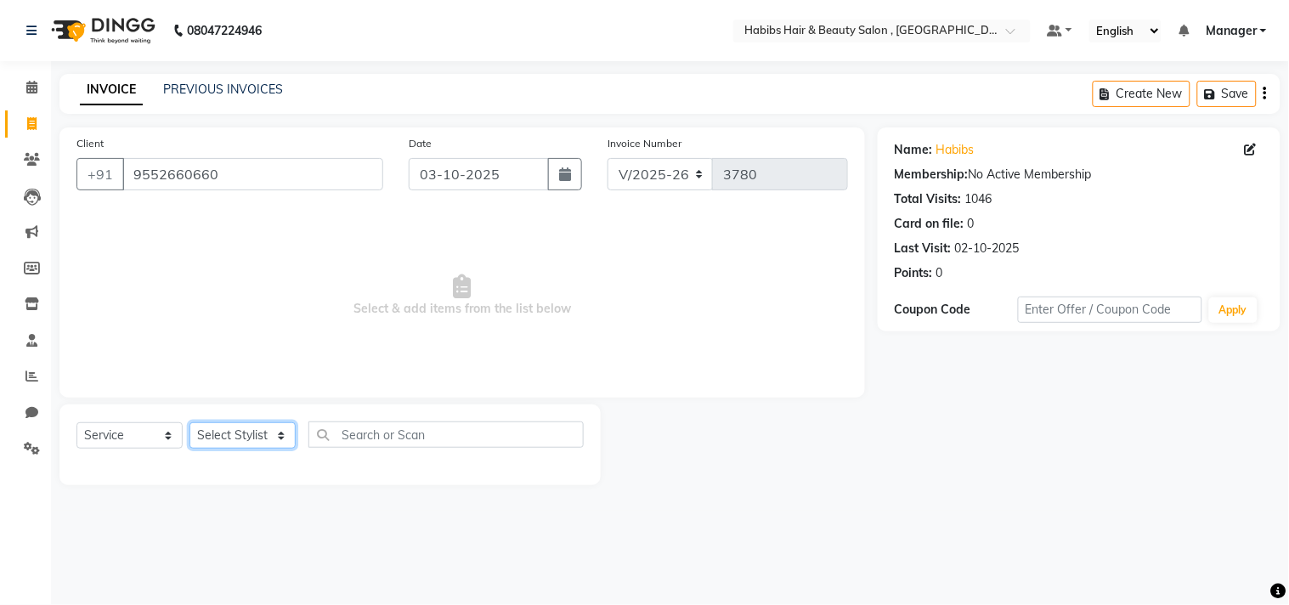
click at [262, 440] on select "Select Stylist [PERSON_NAME] Manager M M [PERSON_NAME] [PERSON_NAME] Reshma [PE…" at bounding box center [242, 435] width 106 height 26
select select "29957"
click at [189, 423] on select "Select Stylist [PERSON_NAME] Manager M M [PERSON_NAME] [PERSON_NAME] Reshma [PE…" at bounding box center [242, 435] width 106 height 26
click at [279, 336] on span "Select & add items from the list below" at bounding box center [461, 296] width 771 height 170
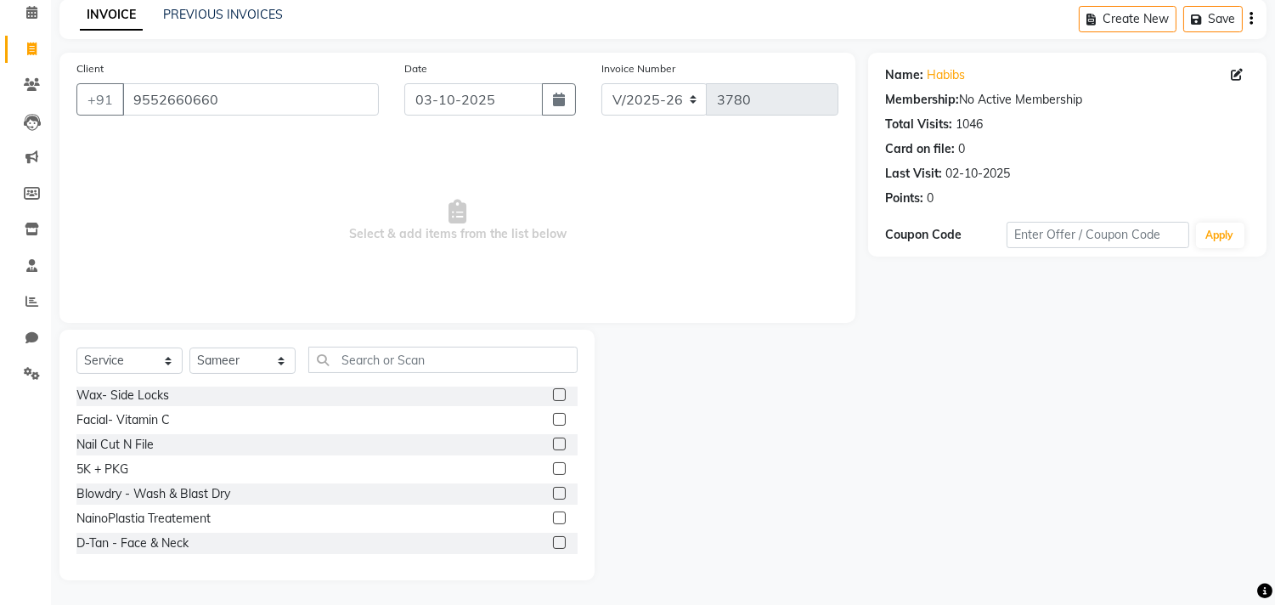
scroll to position [1037, 0]
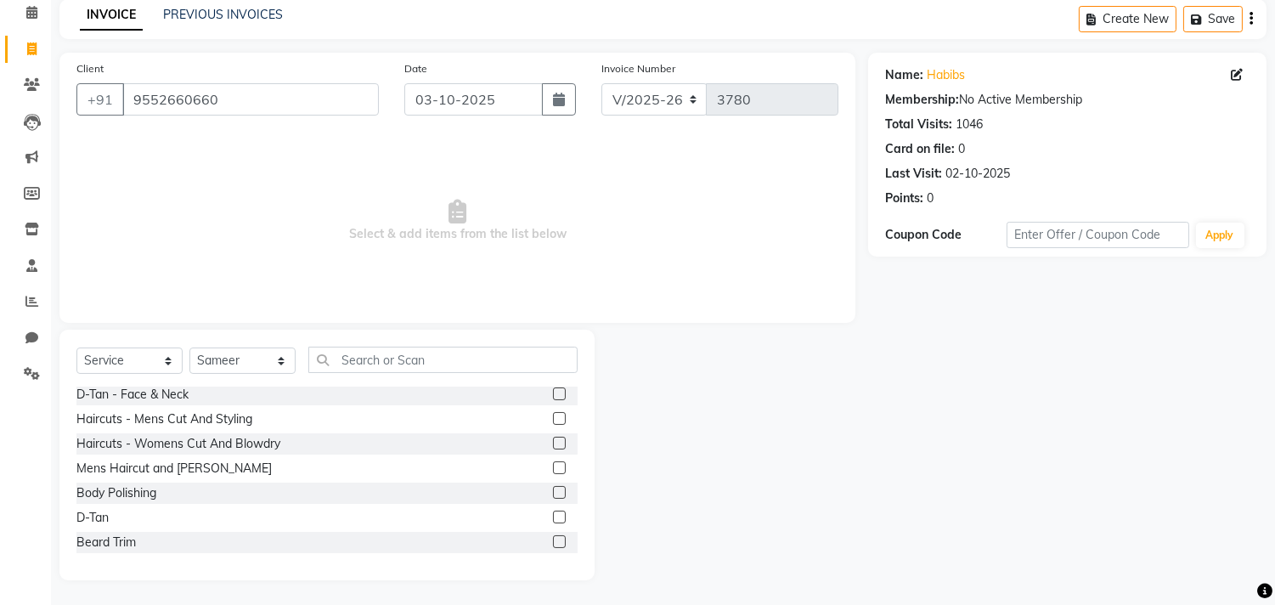
click at [553, 415] on label at bounding box center [559, 418] width 13 height 13
click at [553, 415] on input "checkbox" at bounding box center [558, 419] width 11 height 11
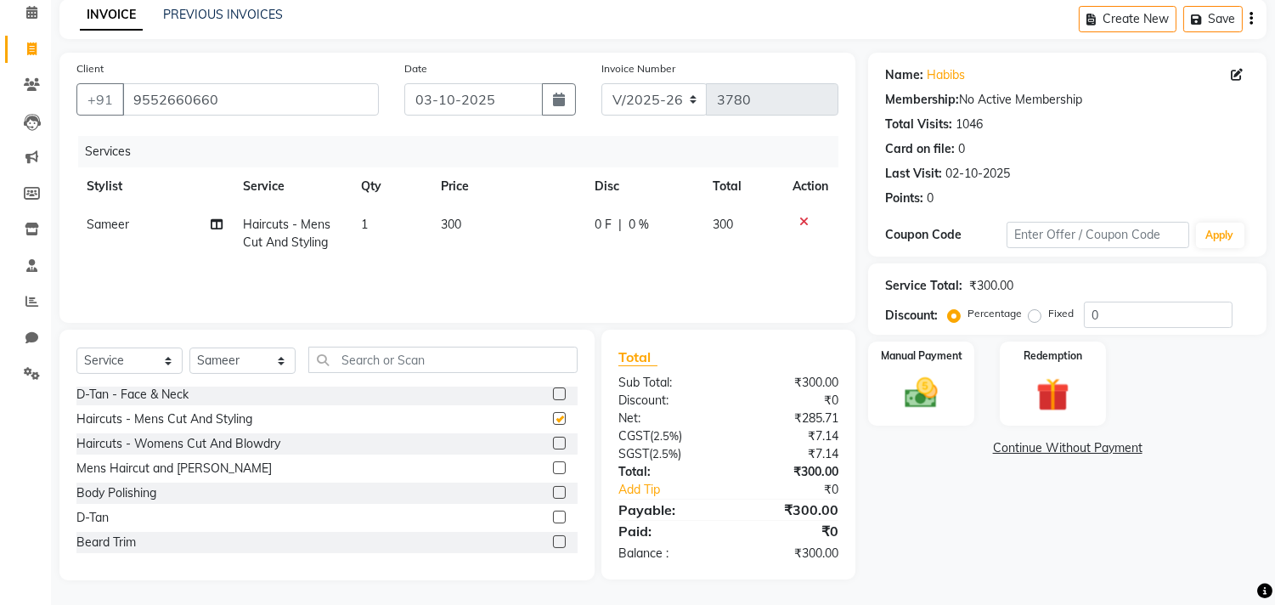
checkbox input "false"
drag, startPoint x: 253, startPoint y: 374, endPoint x: 256, endPoint y: 351, distance: 23.1
click at [253, 374] on select "Select Stylist [PERSON_NAME] Manager M M [PERSON_NAME] [PERSON_NAME] Reshma [PE…" at bounding box center [242, 360] width 106 height 26
select select "29955"
click at [189, 347] on select "Select Stylist [PERSON_NAME] Manager M M [PERSON_NAME] [PERSON_NAME] Reshma [PE…" at bounding box center [242, 360] width 106 height 26
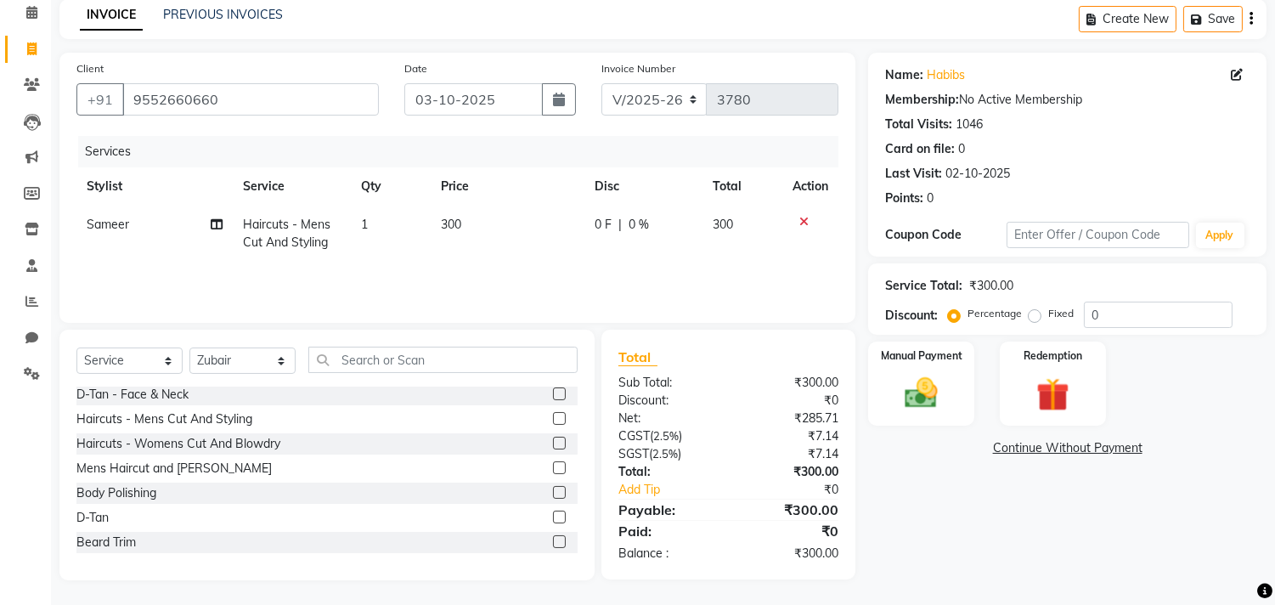
click at [553, 467] on label at bounding box center [559, 467] width 13 height 13
click at [553, 467] on input "checkbox" at bounding box center [558, 468] width 11 height 11
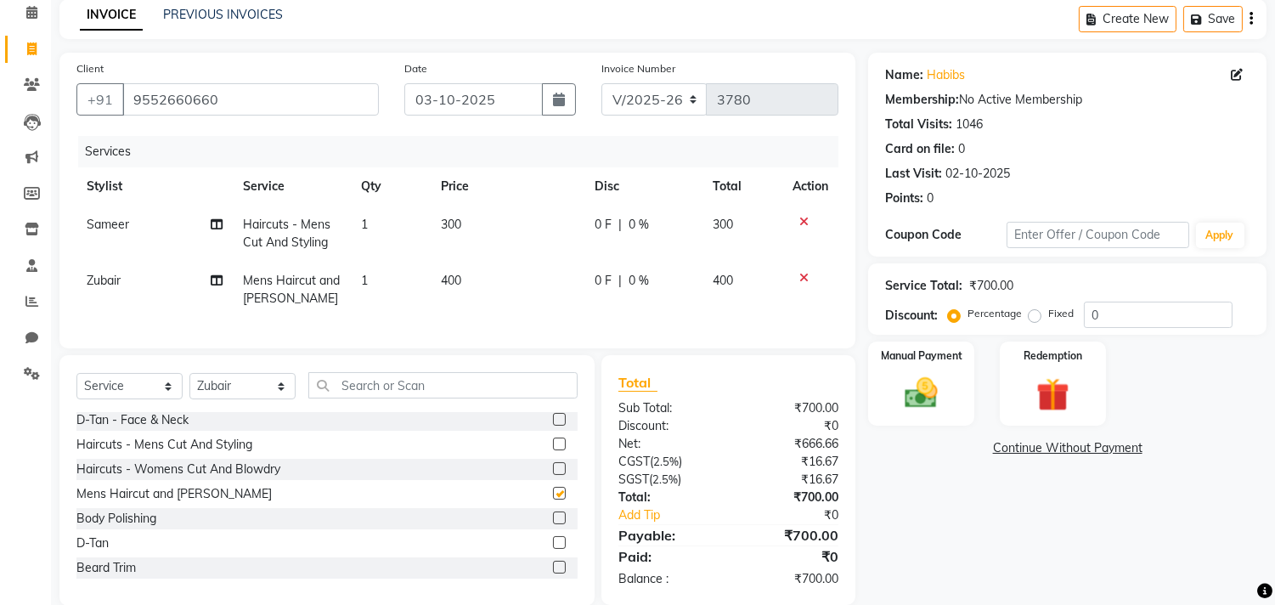
checkbox input "false"
click at [264, 399] on select "Select Stylist [PERSON_NAME] Manager M M [PERSON_NAME] [PERSON_NAME] Reshma [PE…" at bounding box center [242, 386] width 106 height 26
select select "68759"
click at [189, 387] on select "Select Stylist [PERSON_NAME] Manager M M [PERSON_NAME] [PERSON_NAME] Reshma [PE…" at bounding box center [242, 386] width 106 height 26
click at [553, 450] on label at bounding box center [559, 444] width 13 height 13
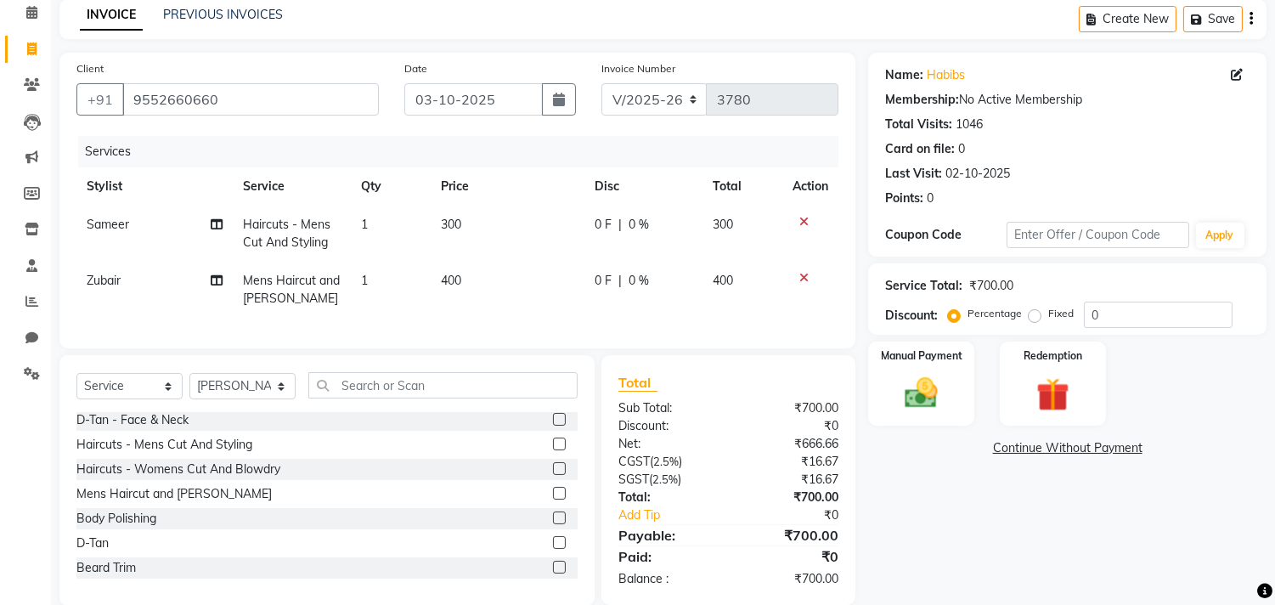
click at [553, 450] on input "checkbox" at bounding box center [558, 444] width 11 height 11
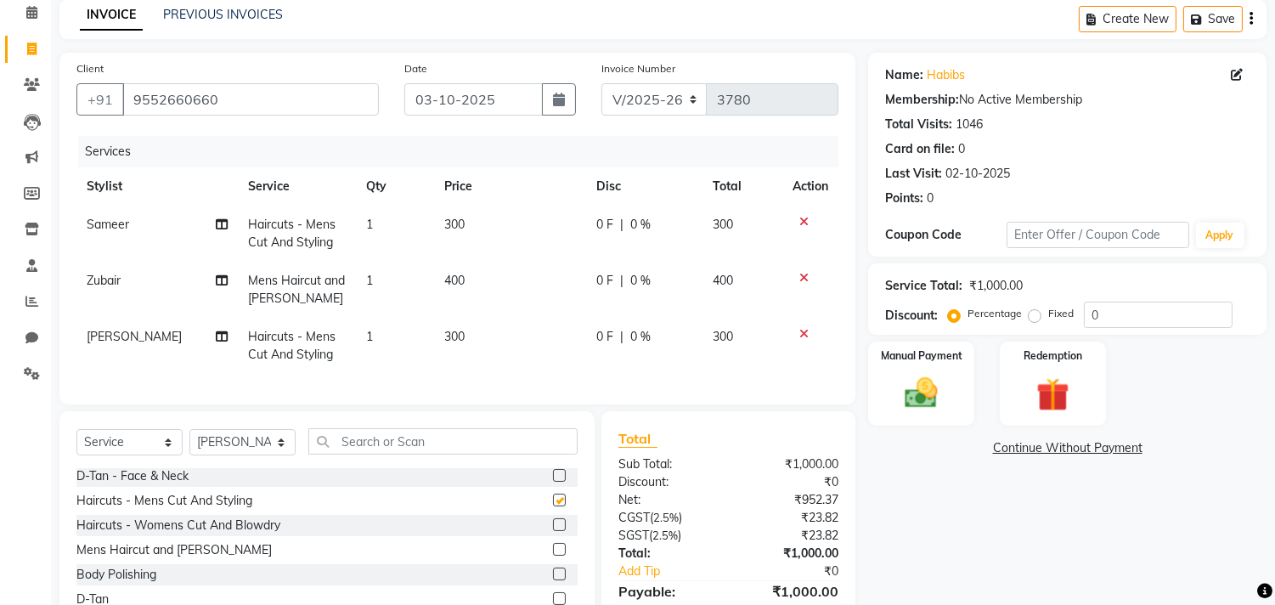
checkbox input "false"
click at [250, 455] on select "Select Stylist [PERSON_NAME] Manager M M [PERSON_NAME] [PERSON_NAME] Reshma [PE…" at bounding box center [242, 442] width 106 height 26
select select "29957"
click at [189, 443] on select "Select Stylist [PERSON_NAME] Manager M M [PERSON_NAME] [PERSON_NAME] Reshma [PE…" at bounding box center [242, 442] width 106 height 26
click at [553, 506] on label at bounding box center [559, 500] width 13 height 13
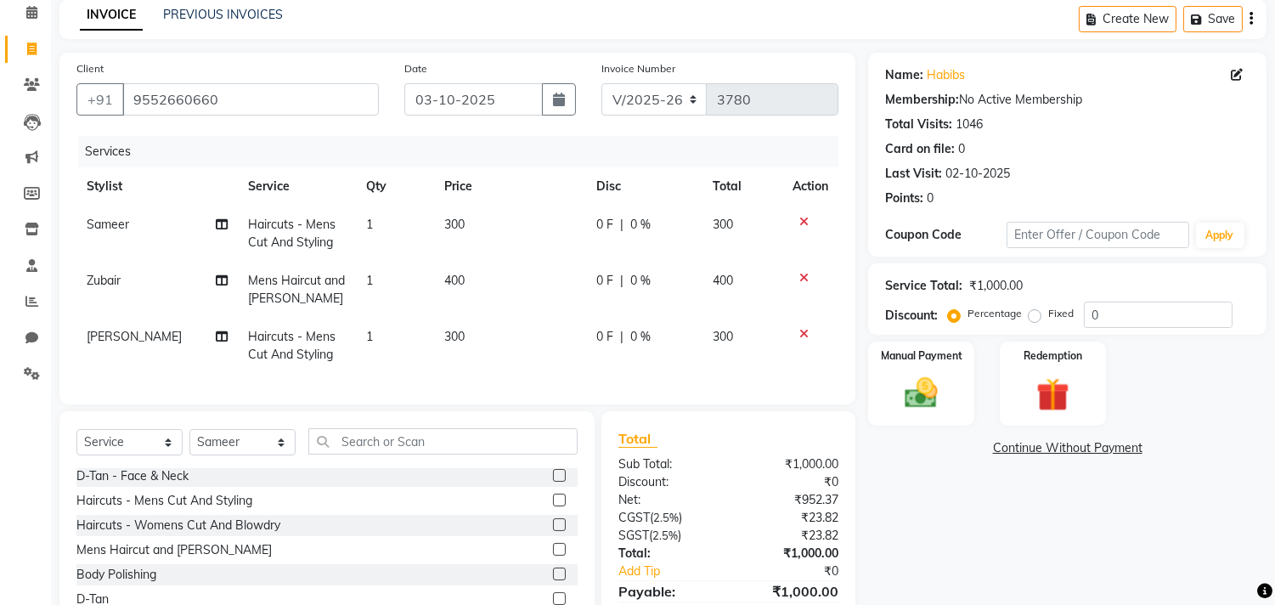
click at [553, 506] on input "checkbox" at bounding box center [558, 500] width 11 height 11
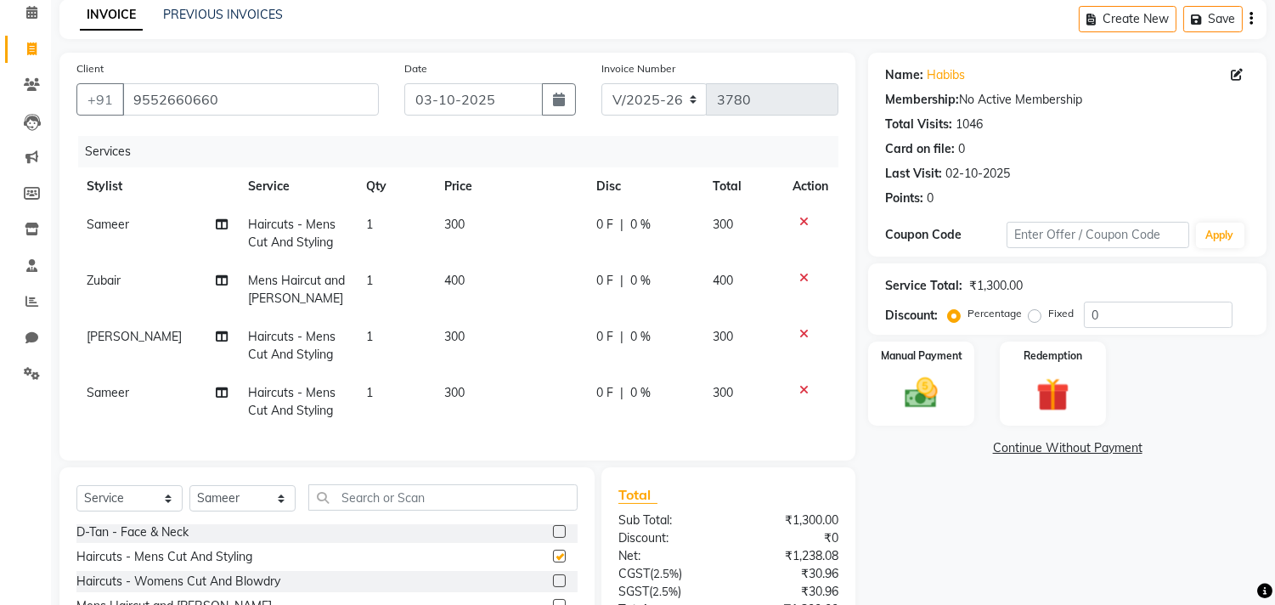
checkbox input "false"
click at [253, 503] on select "Select Stylist [PERSON_NAME] Manager M M [PERSON_NAME] [PERSON_NAME] Reshma [PE…" at bounding box center [242, 498] width 106 height 26
select select "29955"
click at [189, 499] on select "Select Stylist [PERSON_NAME] Manager M M [PERSON_NAME] [PERSON_NAME] Reshma [PE…" at bounding box center [242, 498] width 106 height 26
click at [257, 488] on div "Select Service Product Membership Package Voucher Prepaid Gift Card Select Styl…" at bounding box center [326, 592] width 535 height 251
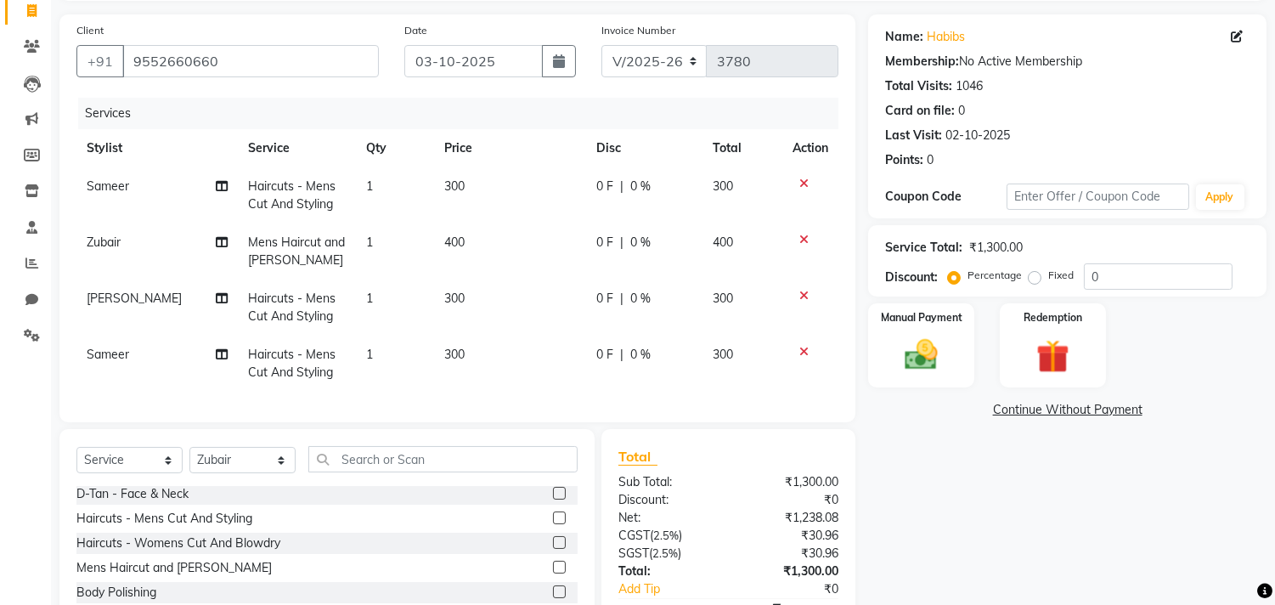
scroll to position [227, 0]
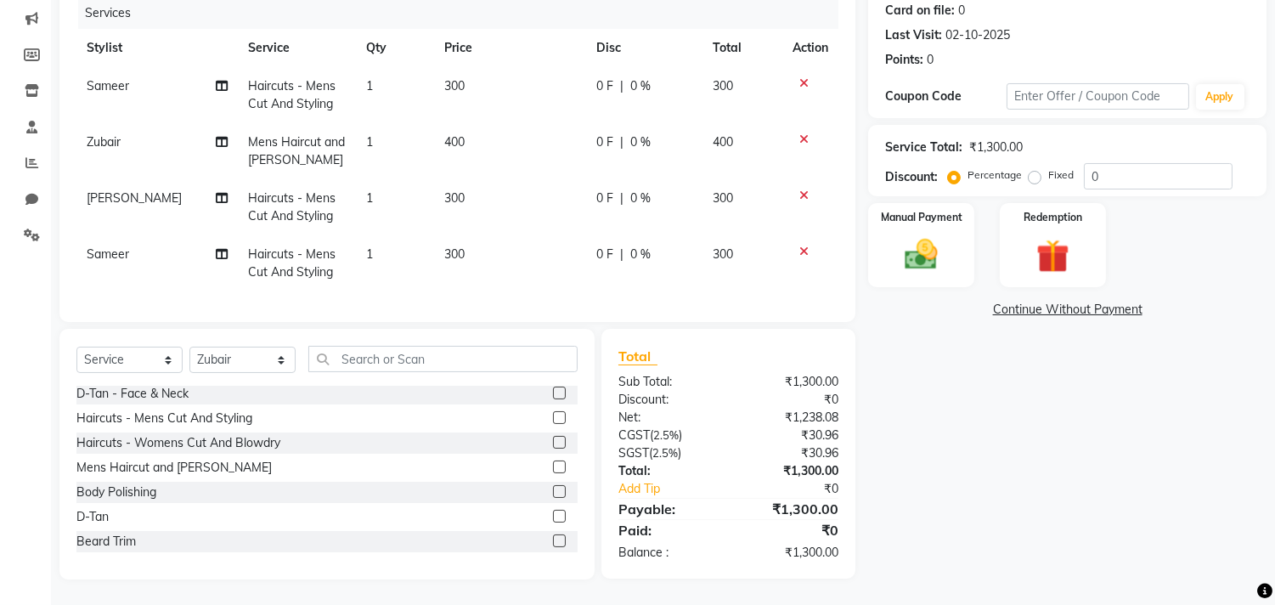
click at [553, 462] on label at bounding box center [559, 466] width 13 height 13
click at [553, 462] on input "checkbox" at bounding box center [558, 467] width 11 height 11
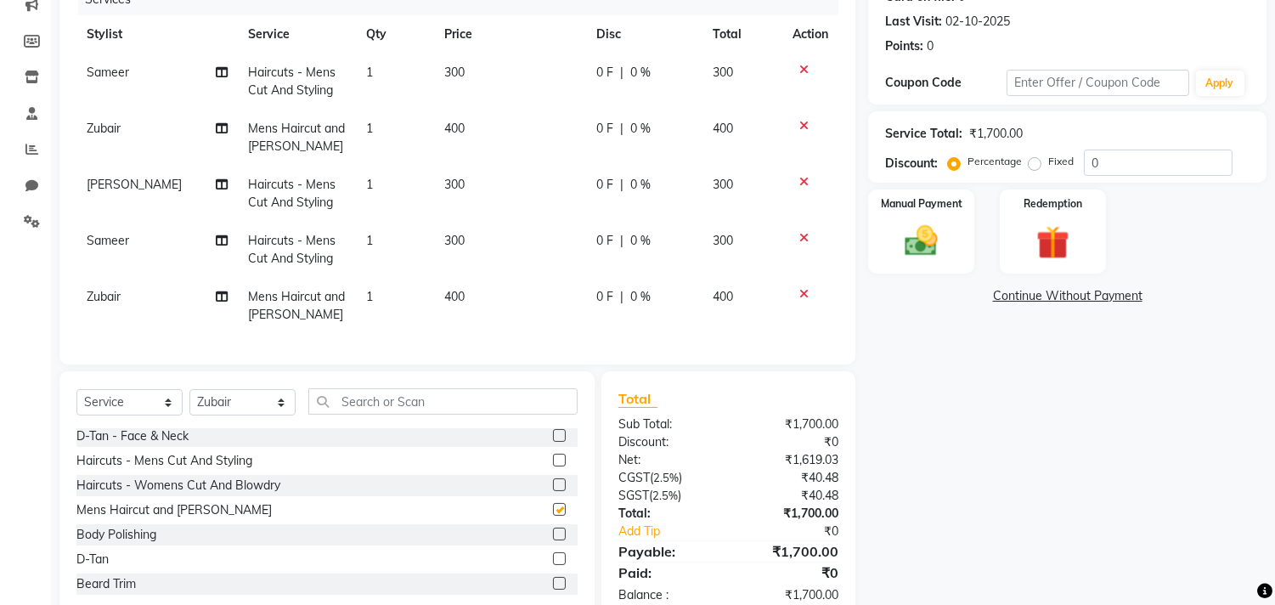
checkbox input "false"
click at [228, 405] on select "Select Stylist [PERSON_NAME] Manager M M [PERSON_NAME] [PERSON_NAME] Reshma [PE…" at bounding box center [242, 402] width 106 height 26
select select "29954"
click at [189, 403] on select "Select Stylist [PERSON_NAME] Manager M M [PERSON_NAME] [PERSON_NAME] Reshma [PE…" at bounding box center [242, 402] width 106 height 26
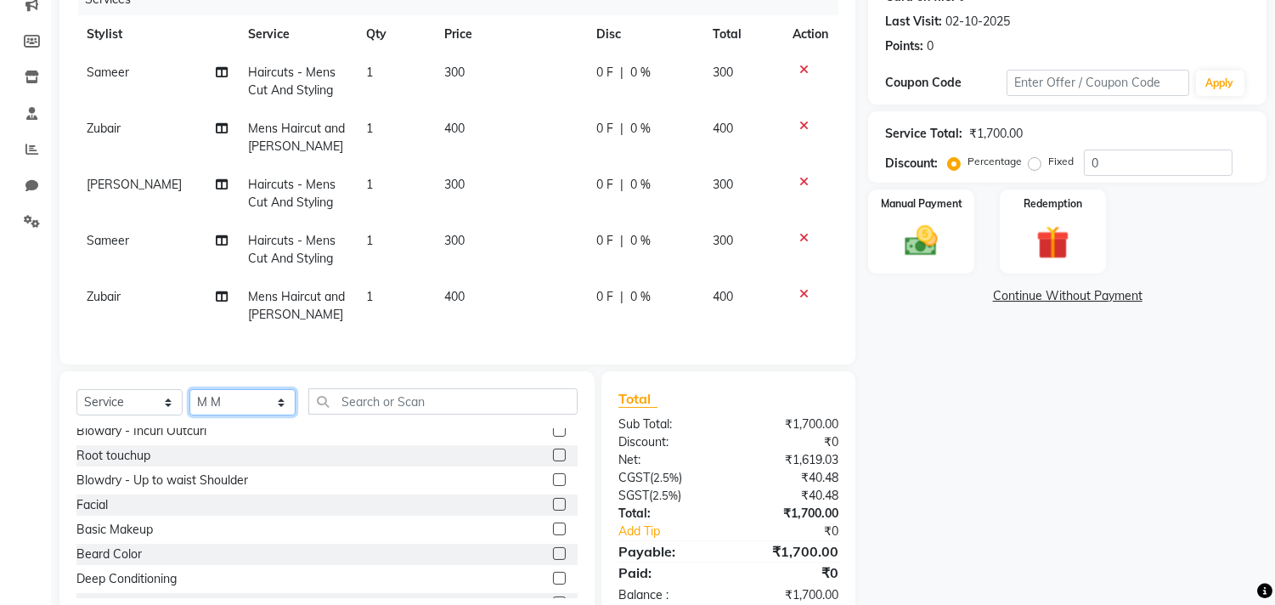
scroll to position [0, 0]
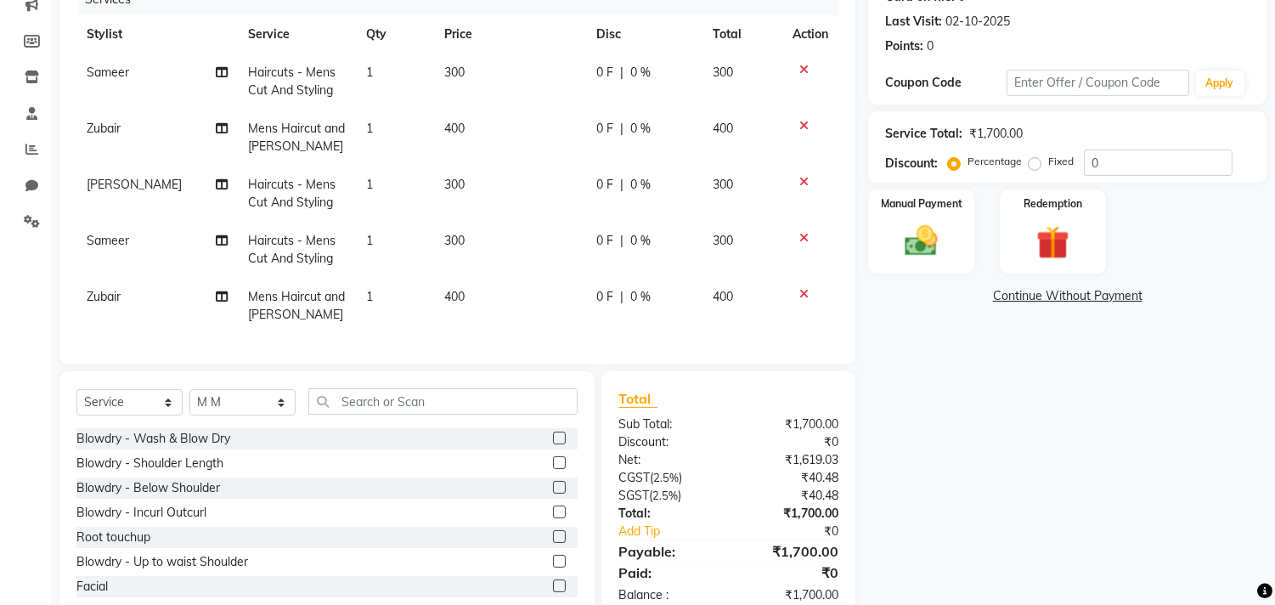
click at [553, 444] on label at bounding box center [559, 438] width 13 height 13
click at [553, 444] on input "checkbox" at bounding box center [558, 438] width 11 height 11
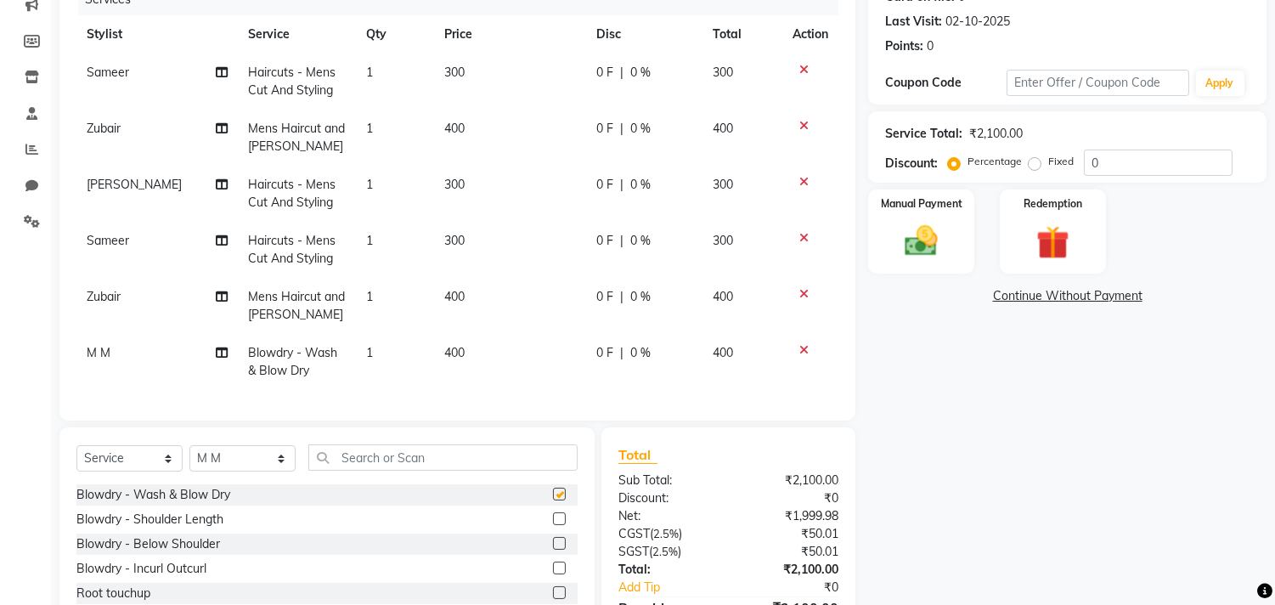
checkbox input "false"
click at [703, 434] on div "Total Sub Total: ₹2,100.00 Discount: ₹0 Net: ₹1,999.98 CGST ( 2.5% ) ₹50.01 SGS…" at bounding box center [728, 552] width 254 height 250
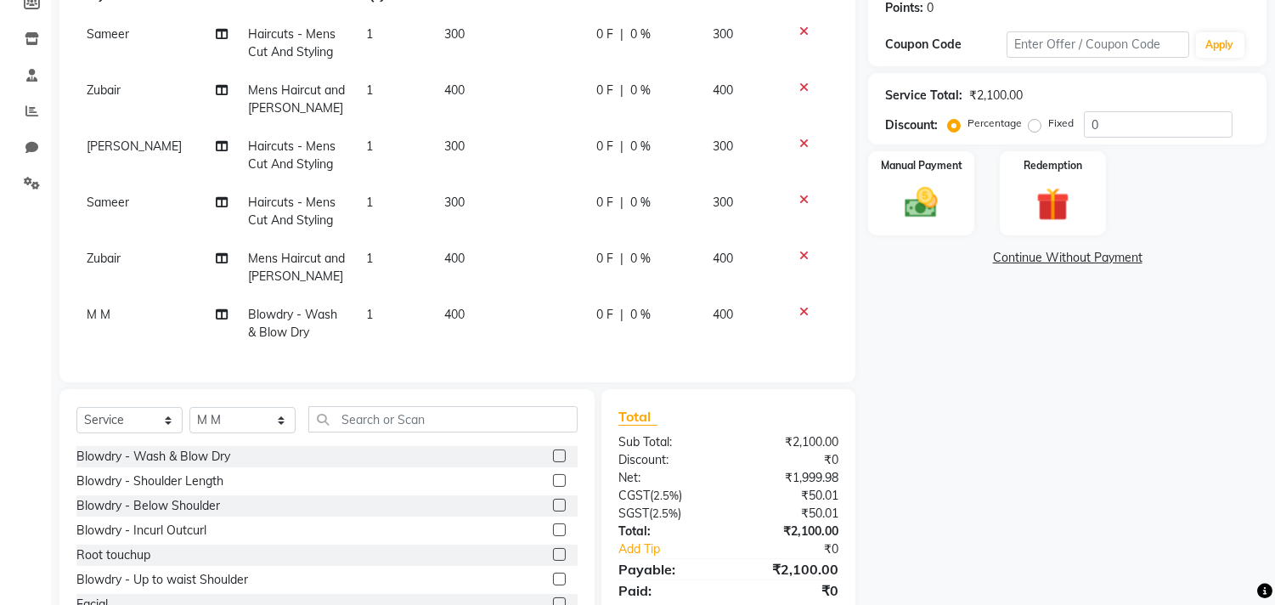
scroll to position [330, 0]
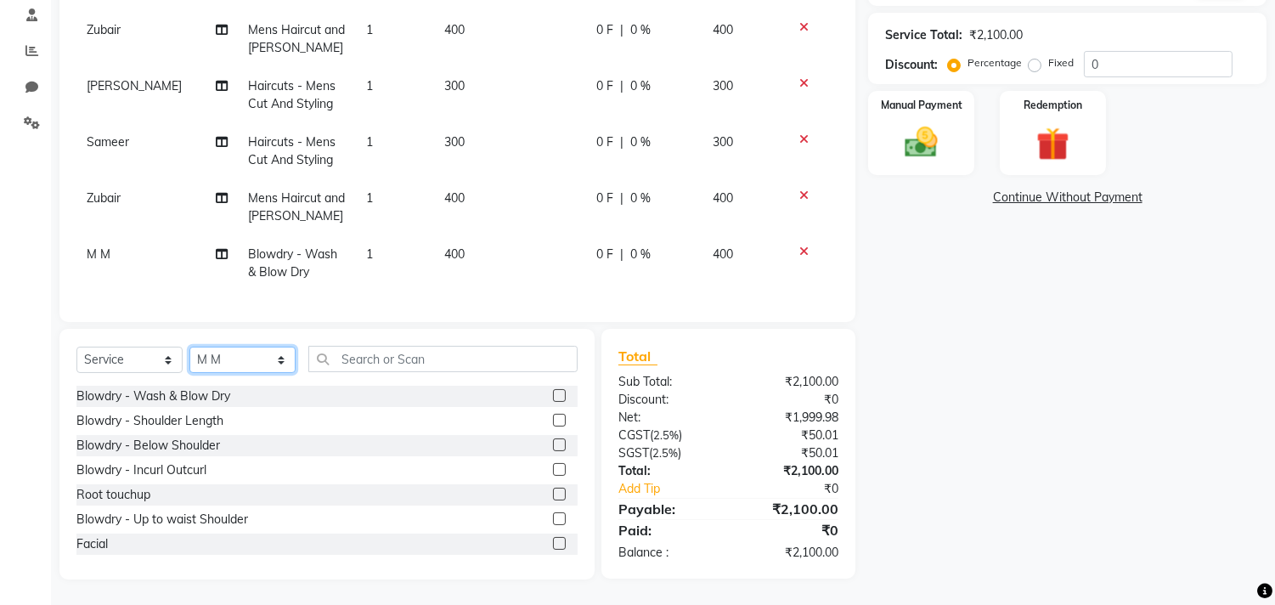
click at [261, 368] on select "Select Stylist [PERSON_NAME] Manager M M [PERSON_NAME] [PERSON_NAME] Reshma [PE…" at bounding box center [242, 360] width 106 height 26
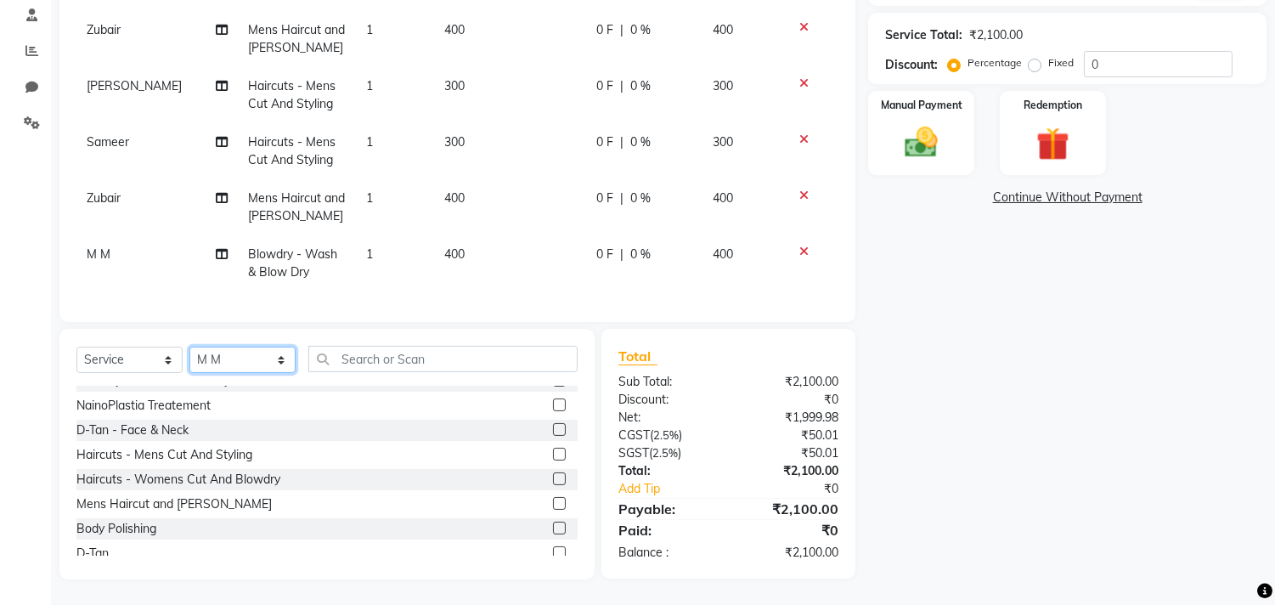
scroll to position [1037, 0]
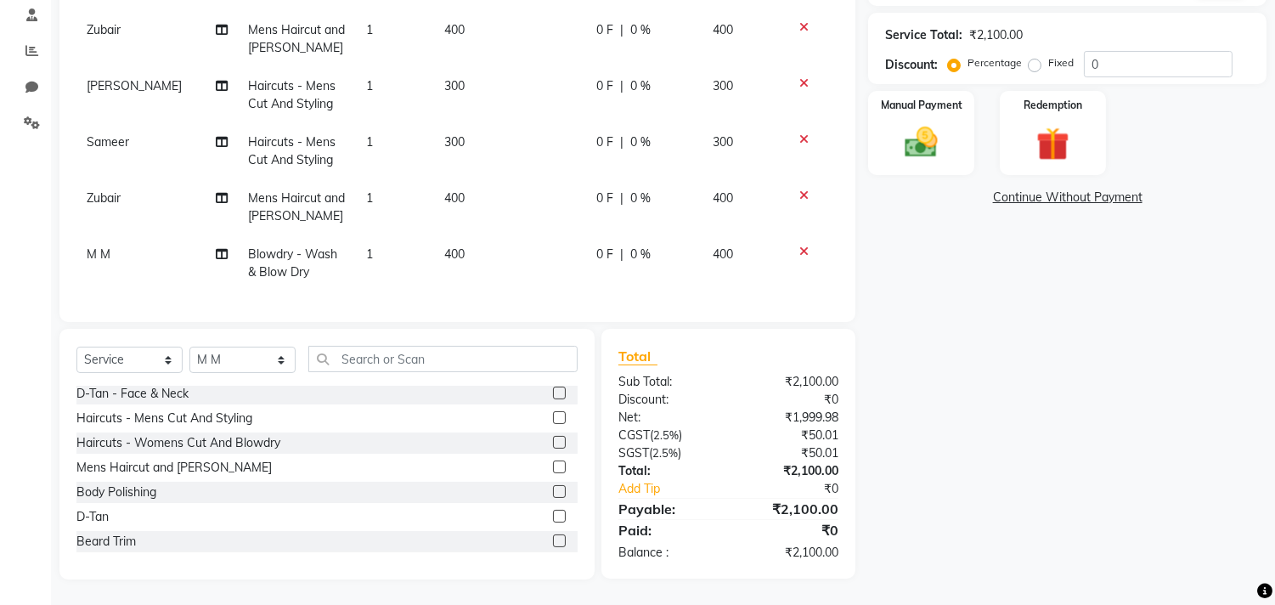
click at [553, 414] on label at bounding box center [559, 417] width 13 height 13
click at [553, 414] on input "checkbox" at bounding box center [558, 418] width 11 height 11
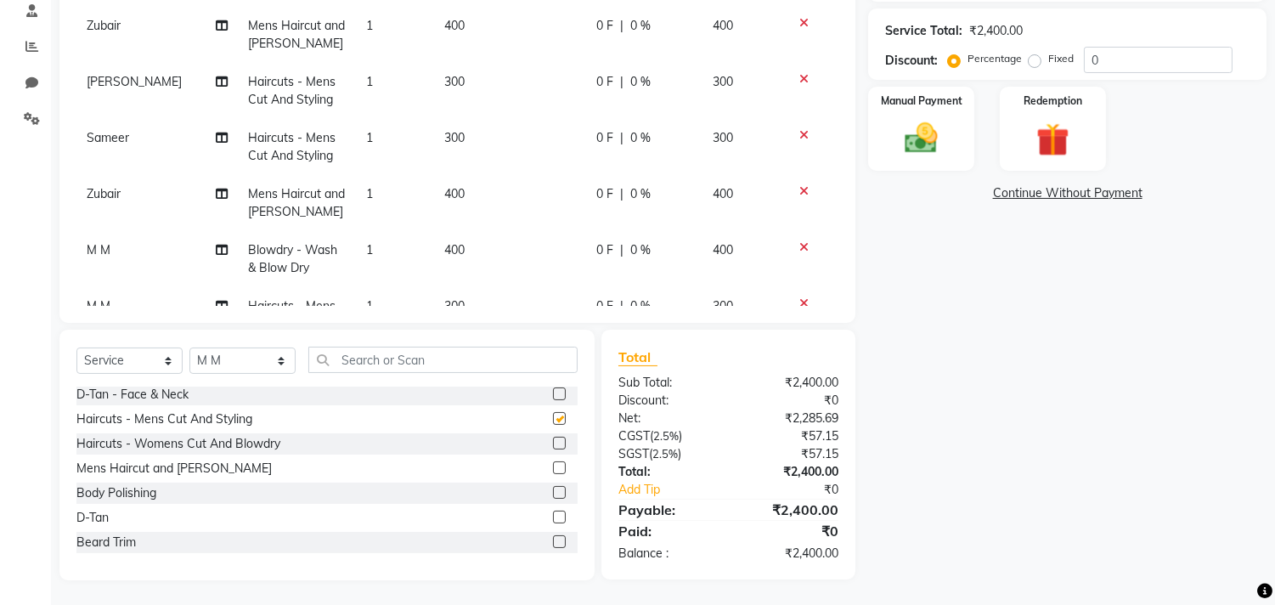
checkbox input "false"
click at [261, 366] on select "Select Stylist [PERSON_NAME] Manager M M [PERSON_NAME] [PERSON_NAME] Reshma [PE…" at bounding box center [242, 360] width 106 height 26
select select "29957"
click at [189, 347] on select "Select Stylist [PERSON_NAME] Manager M M [PERSON_NAME] [PERSON_NAME] Reshma [PE…" at bounding box center [242, 360] width 106 height 26
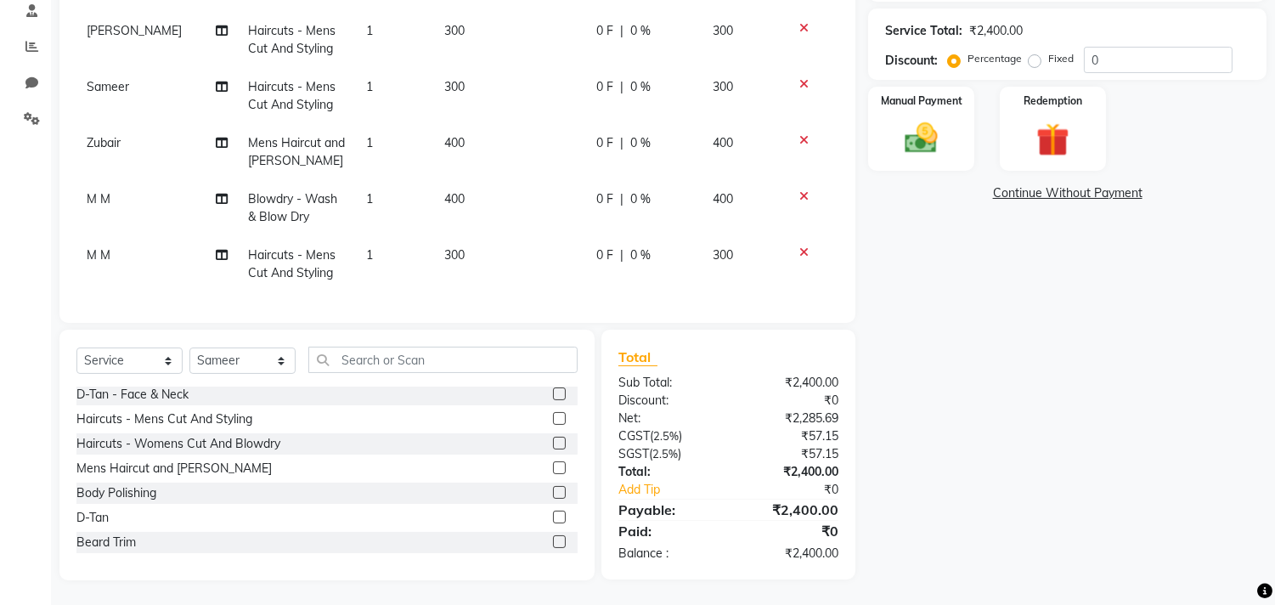
click at [553, 414] on label at bounding box center [559, 418] width 13 height 13
click at [553, 414] on input "checkbox" at bounding box center [558, 419] width 11 height 11
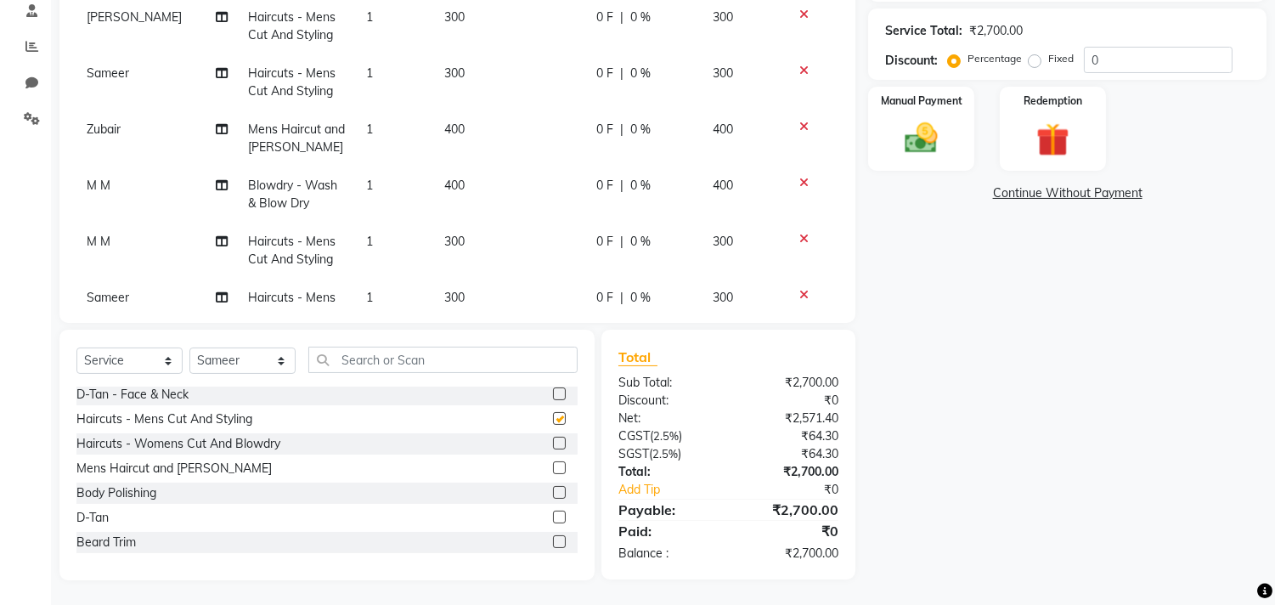
checkbox input "false"
drag, startPoint x: 267, startPoint y: 362, endPoint x: 265, endPoint y: 352, distance: 10.3
click at [267, 362] on select "Select Stylist [PERSON_NAME] Manager M M [PERSON_NAME] [PERSON_NAME] Reshma [PE…" at bounding box center [242, 360] width 106 height 26
select select "29954"
click at [189, 347] on select "Select Stylist [PERSON_NAME] Manager M M [PERSON_NAME] [PERSON_NAME] Reshma [PE…" at bounding box center [242, 360] width 106 height 26
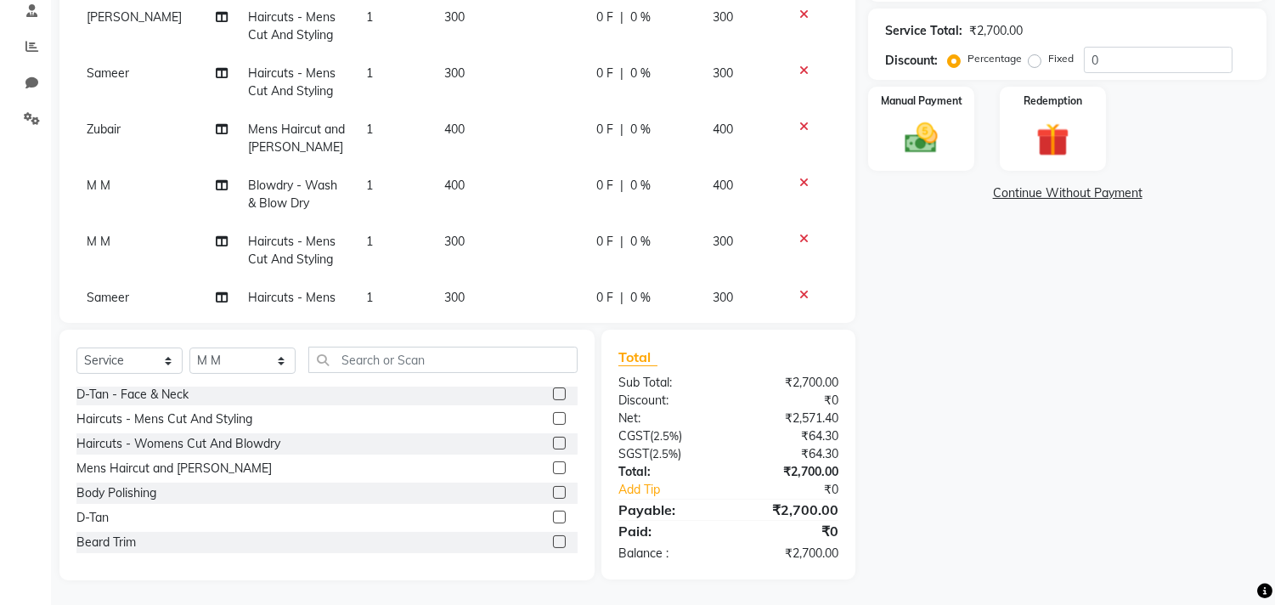
click at [553, 412] on div at bounding box center [558, 421] width 11 height 18
click at [553, 413] on label at bounding box center [559, 418] width 13 height 13
click at [553, 414] on input "checkbox" at bounding box center [558, 419] width 11 height 11
checkbox input "false"
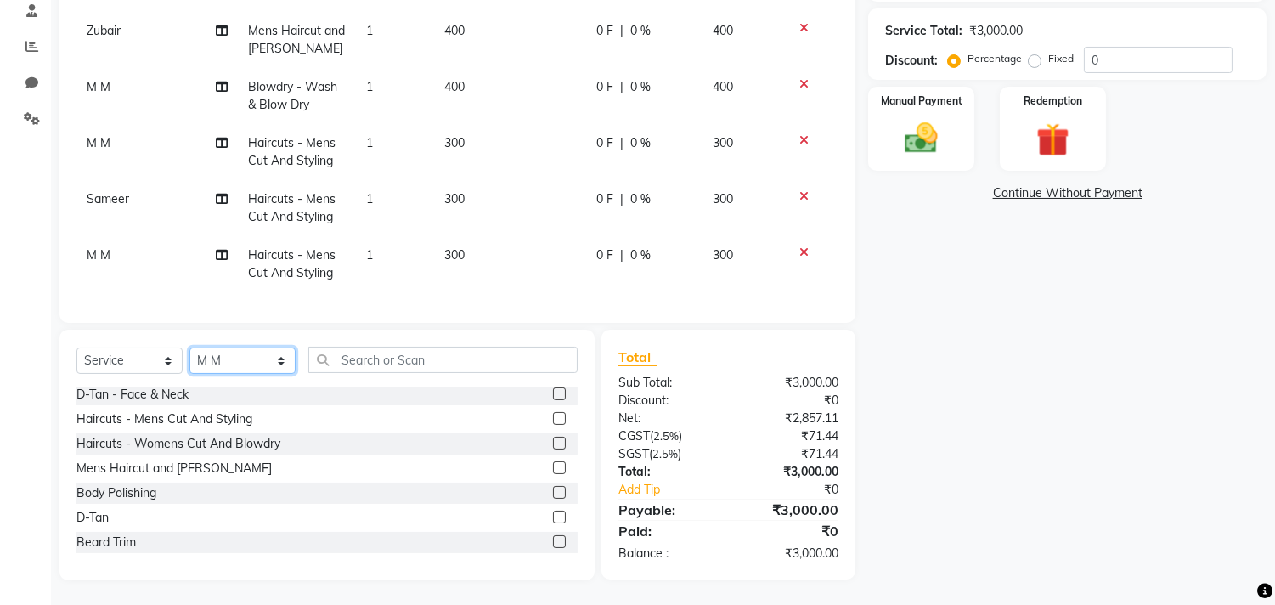
click at [263, 358] on select "Select Stylist [PERSON_NAME] Manager M M [PERSON_NAME] [PERSON_NAME] Reshma [PE…" at bounding box center [242, 360] width 106 height 26
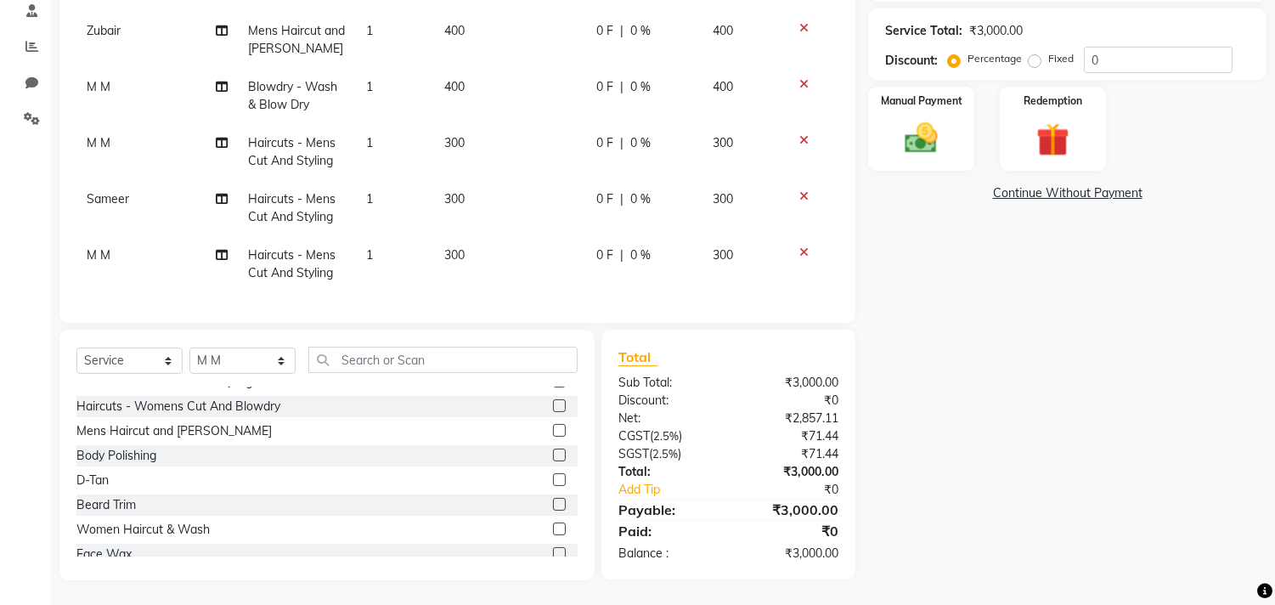
click at [553, 523] on label at bounding box center [559, 528] width 13 height 13
click at [553, 524] on input "checkbox" at bounding box center [558, 529] width 11 height 11
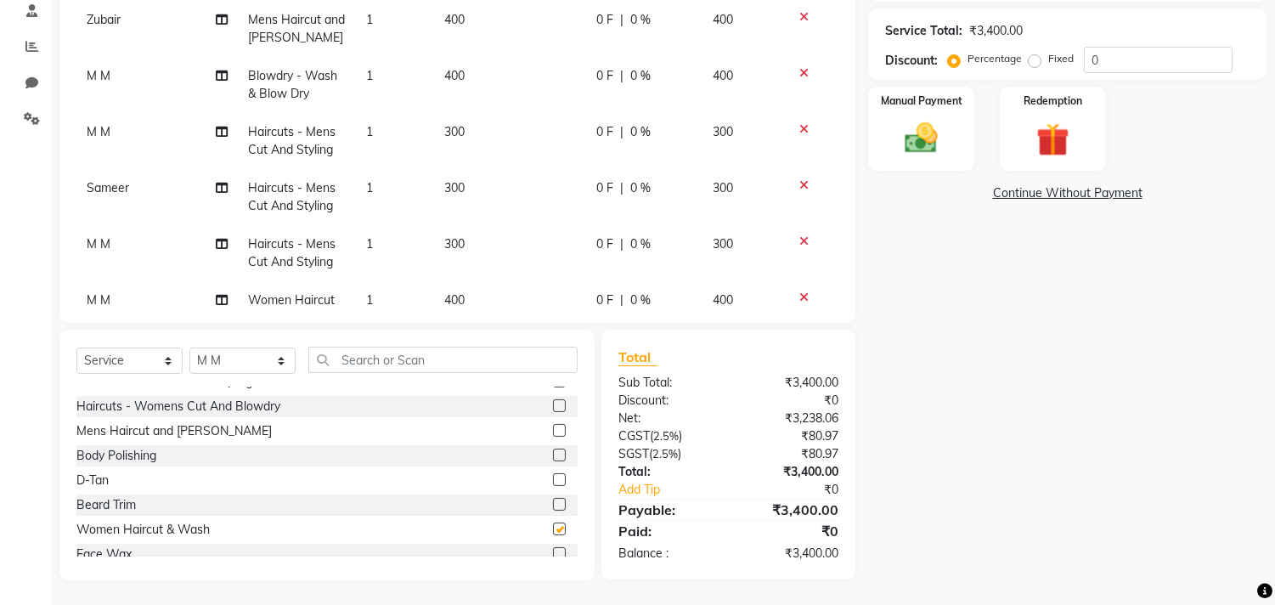
checkbox input "false"
drag, startPoint x: 256, startPoint y: 372, endPoint x: 256, endPoint y: 360, distance: 11.9
click at [256, 372] on select "Select Stylist [PERSON_NAME] Manager M M [PERSON_NAME] [PERSON_NAME] Reshma [PE…" at bounding box center [242, 360] width 106 height 26
select select "29957"
click at [189, 347] on select "Select Stylist [PERSON_NAME] Manager M M [PERSON_NAME] [PERSON_NAME] Reshma [PE…" at bounding box center [242, 360] width 106 height 26
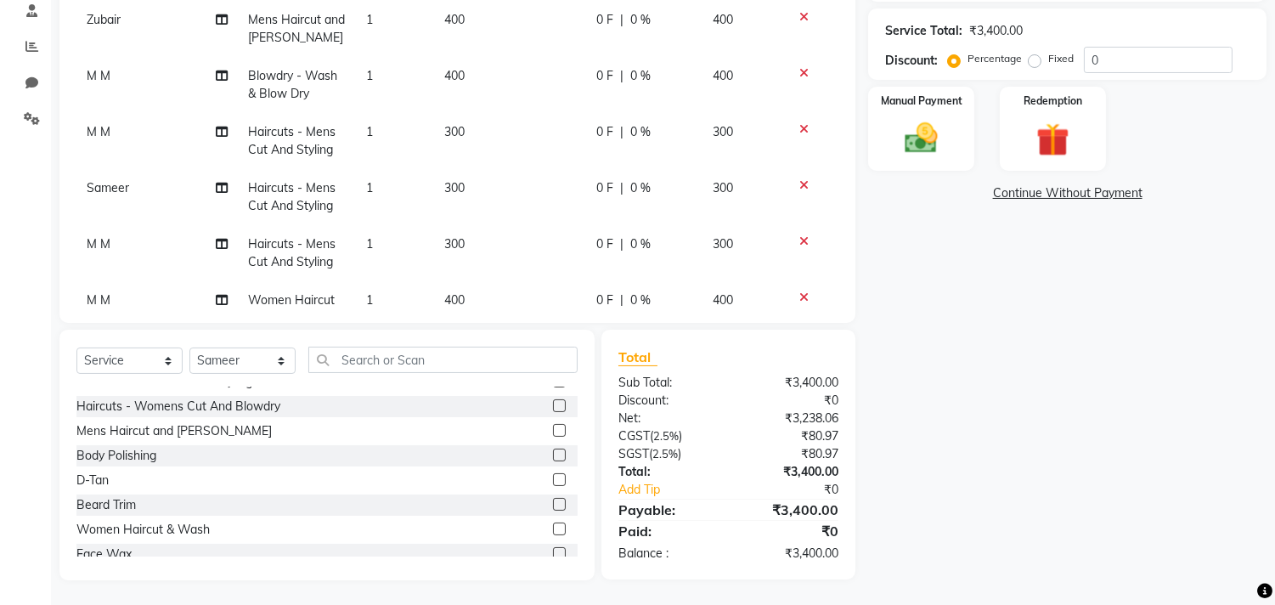
click at [553, 402] on label at bounding box center [559, 405] width 13 height 13
click at [553, 402] on input "checkbox" at bounding box center [558, 406] width 11 height 11
checkbox input "false"
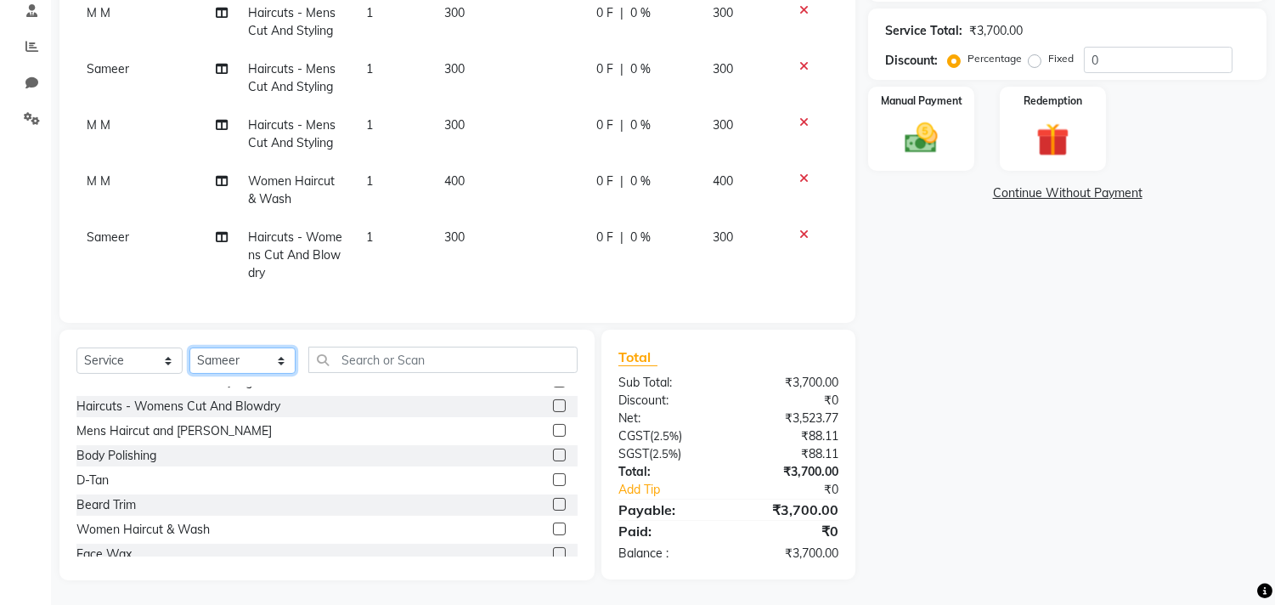
click at [242, 359] on select "Select Stylist [PERSON_NAME] Manager M M [PERSON_NAME] [PERSON_NAME] Reshma [PE…" at bounding box center [242, 360] width 106 height 26
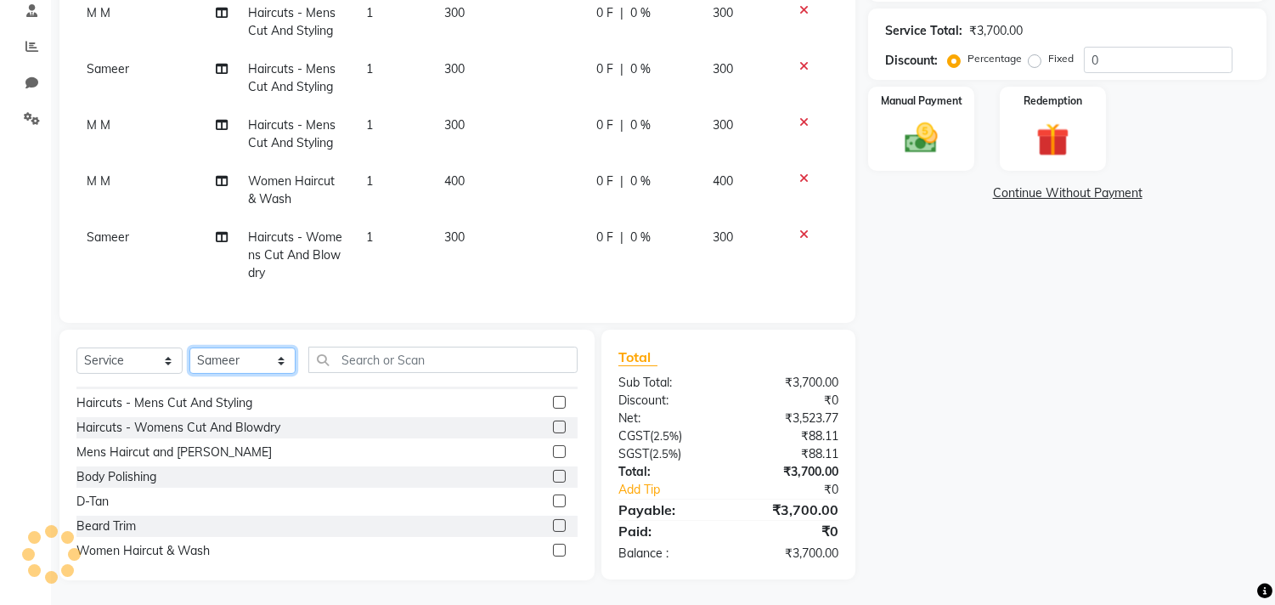
scroll to position [1037, 0]
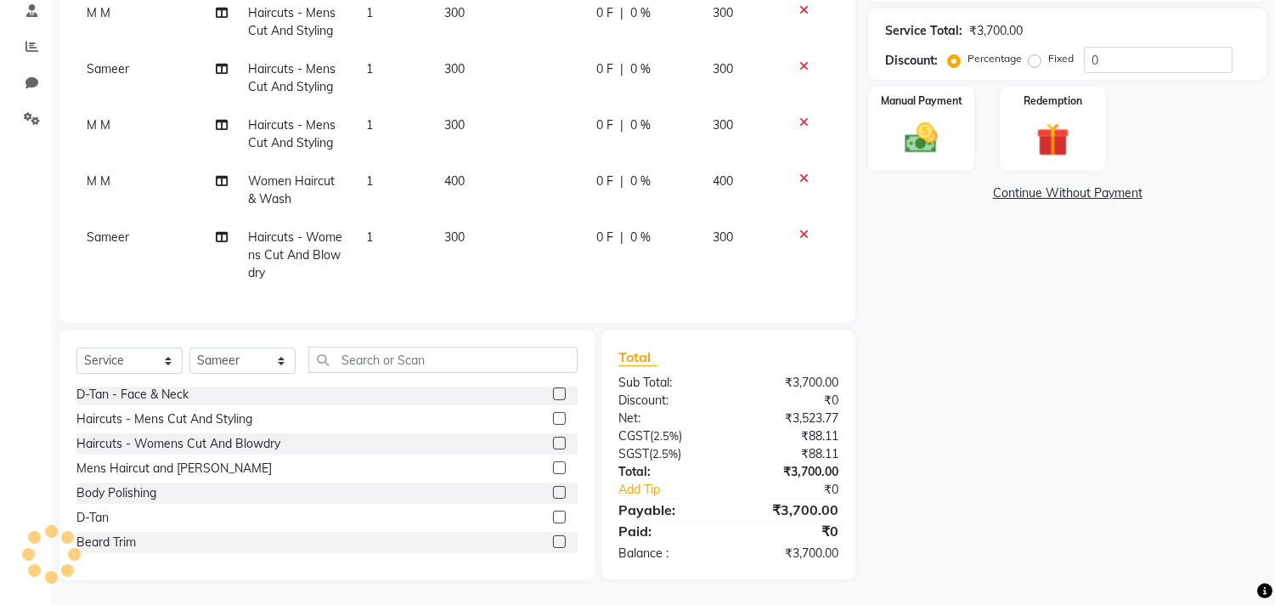
click at [553, 464] on label at bounding box center [559, 467] width 13 height 13
click at [553, 464] on input "checkbox" at bounding box center [558, 468] width 11 height 11
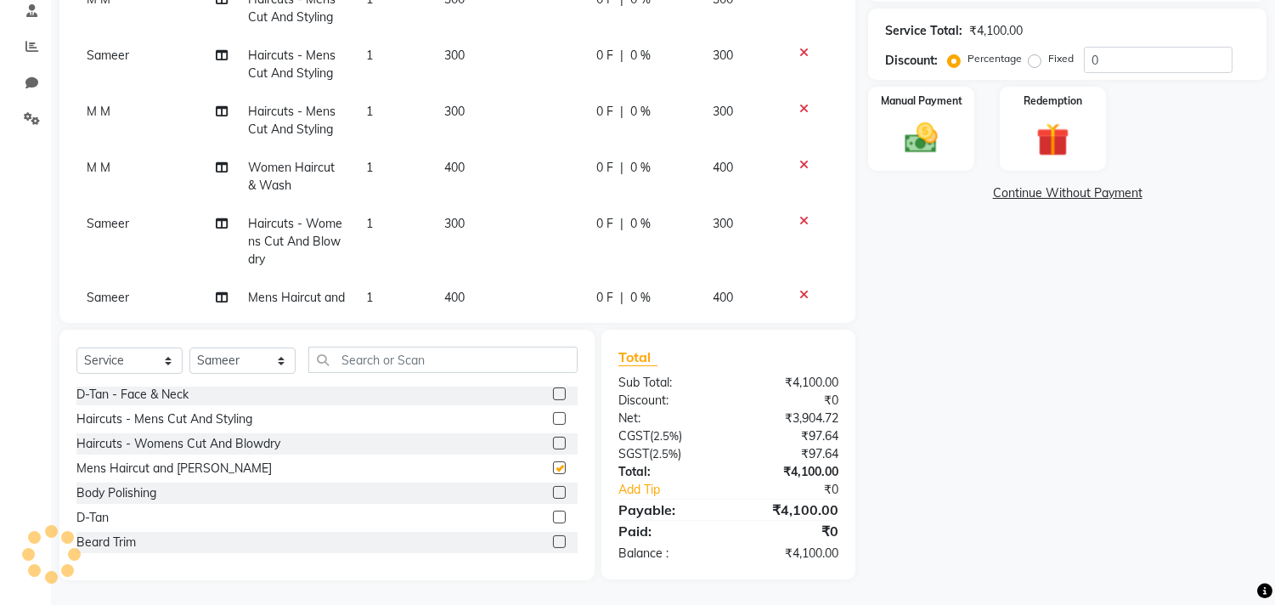
checkbox input "false"
click at [231, 361] on select "Select Stylist [PERSON_NAME] Manager M M [PERSON_NAME] [PERSON_NAME] Reshma [PE…" at bounding box center [242, 360] width 106 height 26
select select "90920"
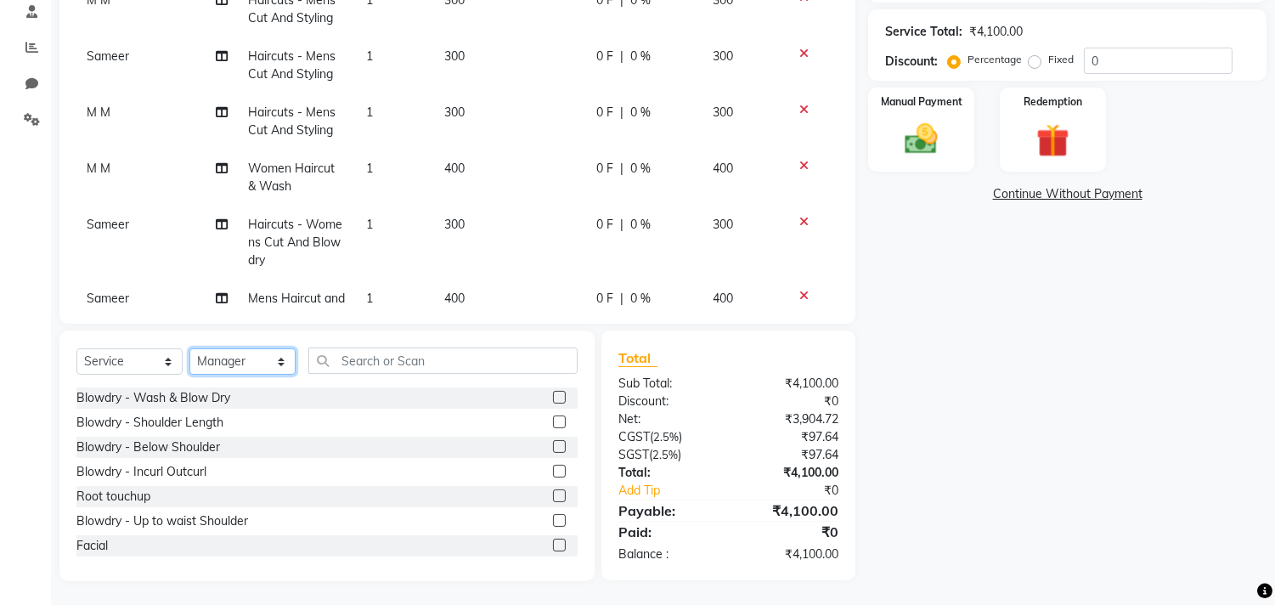
scroll to position [330, 0]
select select "89351"
click at [438, 308] on div "Client +91 9552660660 Date 03-10-2025 Invoice Number V/2025 V/2025-26 3780 Serv…" at bounding box center [457, 60] width 796 height 525
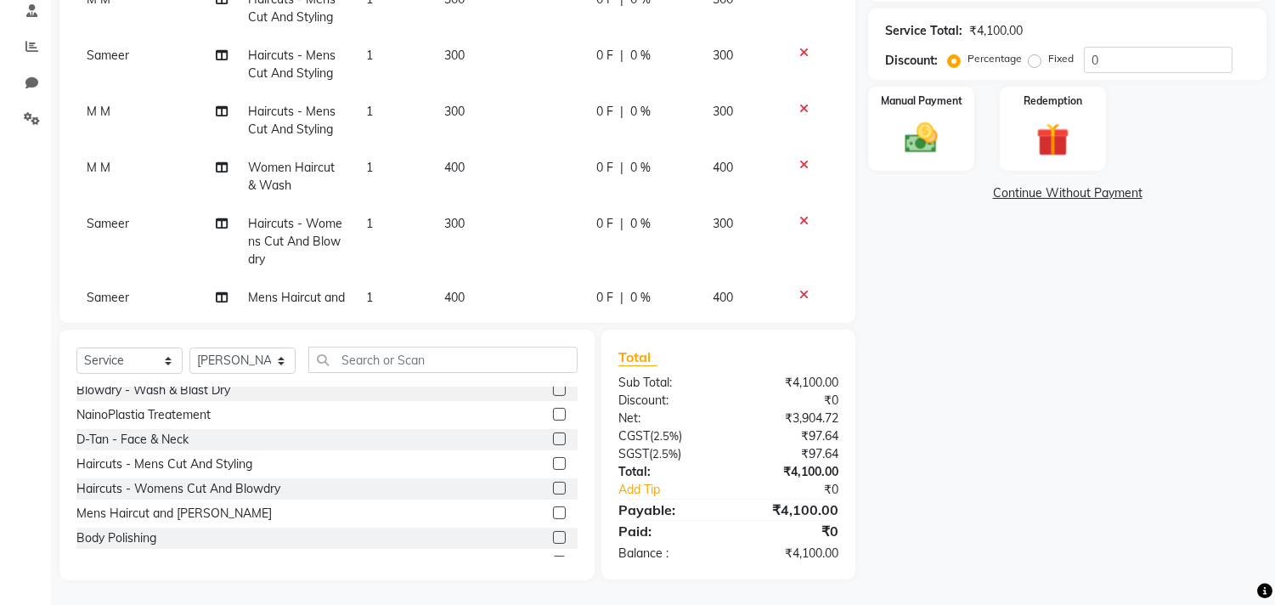
scroll to position [1037, 0]
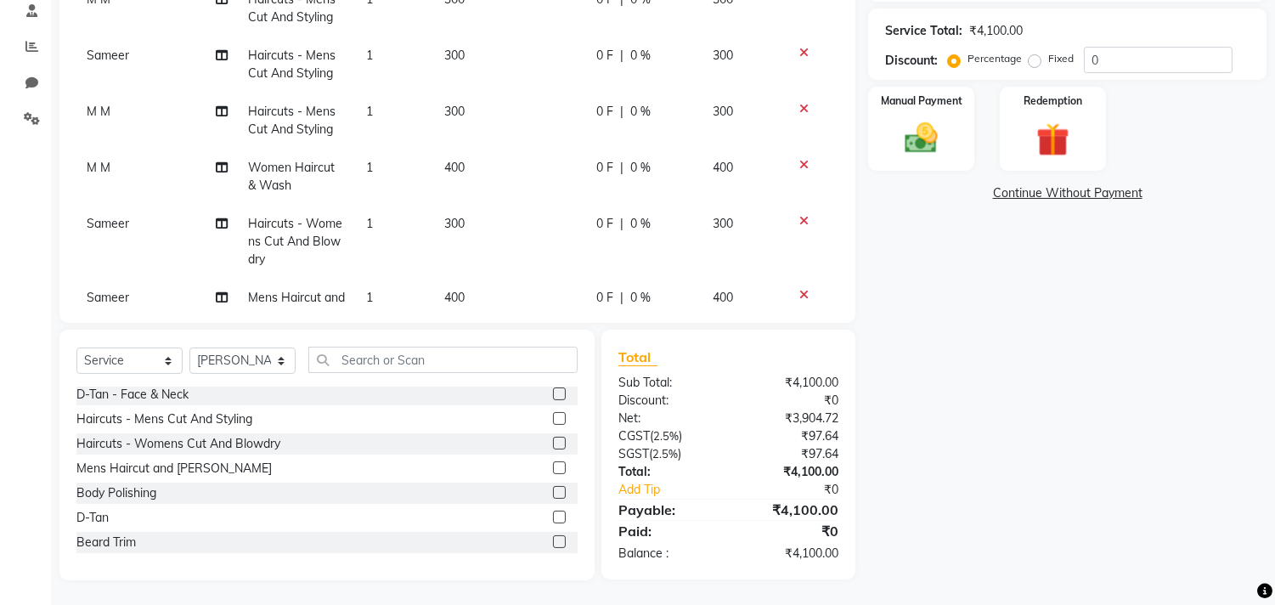
click at [553, 414] on label at bounding box center [559, 418] width 13 height 13
click at [553, 414] on input "checkbox" at bounding box center [558, 419] width 11 height 11
checkbox input "false"
drag, startPoint x: 257, startPoint y: 366, endPoint x: 257, endPoint y: 355, distance: 11.0
click at [257, 366] on select "Select Stylist [PERSON_NAME] Manager M M [PERSON_NAME] [PERSON_NAME] Reshma [PE…" at bounding box center [242, 360] width 106 height 26
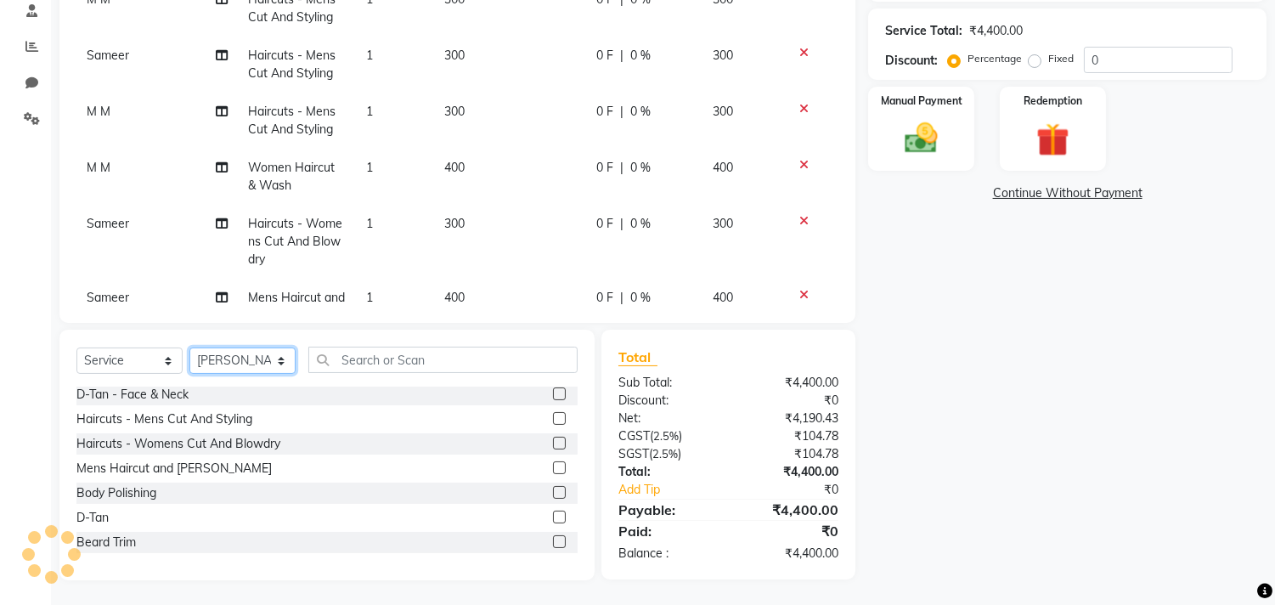
select select "29954"
click at [189, 347] on select "Select Stylist [PERSON_NAME] Manager M M [PERSON_NAME] [PERSON_NAME] Reshma [PE…" at bounding box center [242, 360] width 106 height 26
click at [553, 418] on label at bounding box center [559, 418] width 13 height 13
click at [553, 418] on input "checkbox" at bounding box center [558, 419] width 11 height 11
checkbox input "false"
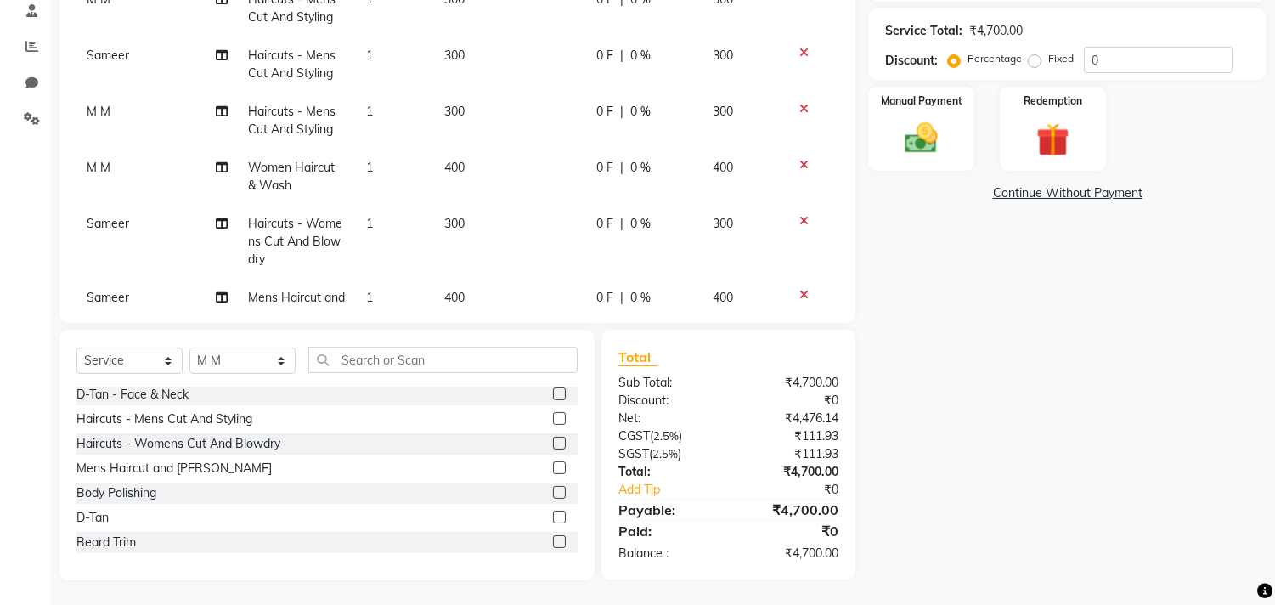
scroll to position [474, 0]
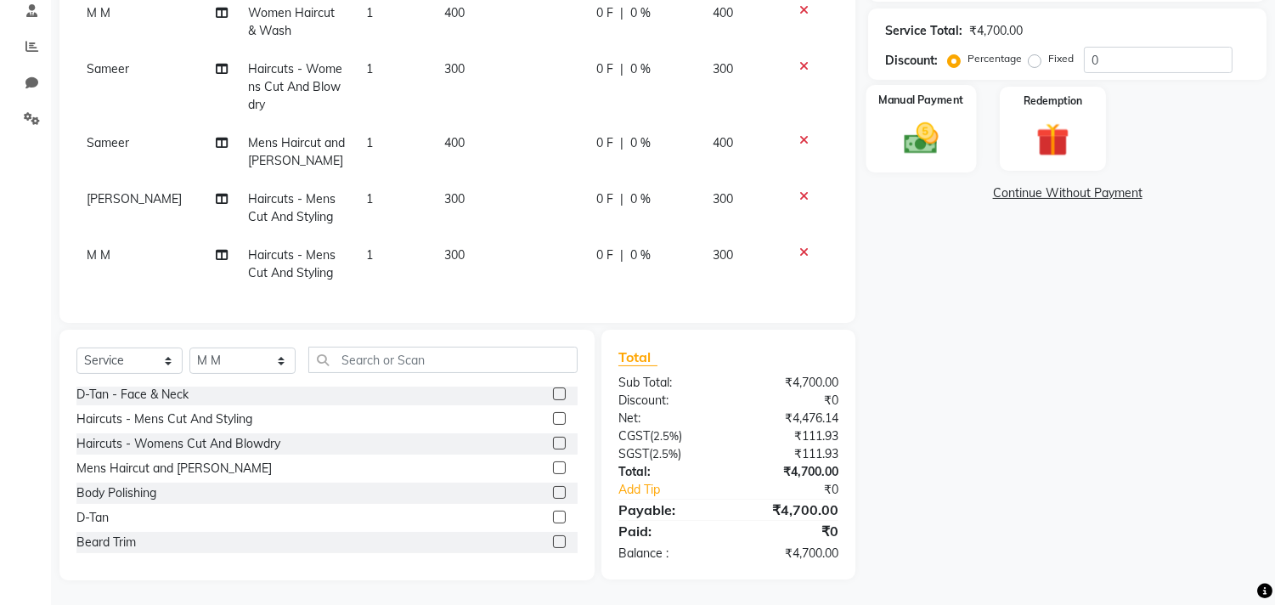
click at [954, 125] on div "Manual Payment" at bounding box center [922, 128] width 110 height 87
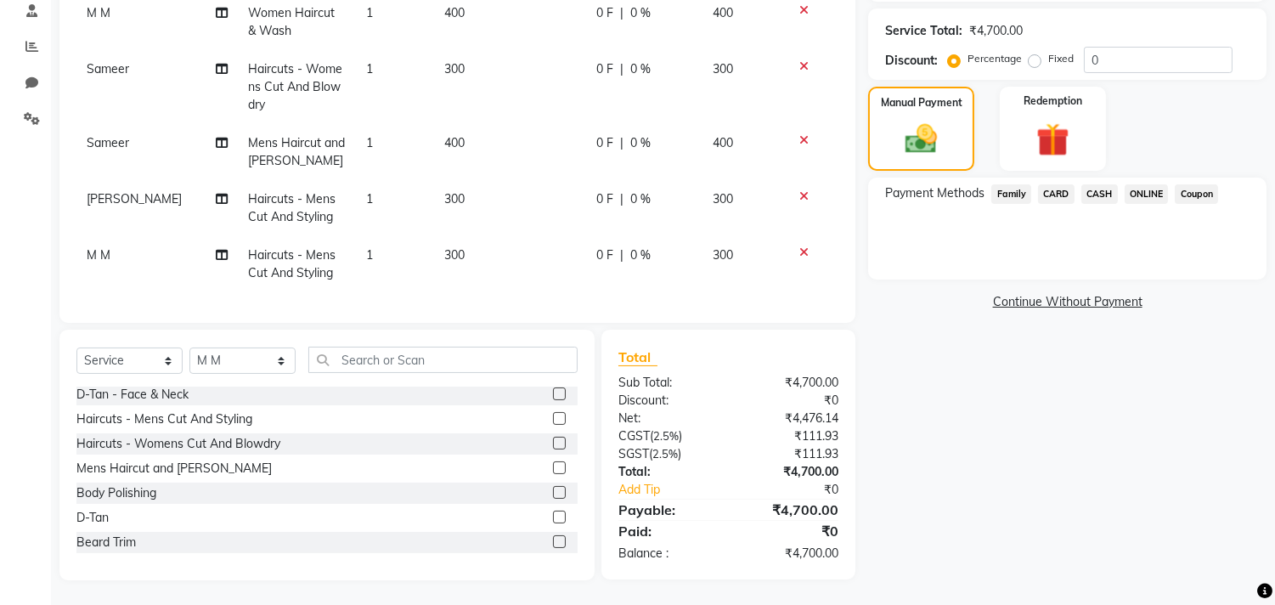
click at [1145, 192] on span "ONLINE" at bounding box center [1147, 194] width 44 height 20
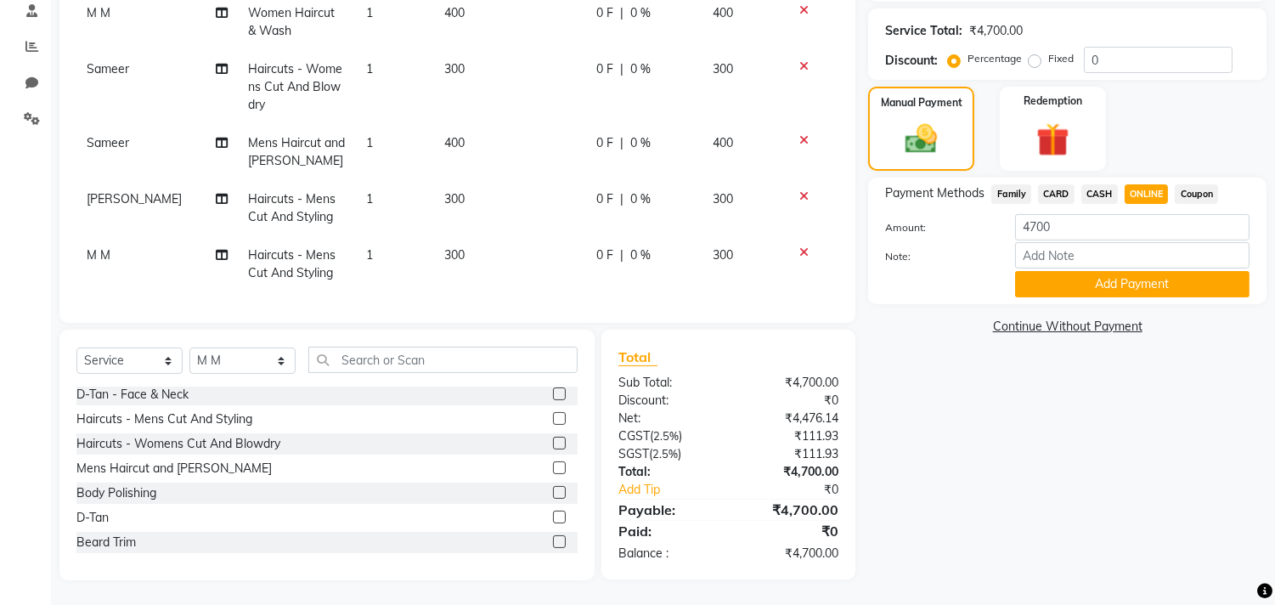
click at [1145, 192] on span "ONLINE" at bounding box center [1147, 194] width 44 height 20
click at [1159, 197] on span "ONLINE" at bounding box center [1147, 194] width 44 height 20
click at [1181, 155] on div "Manual Payment Redemption" at bounding box center [1067, 129] width 424 height 84
click at [868, 394] on div "Name: Habibs Membership: No Active Membership Total Visits: 1046 Card on file: …" at bounding box center [1073, 189] width 411 height 782
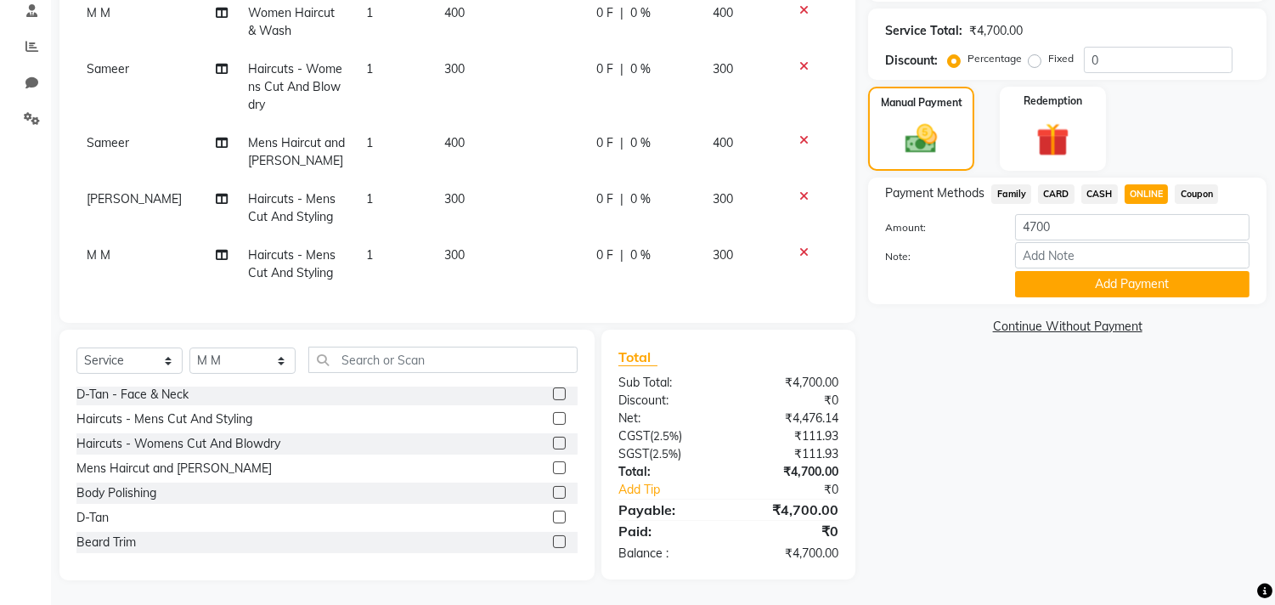
click at [1139, 189] on span "ONLINE" at bounding box center [1147, 194] width 44 height 20
click at [1126, 292] on button "Add Payment" at bounding box center [1132, 284] width 234 height 26
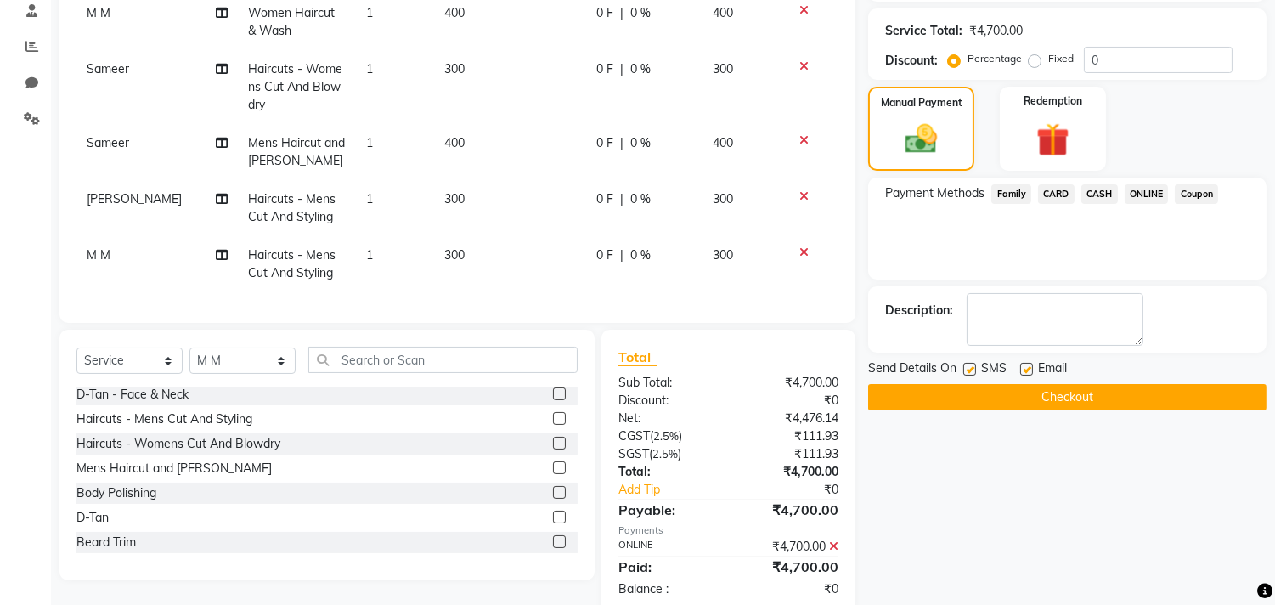
click at [1094, 404] on button "Checkout" at bounding box center [1067, 397] width 398 height 26
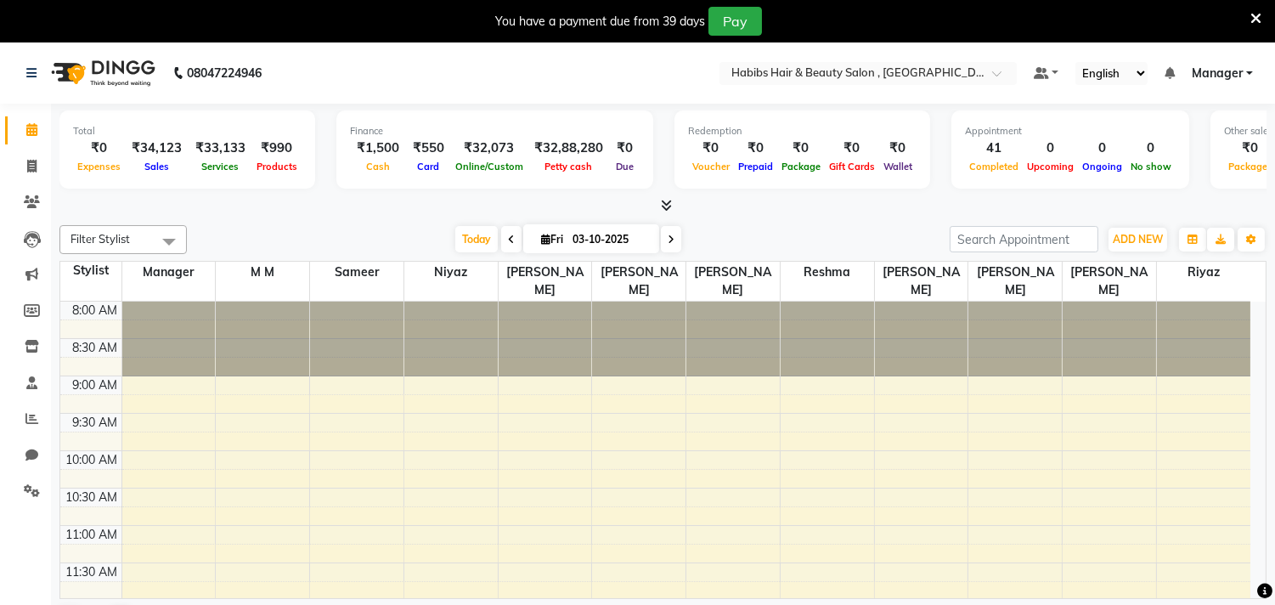
click at [1260, 19] on icon at bounding box center [1256, 18] width 11 height 15
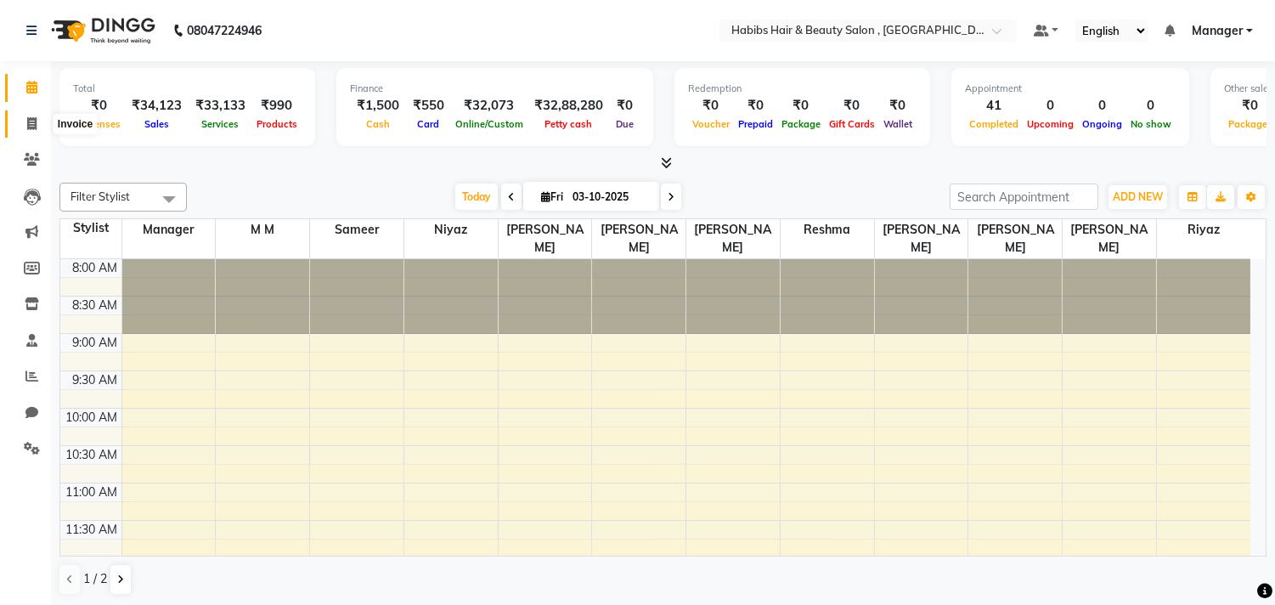
click at [30, 125] on icon at bounding box center [31, 123] width 9 height 13
select select "service"
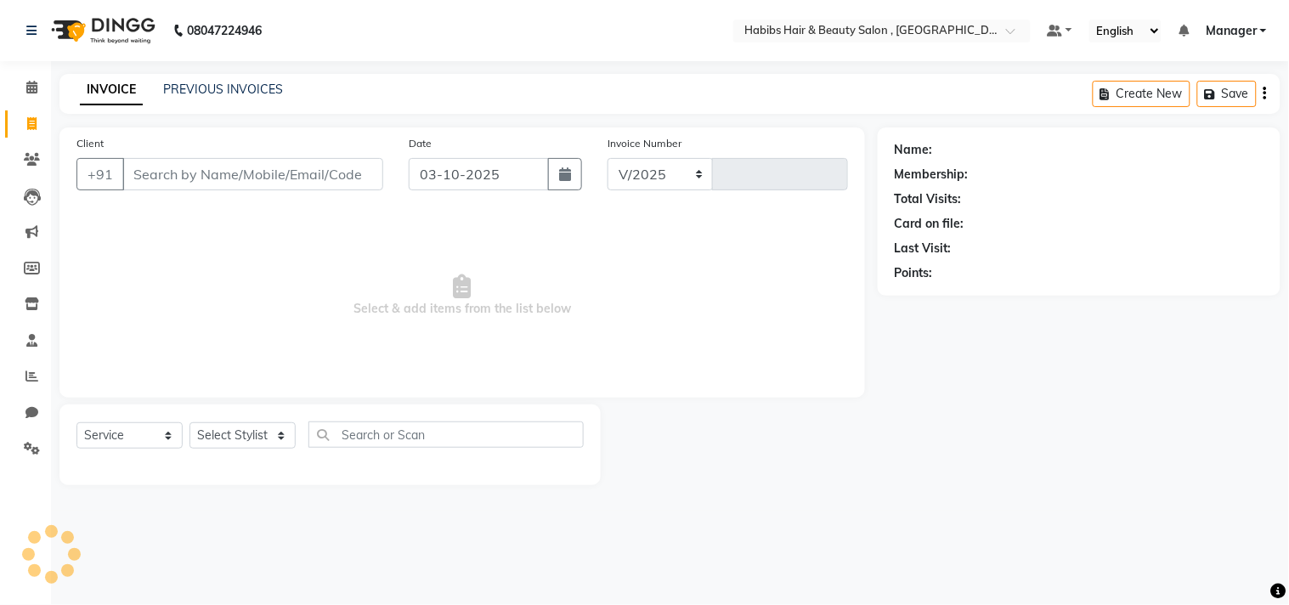
select select "4838"
type input "3780"
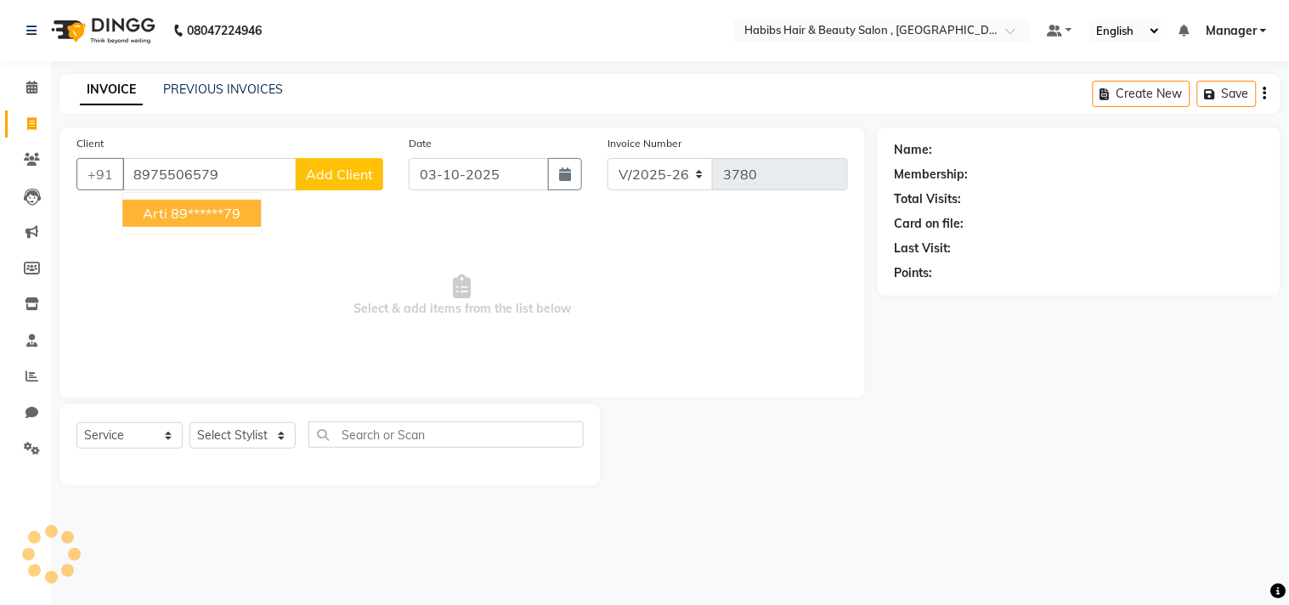
type input "8975506579"
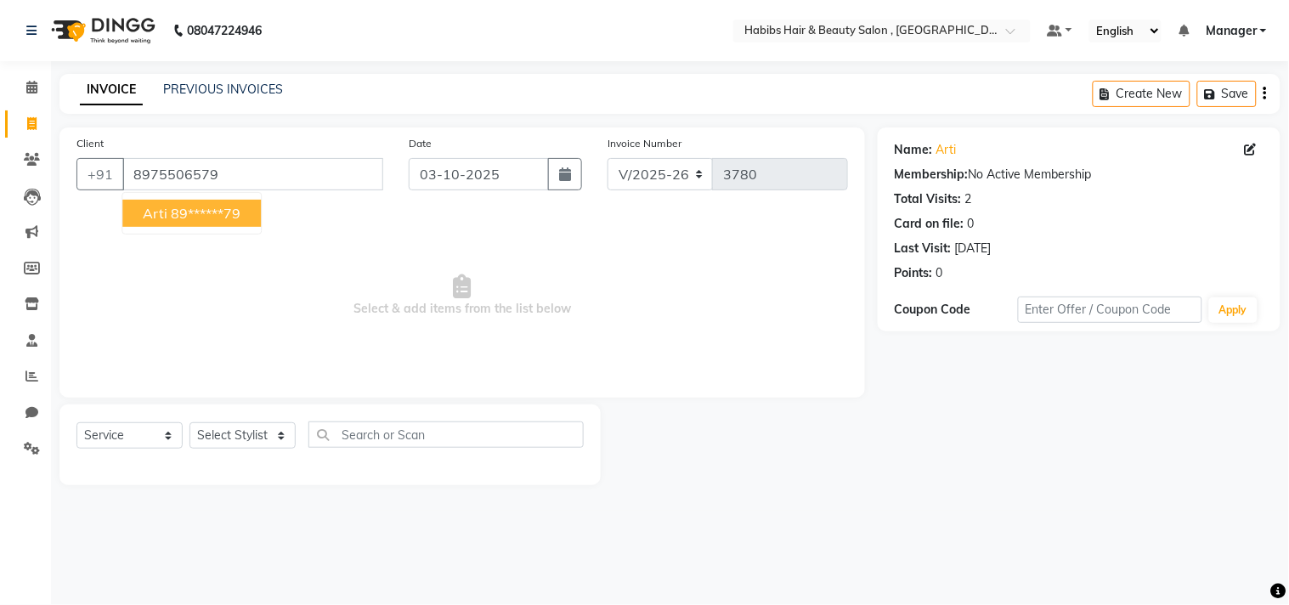
click at [297, 286] on span "Select & add items from the list below" at bounding box center [461, 296] width 771 height 170
click at [1257, 149] on span at bounding box center [1254, 150] width 19 height 18
click at [1251, 149] on icon at bounding box center [1251, 150] width 12 height 12
click at [1249, 145] on icon at bounding box center [1251, 150] width 12 height 12
select select "22"
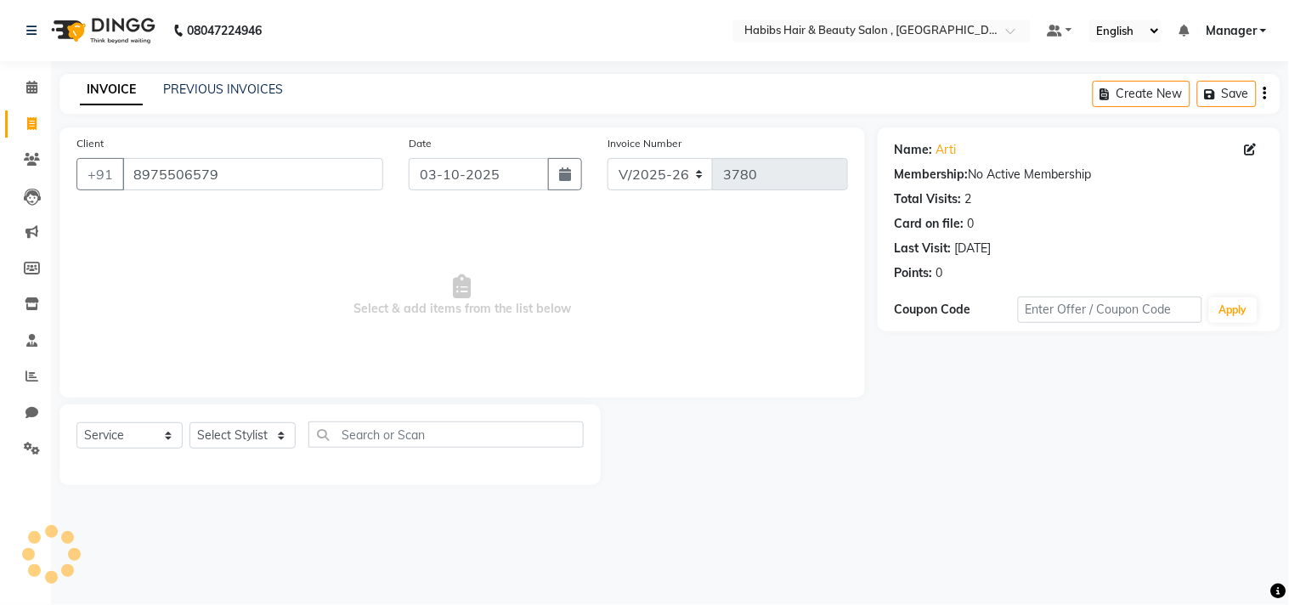
select select "[DEMOGRAPHIC_DATA]"
select select
select select "22"
select select "[DEMOGRAPHIC_DATA]"
select select
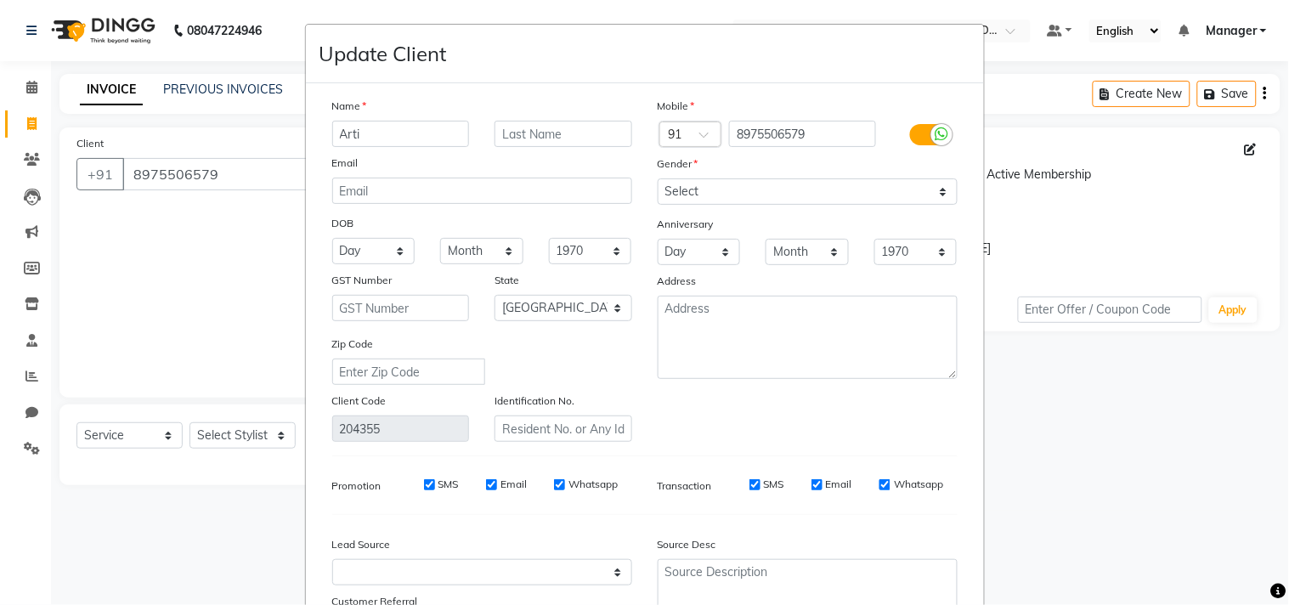
click at [894, 411] on div "Mobile Country Code × 91 8975506579 Gender Select [DEMOGRAPHIC_DATA] [DEMOGRAPH…" at bounding box center [807, 269] width 325 height 345
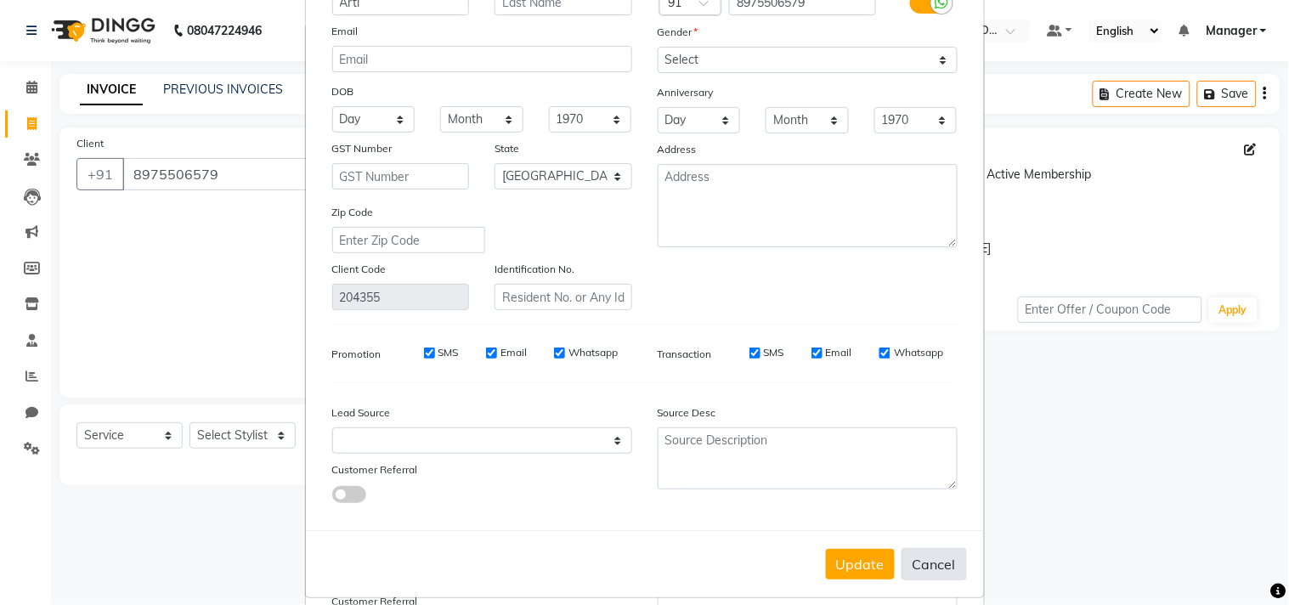
scroll to position [150, 0]
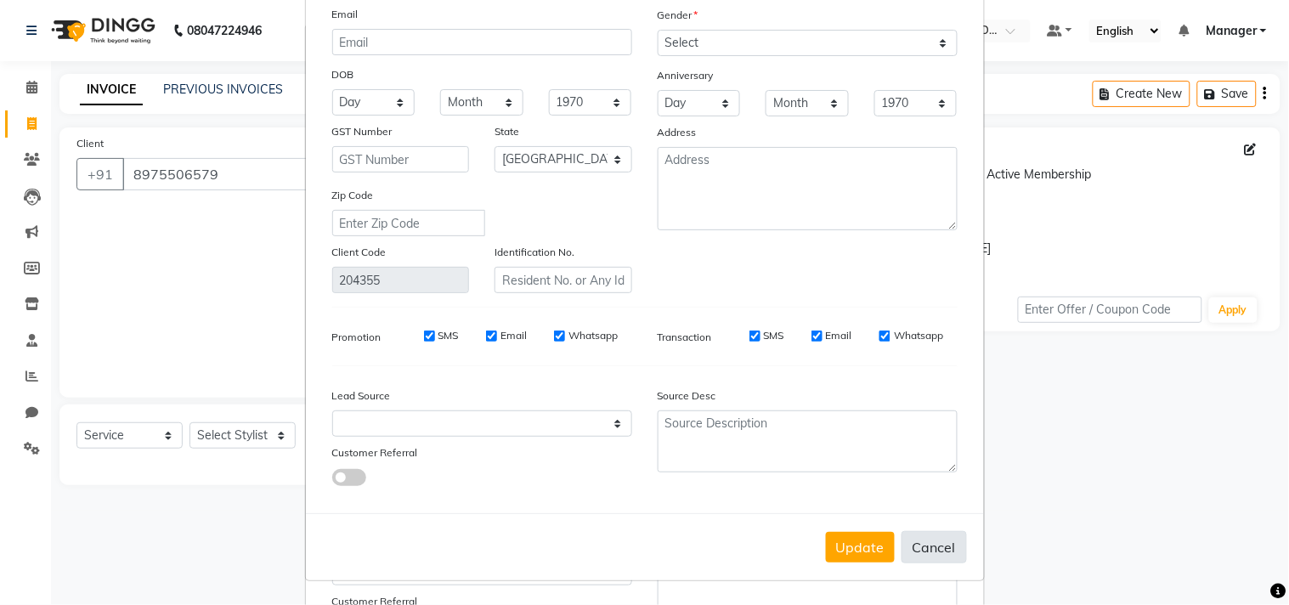
click at [904, 553] on button "Cancel" at bounding box center [933, 547] width 65 height 32
select select
select select "null"
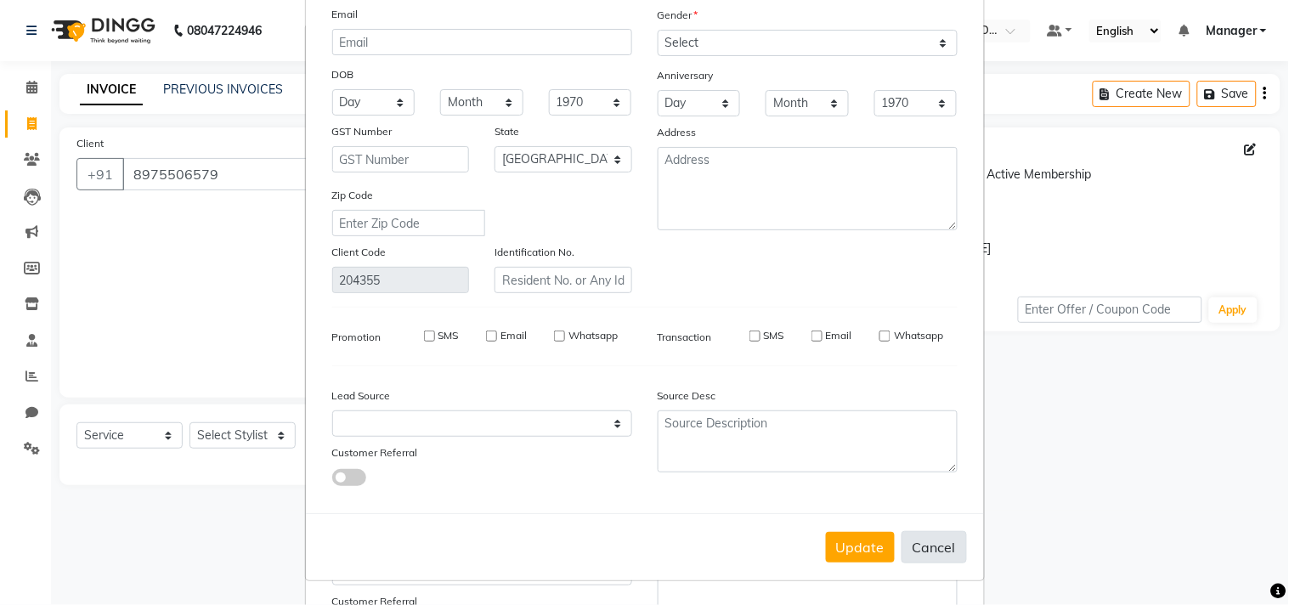
select select
checkbox input "false"
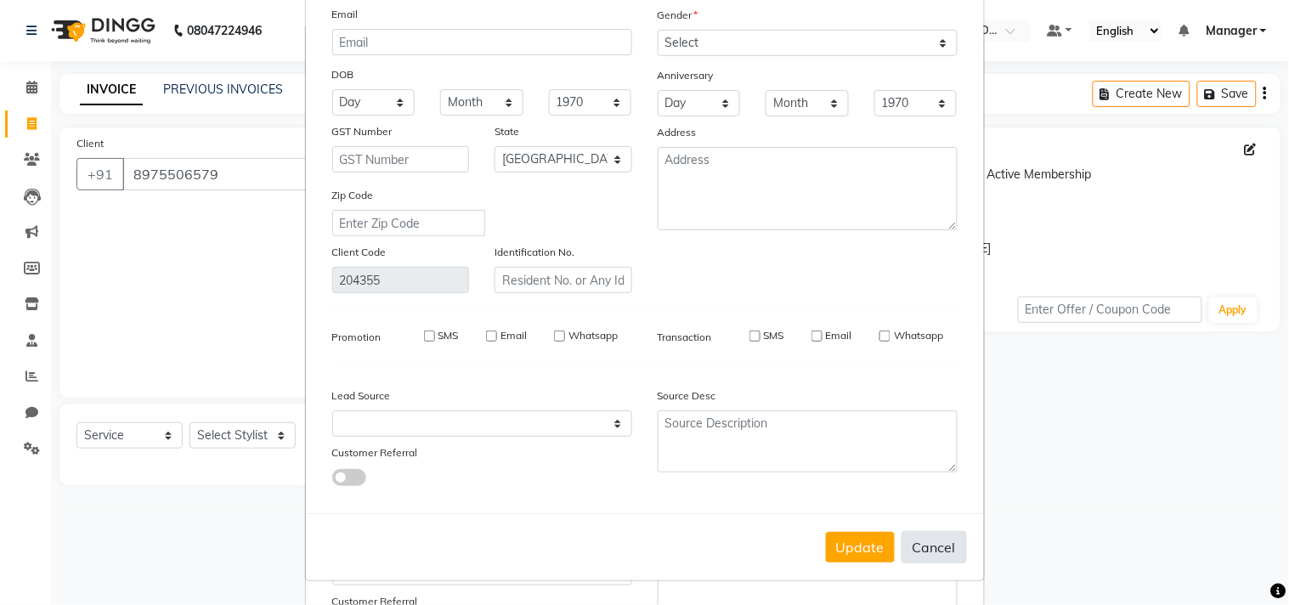
checkbox input "false"
select select
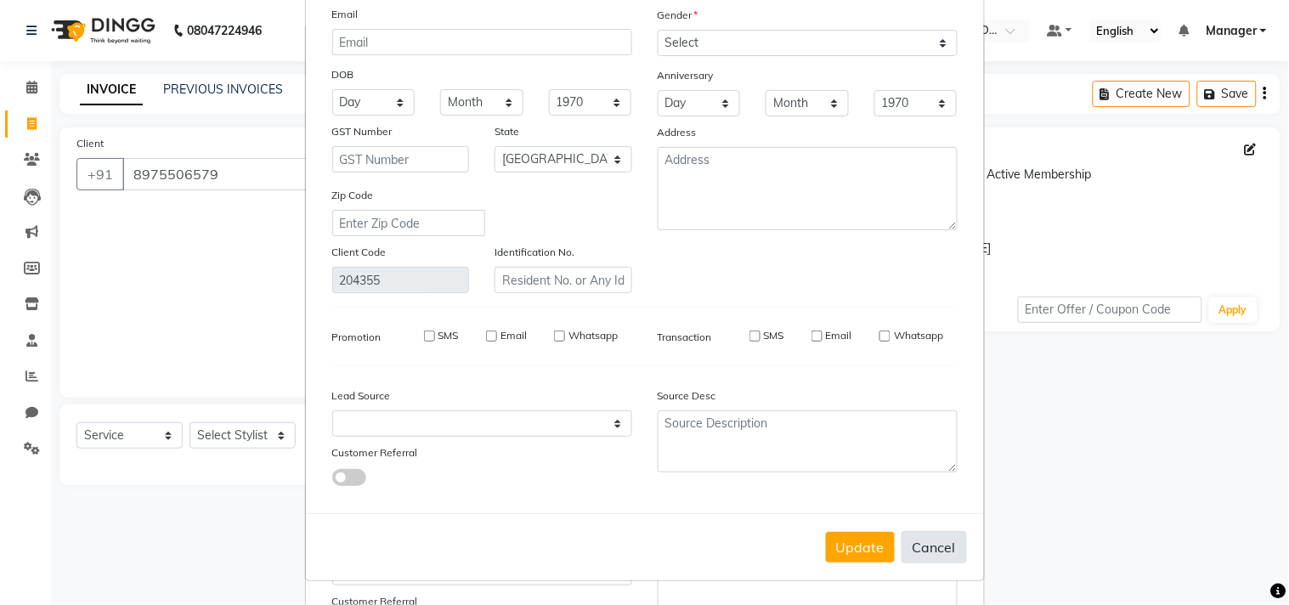
select select
select select "null"
select select
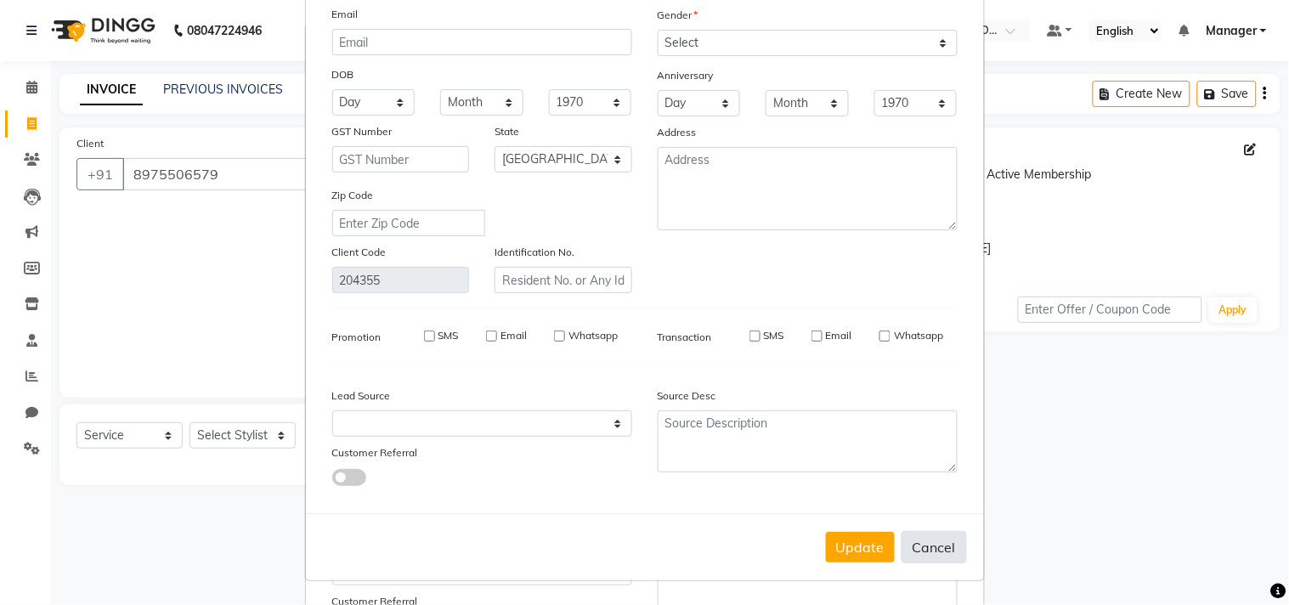
select select
checkbox input "false"
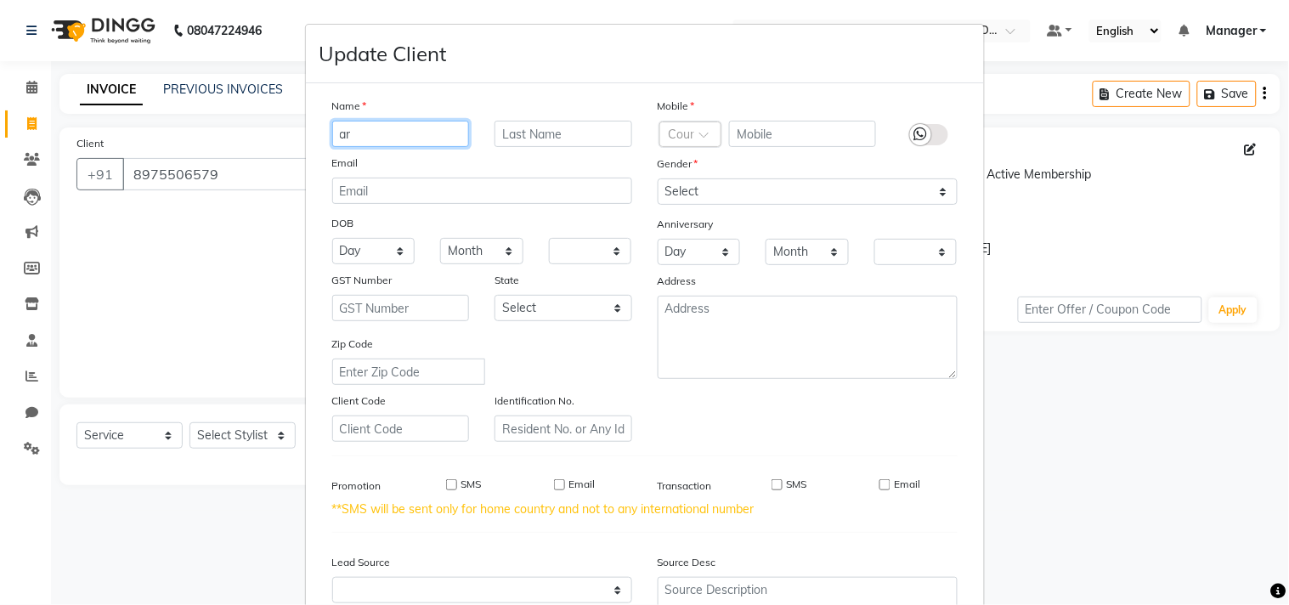
type input "a"
type input "[PERSON_NAME]"
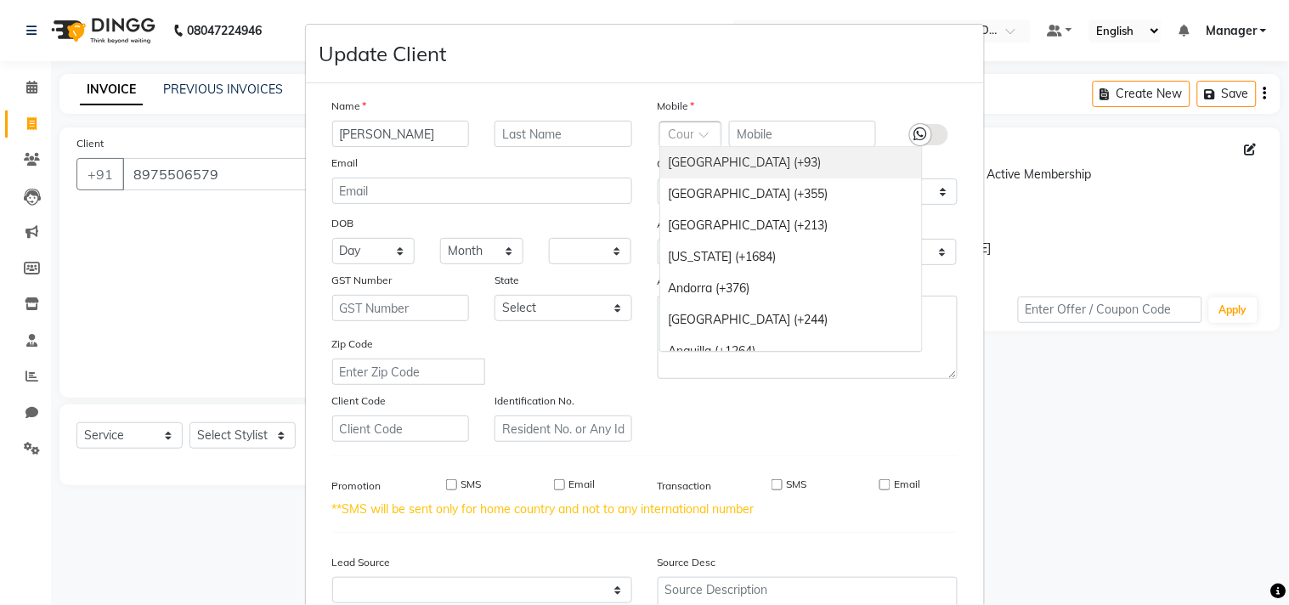
click at [699, 133] on span at bounding box center [709, 140] width 21 height 18
type input "+91"
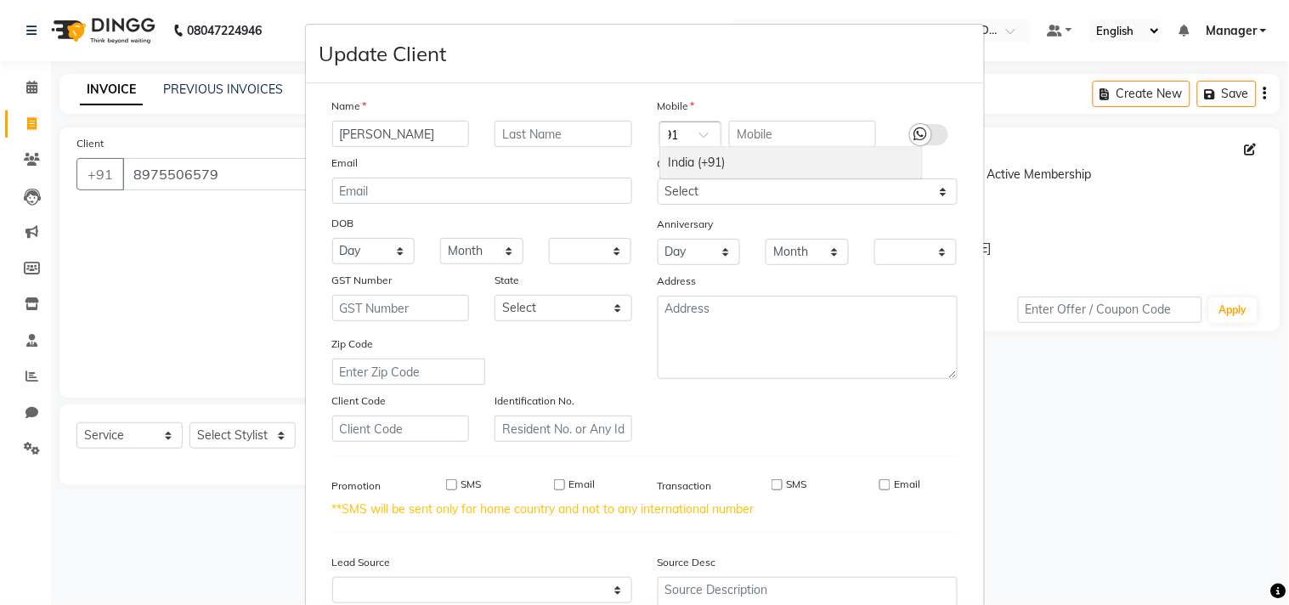
click at [731, 167] on div "India (+91)" at bounding box center [791, 162] width 262 height 31
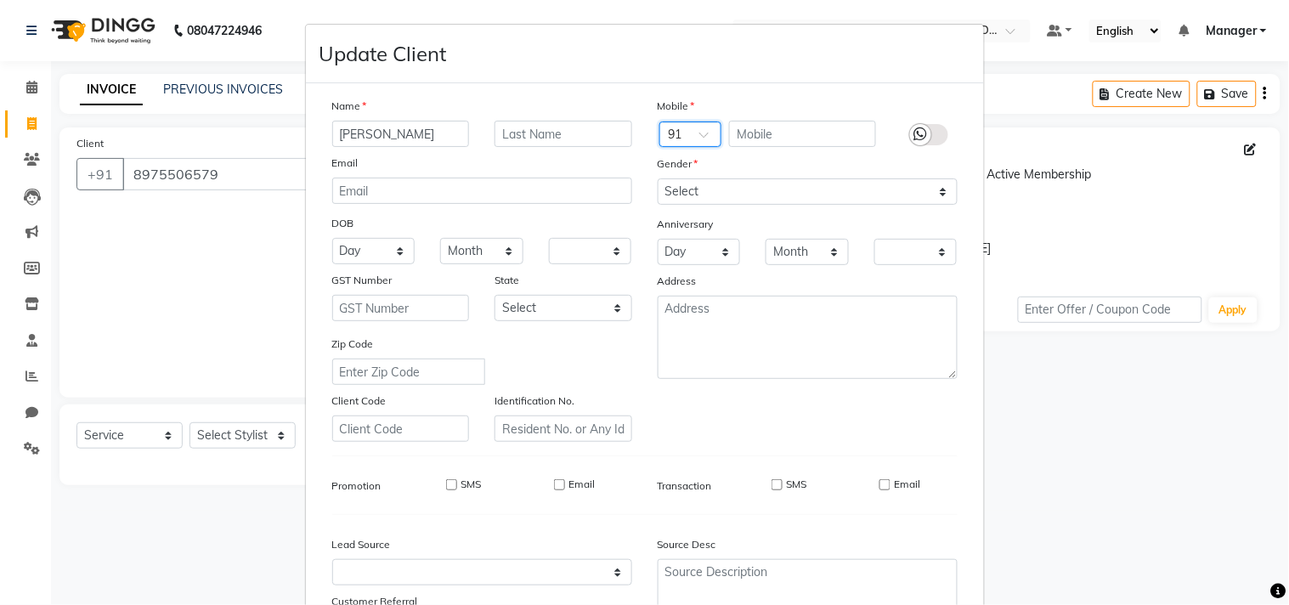
scroll to position [0, 0]
click at [766, 136] on input "text" at bounding box center [802, 134] width 147 height 26
type input "8975506579"
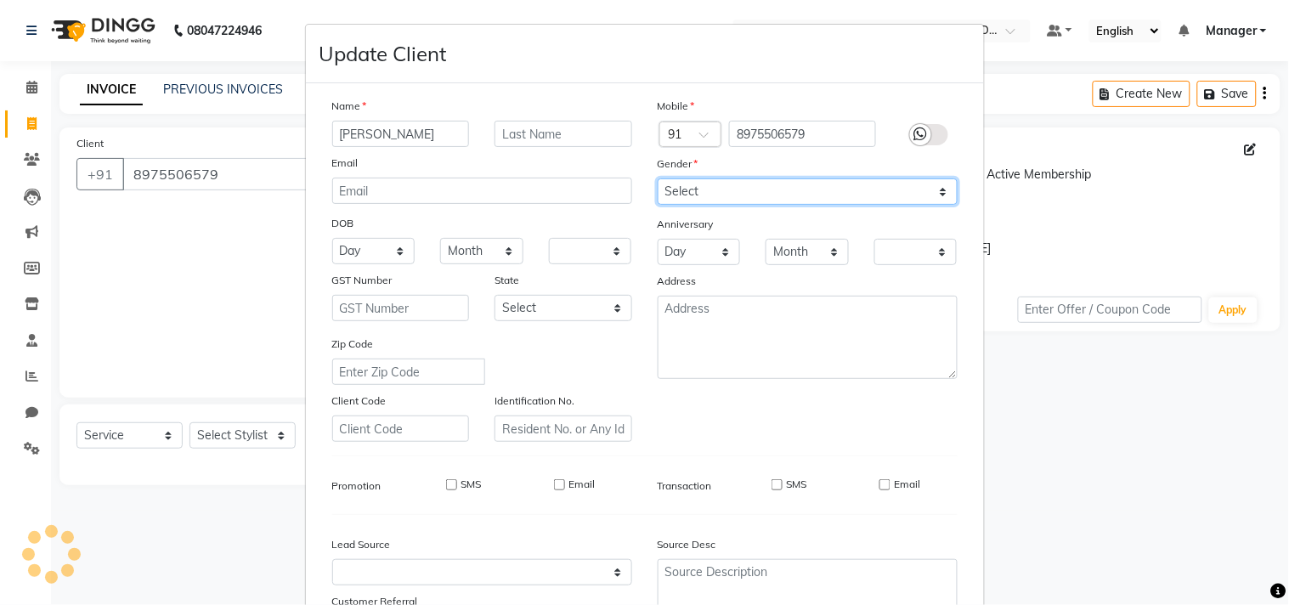
click at [788, 193] on select "Select Male Female Other Prefer Not To Say" at bounding box center [808, 191] width 300 height 26
select select "[DEMOGRAPHIC_DATA]"
click at [658, 178] on select "Select Male Female Other Prefer Not To Say" at bounding box center [808, 191] width 300 height 26
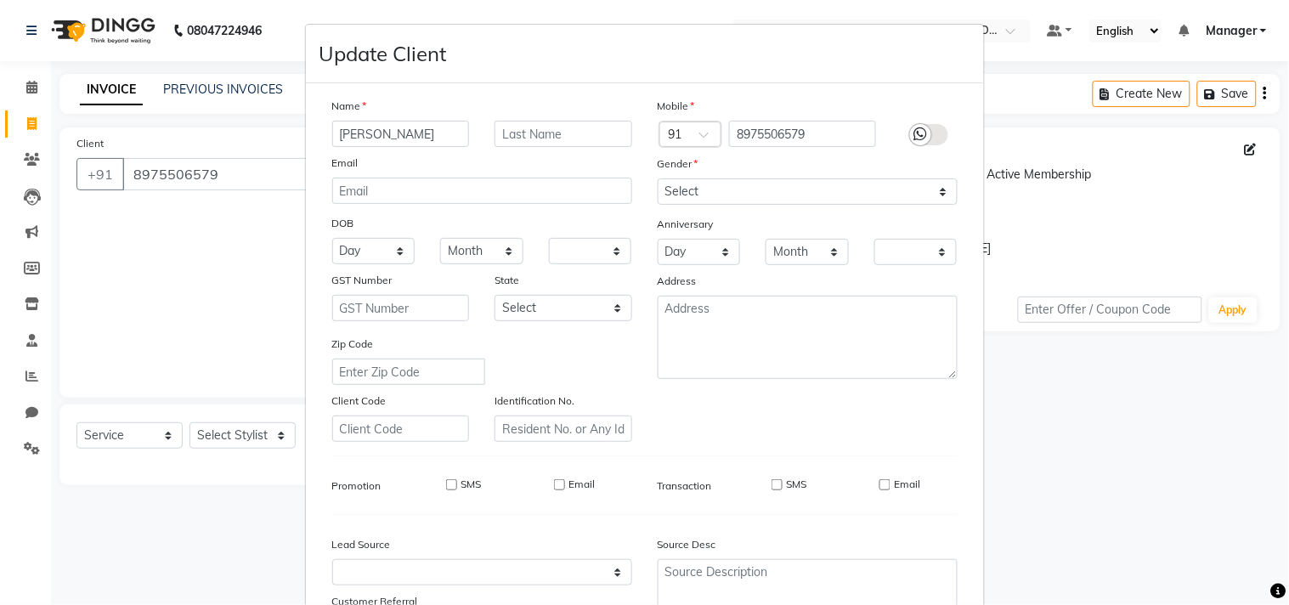
click at [844, 469] on div "Name Aarti Sonawane Email DOB Day 01 02 03 04 05 06 07 08 09 10 11 12 13 14 15 …" at bounding box center [644, 372] width 651 height 551
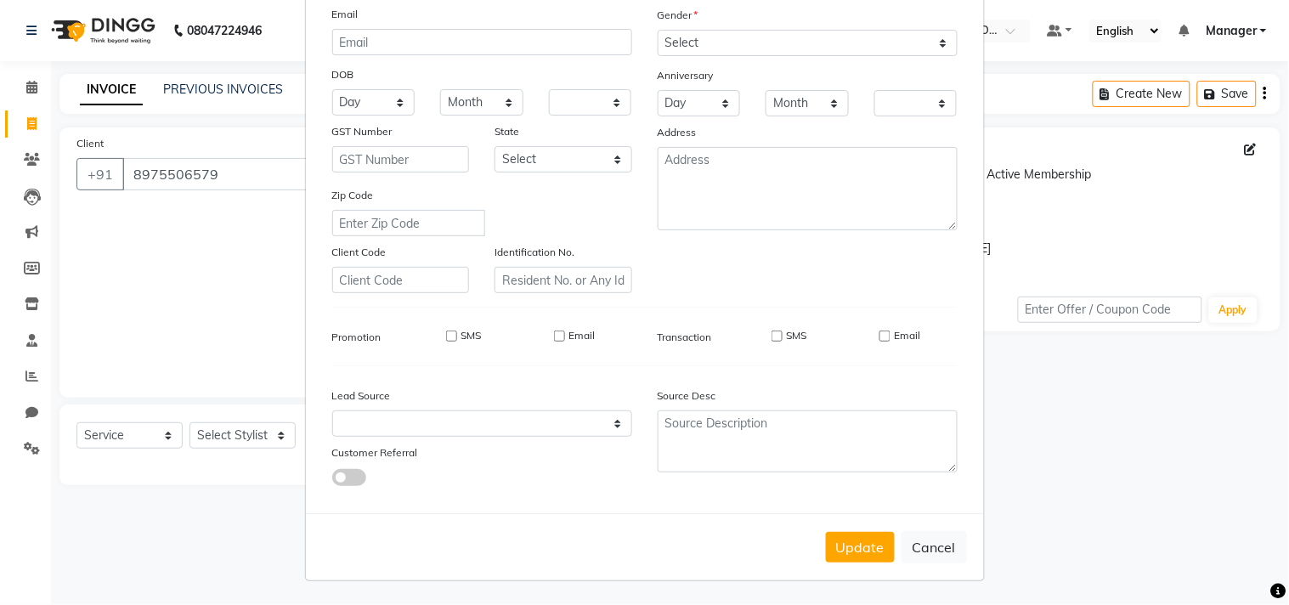
scroll to position [150, 0]
click at [855, 536] on button "Update" at bounding box center [860, 547] width 69 height 31
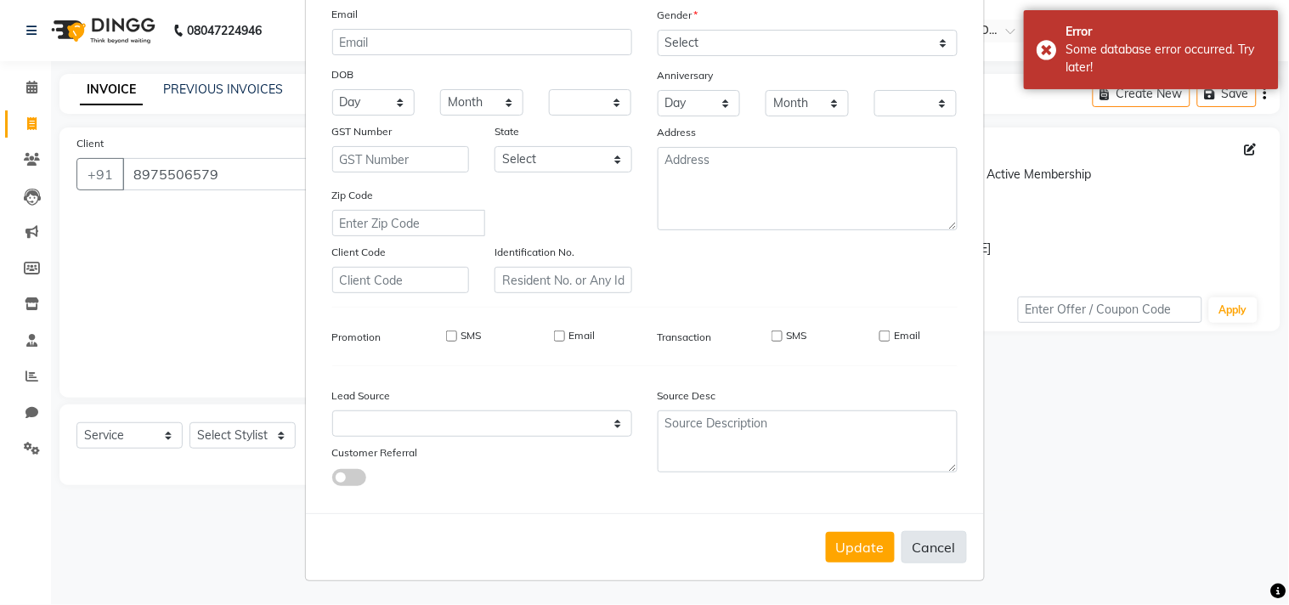
click at [911, 541] on button "Cancel" at bounding box center [933, 547] width 65 height 32
select select
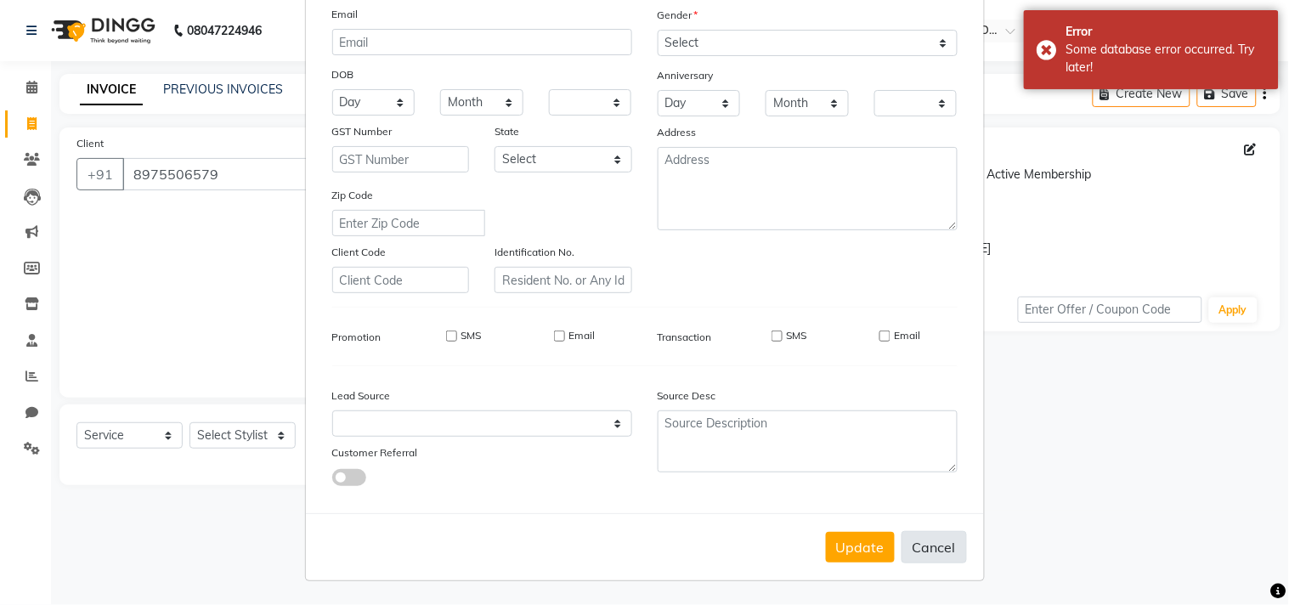
select select
checkbox input "false"
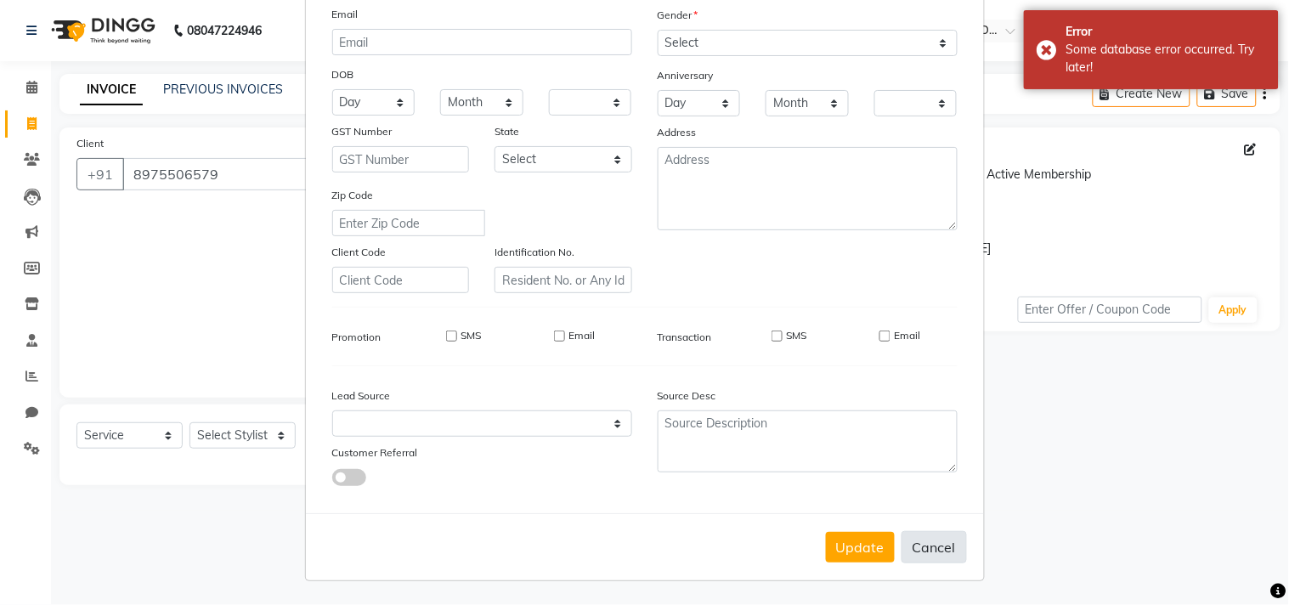
checkbox input "false"
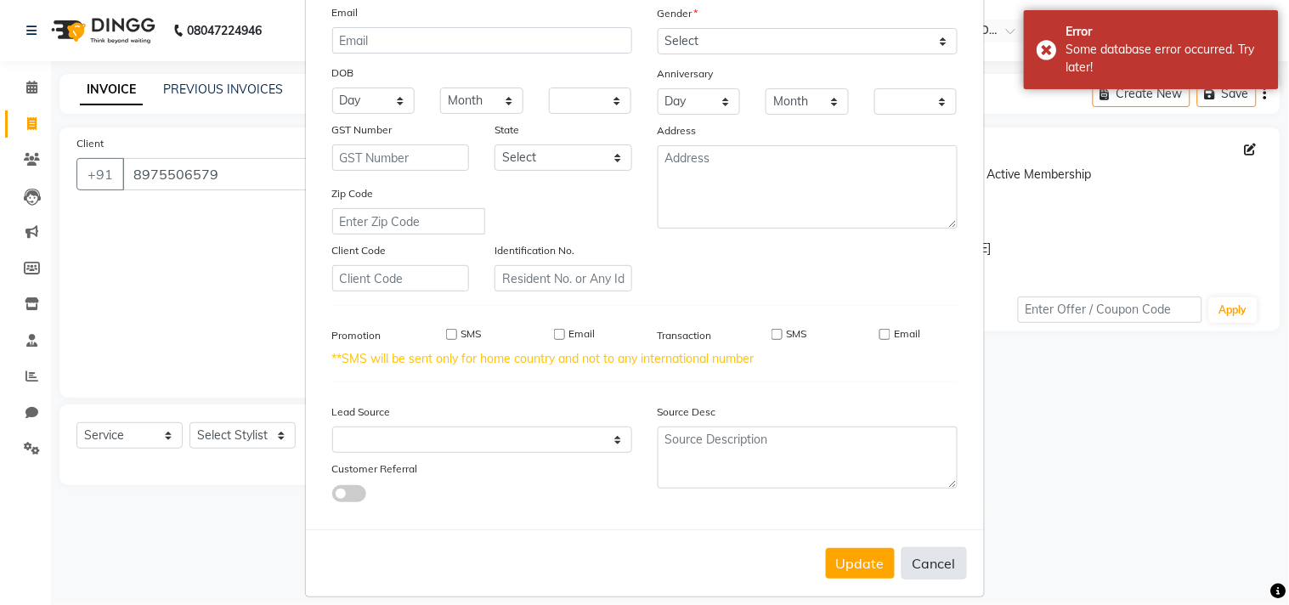
click at [916, 561] on button "Cancel" at bounding box center [933, 563] width 65 height 32
select select
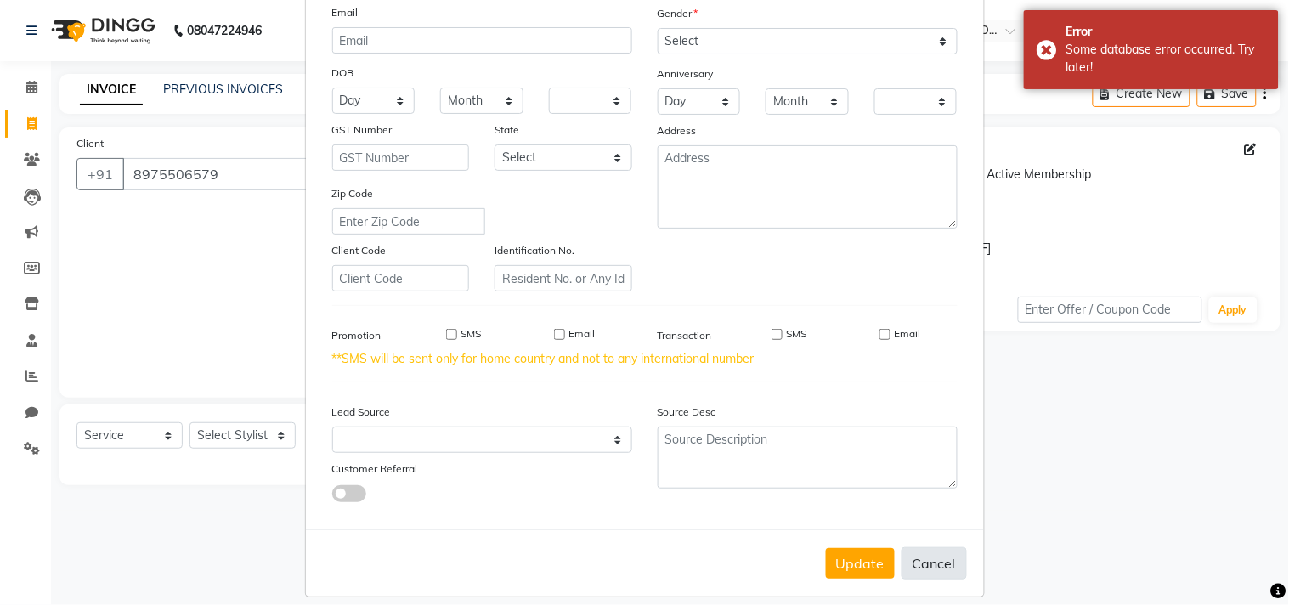
select select
checkbox input "false"
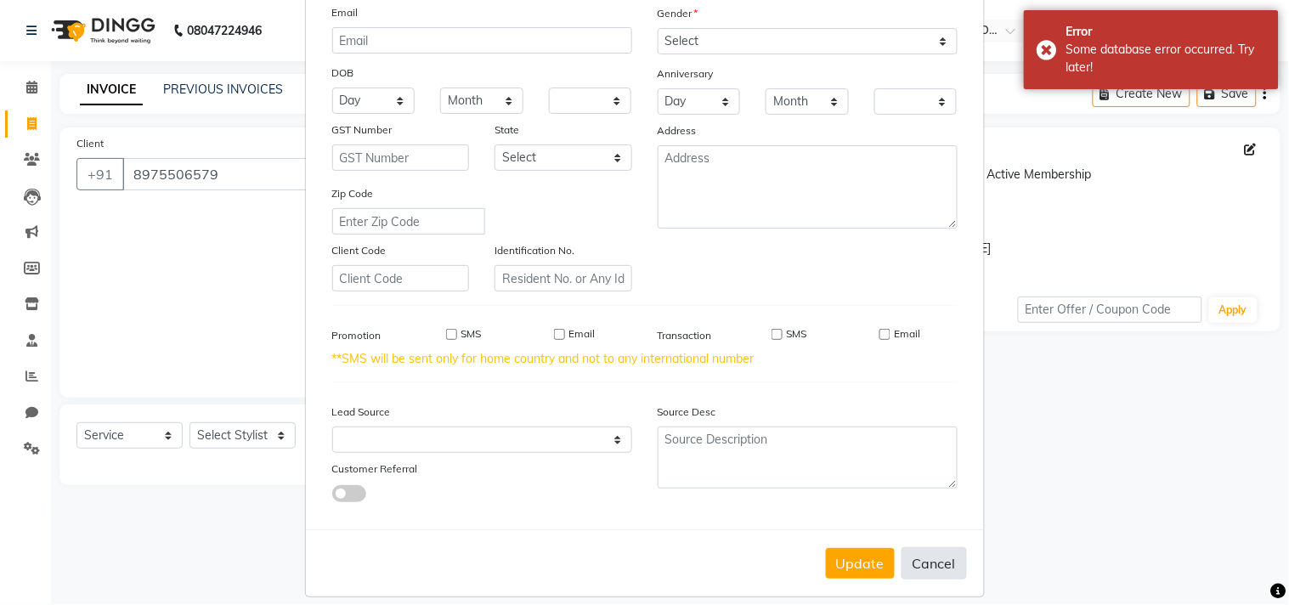
checkbox input "false"
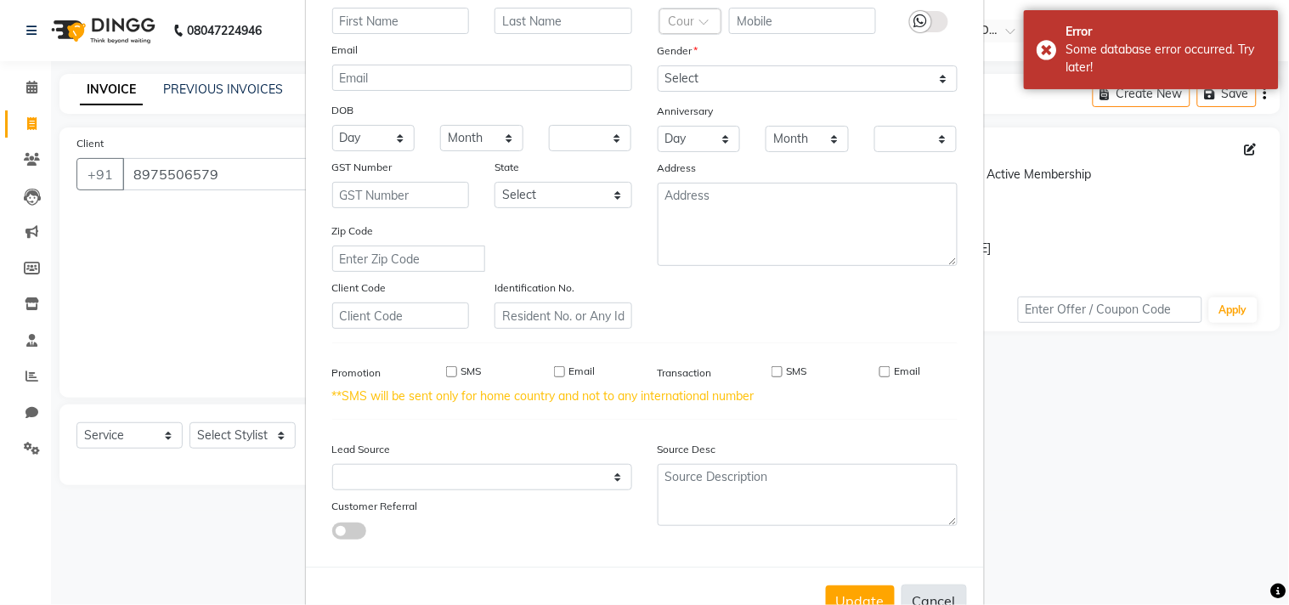
scroll to position [0, 0]
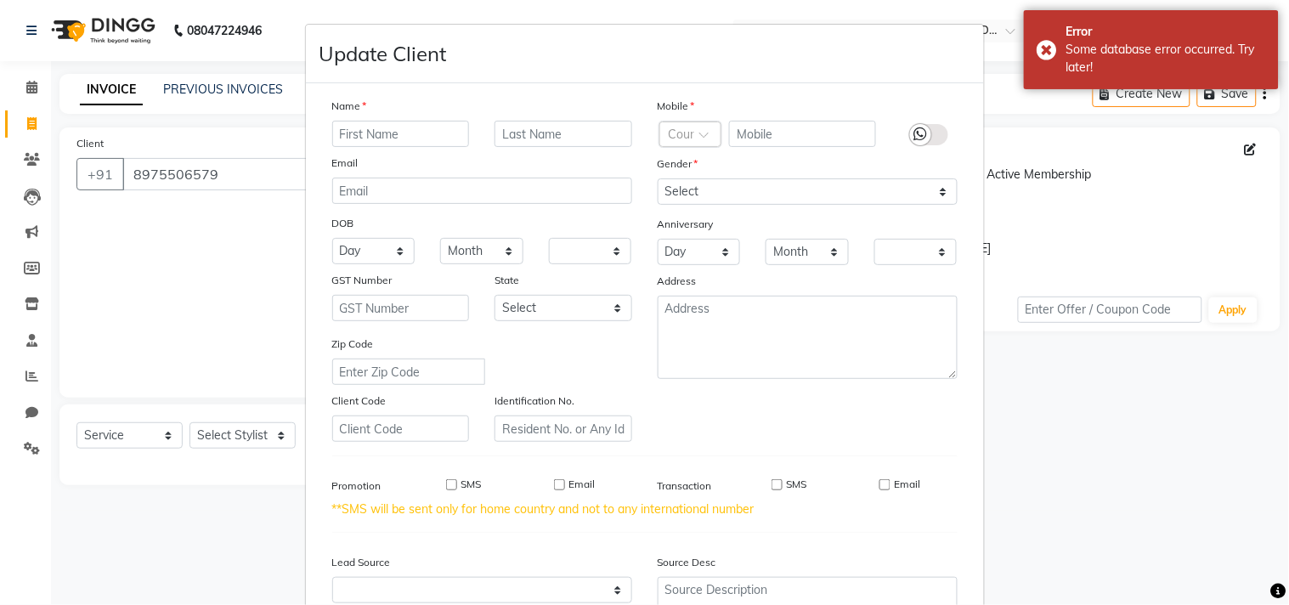
click at [41, 119] on ngb-modal-window "Update Client Name Email DOB Day 01 02 03 04 05 06 07 08 09 10 11 12 13 14 15 1…" at bounding box center [644, 302] width 1289 height 605
click at [31, 128] on ngb-modal-window "Update Client Name Email DOB Day 01 02 03 04 05 06 07 08 09 10 11 12 13 14 15 1…" at bounding box center [644, 302] width 1289 height 605
click at [31, 255] on ngb-modal-window "Update Client Name Email DOB Day 01 02 03 04 05 06 07 08 09 10 11 12 13 14 15 1…" at bounding box center [644, 302] width 1289 height 605
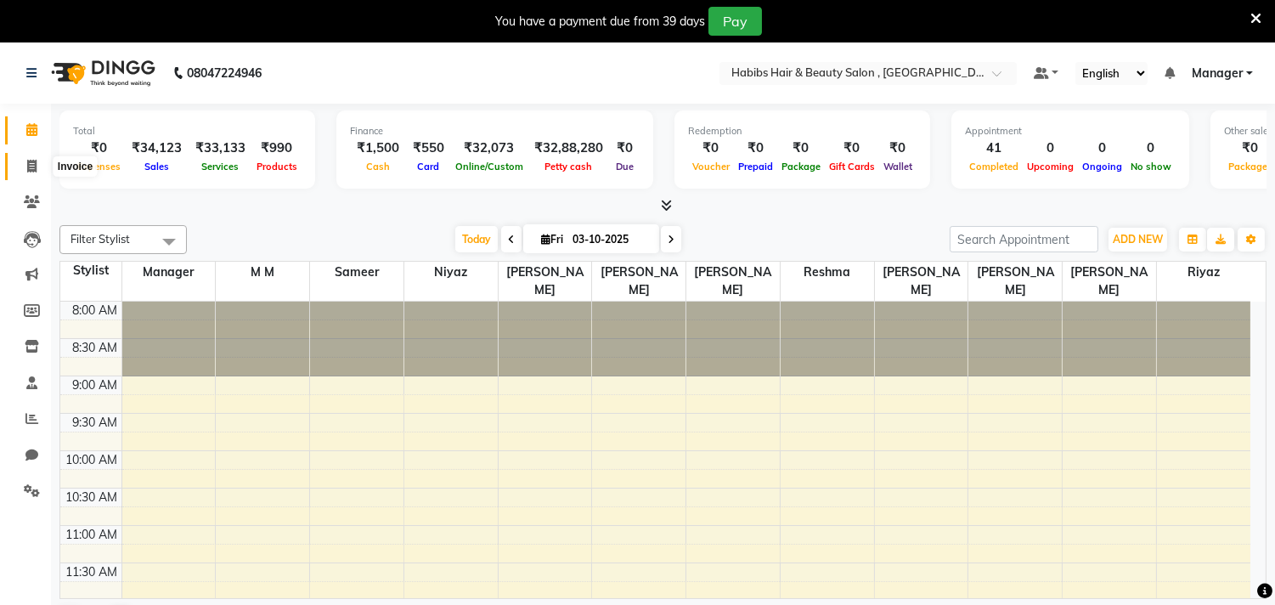
click at [32, 168] on icon at bounding box center [31, 166] width 9 height 13
select select "service"
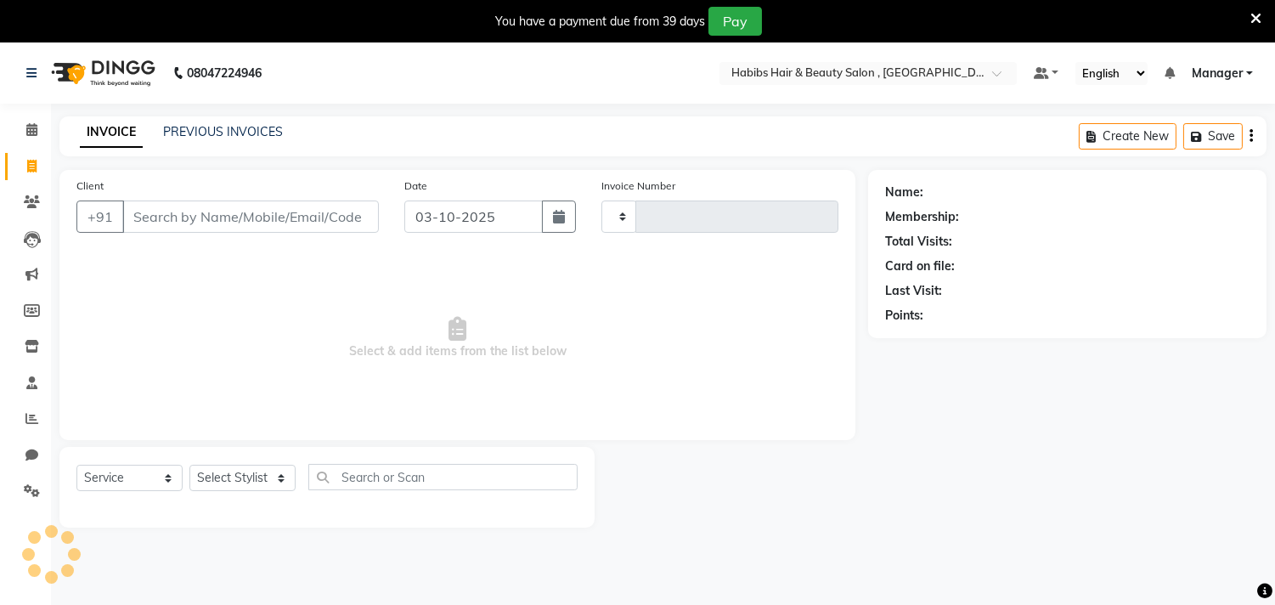
type input "3780"
select select "4838"
click at [29, 168] on icon at bounding box center [31, 166] width 9 height 13
select select "service"
type input "3780"
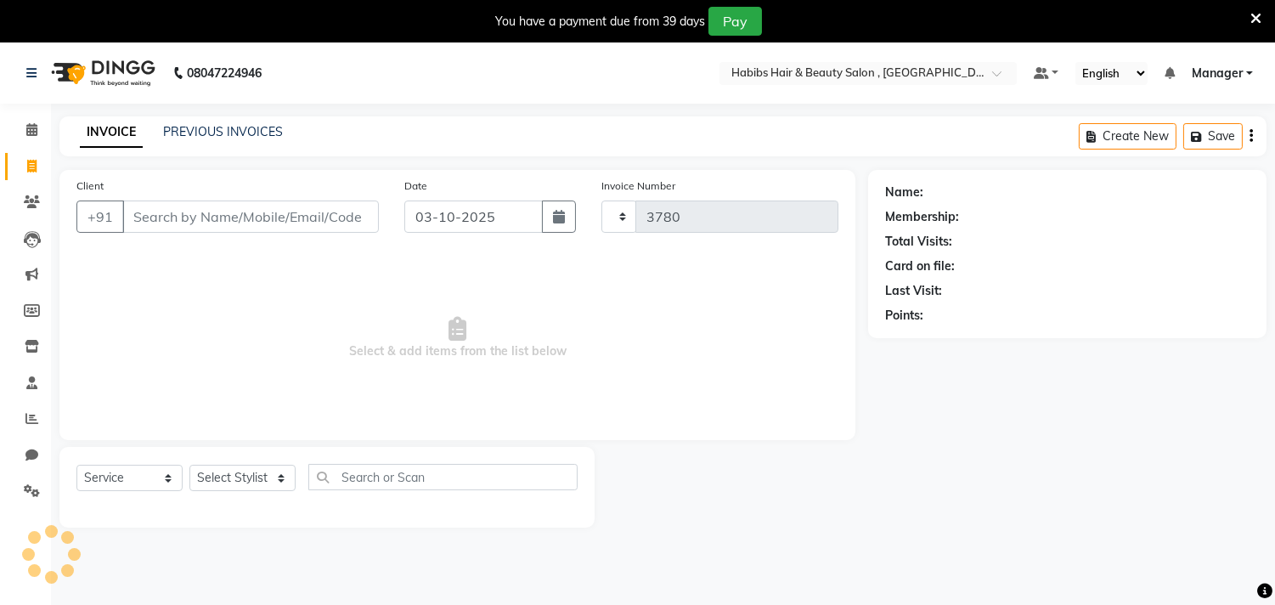
scroll to position [42, 0]
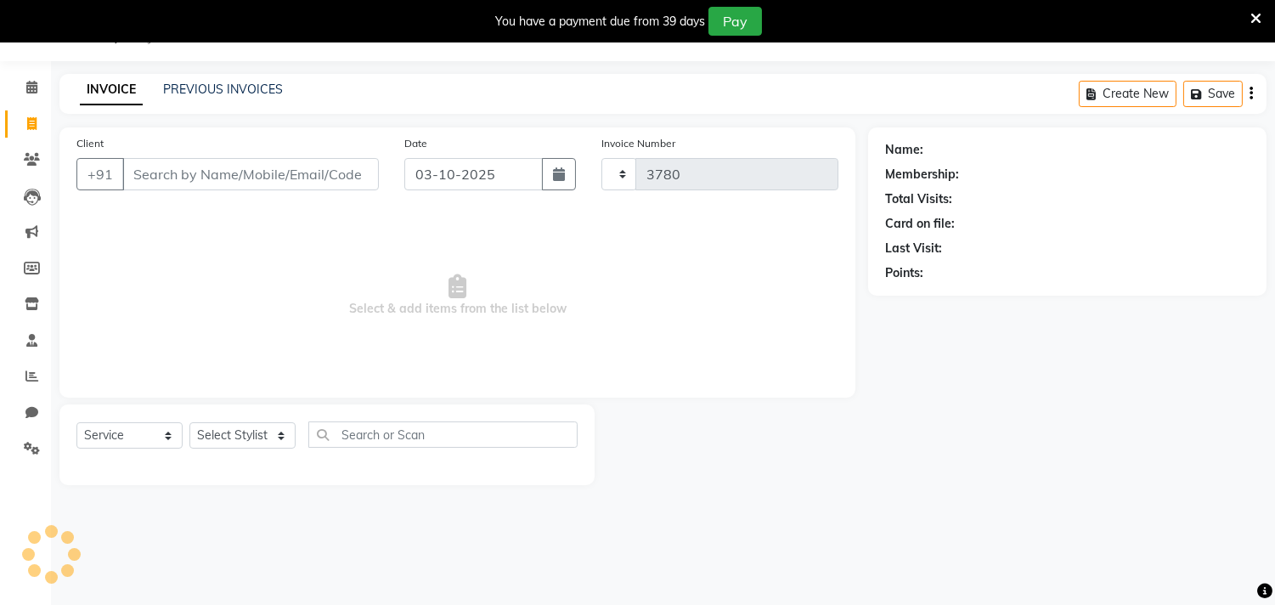
select select "4838"
type input "q"
click at [1258, 15] on icon at bounding box center [1256, 18] width 11 height 15
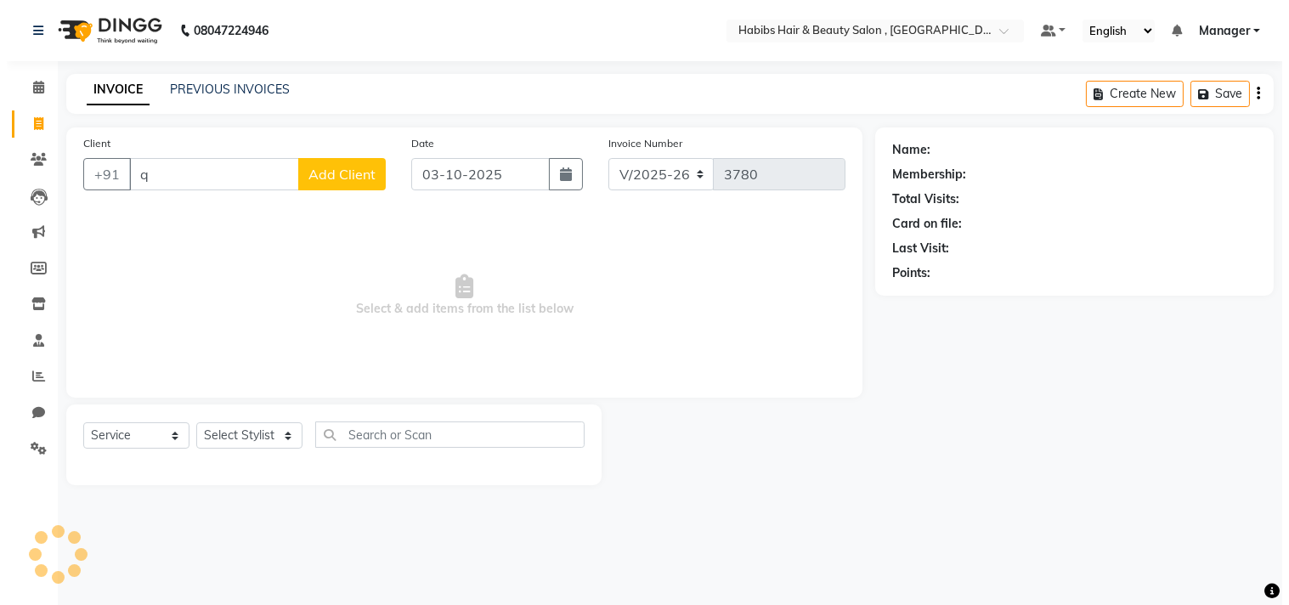
scroll to position [0, 0]
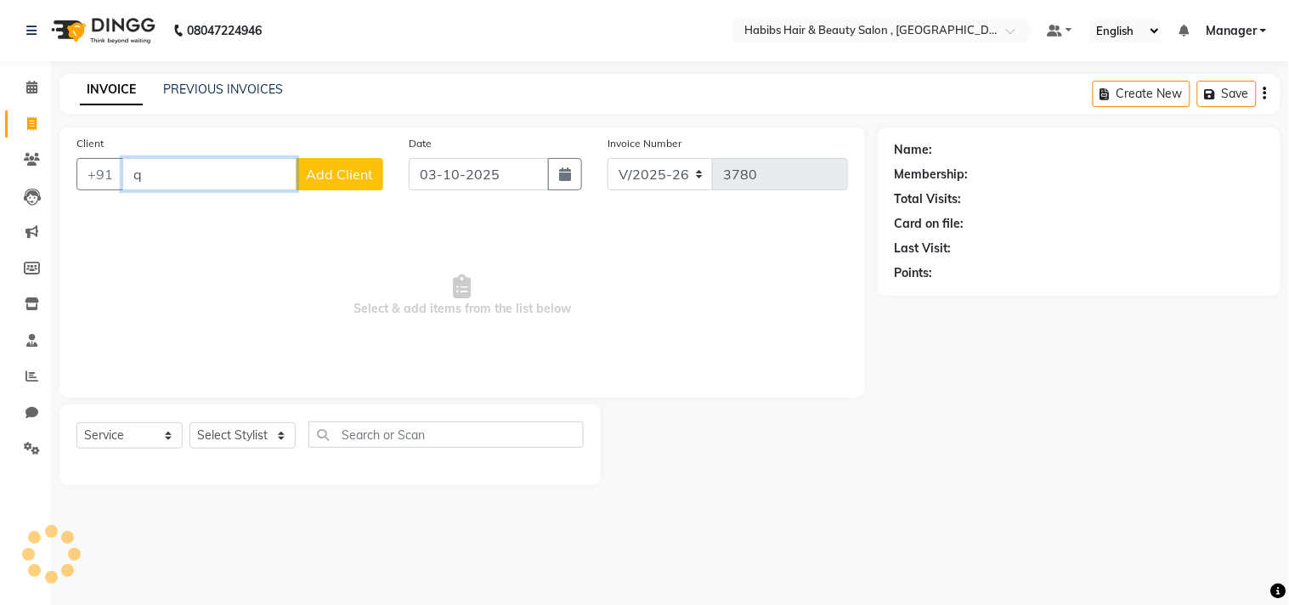
click at [244, 163] on input "q" at bounding box center [209, 174] width 174 height 32
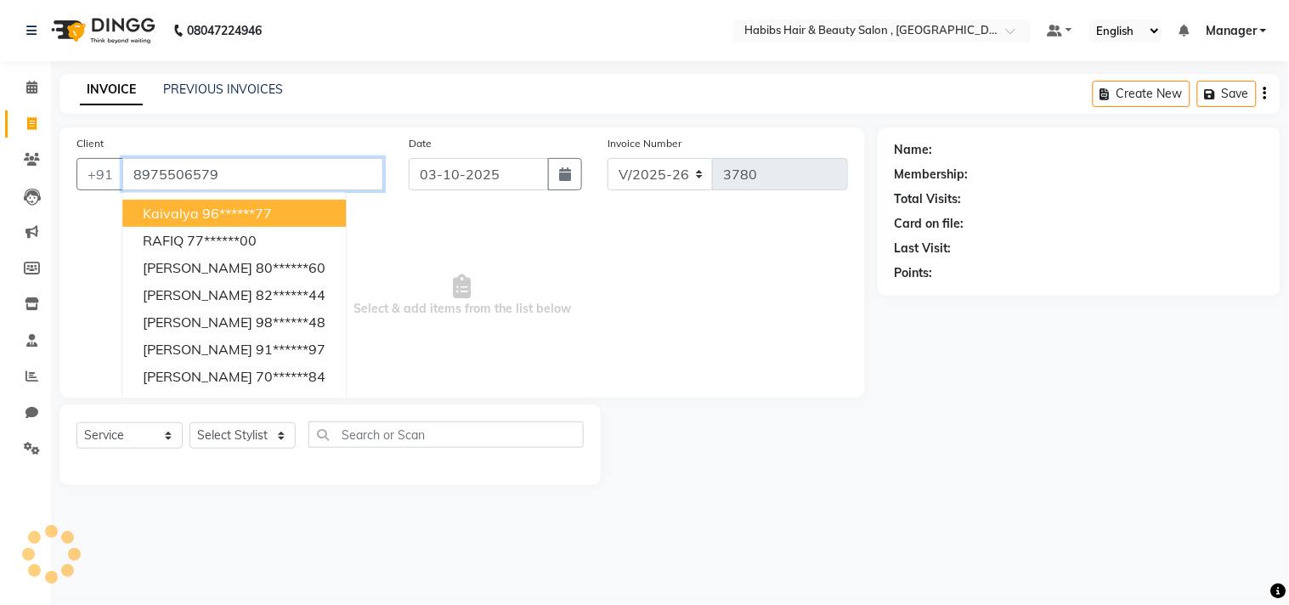
type input "8975506579"
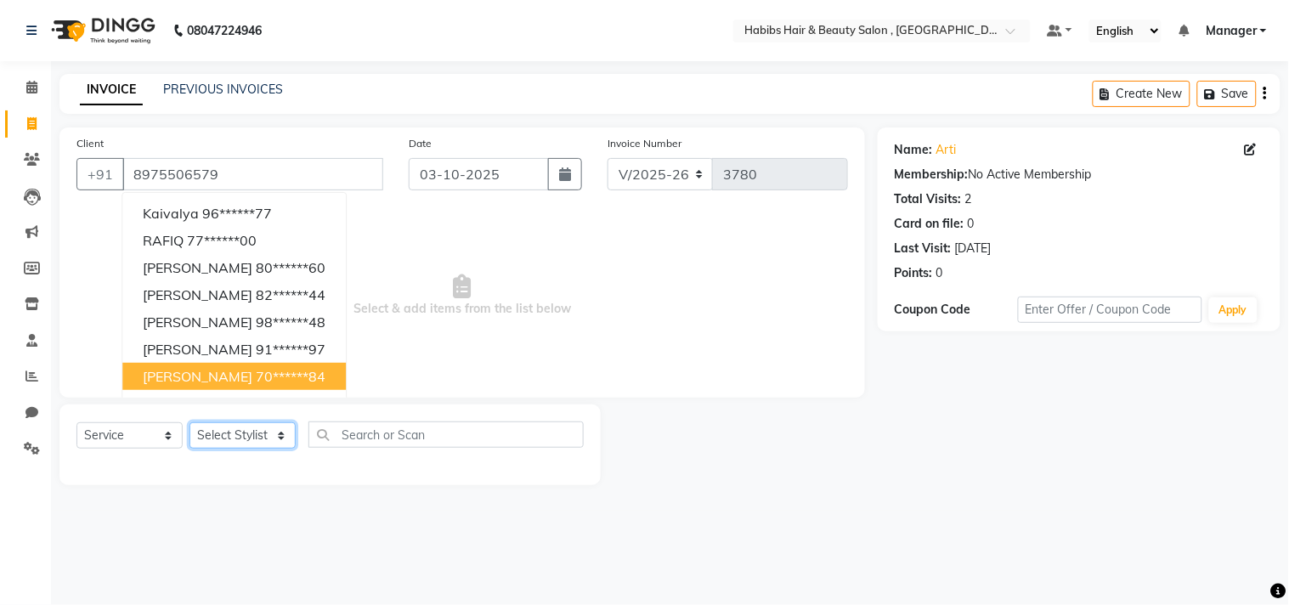
click at [238, 437] on select "Select Stylist [PERSON_NAME] Manager M M [PERSON_NAME] [PERSON_NAME] Reshma [PE…" at bounding box center [242, 435] width 106 height 26
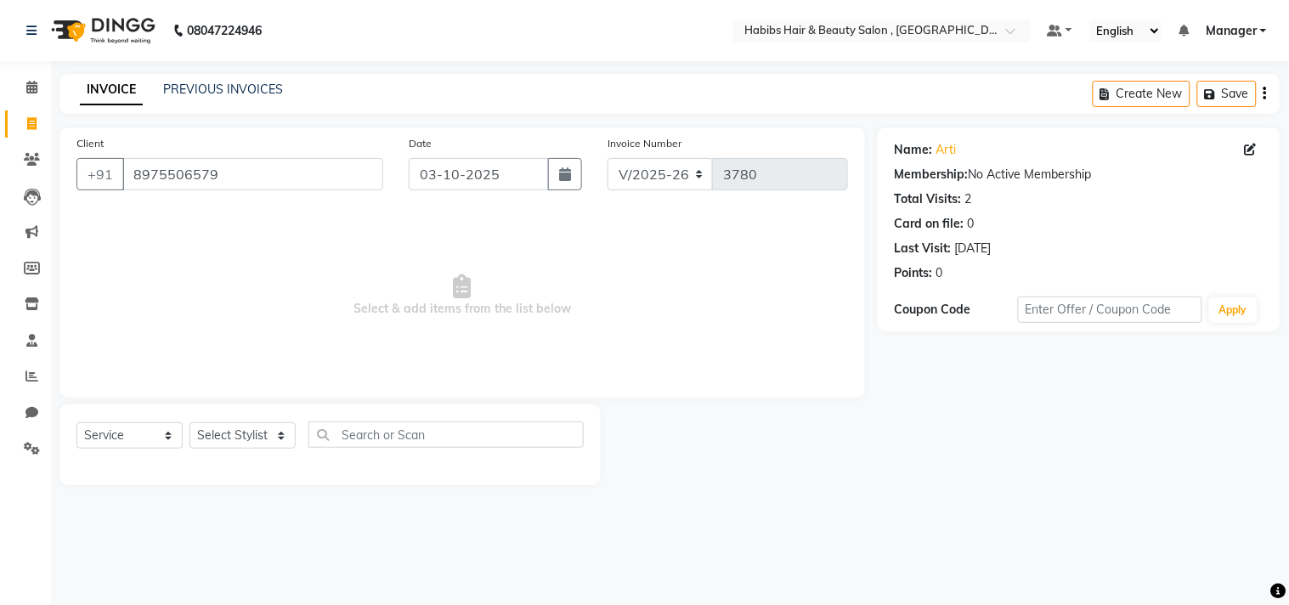
click at [641, 240] on span "Select & add items from the list below" at bounding box center [461, 296] width 771 height 170
click at [263, 176] on input "8975506579" at bounding box center [252, 174] width 261 height 32
click at [1251, 142] on span at bounding box center [1254, 150] width 19 height 18
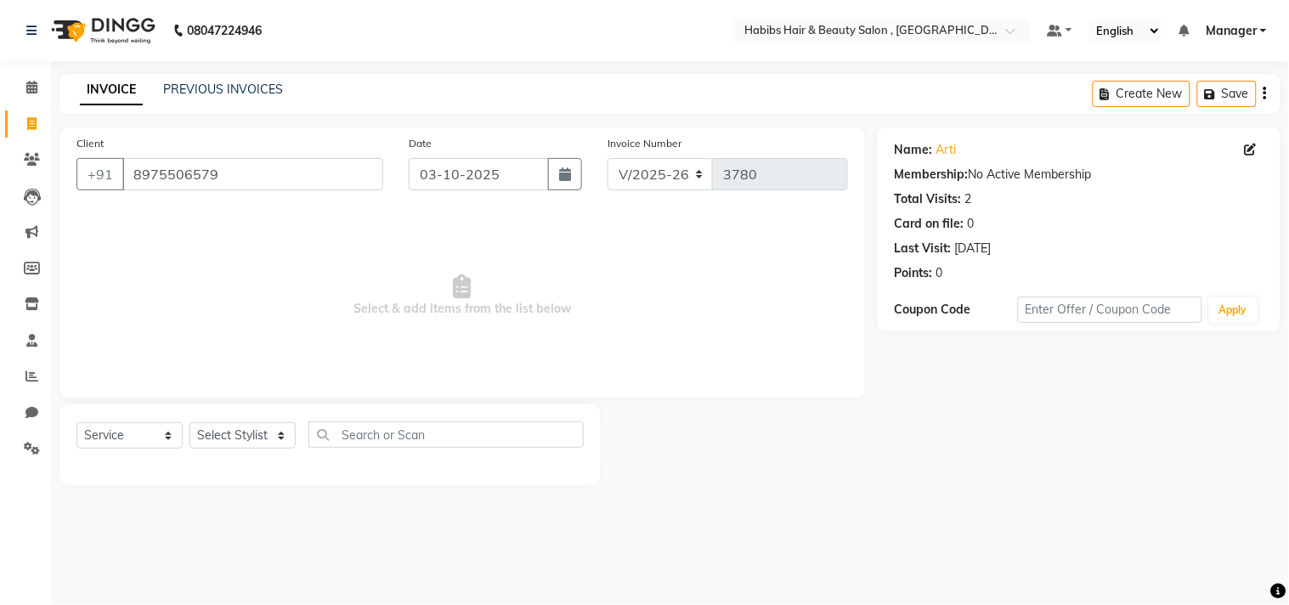
click at [1251, 145] on icon at bounding box center [1251, 150] width 12 height 12
select select "22"
select select "[DEMOGRAPHIC_DATA]"
select select
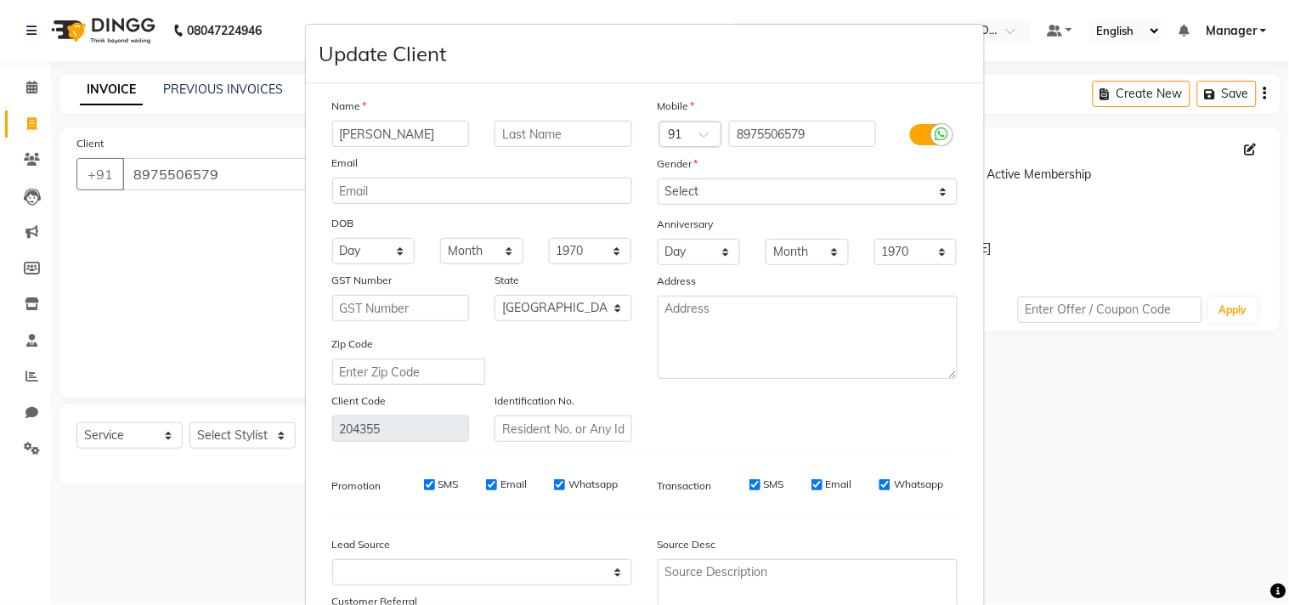
type input "[PERSON_NAME]"
click at [831, 404] on div "Mobile Country Code × 91 8975506579 Gender Select [DEMOGRAPHIC_DATA] [DEMOGRAPH…" at bounding box center [807, 269] width 325 height 345
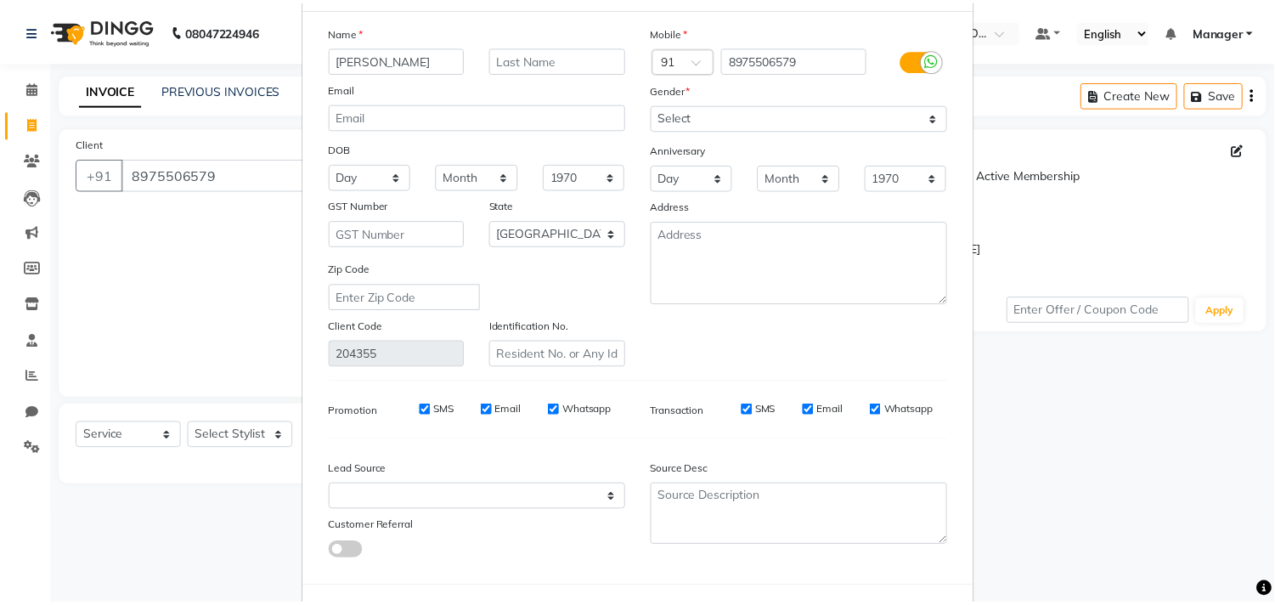
scroll to position [150, 0]
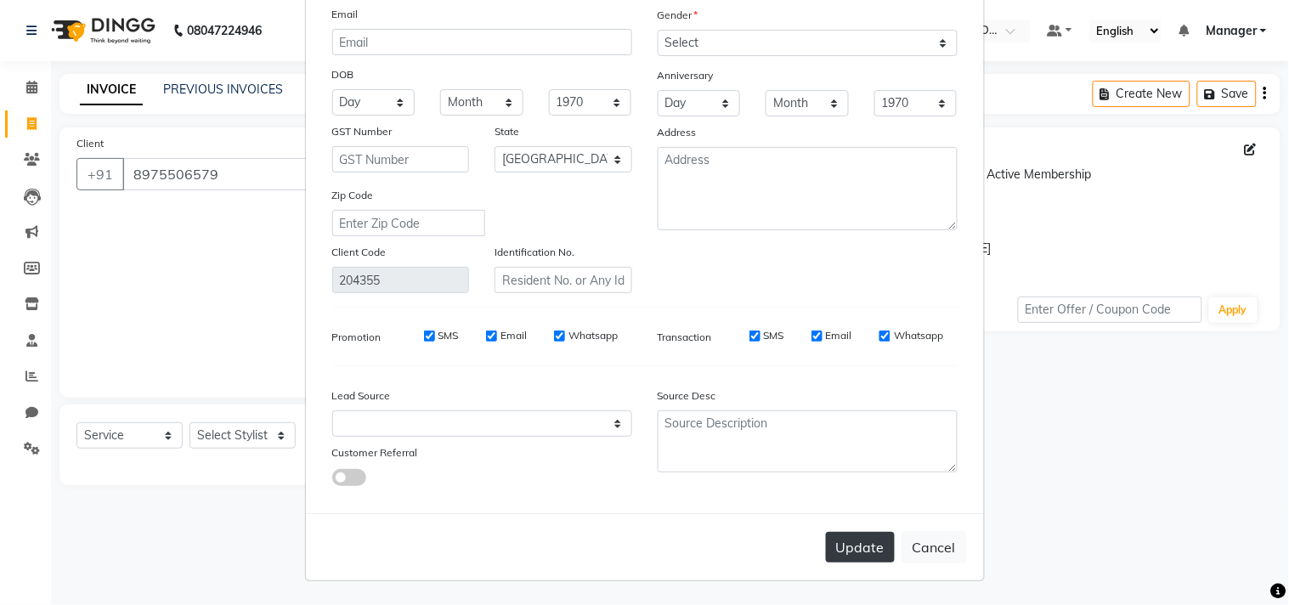
click at [865, 546] on button "Update" at bounding box center [860, 547] width 69 height 31
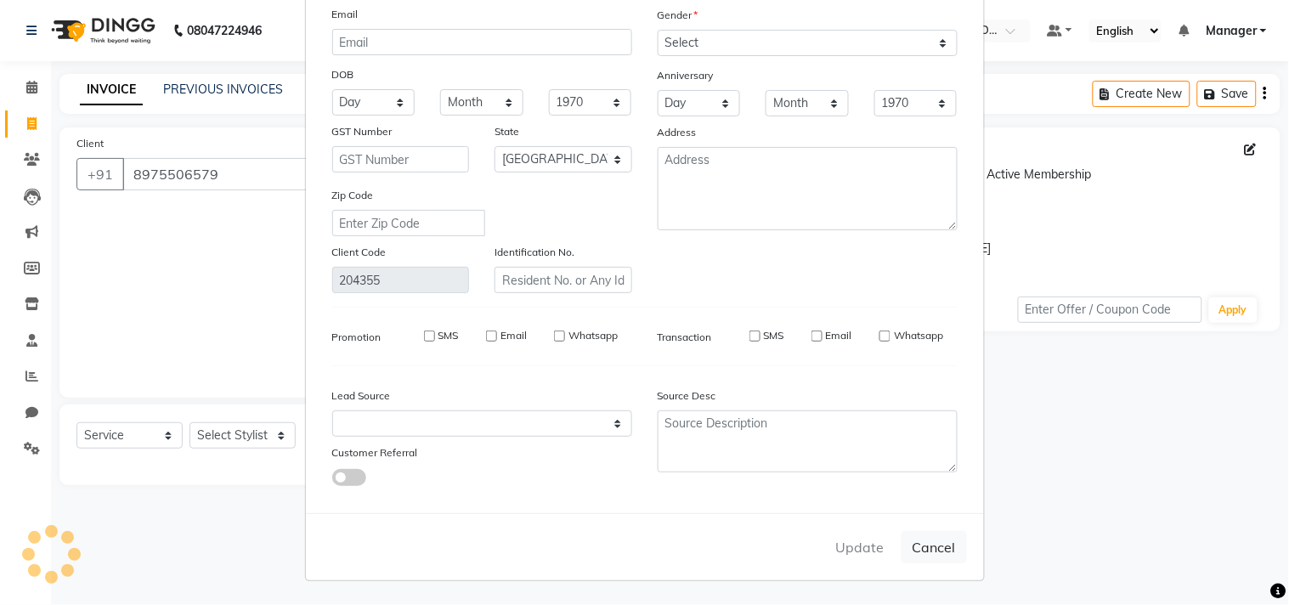
type input "89******79"
select select
select select "null"
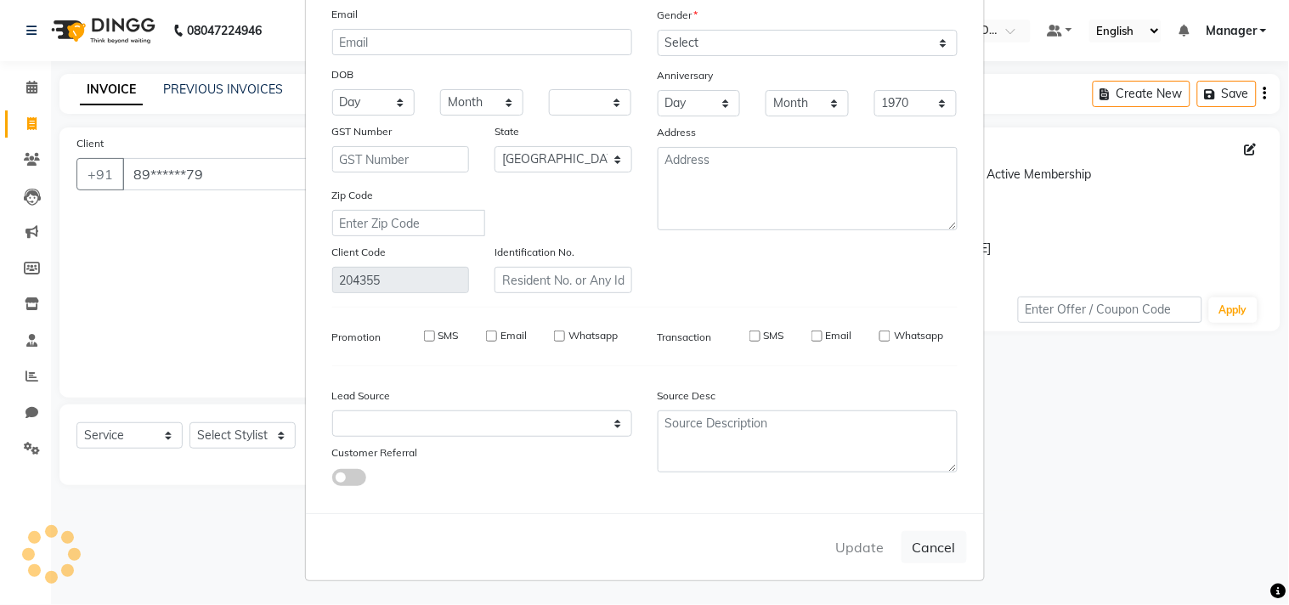
select select
checkbox input "false"
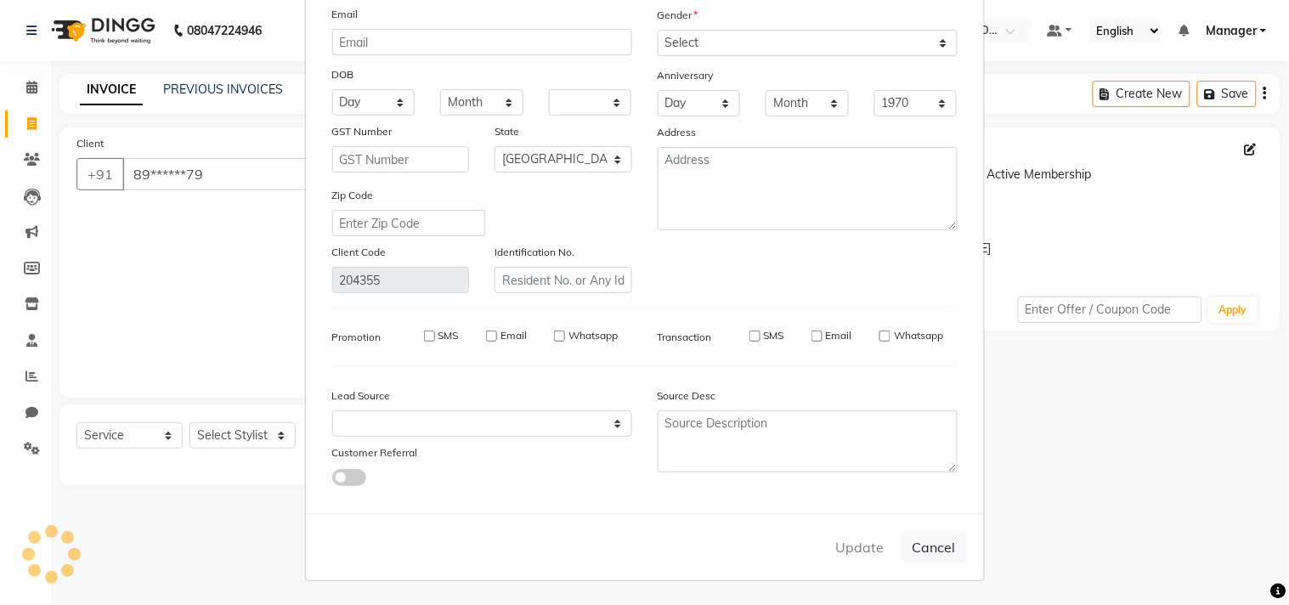
checkbox input "false"
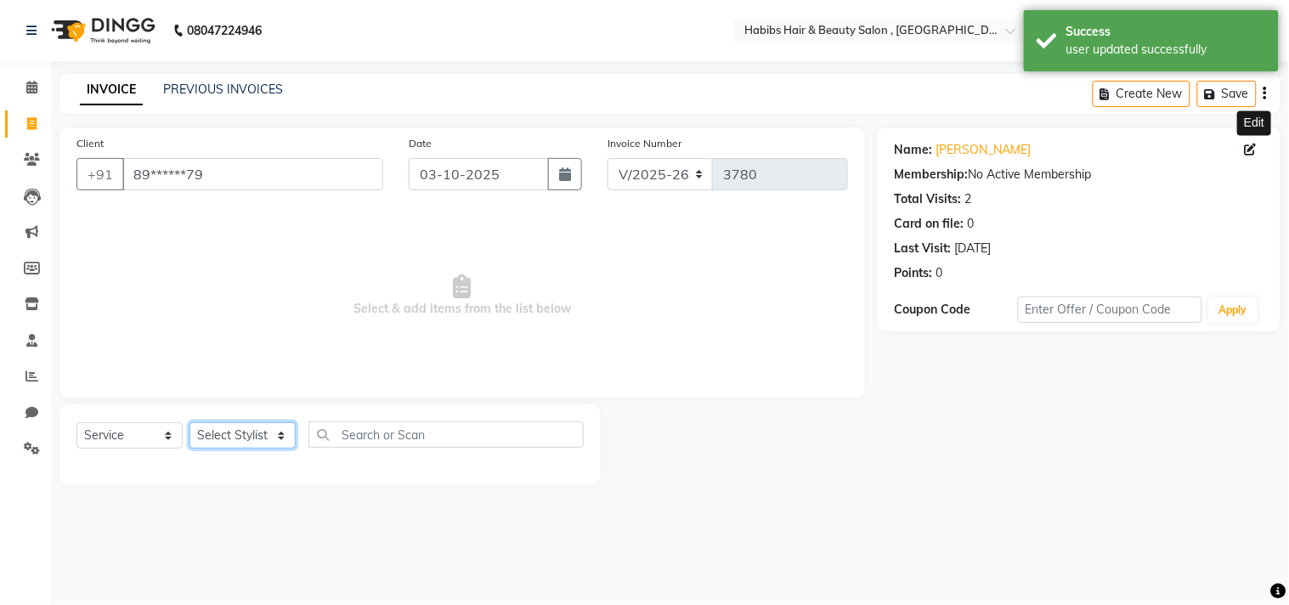
click at [244, 428] on select "Select Stylist [PERSON_NAME] Manager M M [PERSON_NAME] [PERSON_NAME] Reshma [PE…" at bounding box center [242, 435] width 106 height 26
select select "75550"
click at [189, 423] on select "Select Stylist [PERSON_NAME] Manager M M [PERSON_NAME] [PERSON_NAME] Reshma [PE…" at bounding box center [242, 435] width 106 height 26
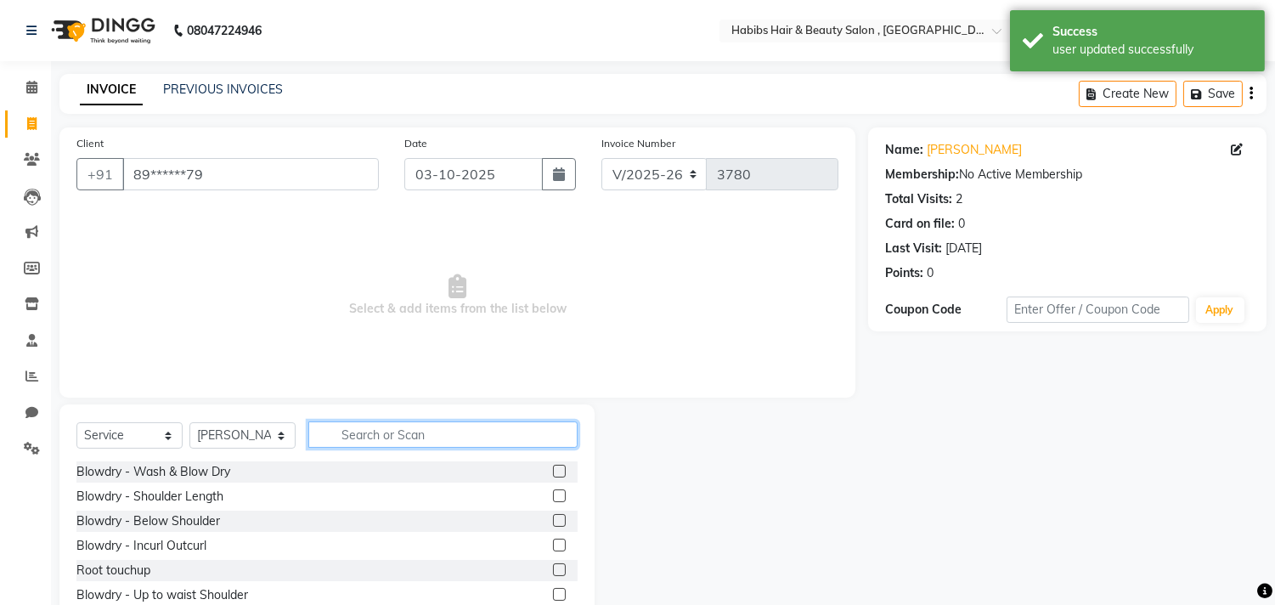
click at [427, 445] on input "text" at bounding box center [442, 434] width 269 height 26
type input "haircu"
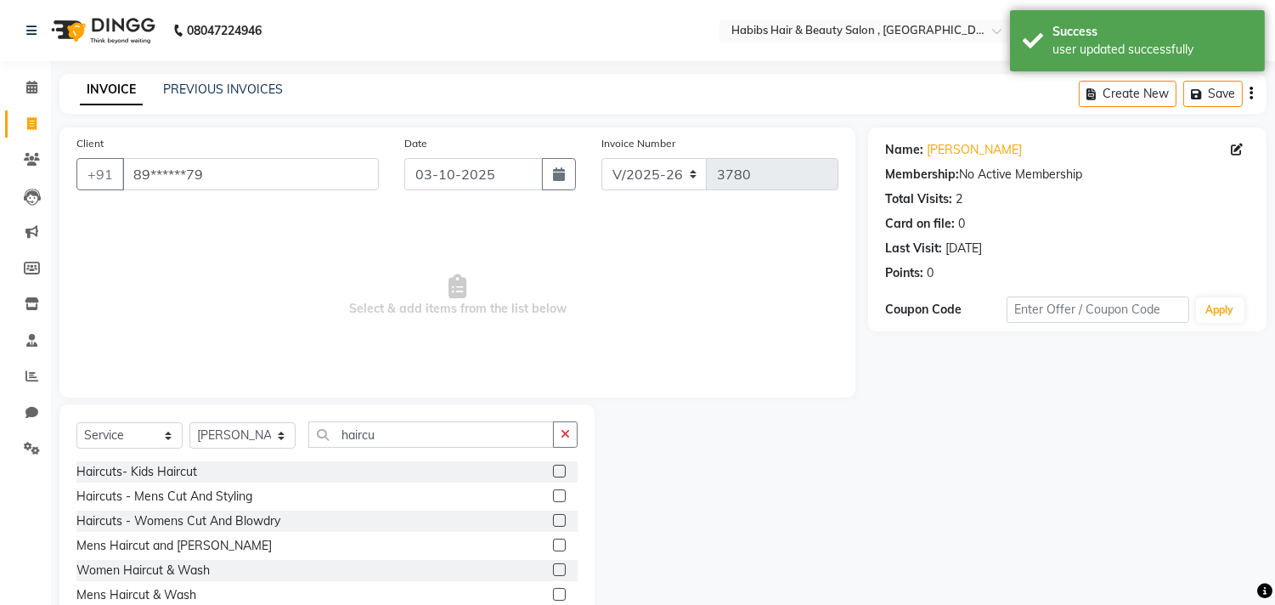
click at [558, 519] on label at bounding box center [559, 520] width 13 height 13
click at [558, 519] on input "checkbox" at bounding box center [558, 521] width 11 height 11
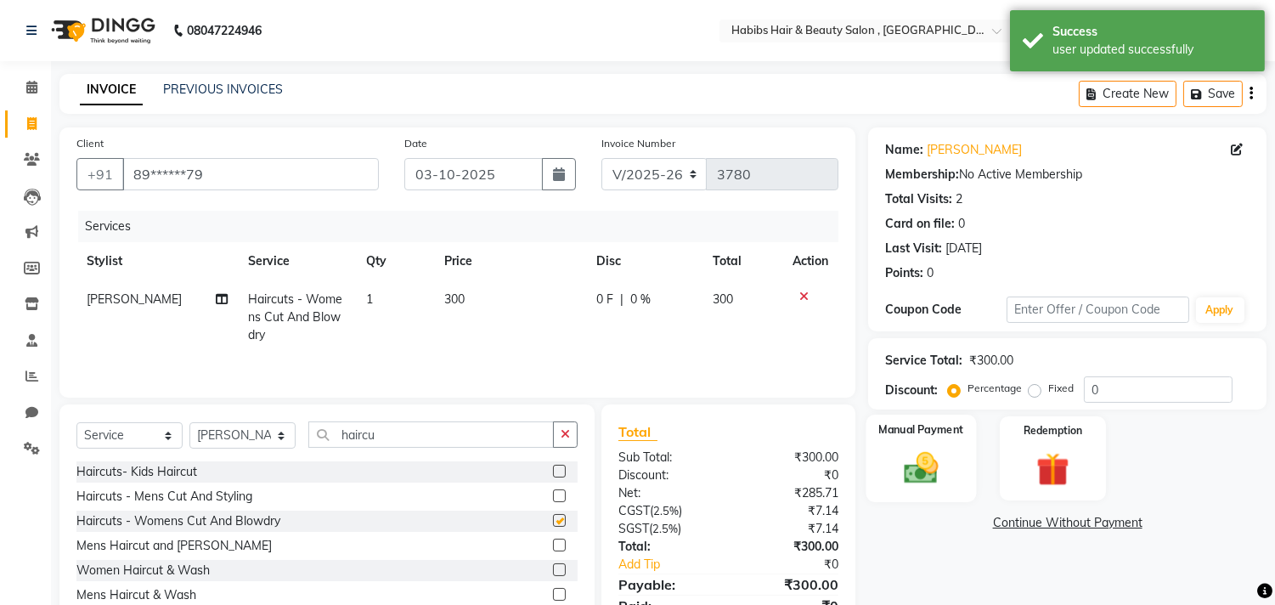
checkbox input "false"
click at [943, 461] on img at bounding box center [922, 469] width 56 height 40
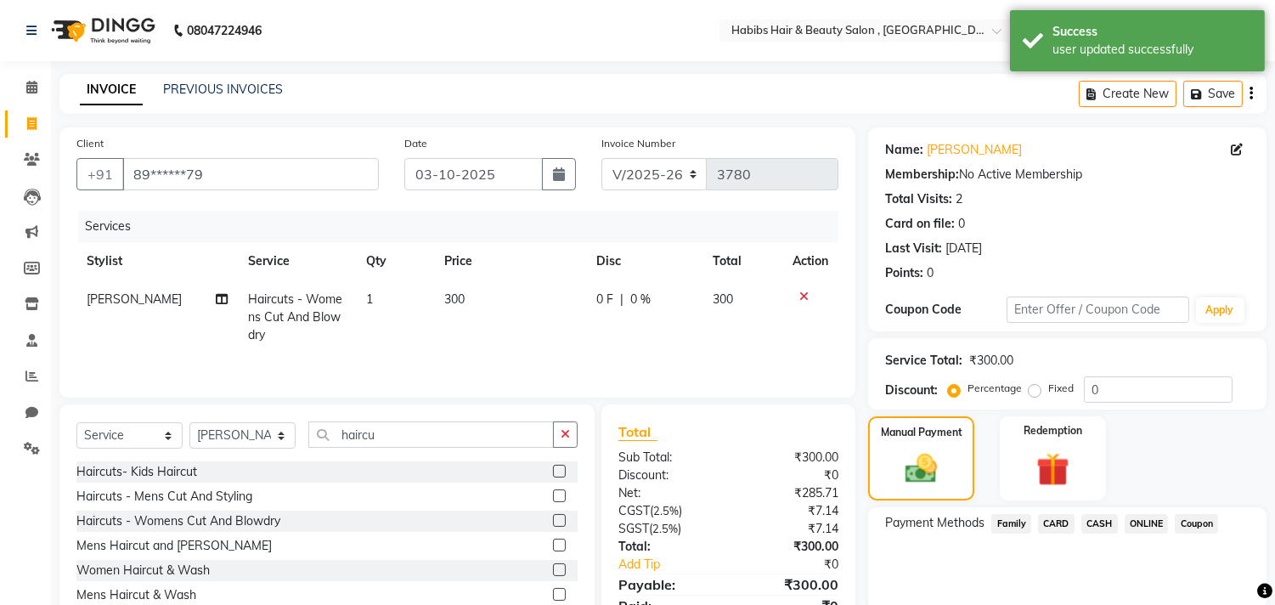
click at [1135, 518] on span "ONLINE" at bounding box center [1147, 524] width 44 height 20
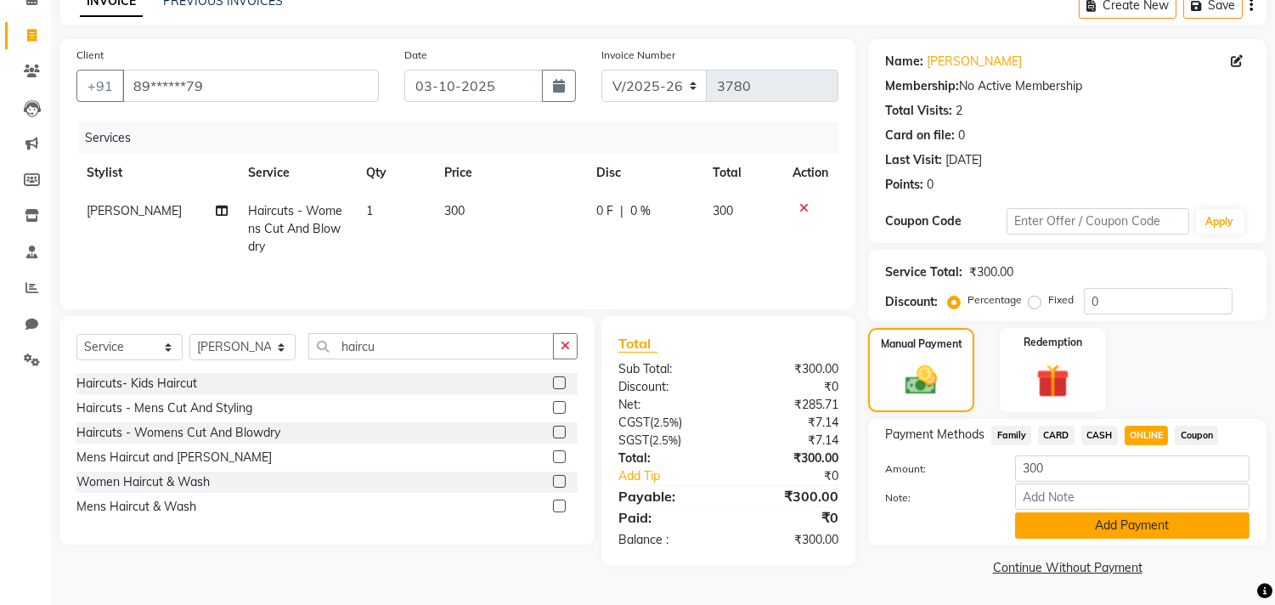
click at [1135, 519] on button "Add Payment" at bounding box center [1132, 525] width 234 height 26
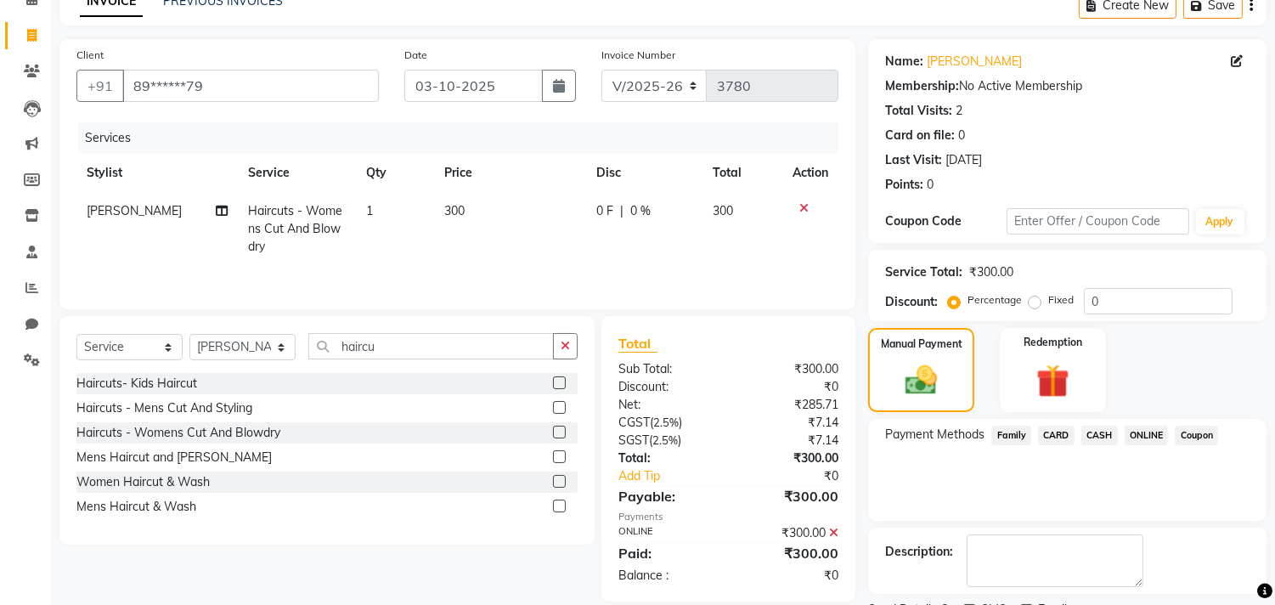
scroll to position [159, 0]
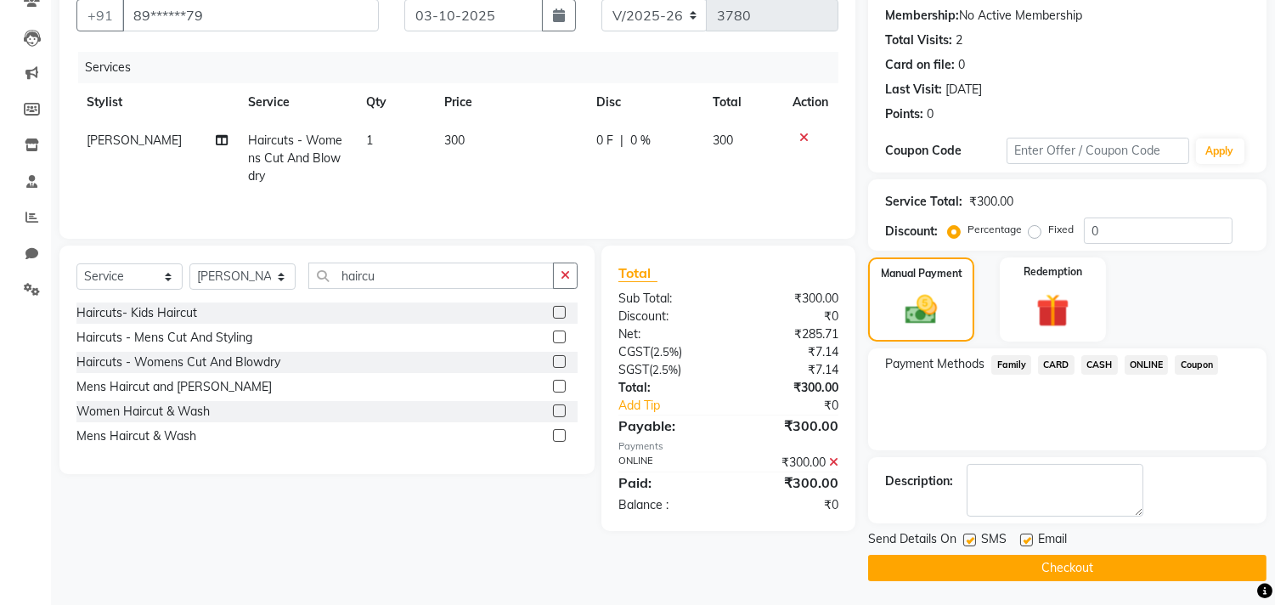
click at [1126, 573] on button "Checkout" at bounding box center [1067, 568] width 398 height 26
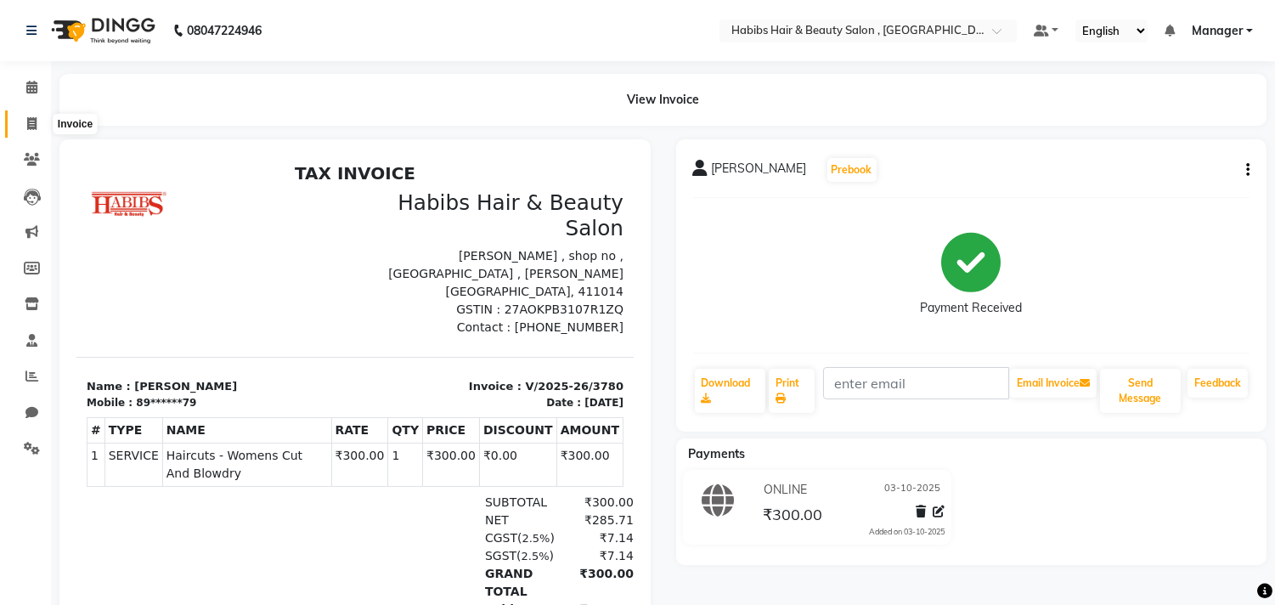
click at [32, 128] on icon at bounding box center [31, 123] width 9 height 13
select select "4838"
select select "service"
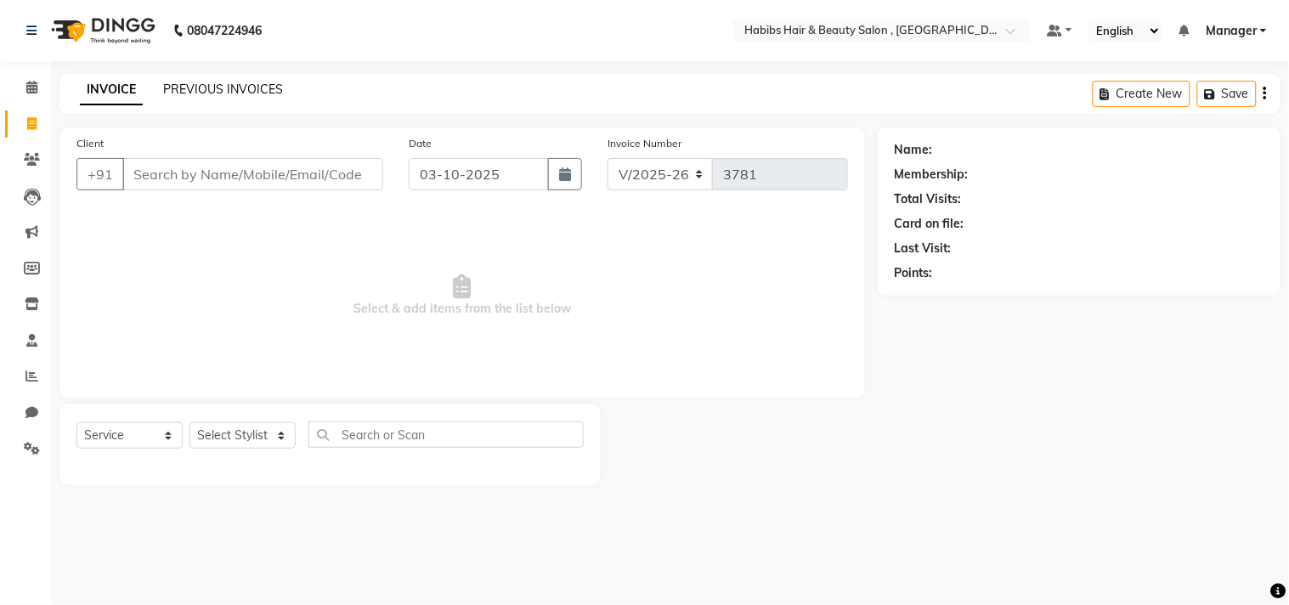
click at [213, 90] on link "PREVIOUS INVOICES" at bounding box center [223, 89] width 120 height 15
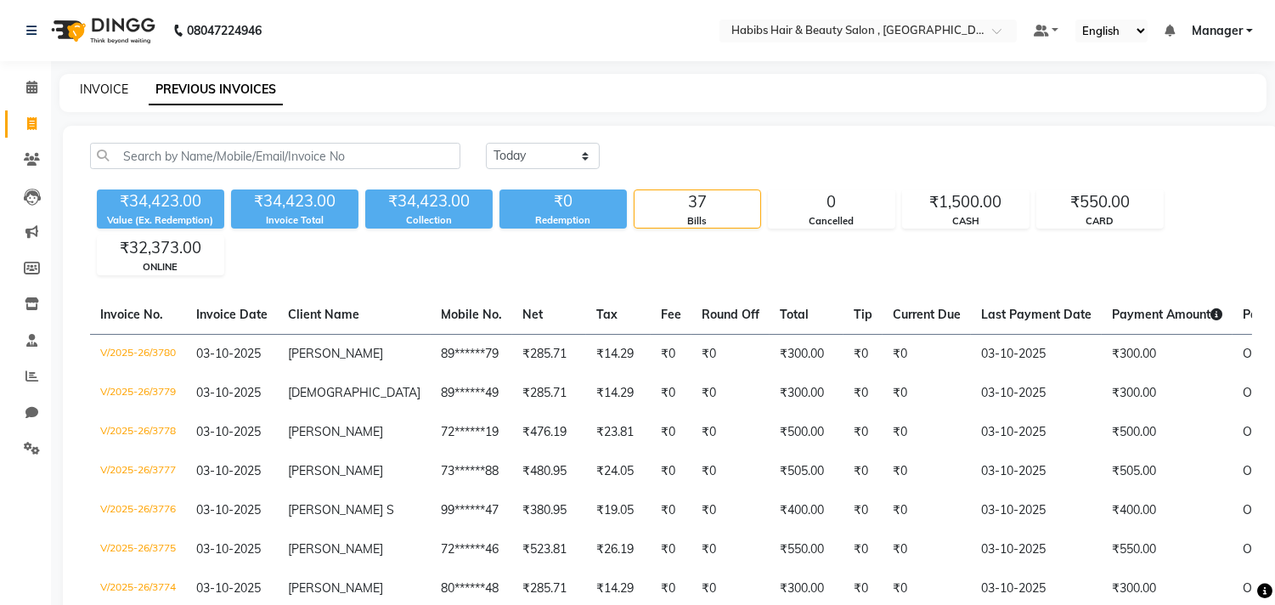
click at [114, 88] on link "INVOICE" at bounding box center [104, 89] width 48 height 15
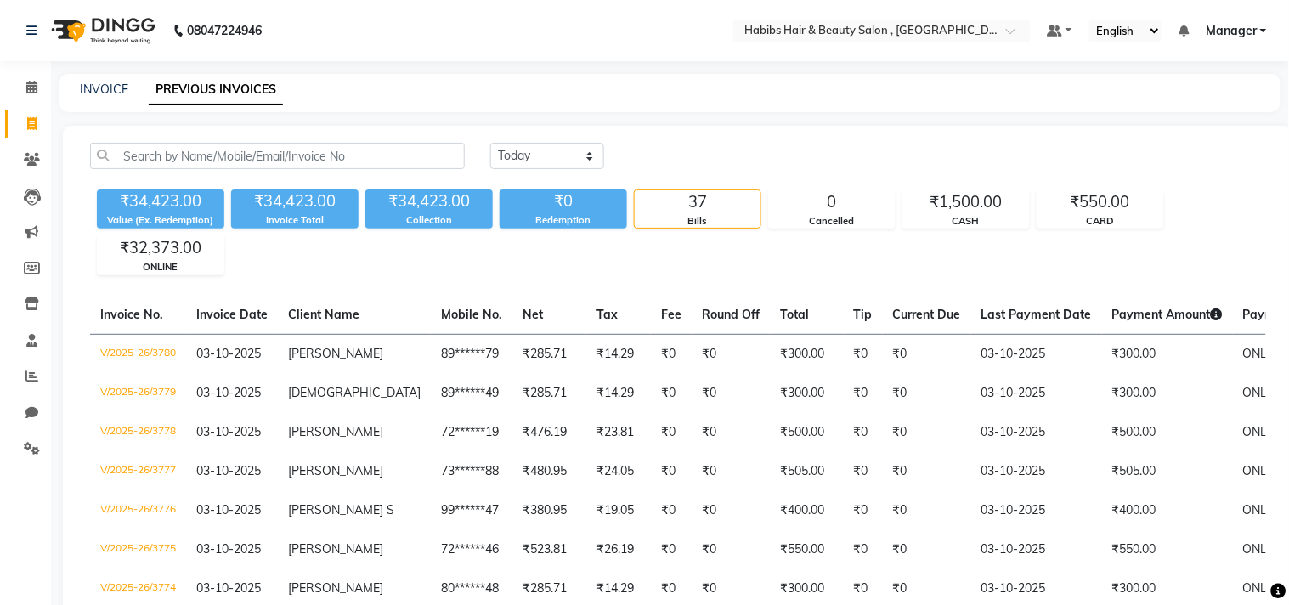
select select "4838"
select select "service"
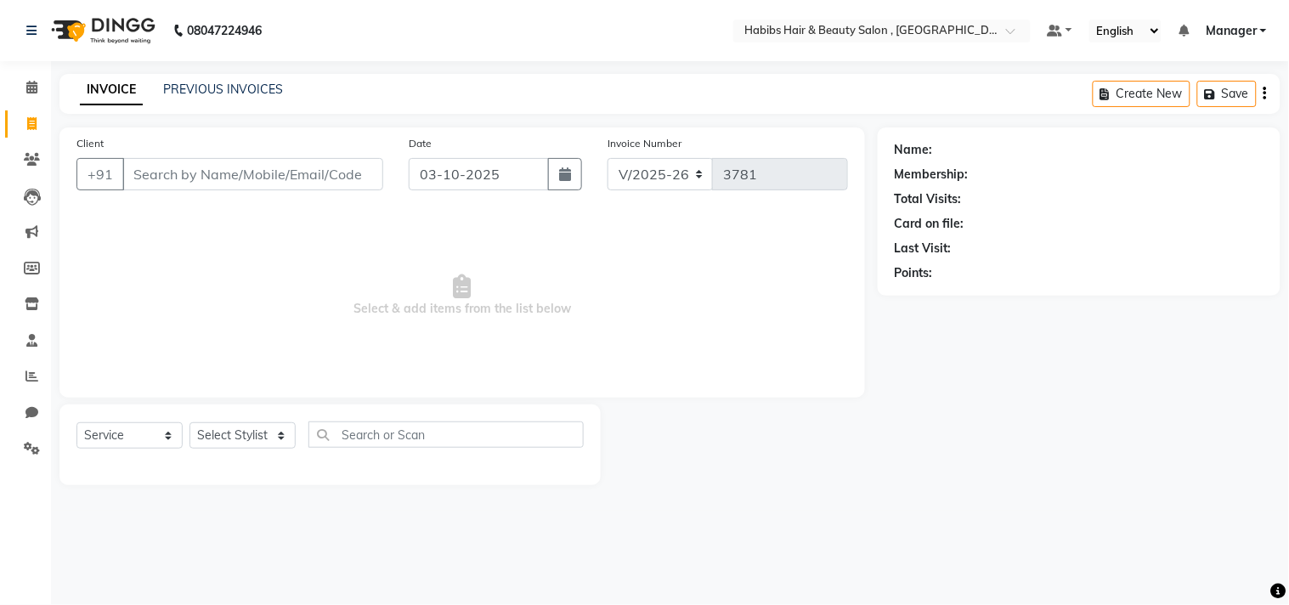
click at [423, 80] on div "INVOICE PREVIOUS INVOICES Create New Save" at bounding box center [669, 94] width 1221 height 40
click at [240, 92] on link "PREVIOUS INVOICES" at bounding box center [223, 89] width 120 height 15
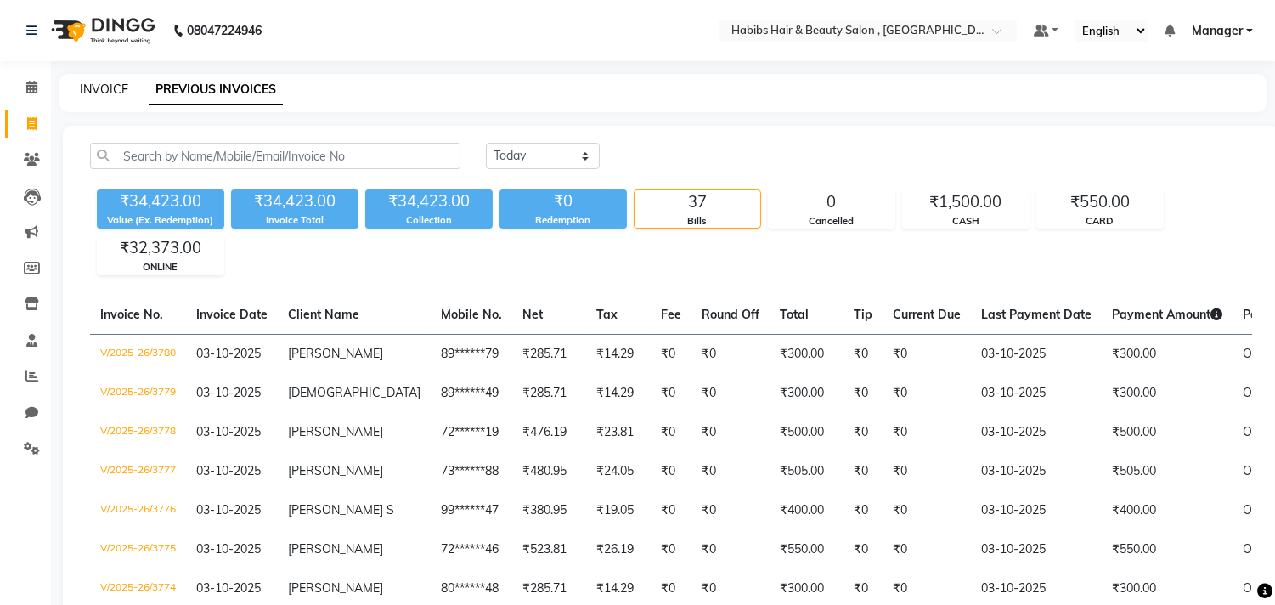
click at [124, 85] on link "INVOICE" at bounding box center [104, 89] width 48 height 15
select select "service"
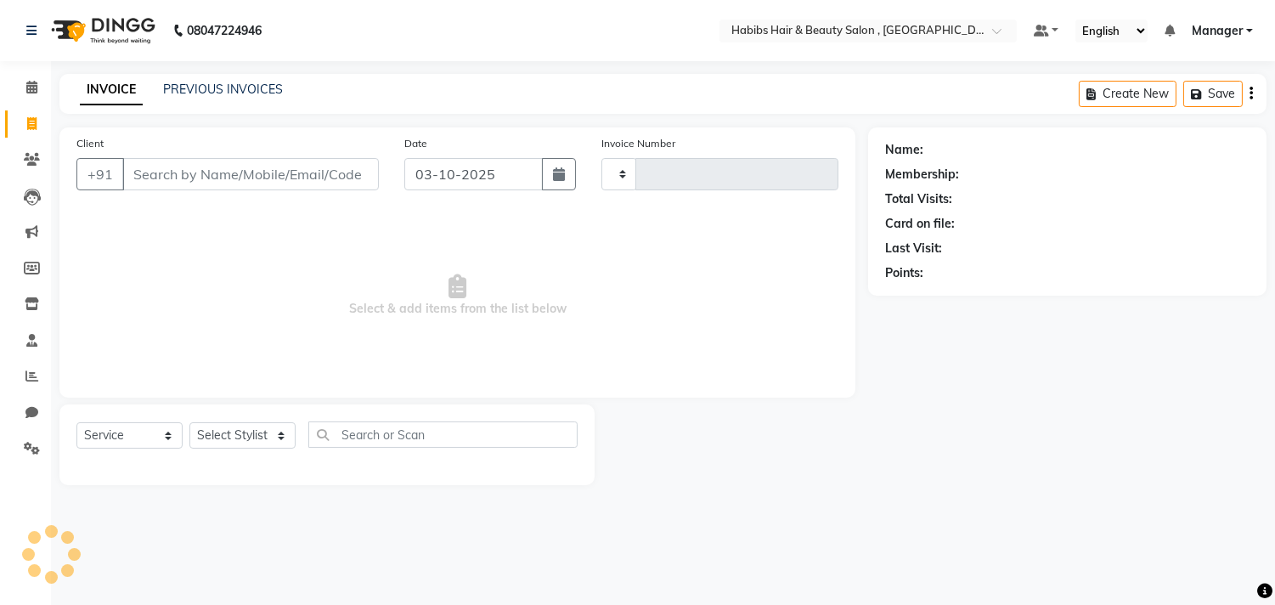
type input "3781"
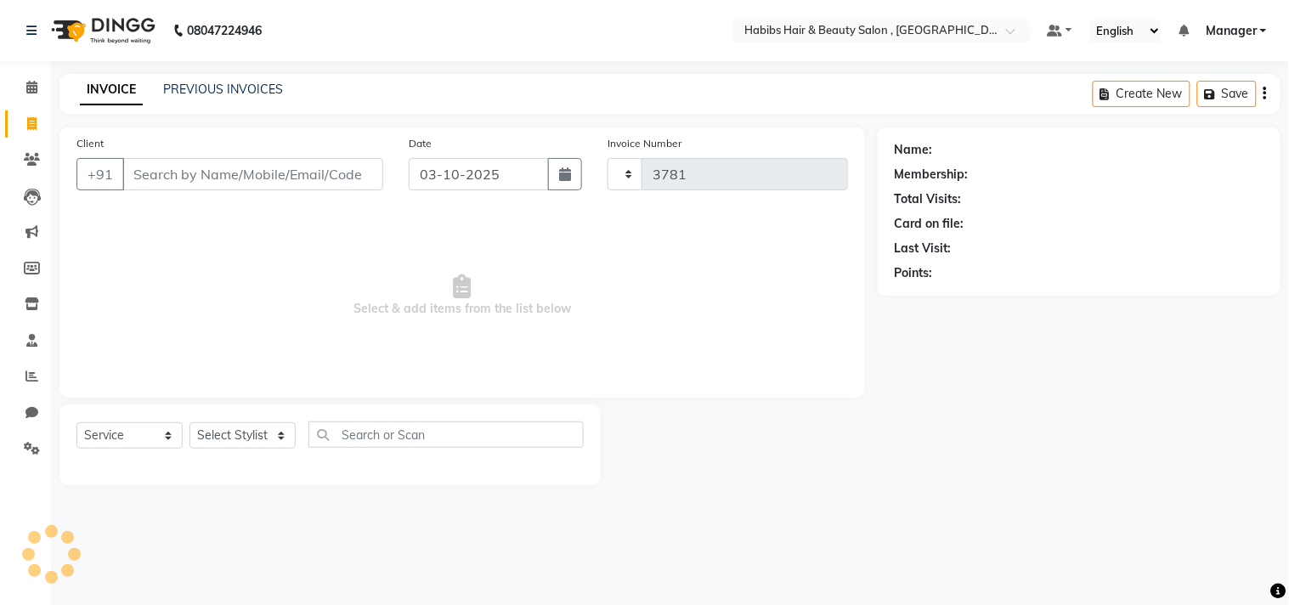
select select "4838"
click at [641, 125] on main "INVOICE PREVIOUS INVOICES Create New Save Client +91 Date [DATE] Invoice Number…" at bounding box center [670, 292] width 1238 height 437
click at [206, 78] on div "INVOICE PREVIOUS INVOICES Create New Save" at bounding box center [669, 94] width 1221 height 40
click at [213, 88] on link "PREVIOUS INVOICES" at bounding box center [223, 89] width 120 height 15
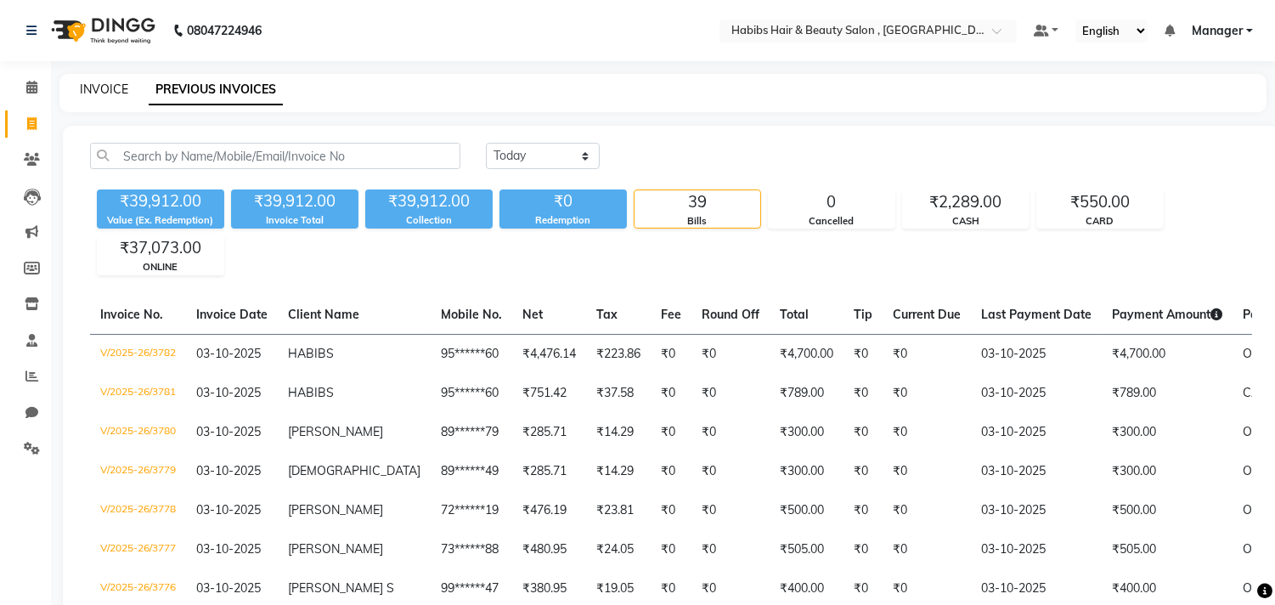
click at [121, 88] on link "INVOICE" at bounding box center [104, 89] width 48 height 15
select select "4838"
select select "service"
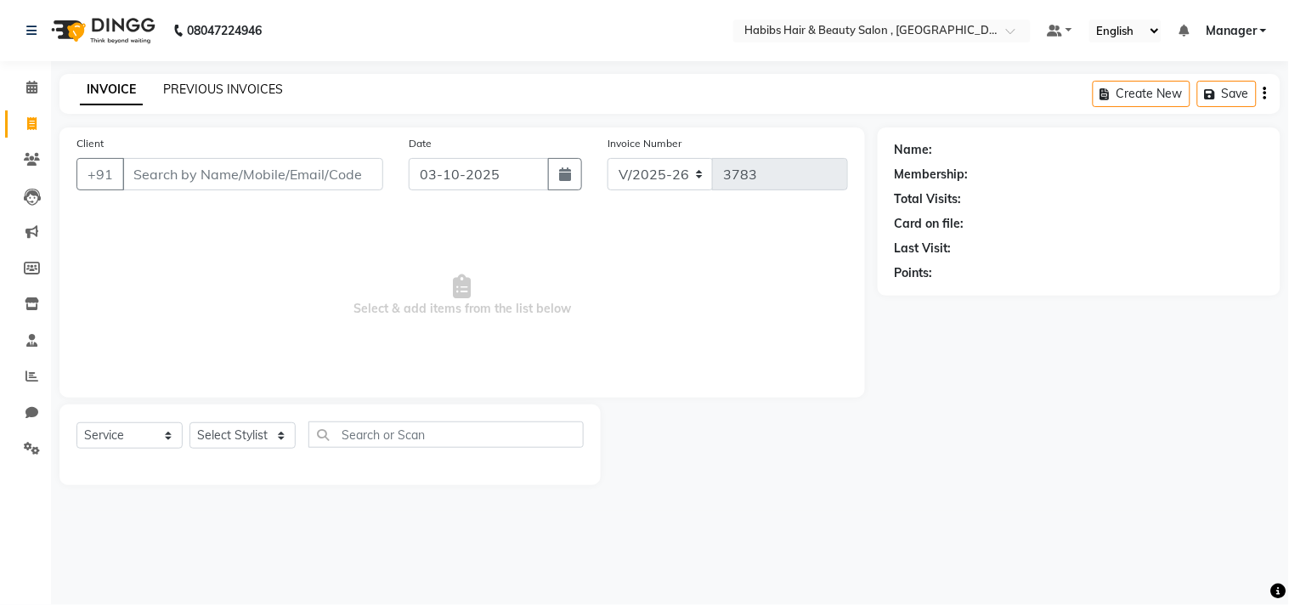
click at [201, 85] on link "PREVIOUS INVOICES" at bounding box center [223, 89] width 120 height 15
